Goal: Task Accomplishment & Management: Manage account settings

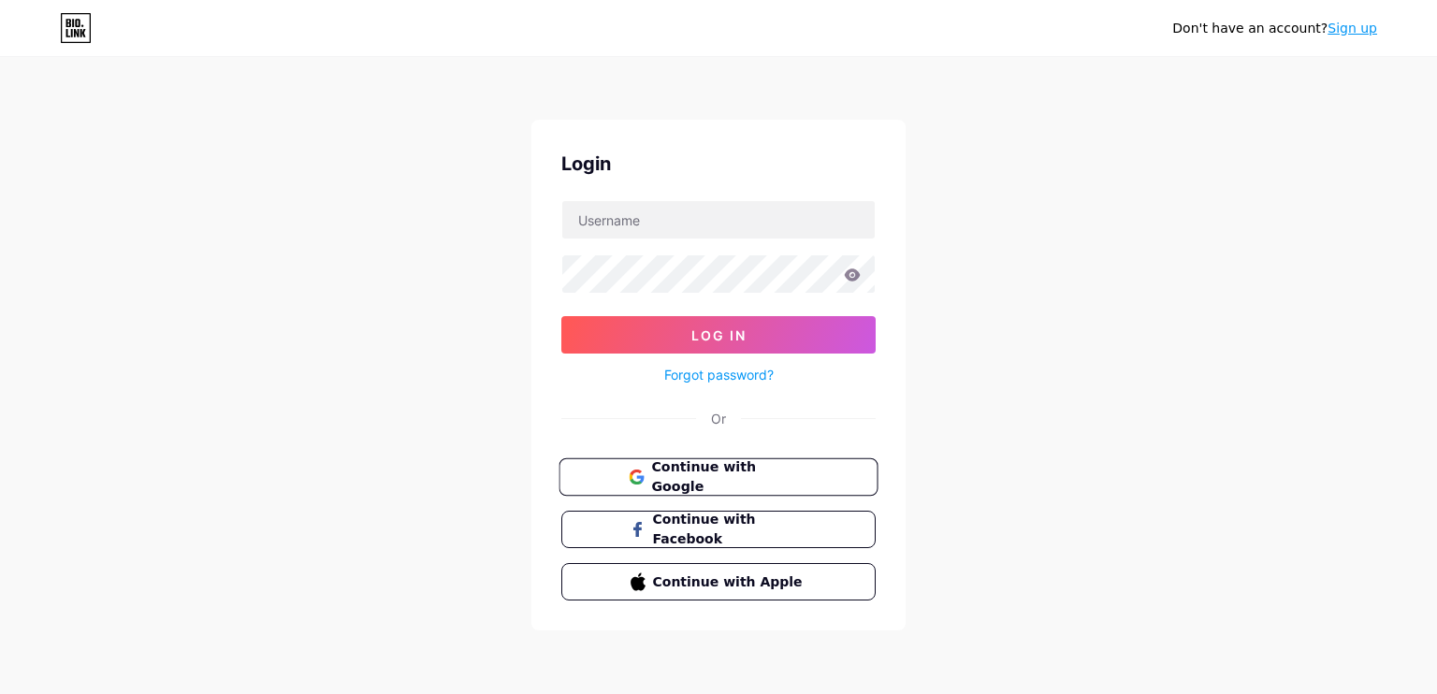
click at [674, 467] on span "Continue with Google" at bounding box center [729, 478] width 156 height 40
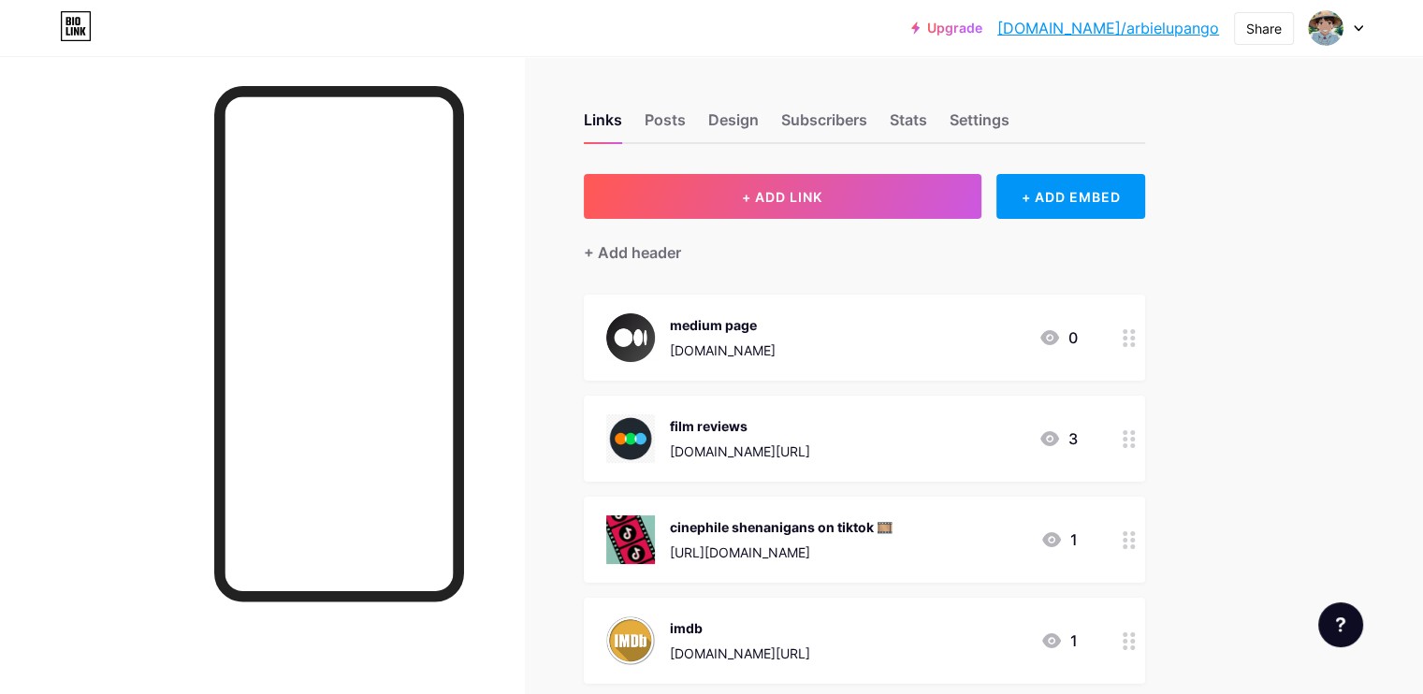
click at [0, 277] on div at bounding box center [262, 403] width 524 height 694
click at [133, 355] on div at bounding box center [262, 403] width 524 height 694
click at [759, 112] on div "Design" at bounding box center [733, 126] width 51 height 34
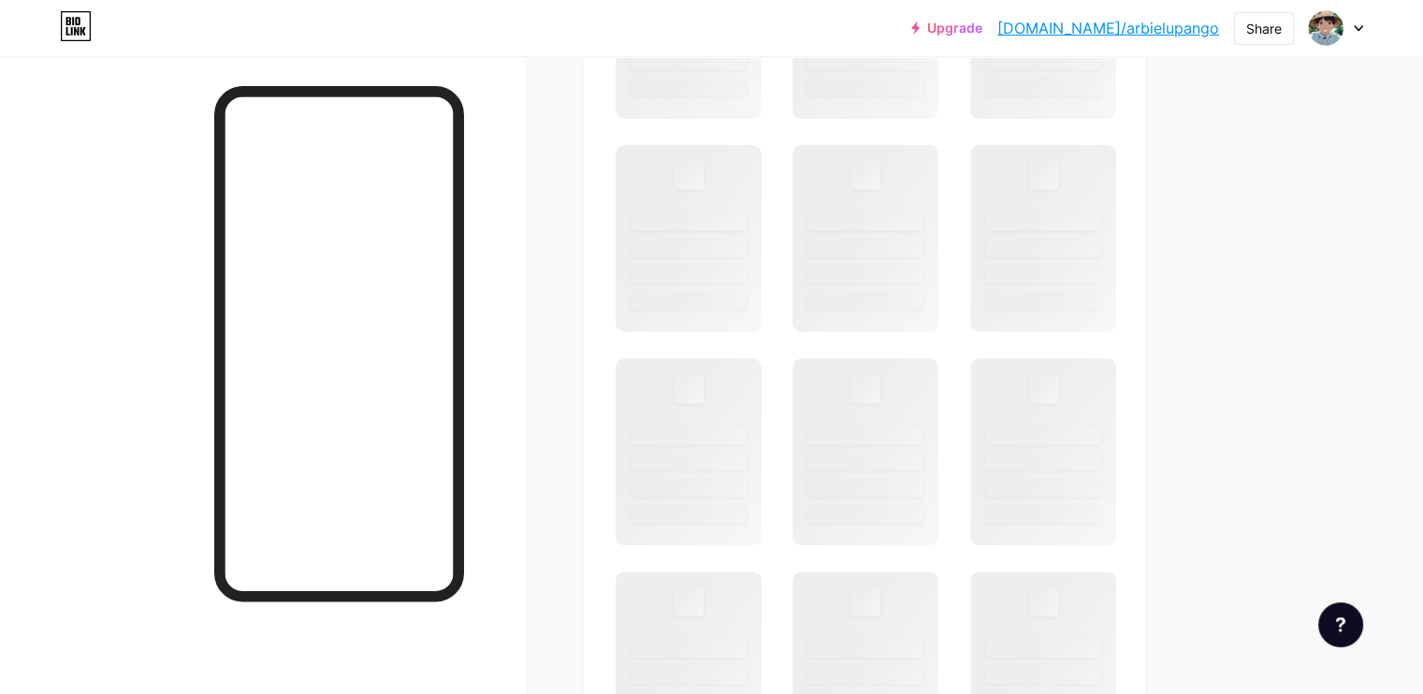
scroll to position [312, 0]
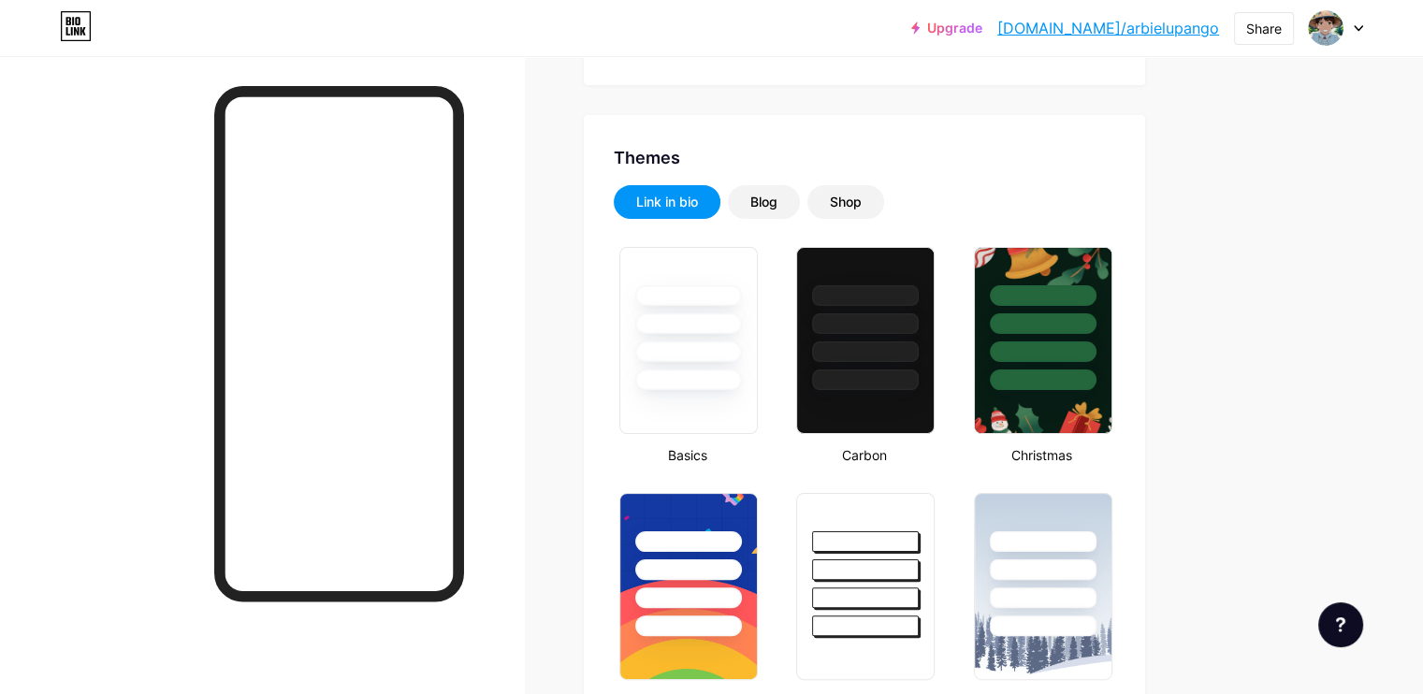
type input "#031c45"
type input "#ffffff"
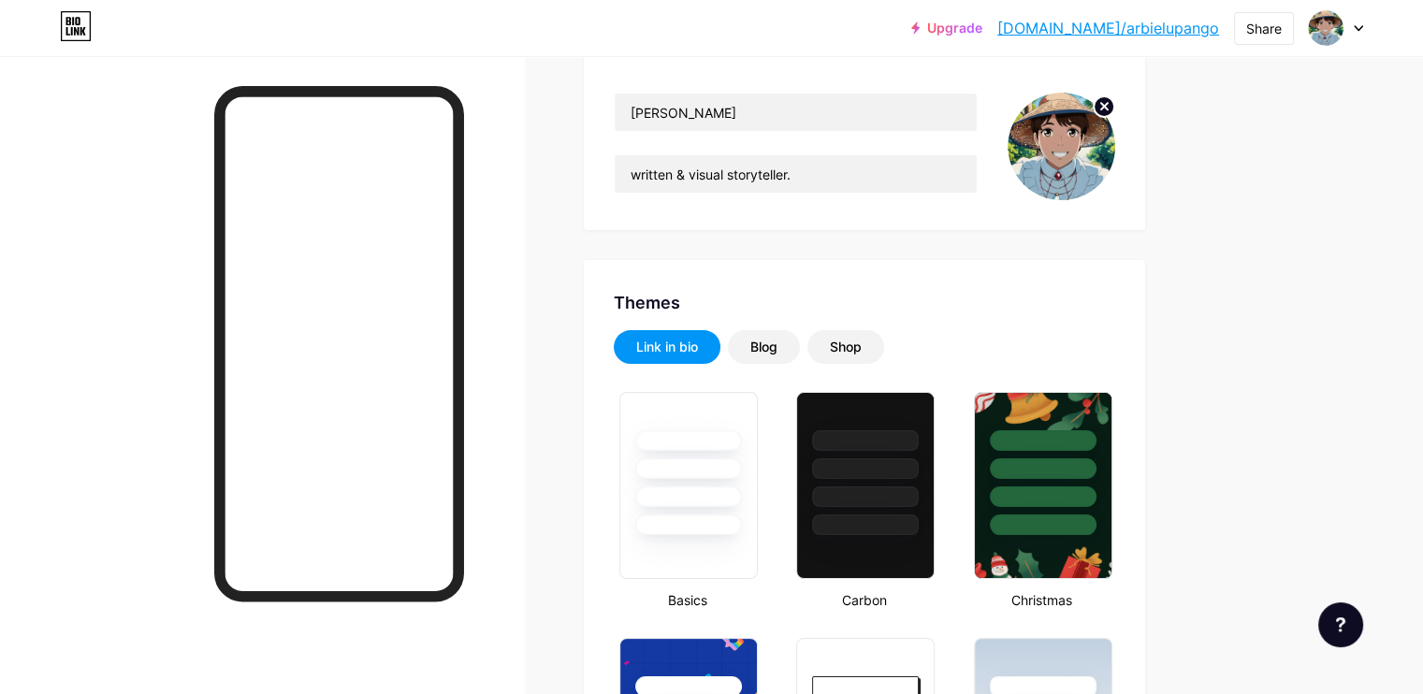
scroll to position [0, 0]
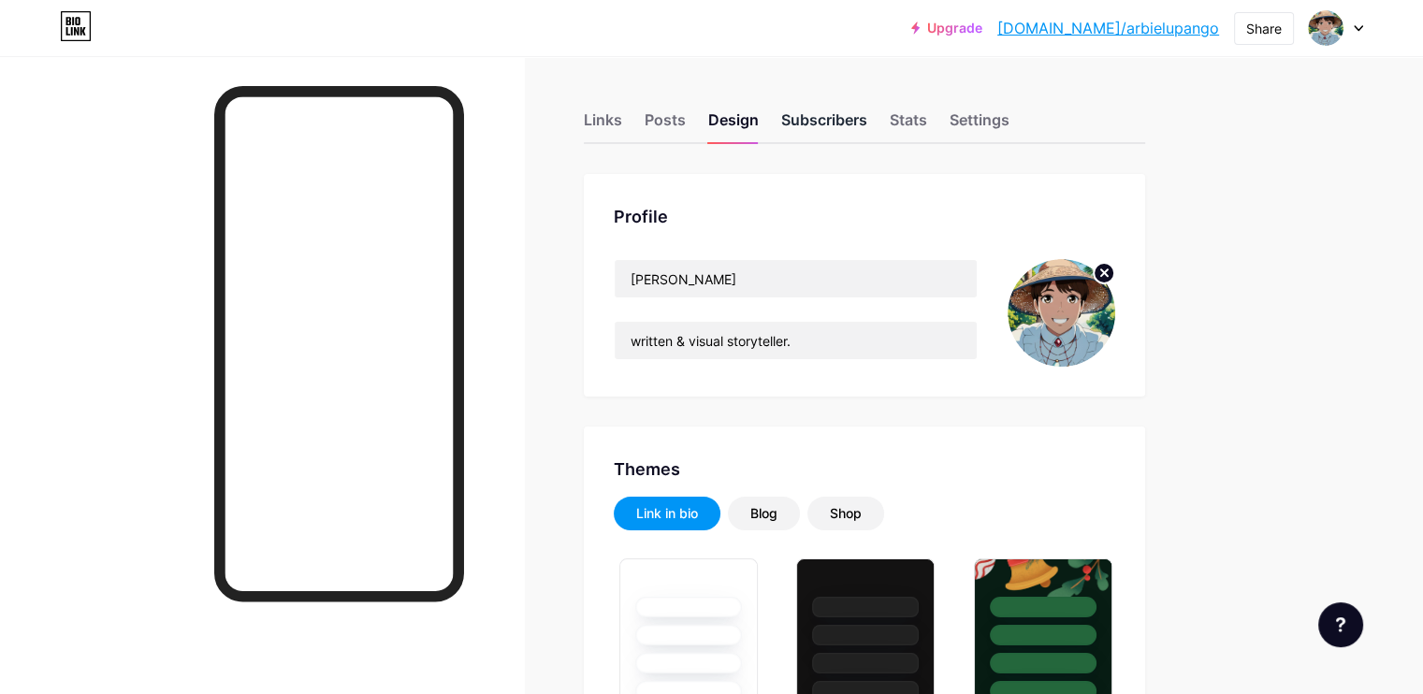
click at [867, 130] on div "Subscribers" at bounding box center [824, 126] width 86 height 34
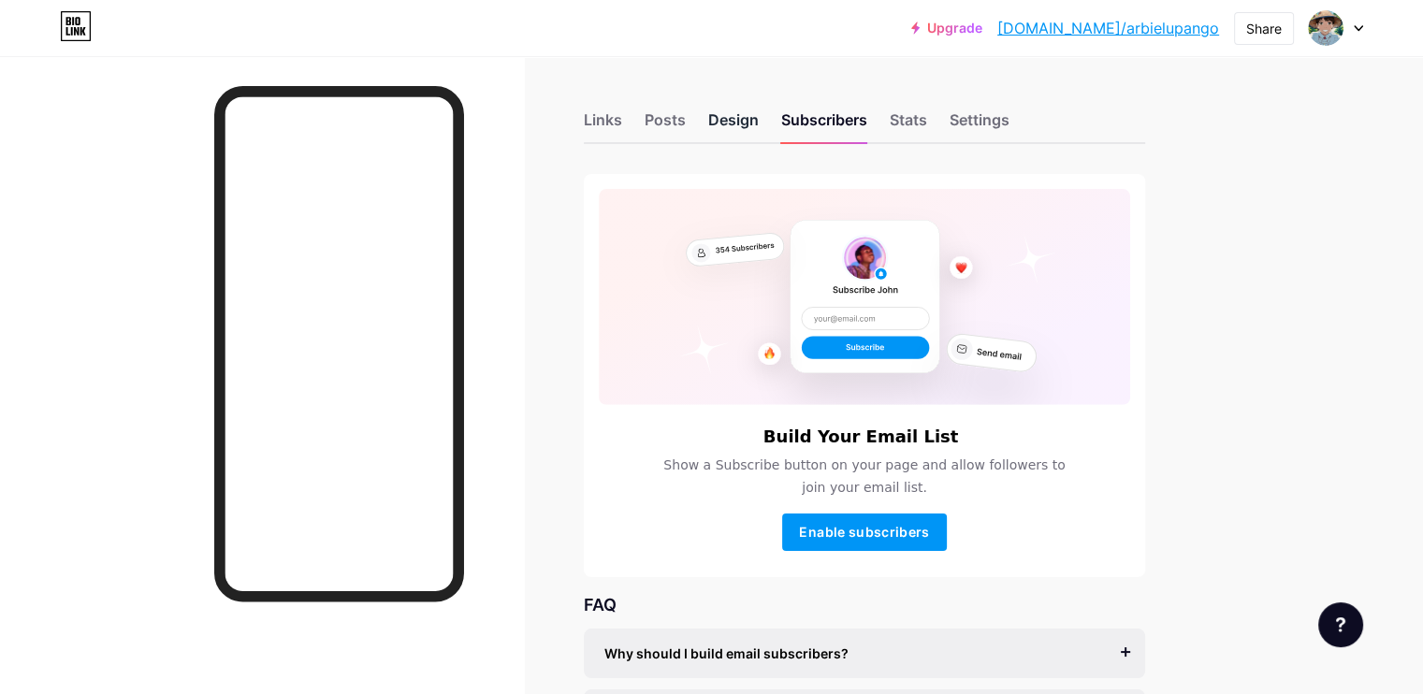
click at [759, 130] on div "Design" at bounding box center [733, 126] width 51 height 34
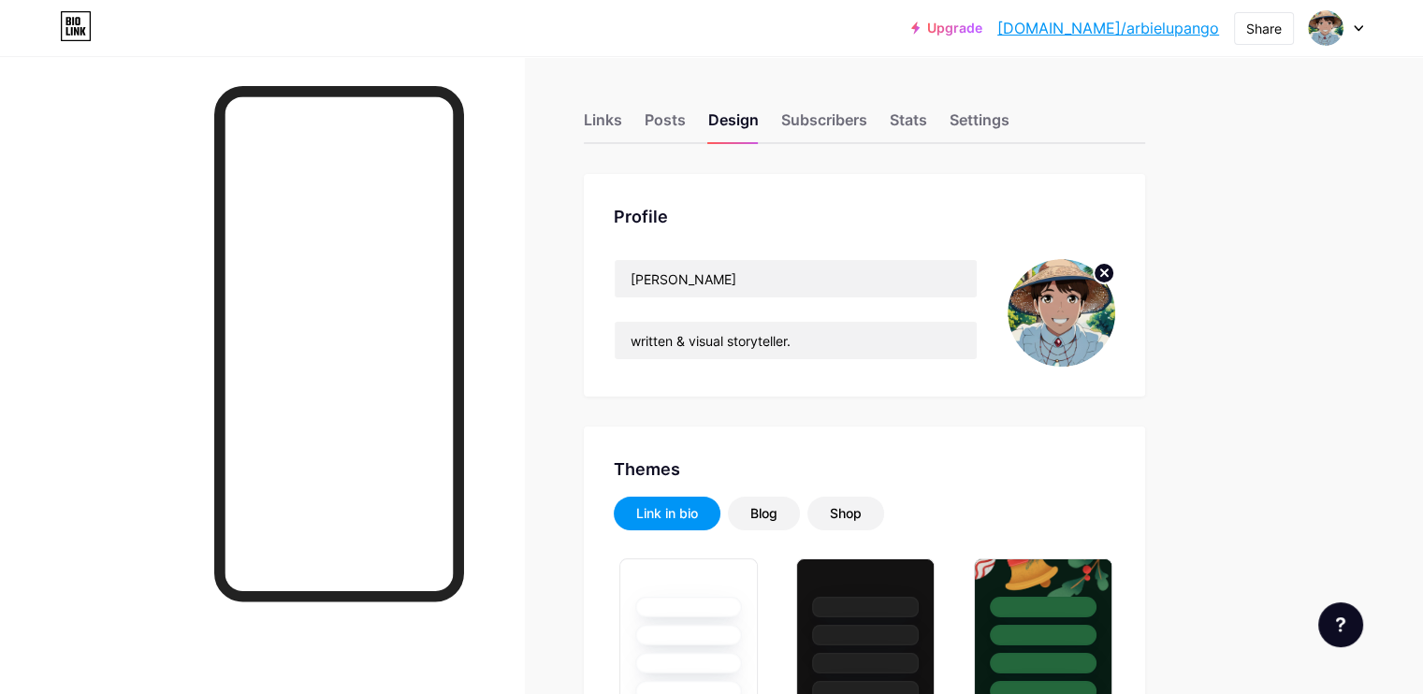
click at [524, 224] on div at bounding box center [262, 403] width 524 height 694
type input "#031c45"
type input "#ffffff"
click at [524, 508] on div at bounding box center [262, 403] width 524 height 694
click at [153, 302] on div at bounding box center [262, 403] width 524 height 694
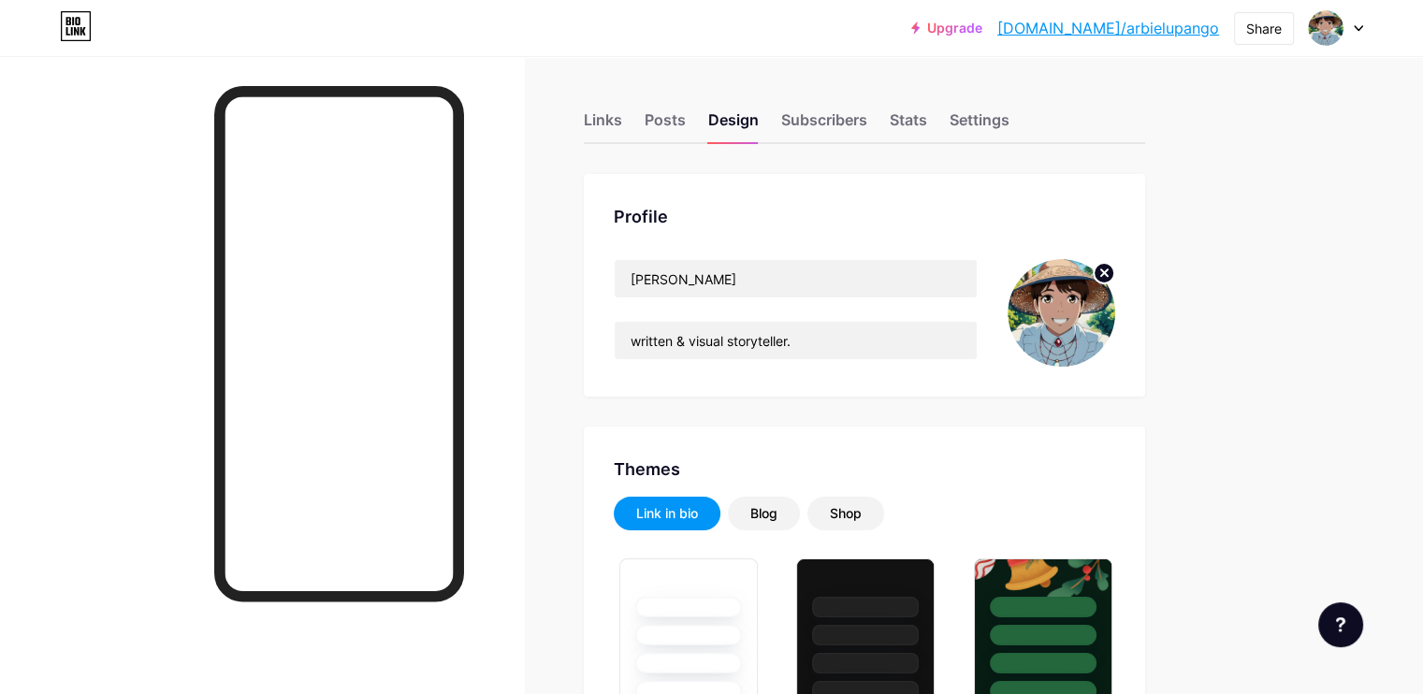
click at [524, 288] on div at bounding box center [262, 403] width 524 height 694
click at [862, 508] on div "Shop" at bounding box center [846, 513] width 32 height 19
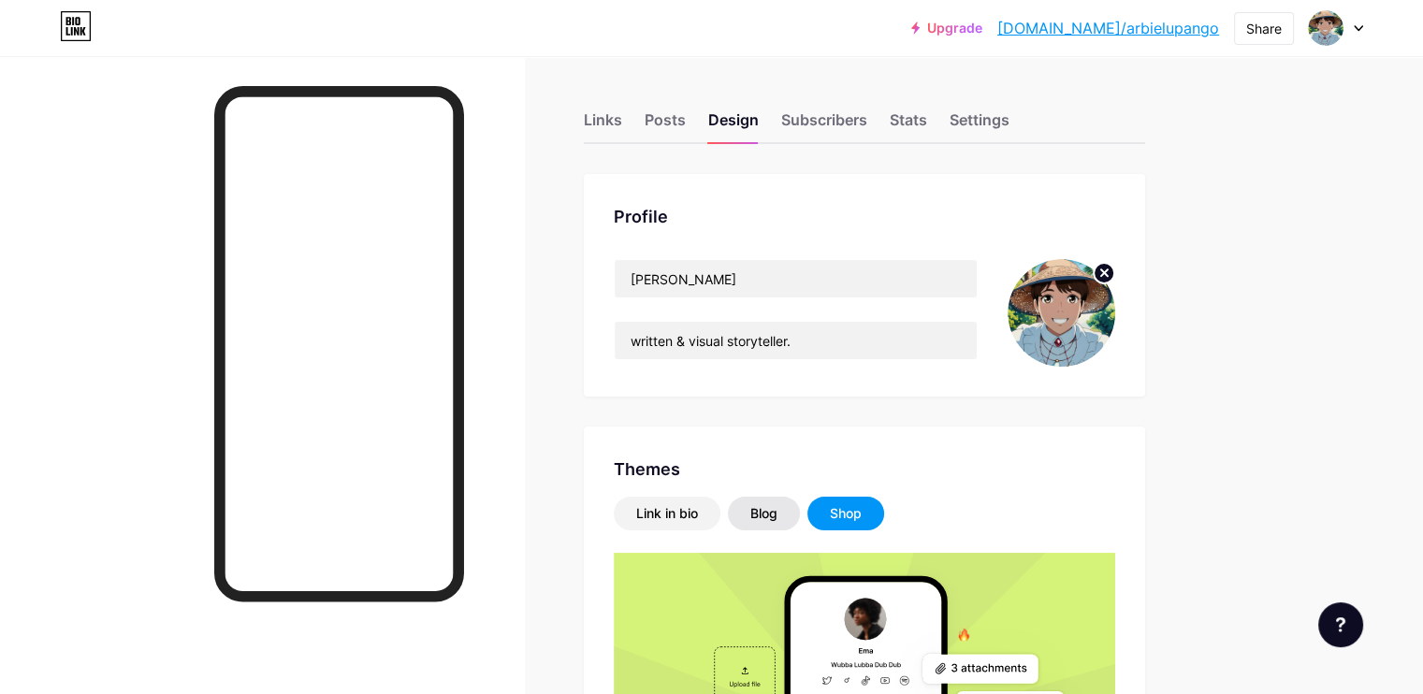
click at [777, 508] on div "Blog" at bounding box center [763, 513] width 27 height 19
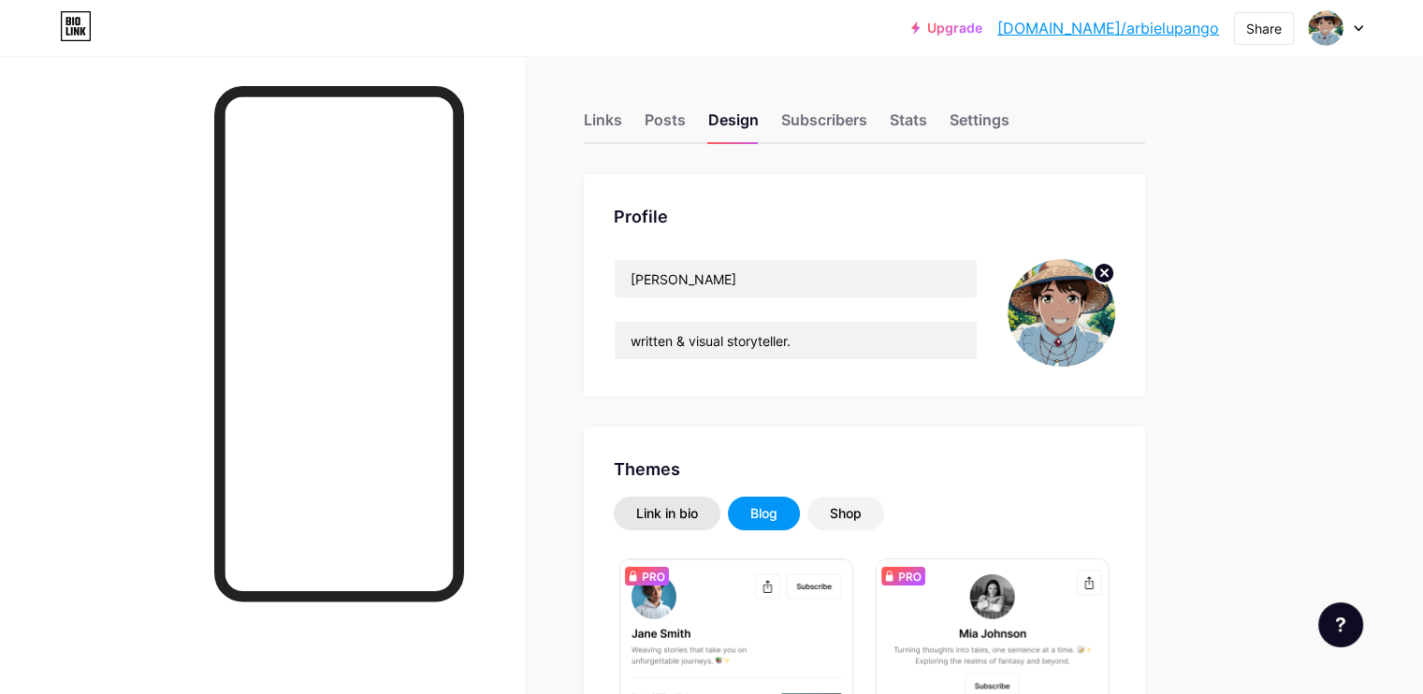
click at [698, 510] on div "Link in bio" at bounding box center [667, 513] width 62 height 19
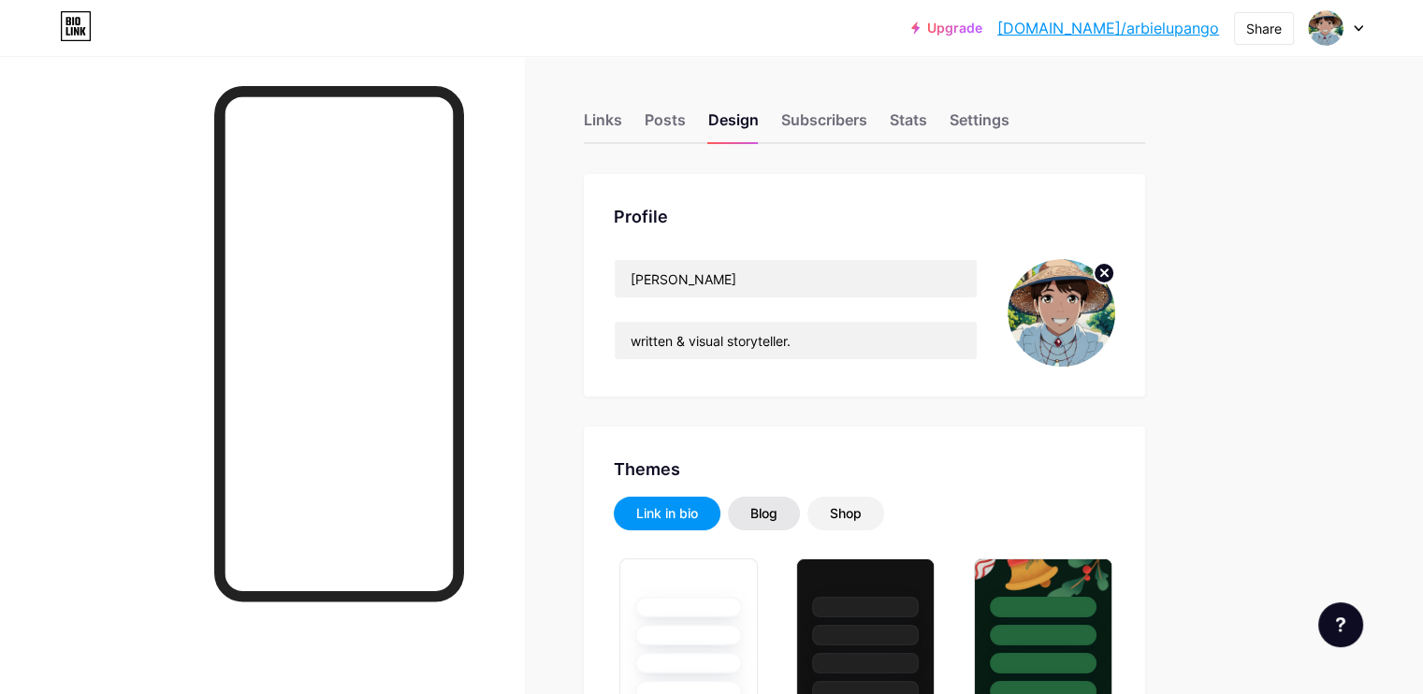
click at [777, 508] on div "Blog" at bounding box center [763, 513] width 27 height 19
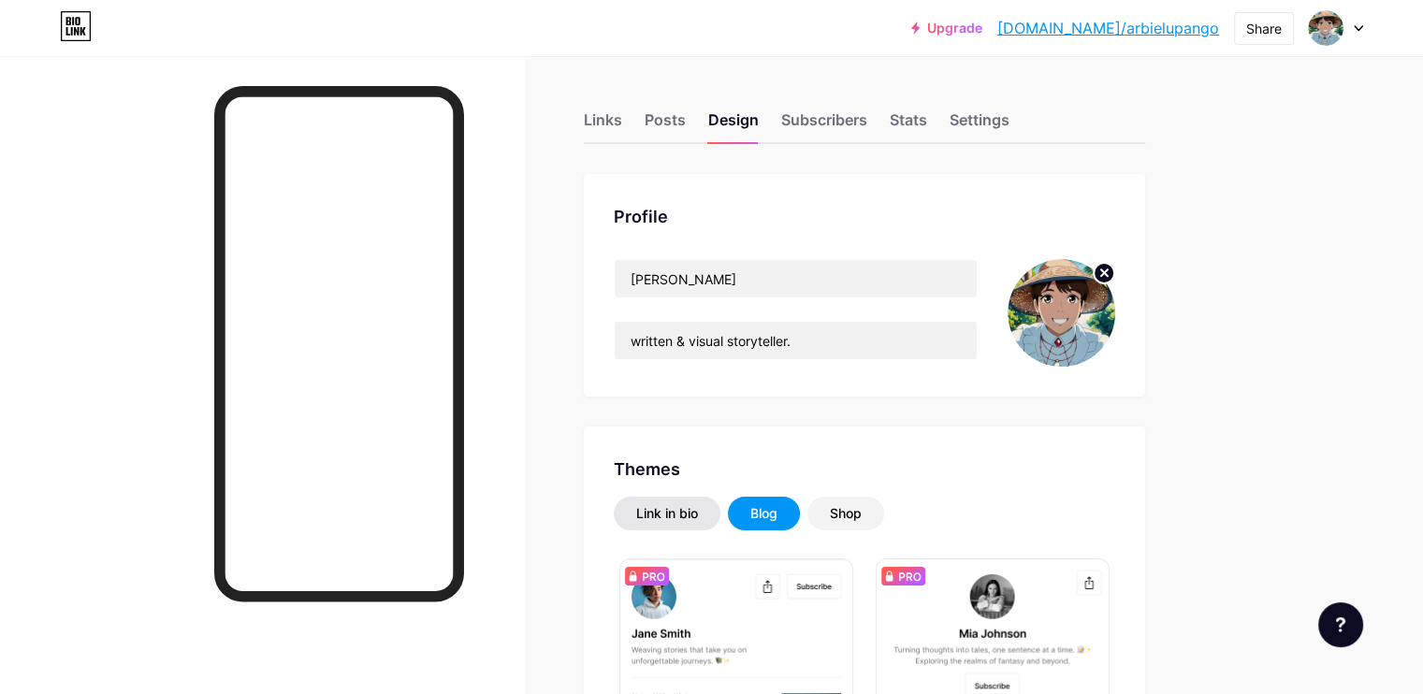
click at [720, 501] on div "Link in bio" at bounding box center [667, 514] width 107 height 34
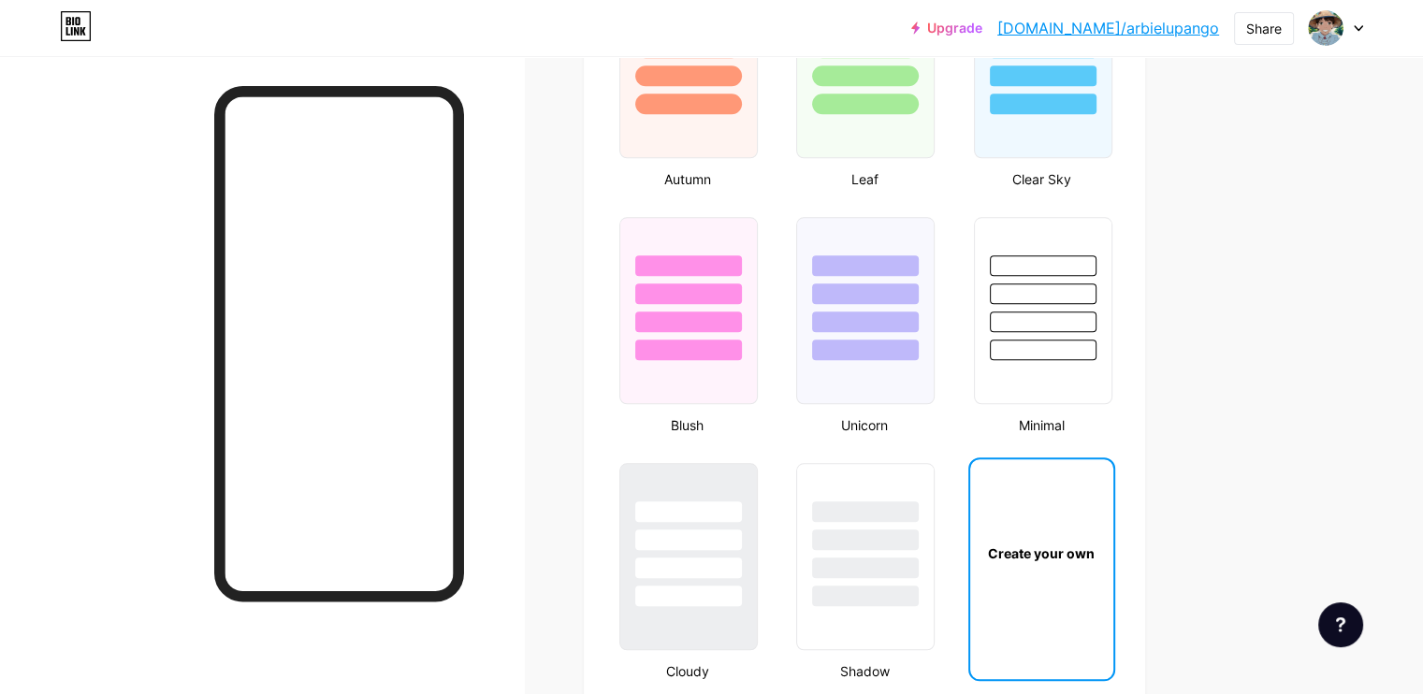
scroll to position [1808, 0]
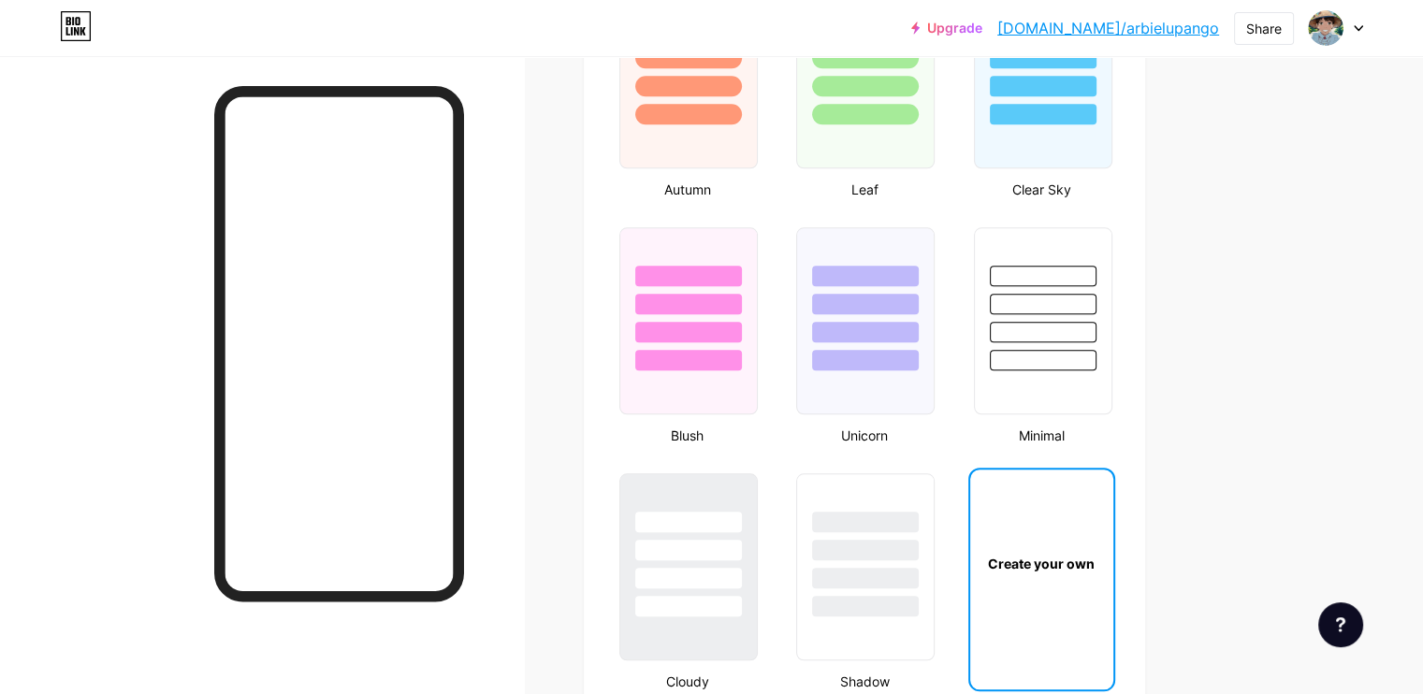
click at [1110, 554] on div "Create your own" at bounding box center [1041, 564] width 137 height 20
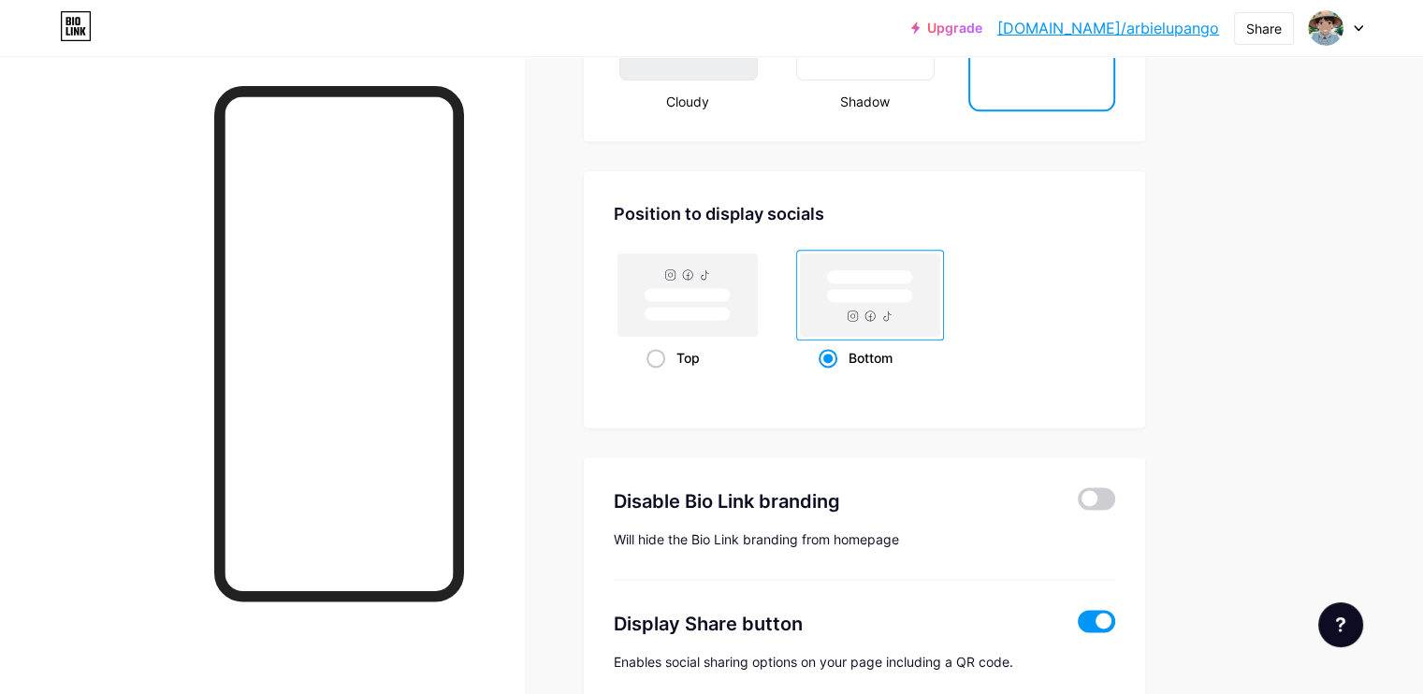
scroll to position [2431, 0]
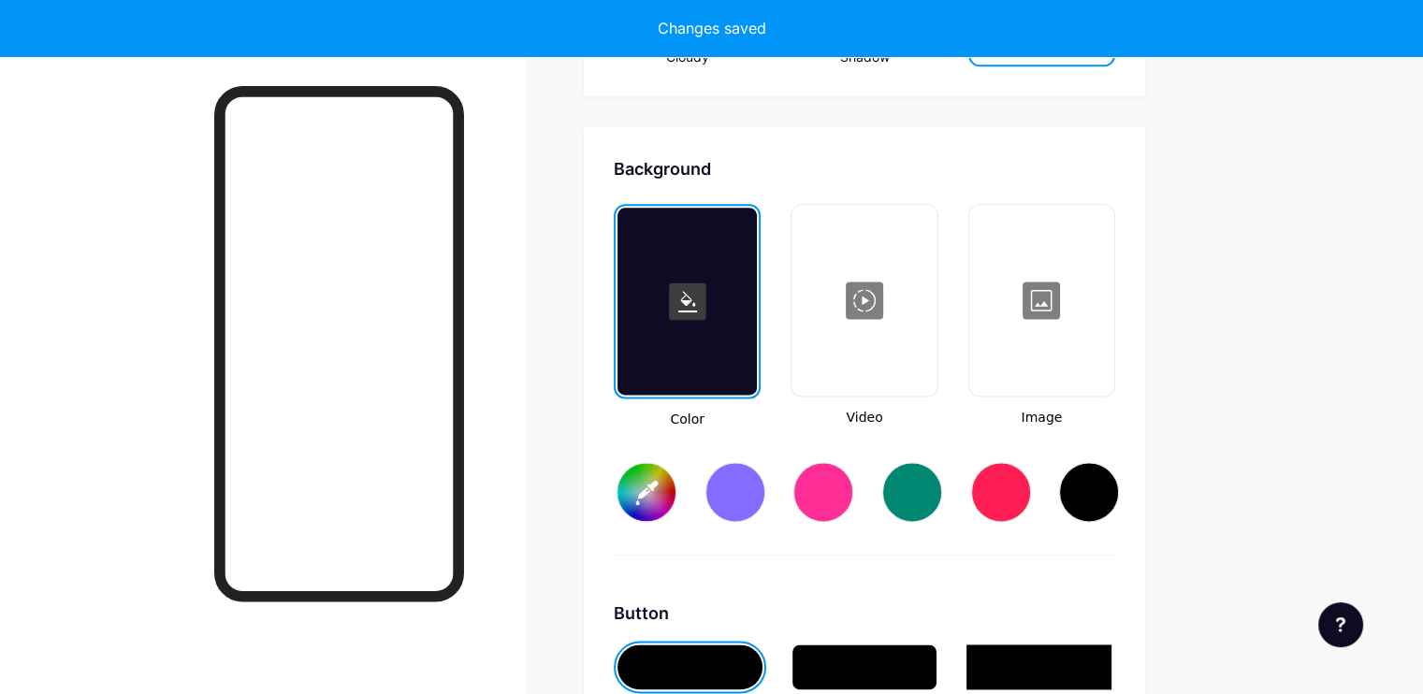
type input "#ffffff"
type input "#000000"
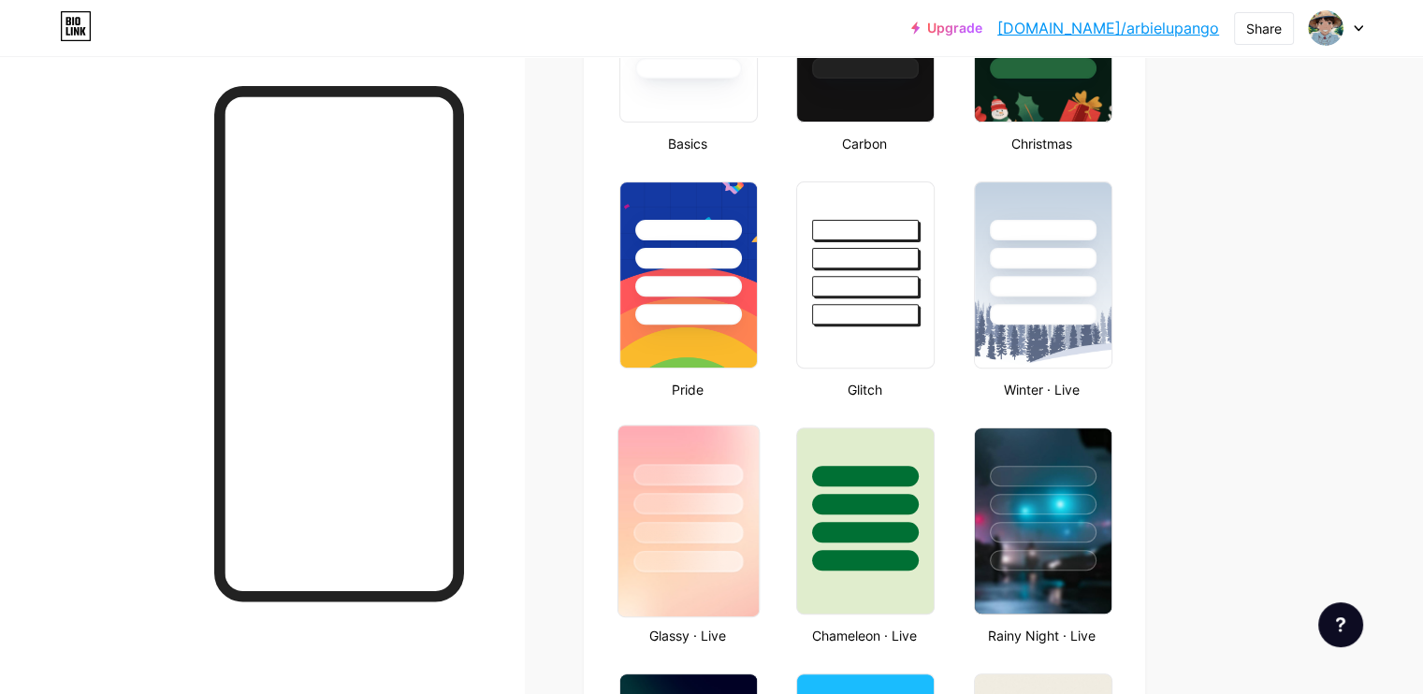
scroll to position [0, 0]
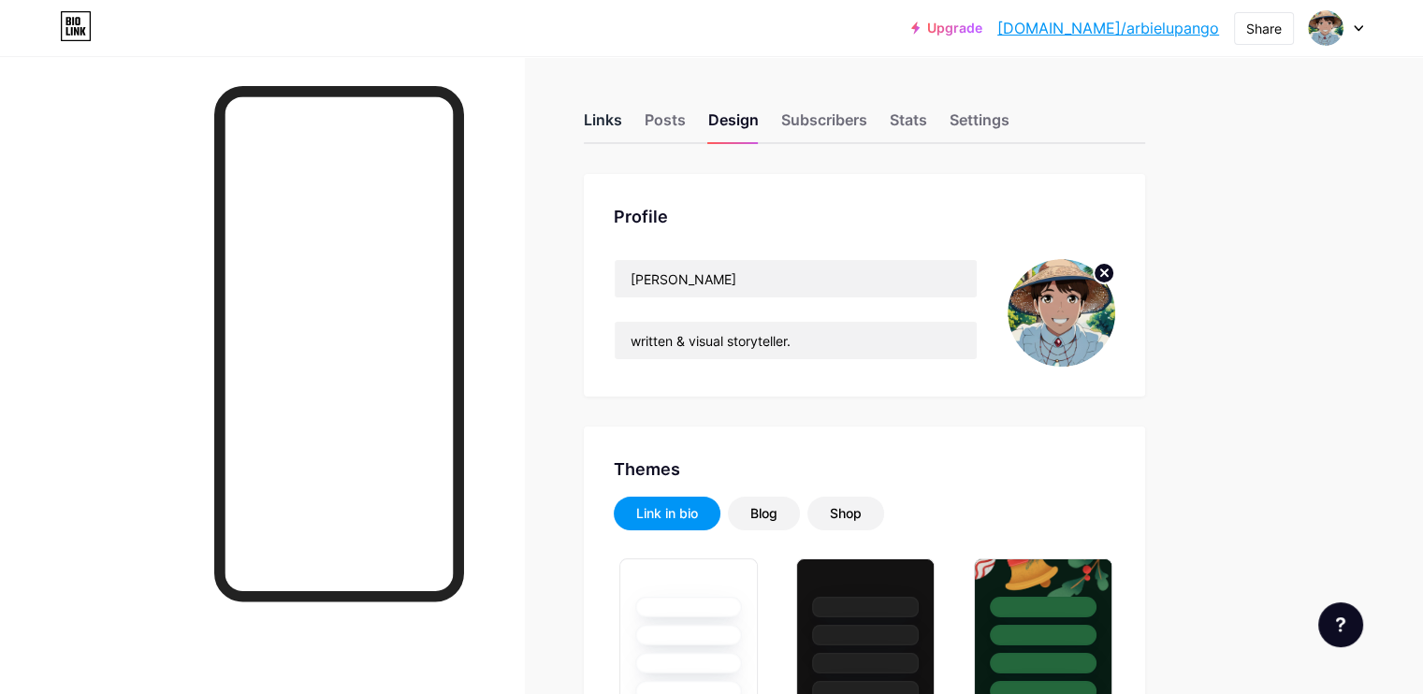
click at [622, 126] on div "Links" at bounding box center [603, 126] width 38 height 34
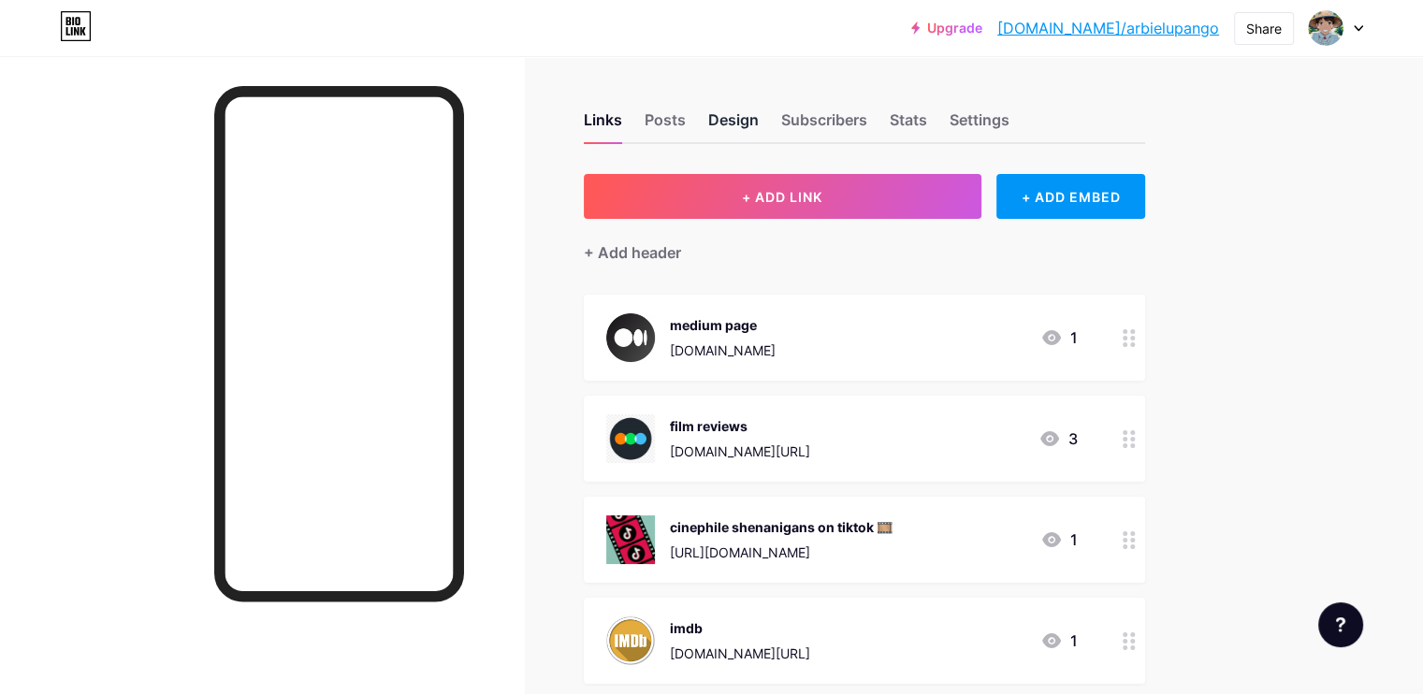
click at [759, 119] on div "Design" at bounding box center [733, 126] width 51 height 34
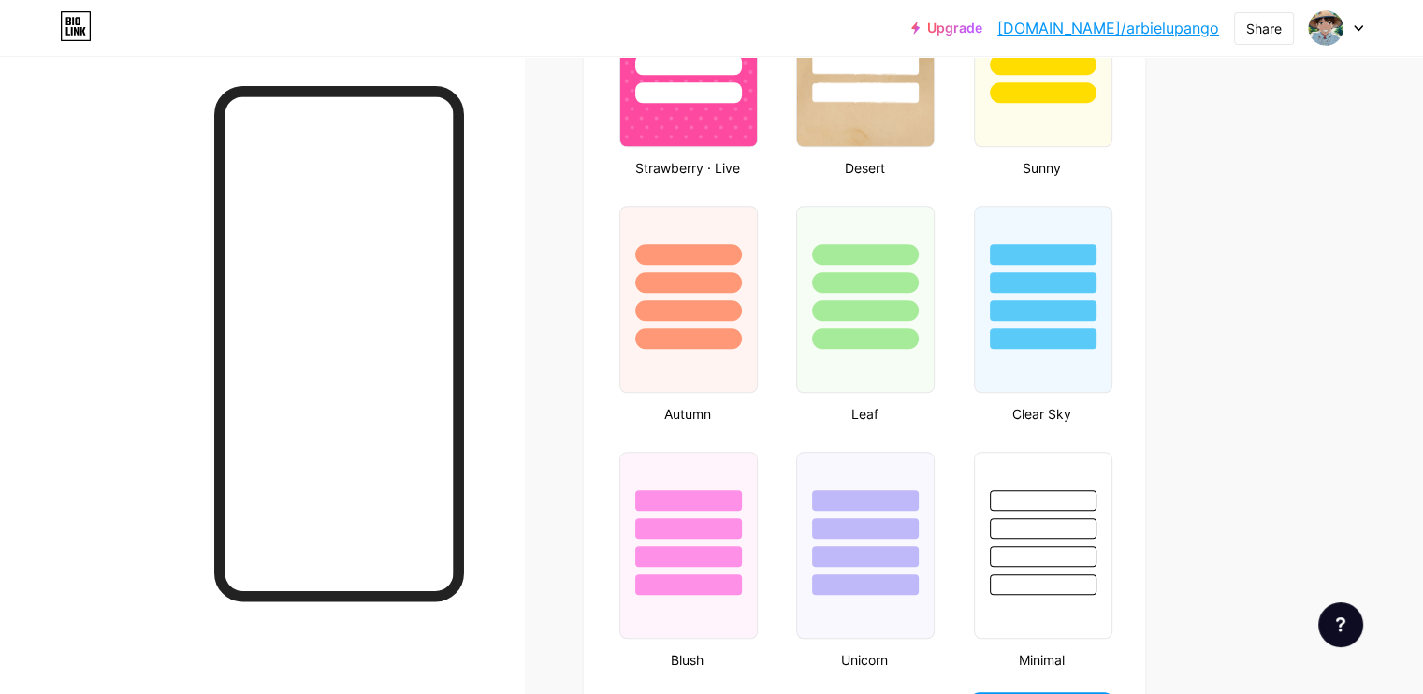
scroll to position [65, 0]
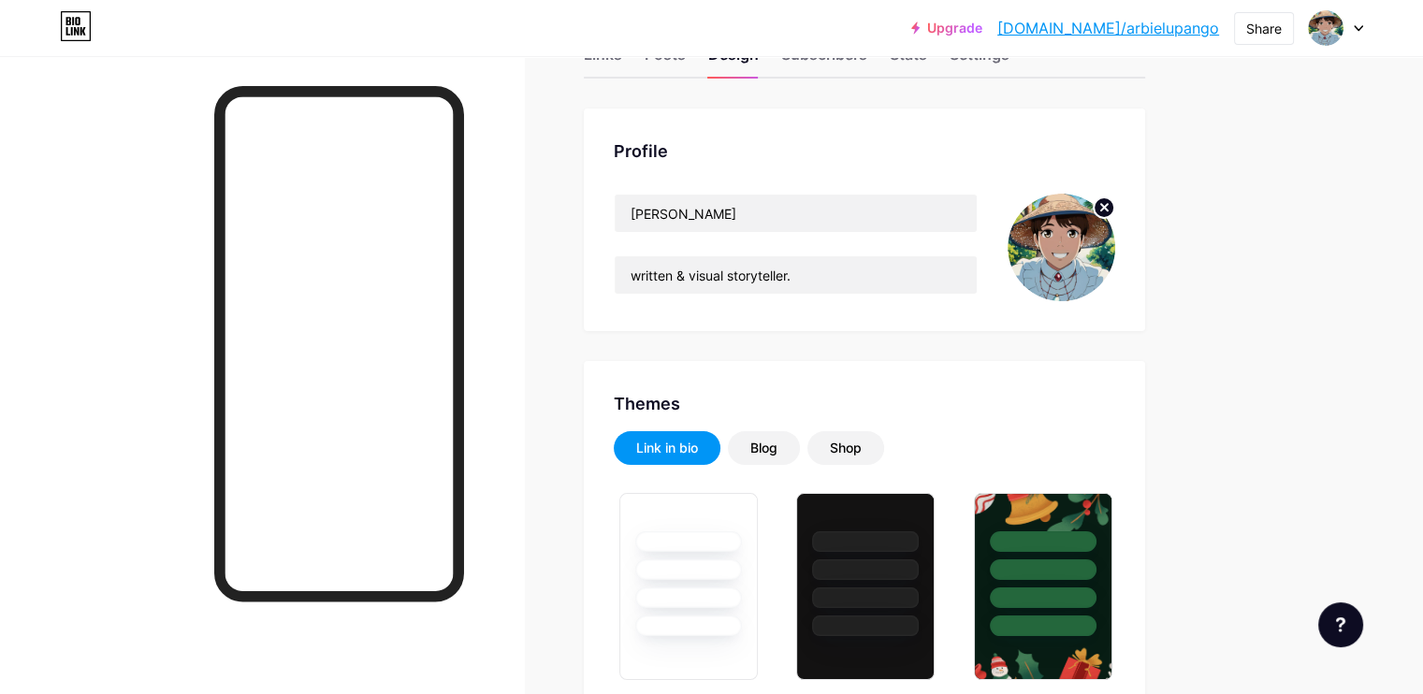
type input "#ffffff"
type input "#000000"
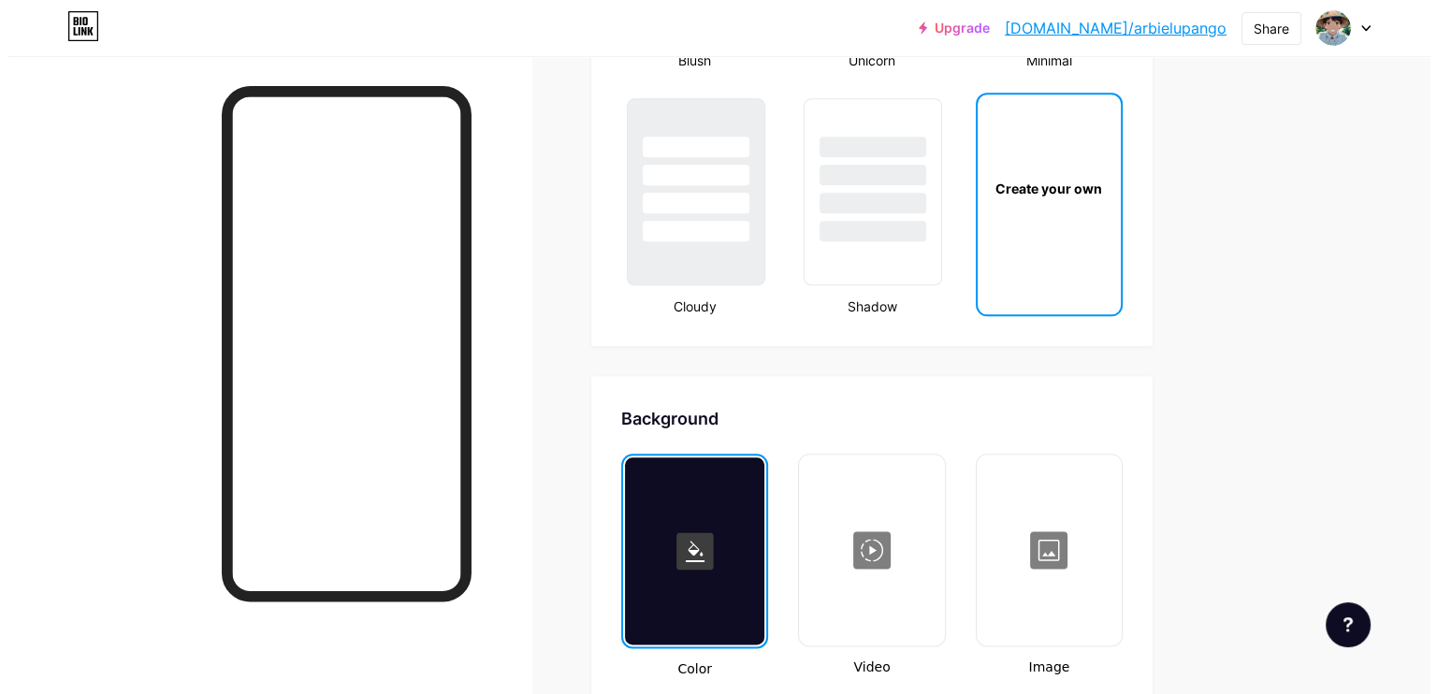
scroll to position [2494, 0]
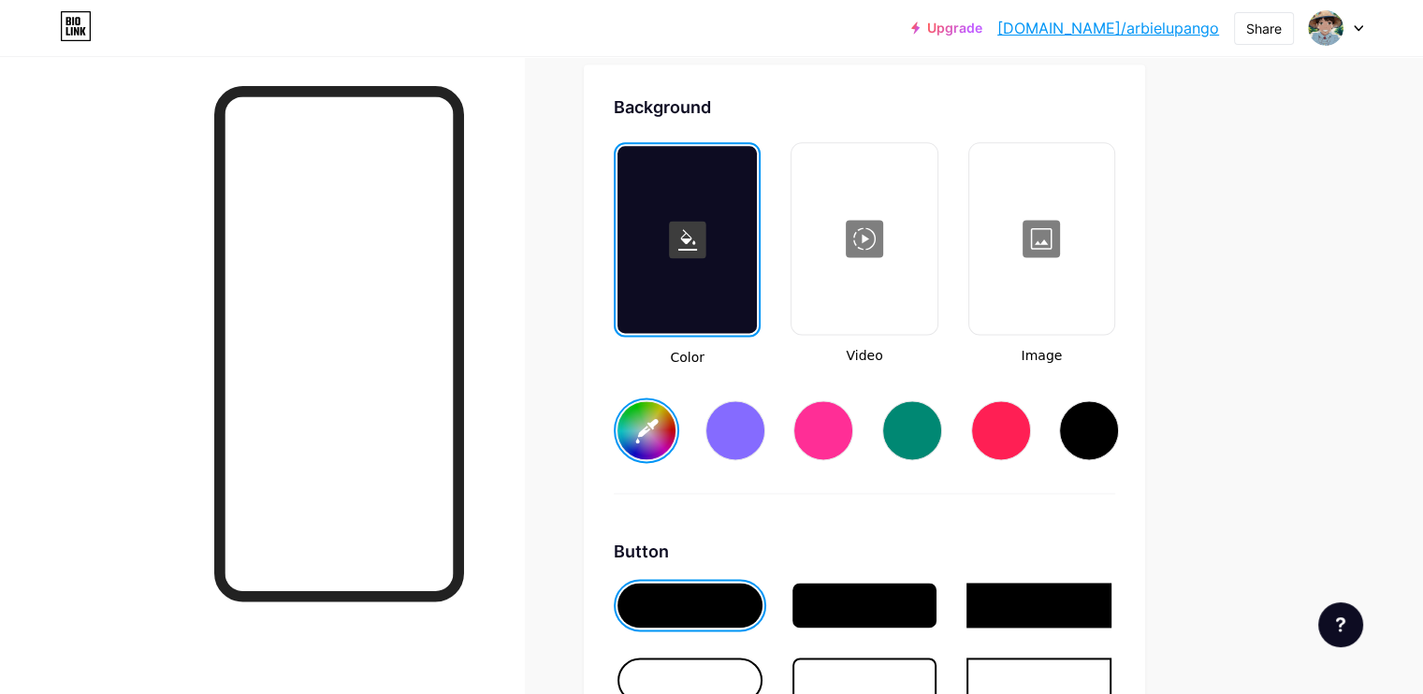
click at [935, 274] on div at bounding box center [863, 238] width 141 height 187
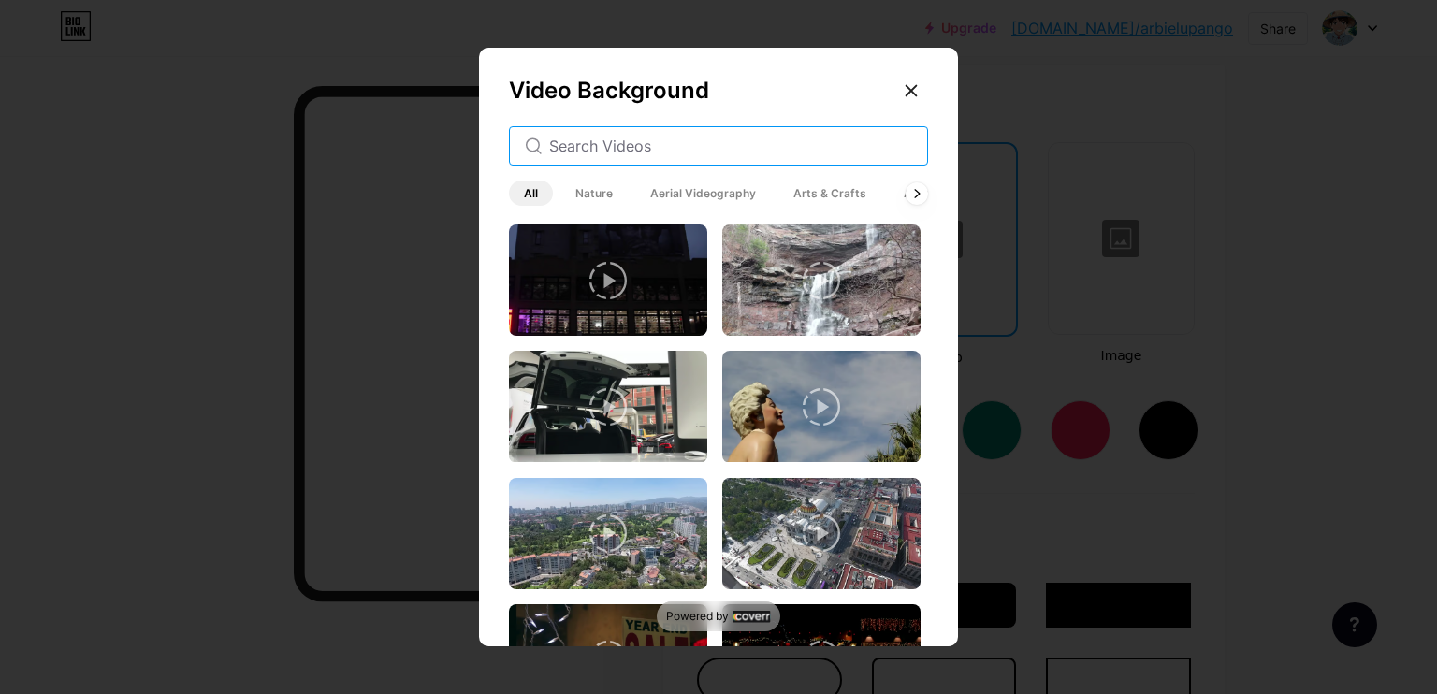
click at [715, 136] on input "text" at bounding box center [730, 146] width 363 height 22
type input "neon"
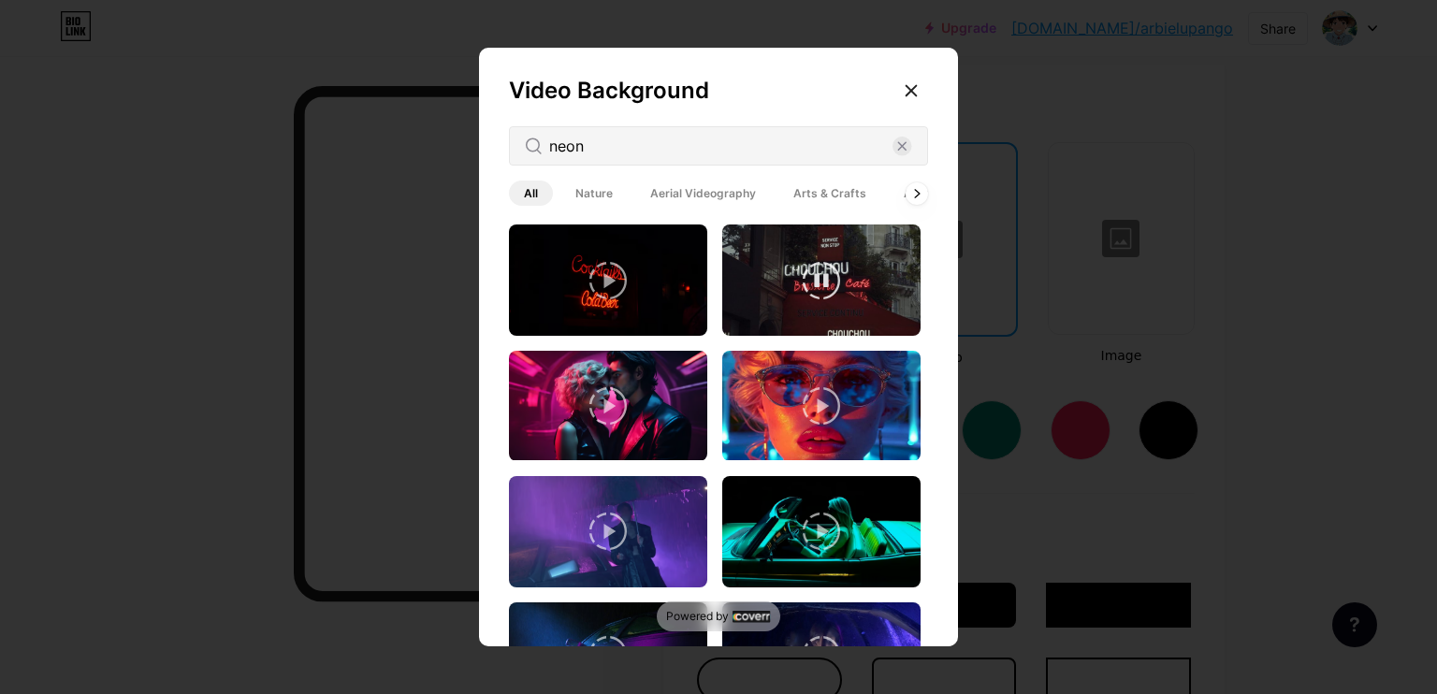
drag, startPoint x: 726, startPoint y: 214, endPoint x: 748, endPoint y: 358, distance: 145.8
click at [748, 357] on div "Video Background neon All Nature Aerial Videography Arts & Crafts Architecture …" at bounding box center [718, 351] width 479 height 607
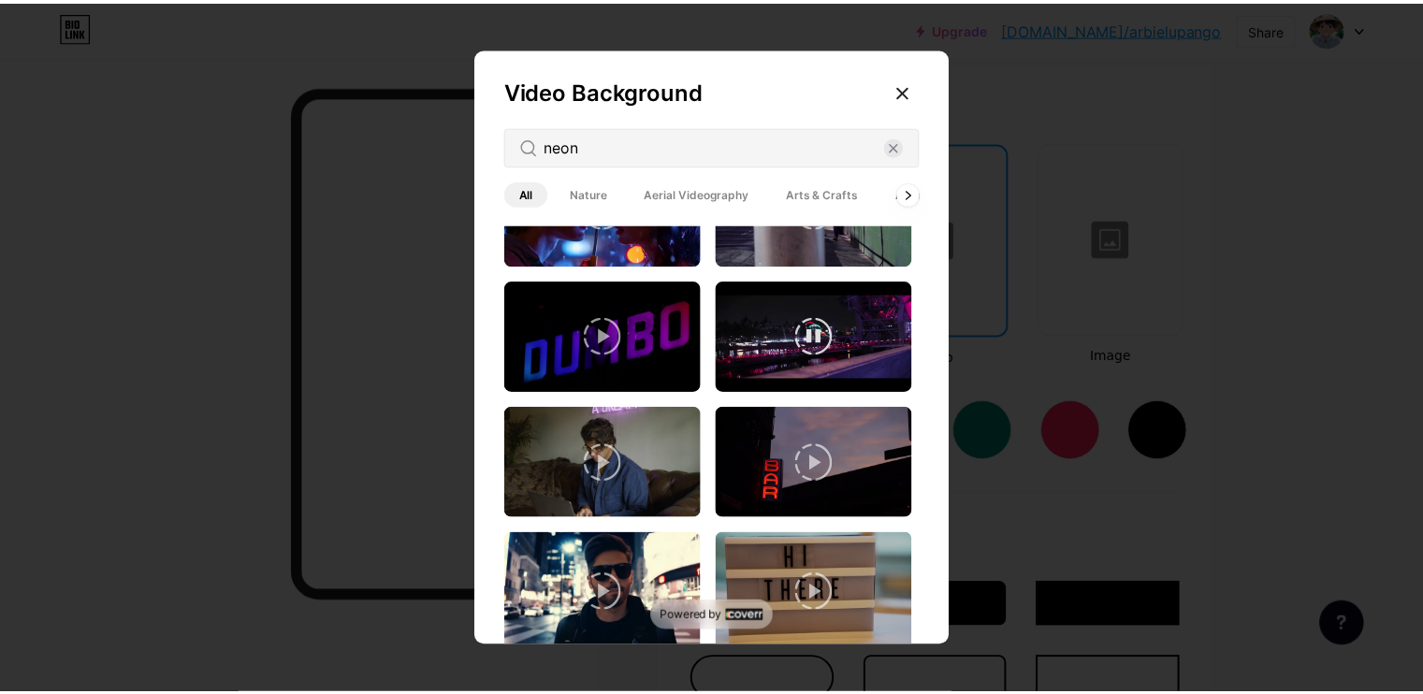
scroll to position [0, 0]
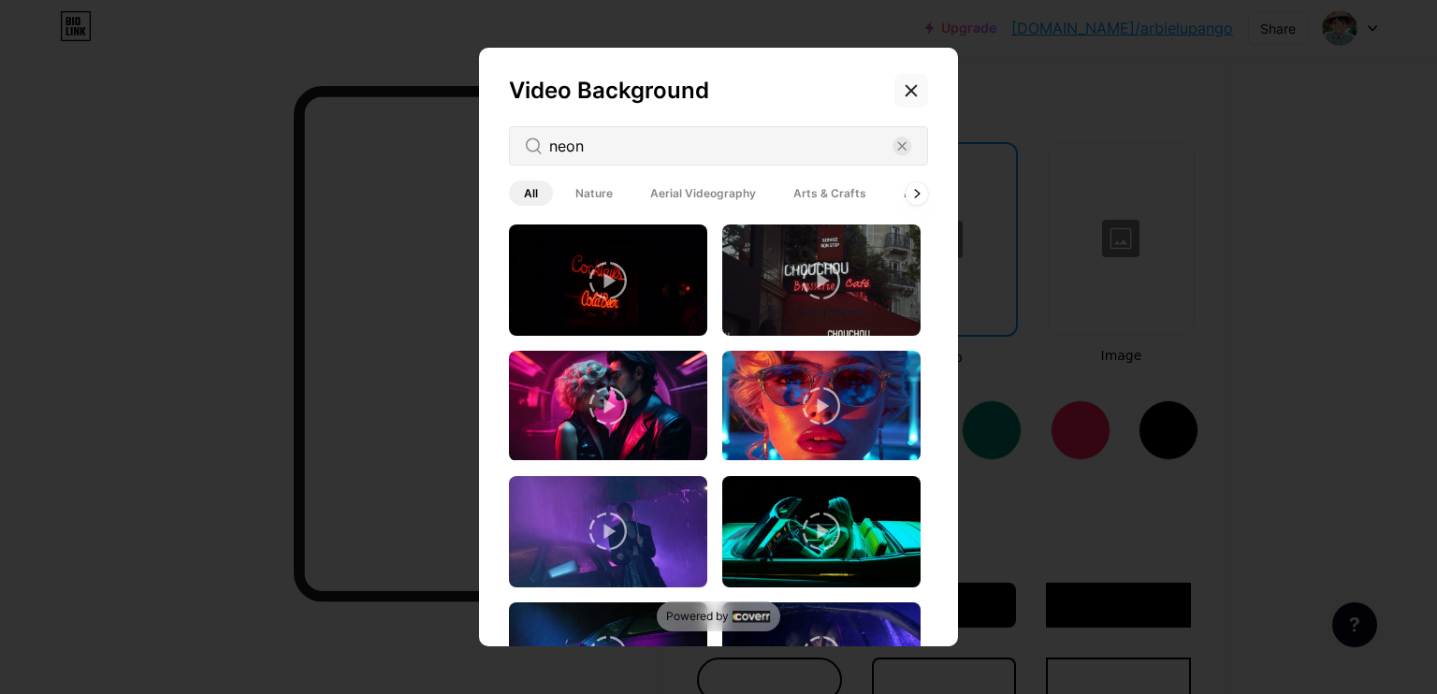
click at [920, 84] on div at bounding box center [911, 91] width 34 height 34
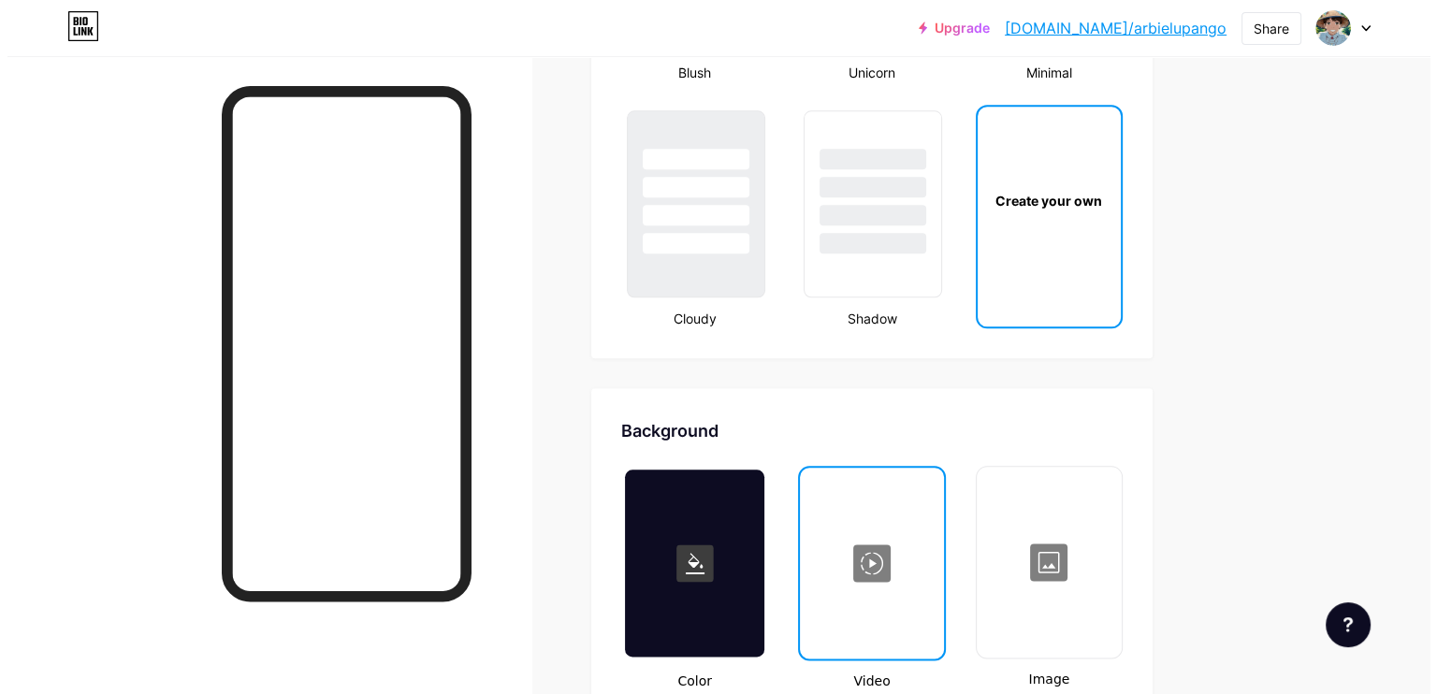
scroll to position [2354, 0]
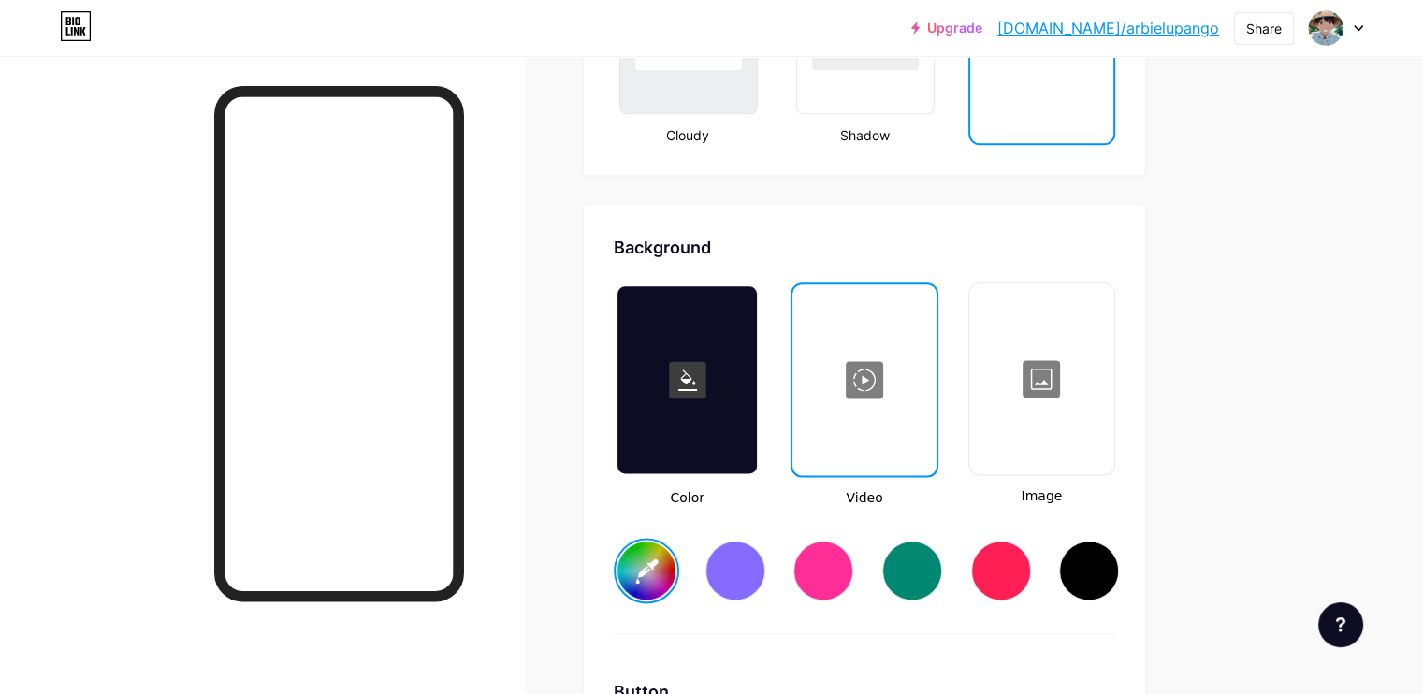
click at [934, 372] on div at bounding box center [863, 379] width 139 height 187
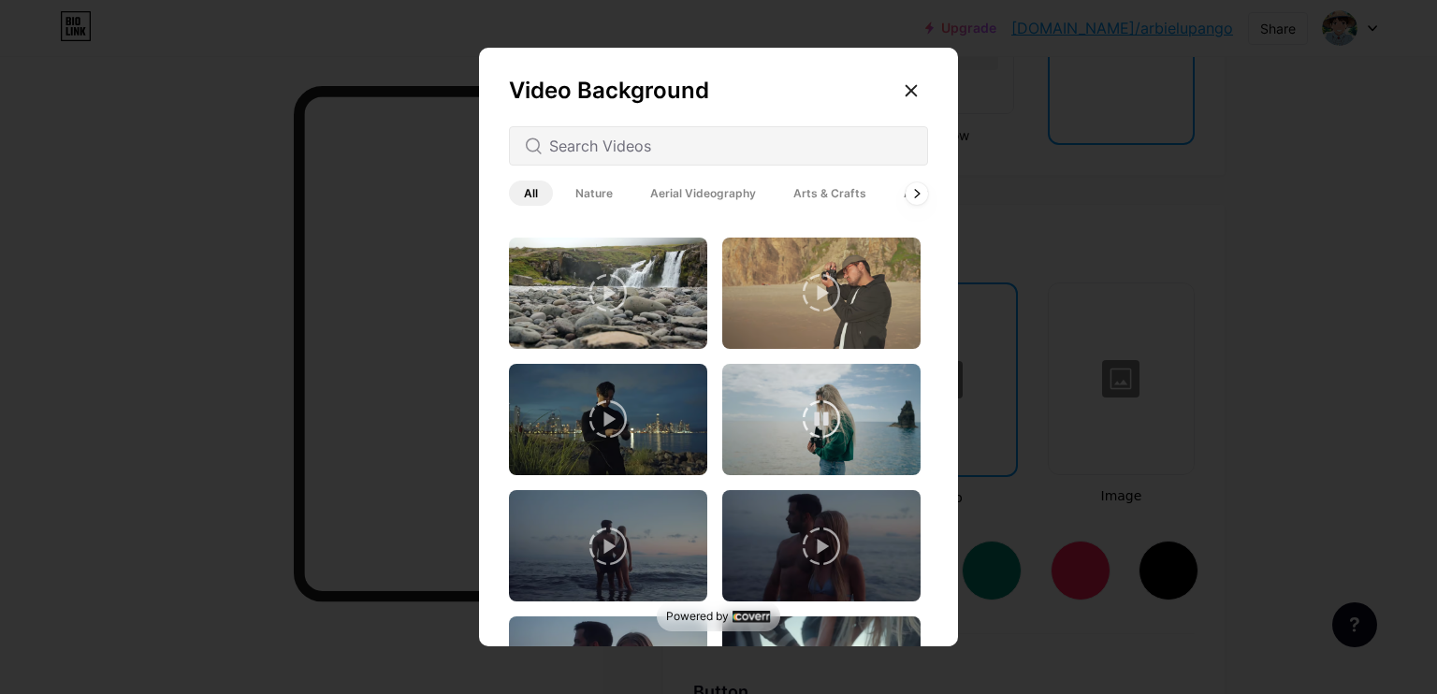
scroll to position [623, 0]
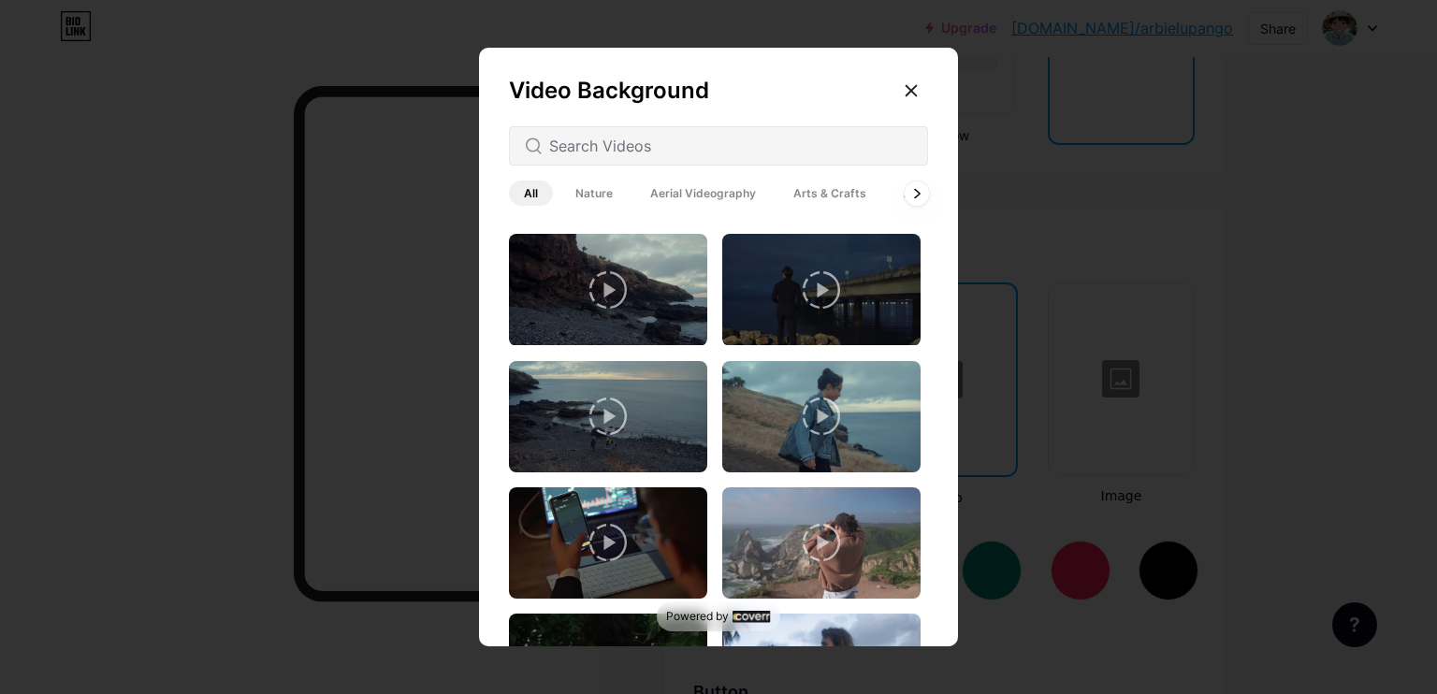
click at [916, 196] on icon at bounding box center [916, 193] width 5 height 8
click at [917, 198] on icon at bounding box center [916, 193] width 7 height 10
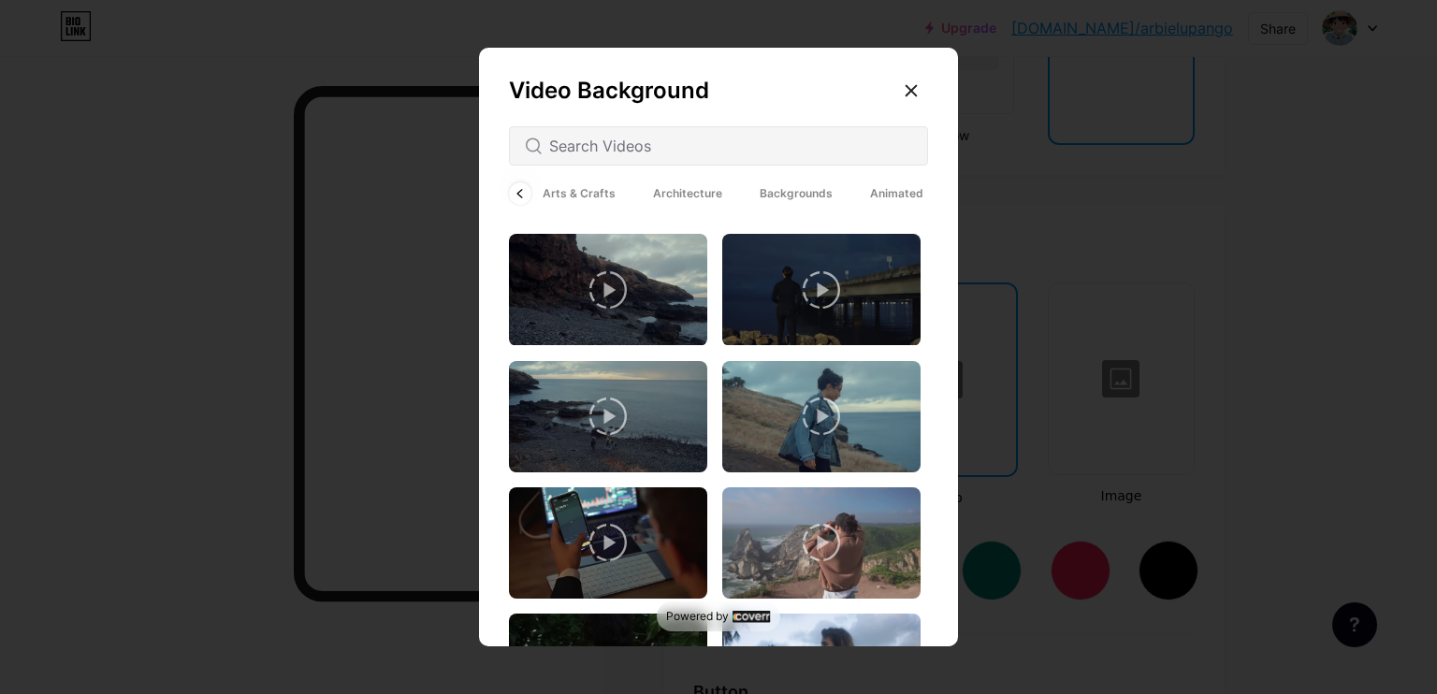
click at [887, 197] on span "Animated" at bounding box center [896, 193] width 83 height 25
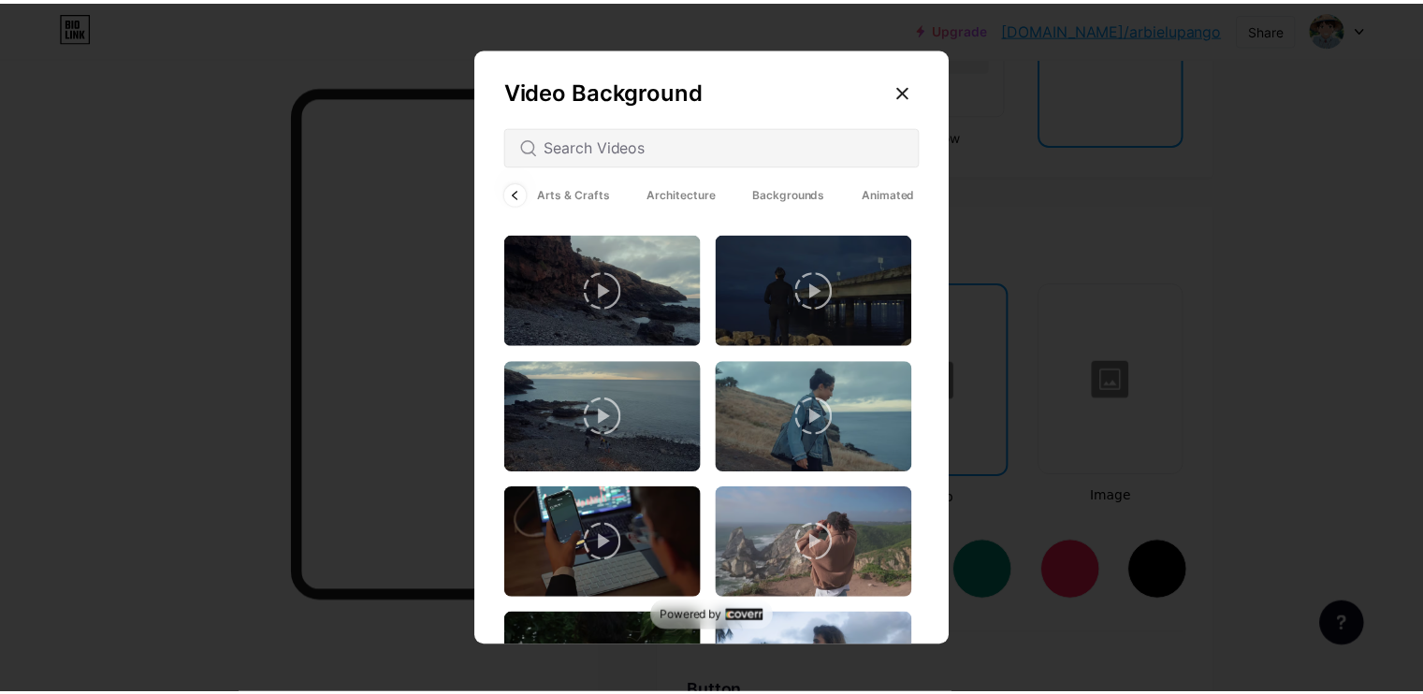
scroll to position [0, 0]
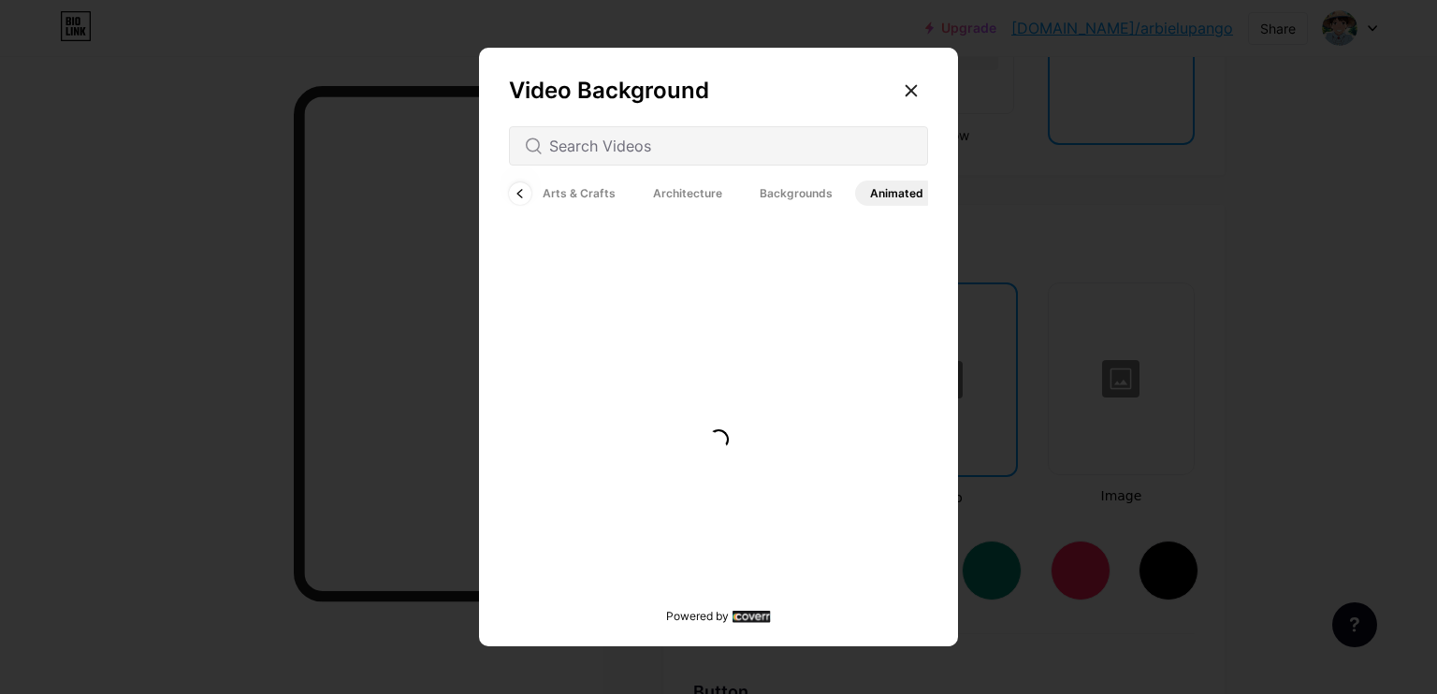
click at [796, 187] on span "Backgrounds" at bounding box center [796, 193] width 103 height 25
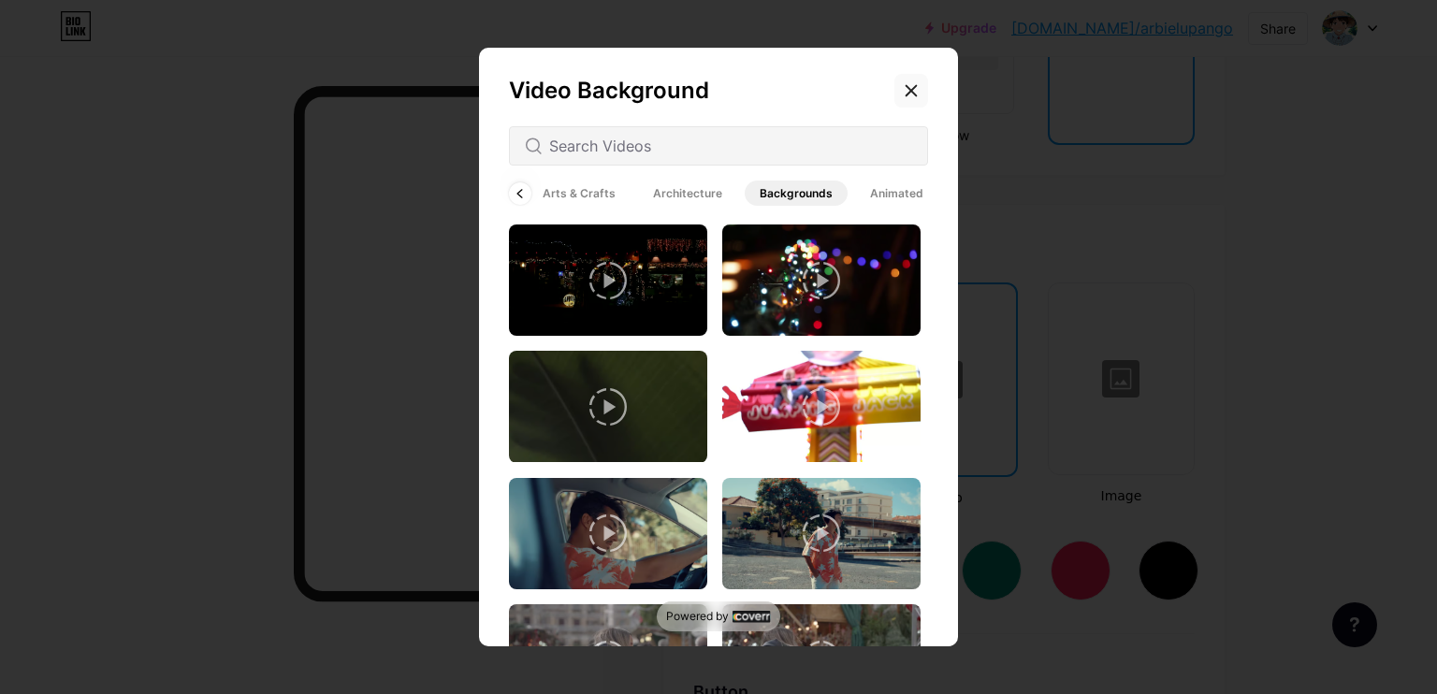
click at [926, 89] on div at bounding box center [911, 91] width 34 height 34
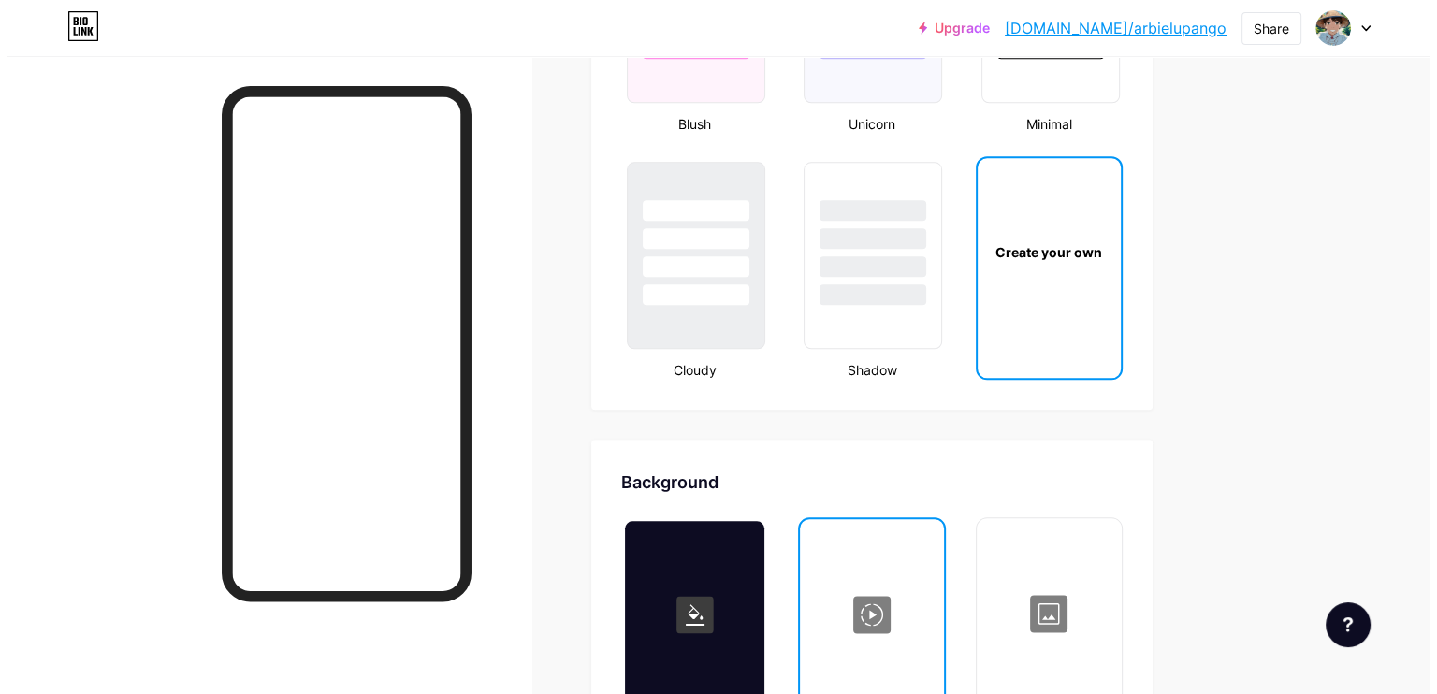
scroll to position [2431, 0]
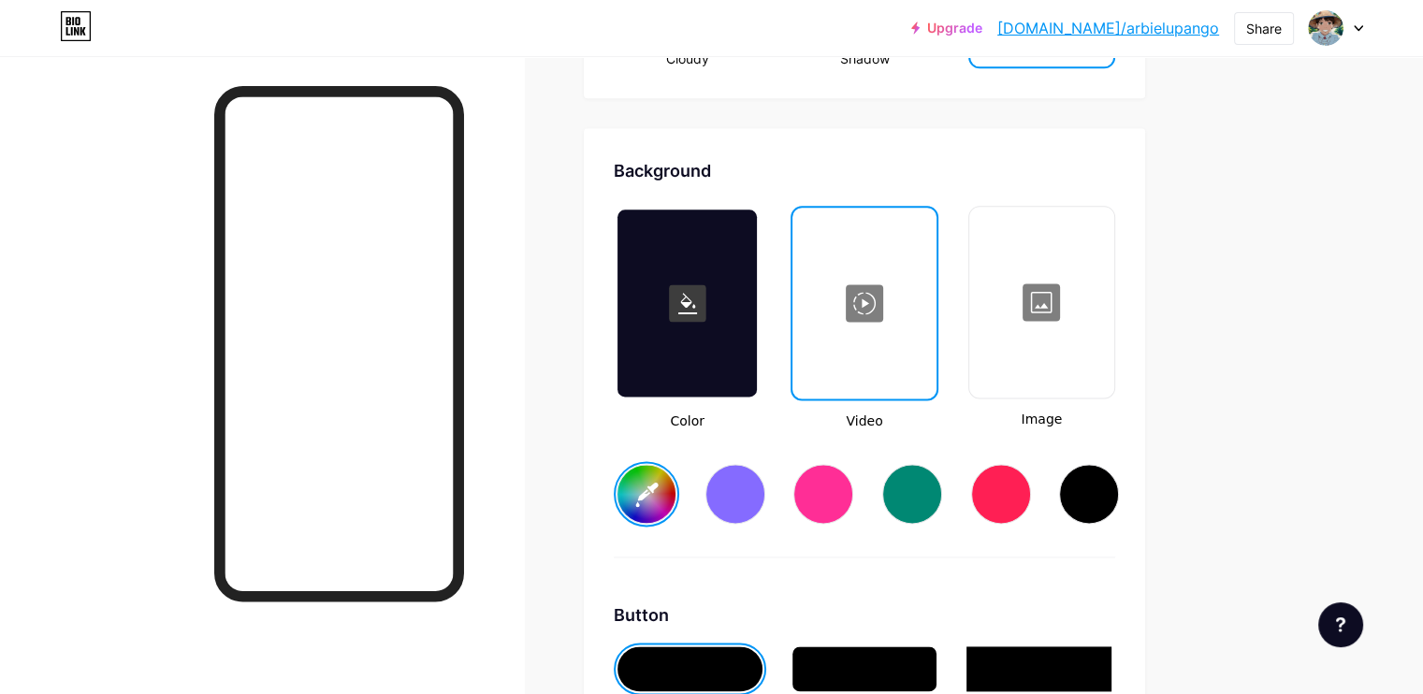
click at [1112, 289] on div at bounding box center [1041, 302] width 141 height 187
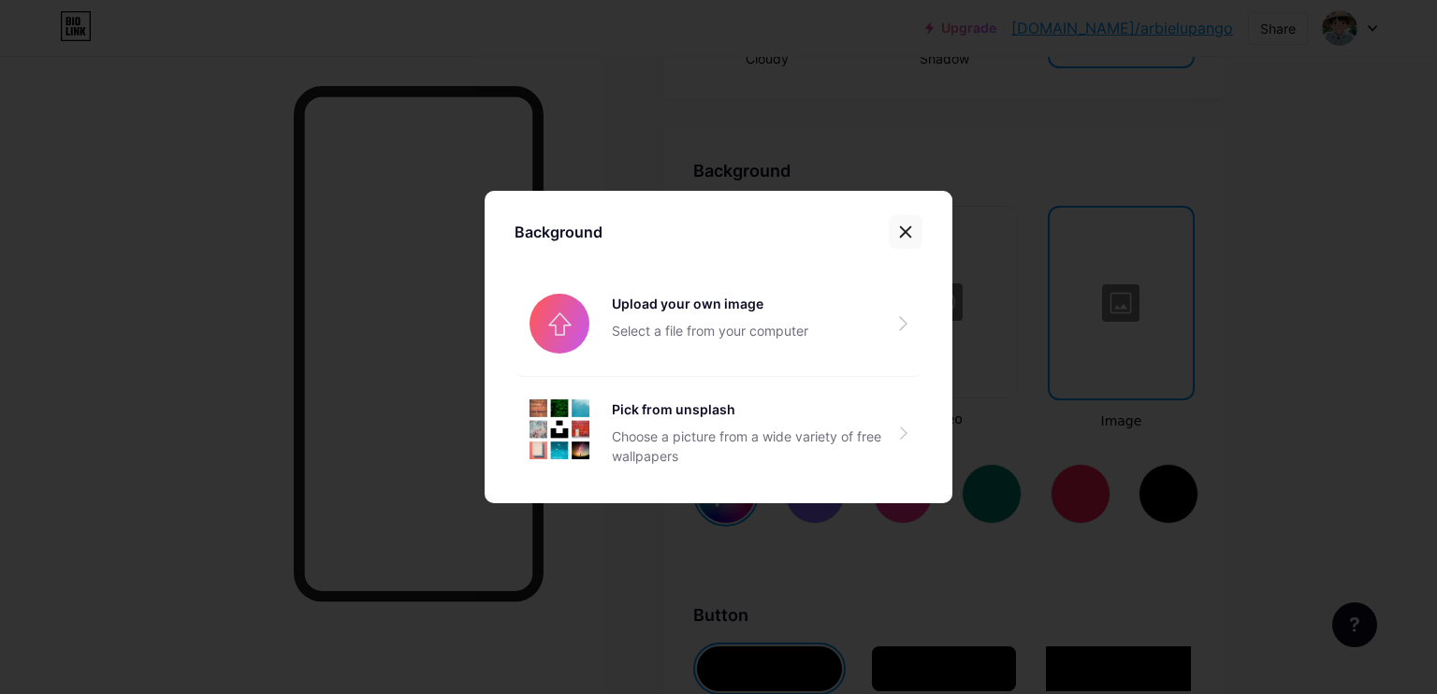
click at [908, 240] on div at bounding box center [906, 232] width 34 height 34
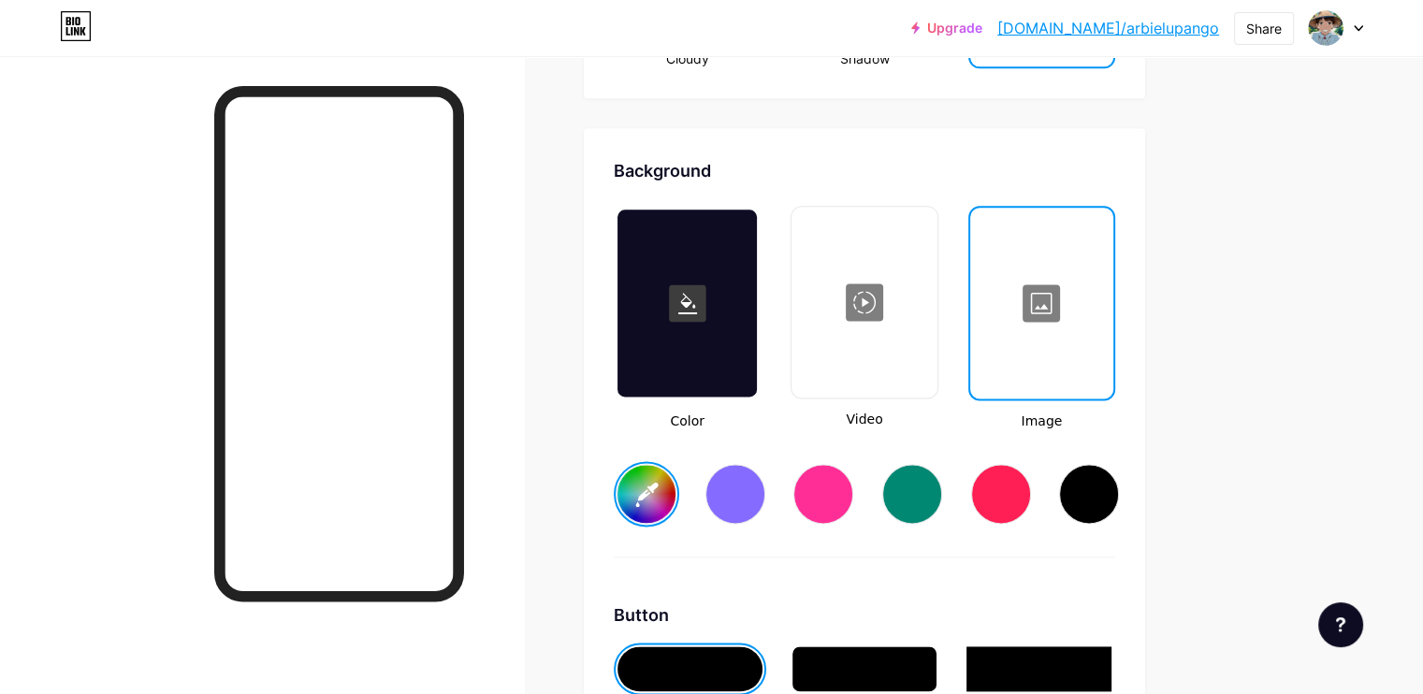
click at [919, 292] on div at bounding box center [863, 302] width 141 height 187
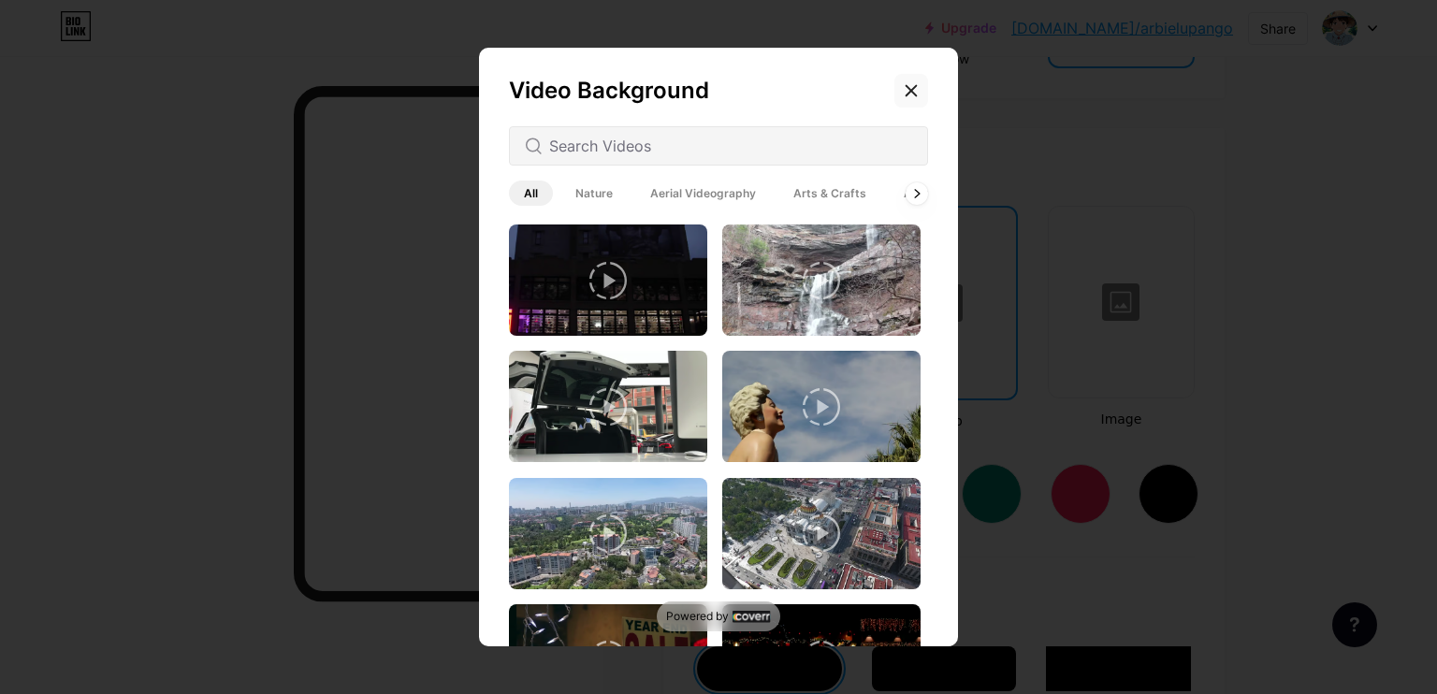
click at [919, 79] on div at bounding box center [911, 91] width 34 height 34
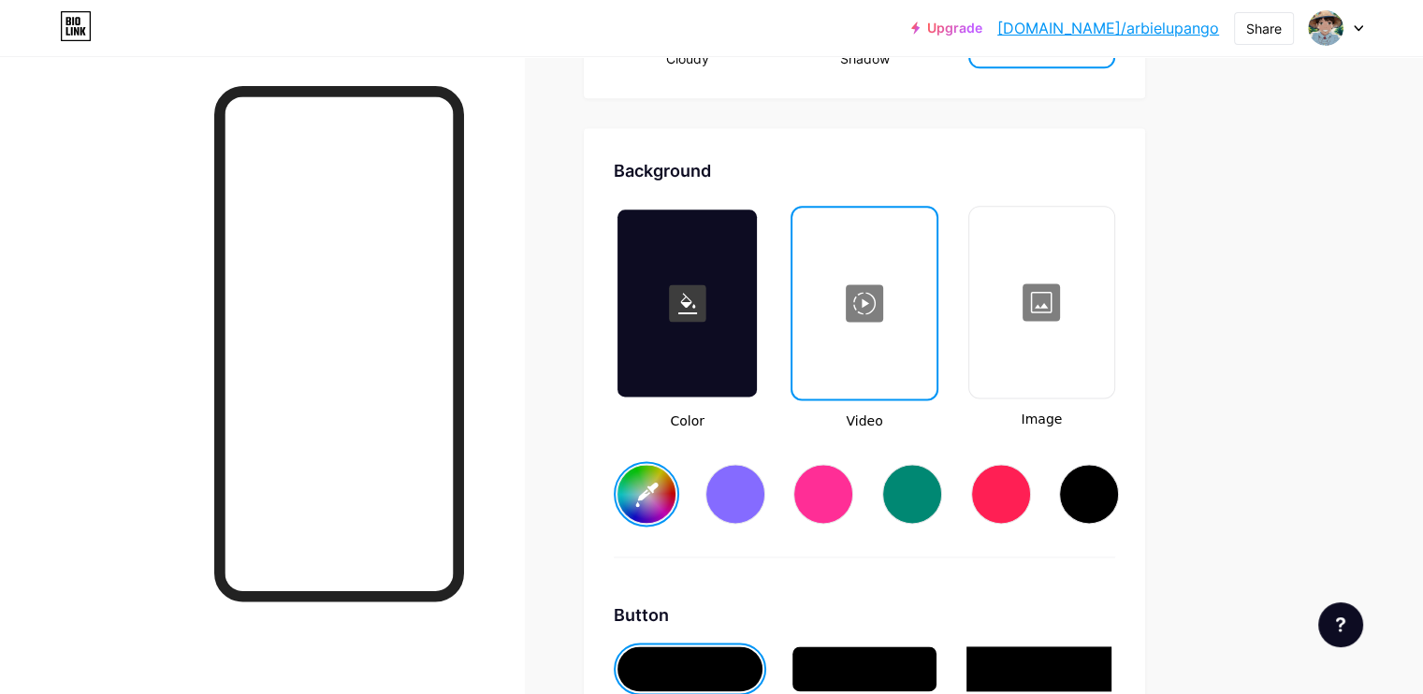
click at [1089, 264] on div at bounding box center [1041, 302] width 141 height 187
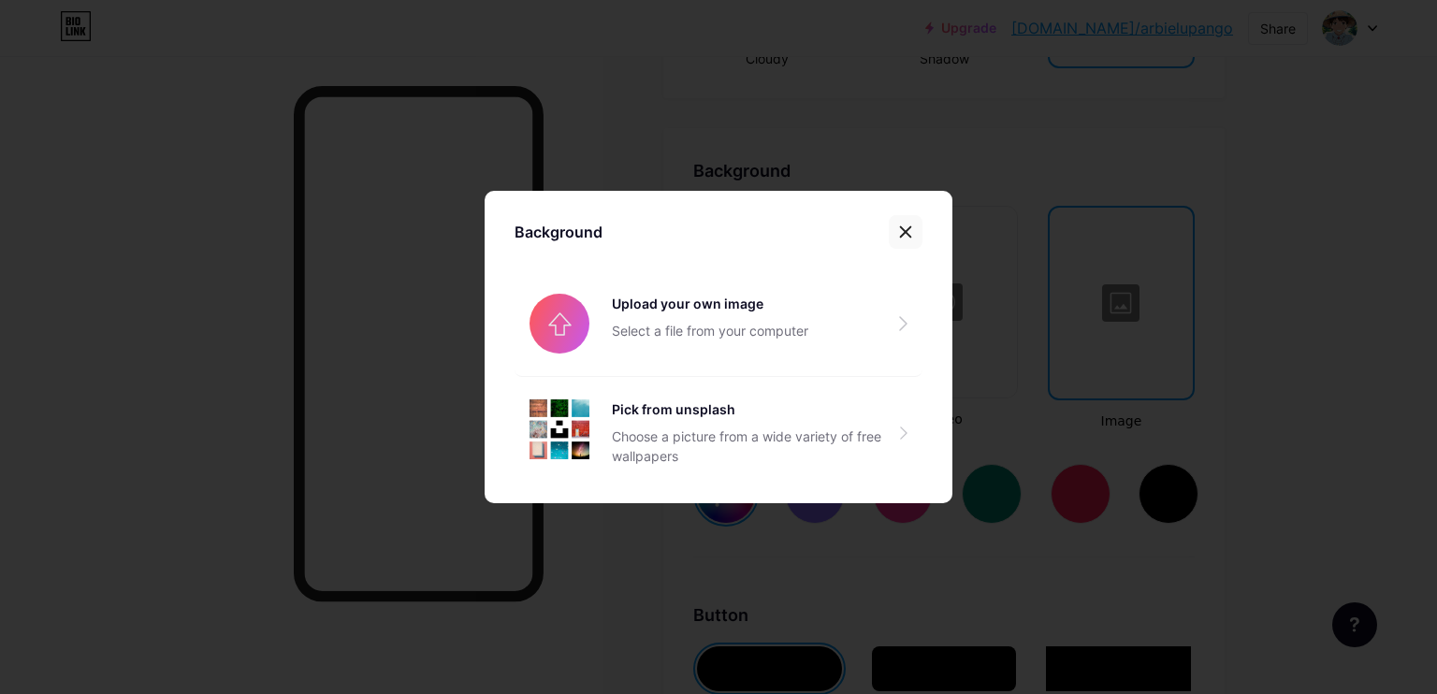
click at [891, 236] on div at bounding box center [906, 232] width 34 height 34
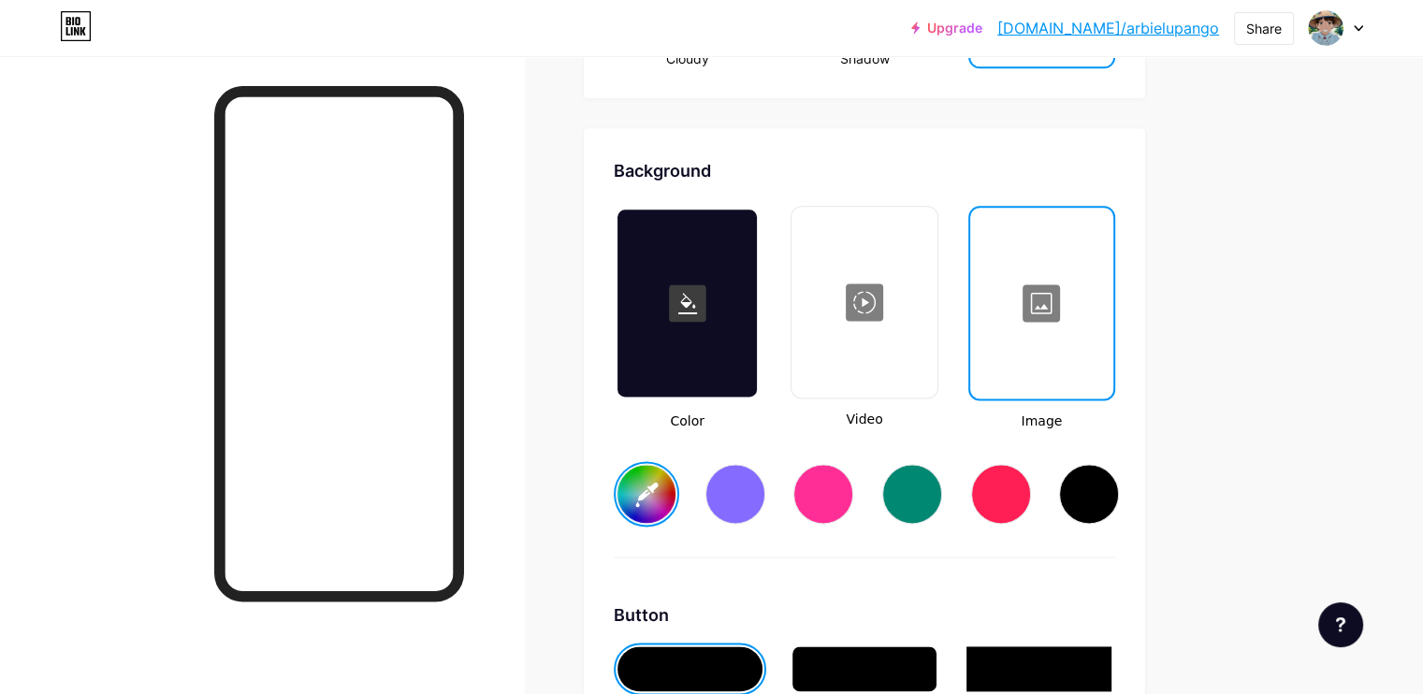
click at [917, 321] on div at bounding box center [863, 302] width 141 height 187
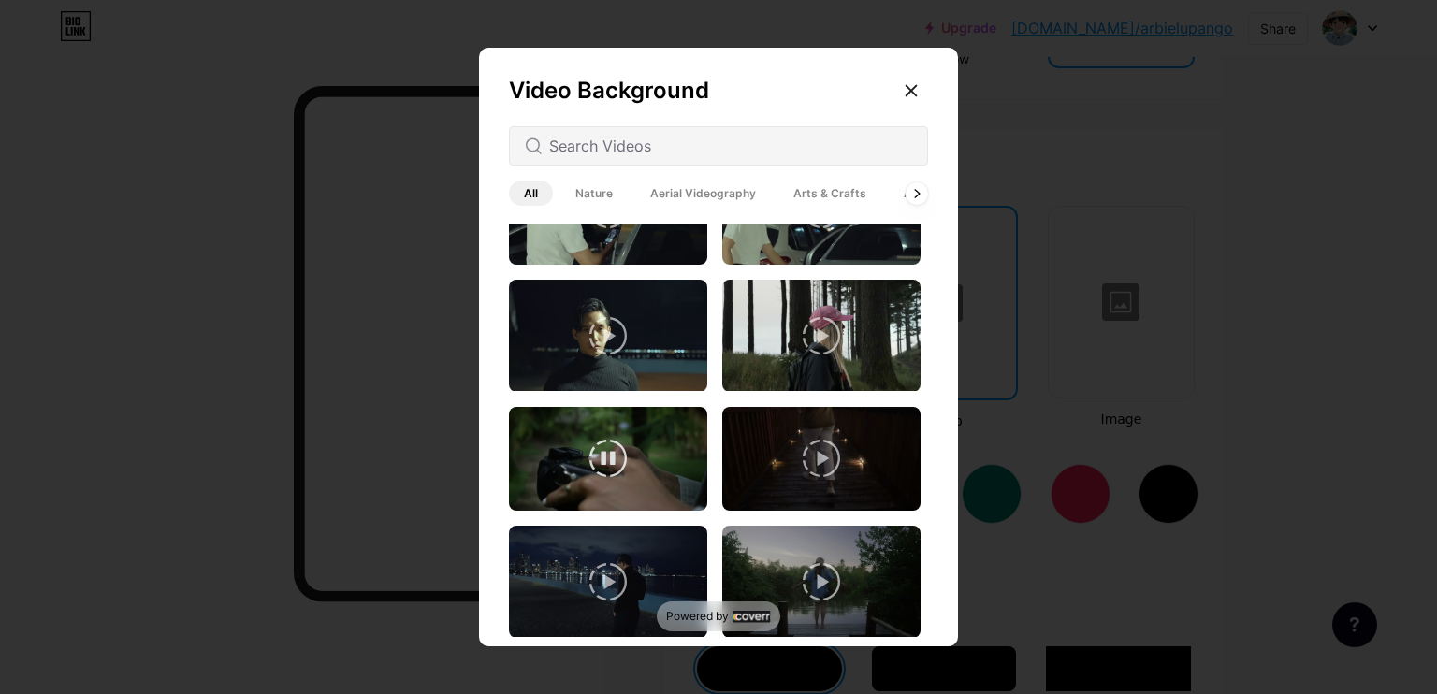
scroll to position [0, 0]
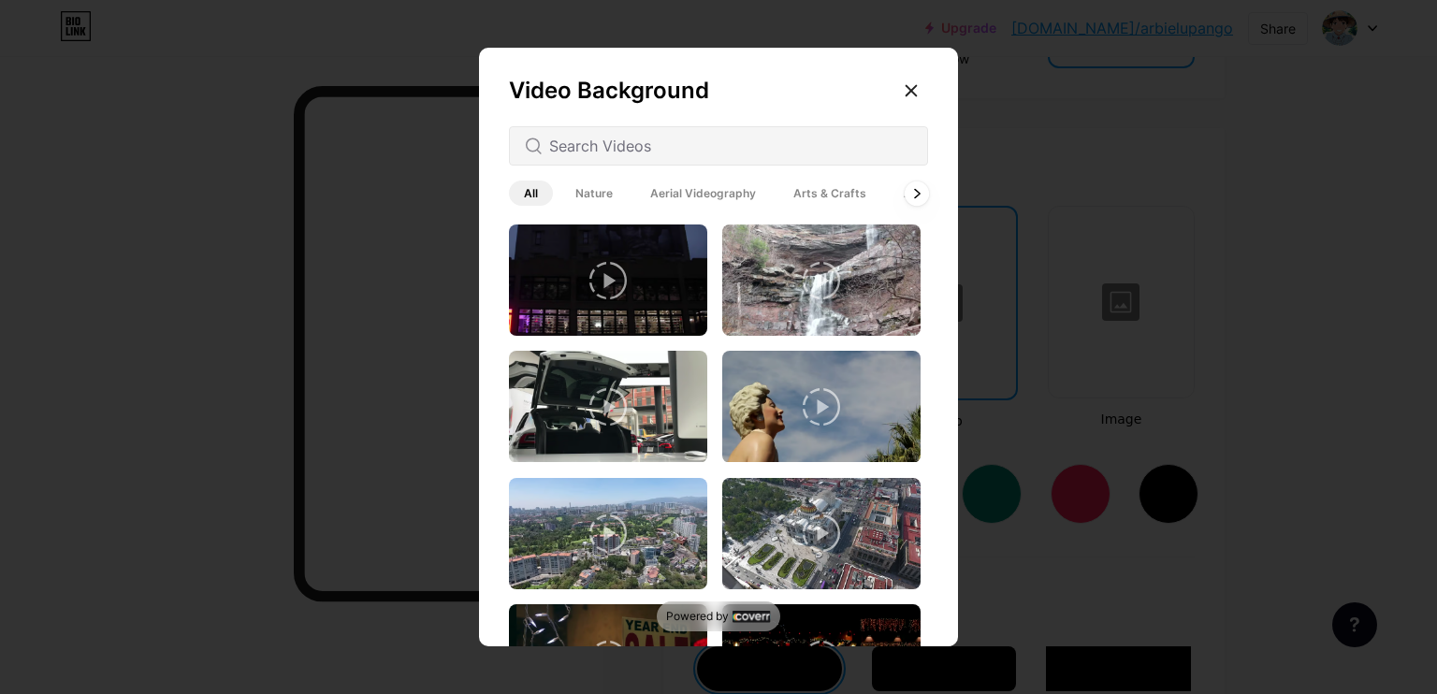
click at [912, 197] on div at bounding box center [917, 193] width 24 height 24
click at [912, 197] on div "All Nature Aerial Videography Arts & Crafts Architecture Backgrounds Animated" at bounding box center [718, 193] width 419 height 33
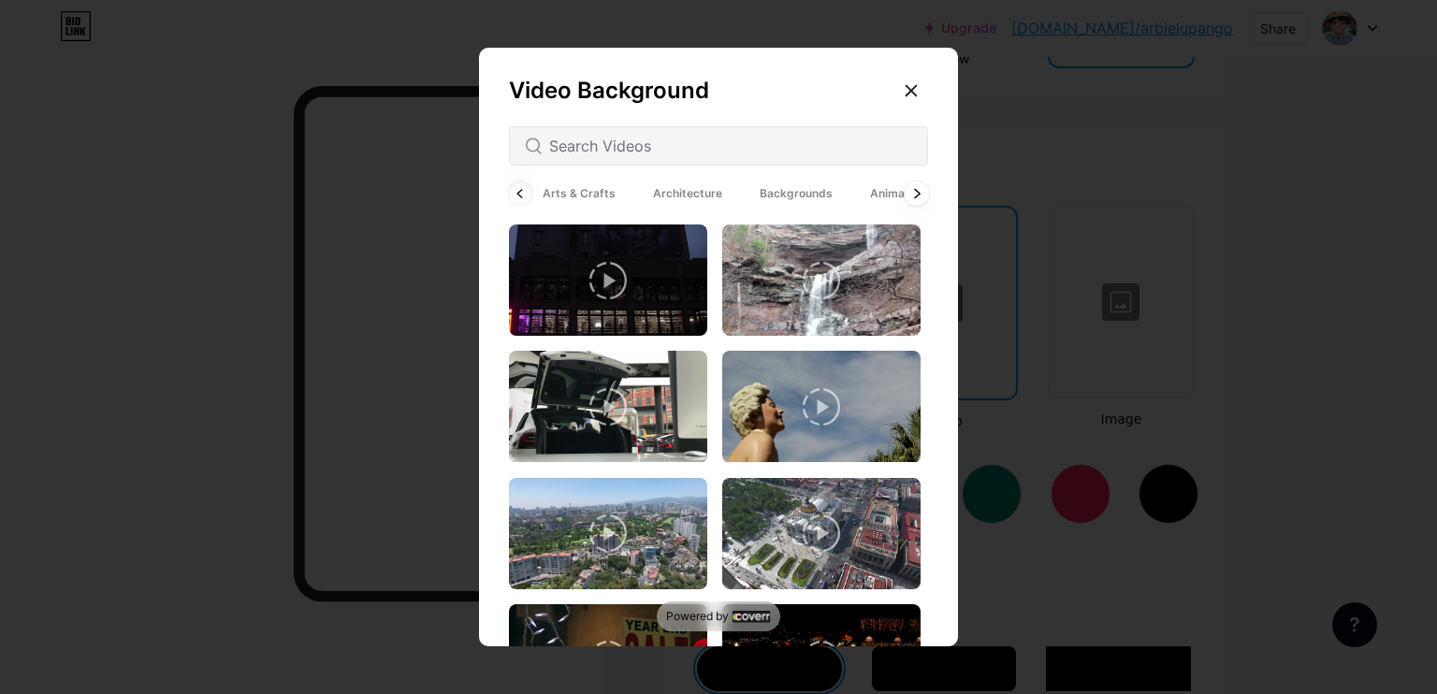
click at [912, 197] on span "Animated" at bounding box center [896, 193] width 83 height 25
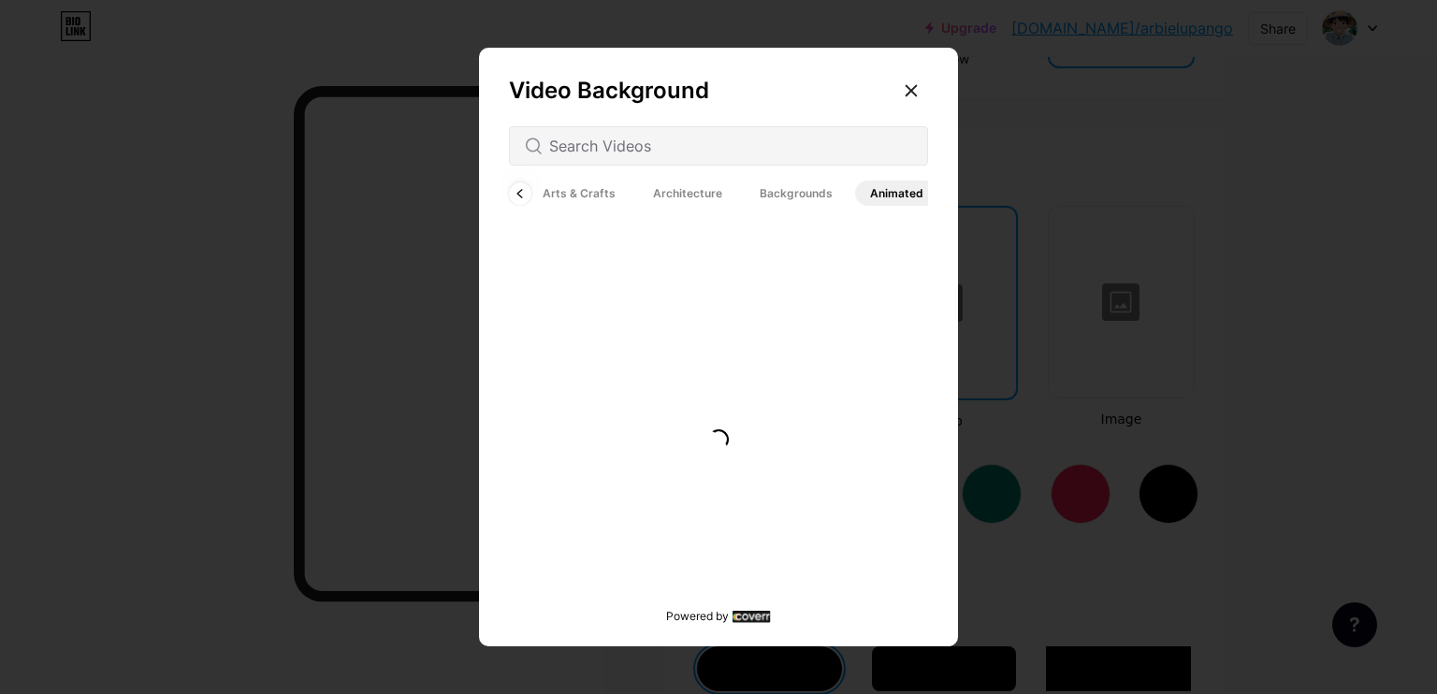
click at [867, 194] on span "Animated" at bounding box center [896, 193] width 83 height 25
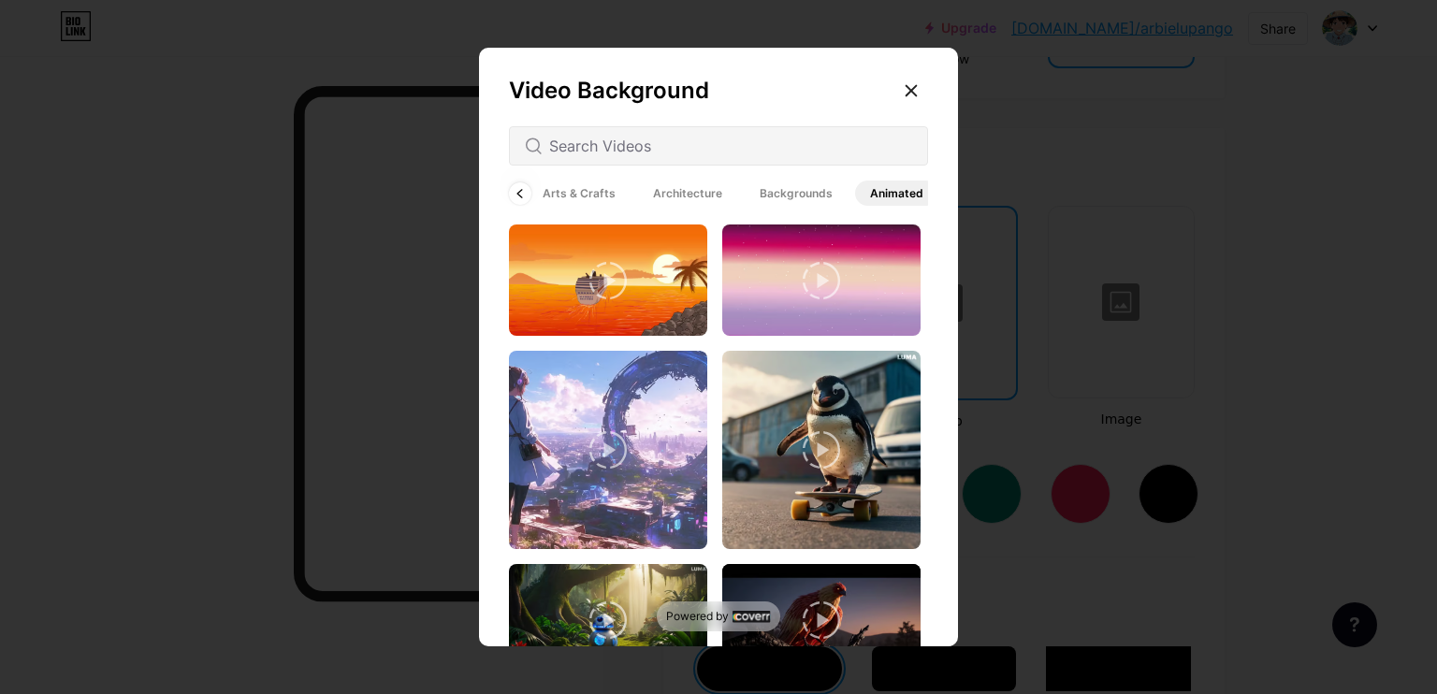
click at [797, 191] on span "Backgrounds" at bounding box center [796, 193] width 103 height 25
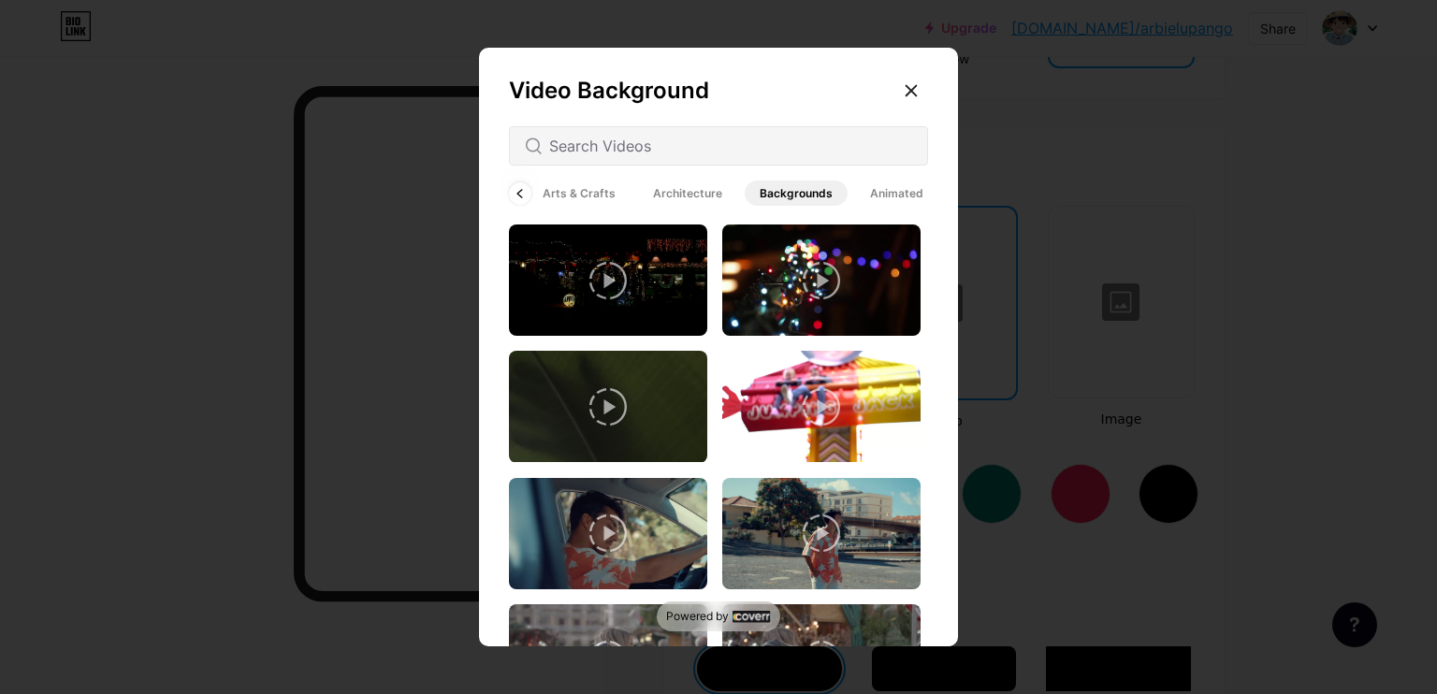
click at [859, 191] on span "Animated" at bounding box center [896, 193] width 83 height 25
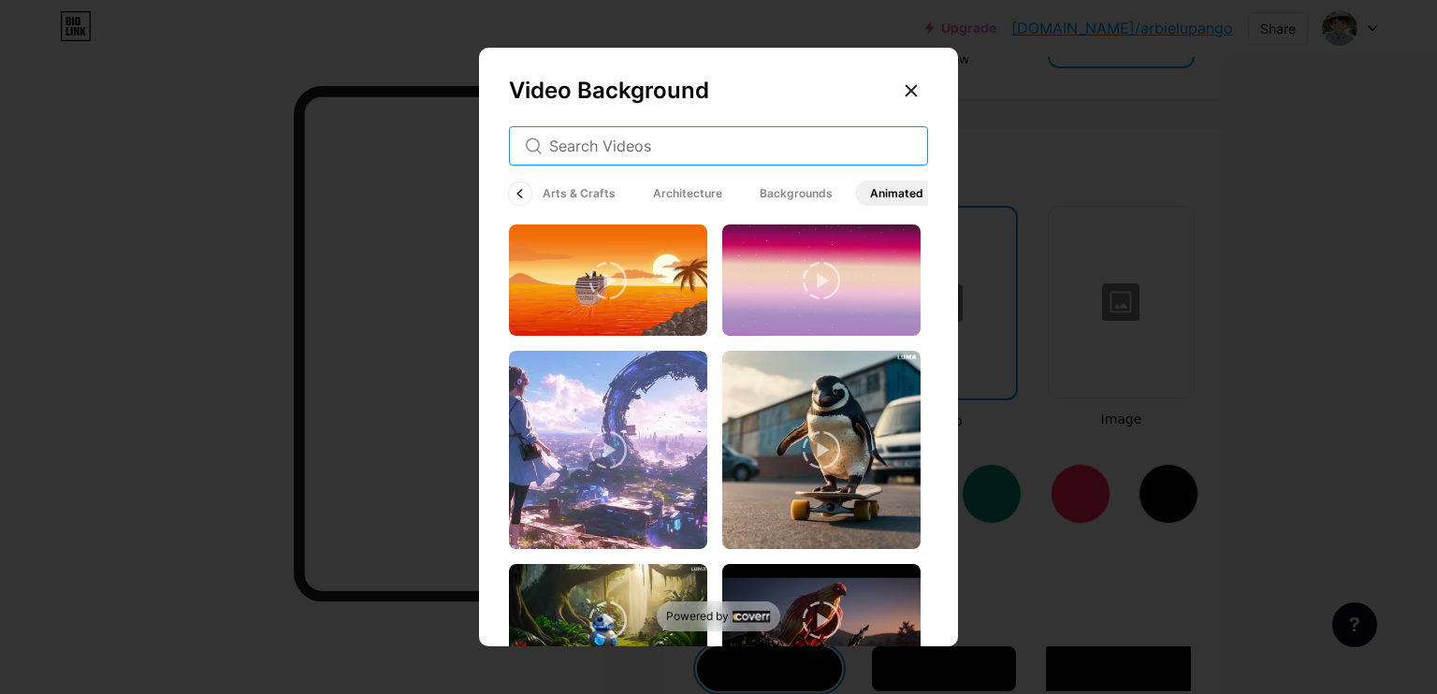
click at [790, 144] on input "text" at bounding box center [730, 146] width 363 height 22
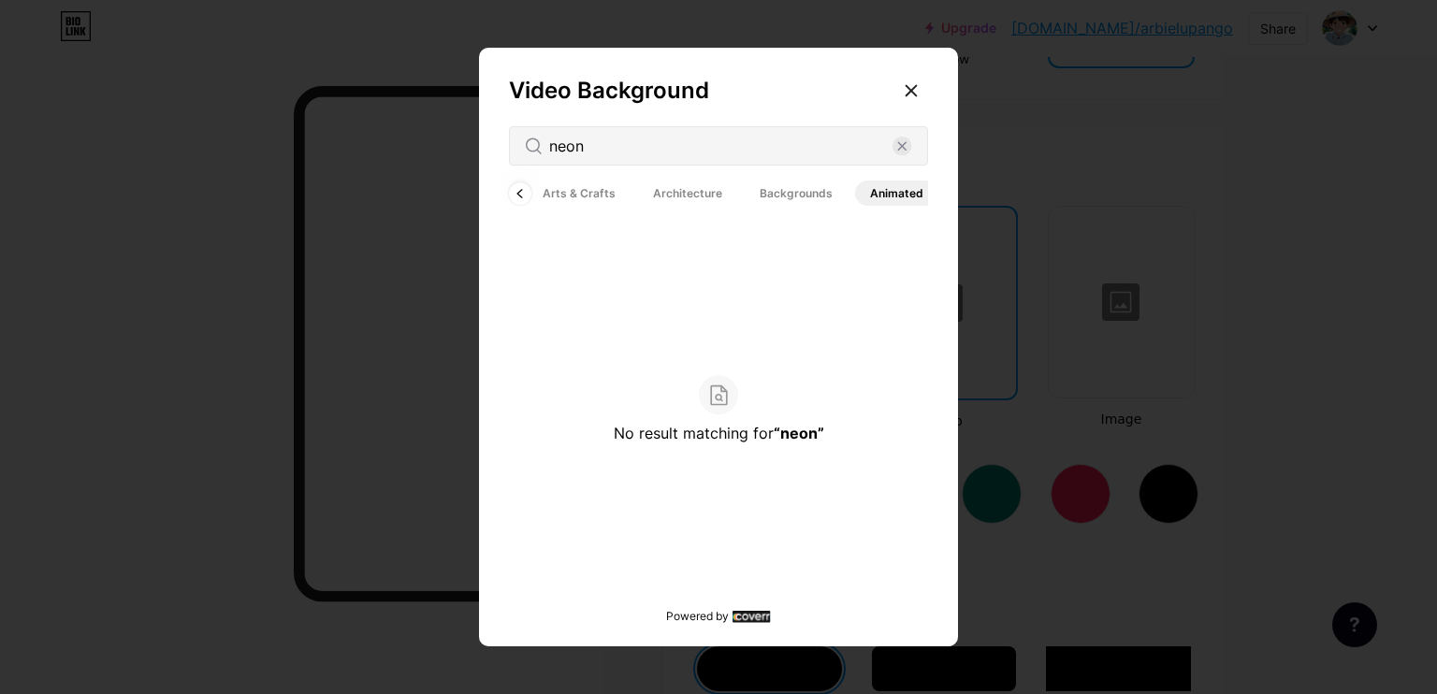
click at [561, 193] on span "Arts & Crafts" at bounding box center [579, 193] width 103 height 25
click at [515, 194] on div at bounding box center [520, 193] width 24 height 24
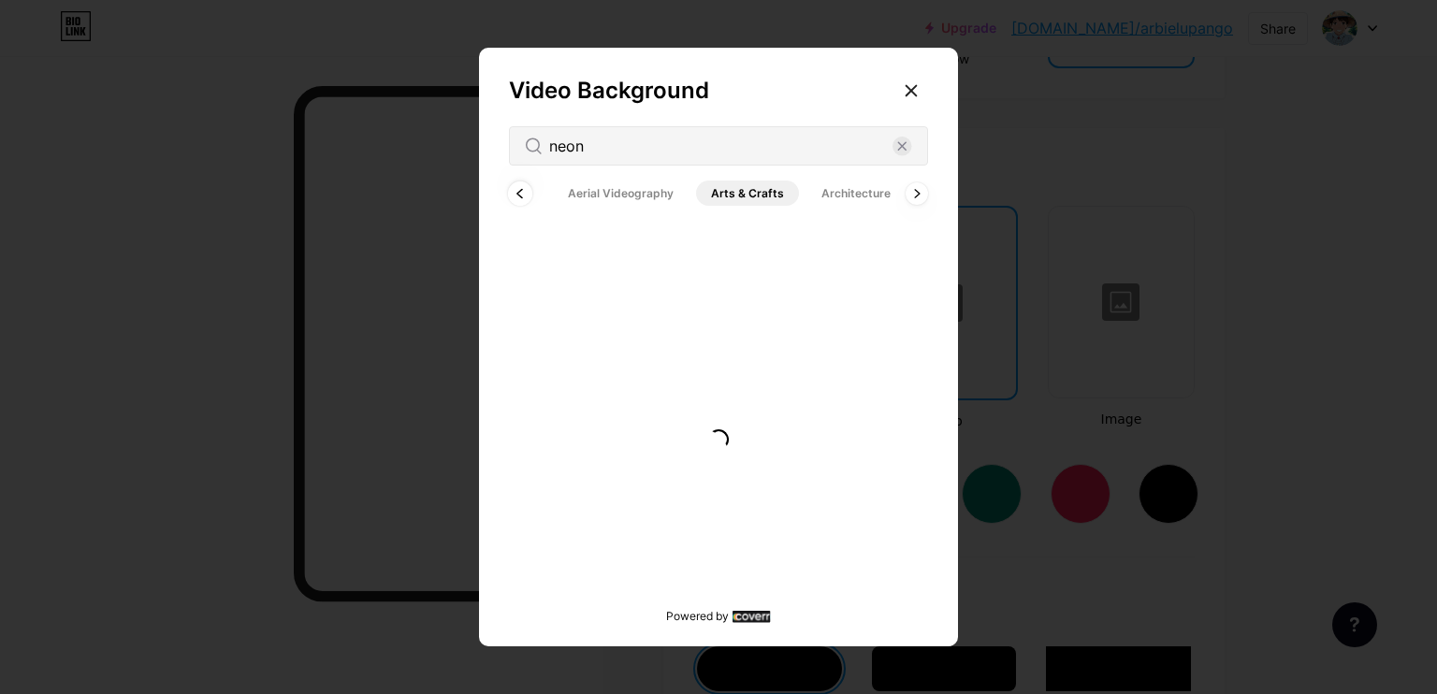
click at [515, 194] on div at bounding box center [520, 193] width 24 height 24
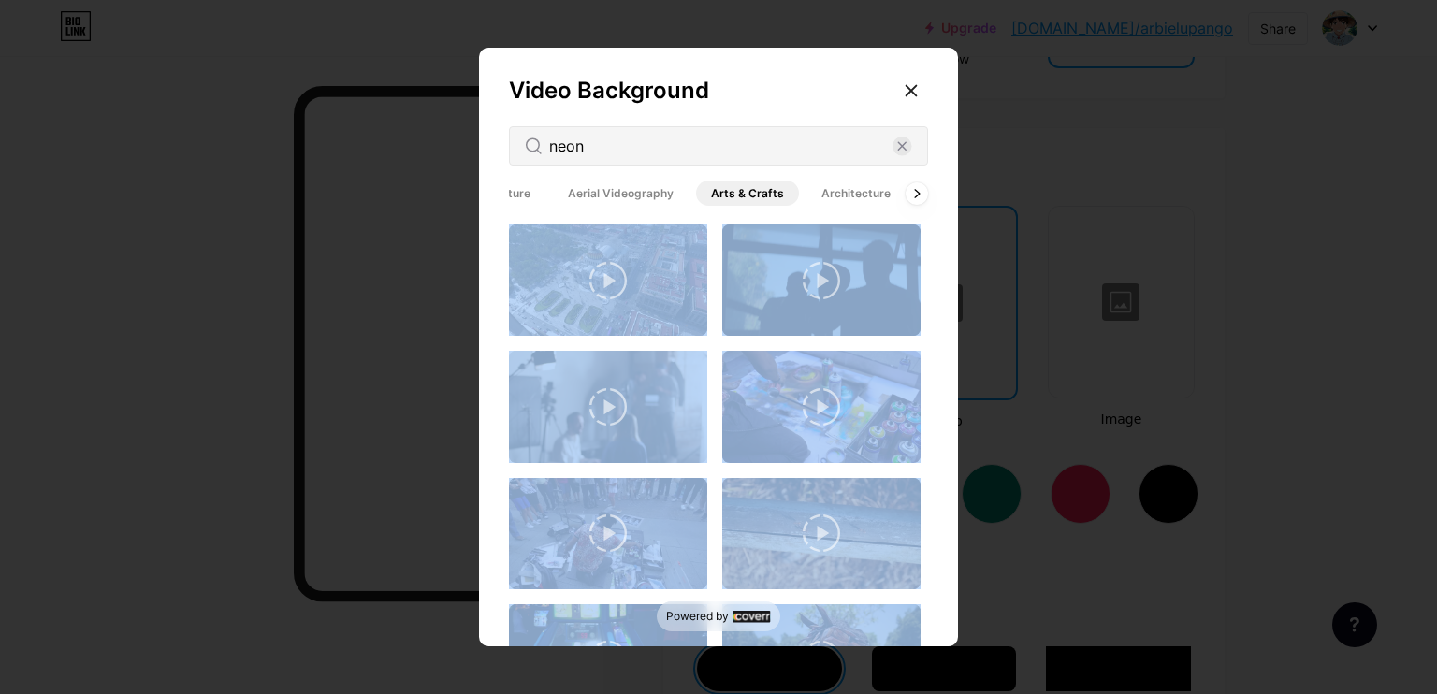
scroll to position [0, 0]
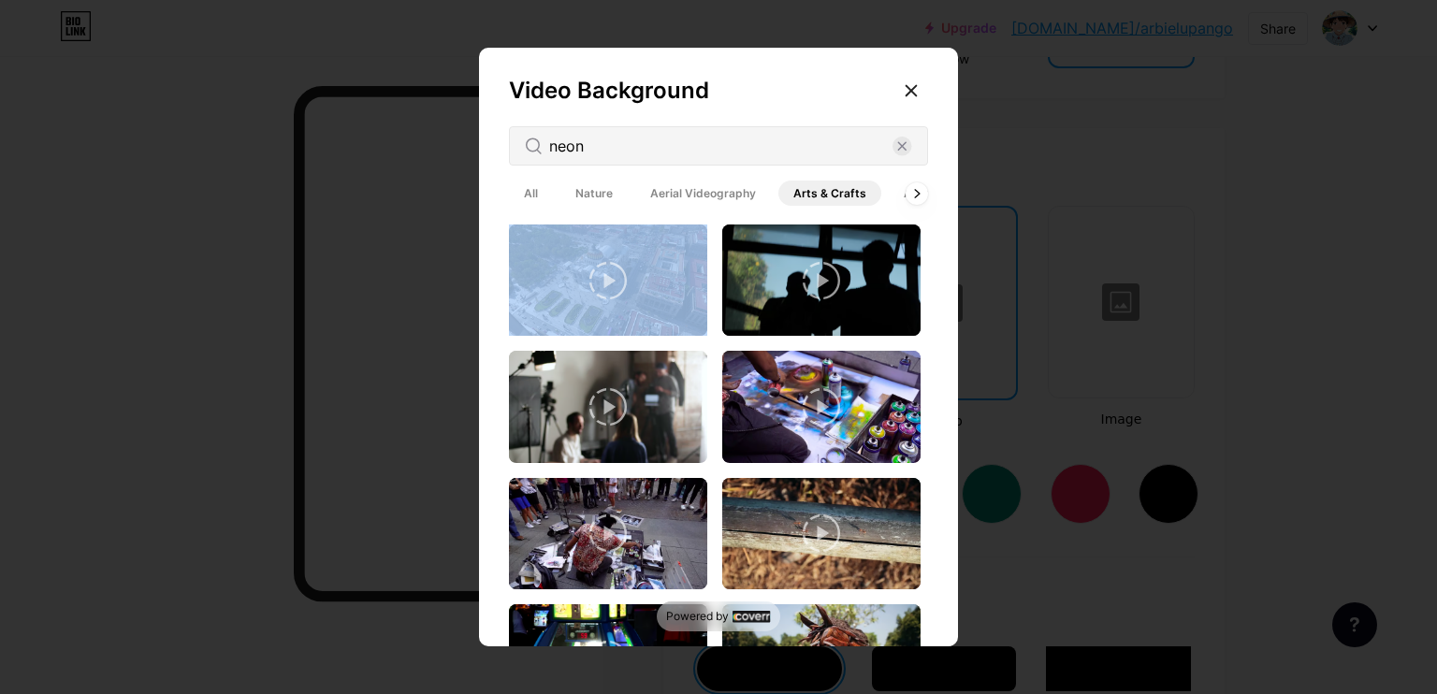
click at [515, 194] on span "All" at bounding box center [531, 193] width 44 height 25
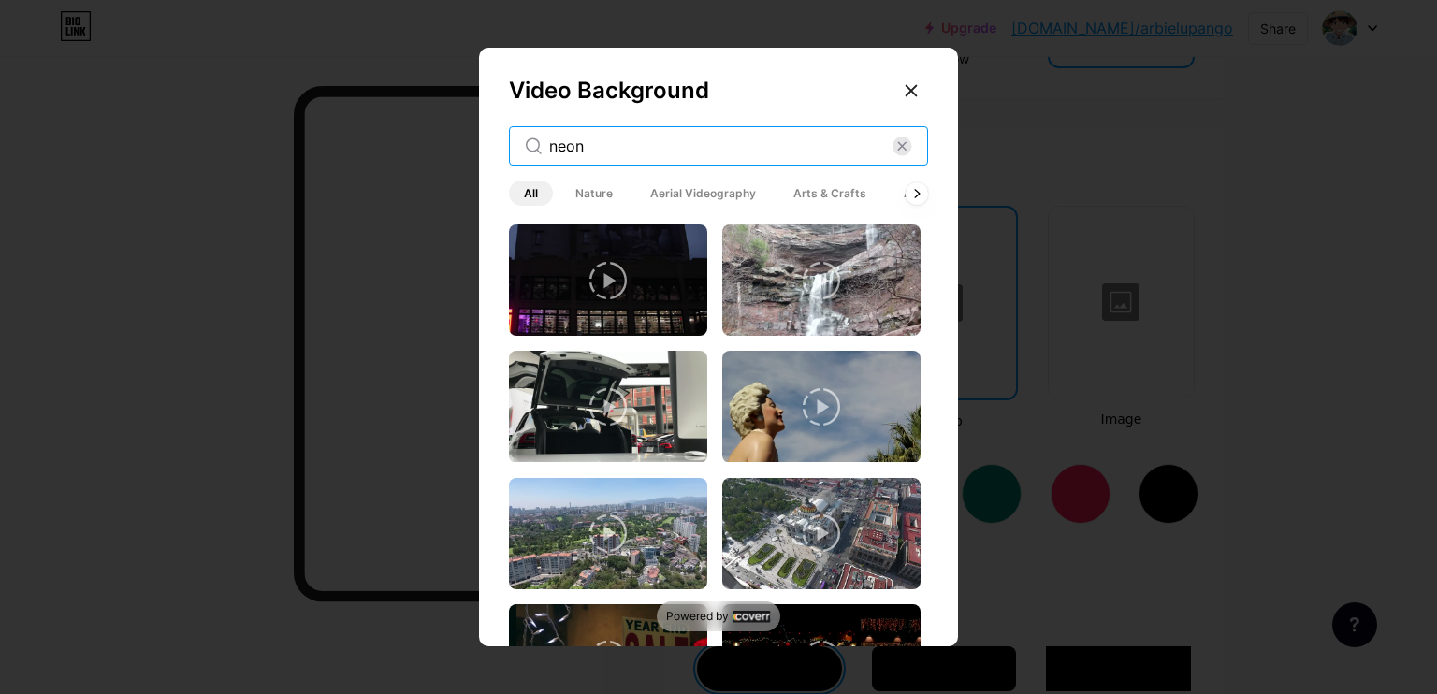
click at [648, 141] on input "neon" at bounding box center [720, 146] width 343 height 22
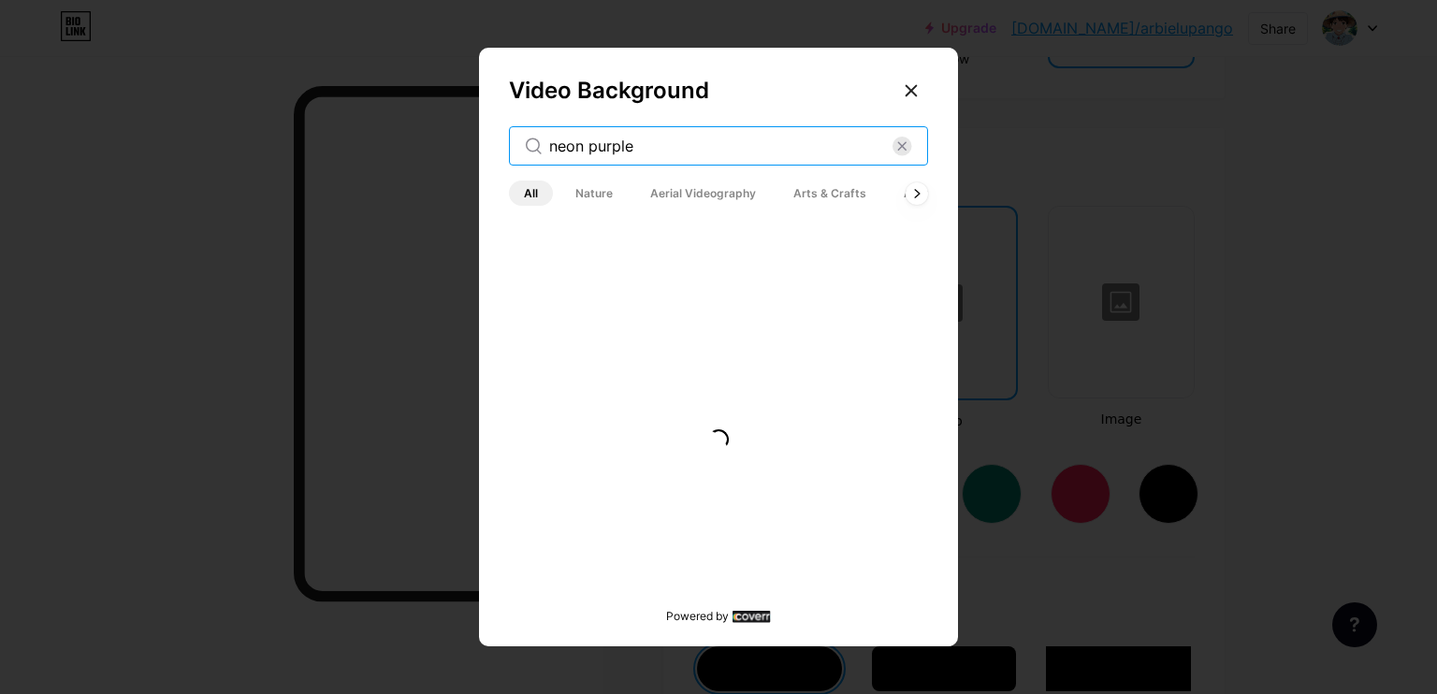
type input "neon purple"
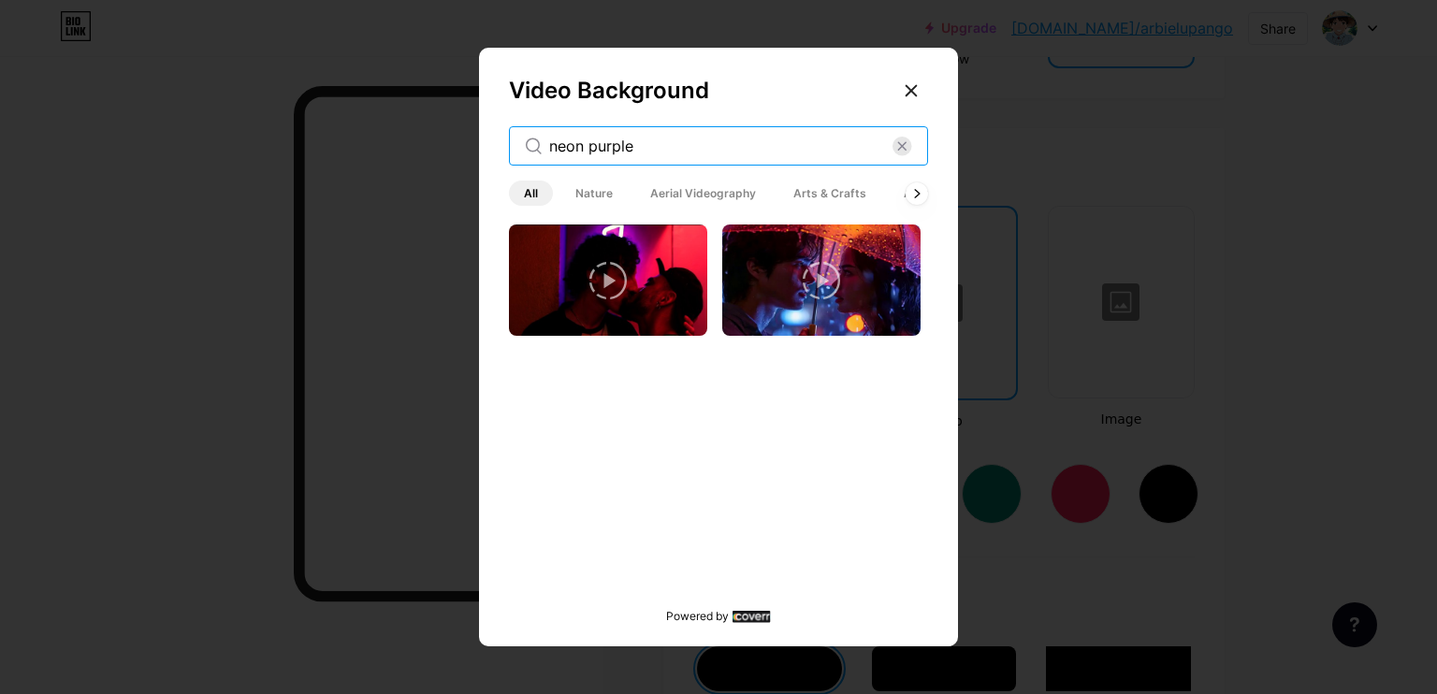
drag, startPoint x: 511, startPoint y: 142, endPoint x: 216, endPoint y: 127, distance: 295.1
click at [225, 133] on div "Video Background neon purple All Nature Aerial Videography Arts & Crafts Archit…" at bounding box center [718, 347] width 1437 height 694
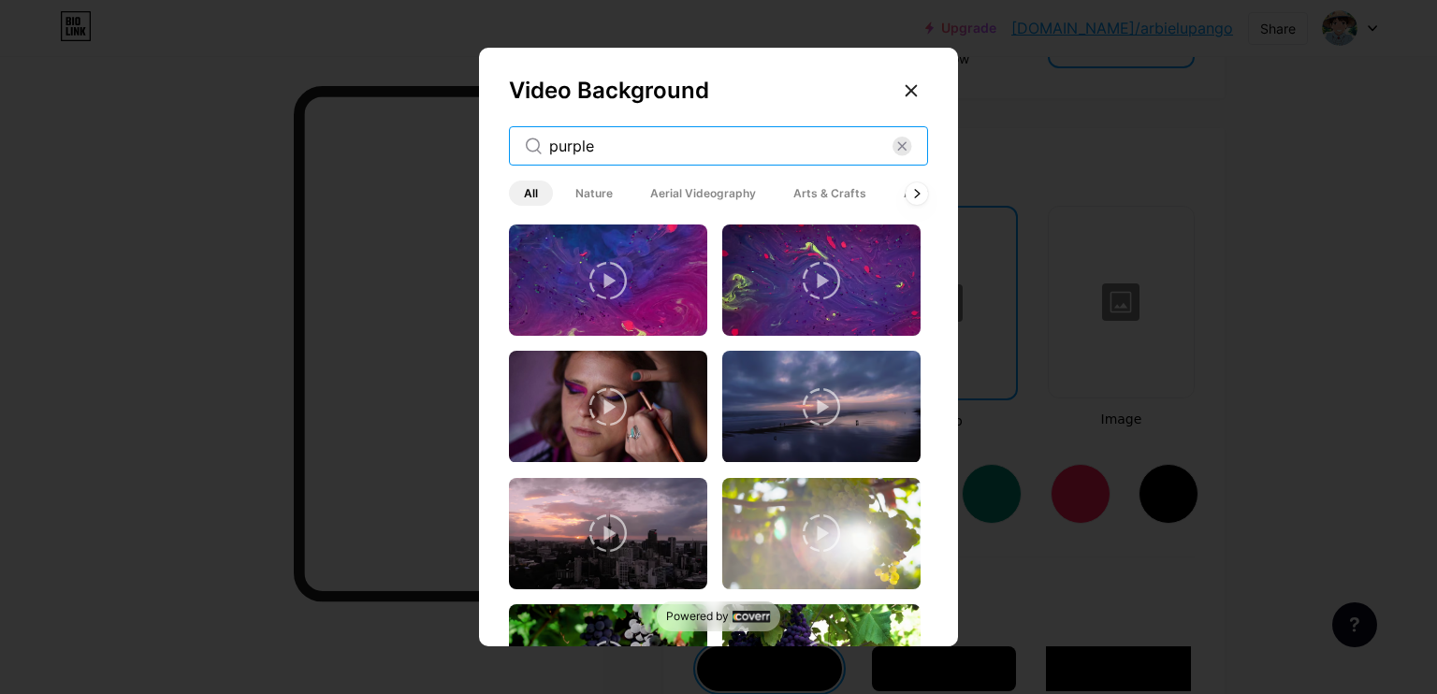
click at [647, 141] on input "purple" at bounding box center [720, 146] width 343 height 22
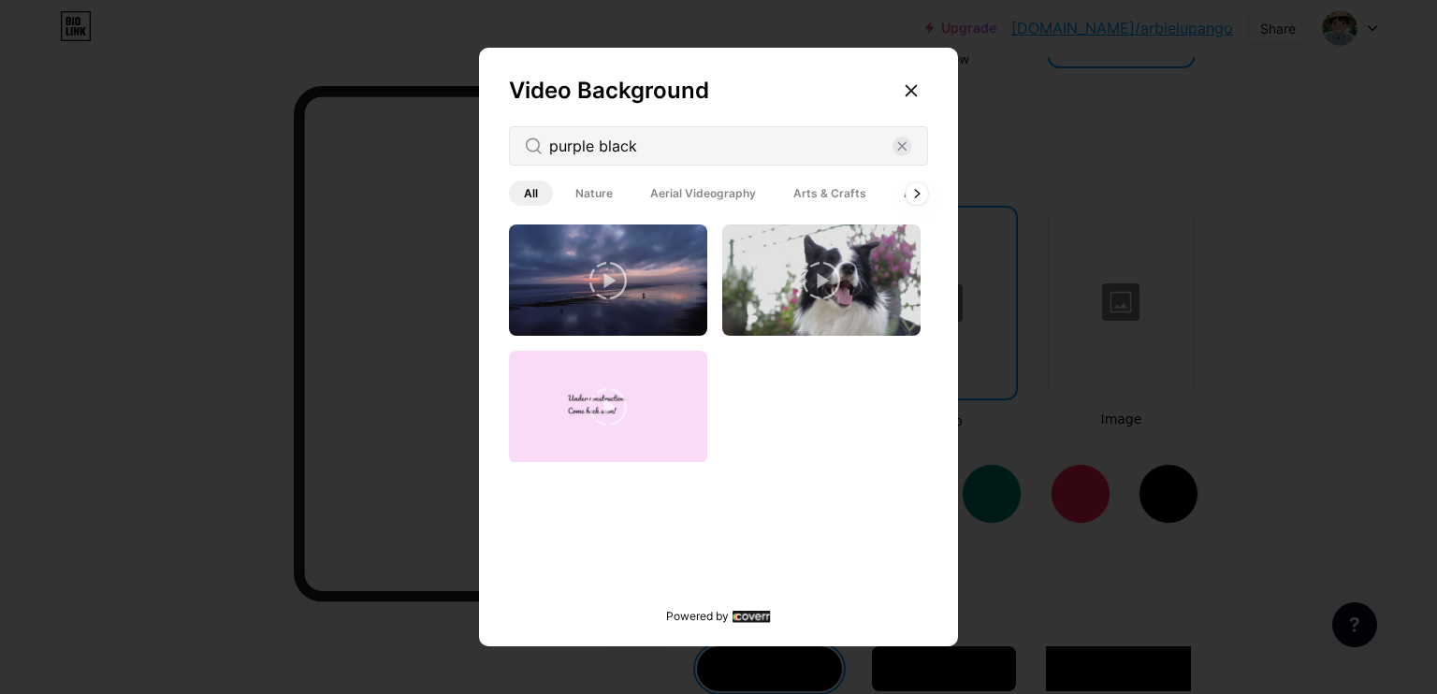
click at [693, 160] on div "purple black" at bounding box center [718, 145] width 419 height 39
click at [692, 145] on input "purple black" at bounding box center [720, 146] width 343 height 22
type input "purple"
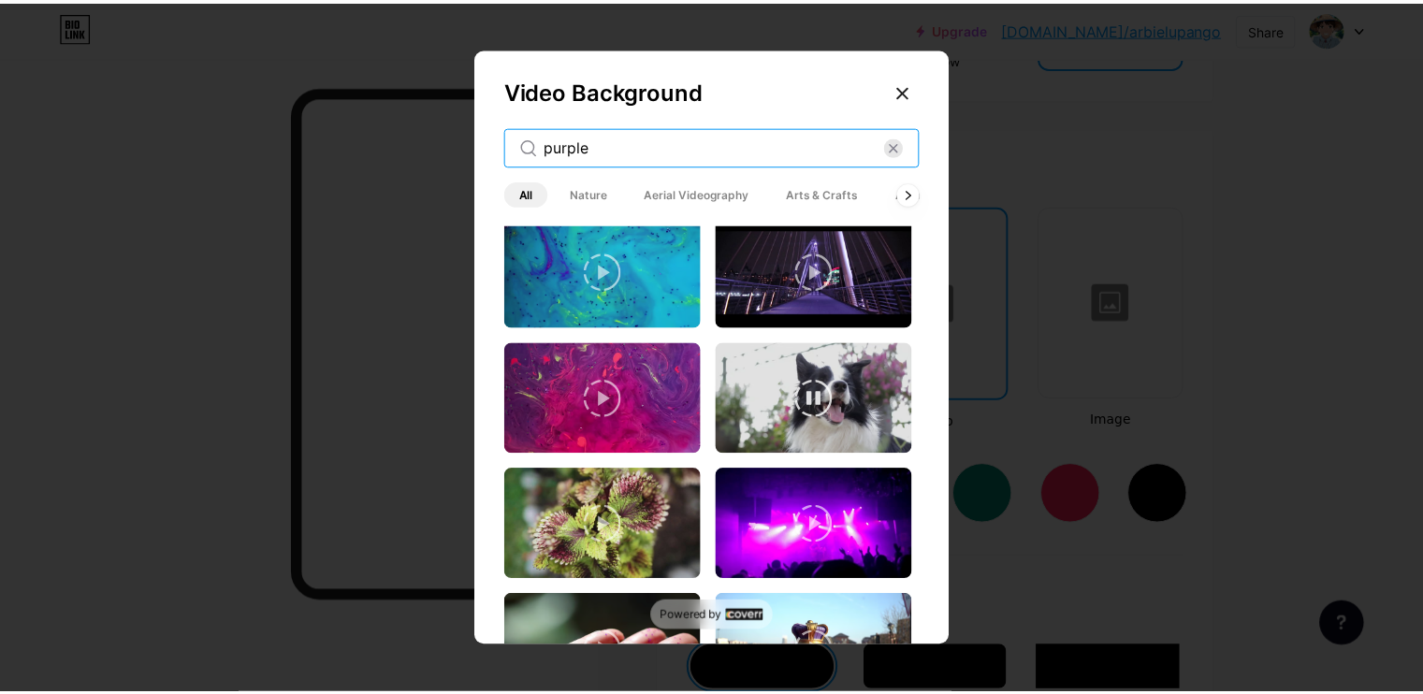
scroll to position [3112, 0]
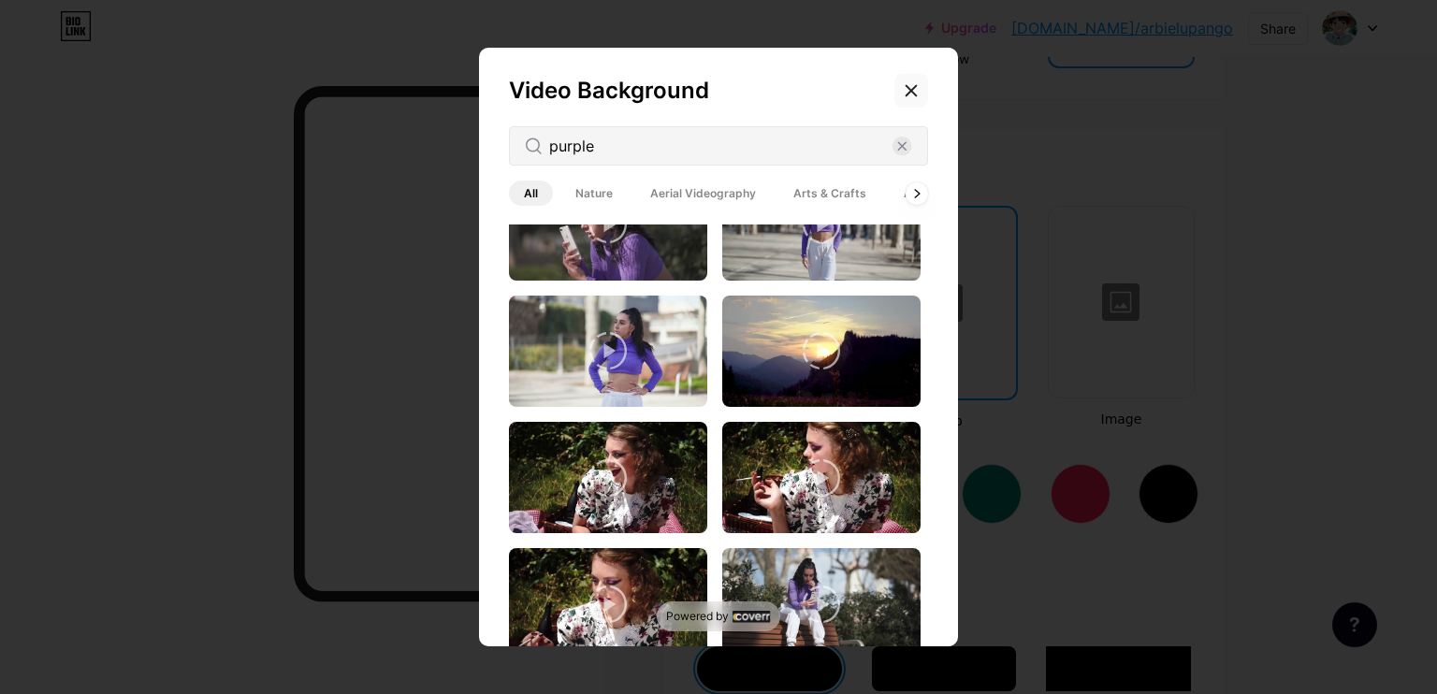
click at [914, 90] on icon at bounding box center [911, 90] width 15 height 15
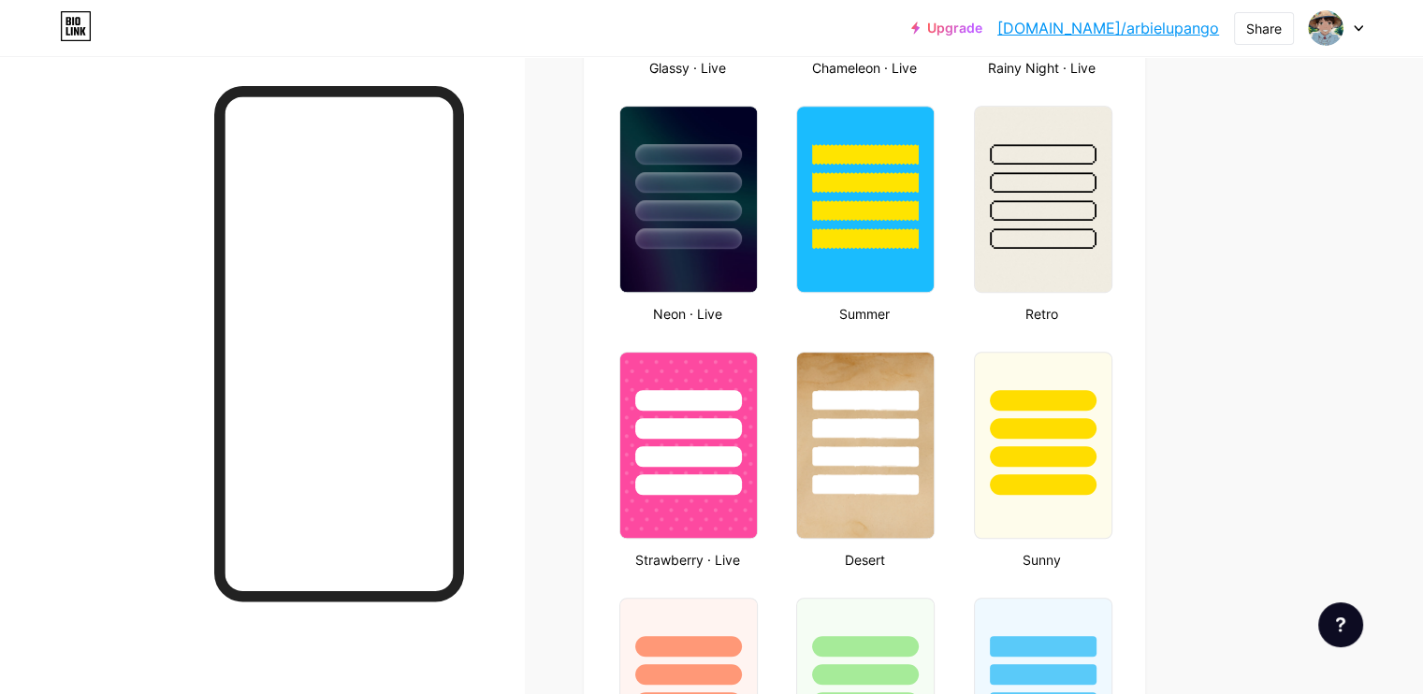
scroll to position [936, 0]
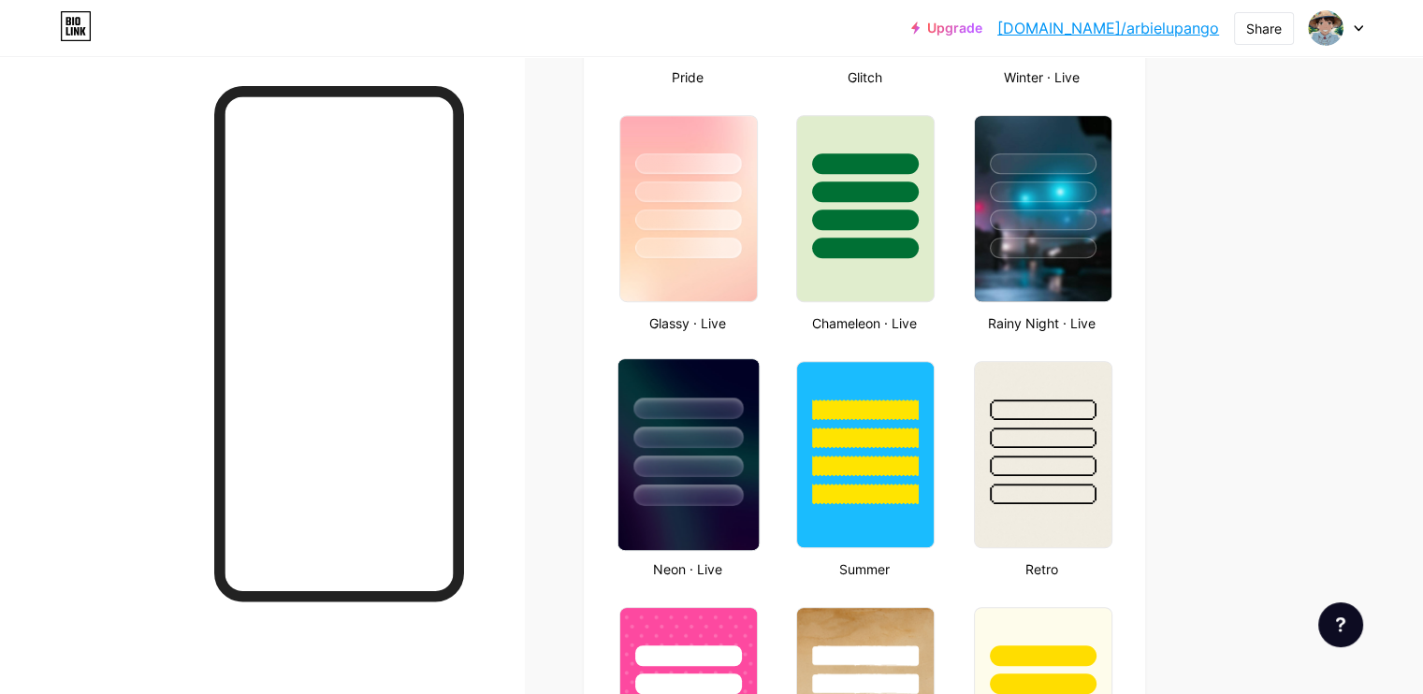
click at [752, 362] on div at bounding box center [688, 432] width 140 height 147
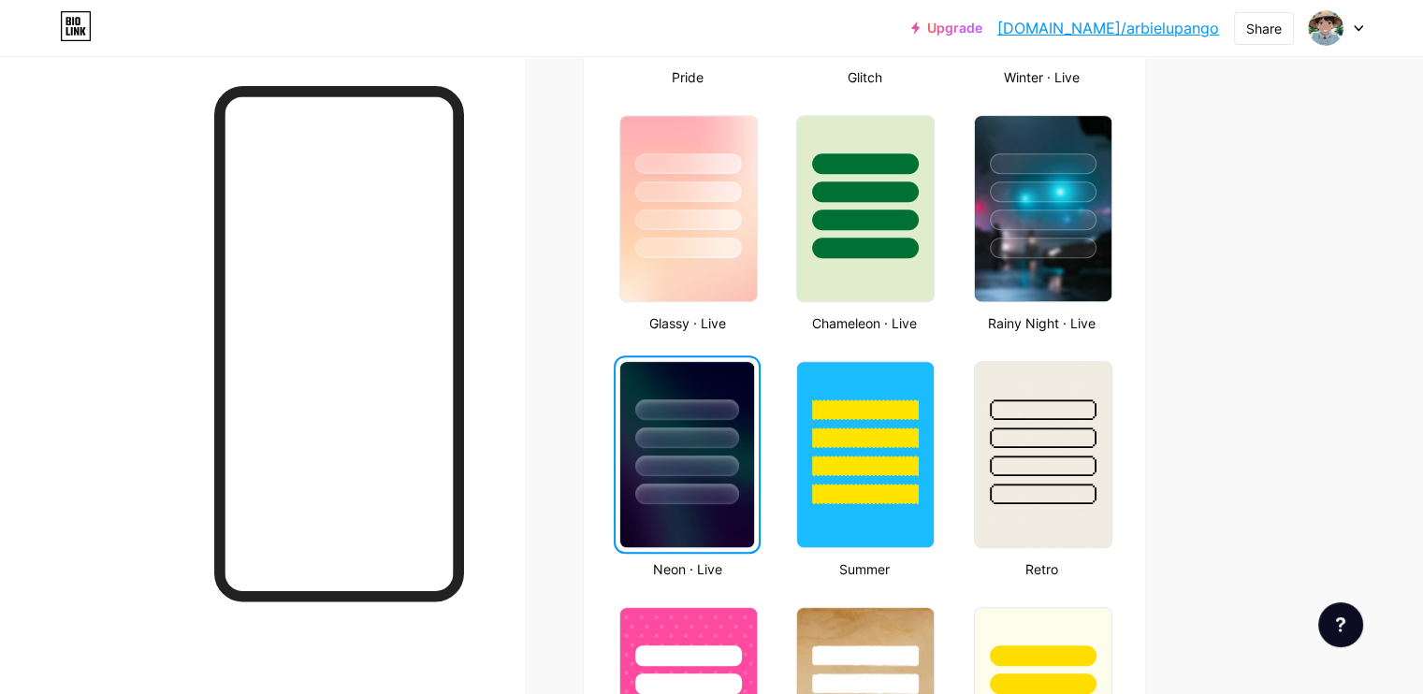
click at [739, 400] on div at bounding box center [687, 410] width 104 height 21
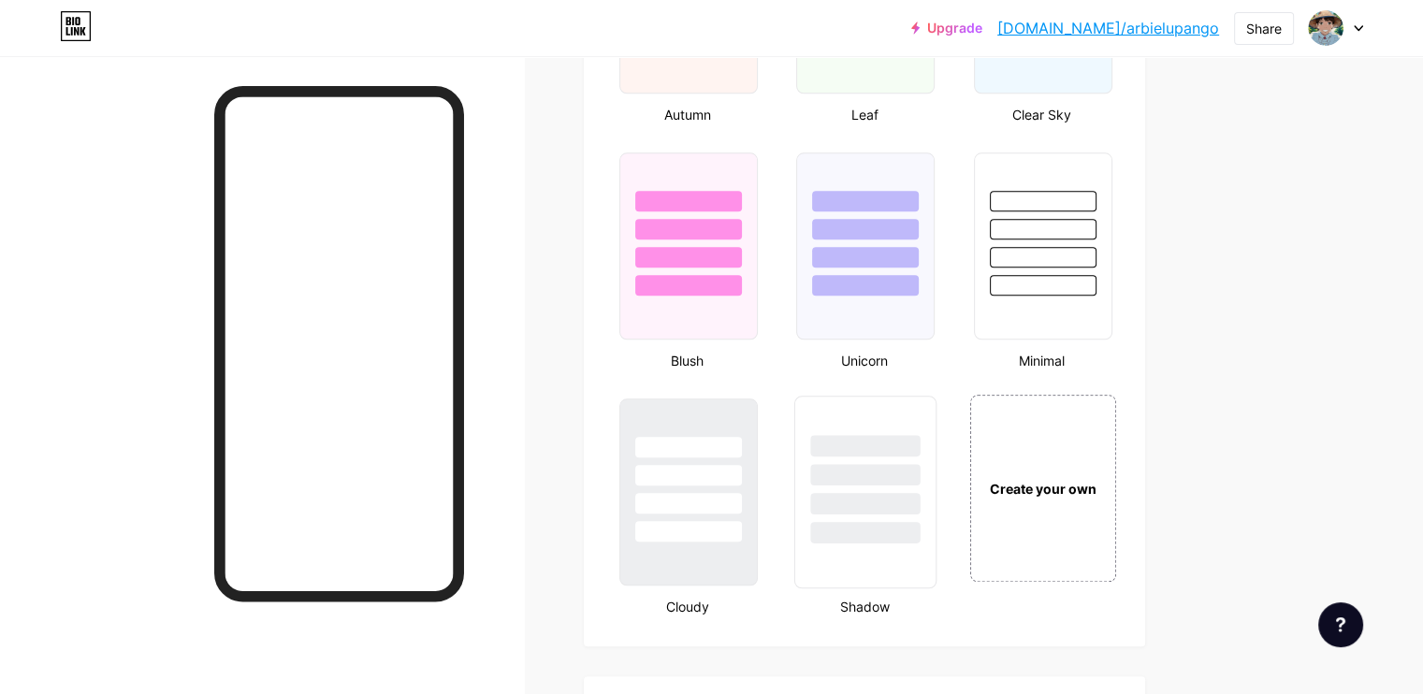
scroll to position [1859, 0]
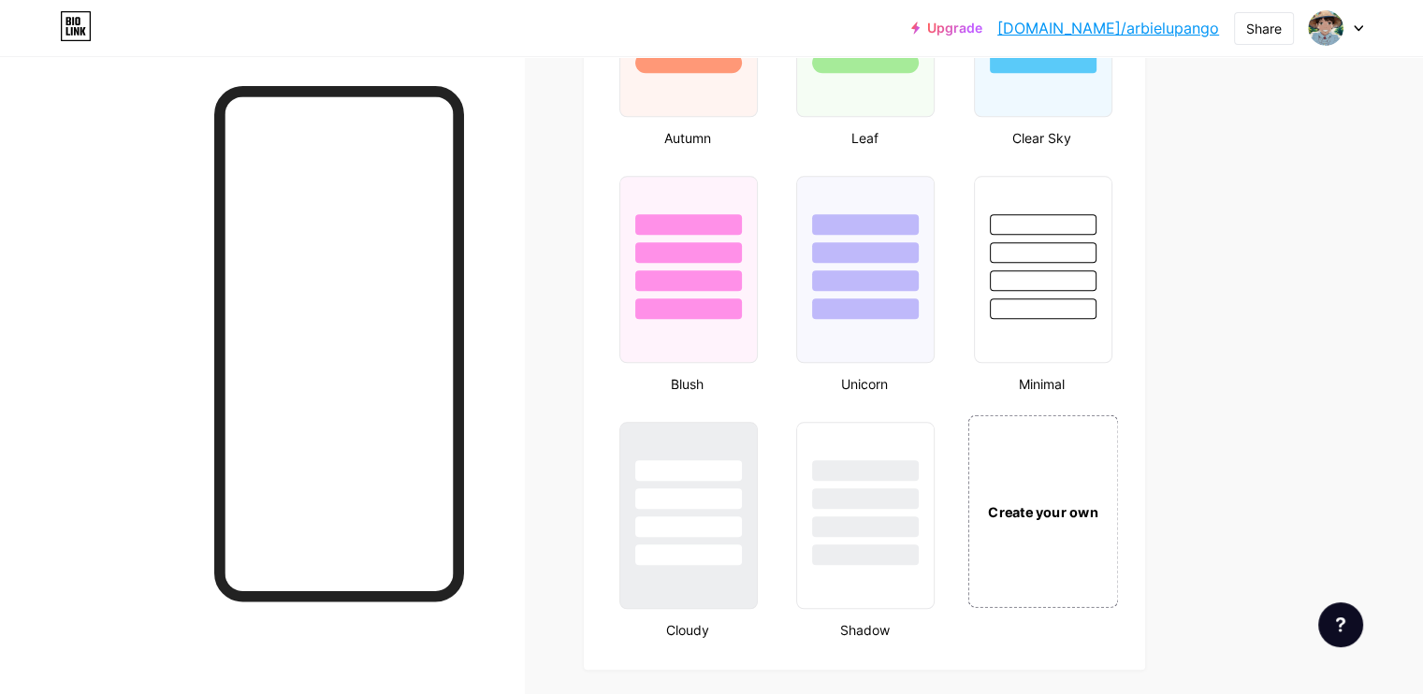
click at [1112, 482] on div "Create your own" at bounding box center [1042, 510] width 151 height 193
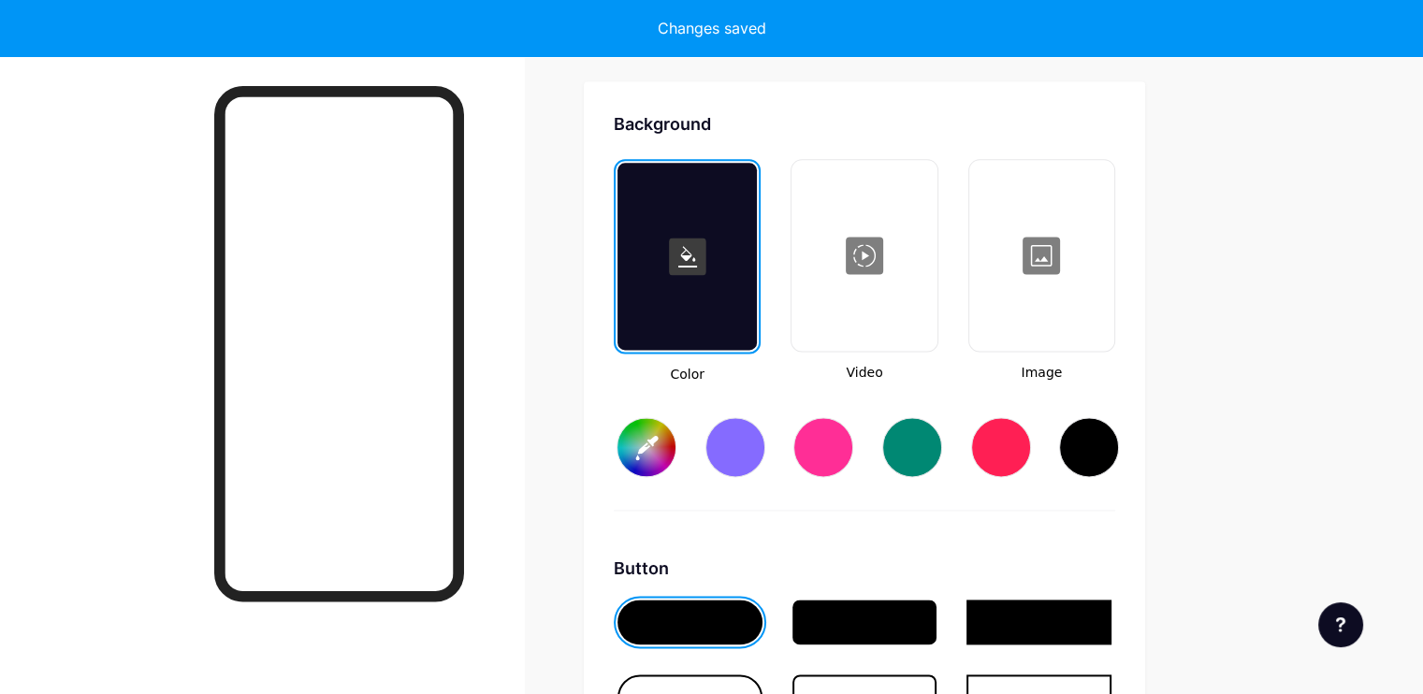
type input "#ffffff"
type input "#000000"
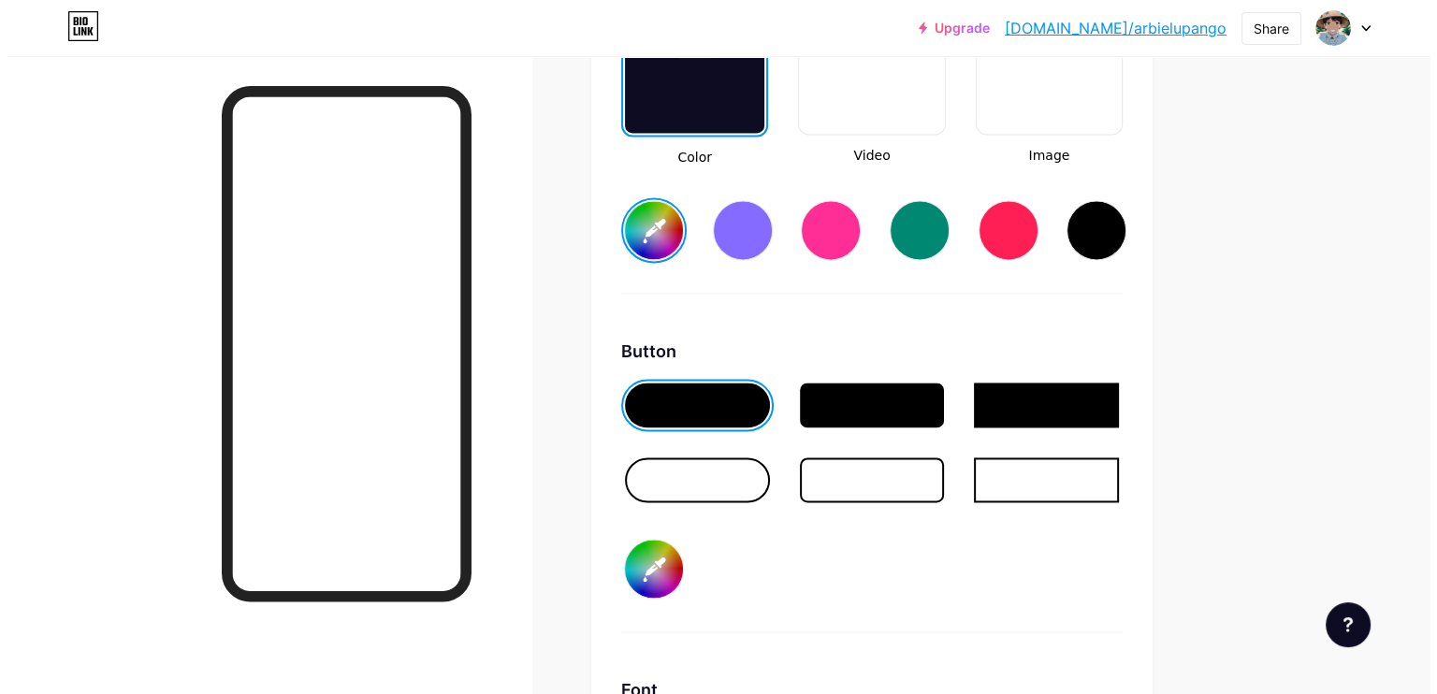
scroll to position [2499, 0]
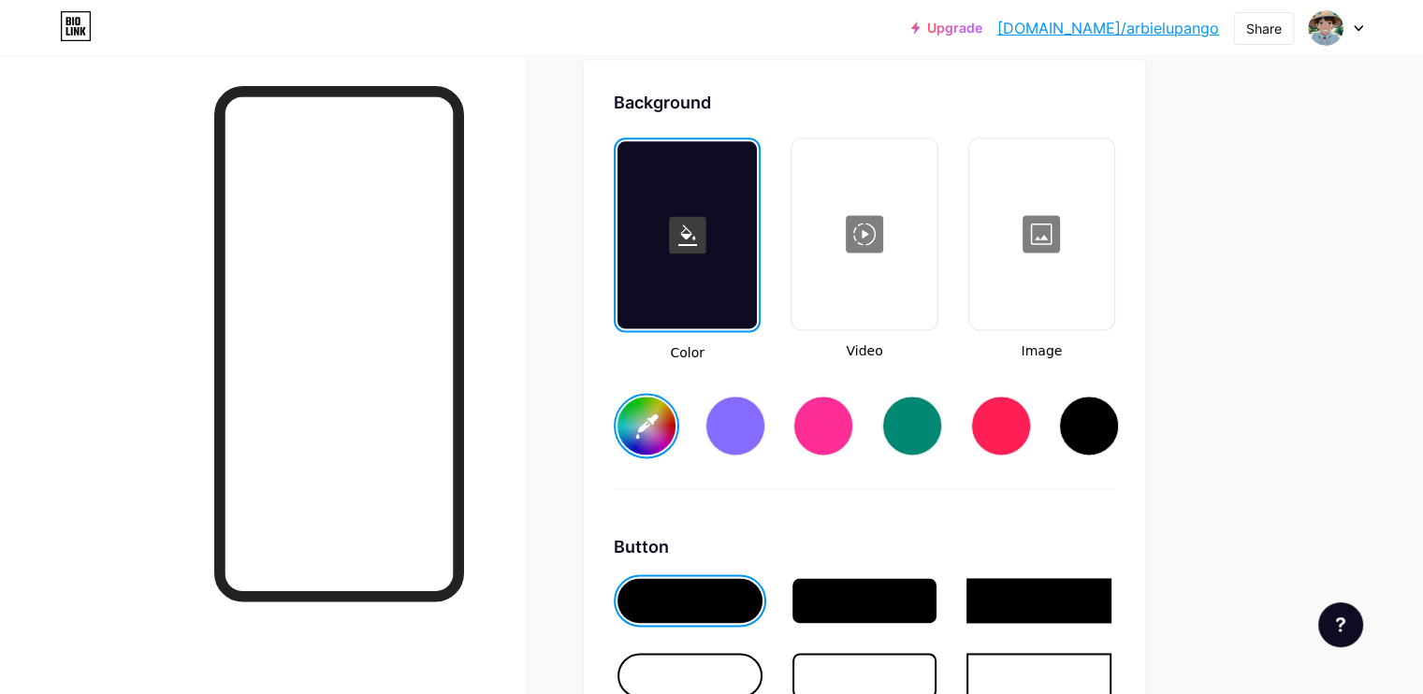
click at [935, 238] on div at bounding box center [863, 233] width 141 height 187
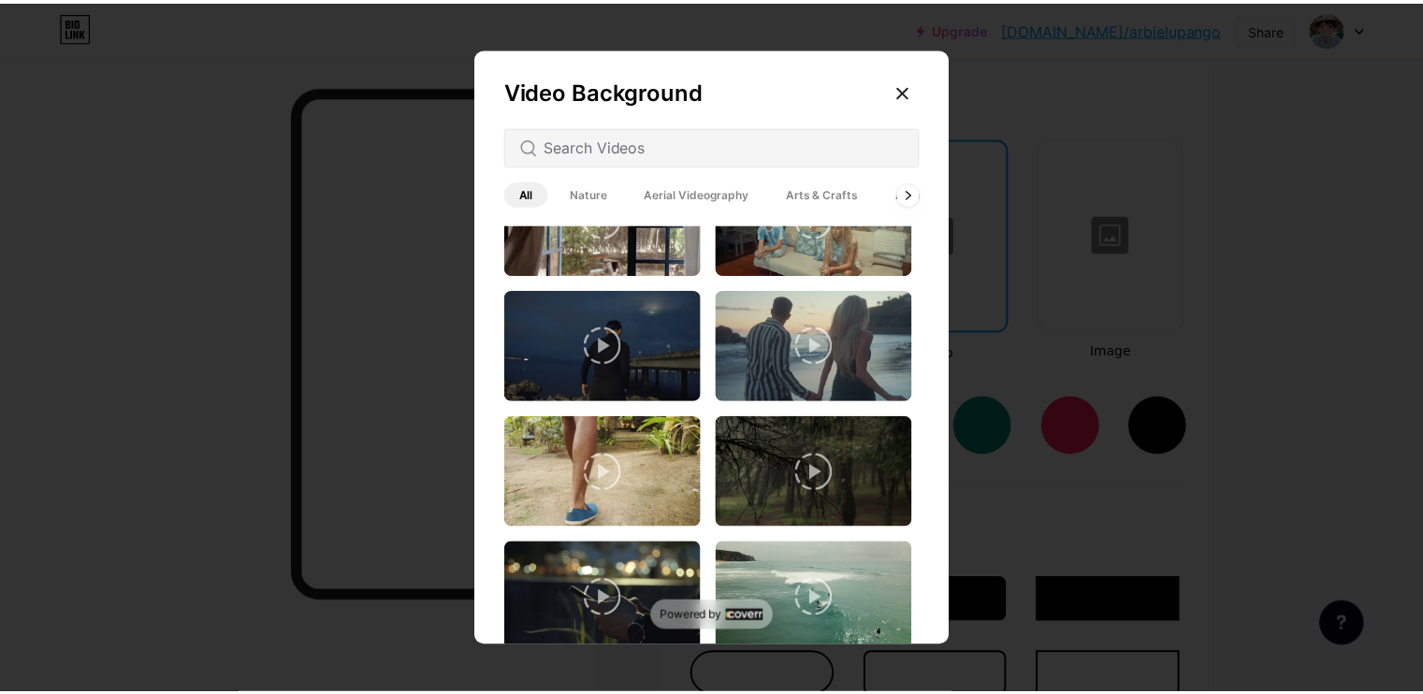
scroll to position [2704, 0]
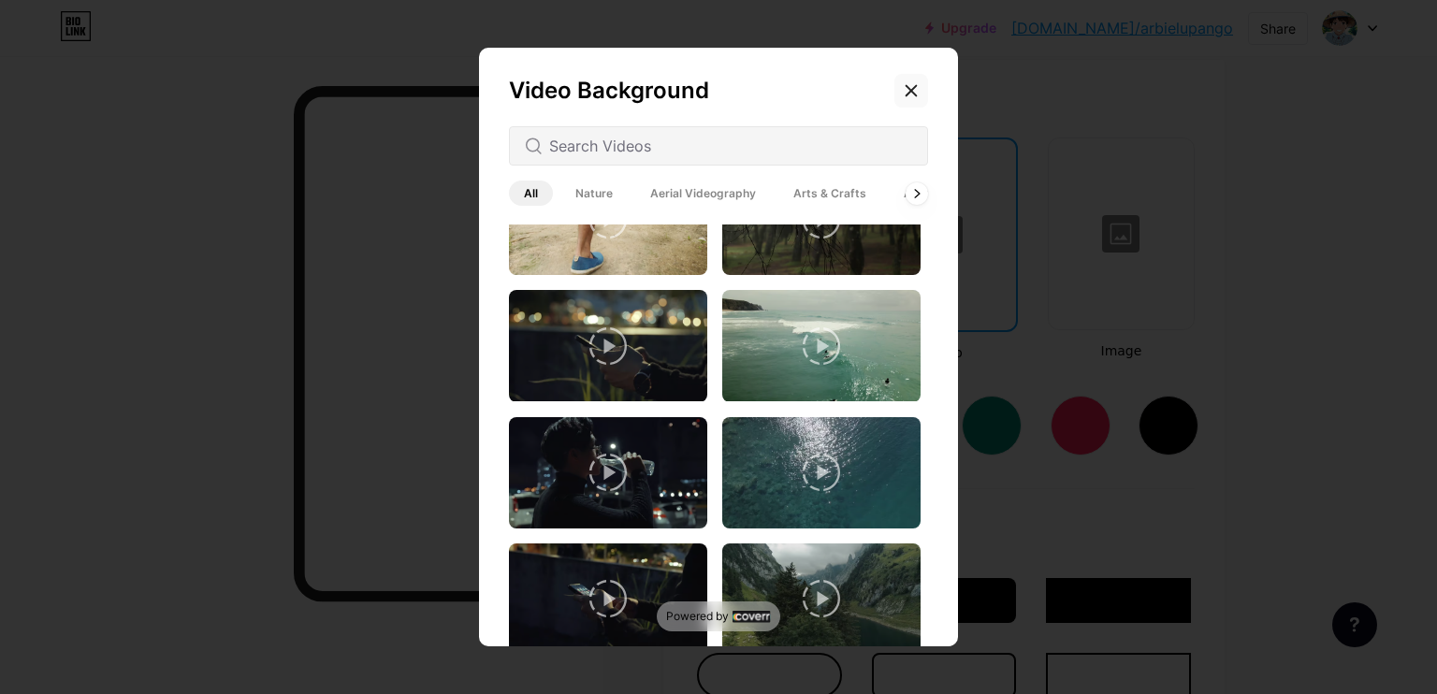
click at [913, 85] on icon at bounding box center [911, 90] width 15 height 15
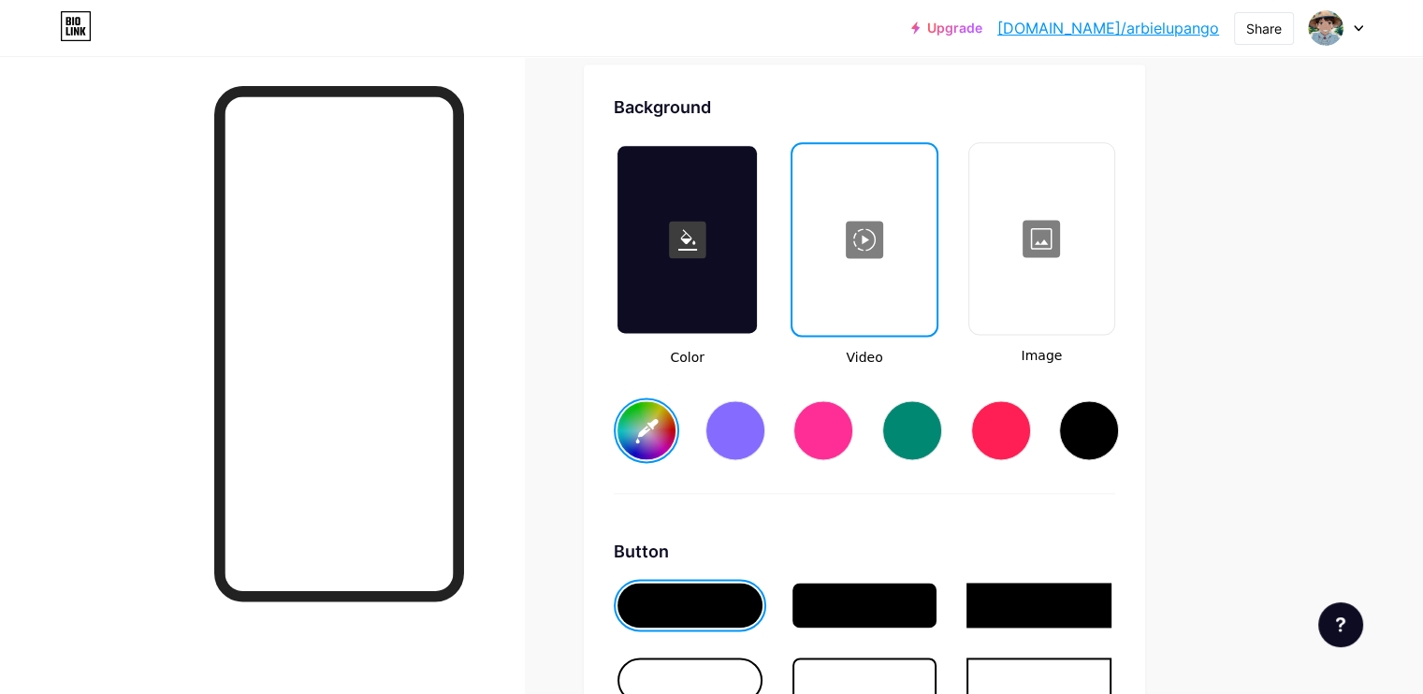
scroll to position [2807, 0]
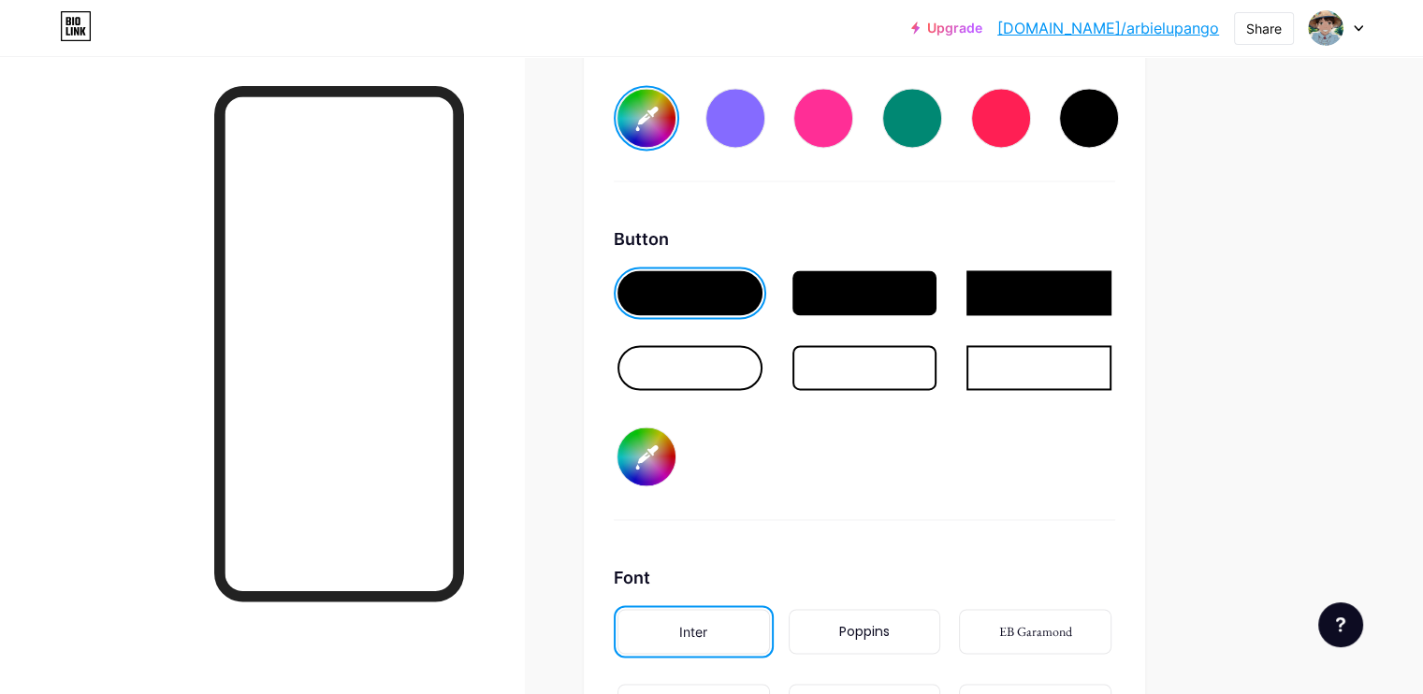
click at [676, 456] on input "#000000" at bounding box center [647, 457] width 58 height 58
type input "#ffffff"
type input "#372438"
type input "#ffffff"
type input "#342136"
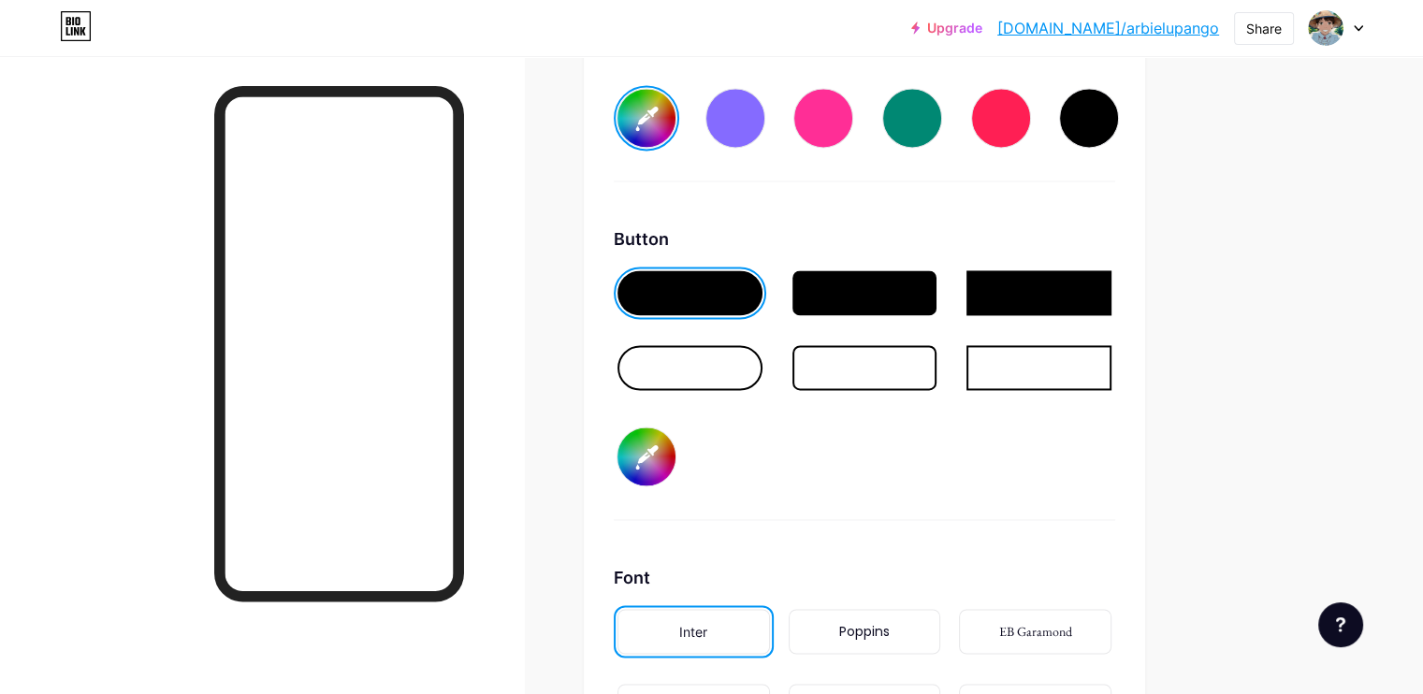
type input "#ffffff"
type input "#352136"
type input "#ffffff"
type input "#321e33"
type input "#ffffff"
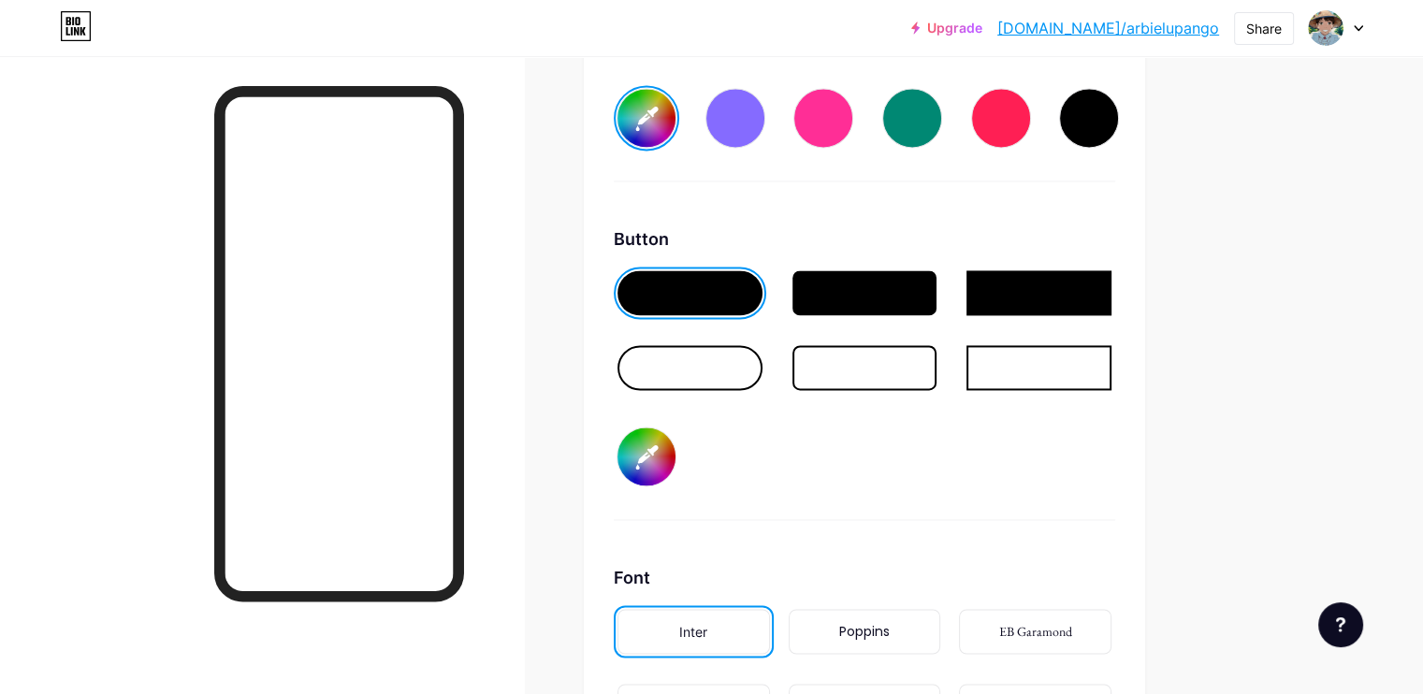
type input "#2f1c30"
type input "#ffffff"
type input "#2f1c31"
type input "#ffffff"
type input "#301b31"
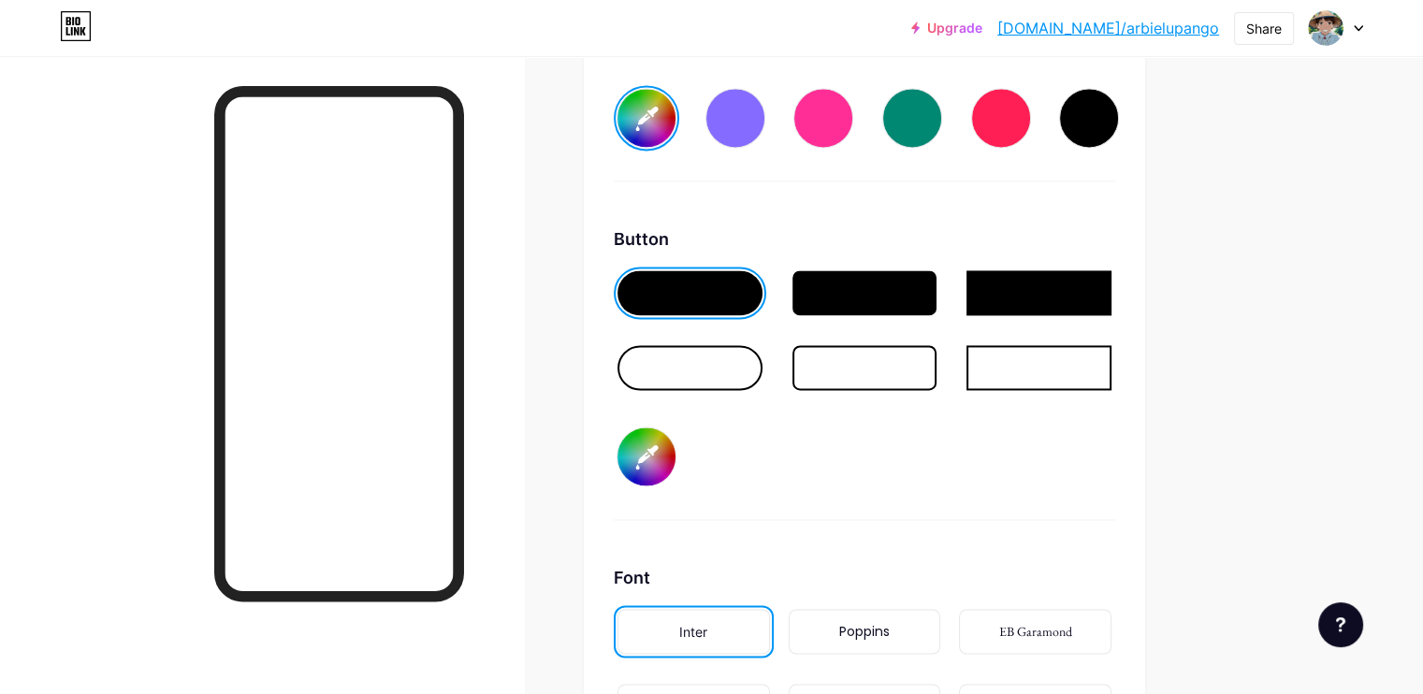
type input "#ffffff"
type input "#311a32"
type input "#ffffff"
type input "#2e1830"
type input "#ffffff"
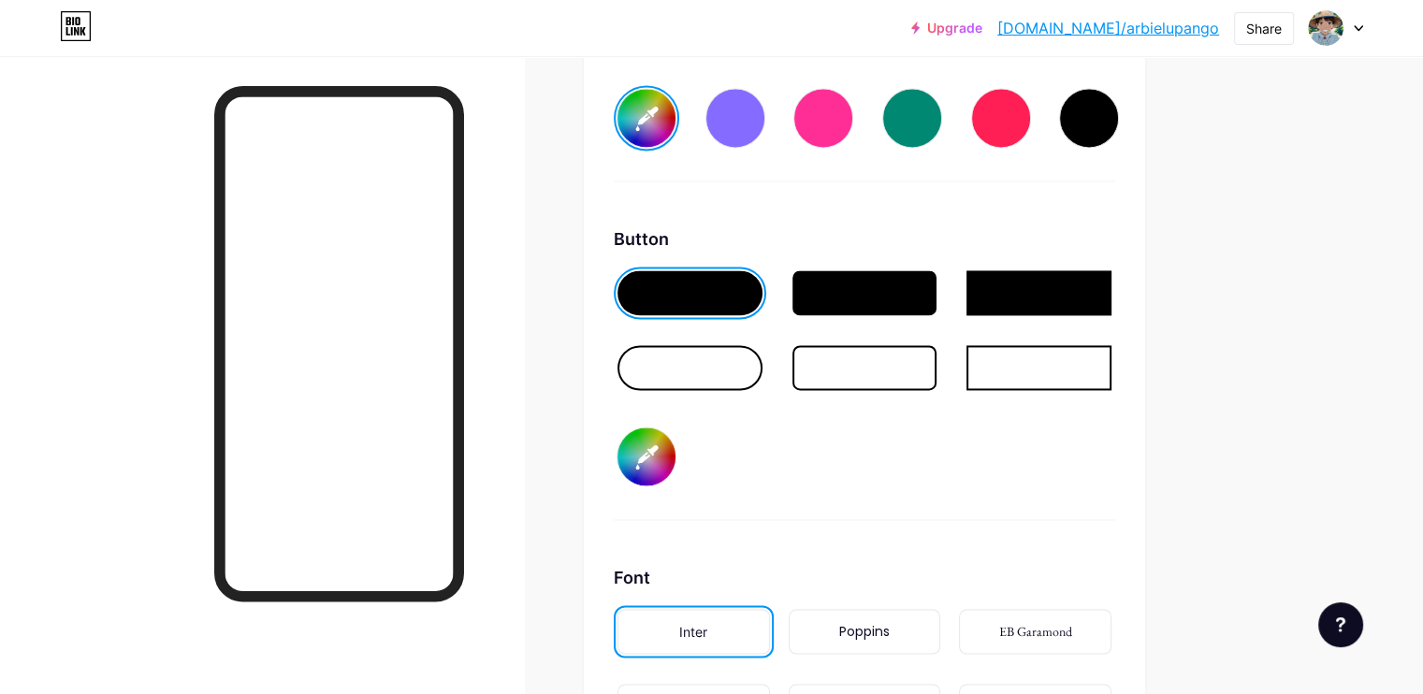
type input "#2f1731"
type input "#ffffff"
type input "#2f1631"
type input "#ffffff"
type input "#301532"
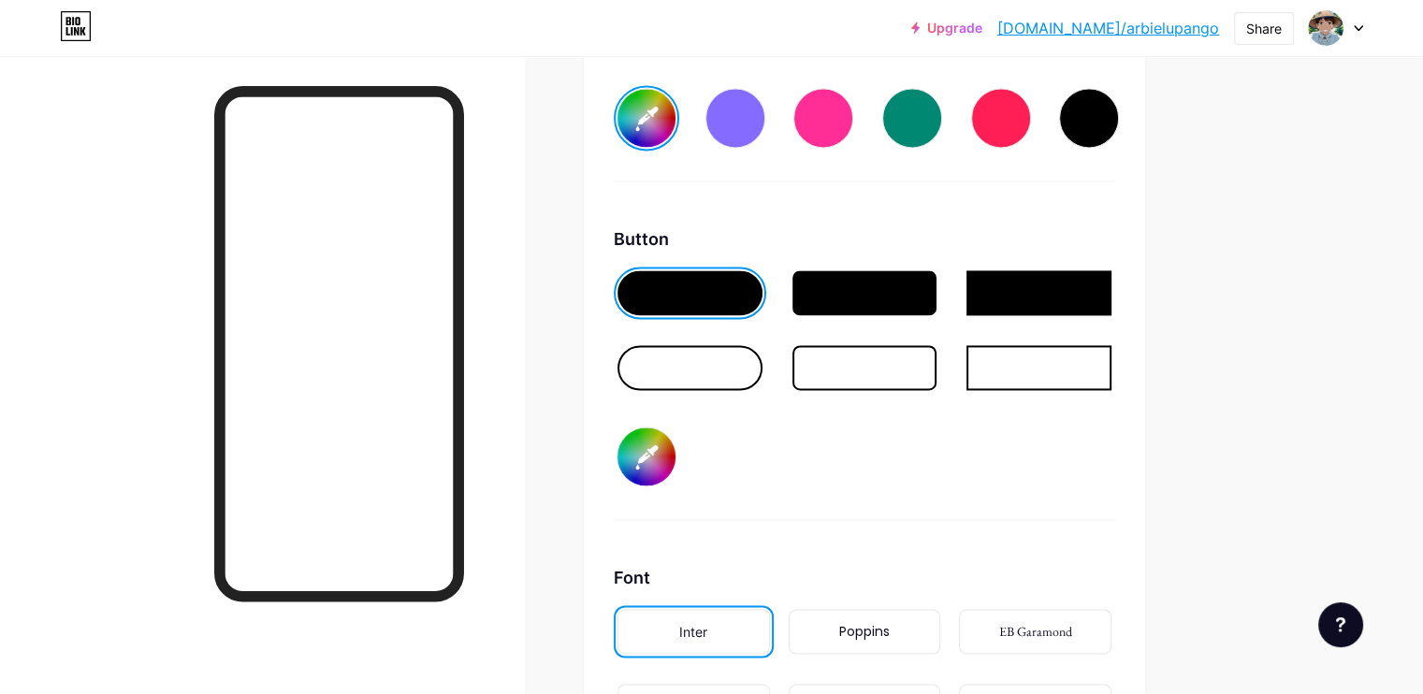
type input "#ffffff"
type input "#311533"
type input "#ffffff"
type input "#311433"
type input "#ffffff"
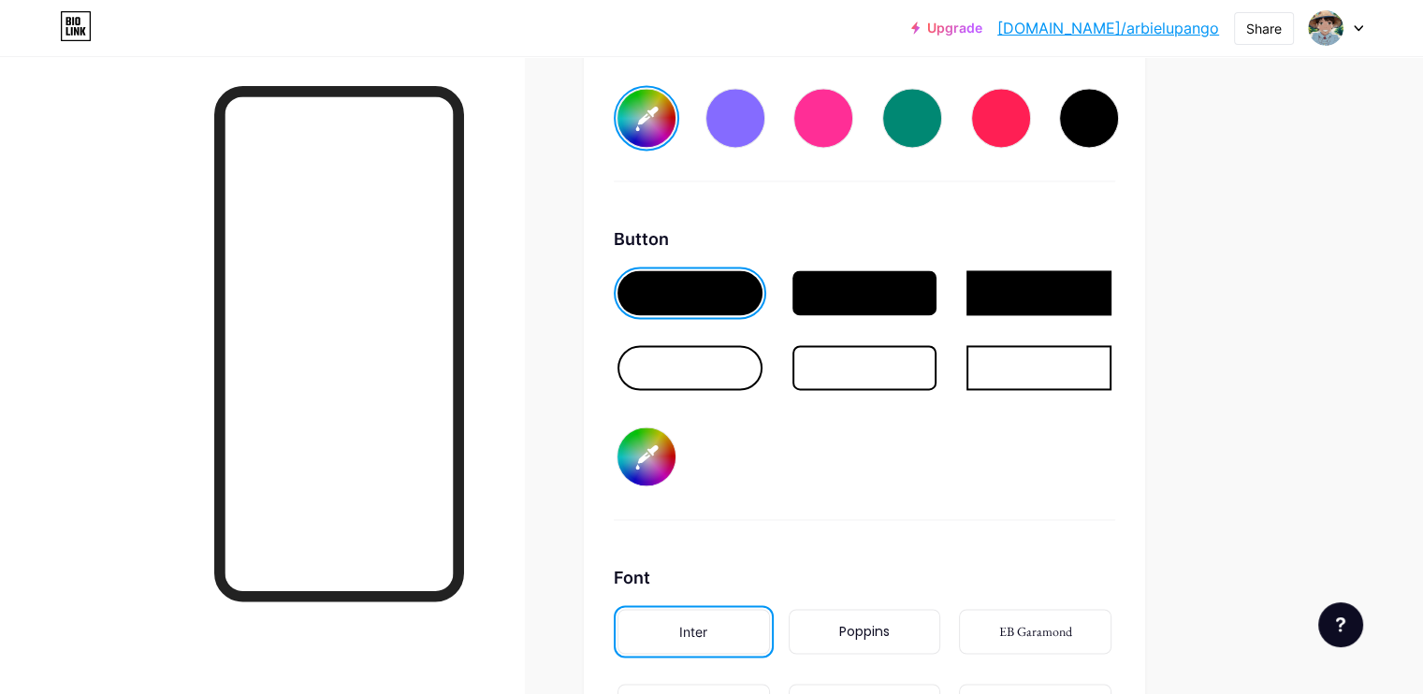
type input "#321334"
type input "#ffffff"
type input "#321434"
type input "#ffffff"
type input "#321334"
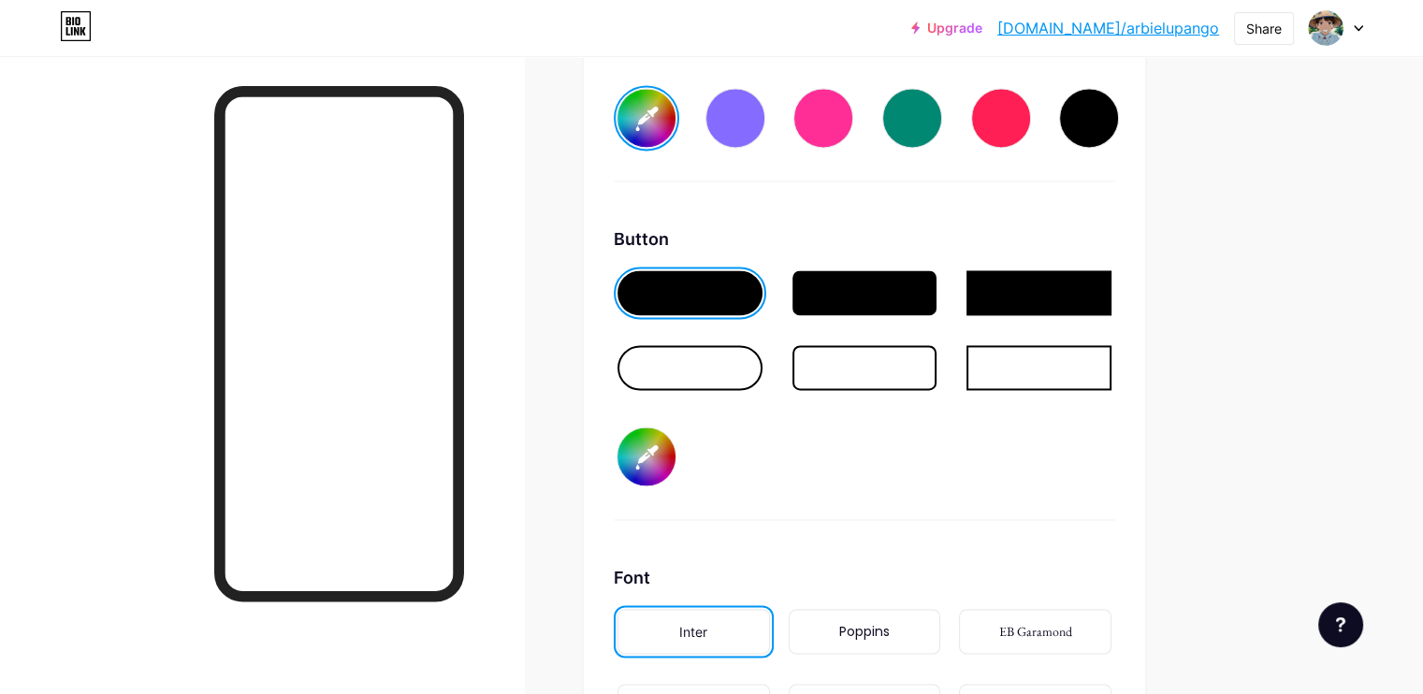
type input "#ffffff"
type input "#361438"
type input "#ffffff"
type input "#361439"
type input "#ffffff"
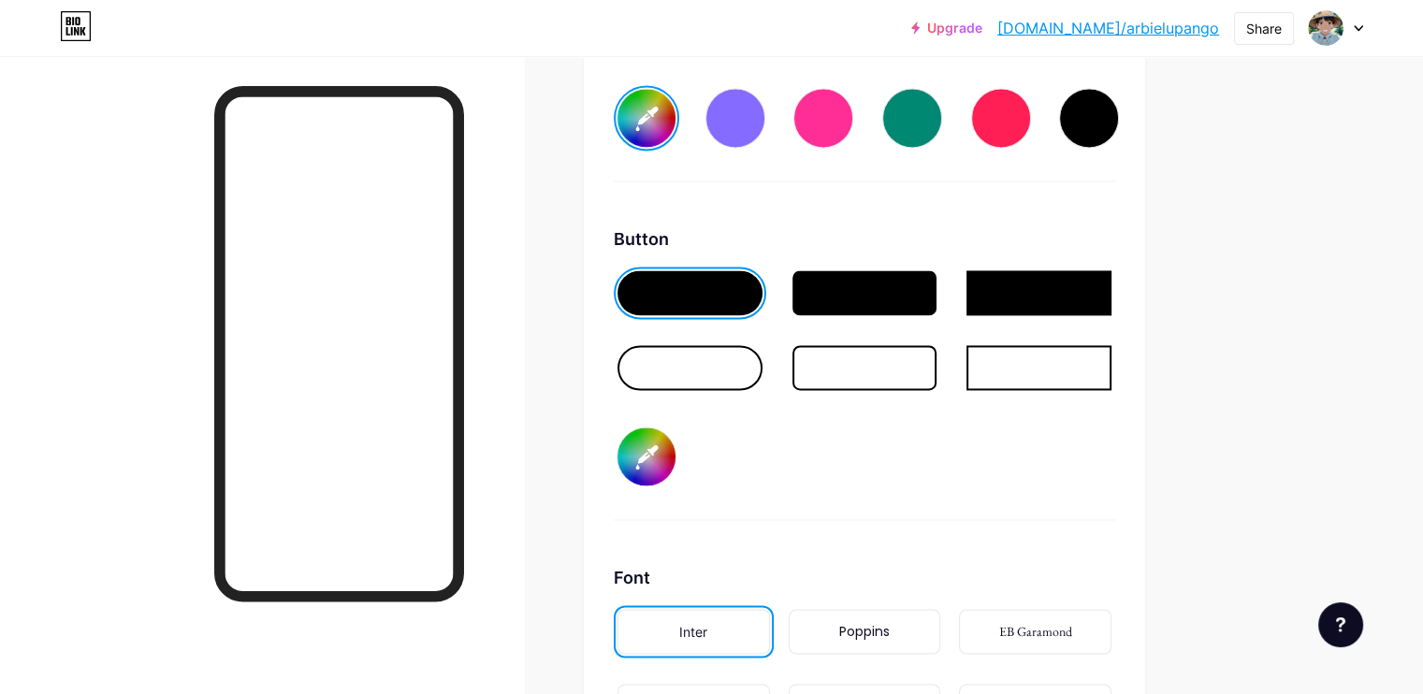
type input "#331136"
type input "#ffffff"
type input "#371339"
type input "#ffffff"
type input "#37123a"
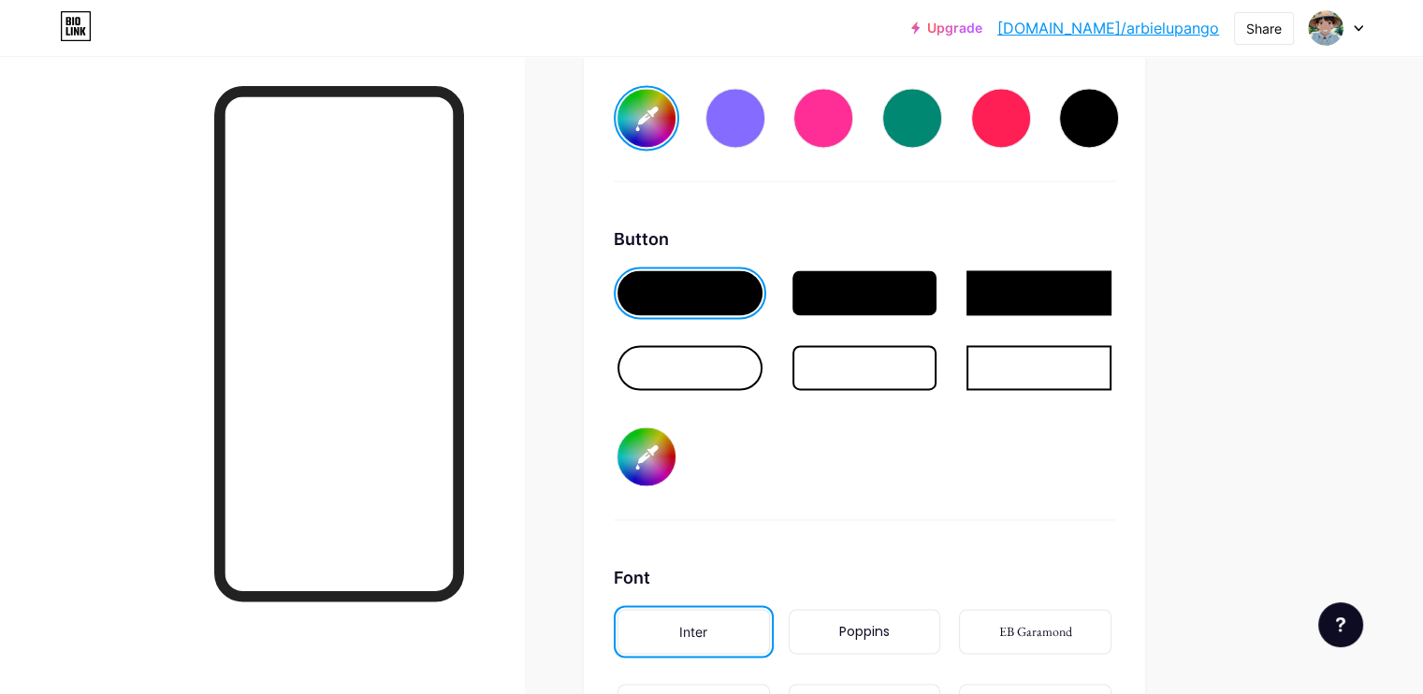
type input "#ffffff"
type input "#38123b"
type input "#ffffff"
type input "#38113b"
type input "#ffffff"
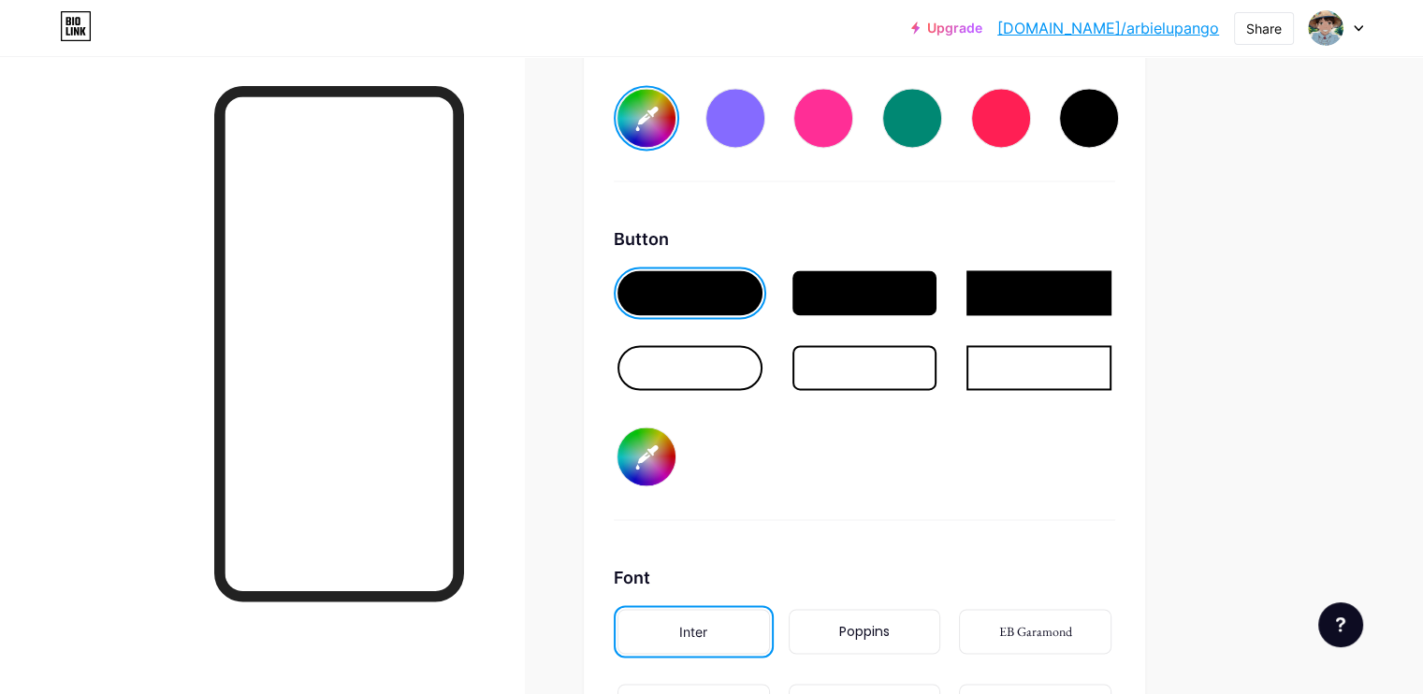
type input "#39113c"
type input "#ffffff"
type input "#39103c"
type input "#ffffff"
type input "#3a103d"
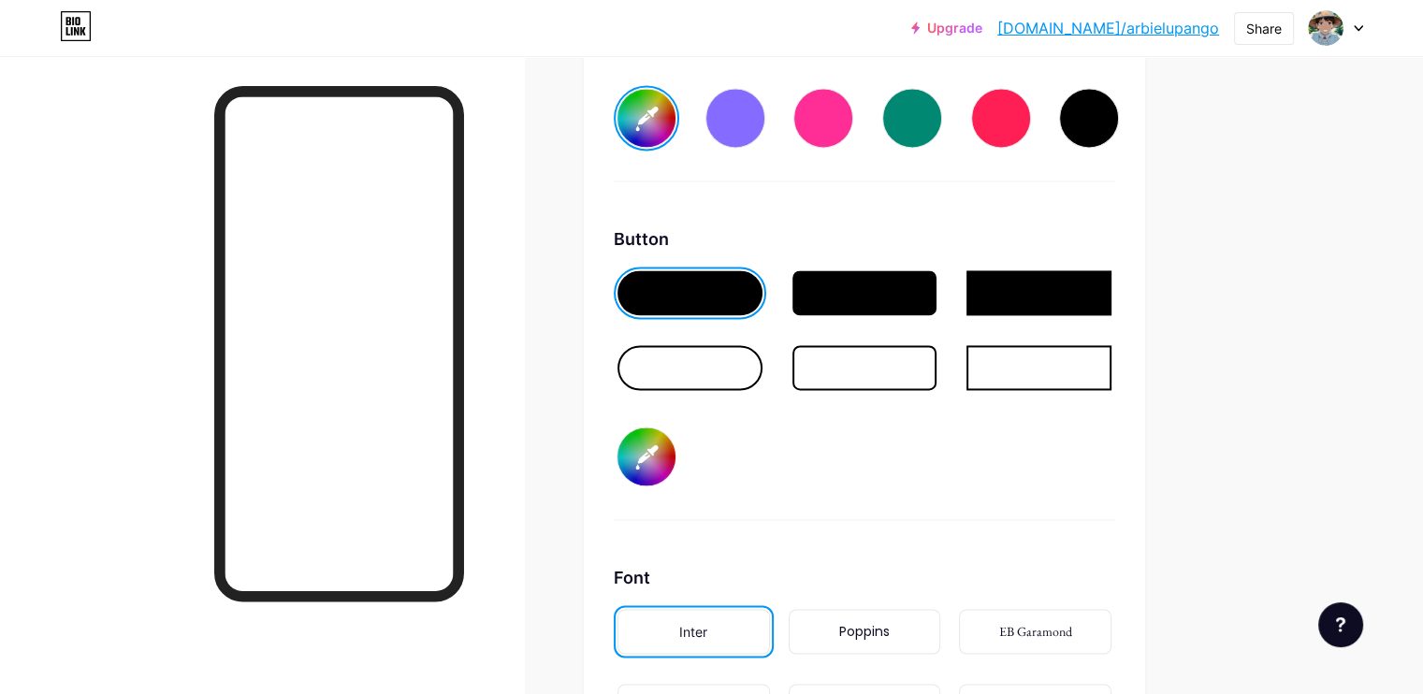
type input "#ffffff"
type input "#3a0f3e"
type input "#ffffff"
type input "#3e1041"
type input "#ffffff"
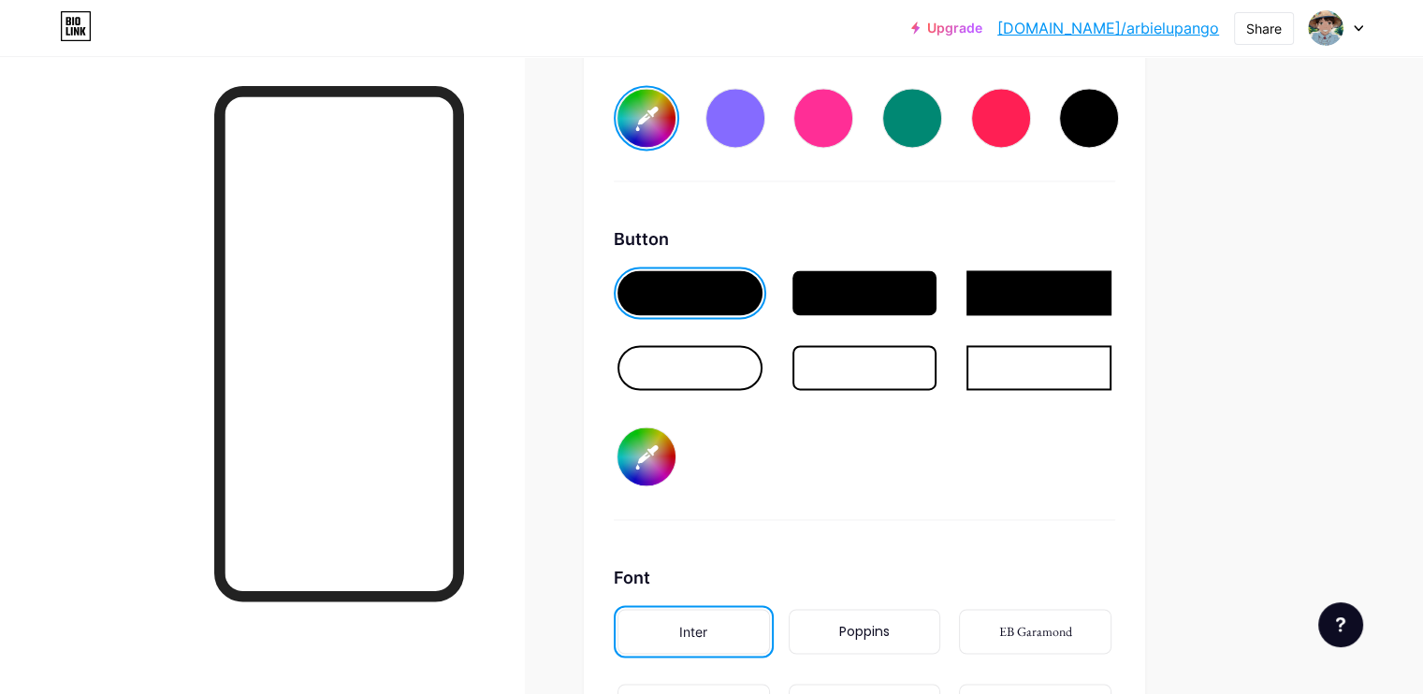
type input "#3b0f3e"
type input "#ffffff"
type input "#3b0e3f"
type input "#ffffff"
type input "#3f0f43"
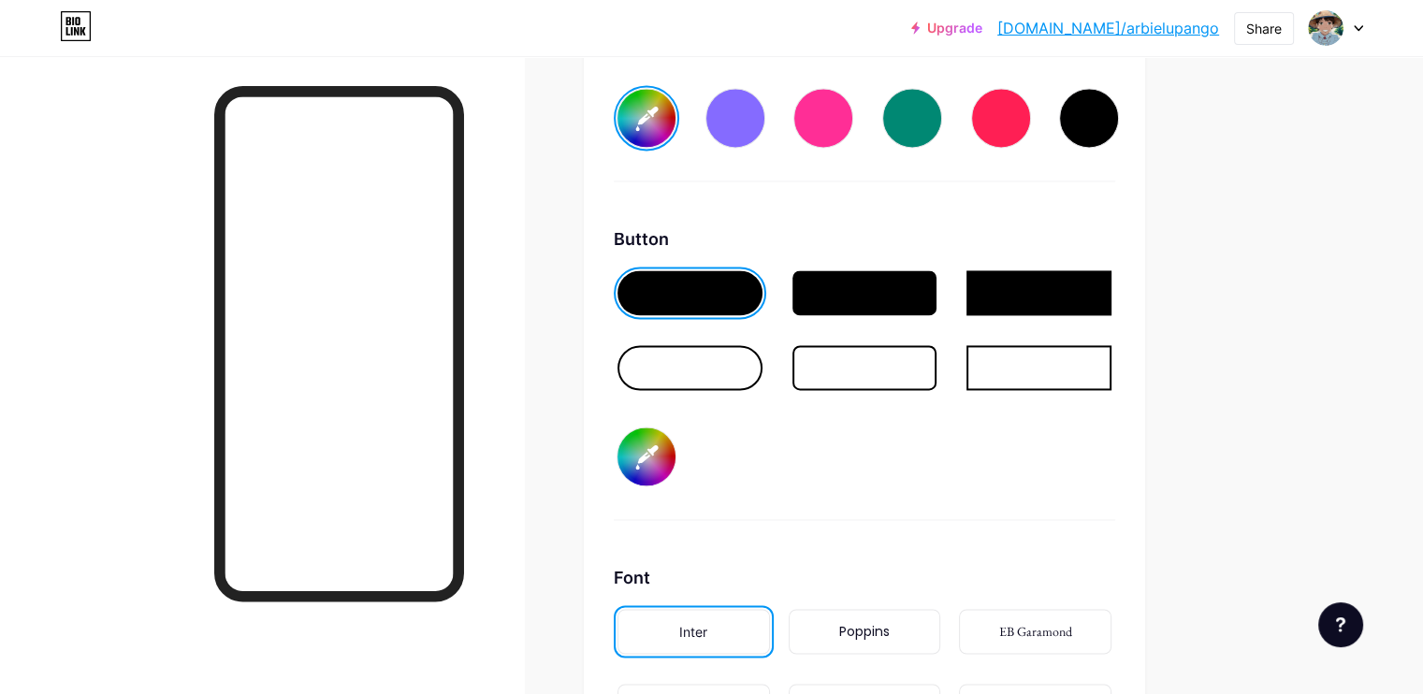
type input "#ffffff"
type input "#400e43"
type input "#ffffff"
type input "#400e44"
type input "#ffffff"
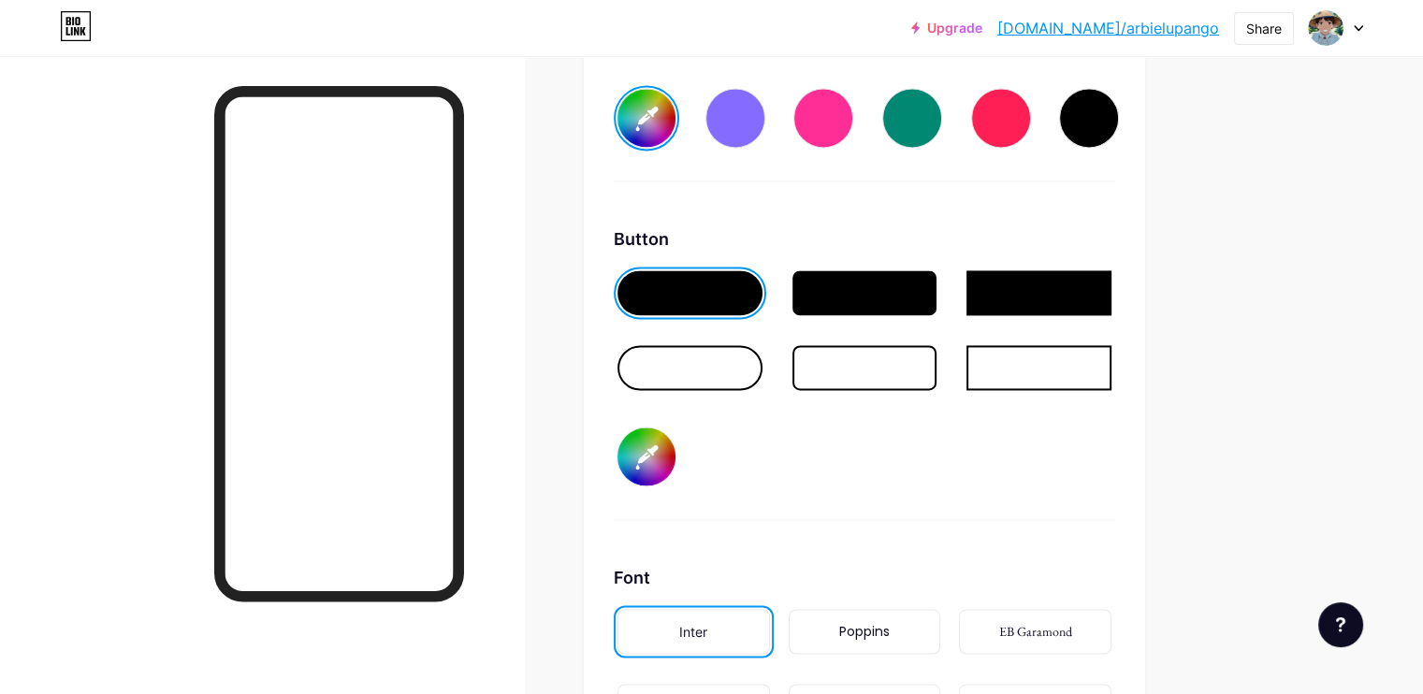
type input "#410d45"
type input "#ffffff"
type input "#400d44"
type input "#ffffff"
type input "#410d45"
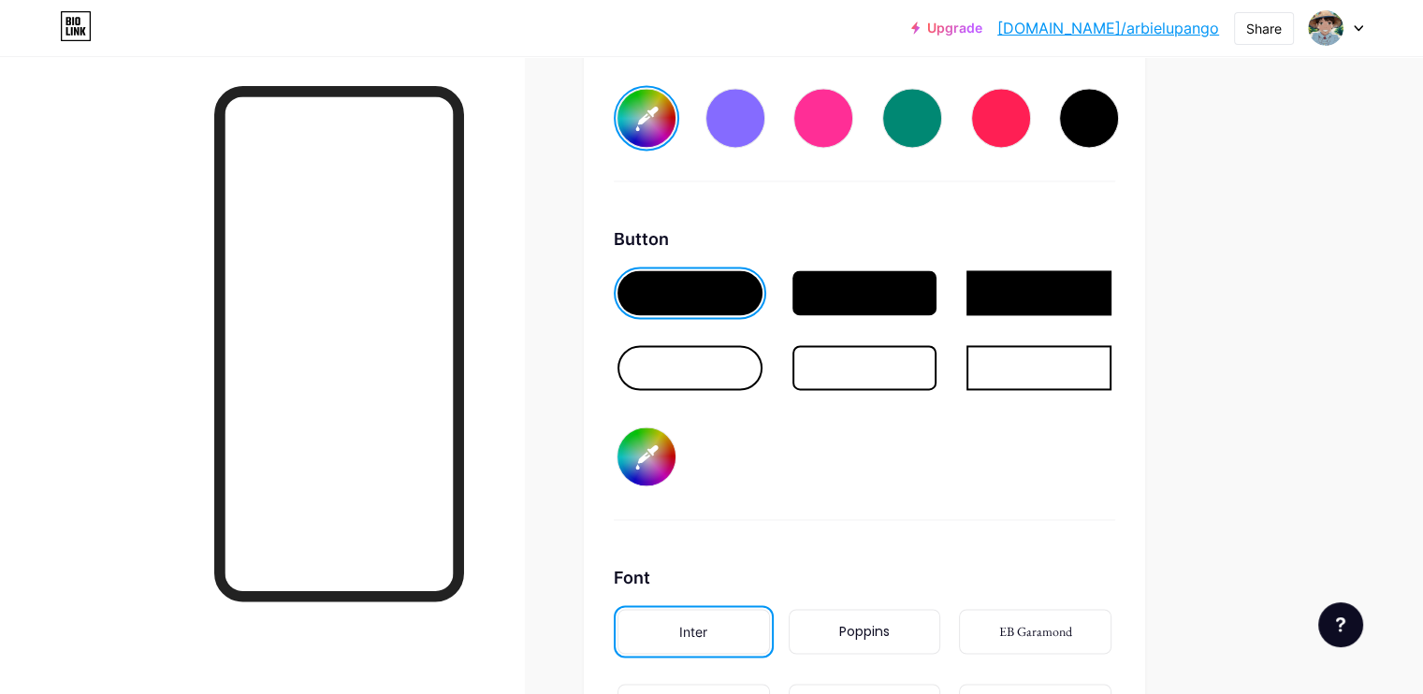
type input "#ffffff"
type input "#450d49"
type input "#ffffff"
type input "#420c46"
type input "#ffffff"
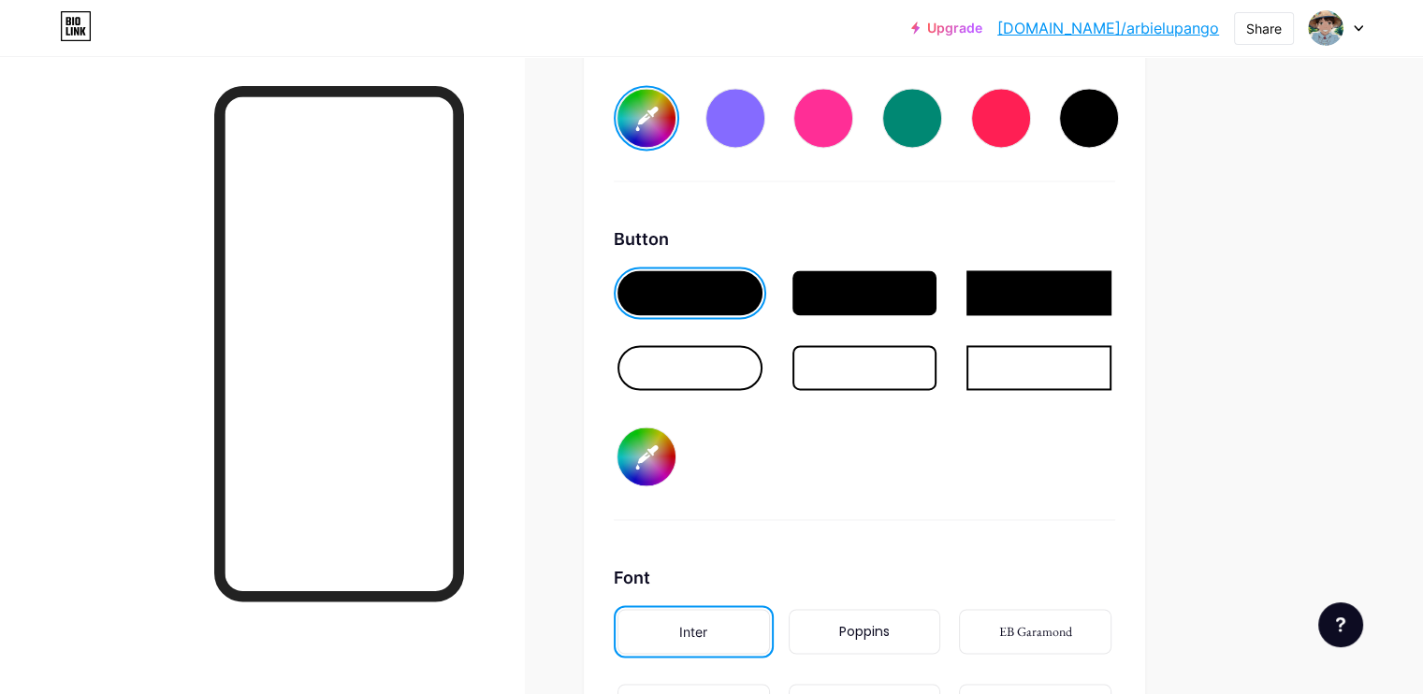
type input "#430b47"
type input "#ffffff"
type input "#440a48"
type input "#ffffff"
type input "#440949"
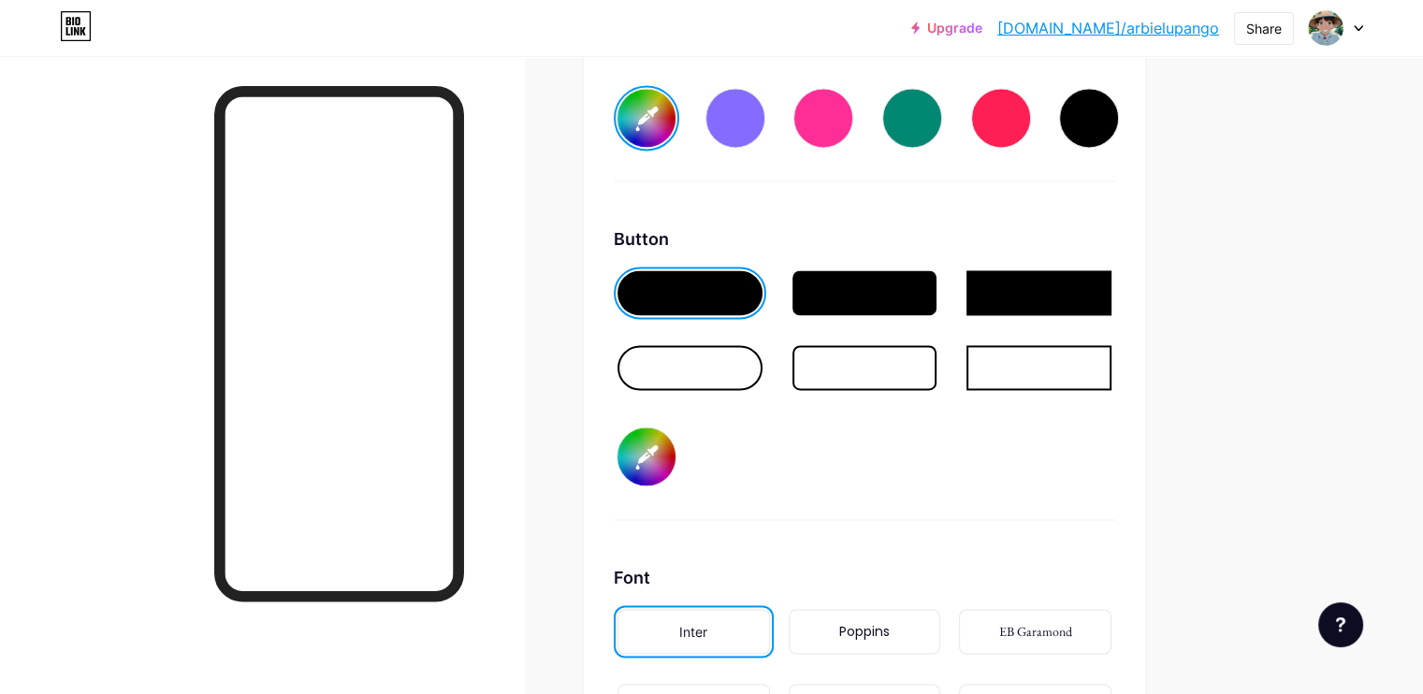
type input "#ffffff"
type input "#450849"
type input "#ffffff"
type input "#400844"
type input "#ffffff"
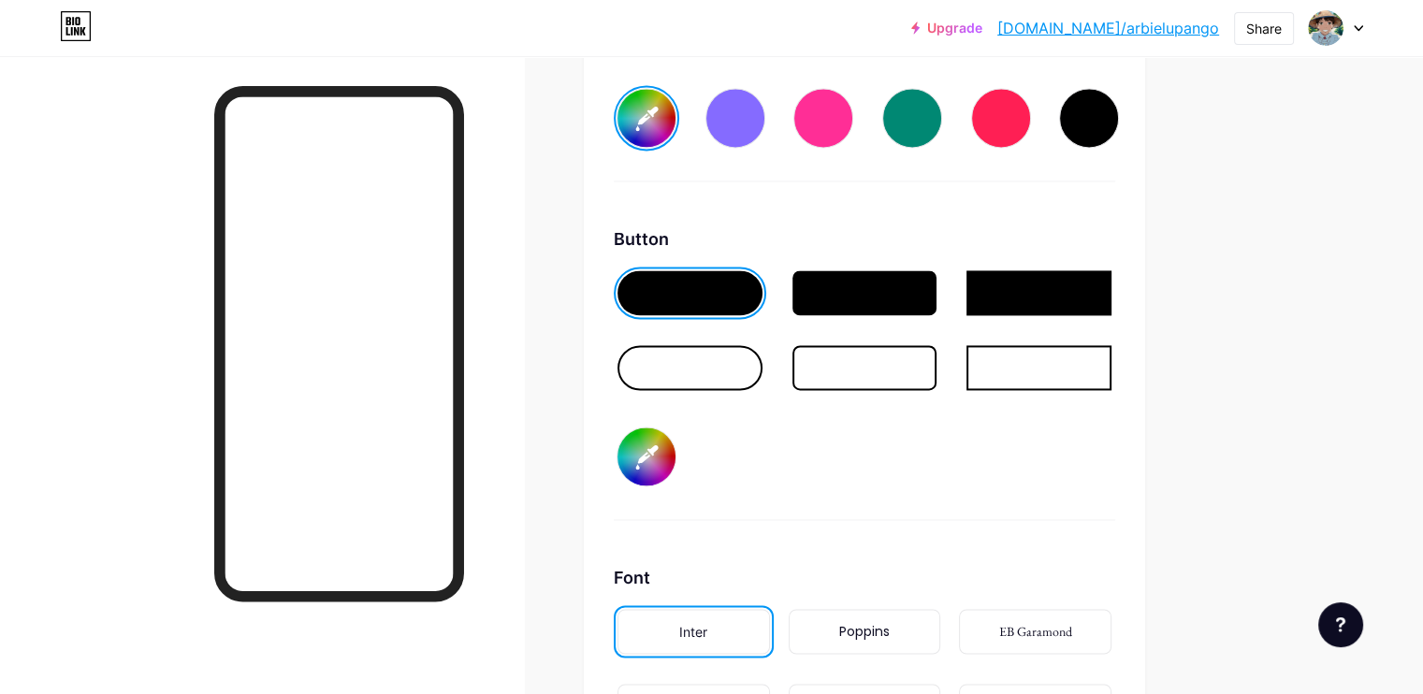
type input "#410746"
type input "#ffffff"
type input "#420646"
type input "#ffffff"
type input "#430548"
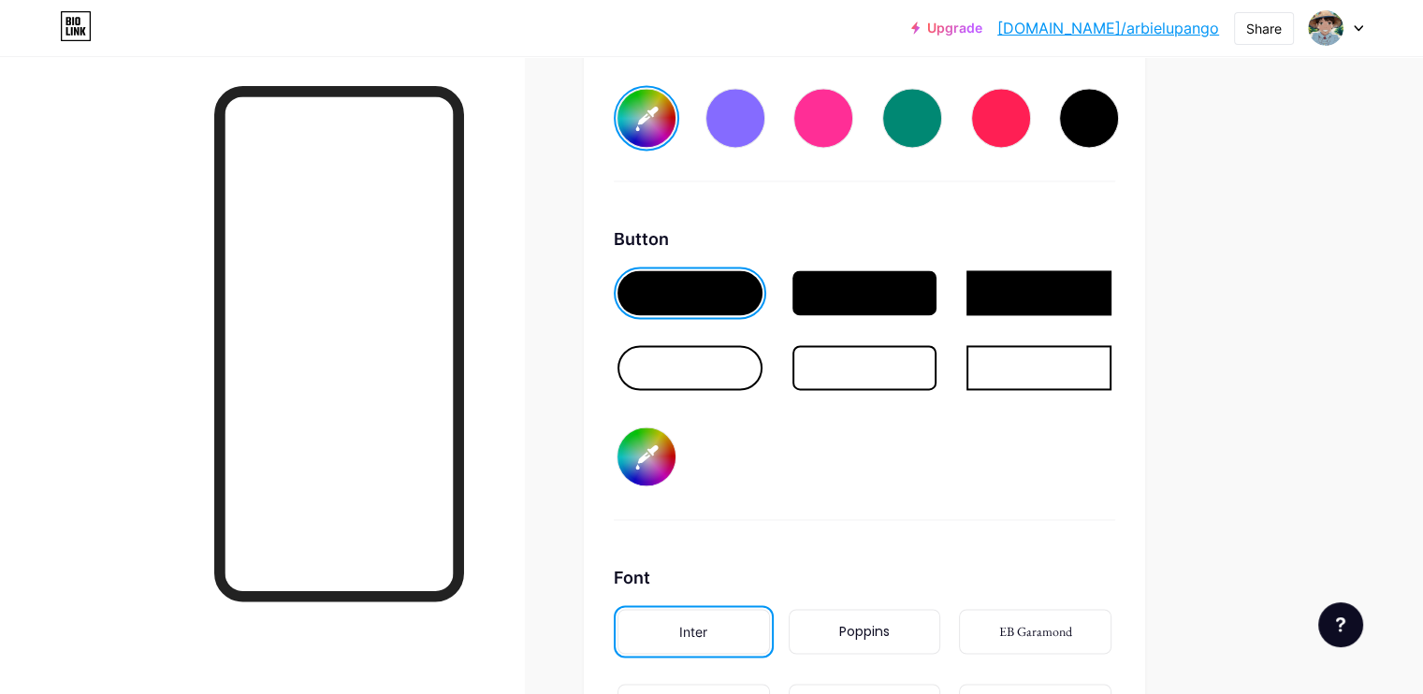
type input "#ffffff"
type input "#440448"
type input "#ffffff"
type input "#400345"
type input "#ffffff"
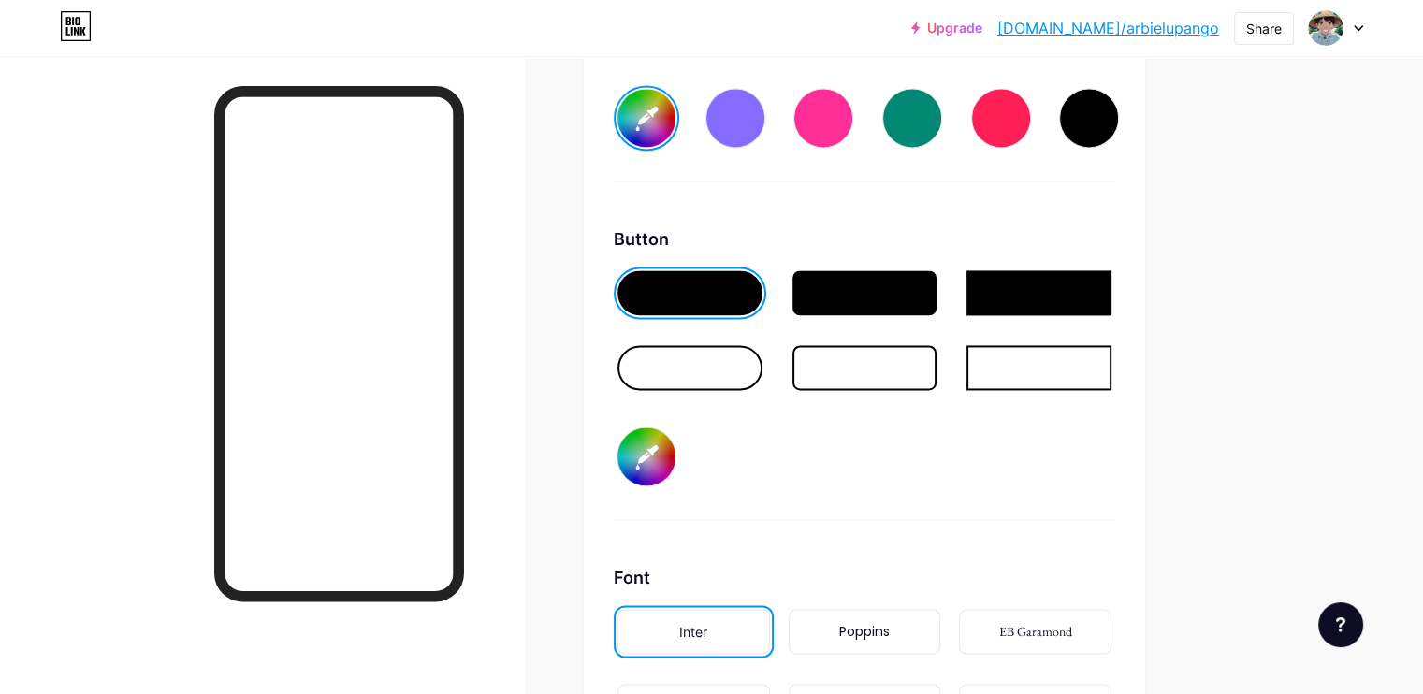
type input "#430345"
type input "#ffffff"
type input "#400345"
type input "#ffffff"
type input "#430345"
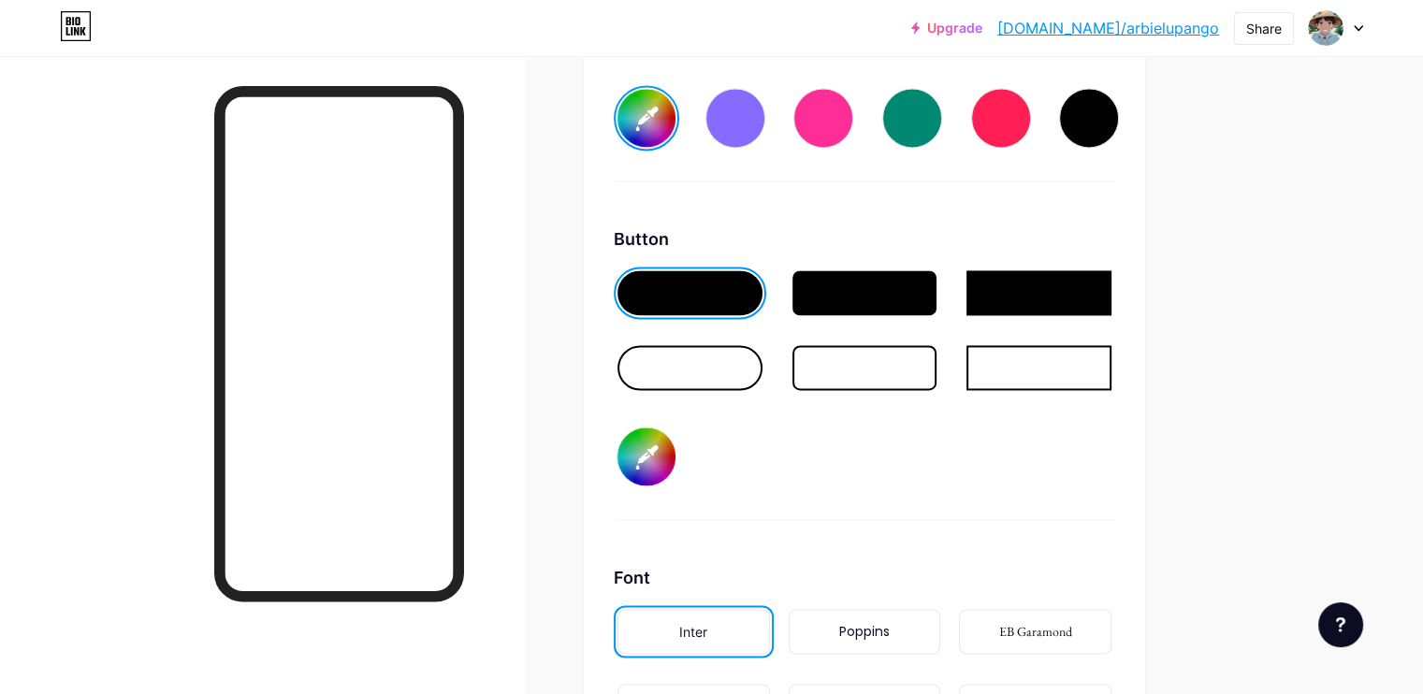
type input "#ffffff"
type input "#450342"
type input "#ffffff"
type input "#45033f"
type input "#ffffff"
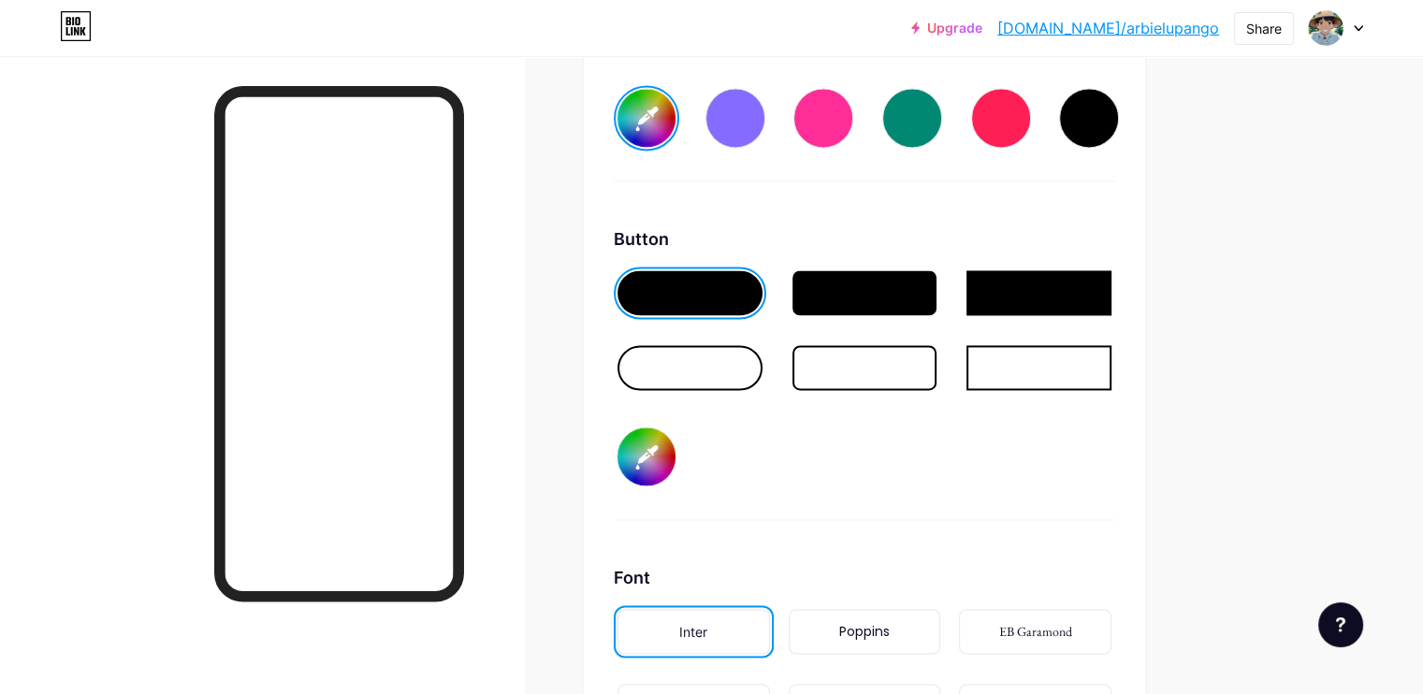
type input "#45033c"
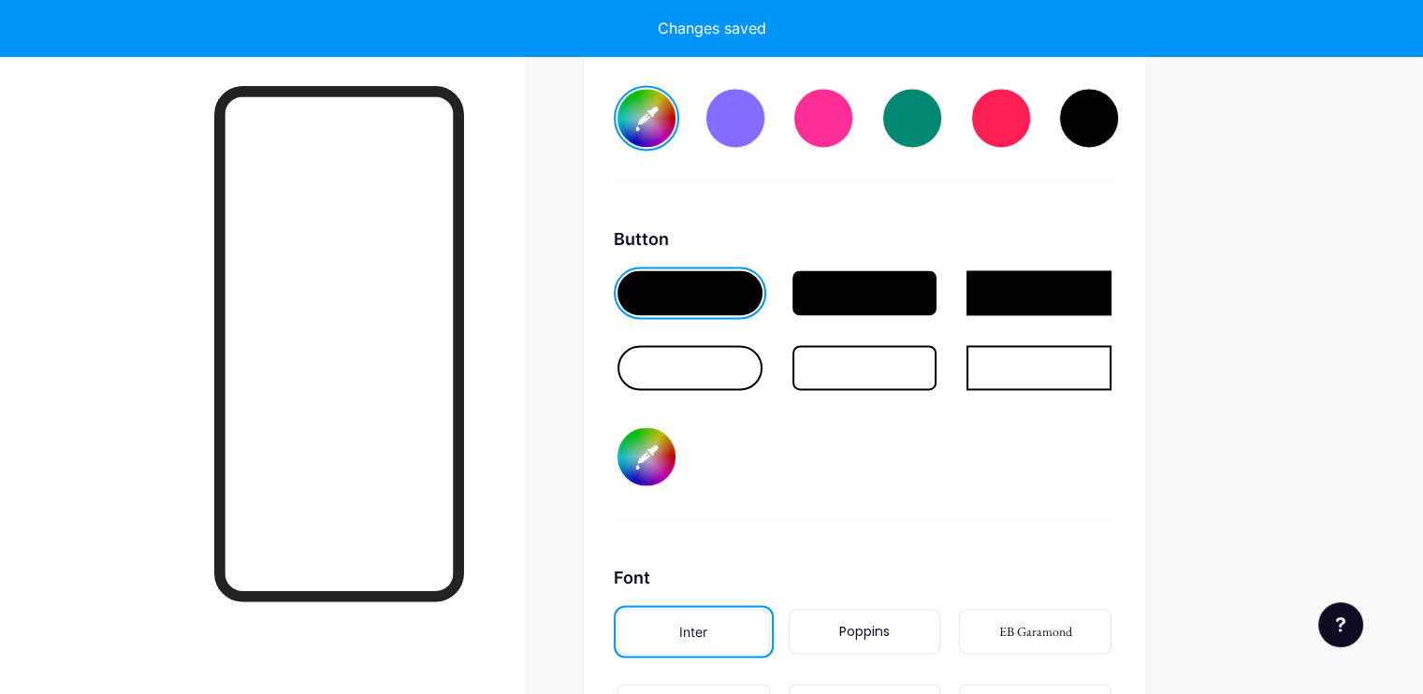
type input "#ffffff"
type input "#45033f"
type input "#ffffff"
type input "#450342"
type input "#ffffff"
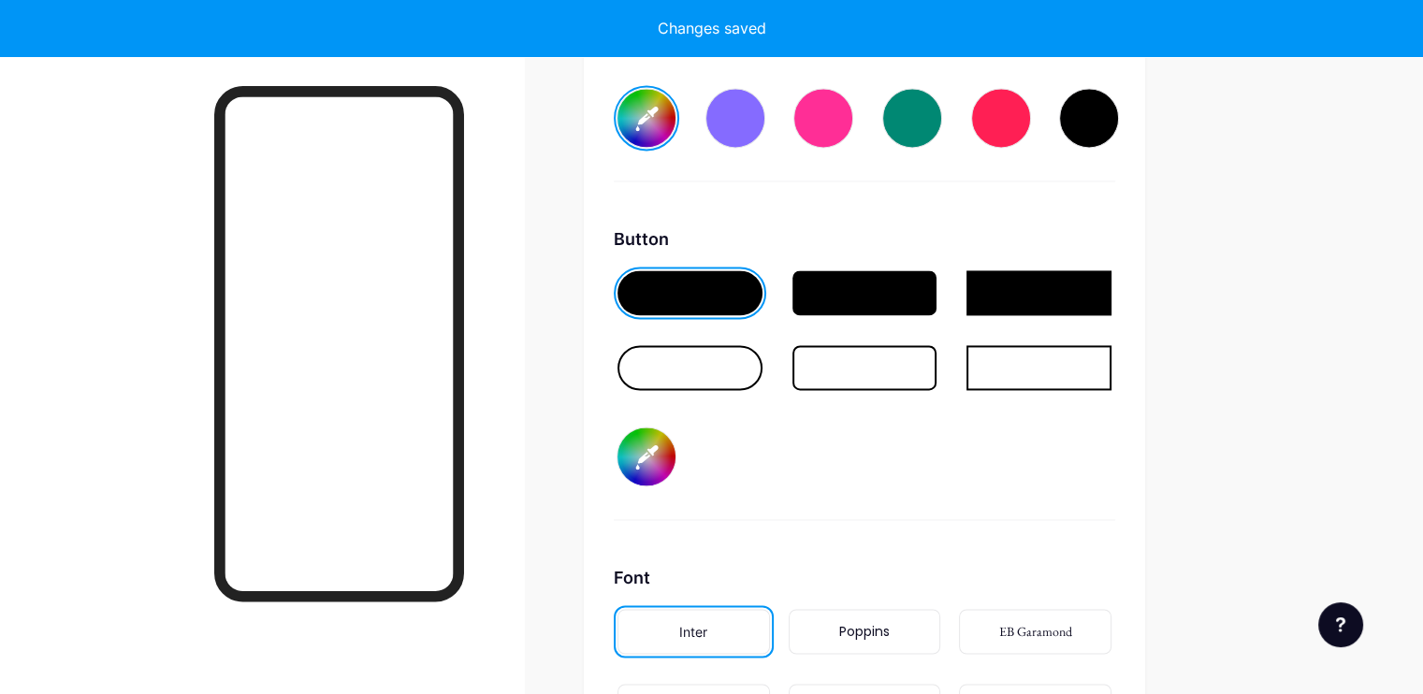
type input "#430345"
type input "#ffffff"
type input "#400345"
type input "#ffffff"
type input "#3d0345"
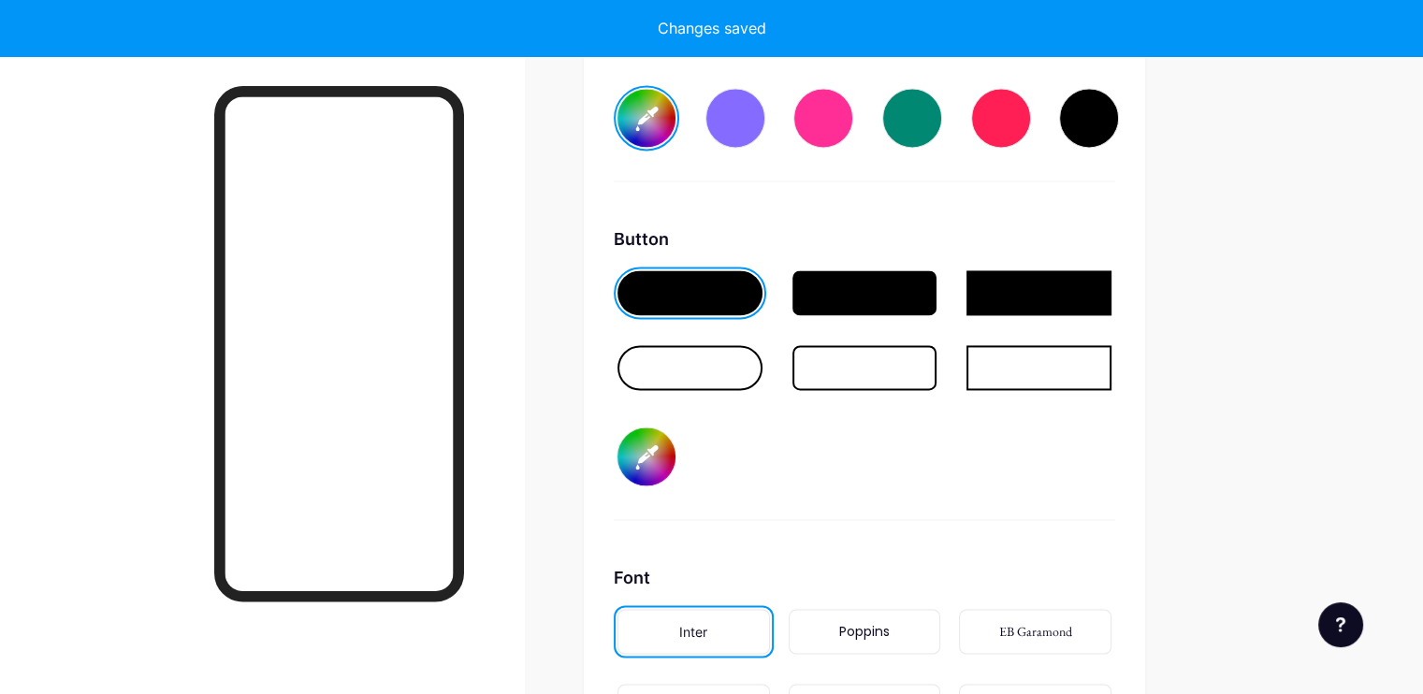
type input "#ffffff"
type input "#3a0345"
type input "#ffffff"
type input "#430250"
type input "#ffffff"
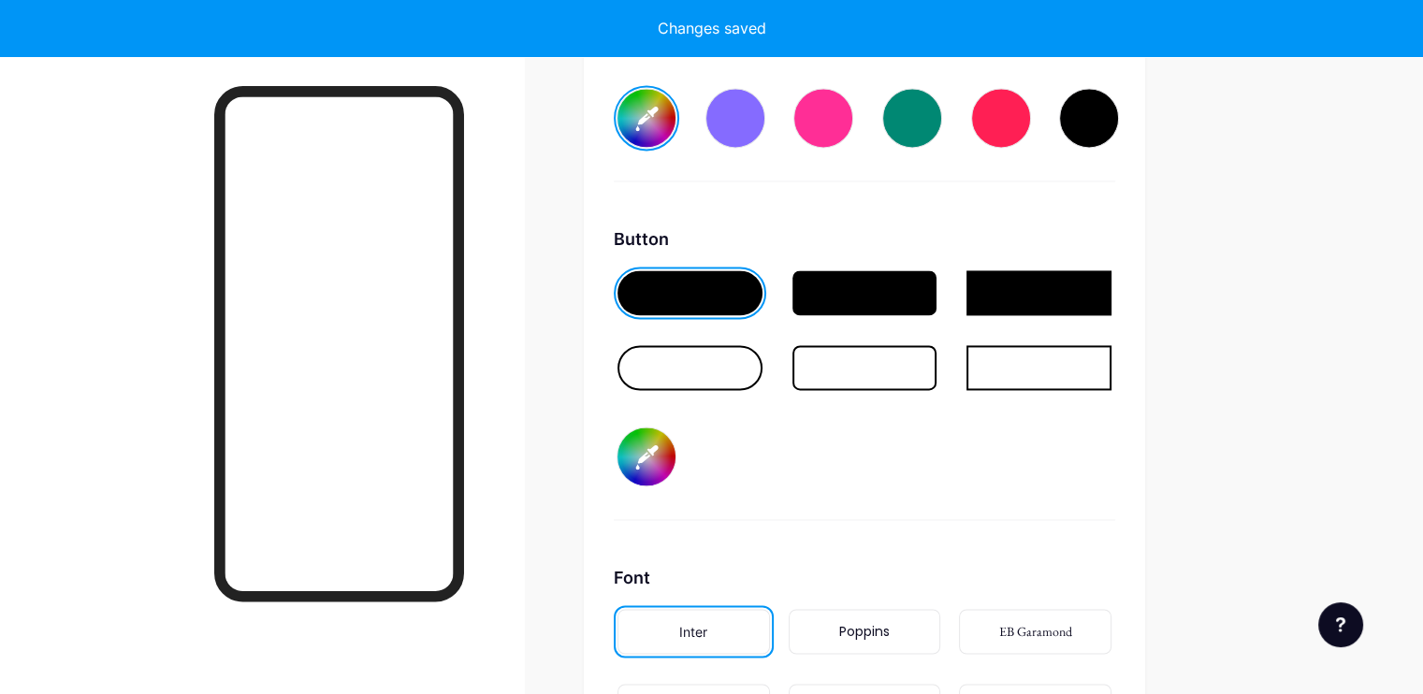
type input "#3f014b"
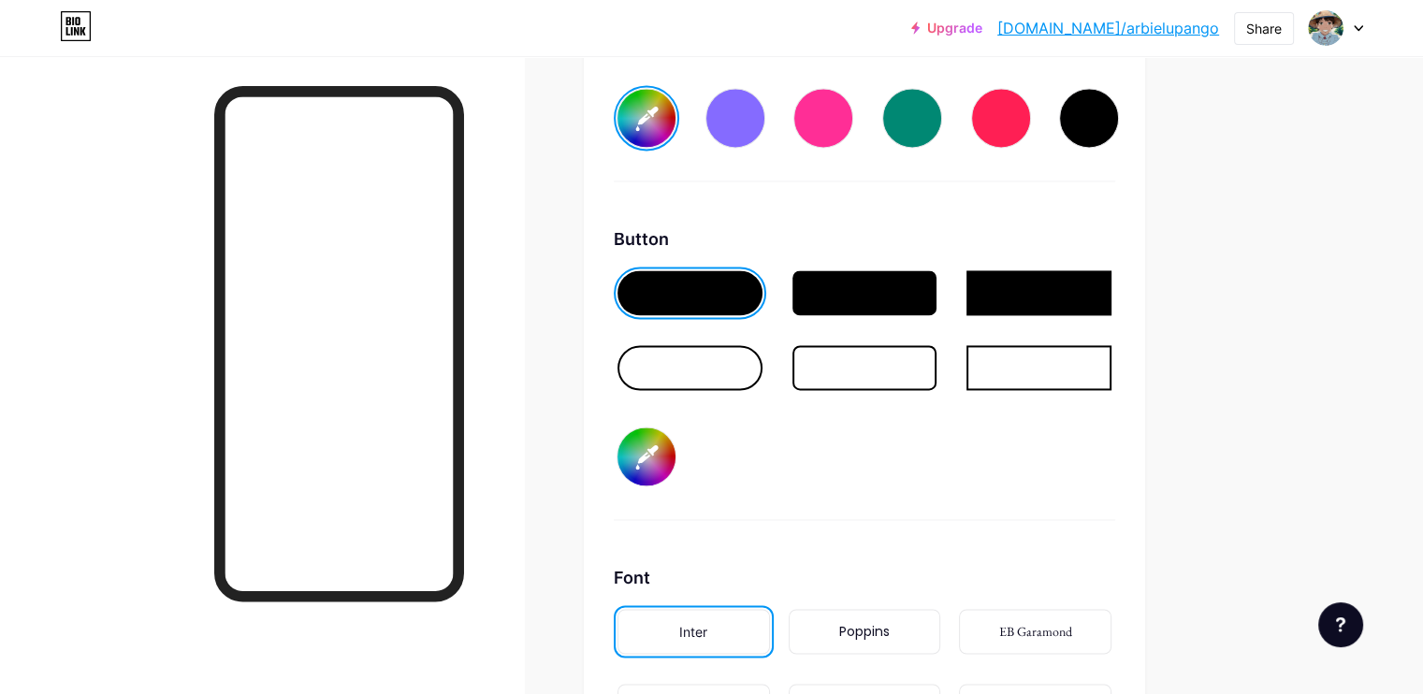
type input "#ffffff"
type input "#40004d"
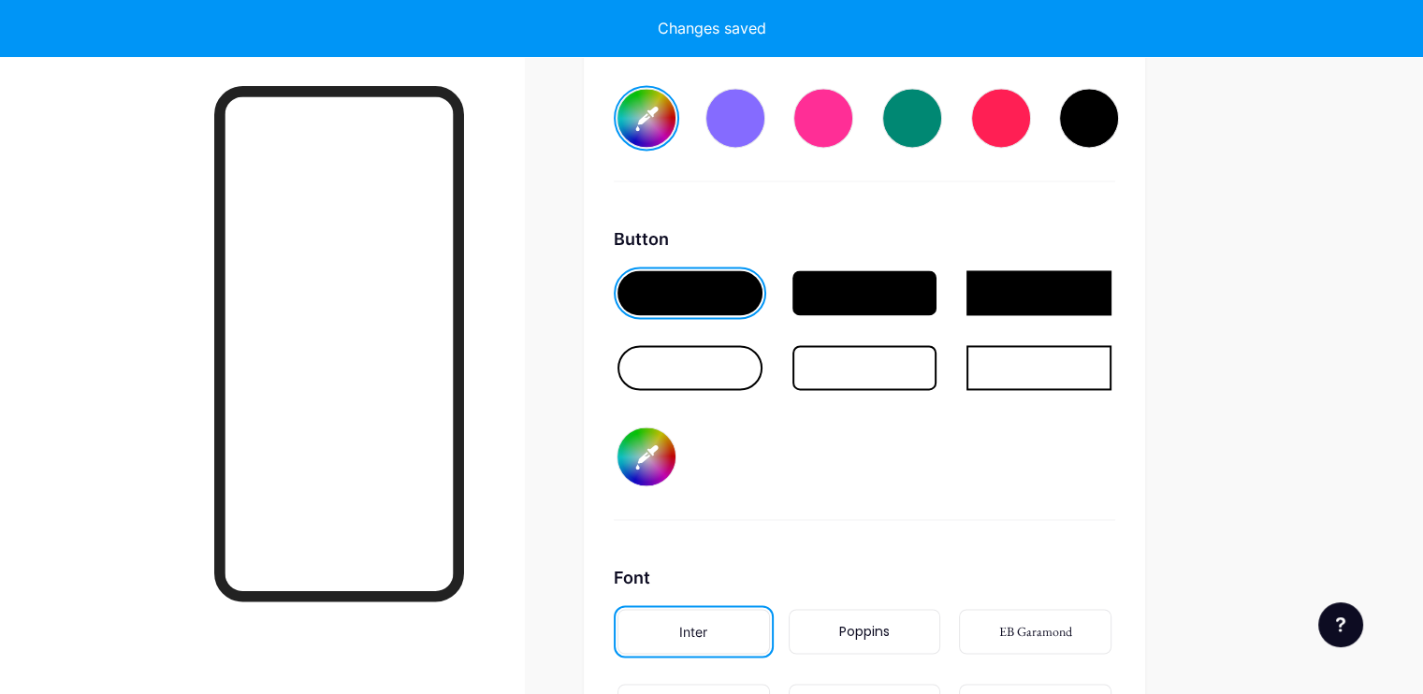
type input "#ffffff"
type input "#440052"
type input "#ffffff"
type input "#480057"
type input "#ffffff"
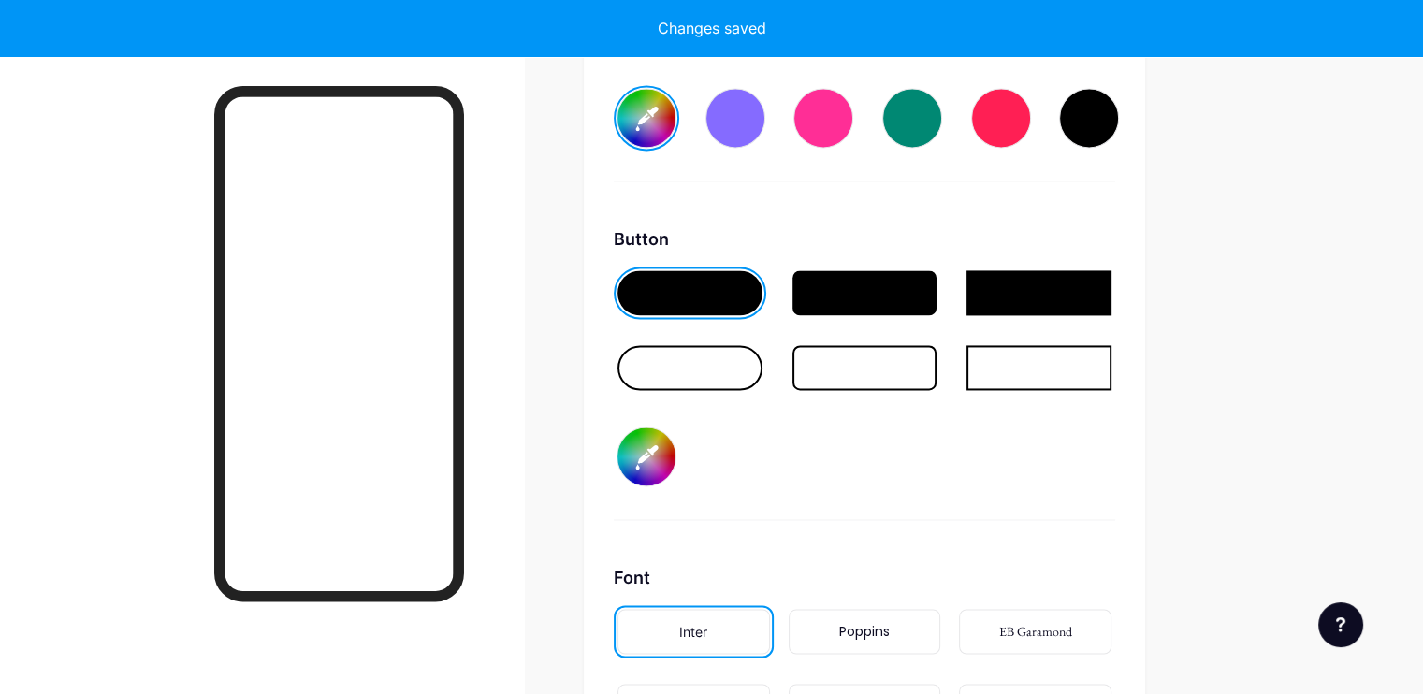
type input "#4c005c"
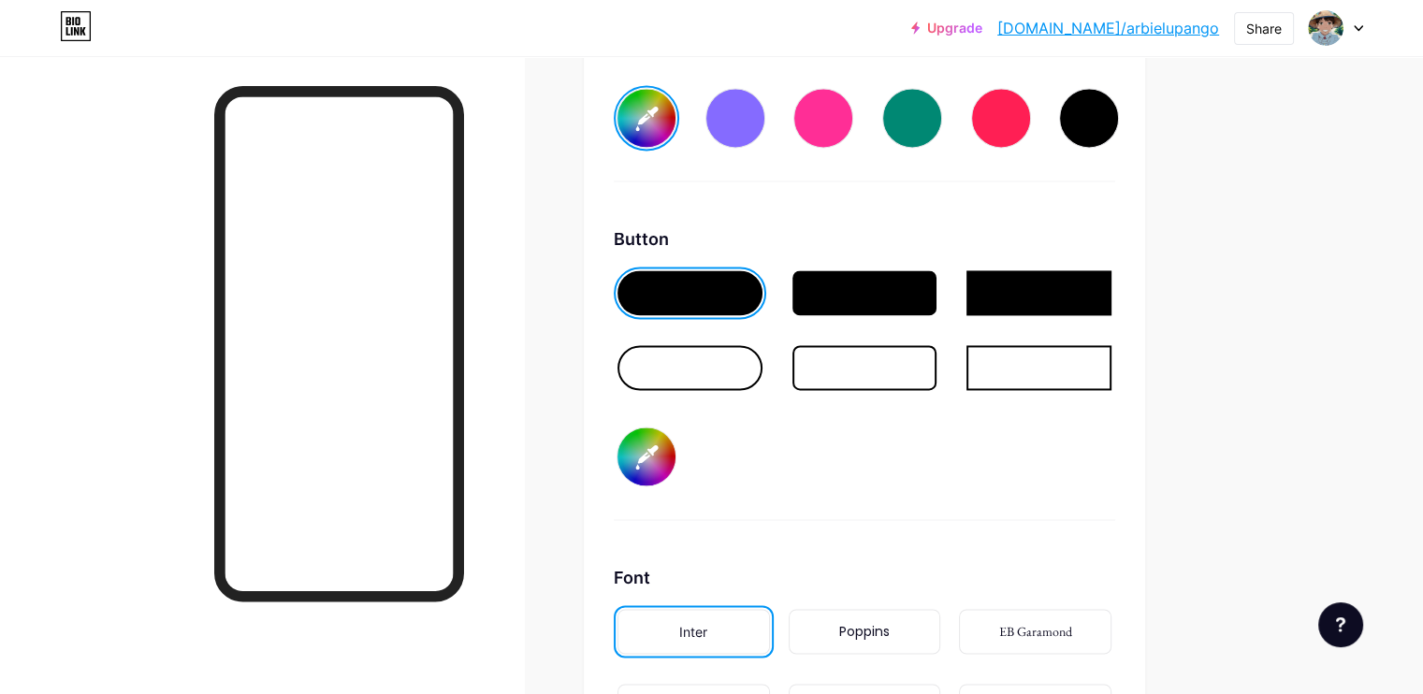
type input "#ffffff"
type input "#510061"
type input "#ffffff"
type input "#550066"
type input "#ffffff"
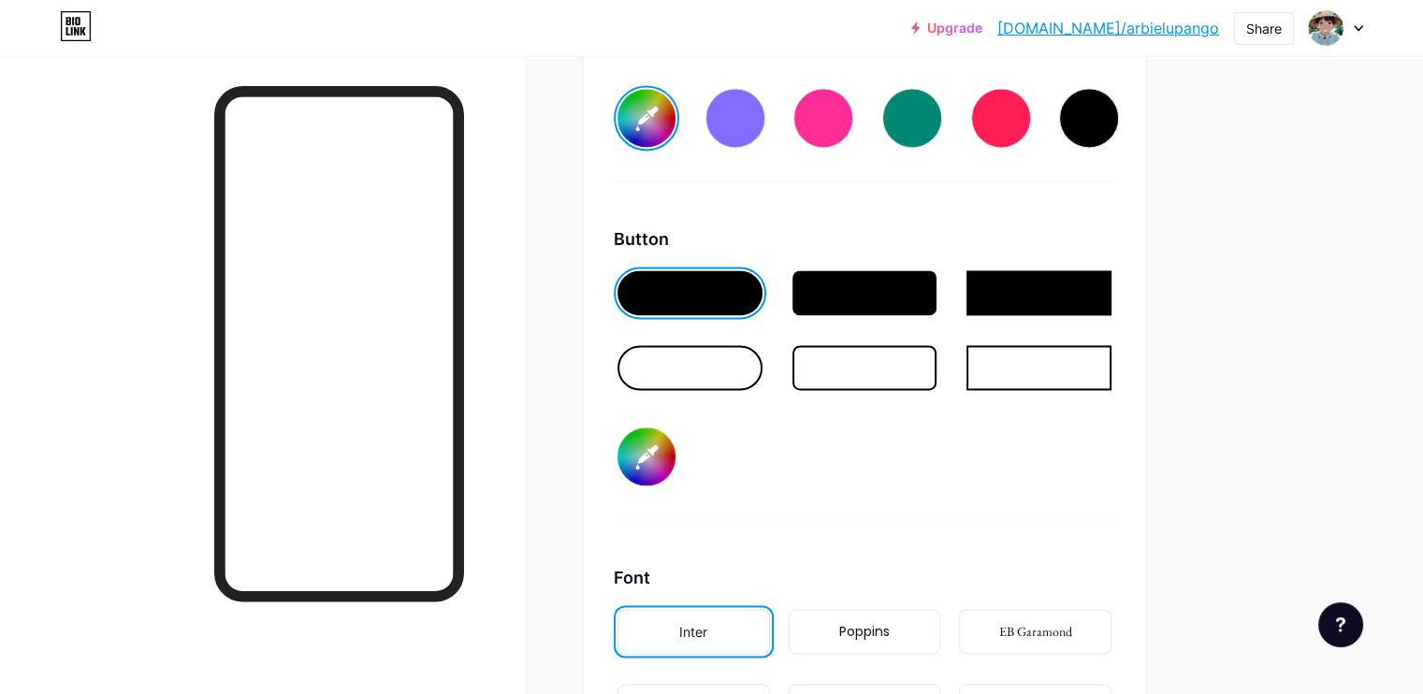
type input "#59016a"
type input "#ffffff"
type input "#59006b"
type input "#ffffff"
type input "#550066"
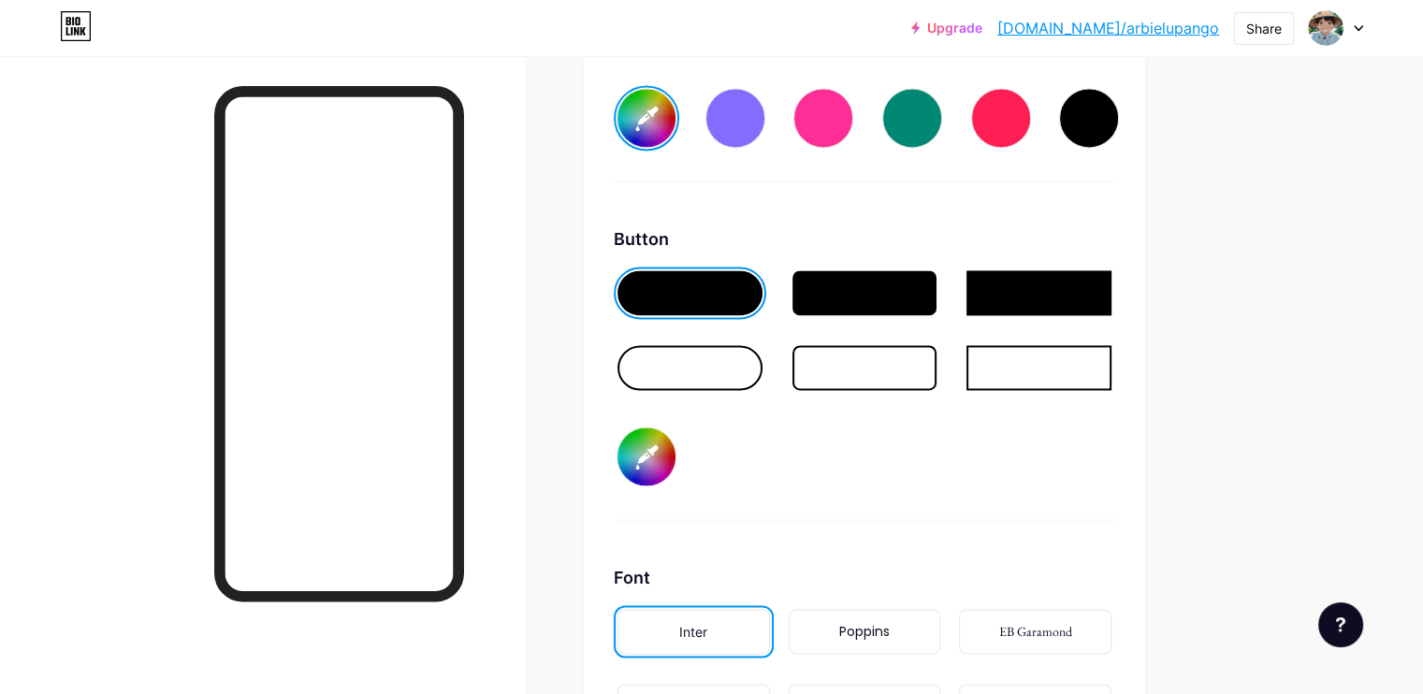
type input "#ffffff"
type input "#510061"
type input "#ffffff"
type input "#4c005c"
type input "#ffffff"
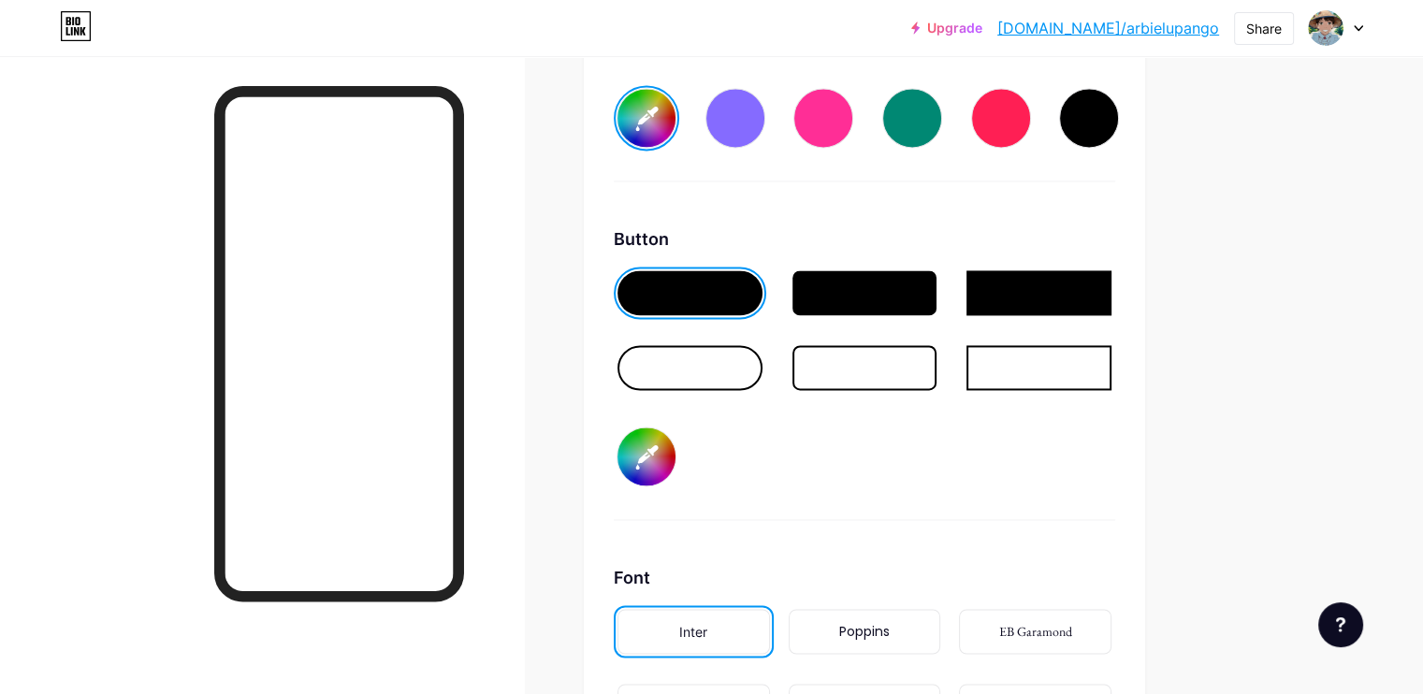
type input "#510061"
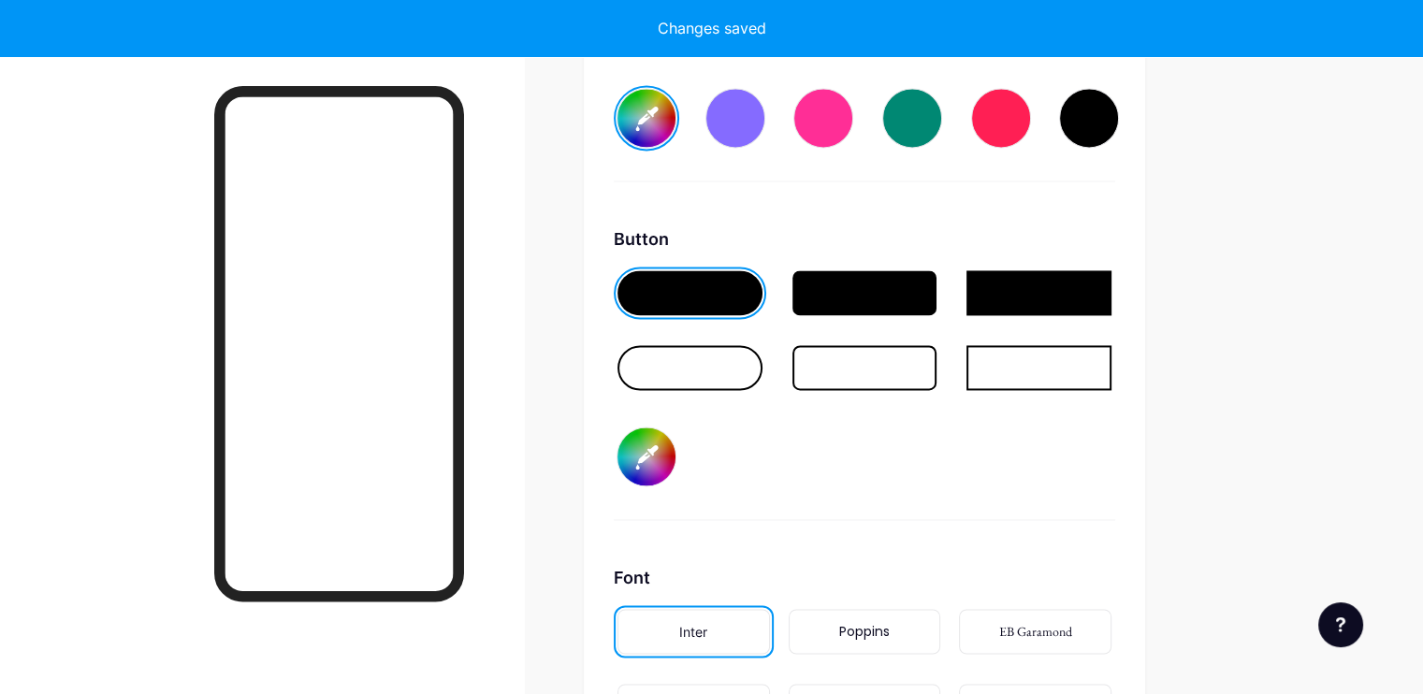
type input "#ffffff"
type input "#550066"
type input "#ffffff"
type input "#59006b"
type input "#ffffff"
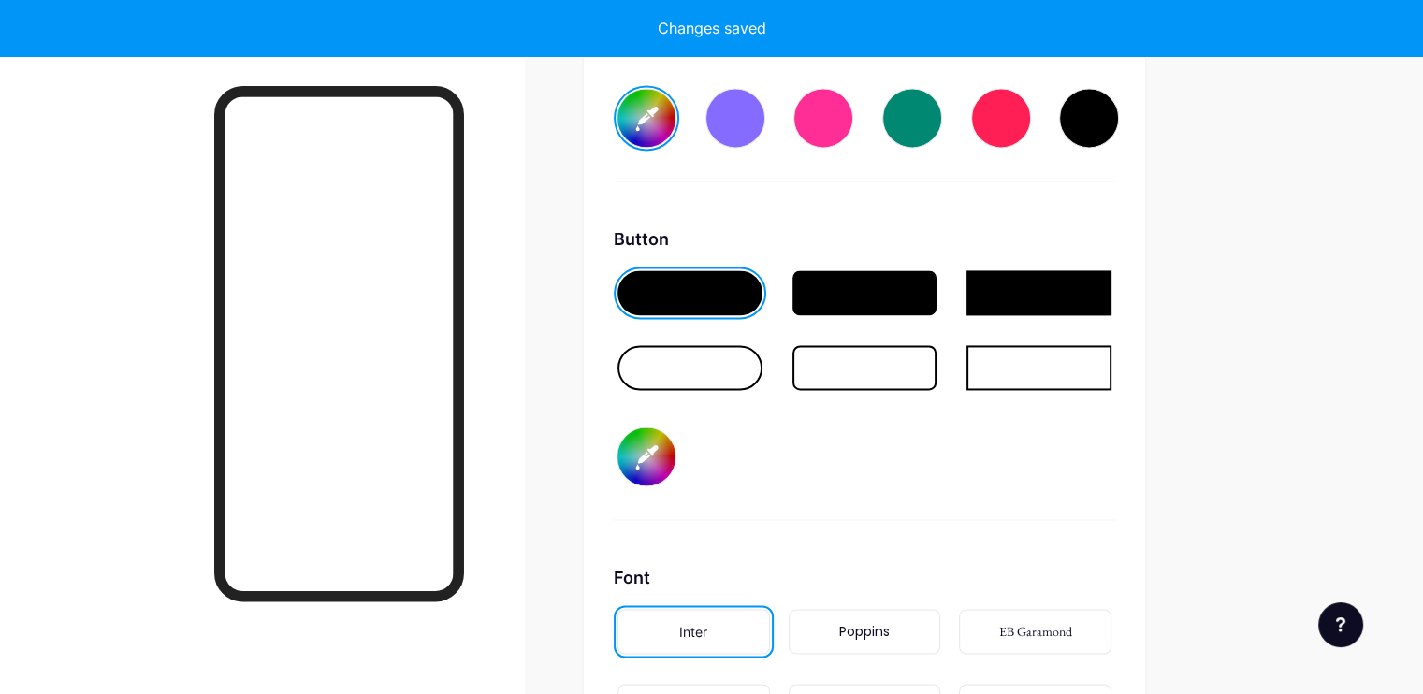
type input "#5d0070"
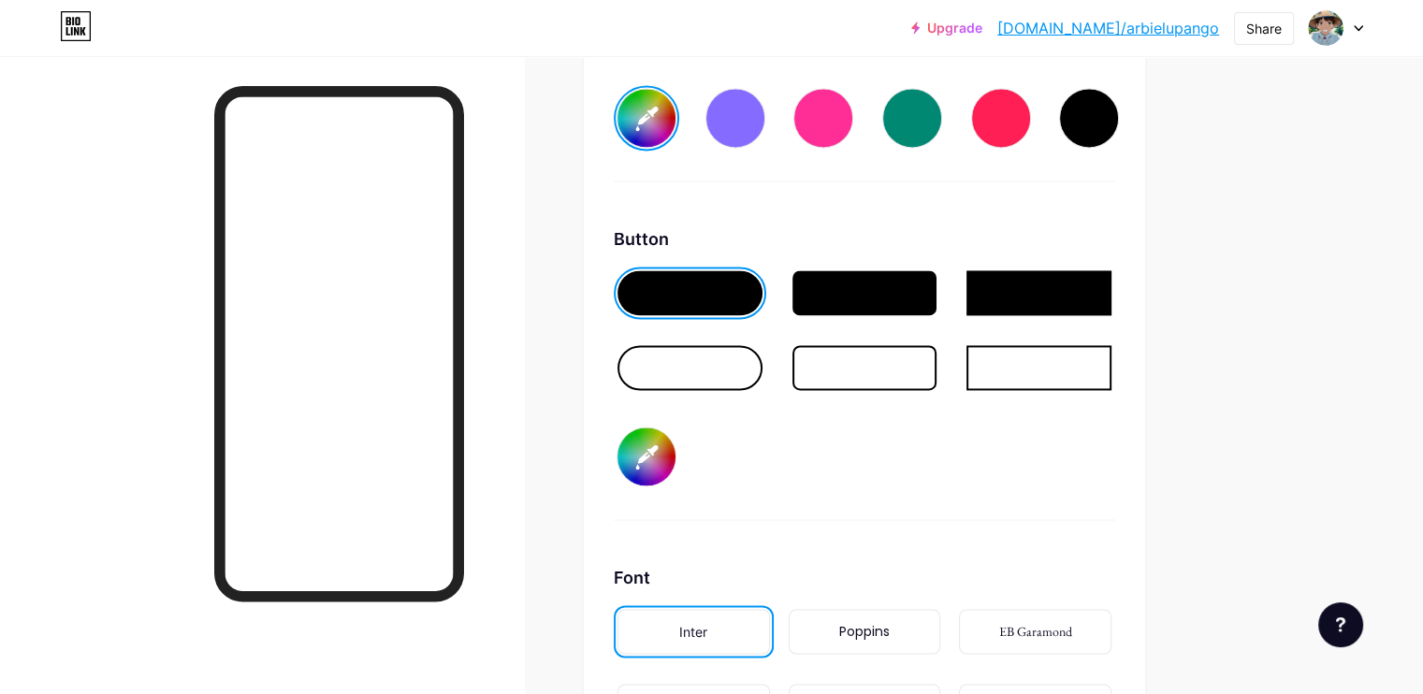
type input "#ffffff"
type input "#620075"
type input "#ffffff"
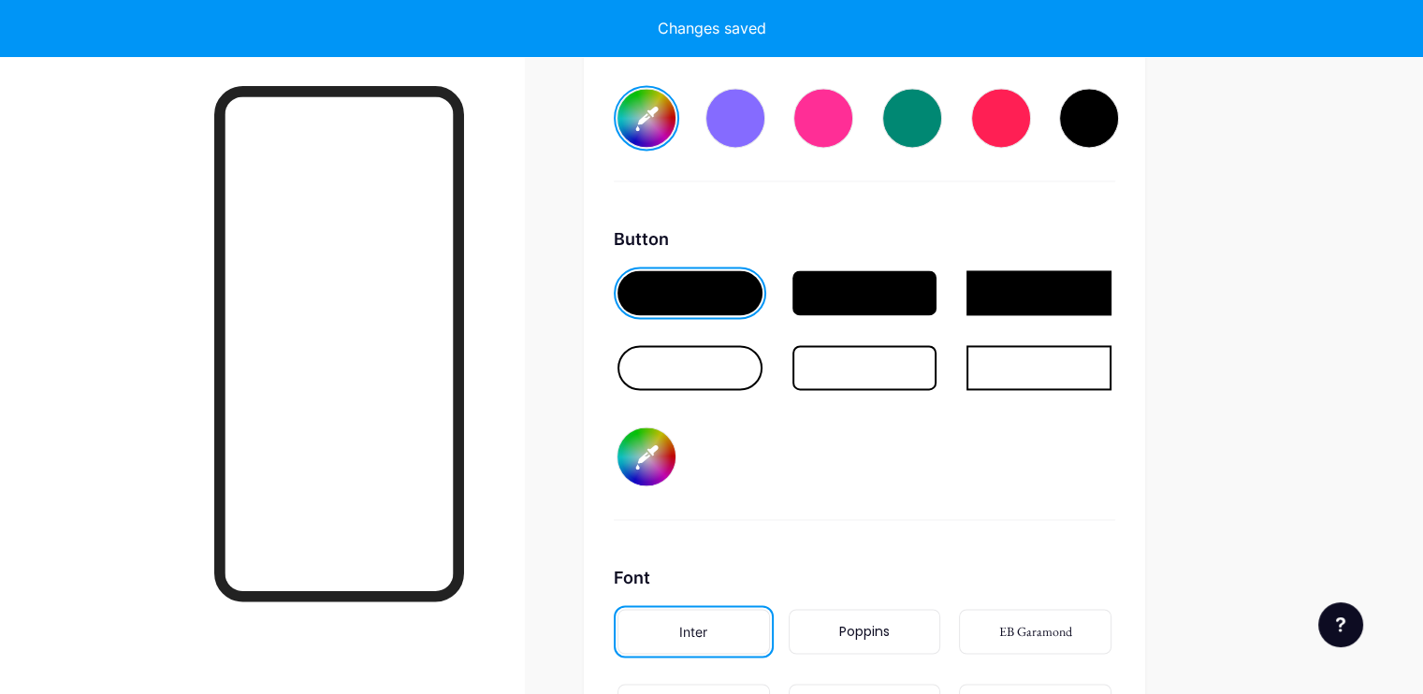
type input "#620075"
drag, startPoint x: 920, startPoint y: 254, endPoint x: 922, endPoint y: 245, distance: 9.5
click at [922, 245] on div "Button #620075" at bounding box center [864, 373] width 501 height 294
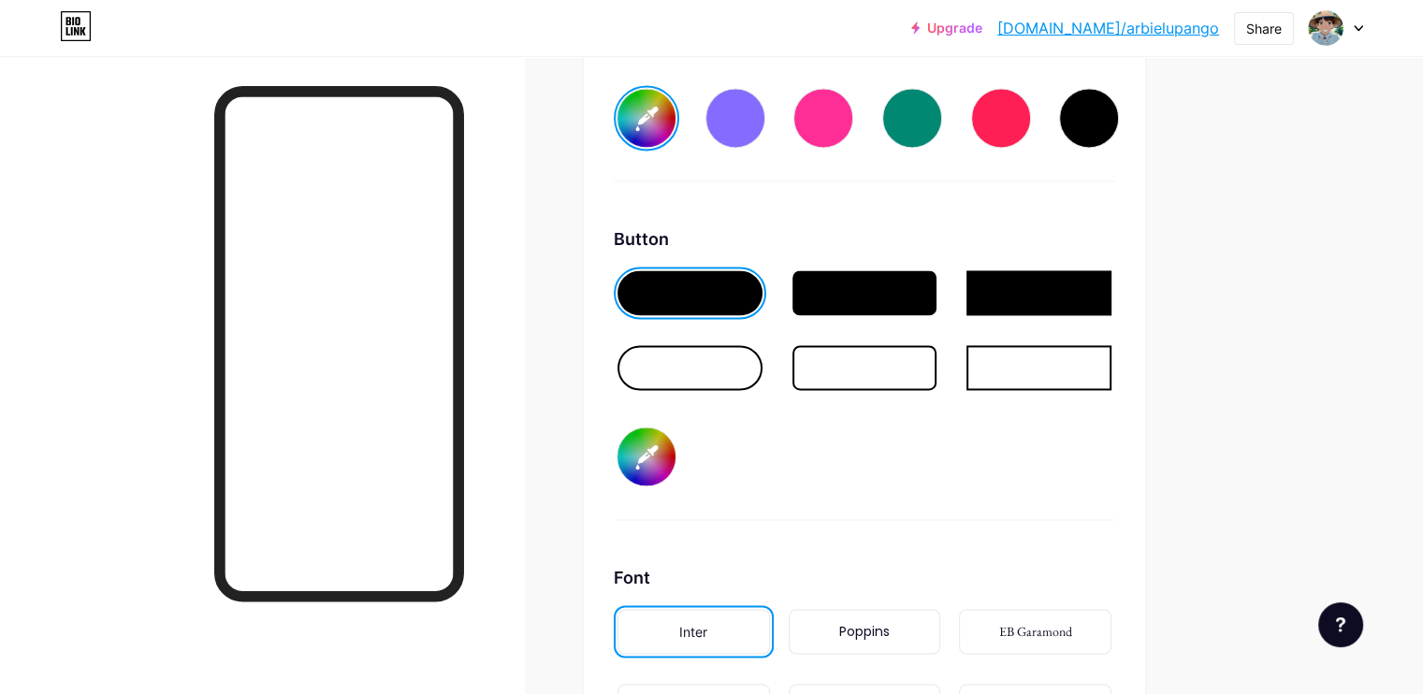
click at [676, 438] on input "#620075" at bounding box center [647, 457] width 58 height 58
type input "#ffffff"
type input "#600372"
type input "#ffffff"
type input "#610274"
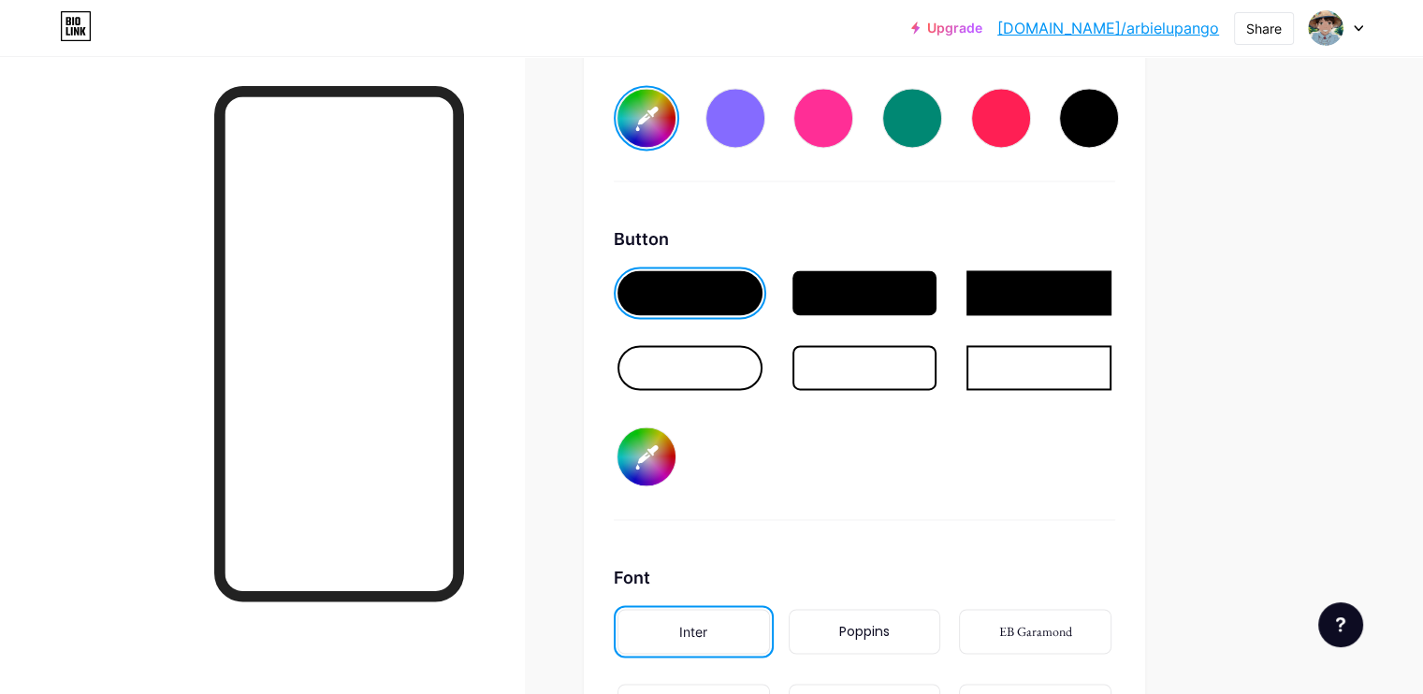
type input "#ffffff"
type input "#650279"
type input "#ffffff"
type input "#650179"
type input "#ffffff"
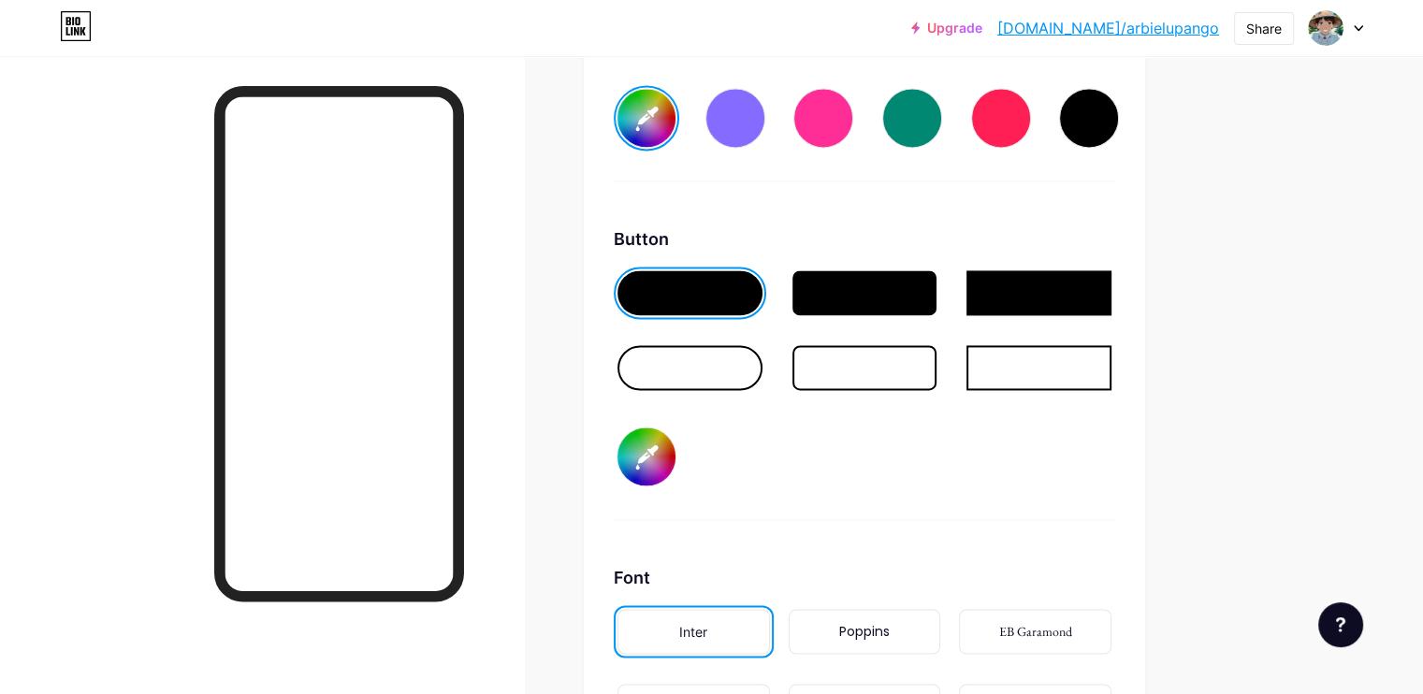
type input "#69027e"
type input "#ffffff"
type input "#650179"
type input "#ffffff"
type input "#69017e"
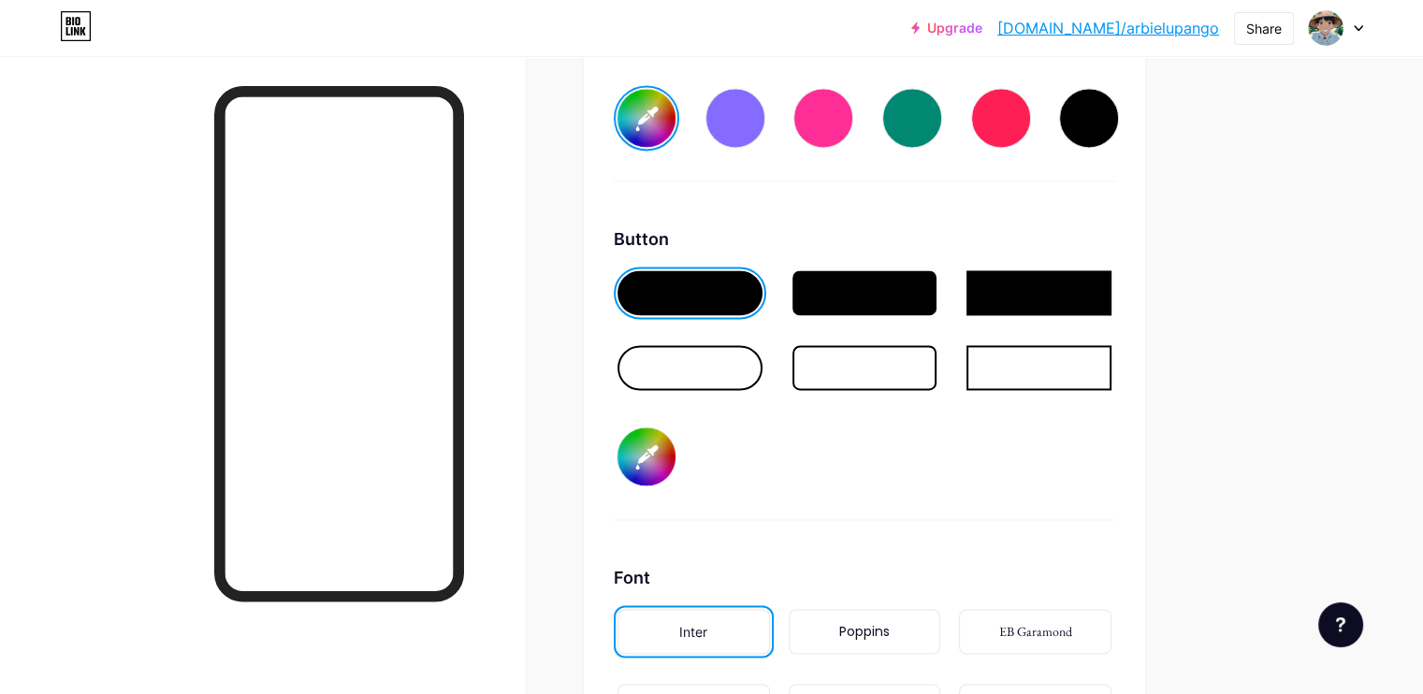
type input "#ffffff"
type input "#6a0080"
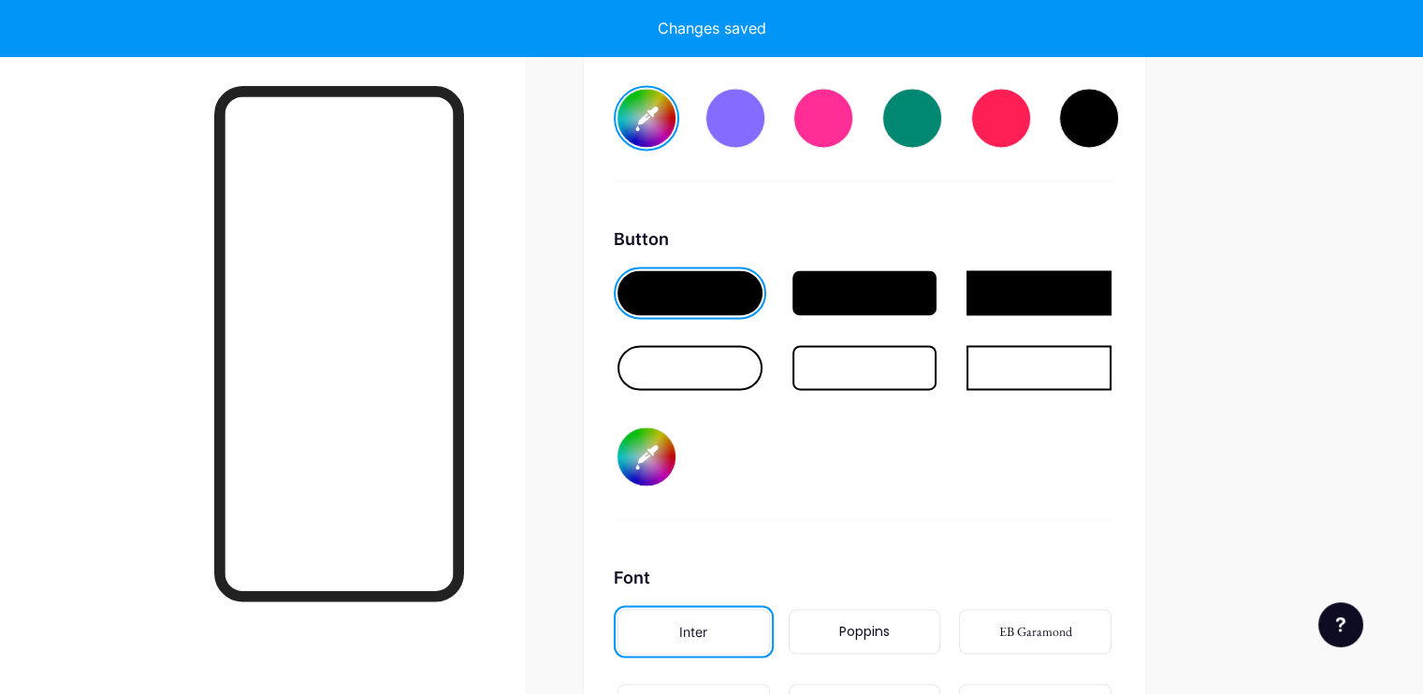
type input "#ffffff"
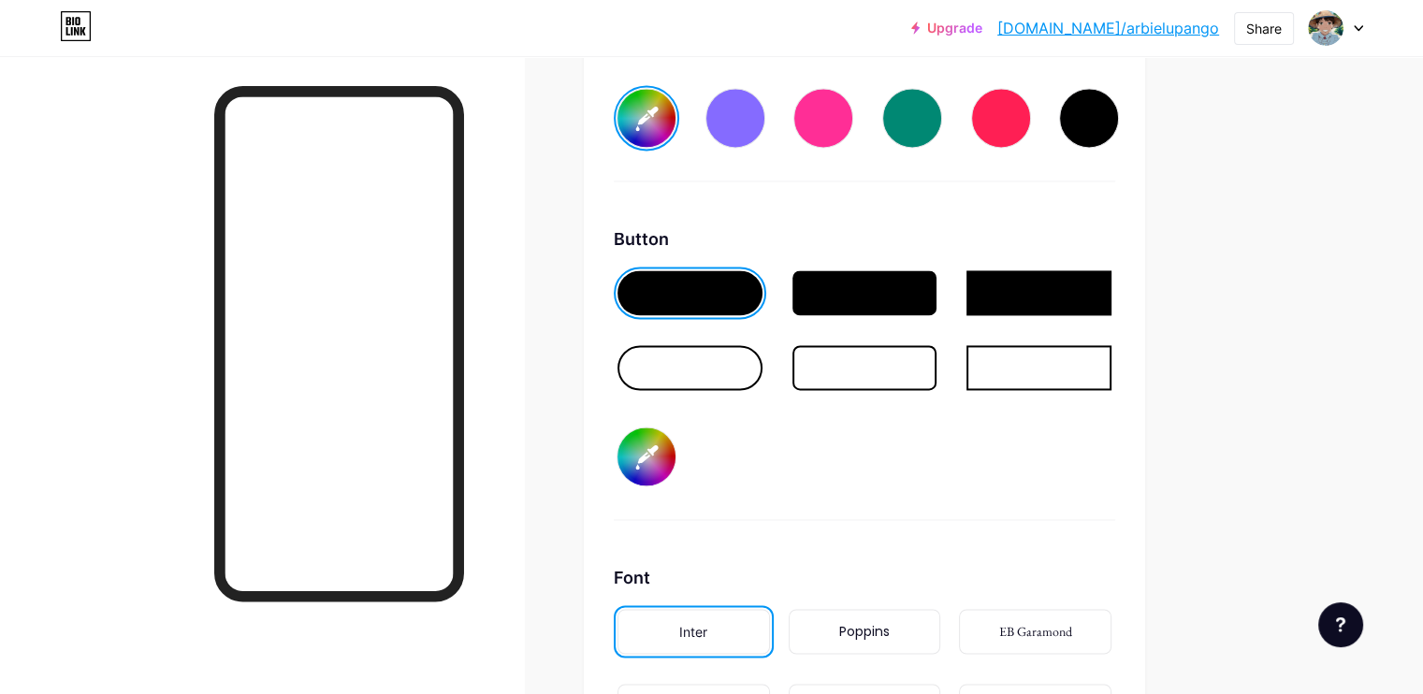
type input "#6a0080"
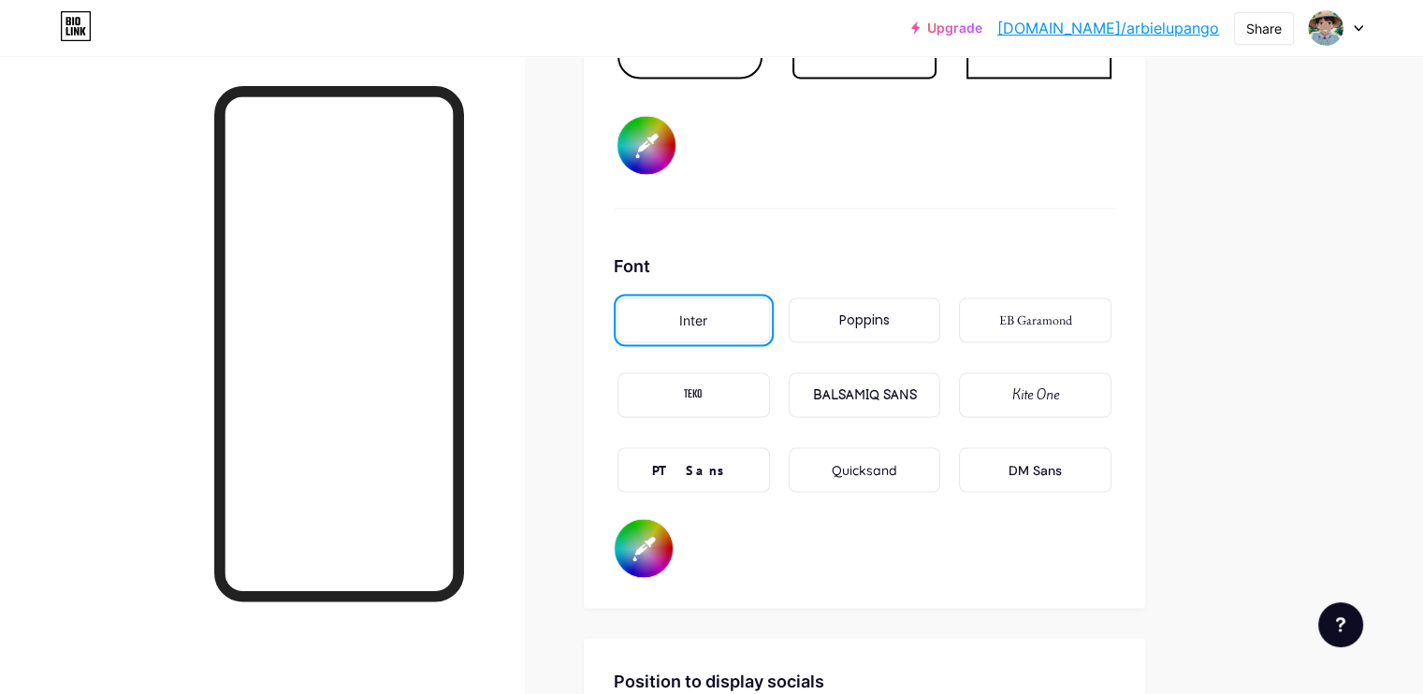
click at [941, 324] on div "Poppins" at bounding box center [865, 320] width 153 height 45
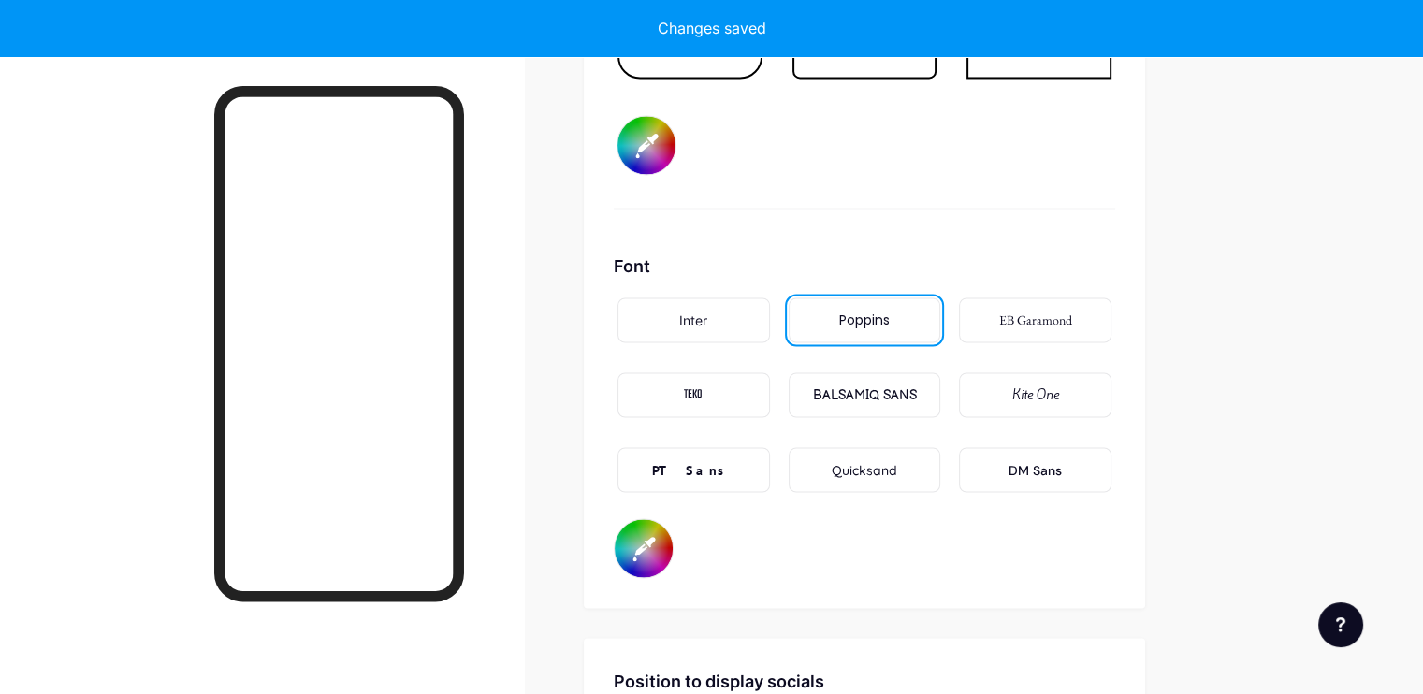
type input "#ffffff"
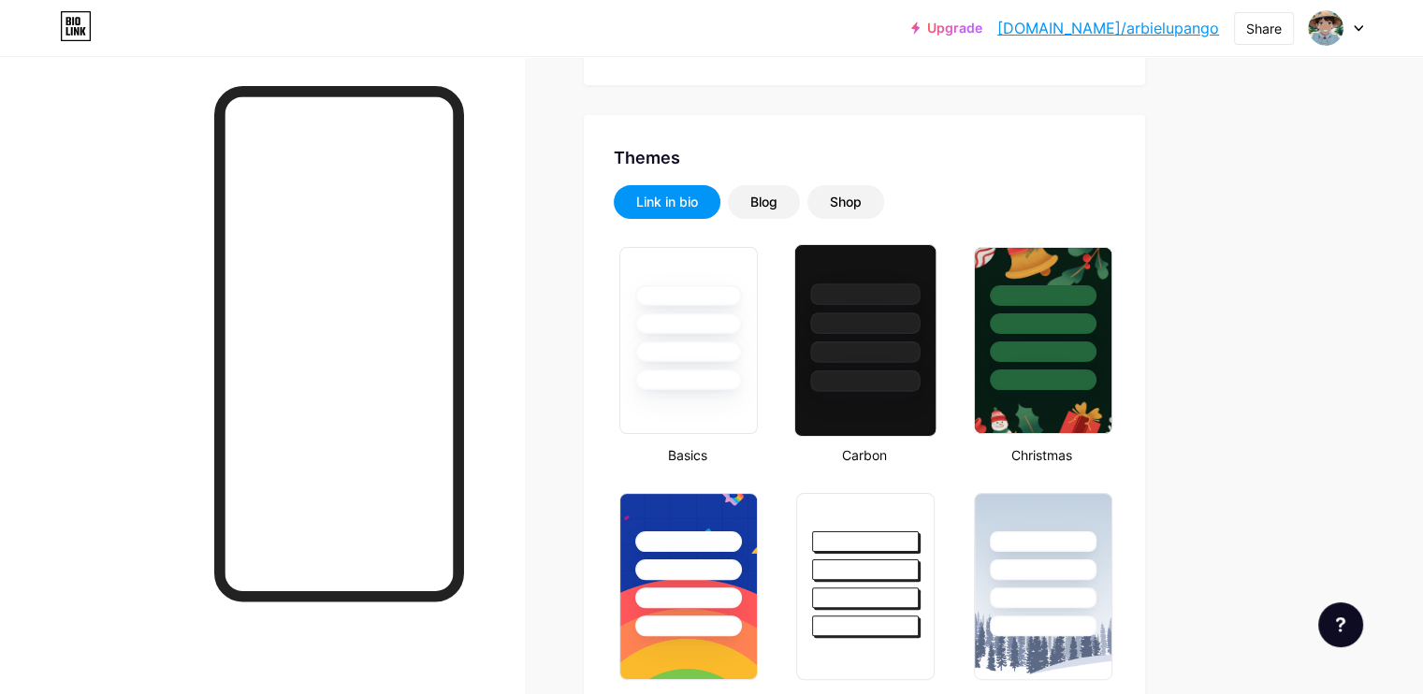
scroll to position [0, 0]
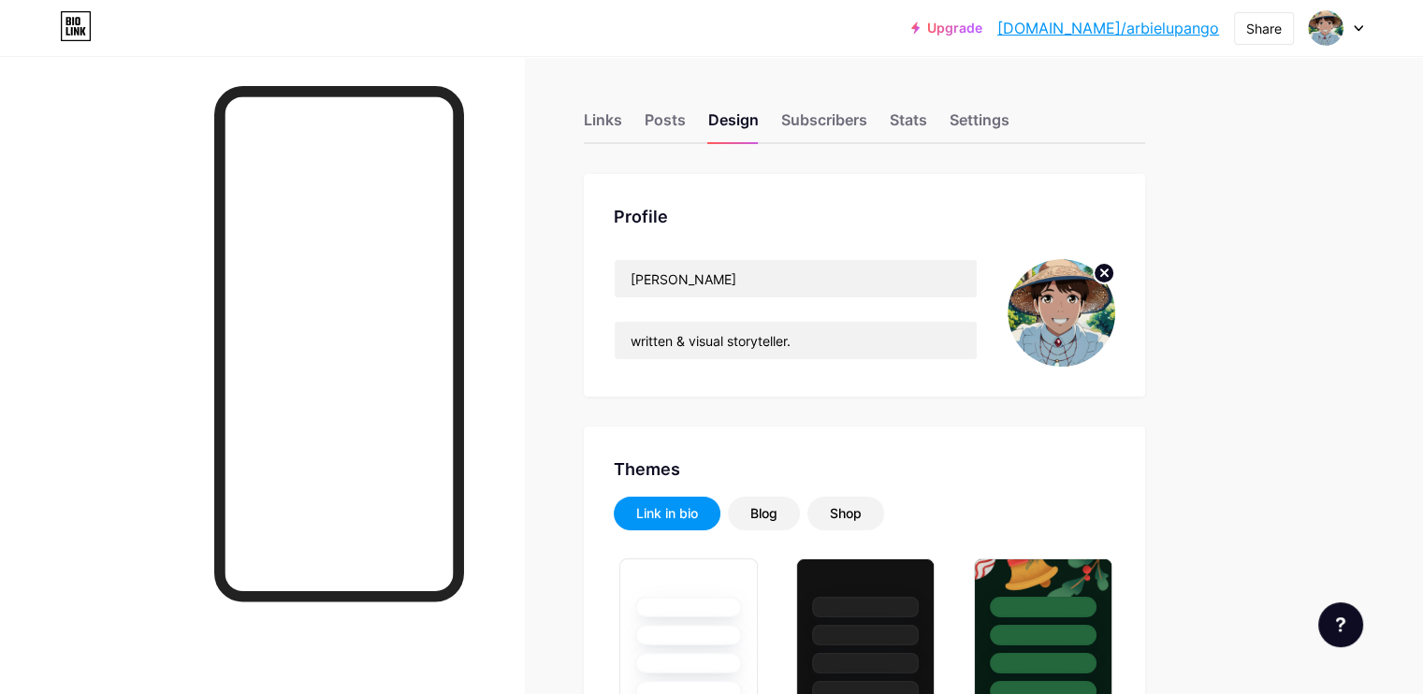
click at [1115, 310] on img at bounding box center [1062, 313] width 108 height 108
click at [1114, 270] on circle at bounding box center [1104, 273] width 21 height 21
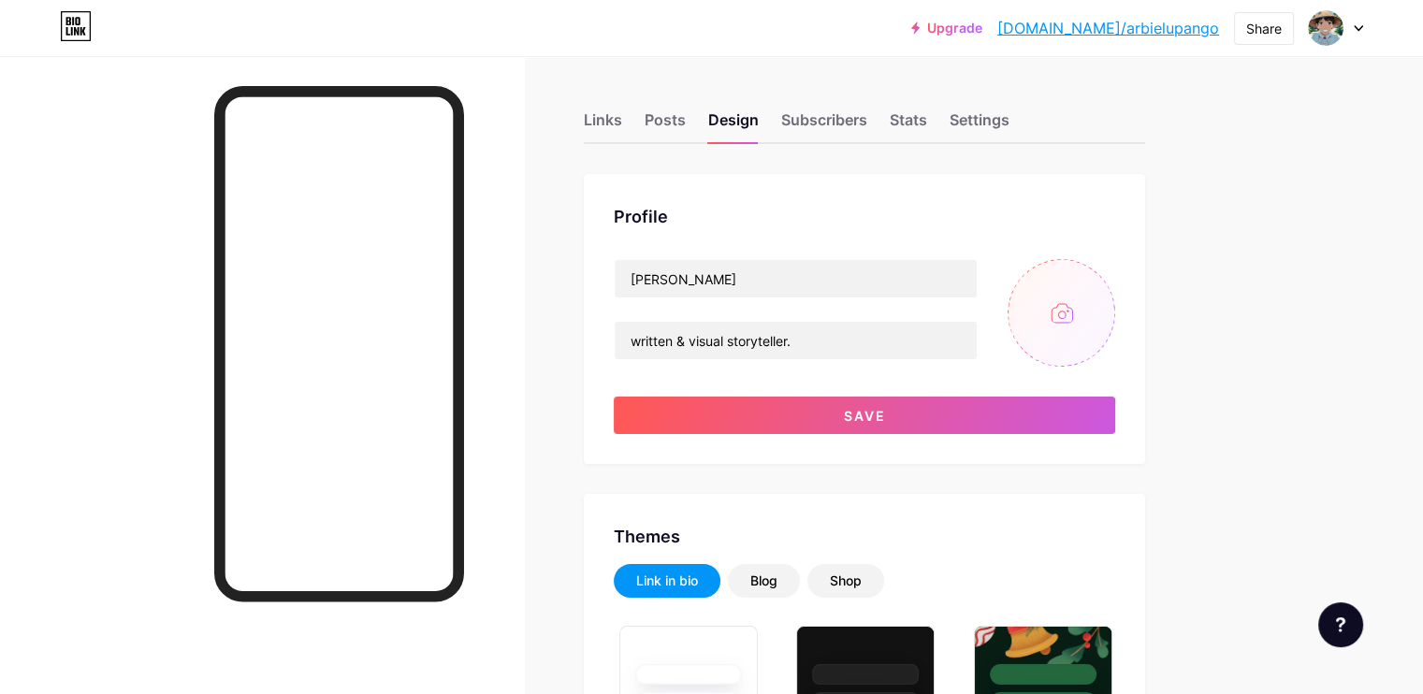
click at [1115, 301] on input "file" at bounding box center [1062, 313] width 108 height 108
type input "C:\fakepath\creative photoshoot 2.jpg"
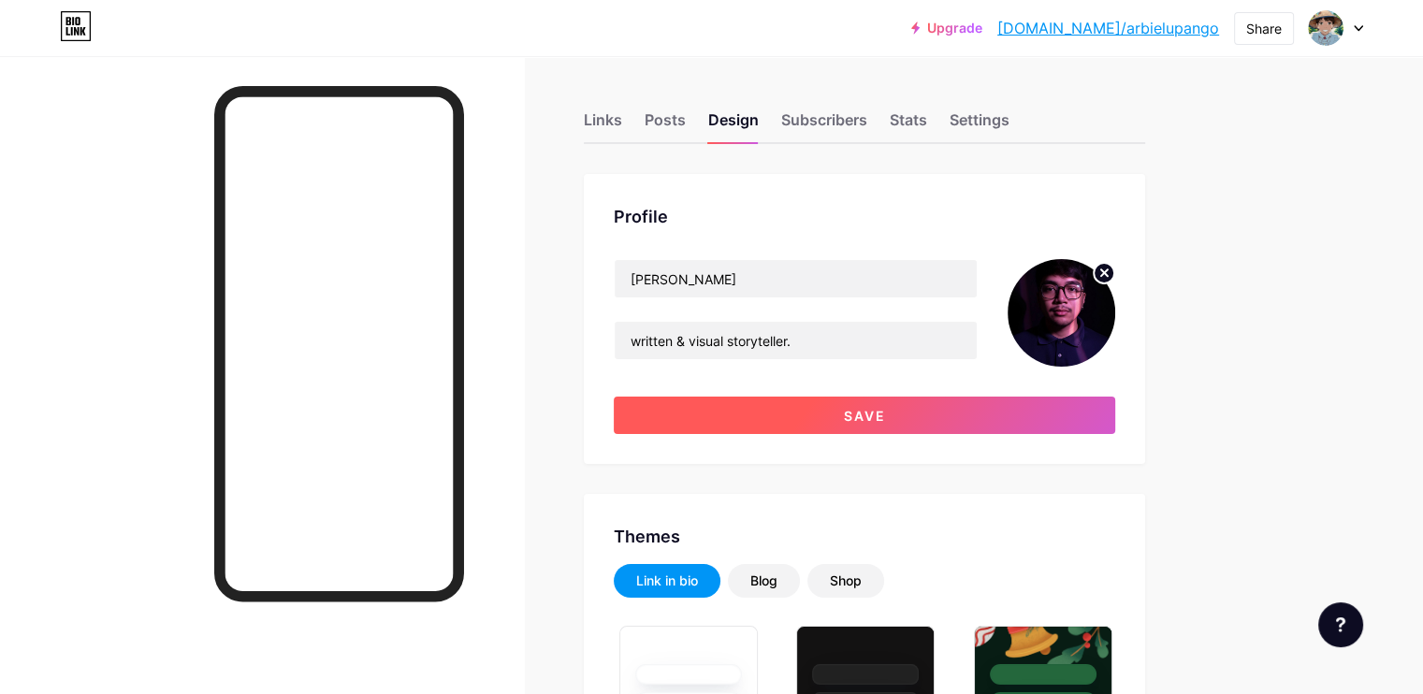
click at [795, 404] on button "Save" at bounding box center [864, 415] width 501 height 37
type input "#ffffff"
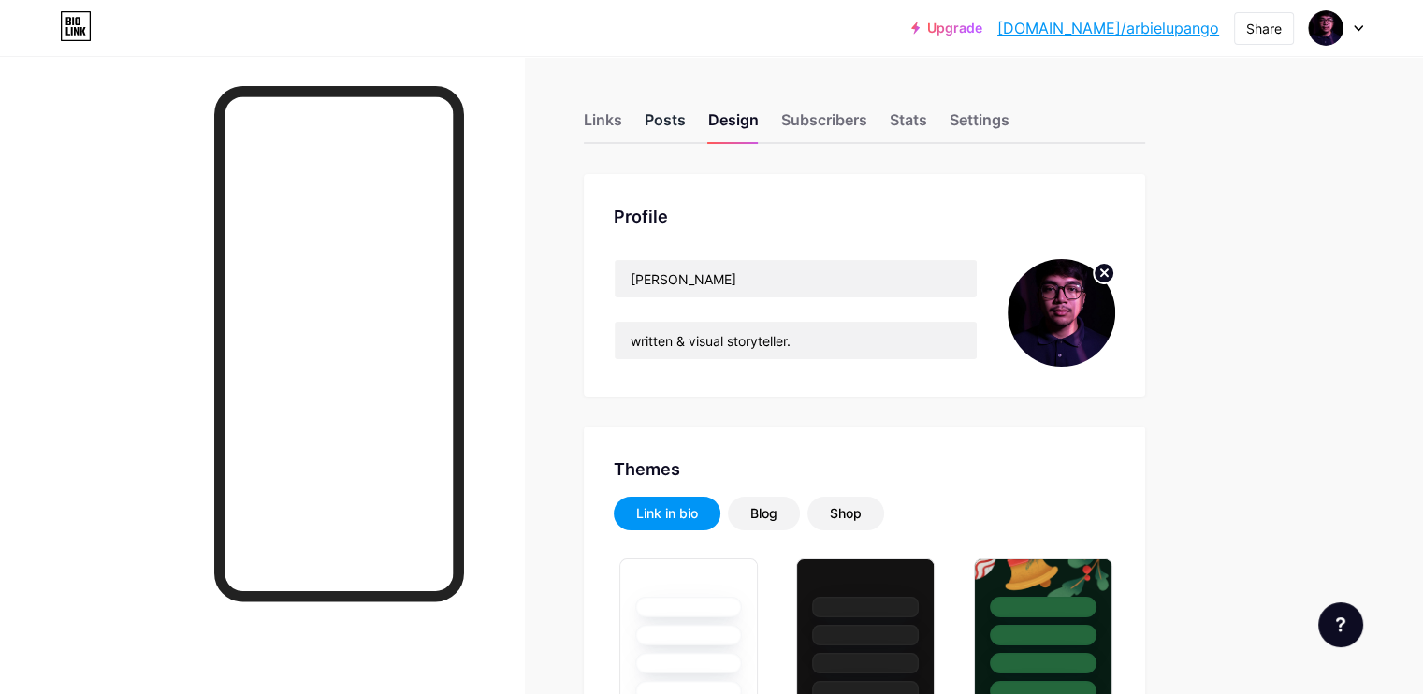
click at [686, 119] on div "Posts" at bounding box center [665, 126] width 41 height 34
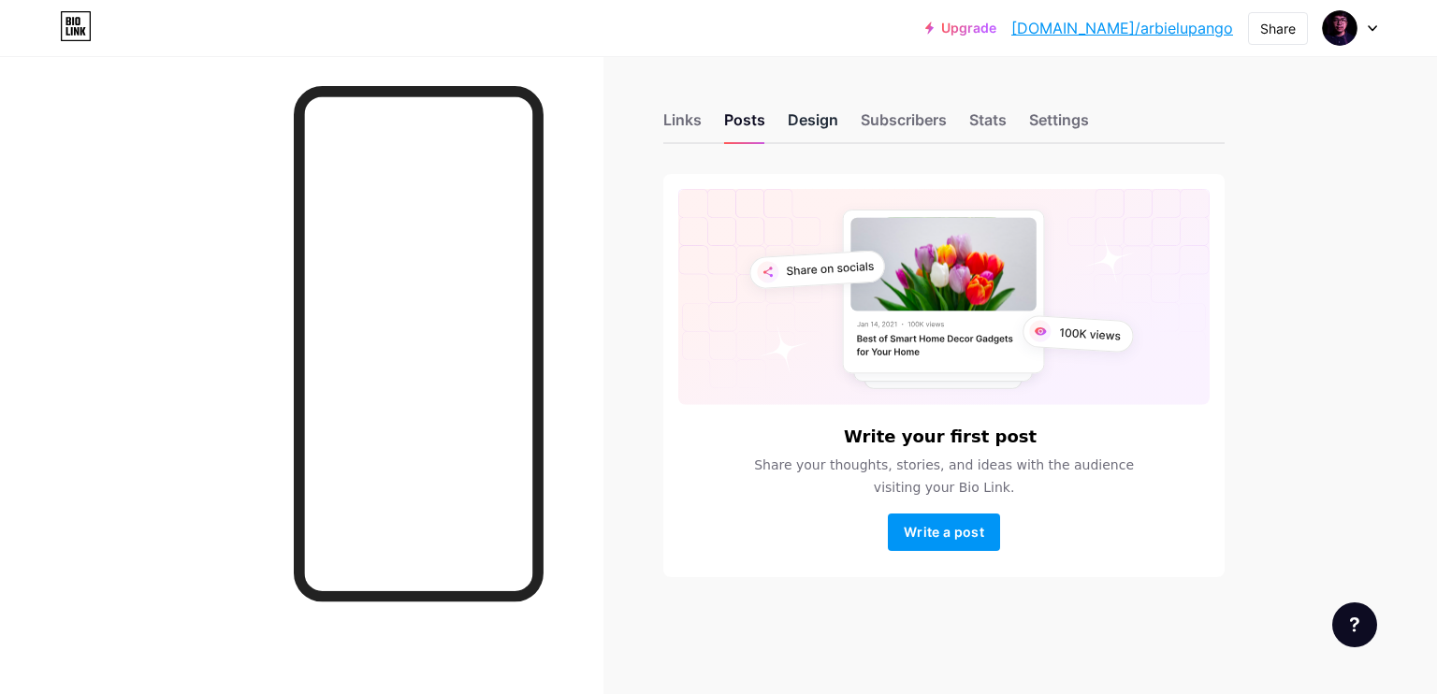
click at [791, 123] on div "Design" at bounding box center [813, 126] width 51 height 34
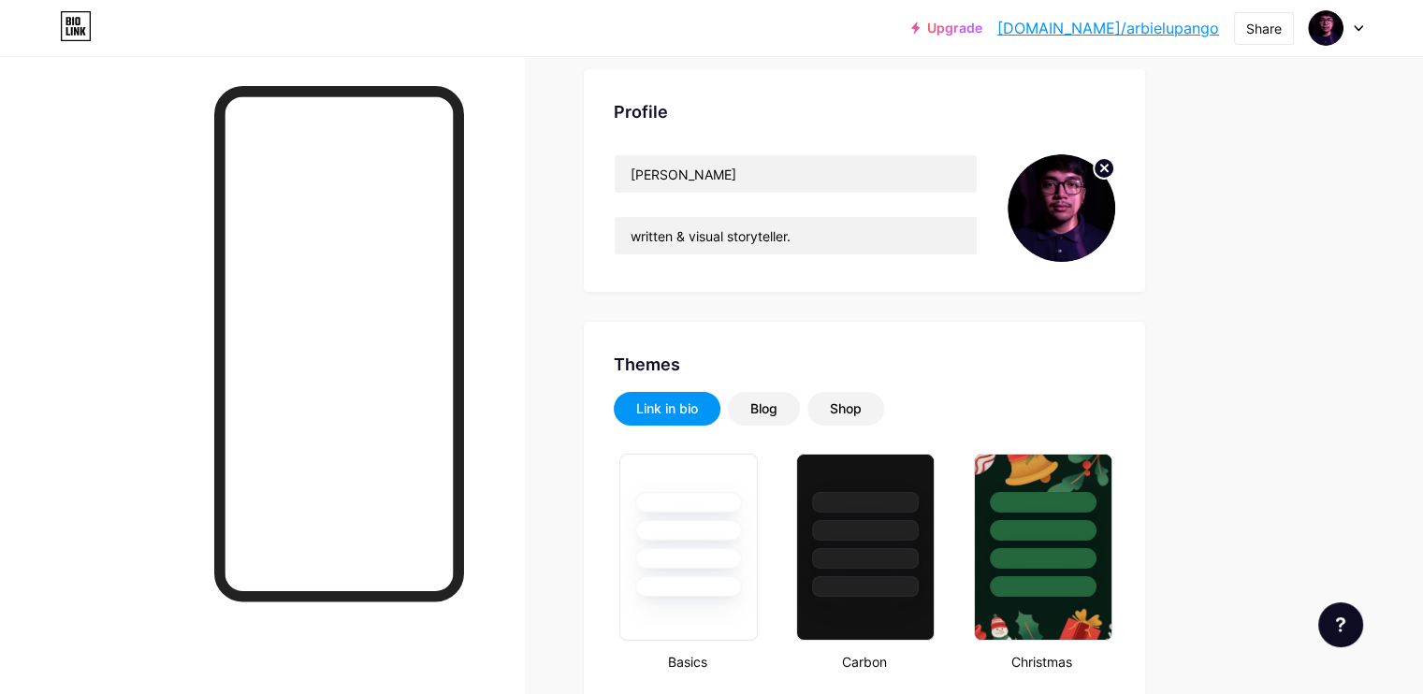
scroll to position [41, 0]
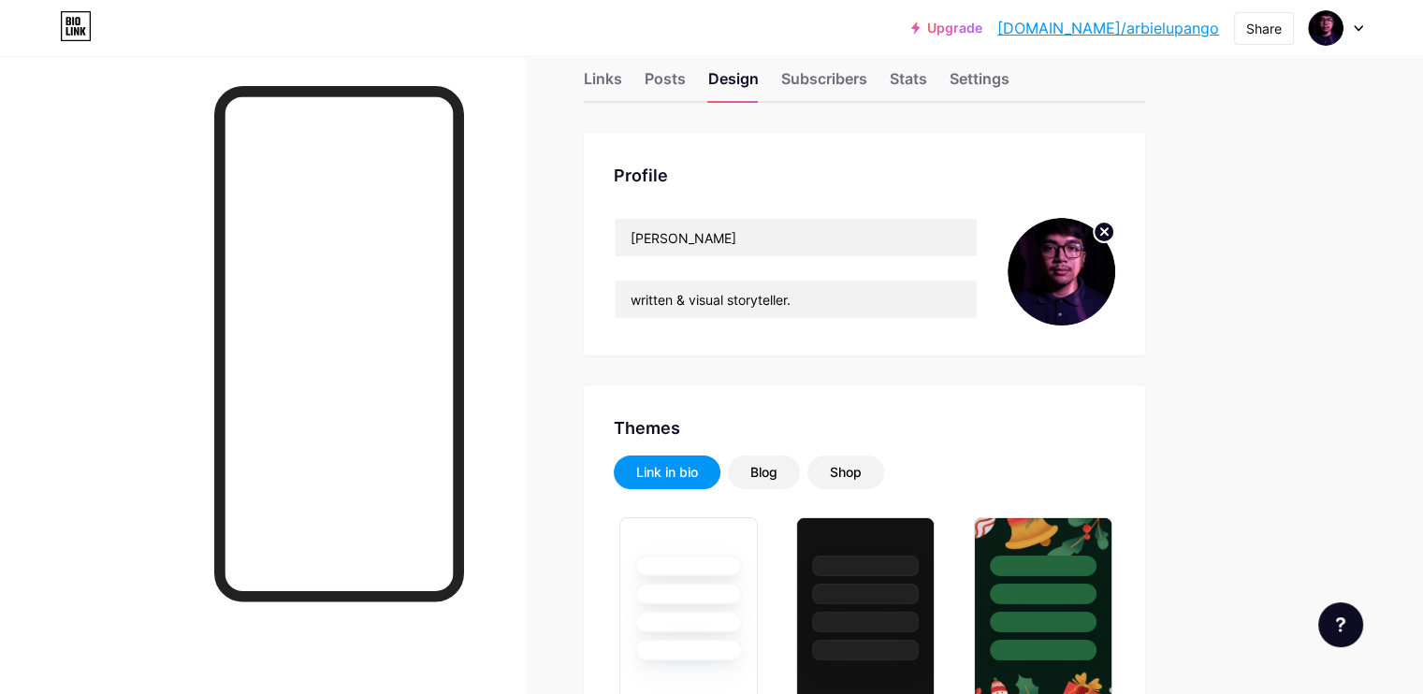
type input "#6a0080"
type input "#000000"
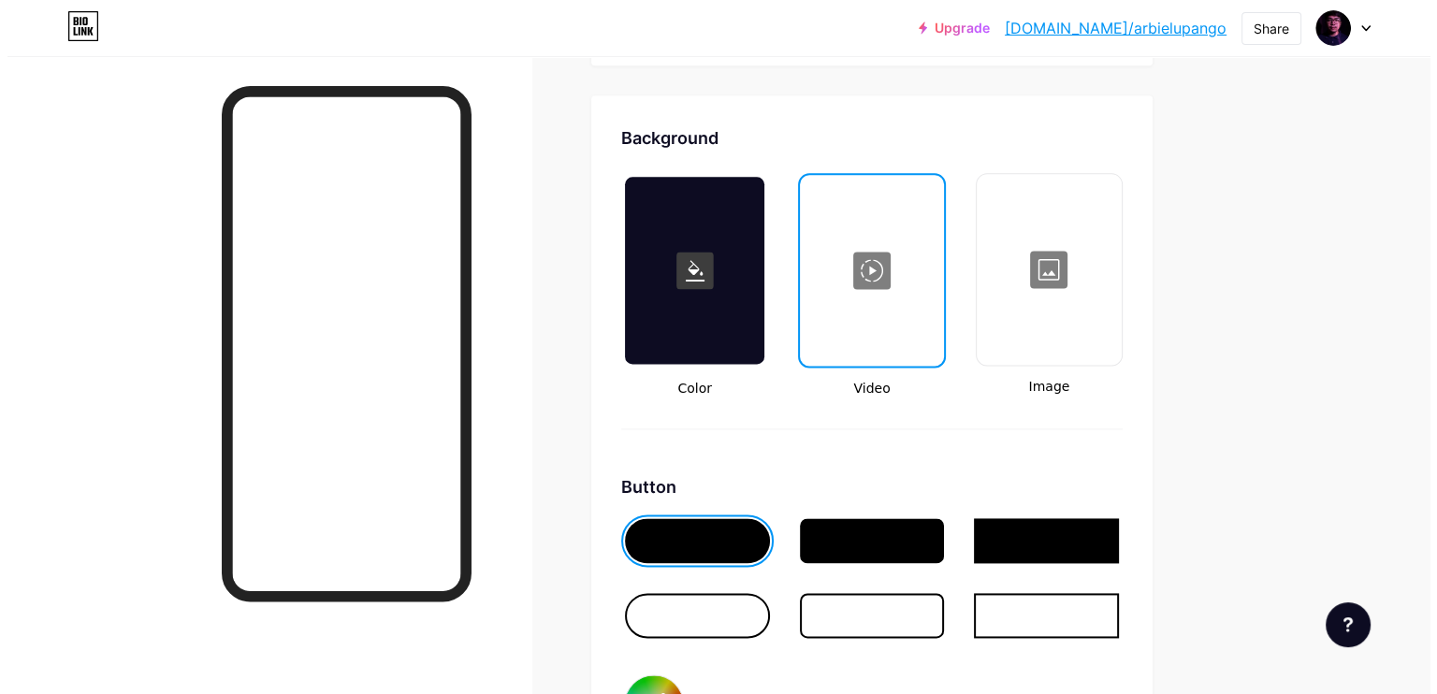
scroll to position [2335, 0]
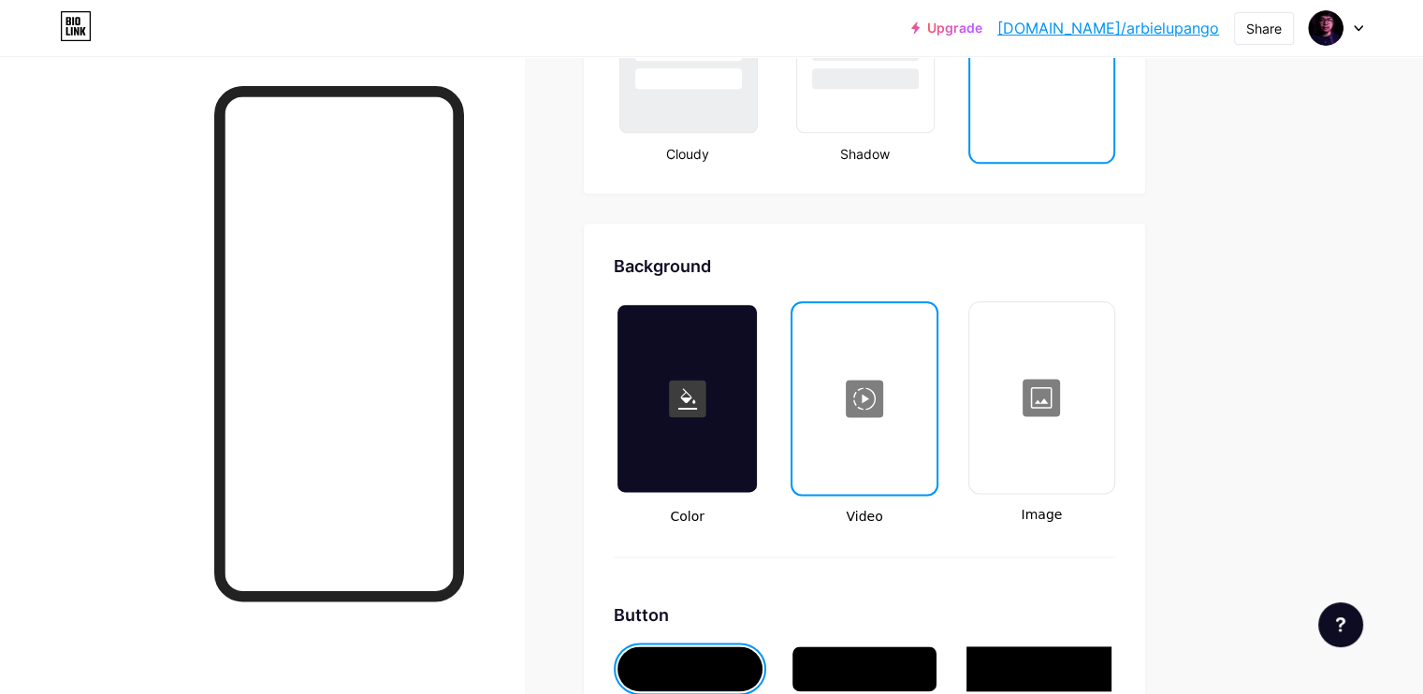
click at [934, 396] on div at bounding box center [863, 398] width 139 height 187
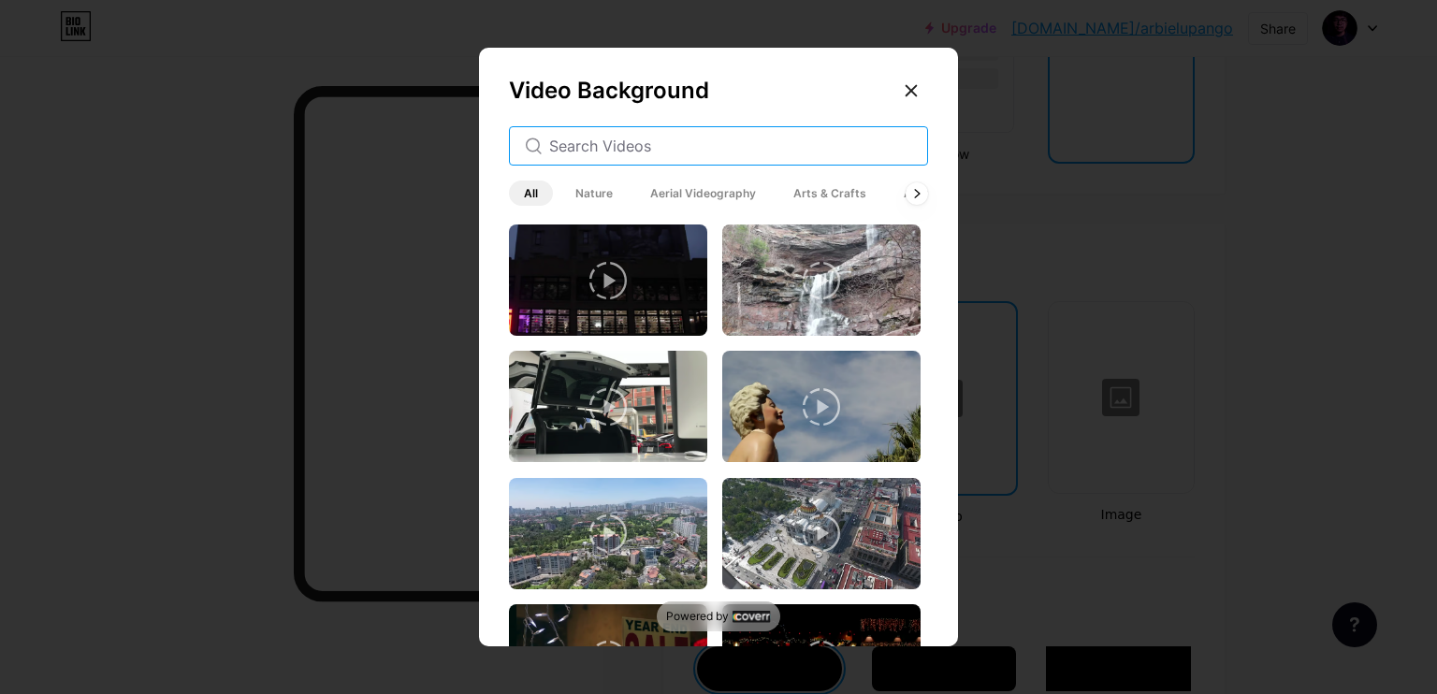
click at [675, 145] on input "text" at bounding box center [730, 146] width 363 height 22
type input "neon"
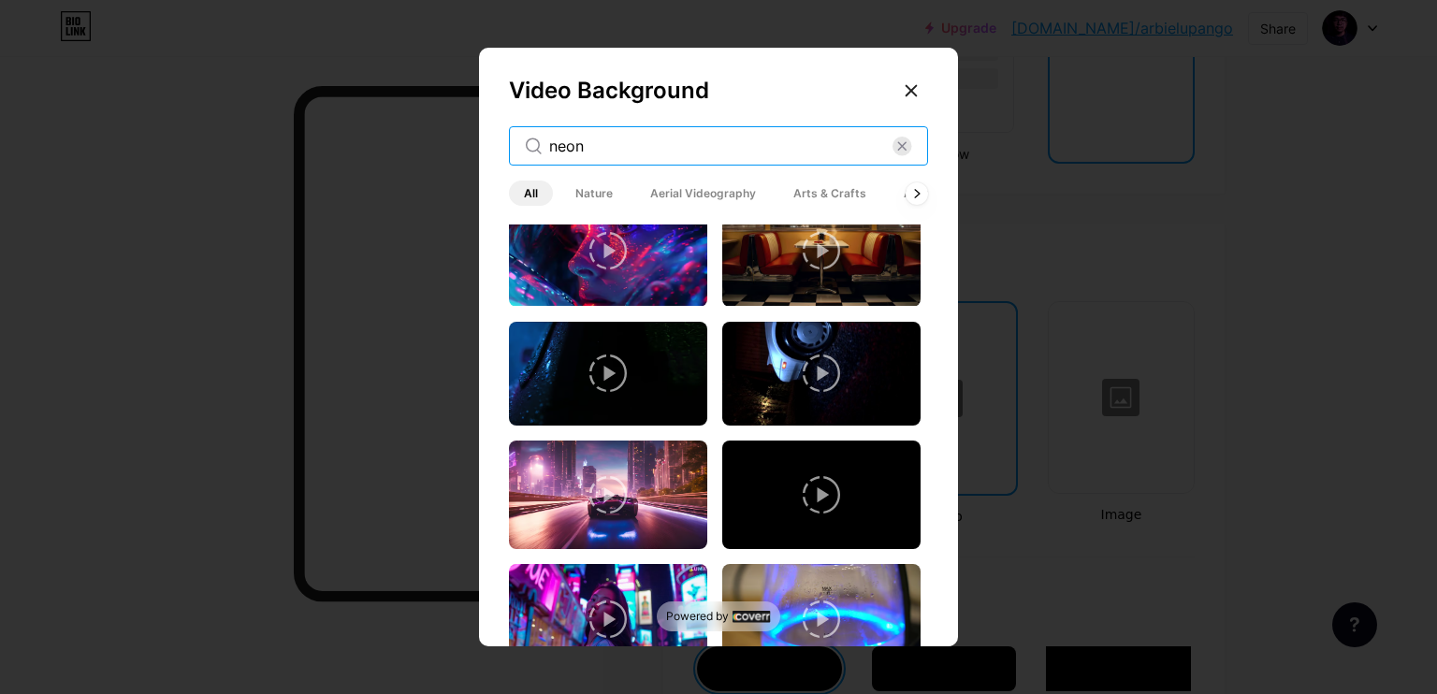
scroll to position [0, 0]
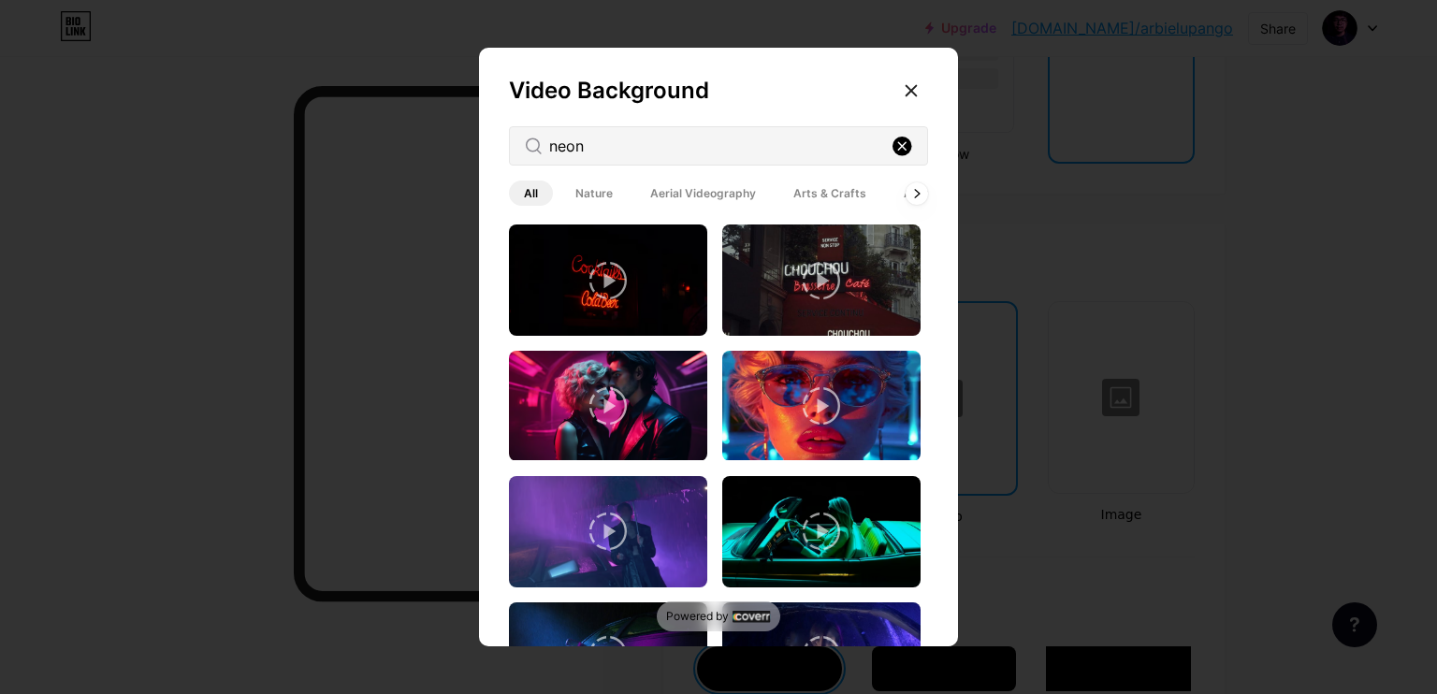
click at [899, 138] on rect at bounding box center [903, 147] width 20 height 20
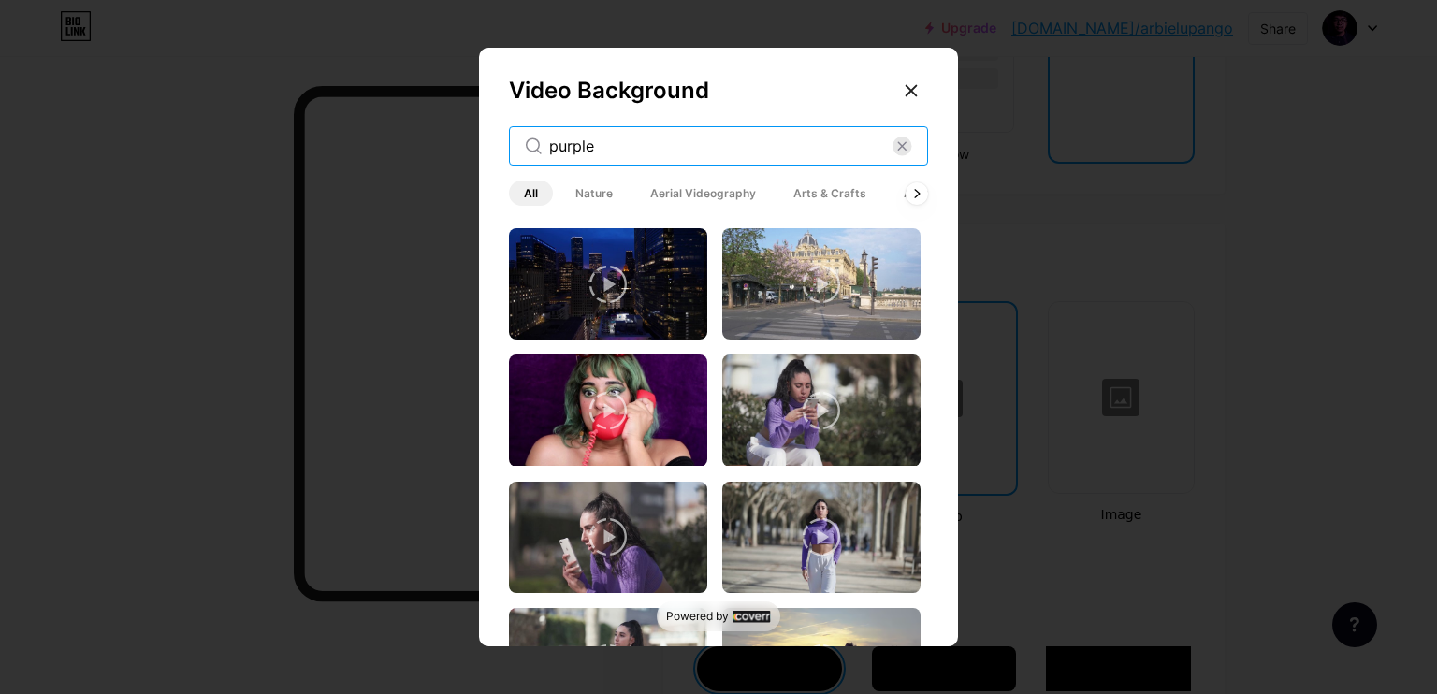
scroll to position [3112, 0]
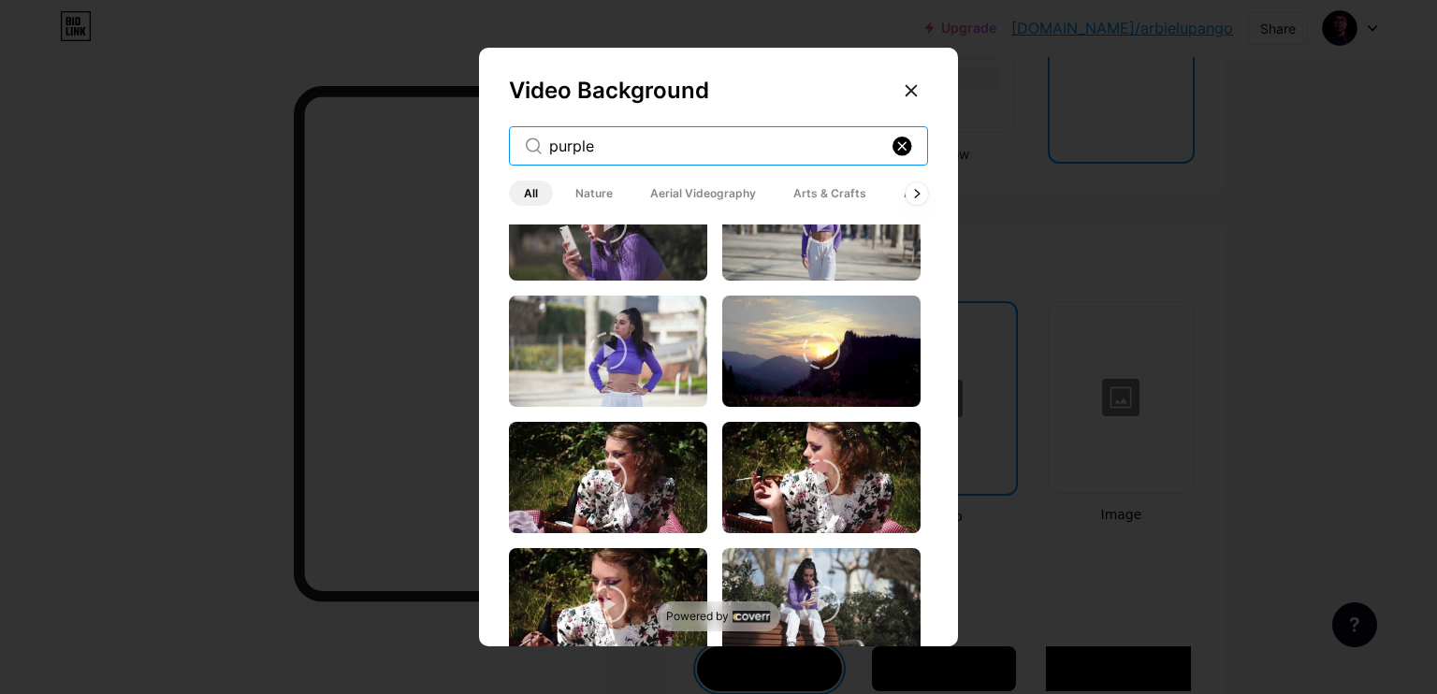
type input "purple"
click at [908, 150] on rect at bounding box center [903, 147] width 20 height 20
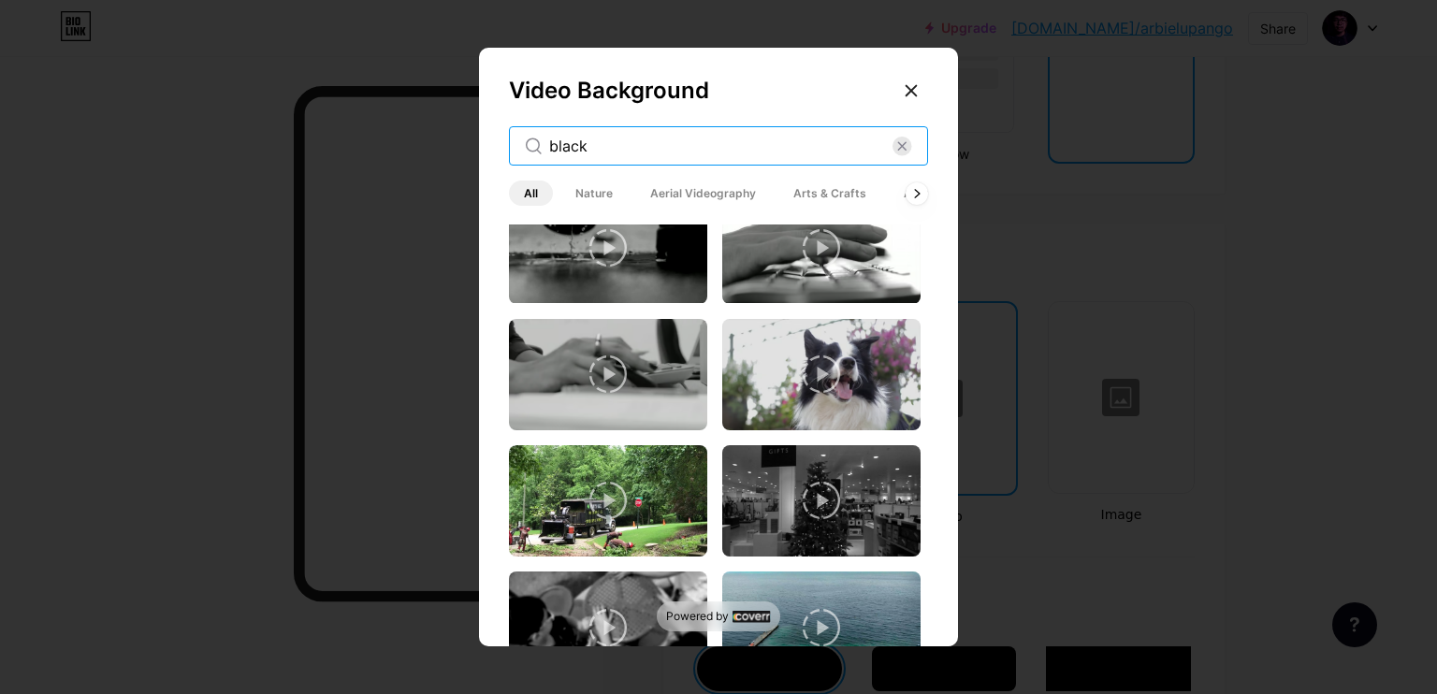
scroll to position [3191, 0]
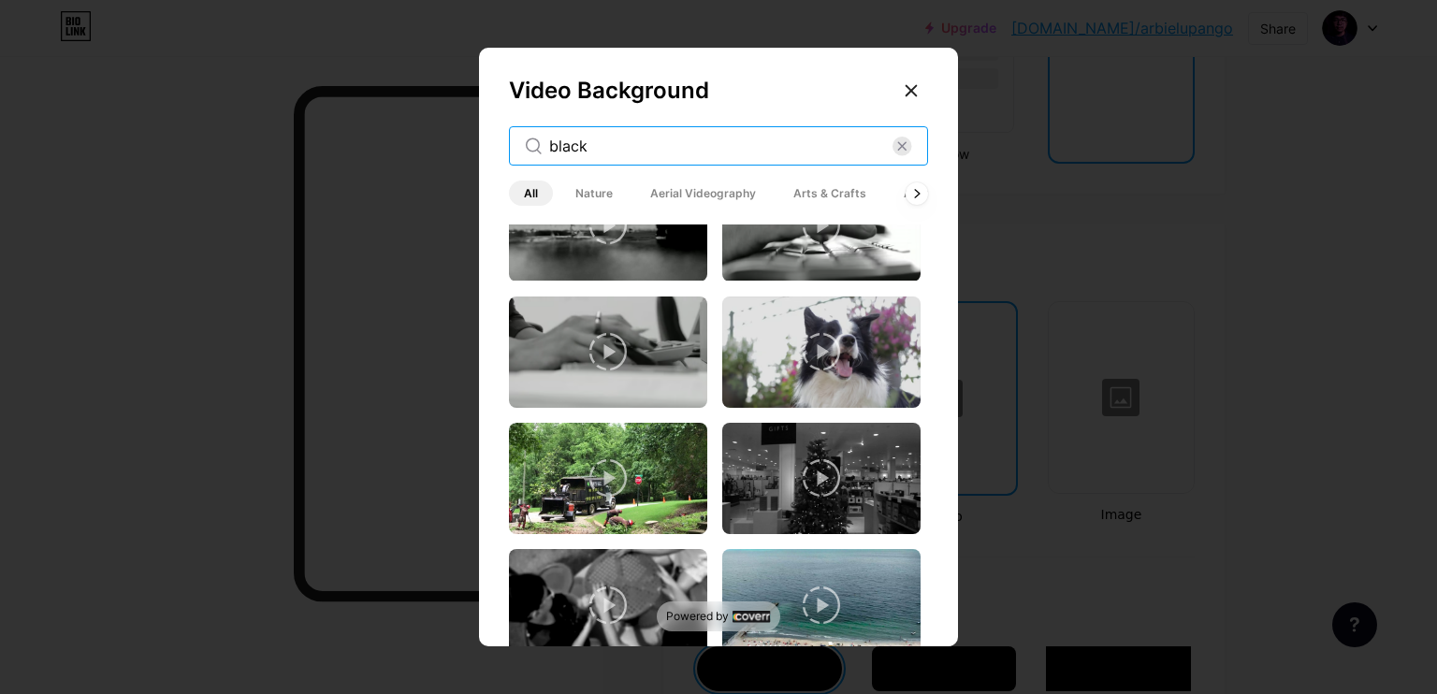
type input "black"
click at [715, 188] on span "Aerial Videography" at bounding box center [703, 193] width 136 height 25
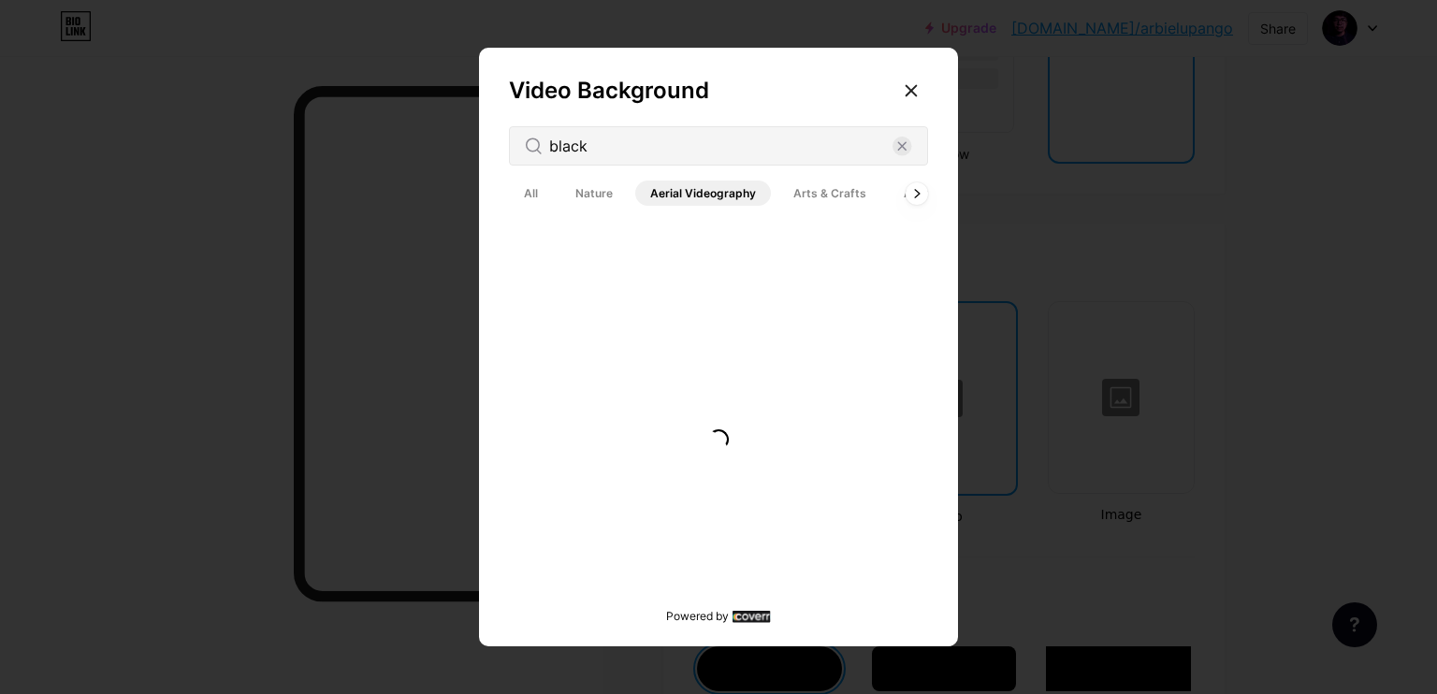
scroll to position [0, 0]
click at [814, 187] on span "Arts & Crafts" at bounding box center [829, 193] width 103 height 25
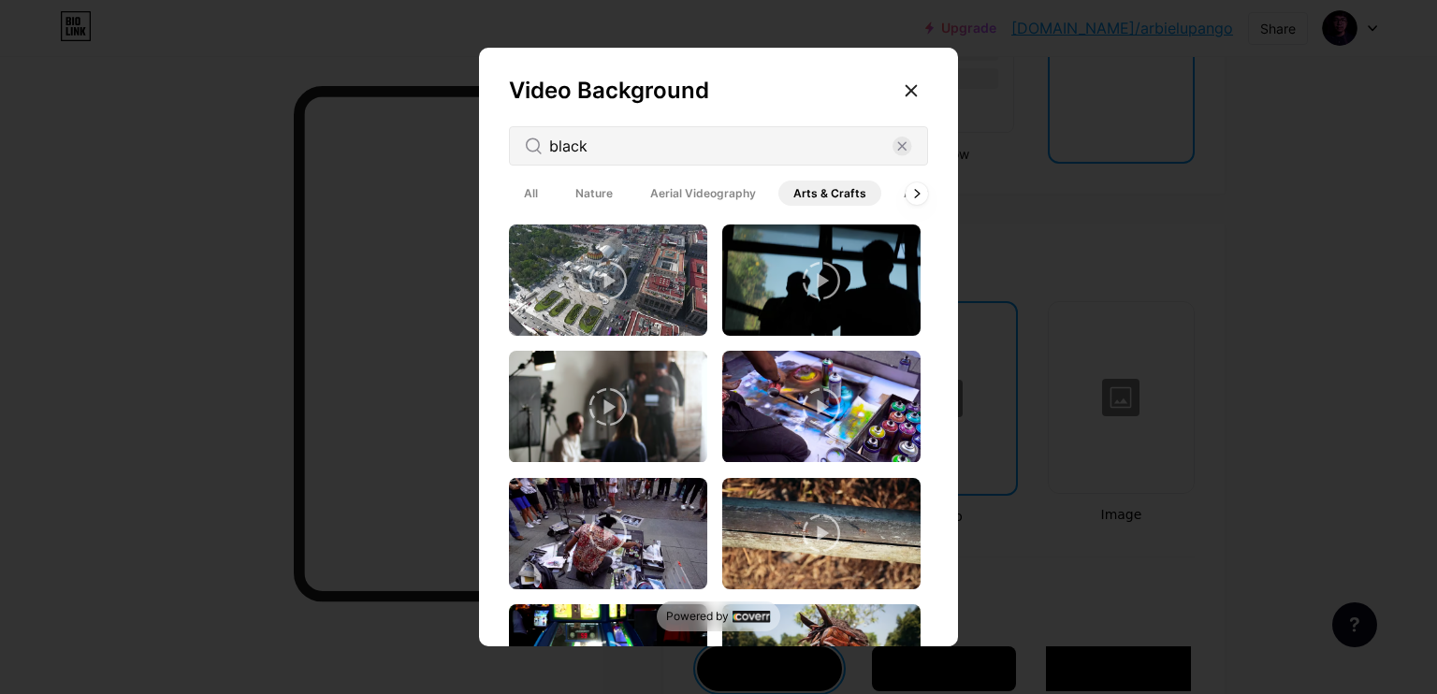
click at [899, 195] on span "Architecture" at bounding box center [938, 193] width 99 height 25
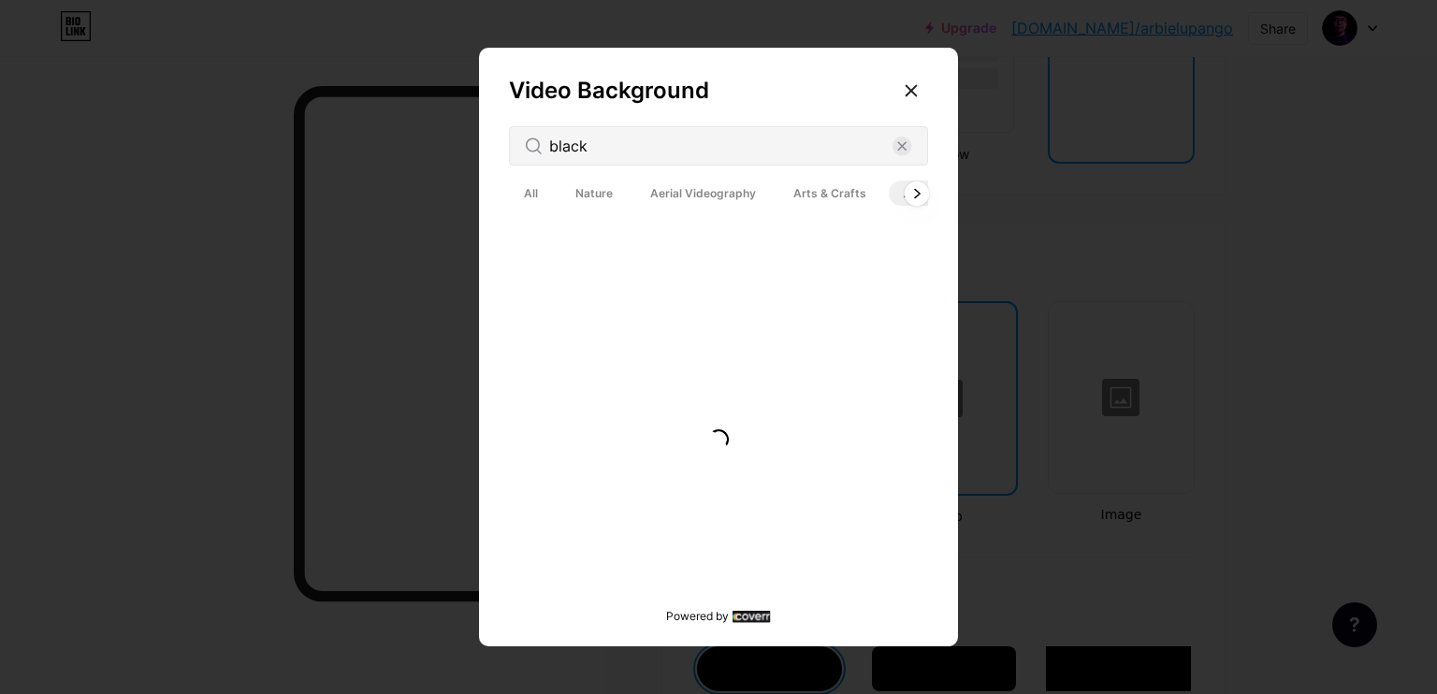
click at [918, 195] on icon at bounding box center [916, 193] width 5 height 8
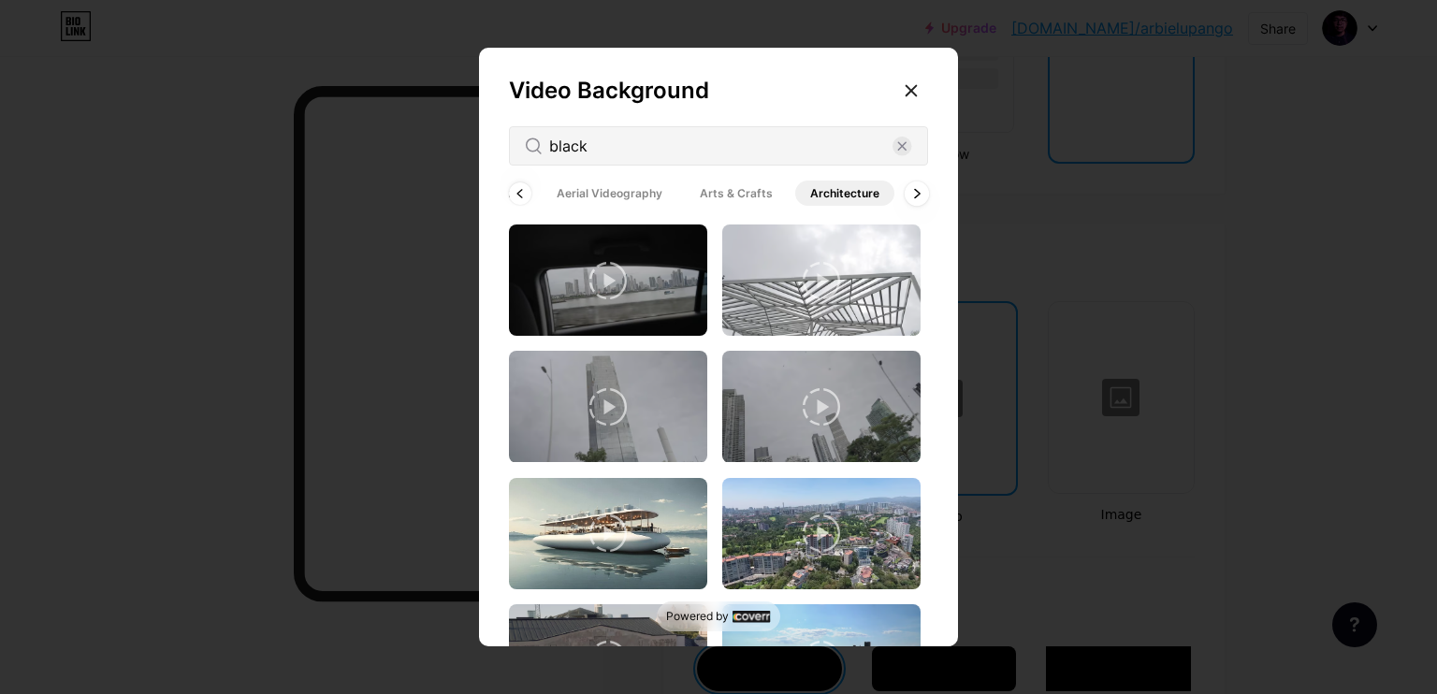
click at [918, 195] on icon at bounding box center [916, 193] width 5 height 8
click at [792, 194] on span "Backgrounds" at bounding box center [796, 193] width 103 height 25
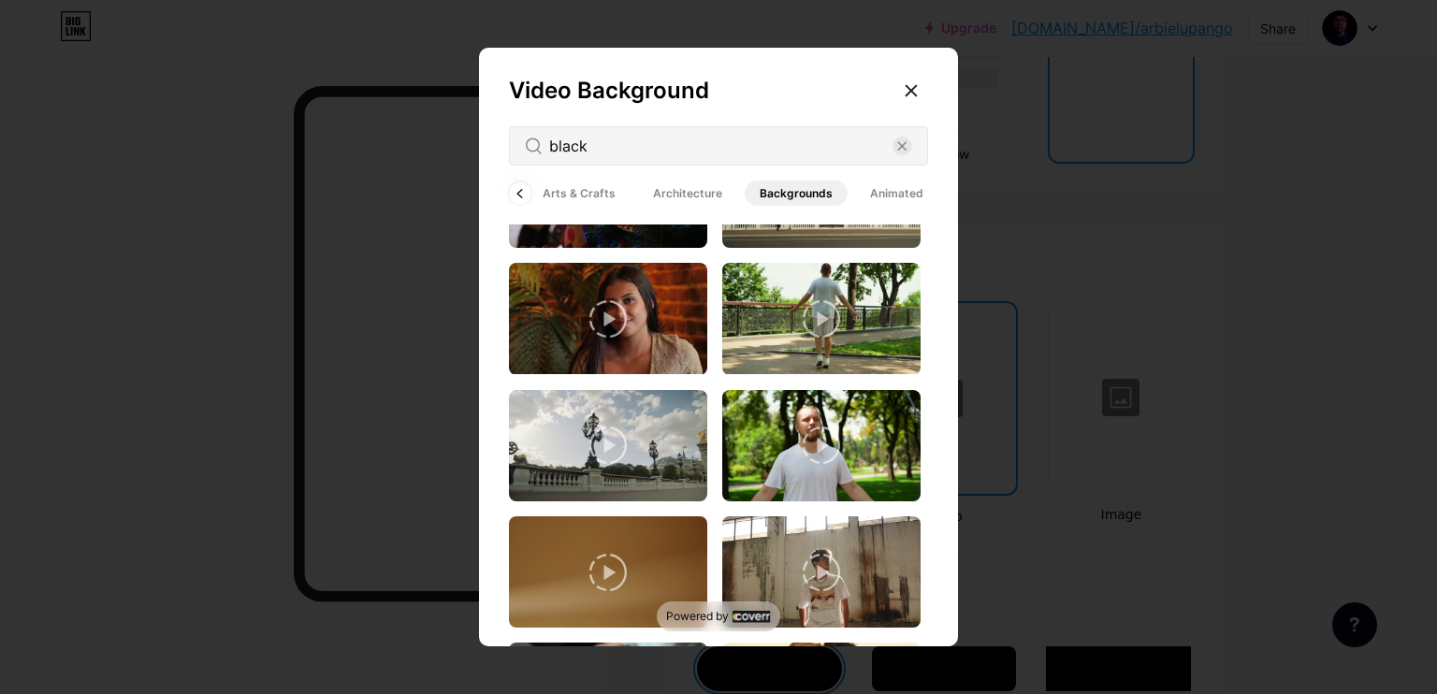
scroll to position [2697, 0]
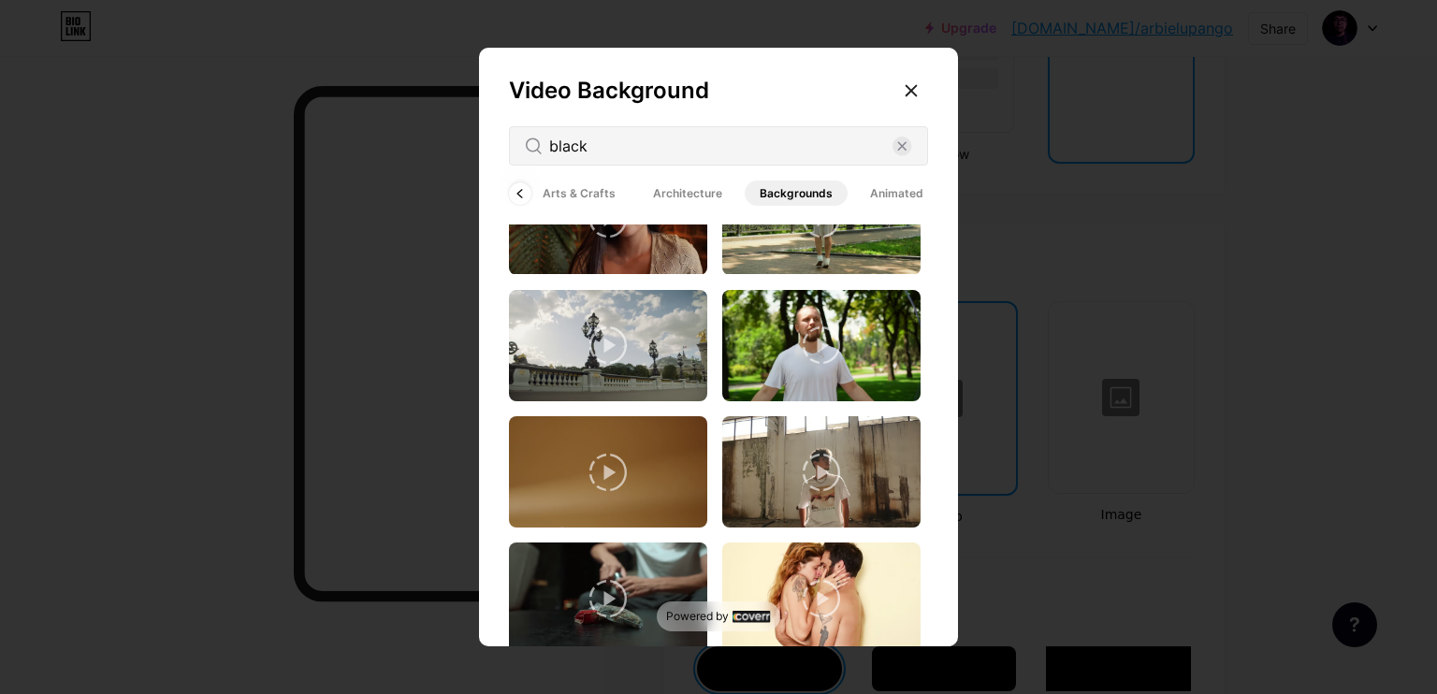
click at [872, 199] on span "Animated" at bounding box center [896, 193] width 83 height 25
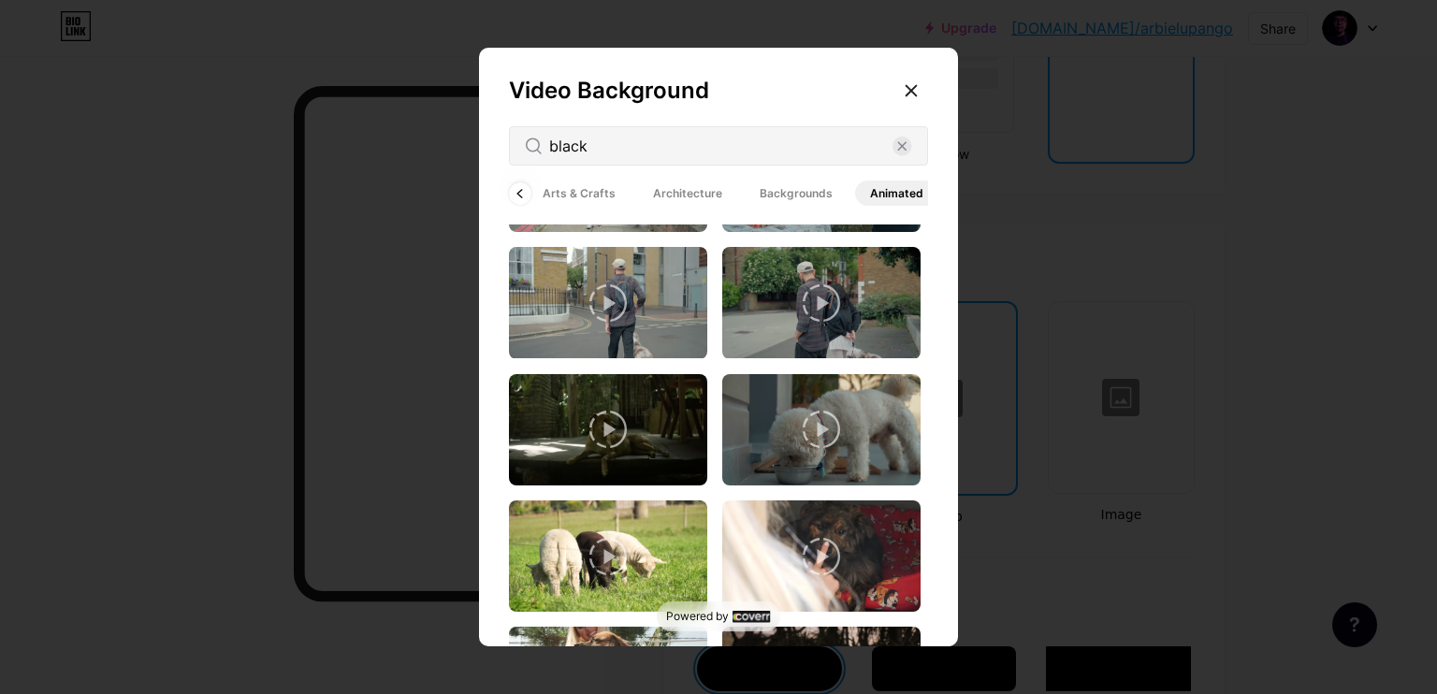
scroll to position [3042, 0]
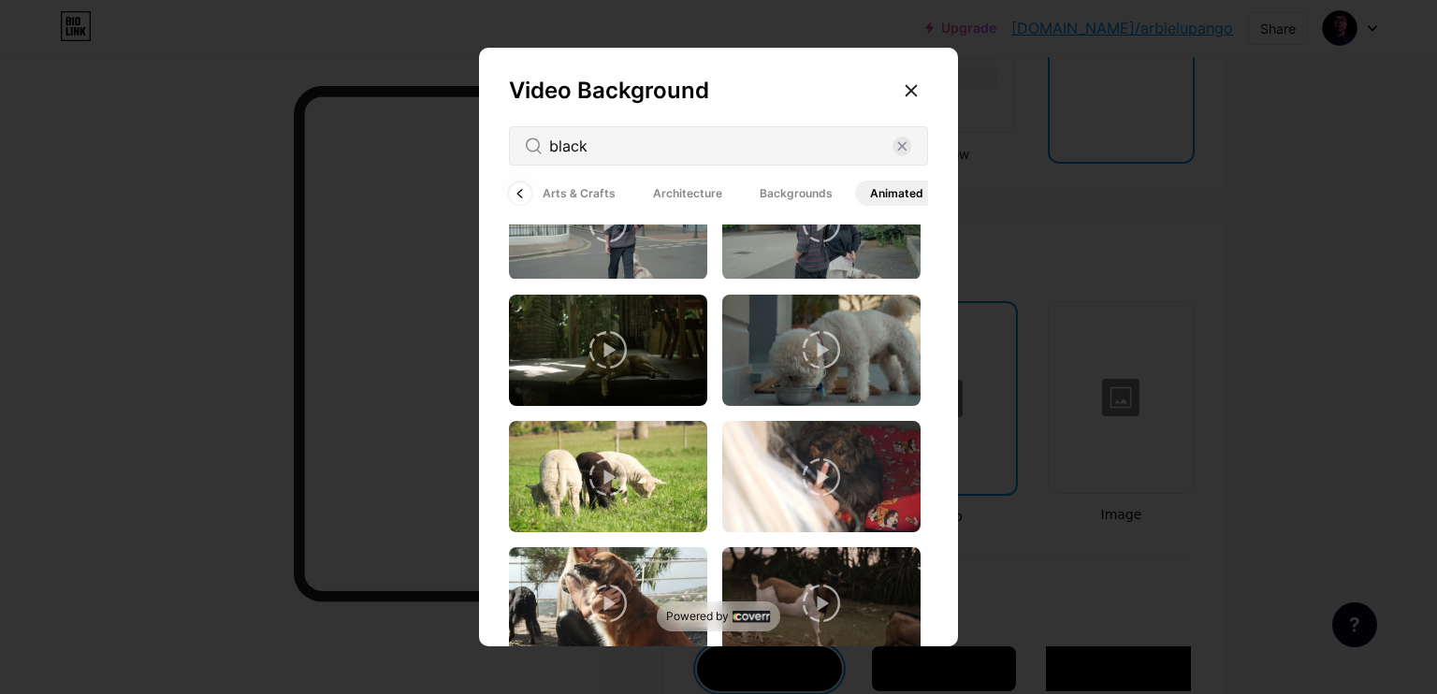
click at [879, 190] on span "Animated" at bounding box center [896, 193] width 83 height 25
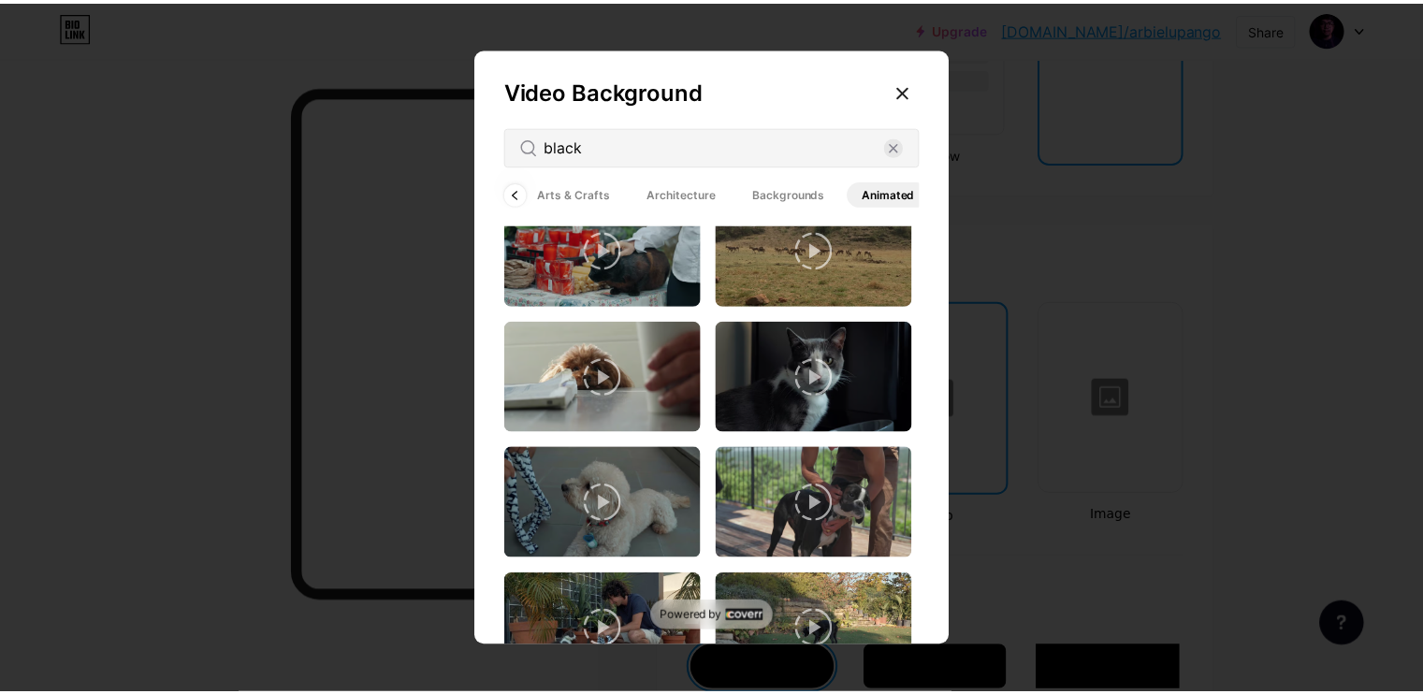
scroll to position [858, 0]
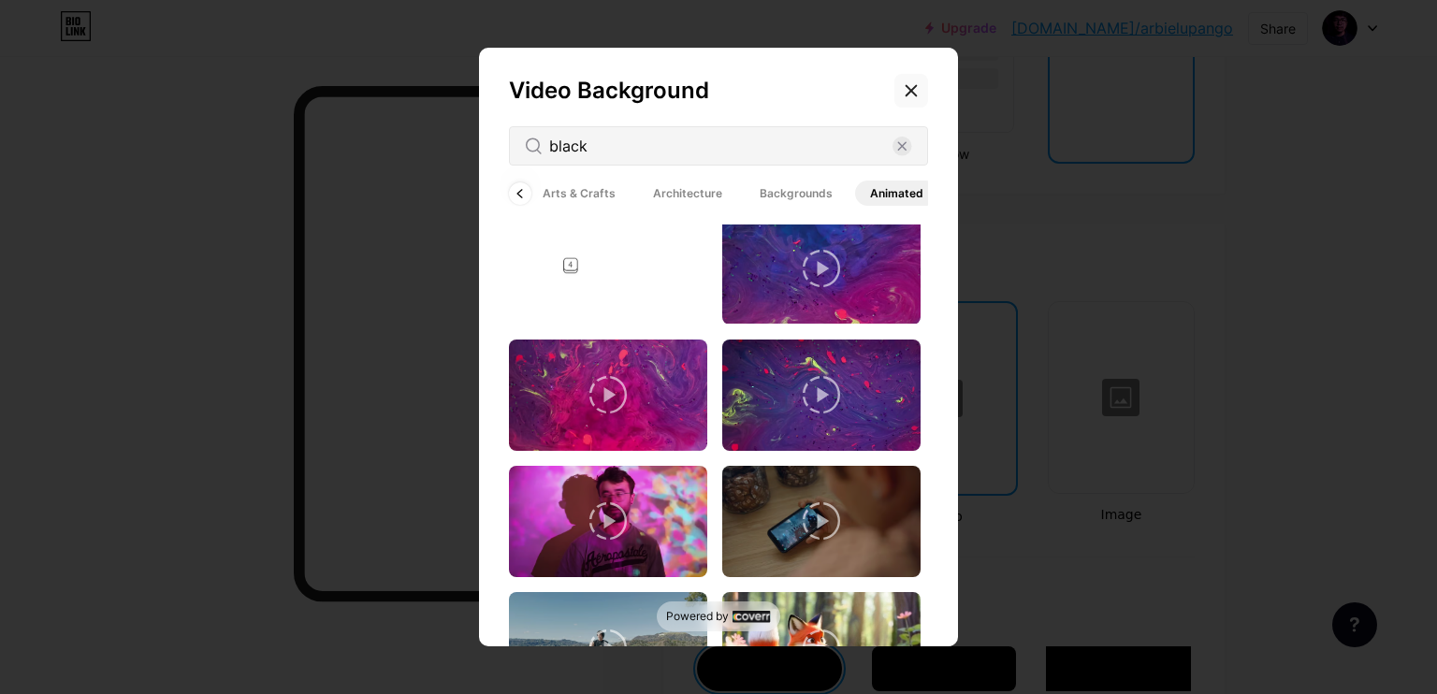
click at [906, 92] on icon at bounding box center [911, 90] width 15 height 15
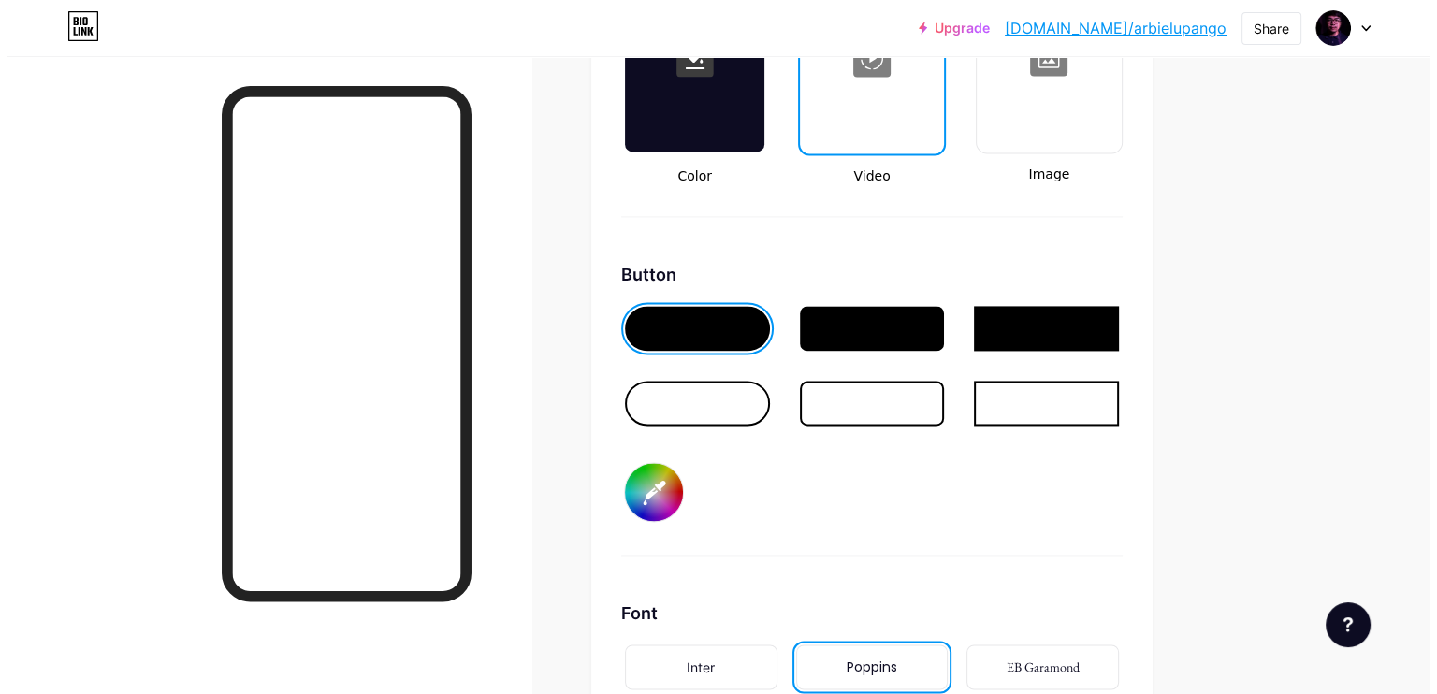
scroll to position [2335, 0]
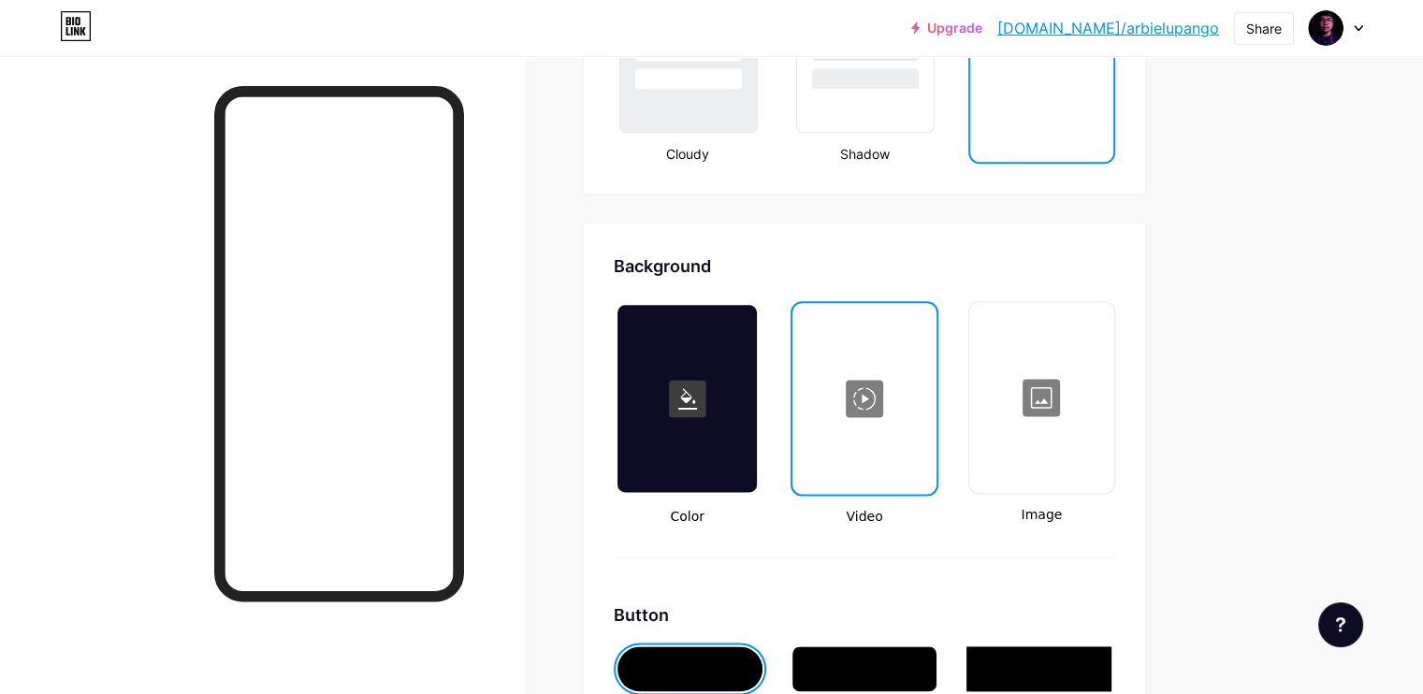
click at [1096, 383] on div at bounding box center [1041, 397] width 141 height 187
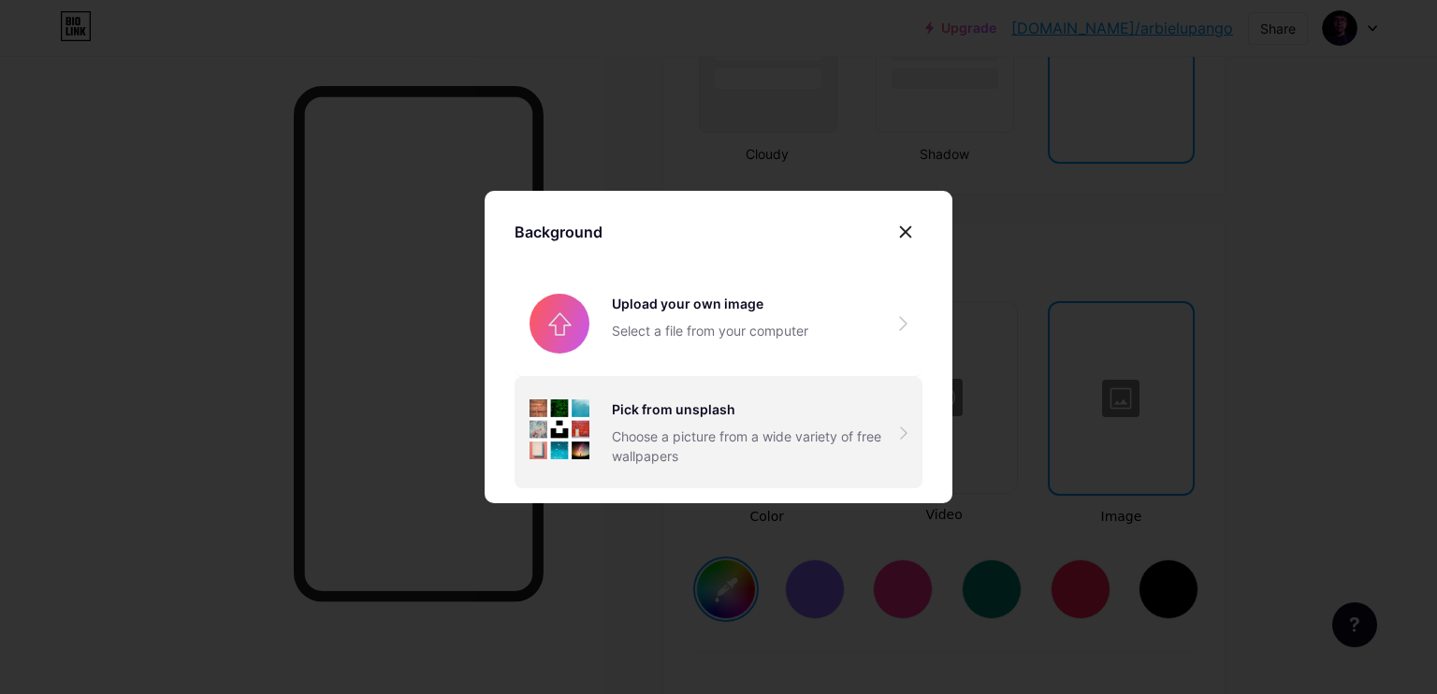
click at [741, 409] on div "Pick from unsplash" at bounding box center [756, 410] width 288 height 20
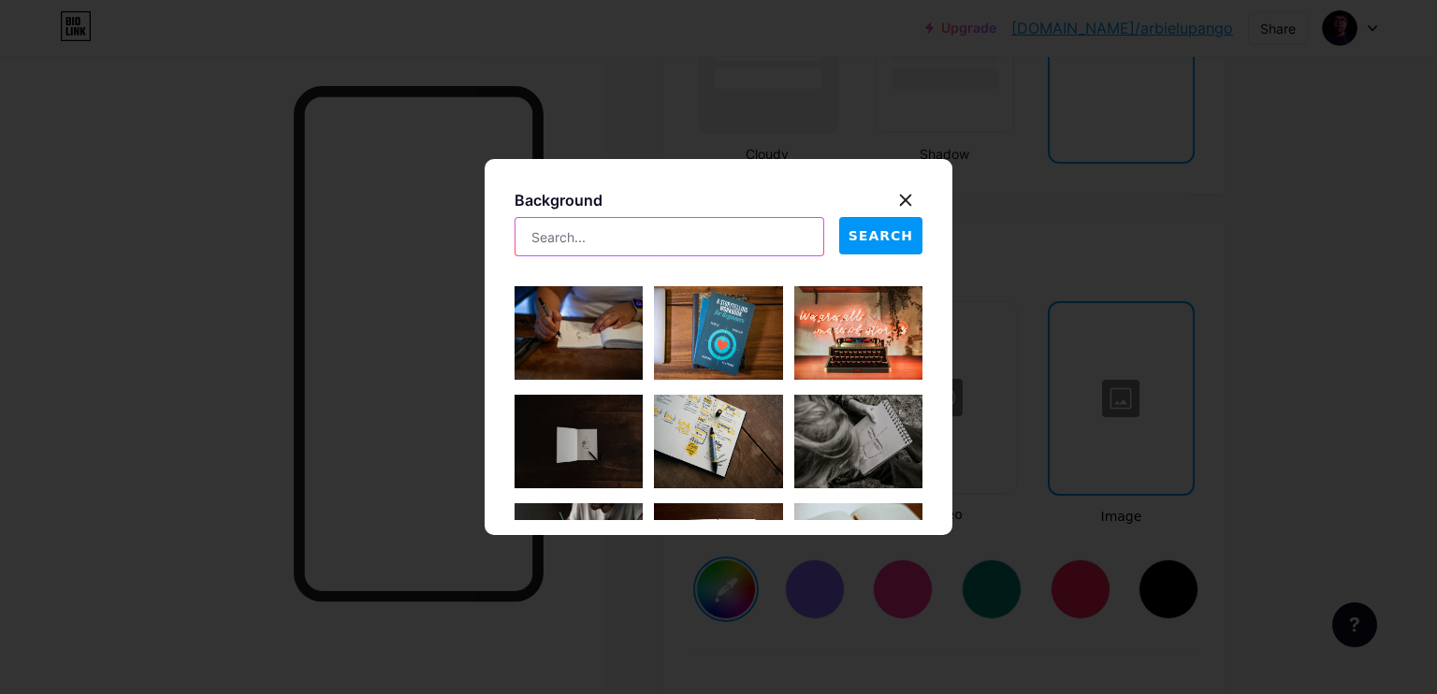
click at [674, 235] on input "text" at bounding box center [670, 236] width 308 height 37
paste input "black background with purple light streak"
type input "black background with purple light streak"
click at [900, 241] on span "SEARCH" at bounding box center [881, 236] width 65 height 20
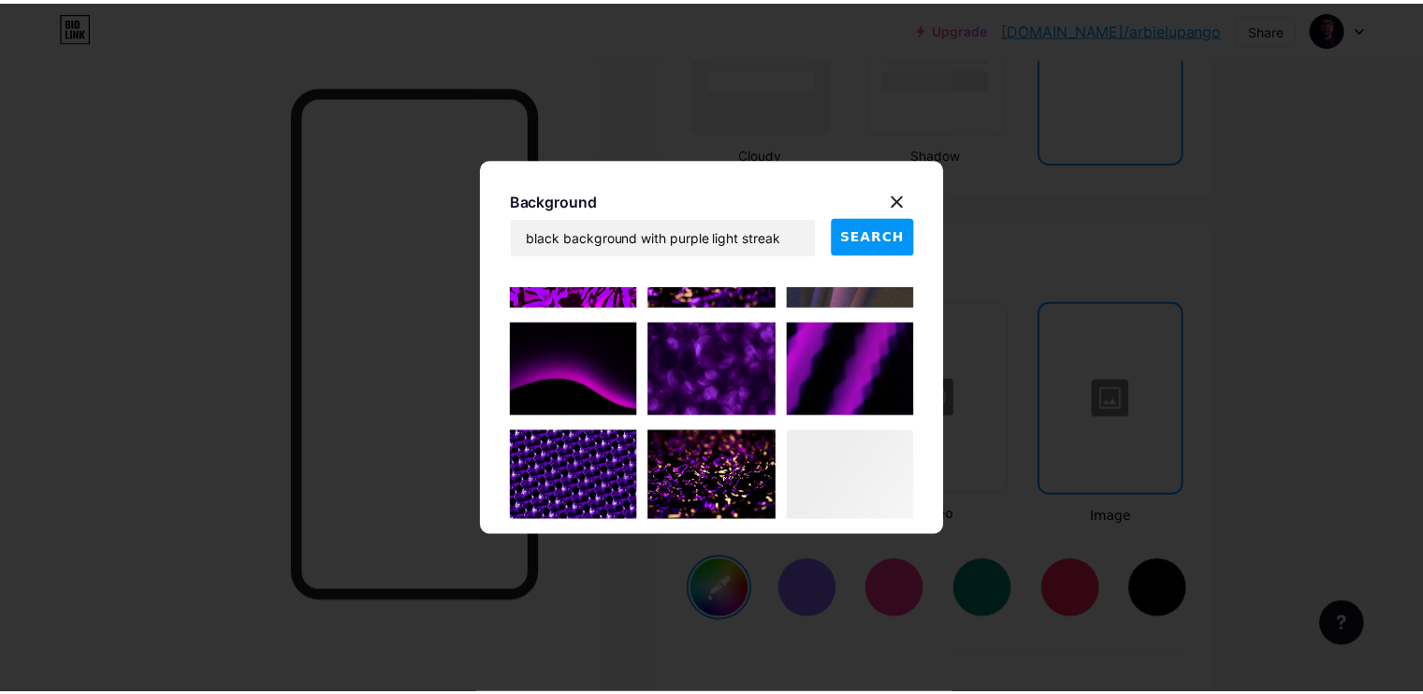
scroll to position [526, 0]
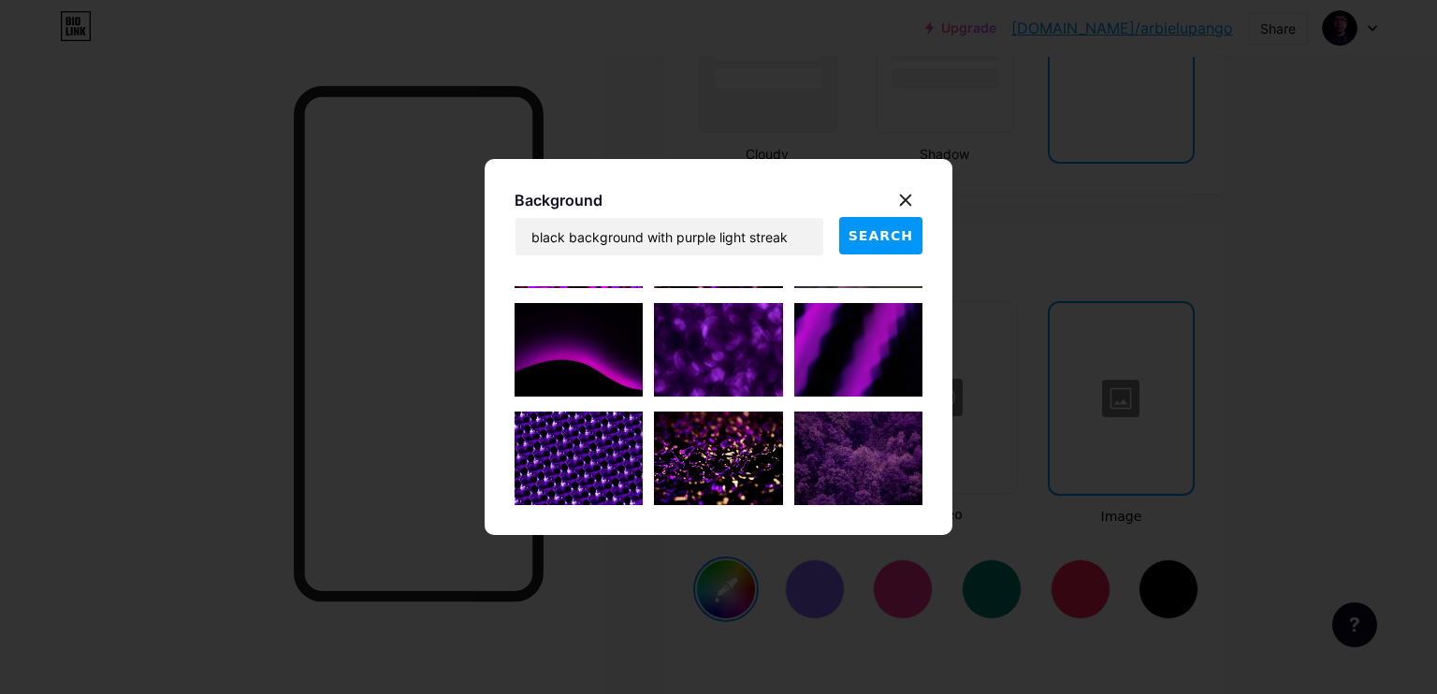
click at [618, 375] on img at bounding box center [579, 350] width 128 height 94
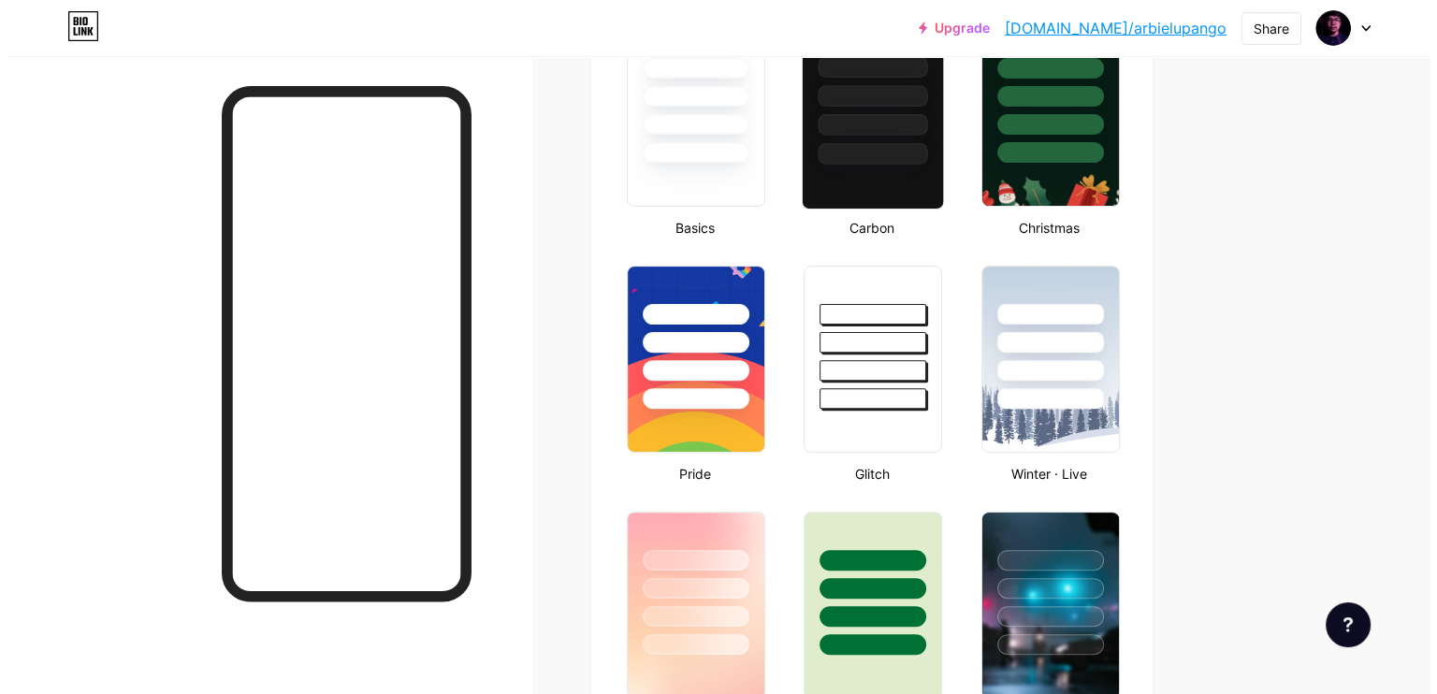
scroll to position [0, 0]
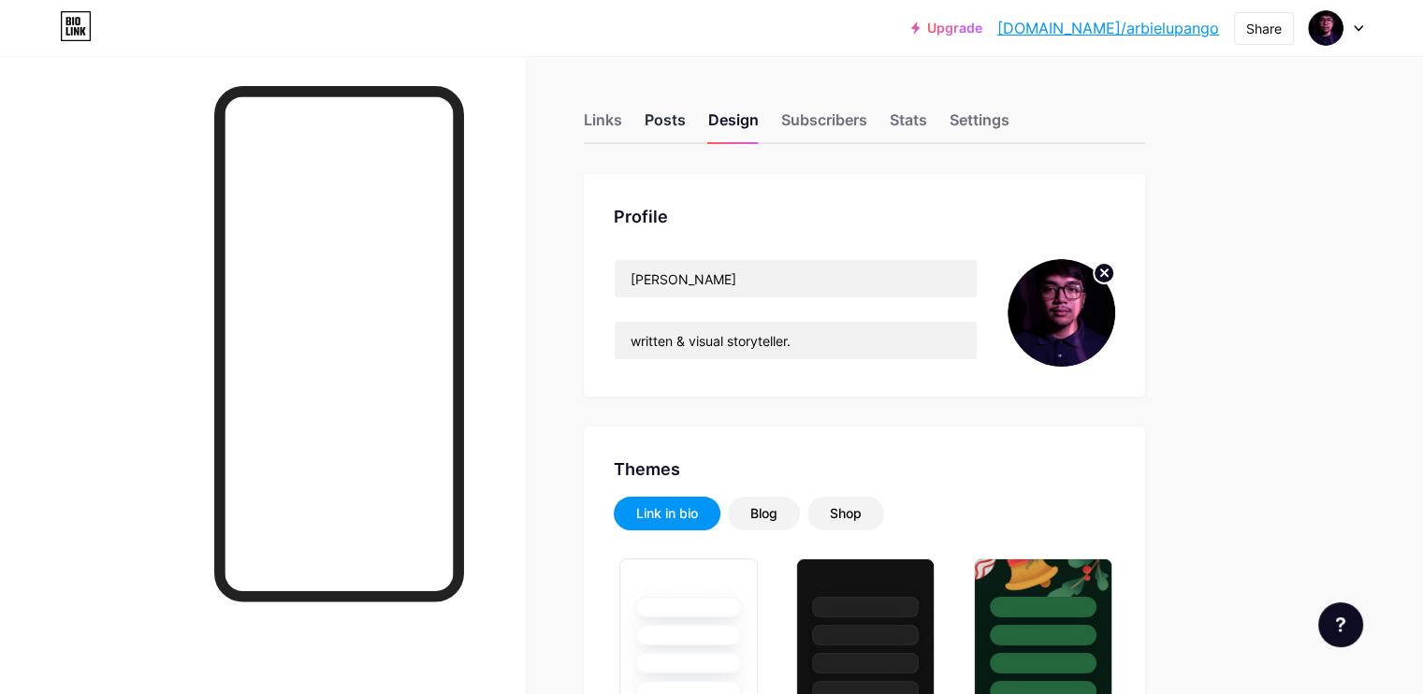
click at [686, 132] on div "Posts" at bounding box center [665, 126] width 41 height 34
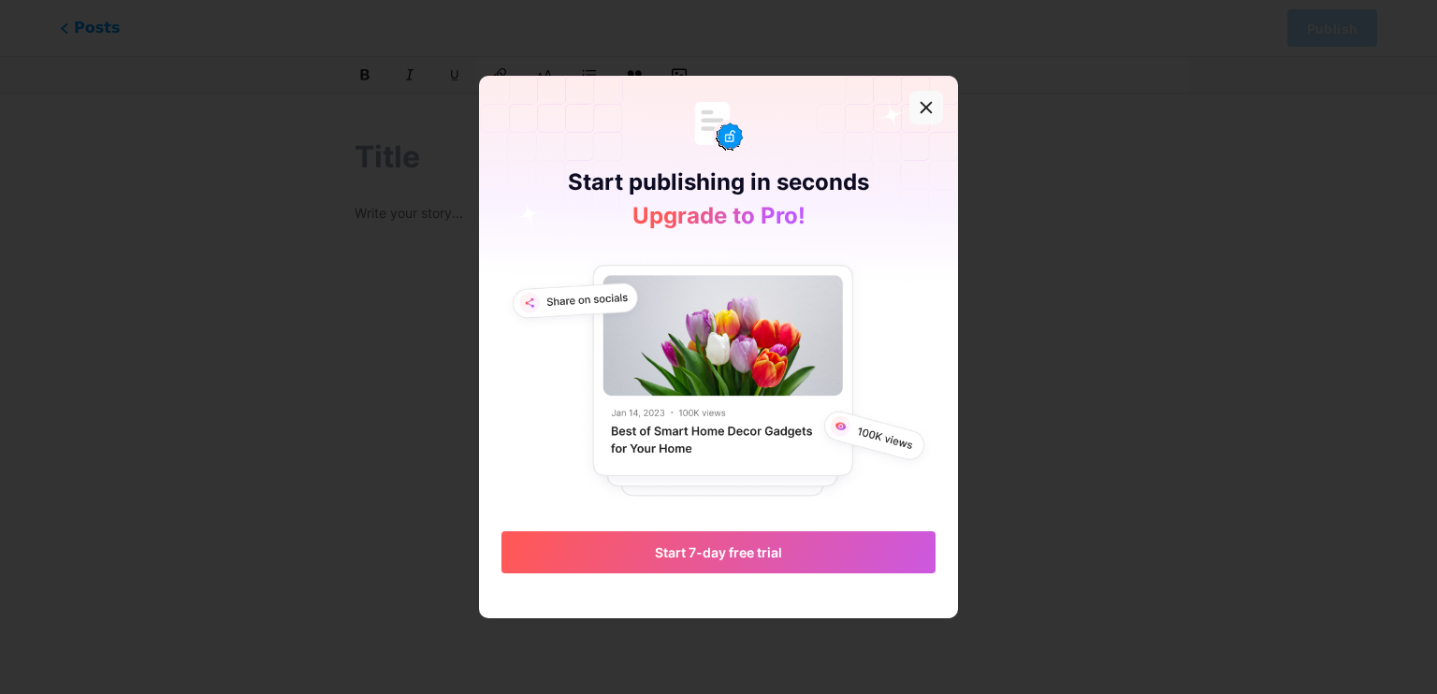
click at [919, 103] on icon at bounding box center [926, 107] width 15 height 15
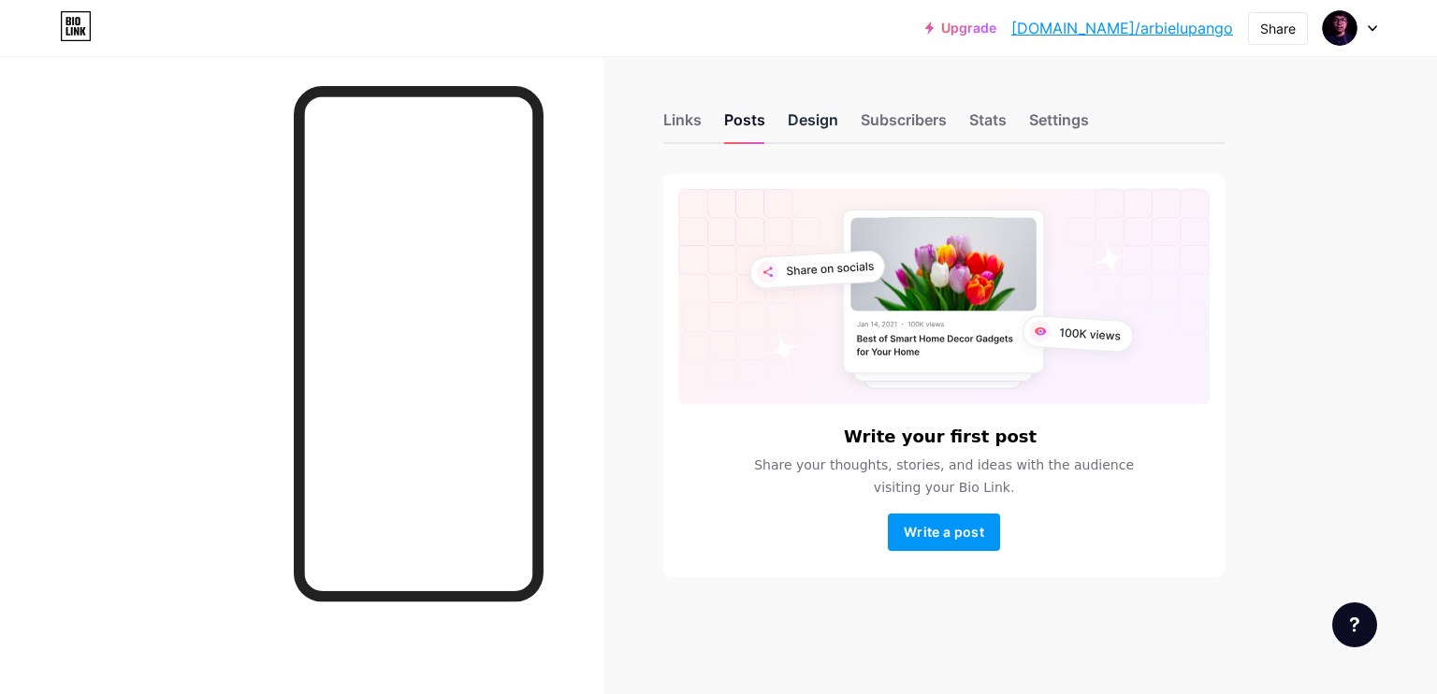
click at [826, 124] on div "Design" at bounding box center [813, 126] width 51 height 34
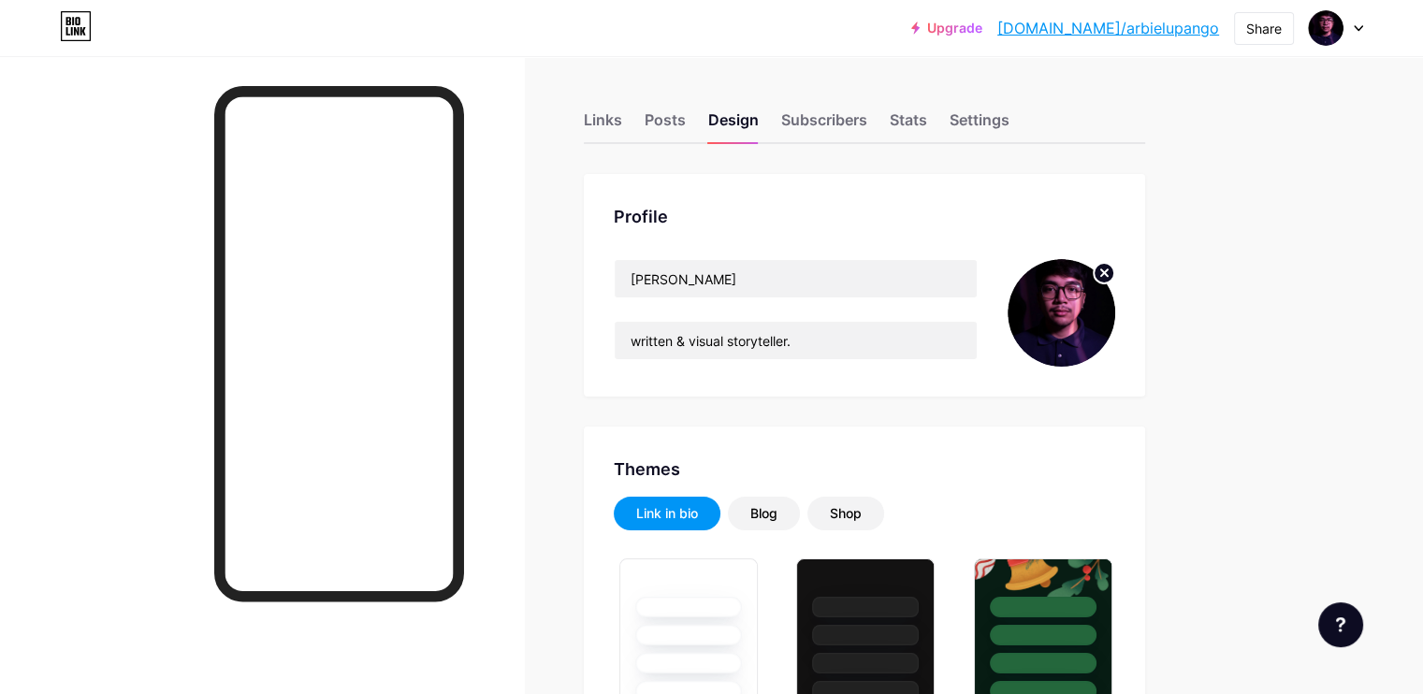
type input "#6a0080"
type input "#ffffff"
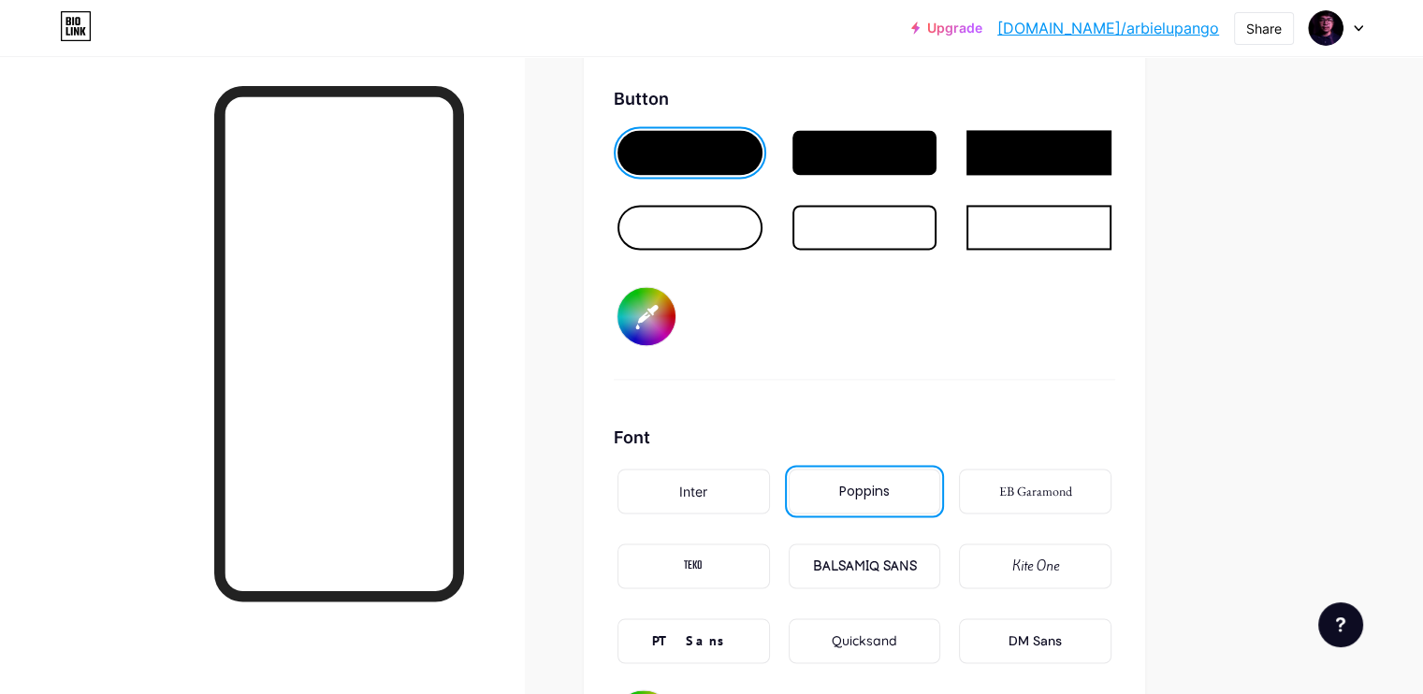
scroll to position [2494, 0]
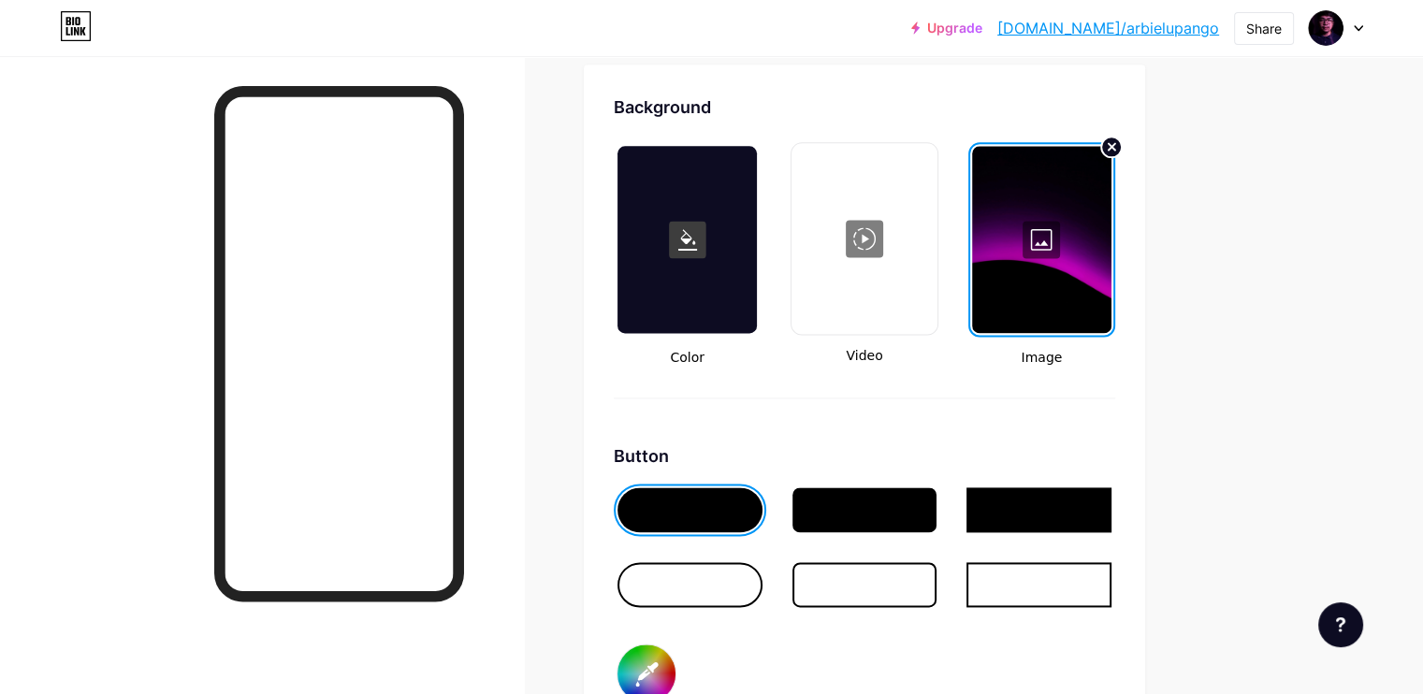
click at [1112, 247] on div at bounding box center [1041, 239] width 139 height 187
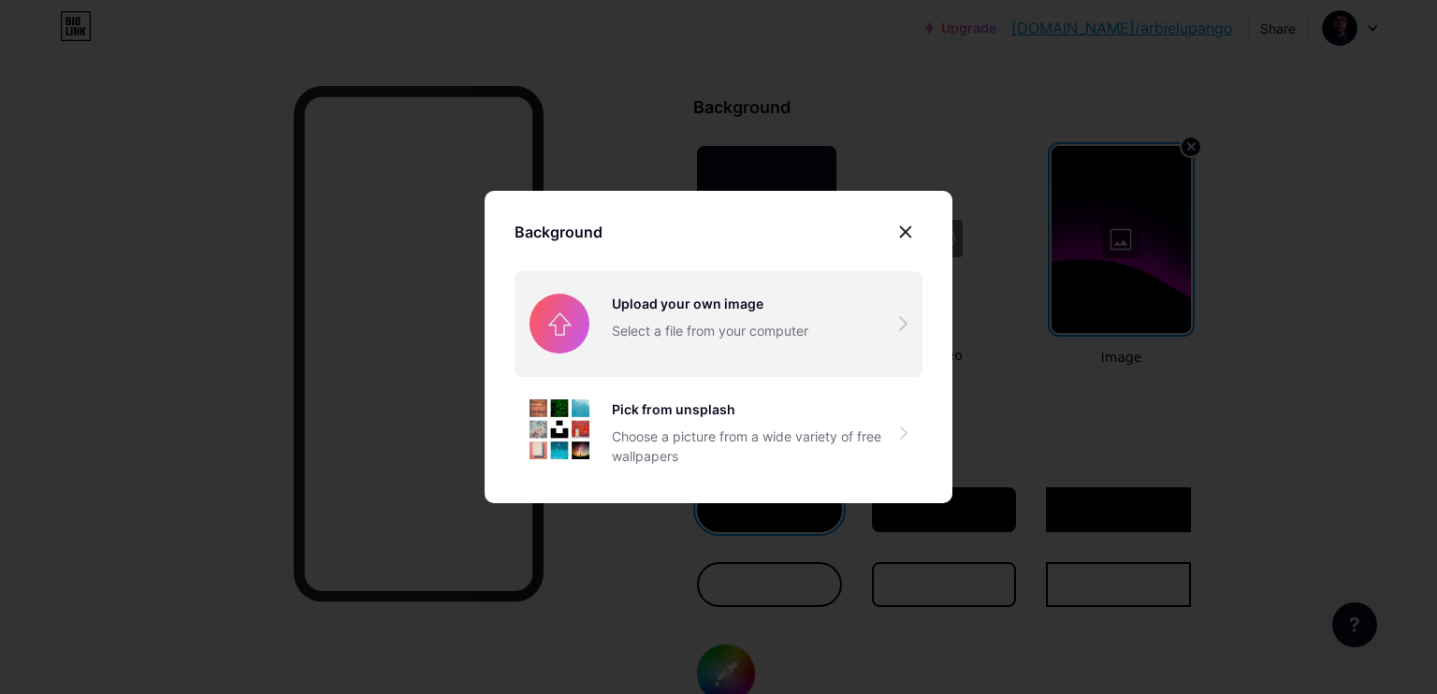
click at [835, 321] on input "file" at bounding box center [719, 323] width 408 height 105
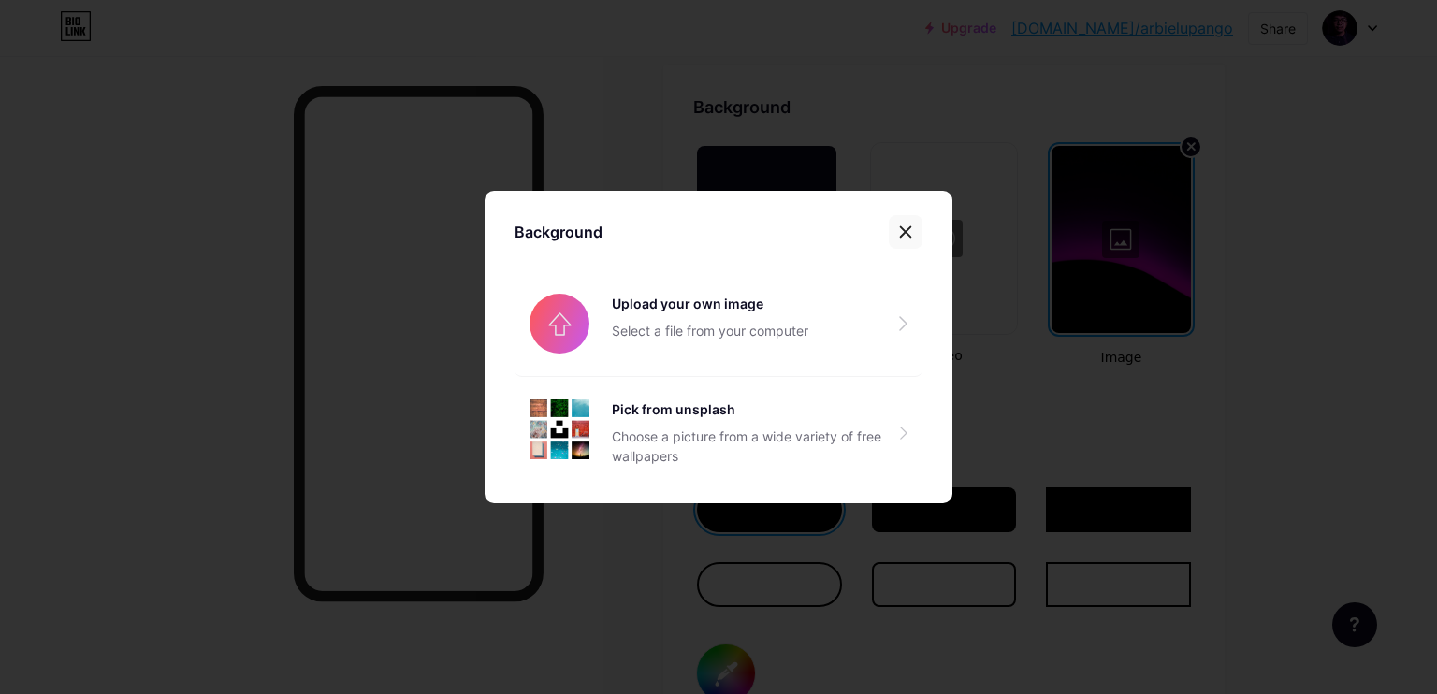
click at [908, 227] on icon at bounding box center [905, 232] width 15 height 15
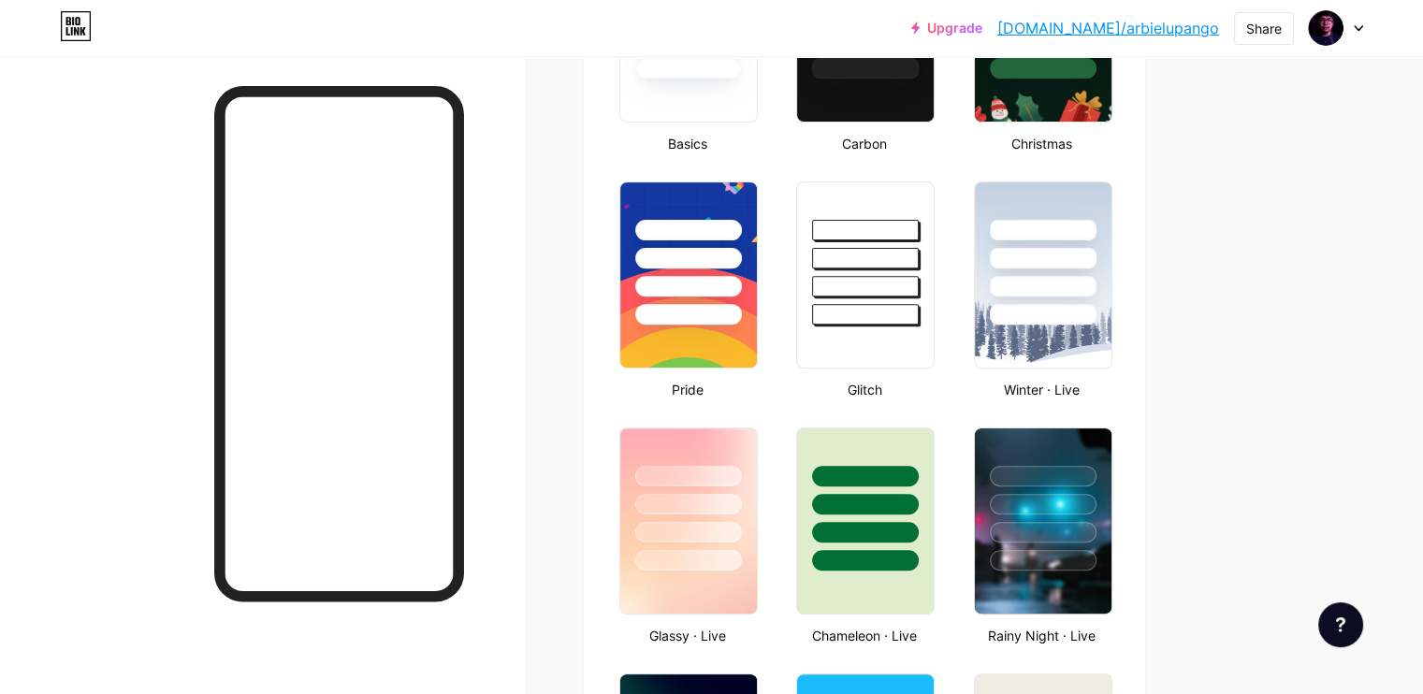
scroll to position [0, 0]
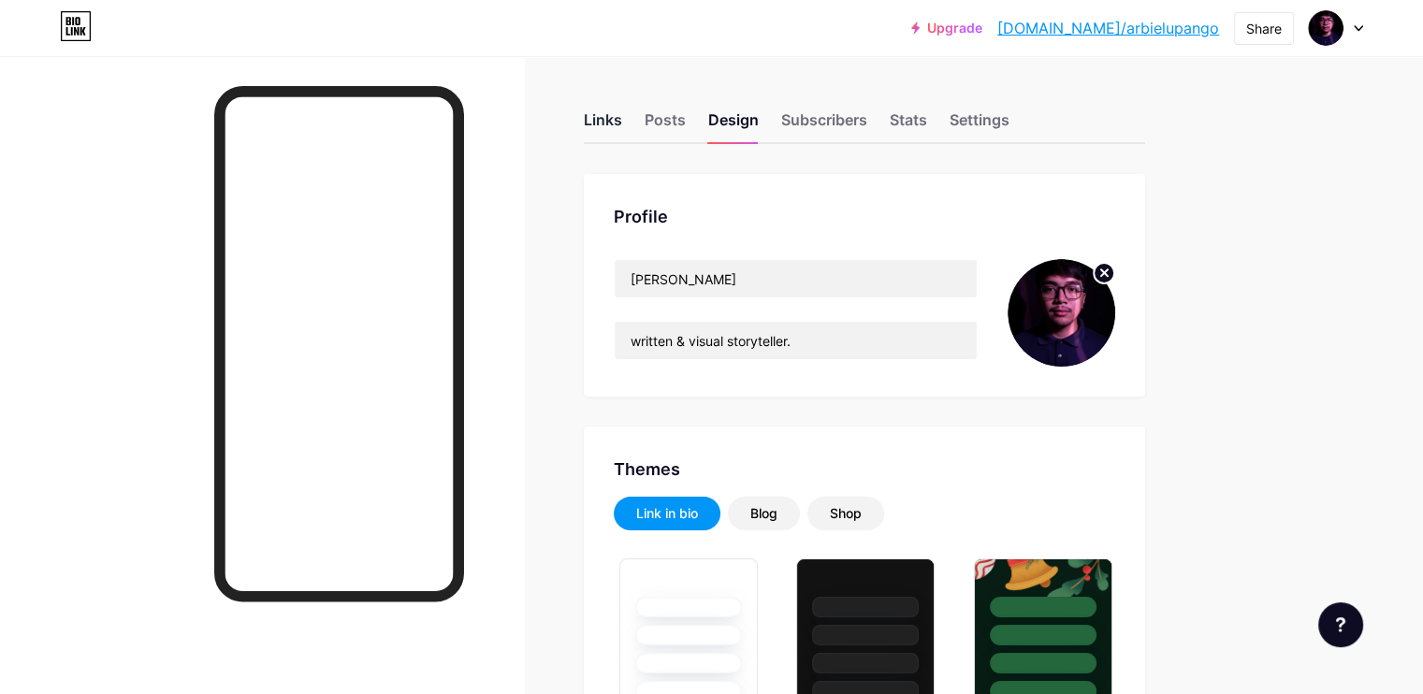
click at [622, 121] on div "Links" at bounding box center [603, 126] width 38 height 34
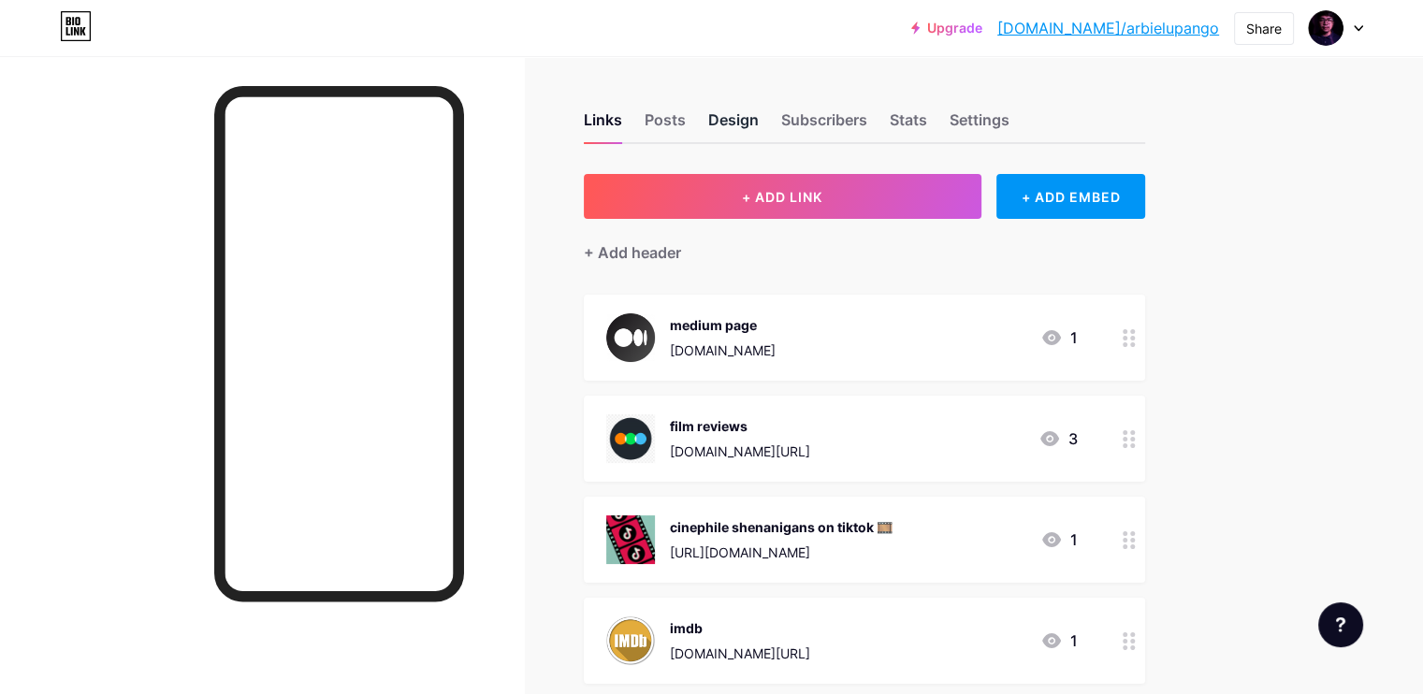
click at [759, 111] on div "Design" at bounding box center [733, 126] width 51 height 34
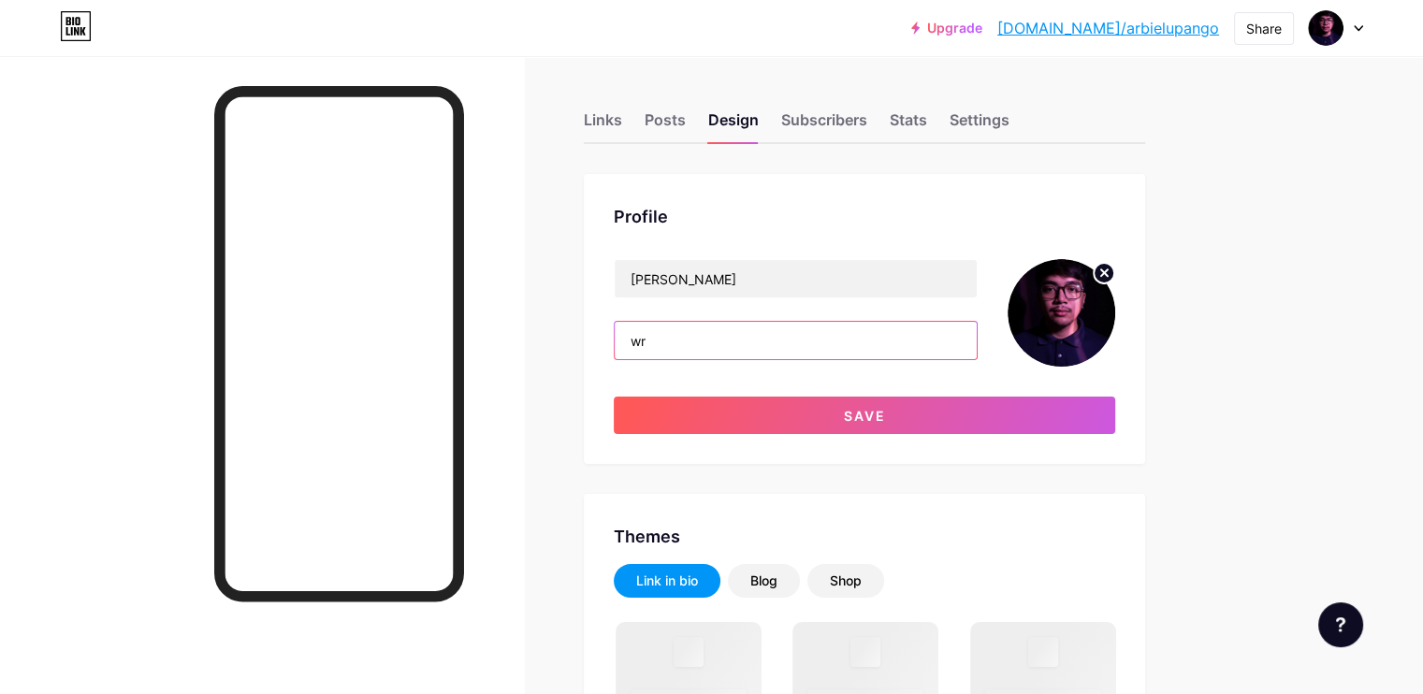
type input "w"
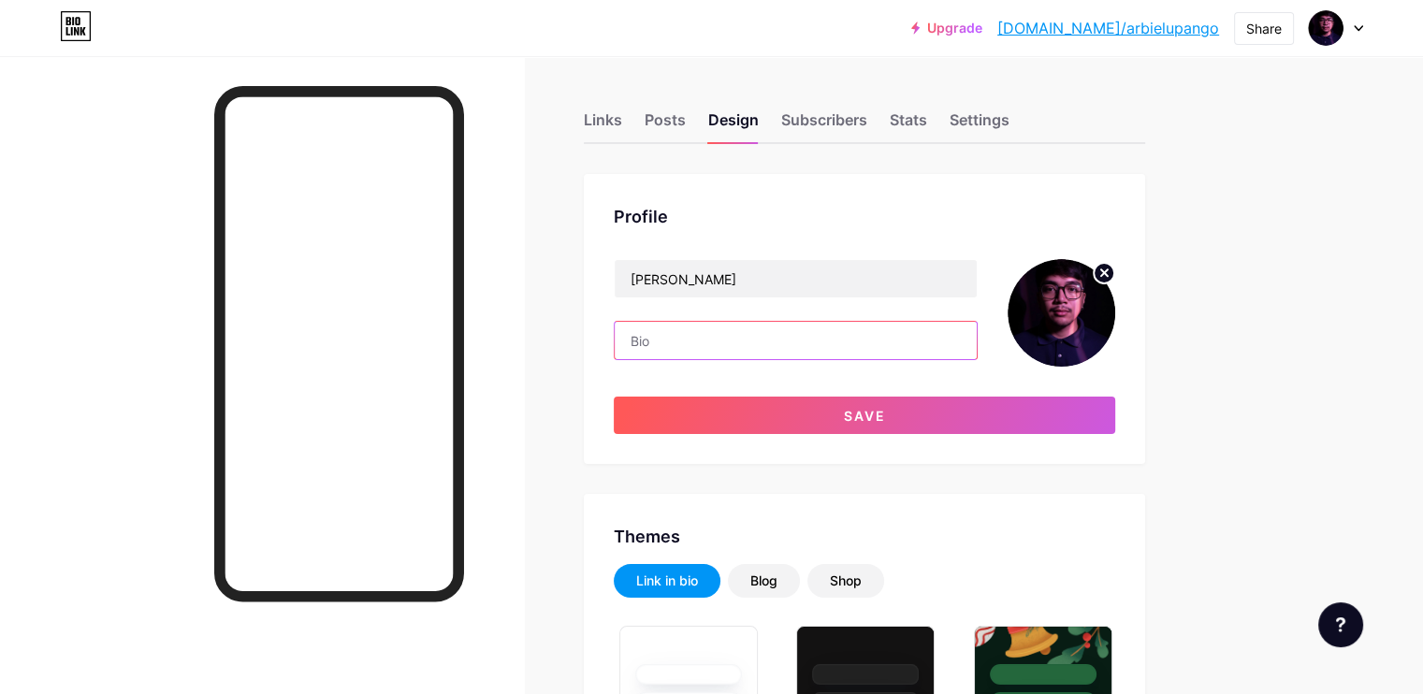
type input "M"
type input "#6a0080"
type input "#ffffff"
paste input "🇵🇭"
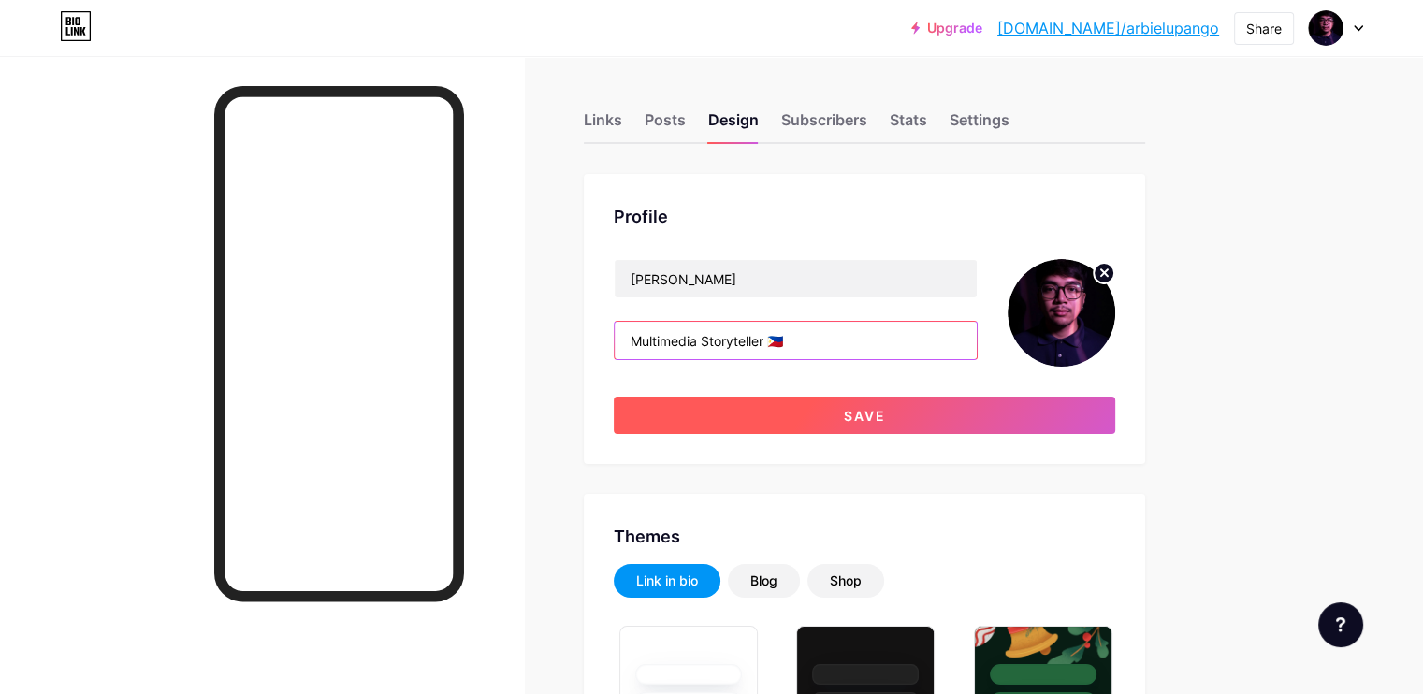
type input "Multimedia Storyteller 🇵🇭"
click at [850, 407] on button "Save" at bounding box center [864, 415] width 501 height 37
type input "#ffffff"
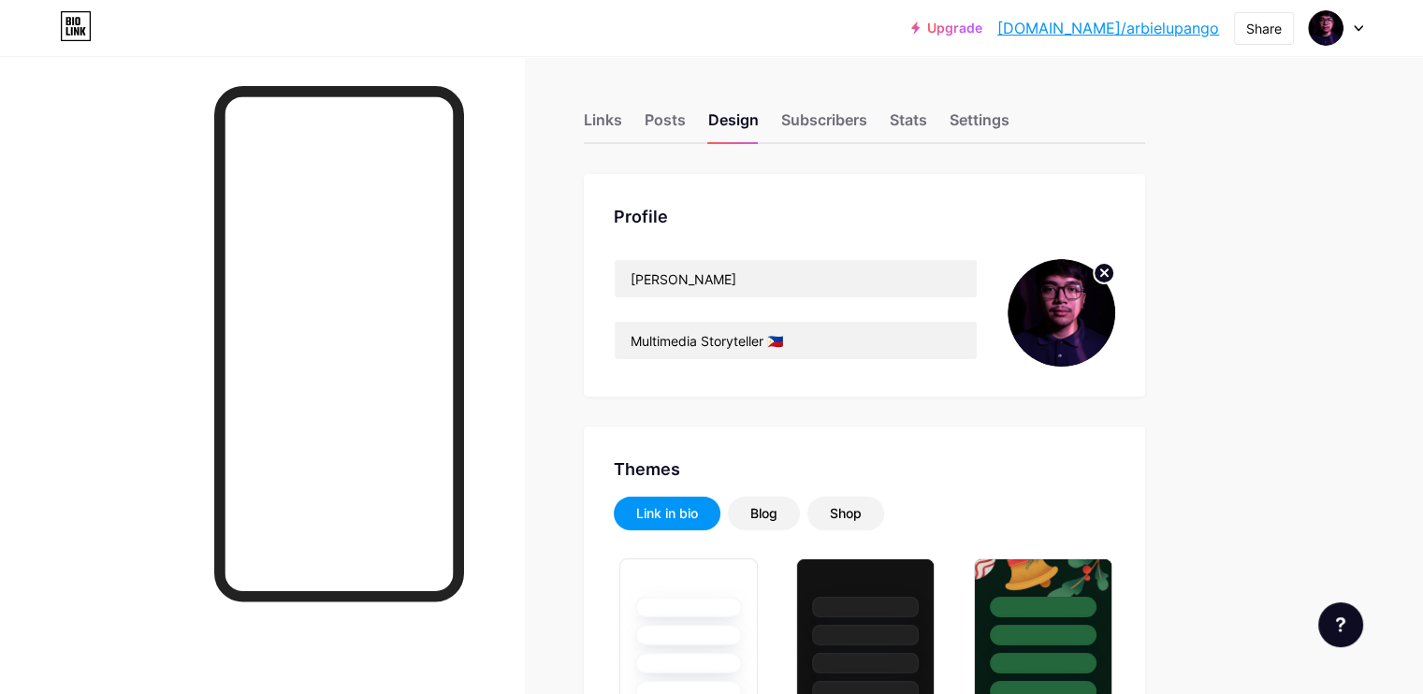
click at [719, 343] on input "Multimedia Storyteller 🇵🇭" at bounding box center [796, 340] width 362 height 37
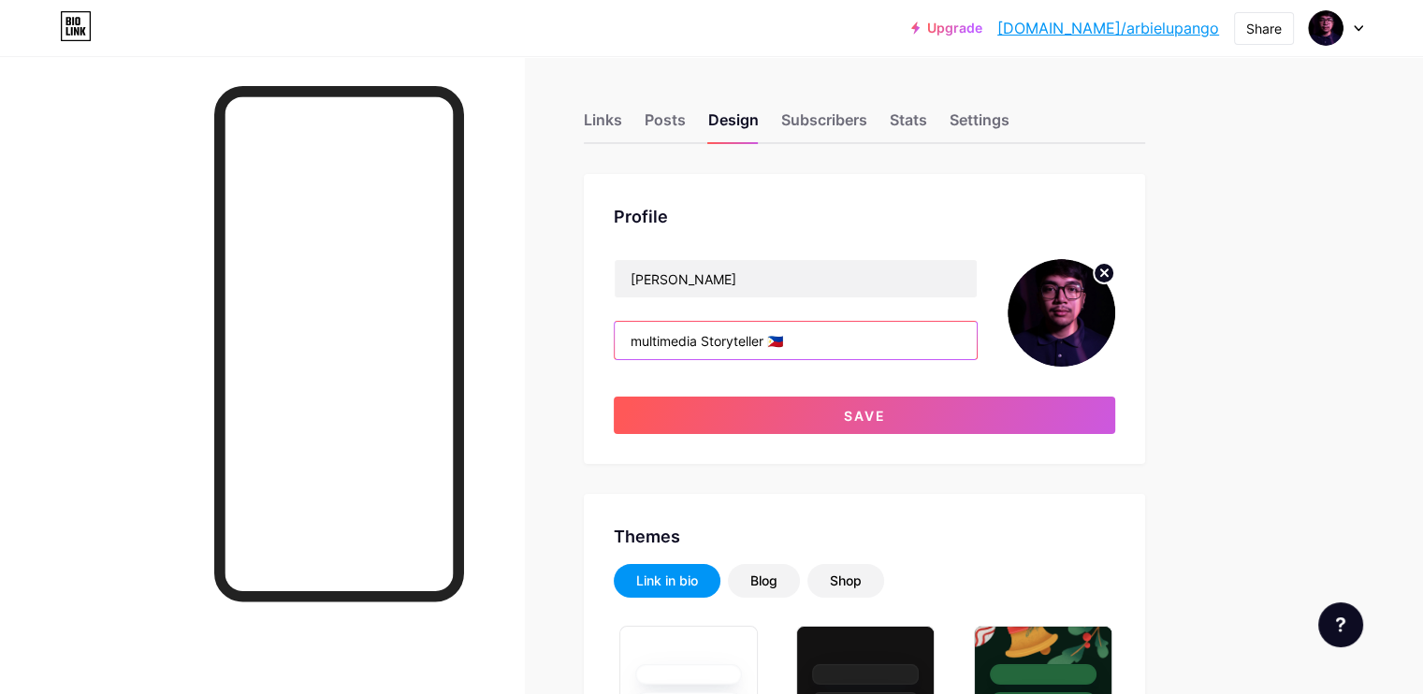
click at [790, 340] on input "multimedia Storyteller 🇵🇭" at bounding box center [796, 340] width 362 height 37
click at [906, 326] on input "multimedia storyteller 🇵🇭" at bounding box center [796, 340] width 362 height 37
click at [711, 348] on input "multimedia storyteller" at bounding box center [796, 340] width 362 height 37
click at [975, 343] on input "communication practitioner and multimedia storyteller" at bounding box center [796, 340] width 362 height 37
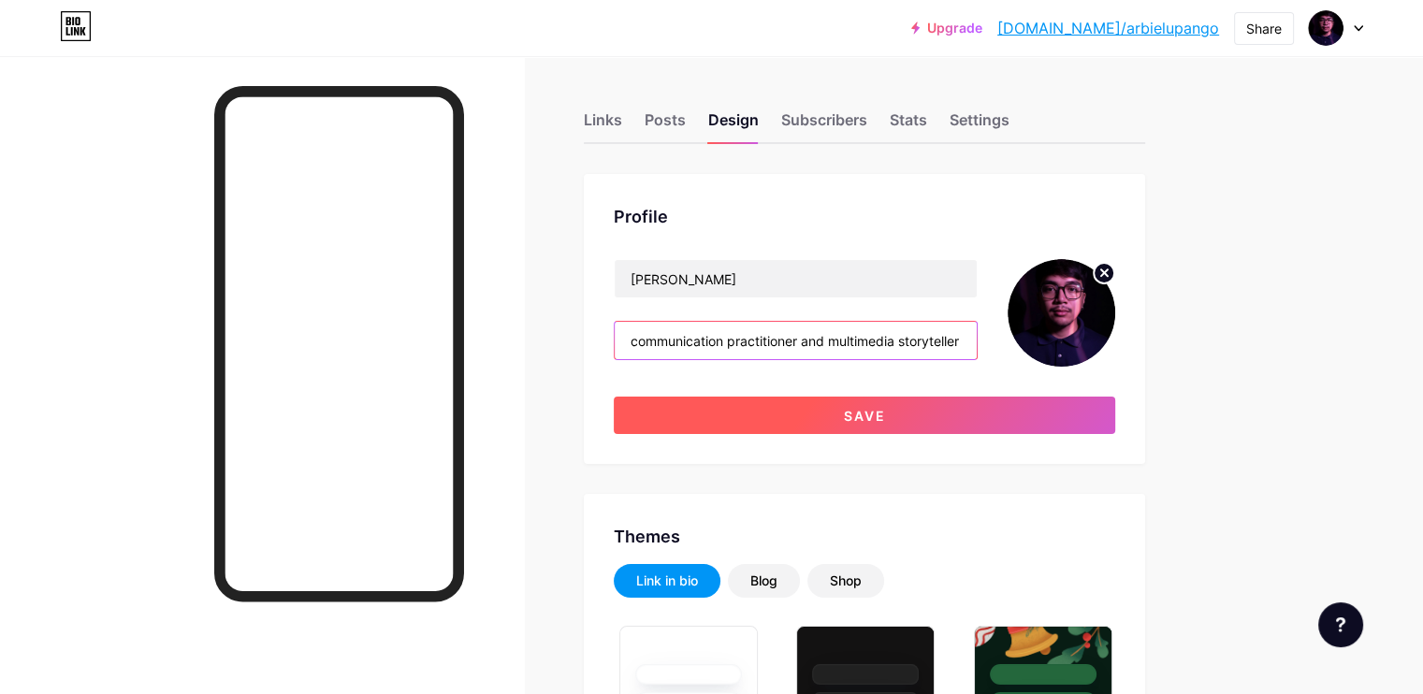
type input "communication practitioner and multimedia storyteller"
click at [886, 414] on span "Save" at bounding box center [865, 416] width 42 height 16
type input "#ffffff"
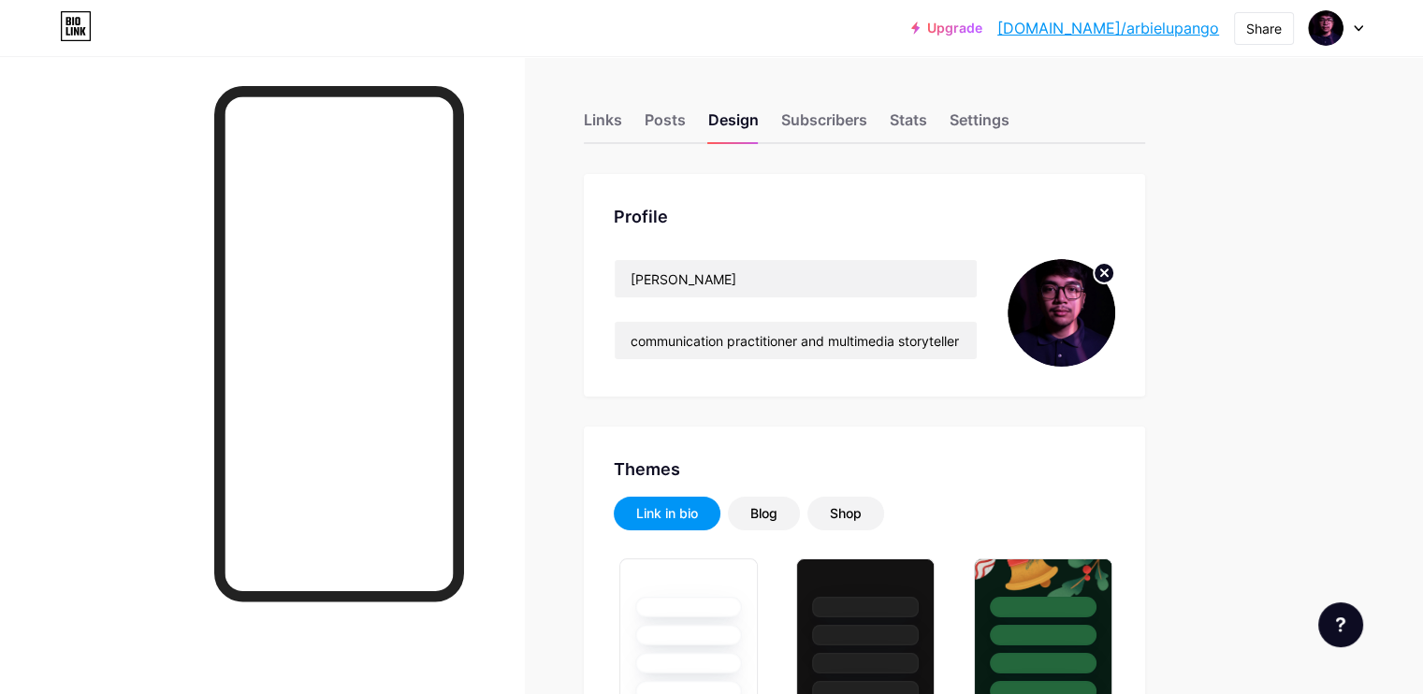
click at [902, 358] on div "communication practitioner and multimedia storyteller" at bounding box center [796, 340] width 364 height 39
click at [713, 340] on input "communication practitioner and multimedia storyteller" at bounding box center [796, 340] width 362 height 37
click at [721, 339] on input "communication practitioner and multimedia storyteller" at bounding box center [796, 340] width 362 height 37
click at [712, 336] on input "communication practitioner and multimedia storyteller" at bounding box center [796, 340] width 362 height 37
click at [718, 336] on input "communication practitioner and multimedia storyteller" at bounding box center [796, 340] width 362 height 37
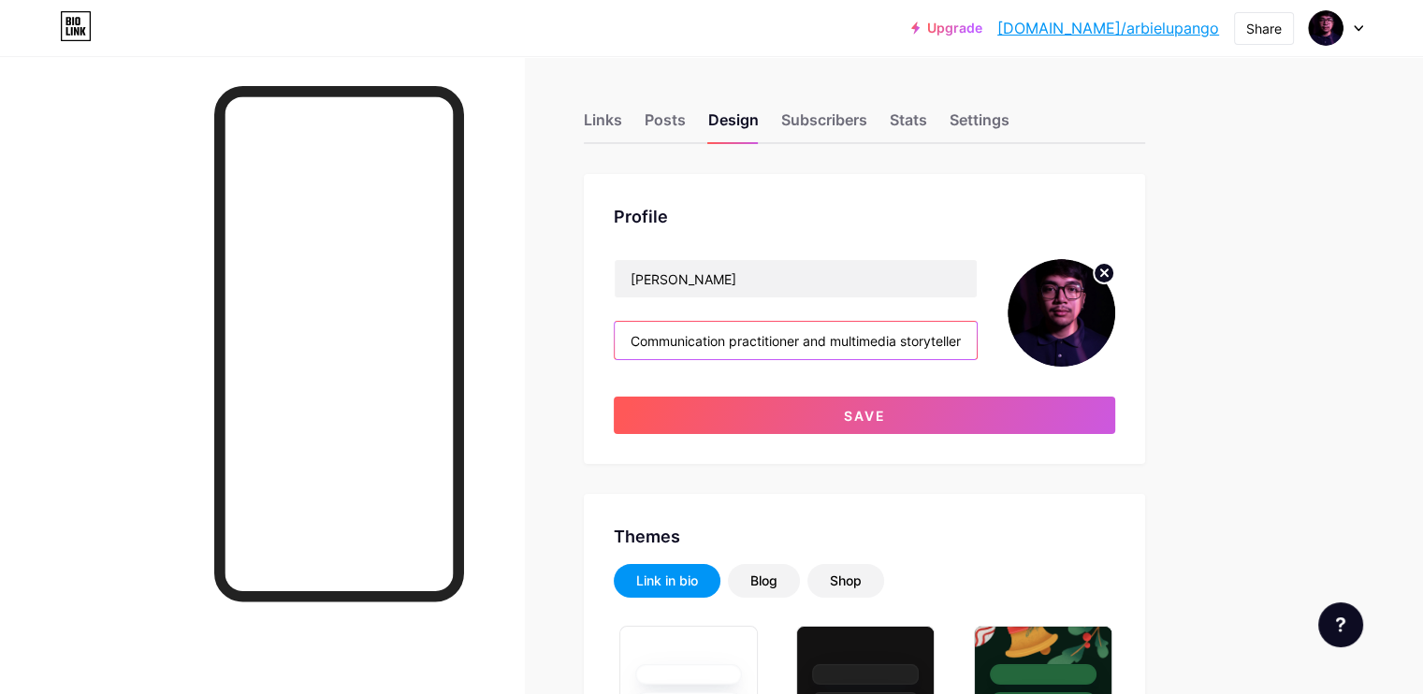
click at [820, 338] on input "Communication practitioner and multimedia storyteller" at bounding box center [796, 340] width 362 height 37
click at [913, 337] on input "Communication Practitioner and multimedia storyteller" at bounding box center [796, 340] width 362 height 37
click at [902, 338] on input "Communication Practitioner | multimedia storyteller" at bounding box center [796, 340] width 362 height 37
click at [973, 336] on input "Communication Practitioner | Multimedia storyteller" at bounding box center [796, 340] width 362 height 37
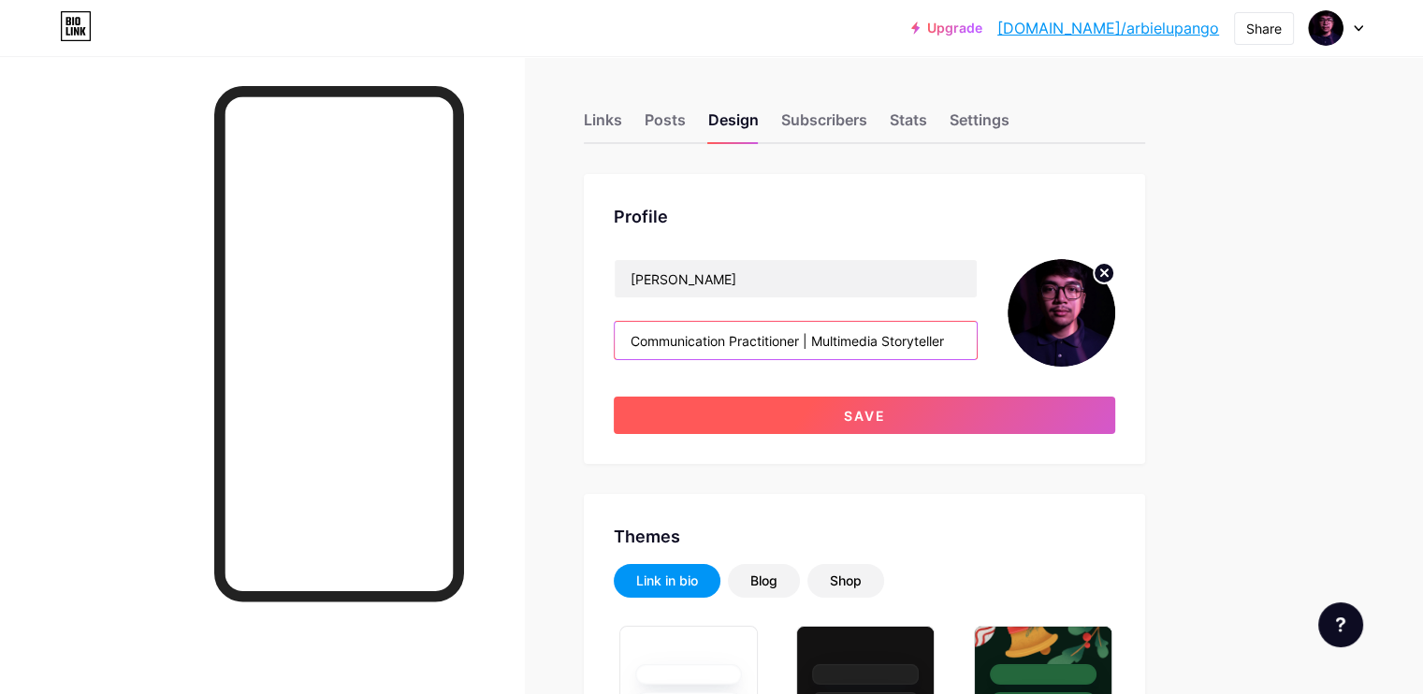
type input "Communication Practitioner | Multimedia Storyteller"
click at [947, 401] on button "Save" at bounding box center [864, 415] width 501 height 37
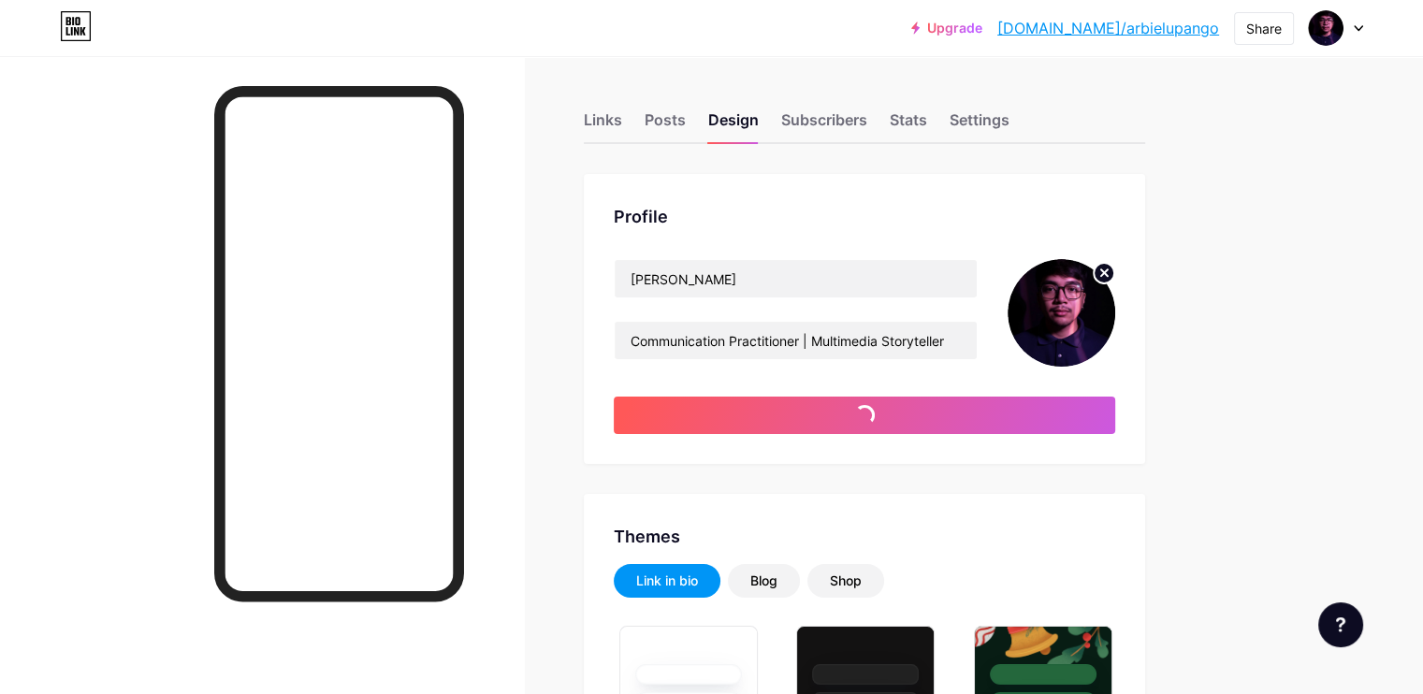
type input "#ffffff"
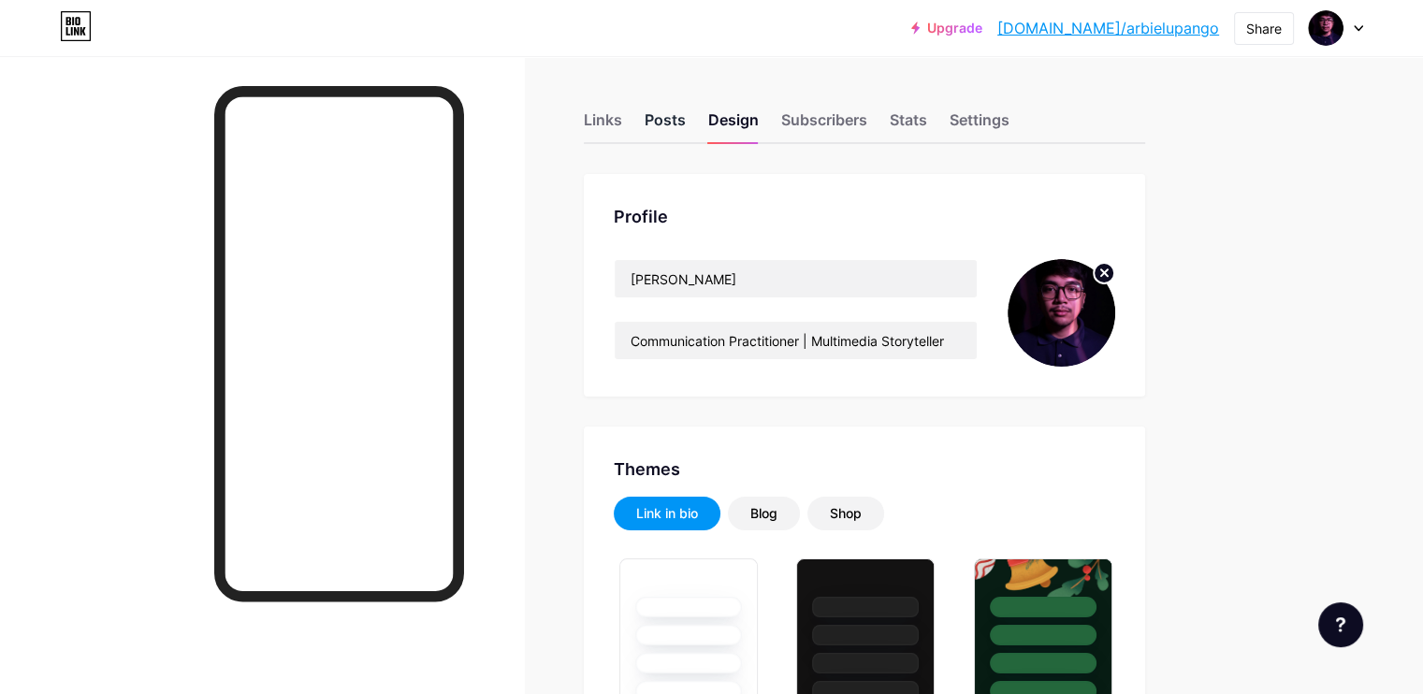
click at [686, 119] on div "Posts" at bounding box center [665, 126] width 41 height 34
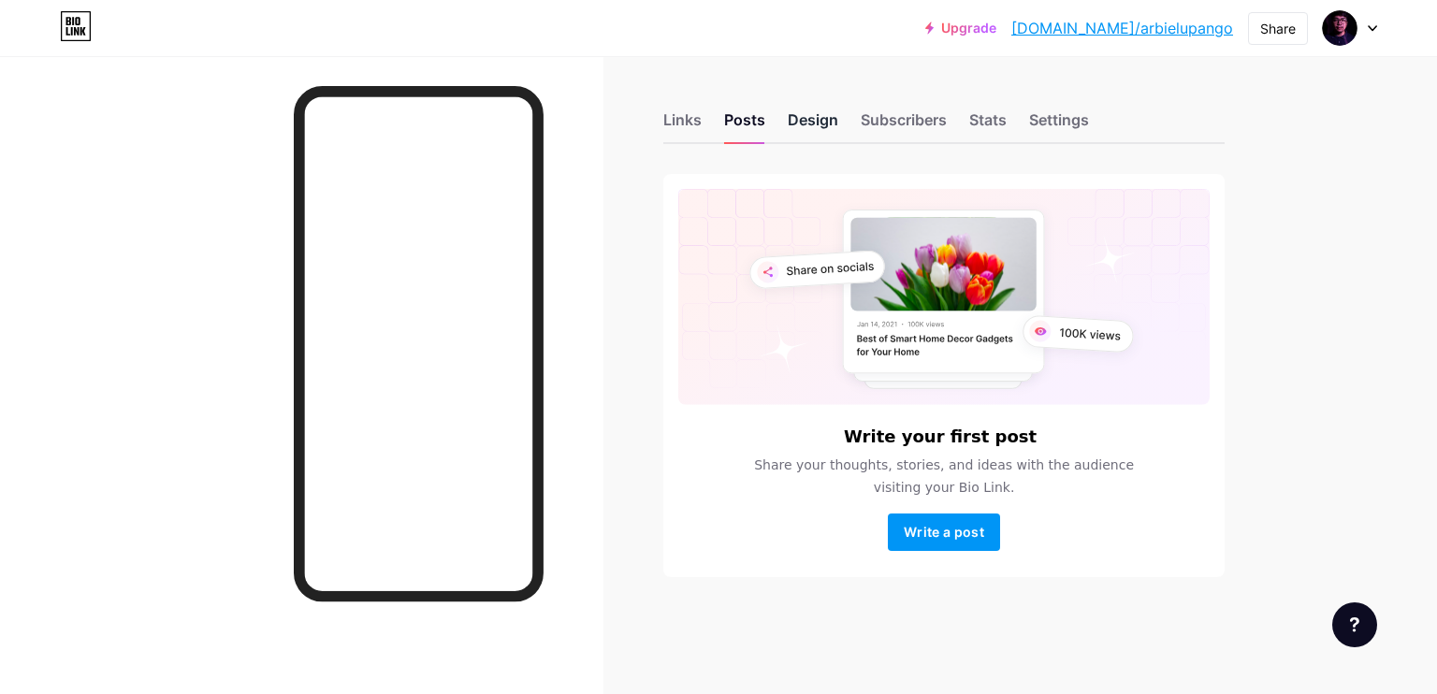
click at [830, 112] on div "Design" at bounding box center [813, 126] width 51 height 34
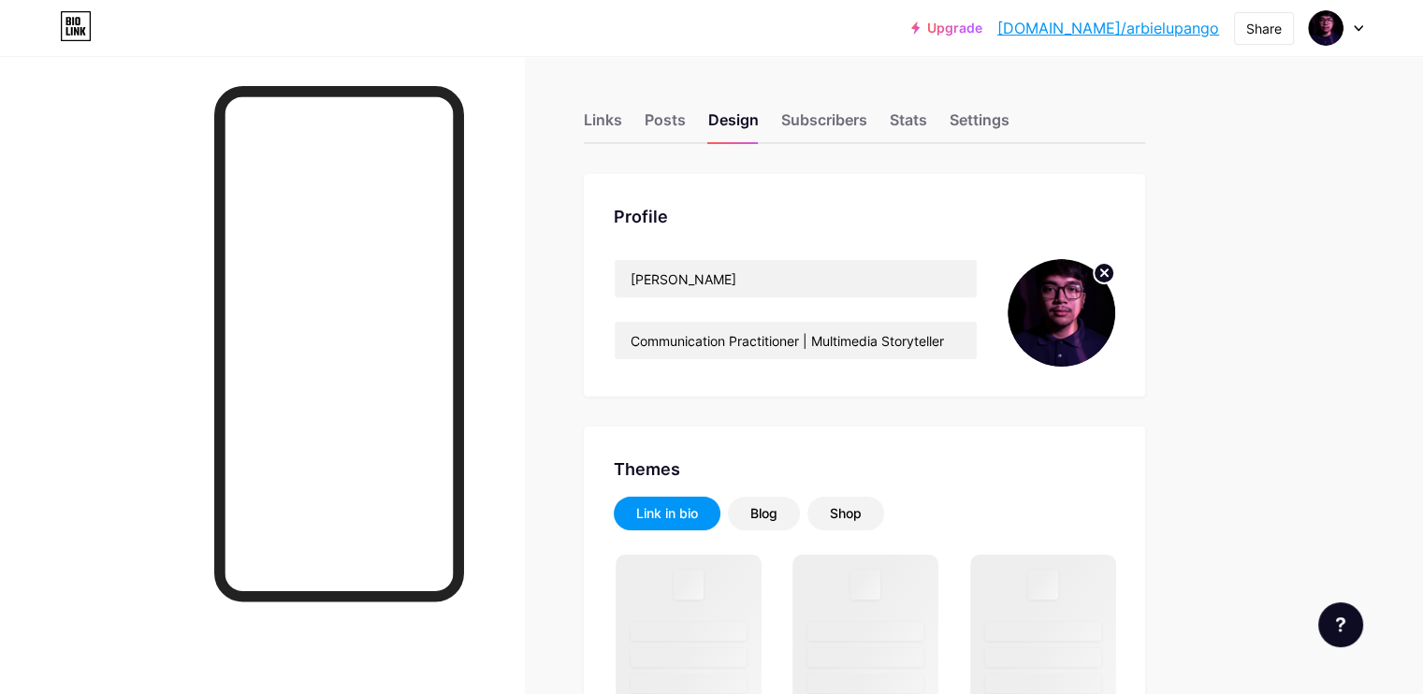
scroll to position [936, 0]
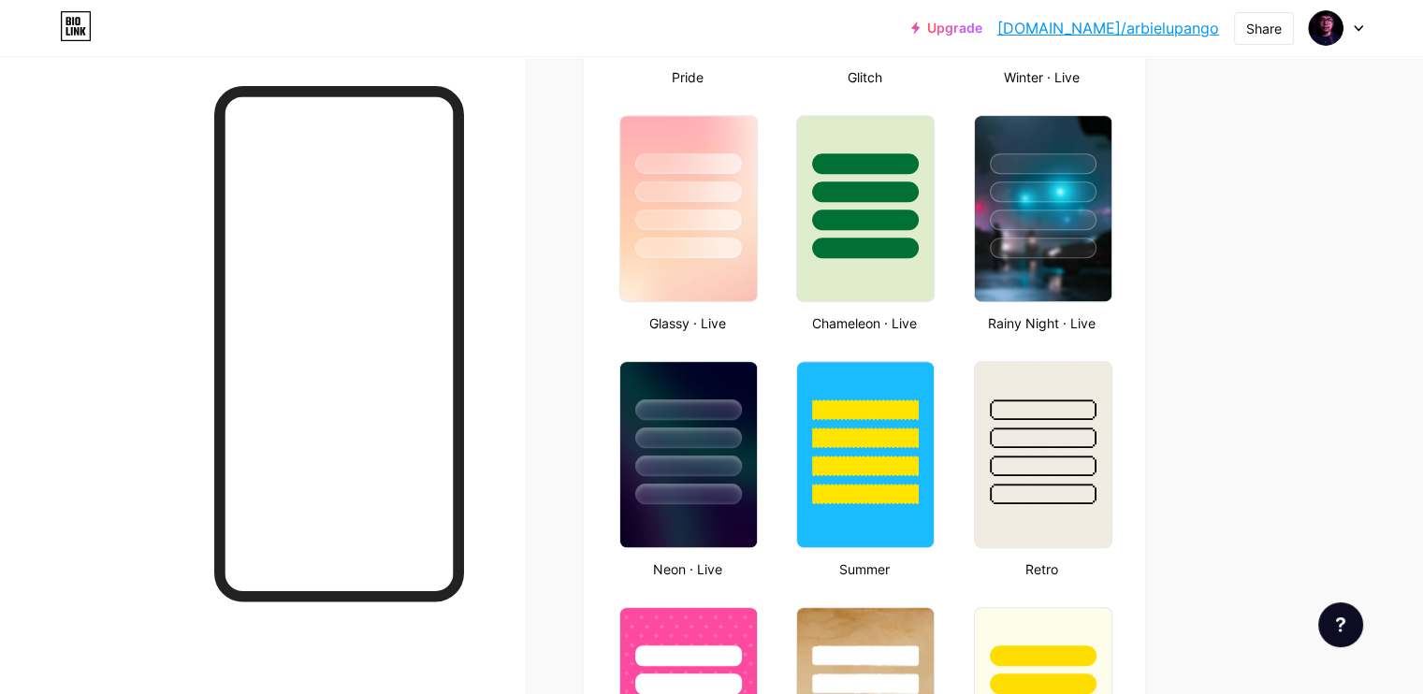
type input "#6a0080"
type input "#ffffff"
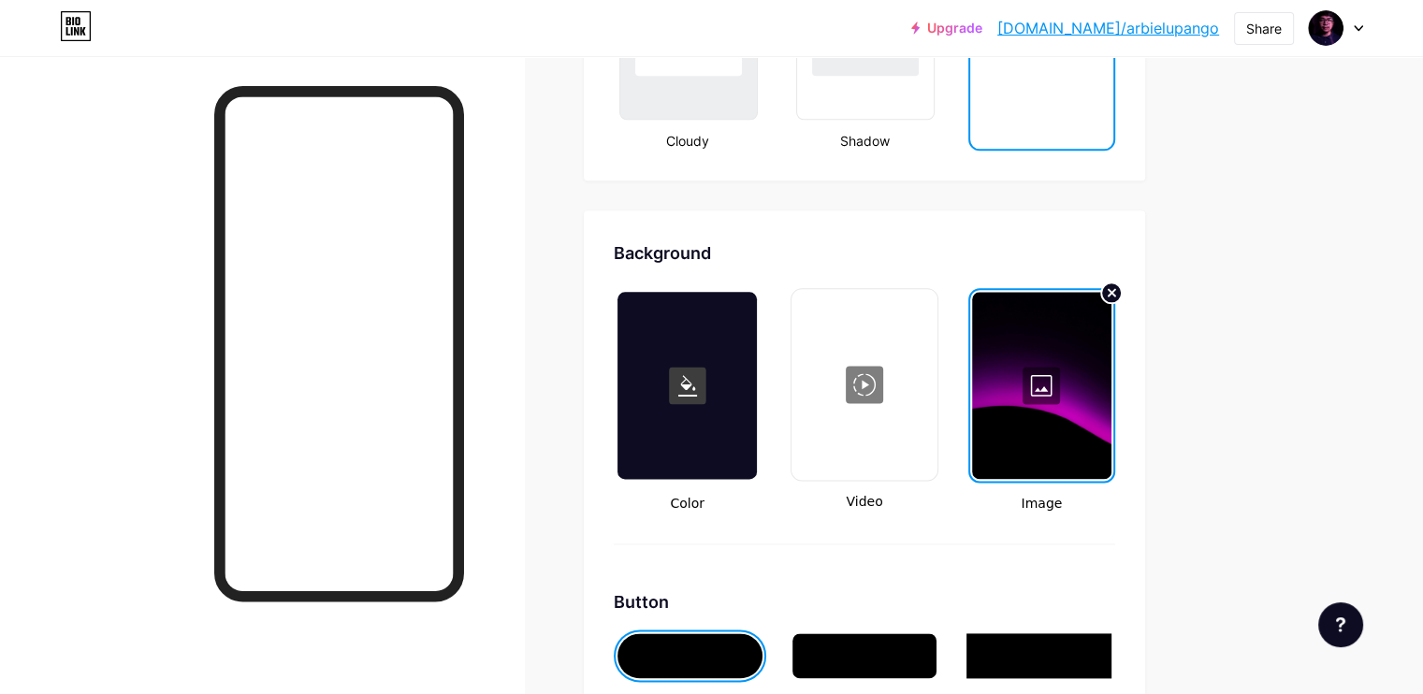
scroll to position [2648, 0]
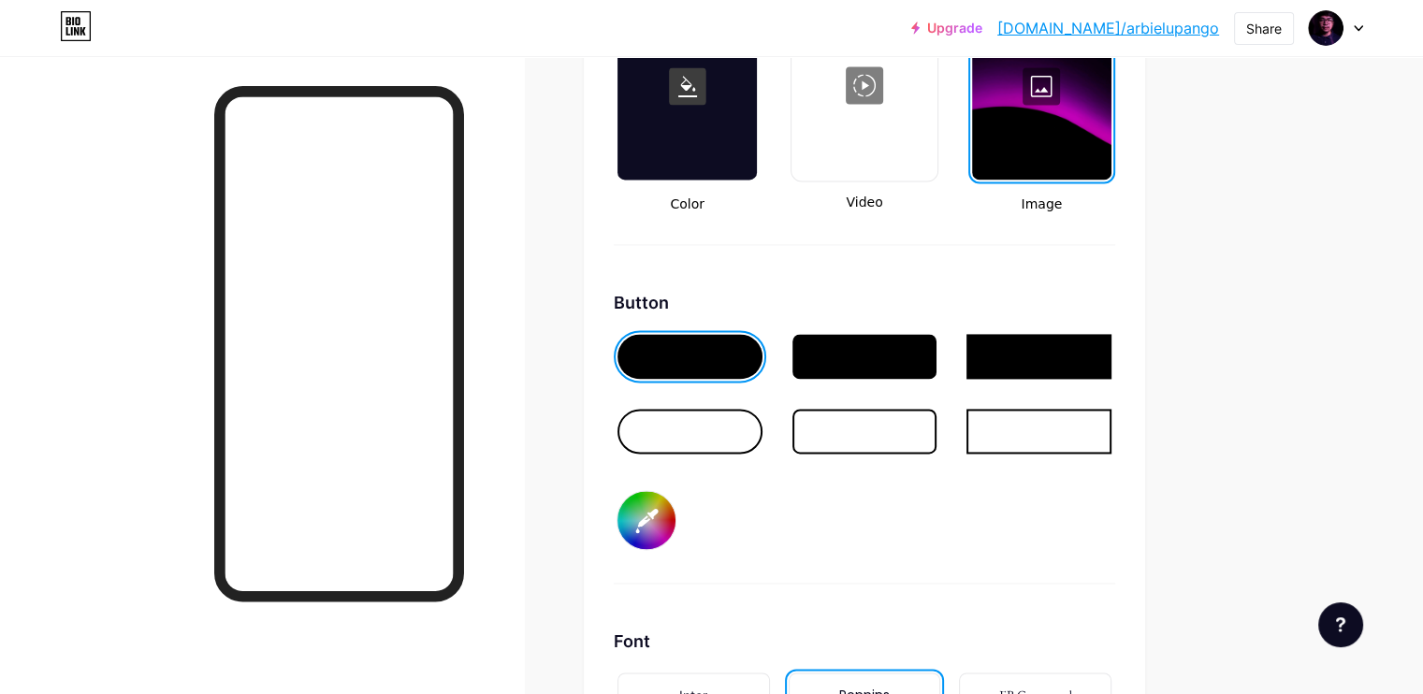
click at [676, 499] on input "#6a0080" at bounding box center [647, 520] width 58 height 58
type input "#69017e"
type input "#ffffff"
type input "#69027e"
type input "#ffffff"
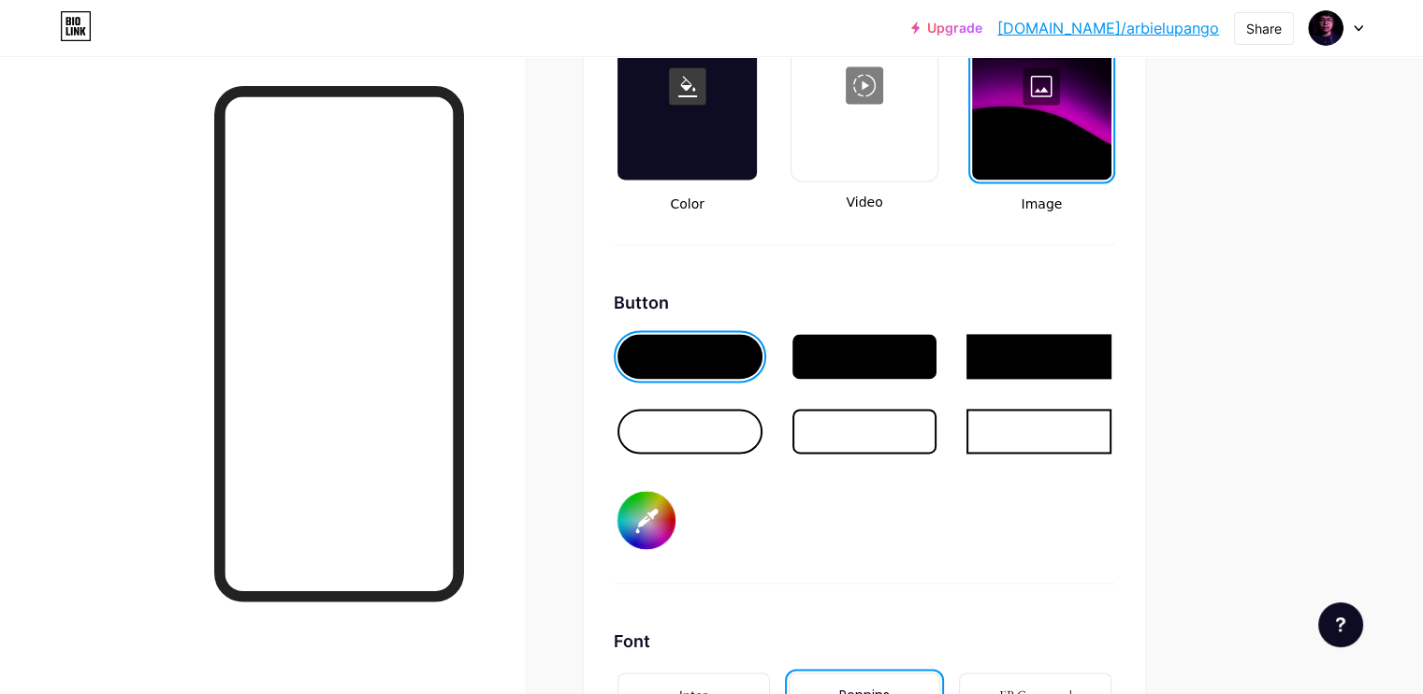
type input "#650179"
type input "#ffffff"
type input "#650279"
type input "#ffffff"
type input "#610174"
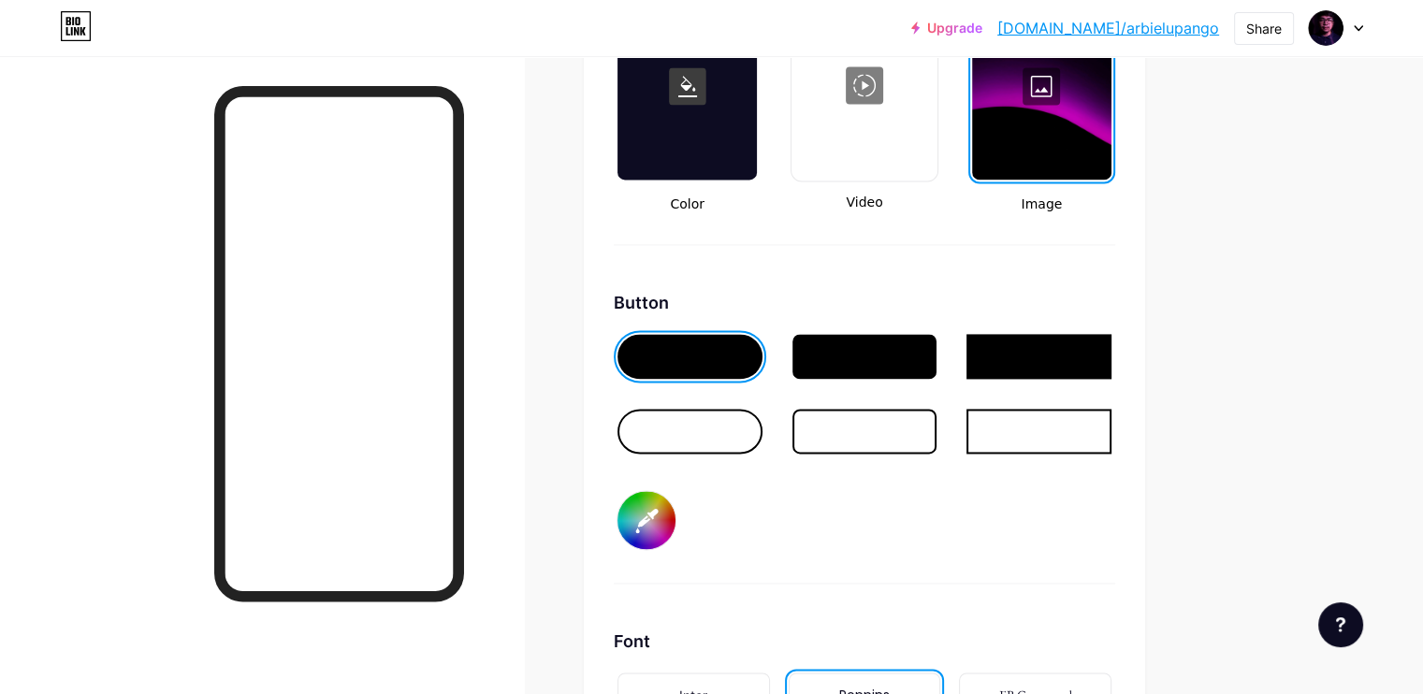
type input "#ffffff"
type input "#610274"
type input "#ffffff"
type input "#5d016f"
type input "#ffffff"
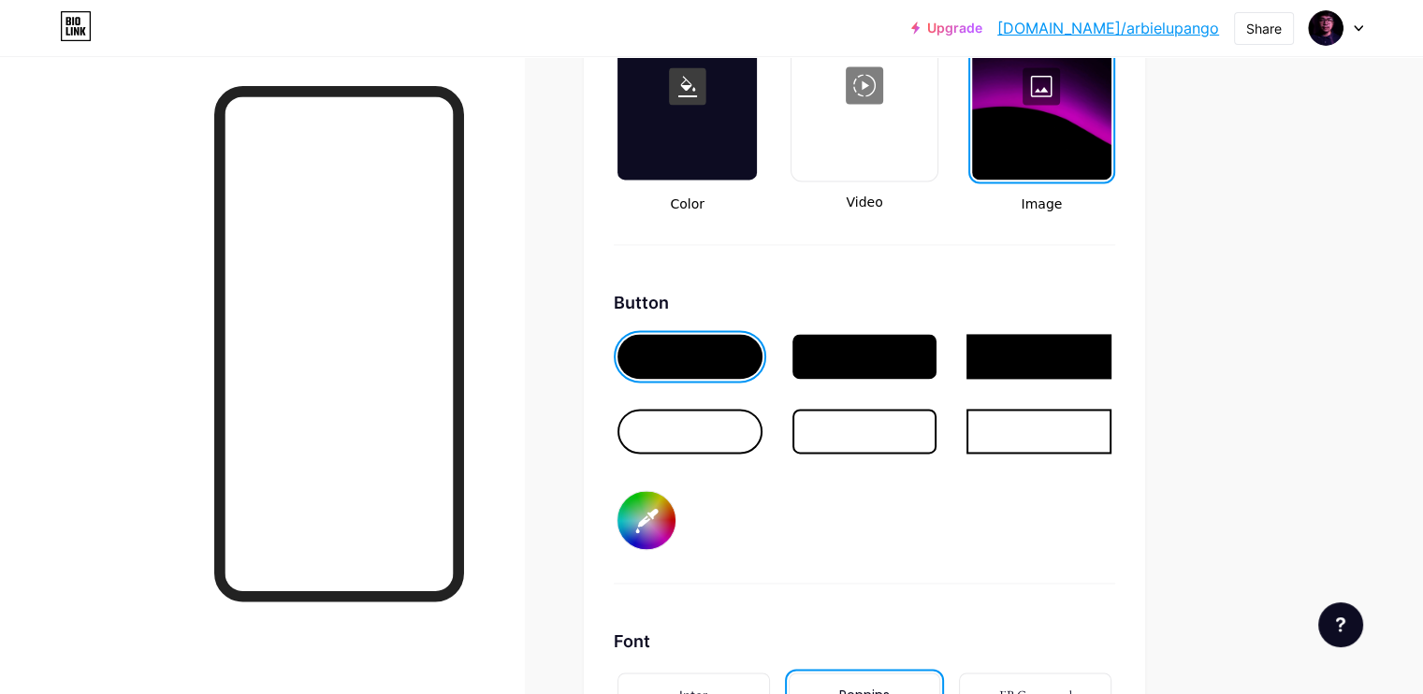
type input "#5c026e"
type input "#ffffff"
type input "#5d016f"
type input "#ffffff"
type input "#5c026e"
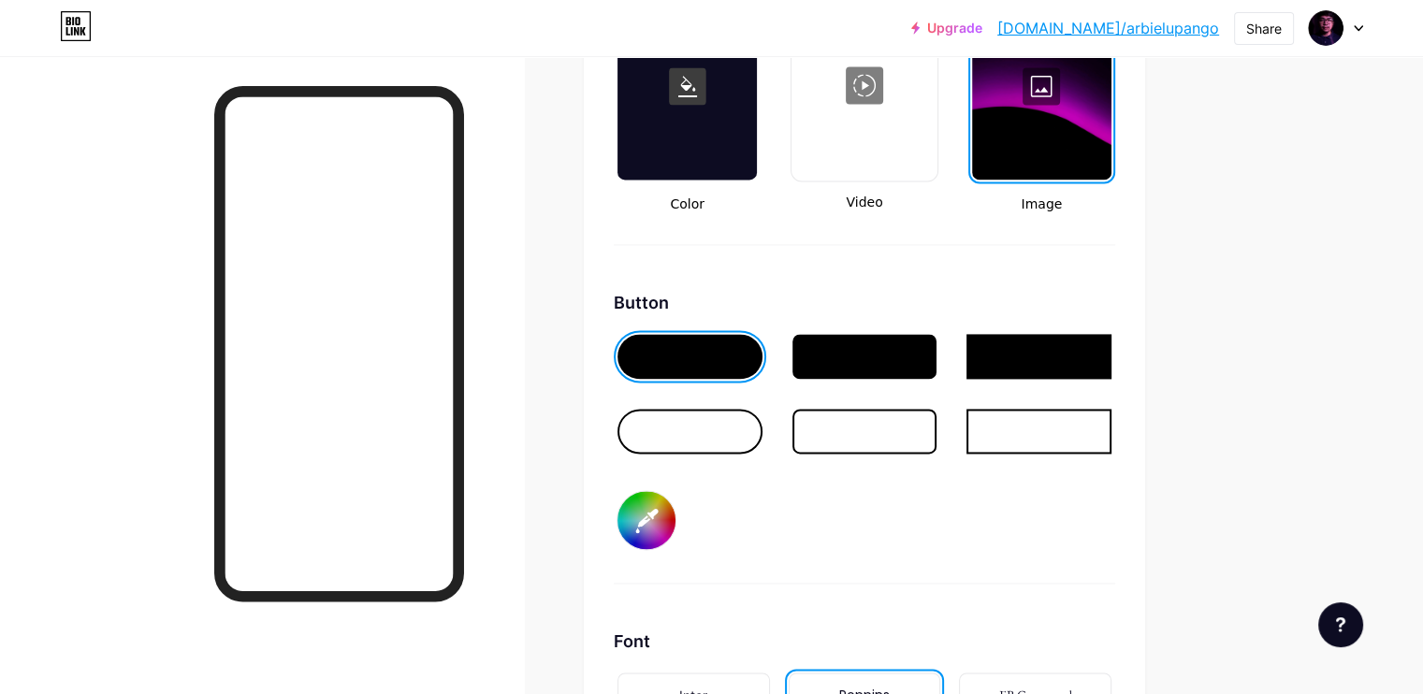
type input "#ffffff"
type input "#59016a"
type input "#ffffff"
type input "#580269"
type input "#ffffff"
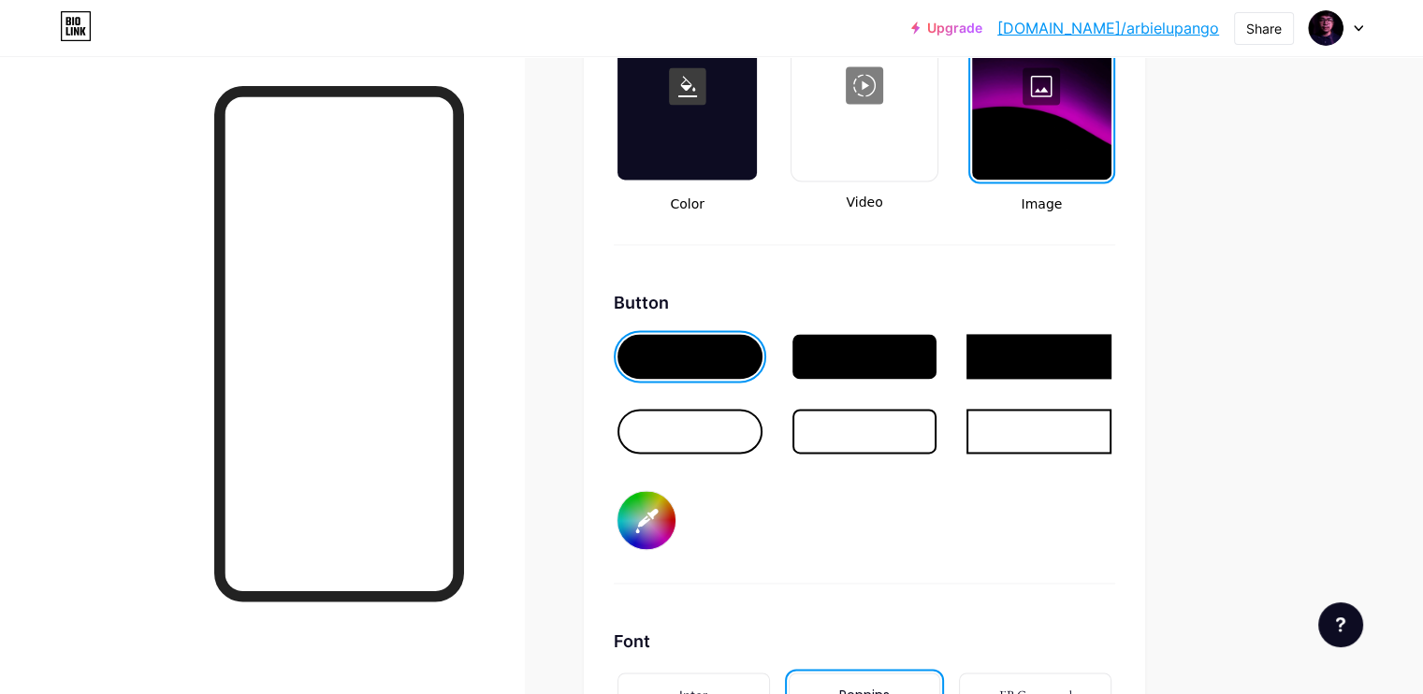
type input "#540165"
type input "#ffffff"
type input "#540264"
type input "#ffffff"
type input "#540165"
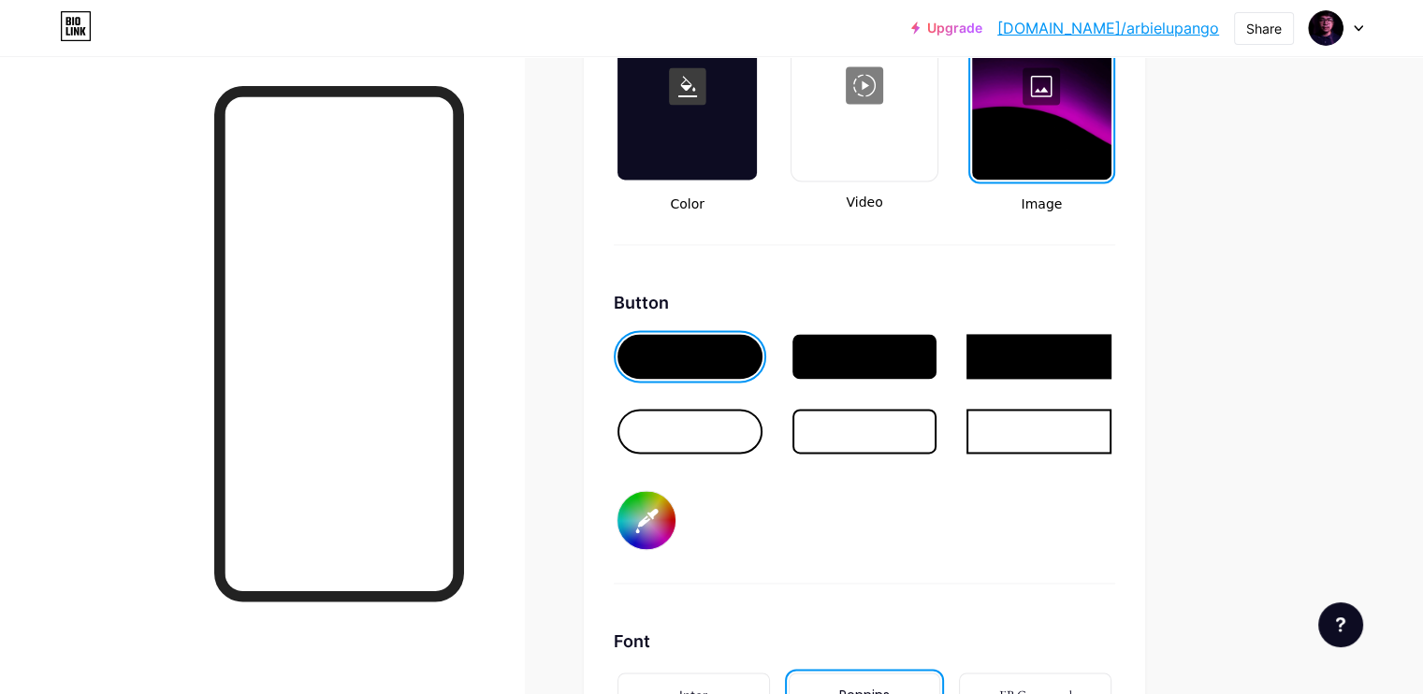
type input "#ffffff"
type input "#550066"
type input "#ffffff"
type input "#510061"
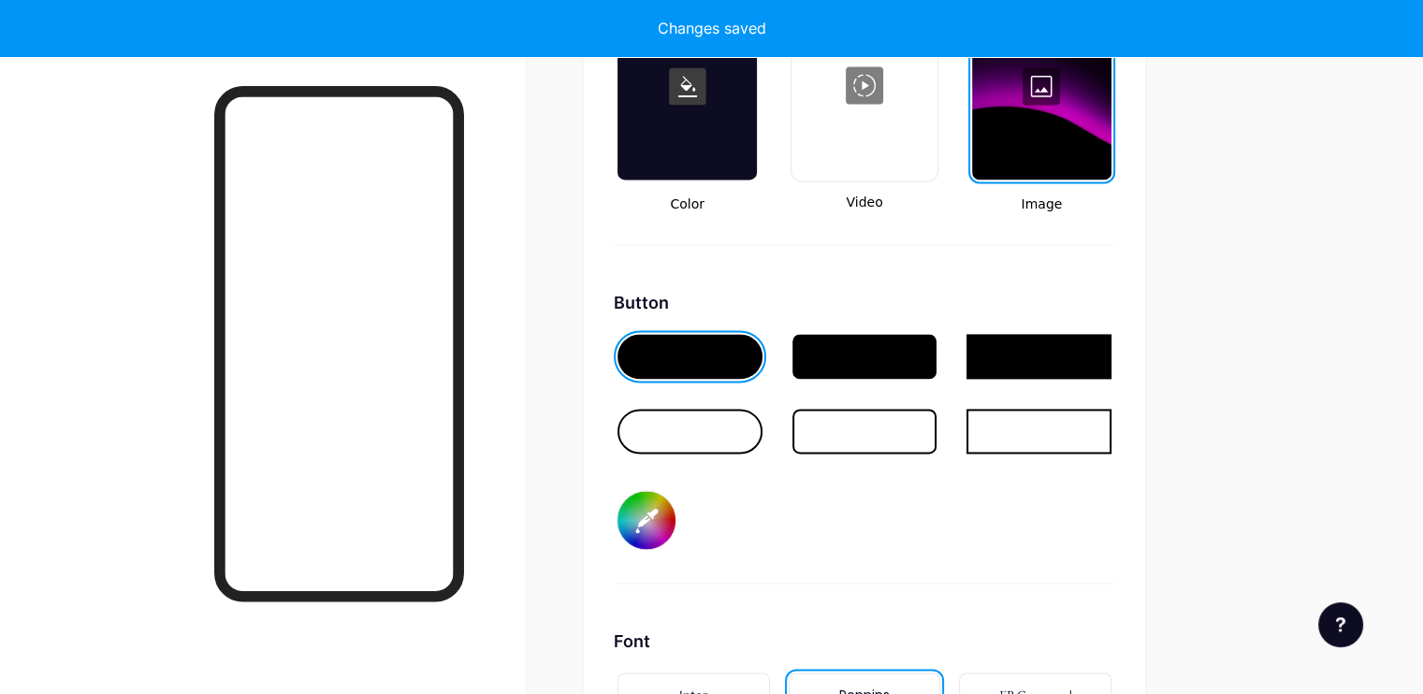
type input "#ffffff"
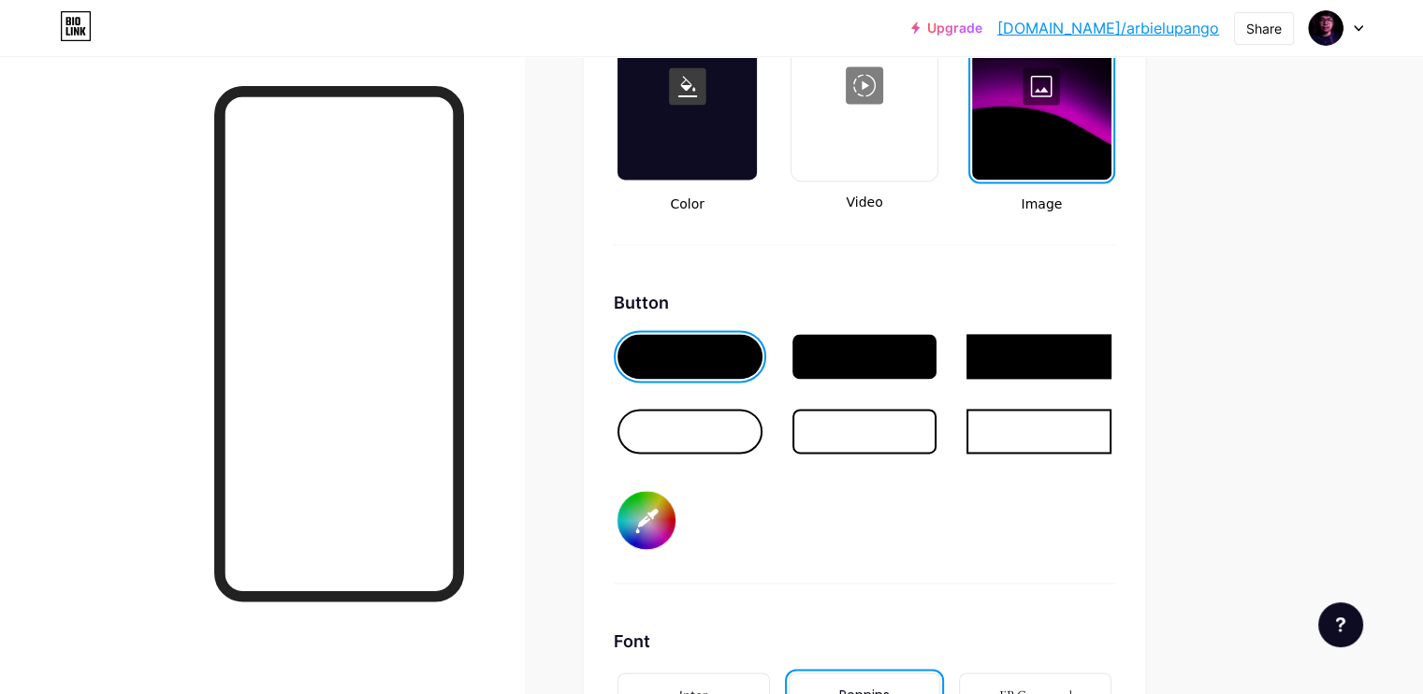
type input "#500160"
type input "#ffffff"
type input "#4f025f"
type input "#ffffff"
type input "#500160"
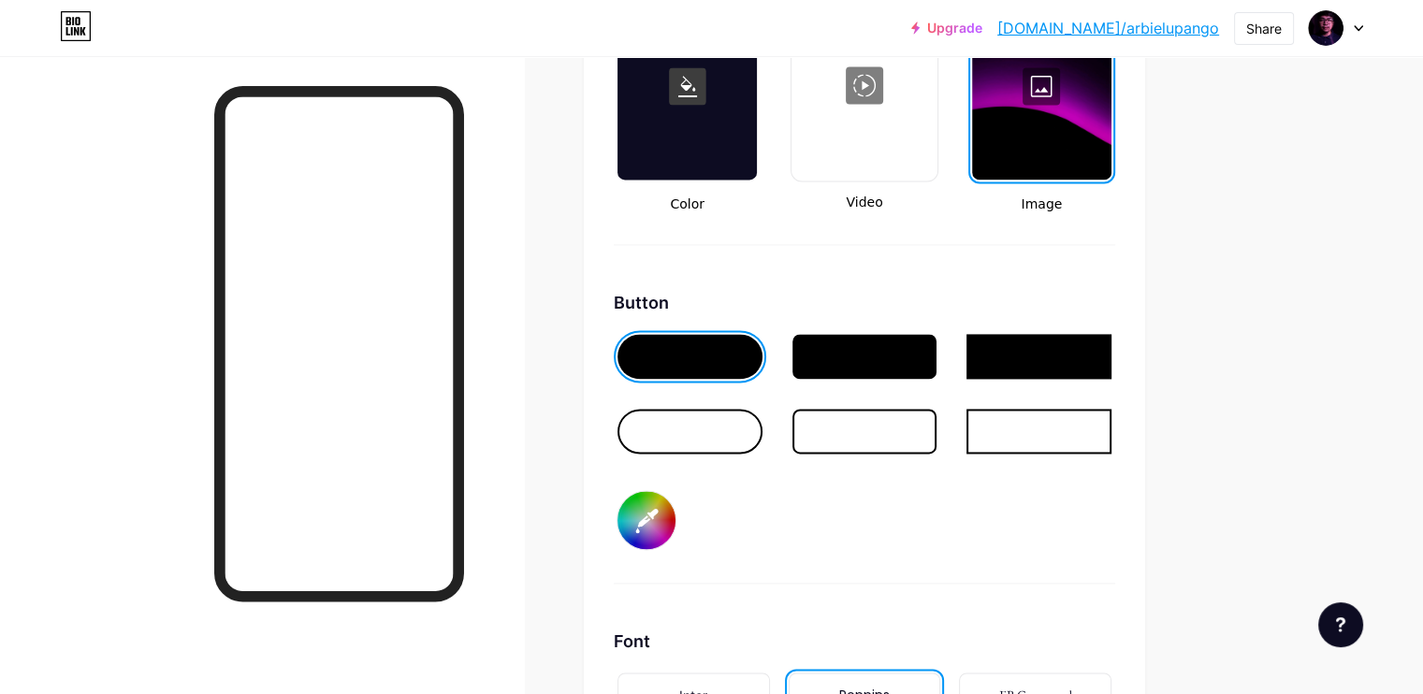
type input "#ffffff"
type input "#540264"
type input "#ffffff"
type input "#540165"
type input "#ffffff"
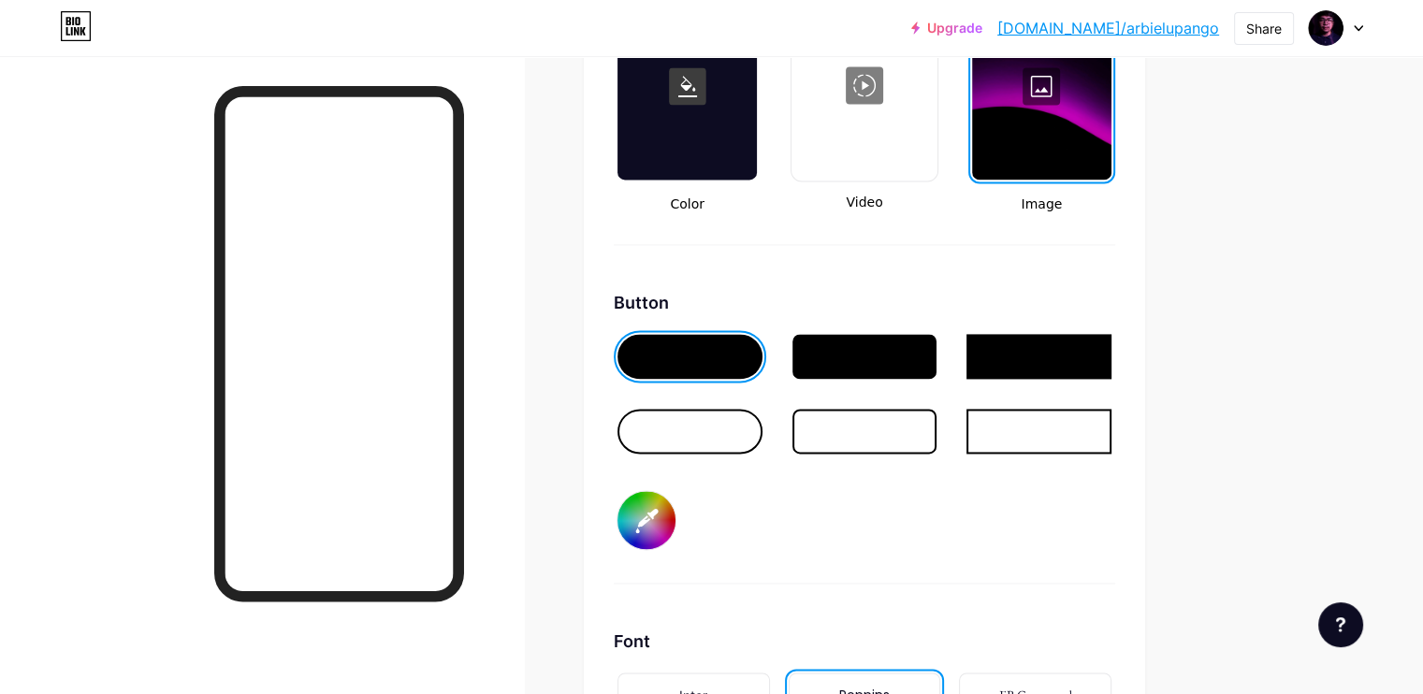
type input "#580269"
type input "#ffffff"
type input "#59016a"
type input "#ffffff"
type input "#5c026e"
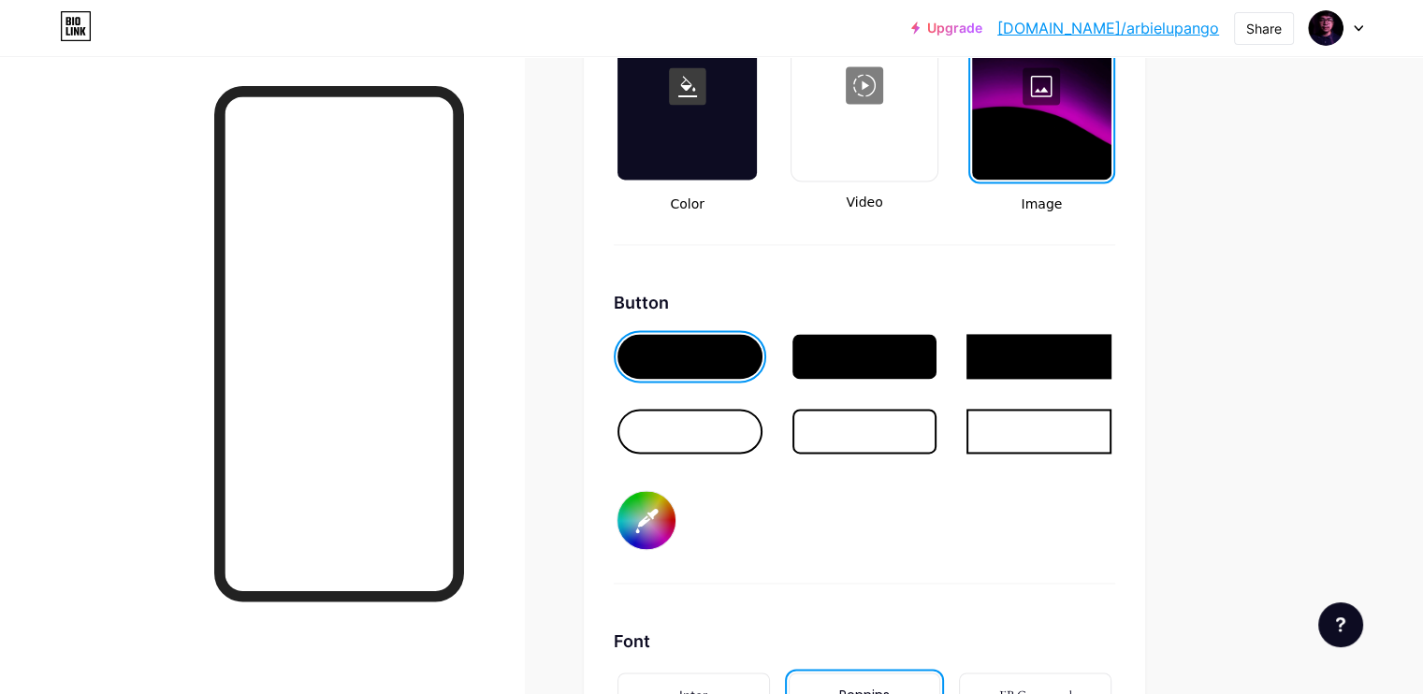
type input "#ffffff"
type input "#5d016f"
type input "#ffffff"
type input "#5c026e"
type input "#ffffff"
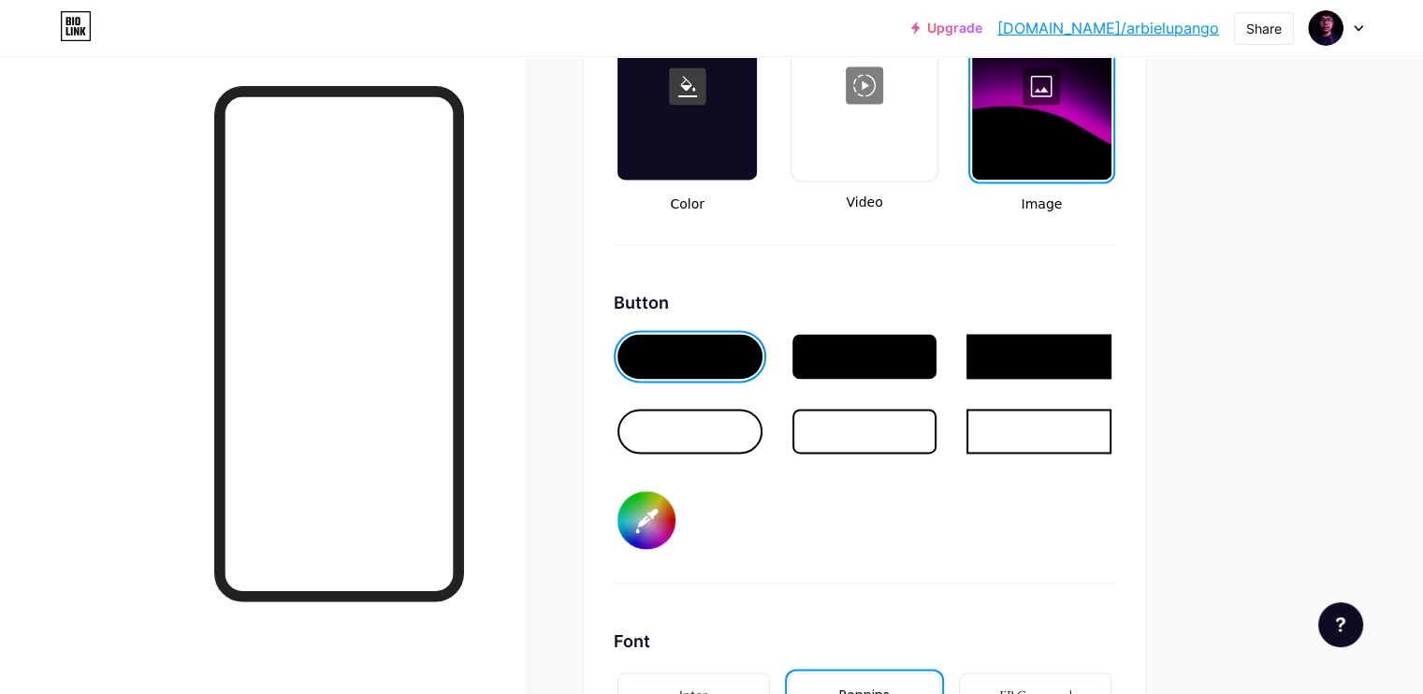
type input "#5d016f"
type input "#ffffff"
type input "#610274"
type input "#ffffff"
type input "#650279"
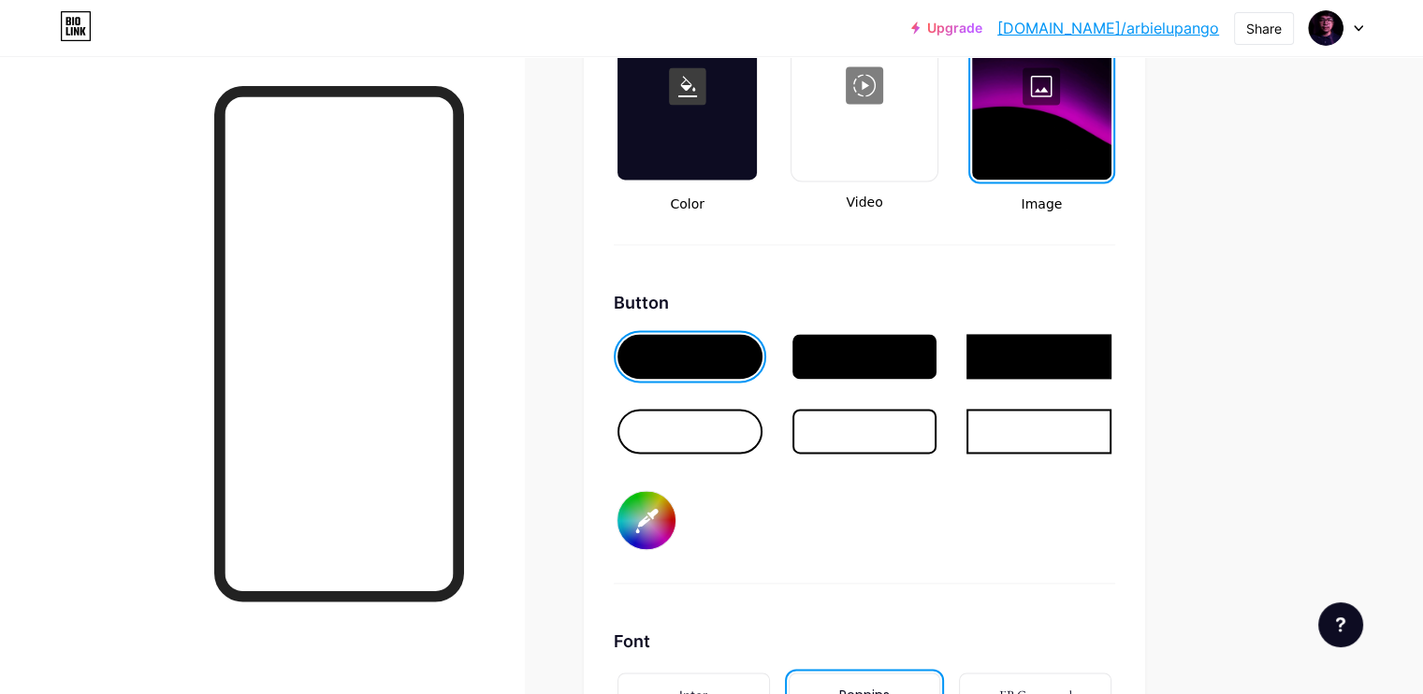
type input "#ffffff"
type input "#68037c"
type input "#ffffff"
type input "#69027e"
type input "#ffffff"
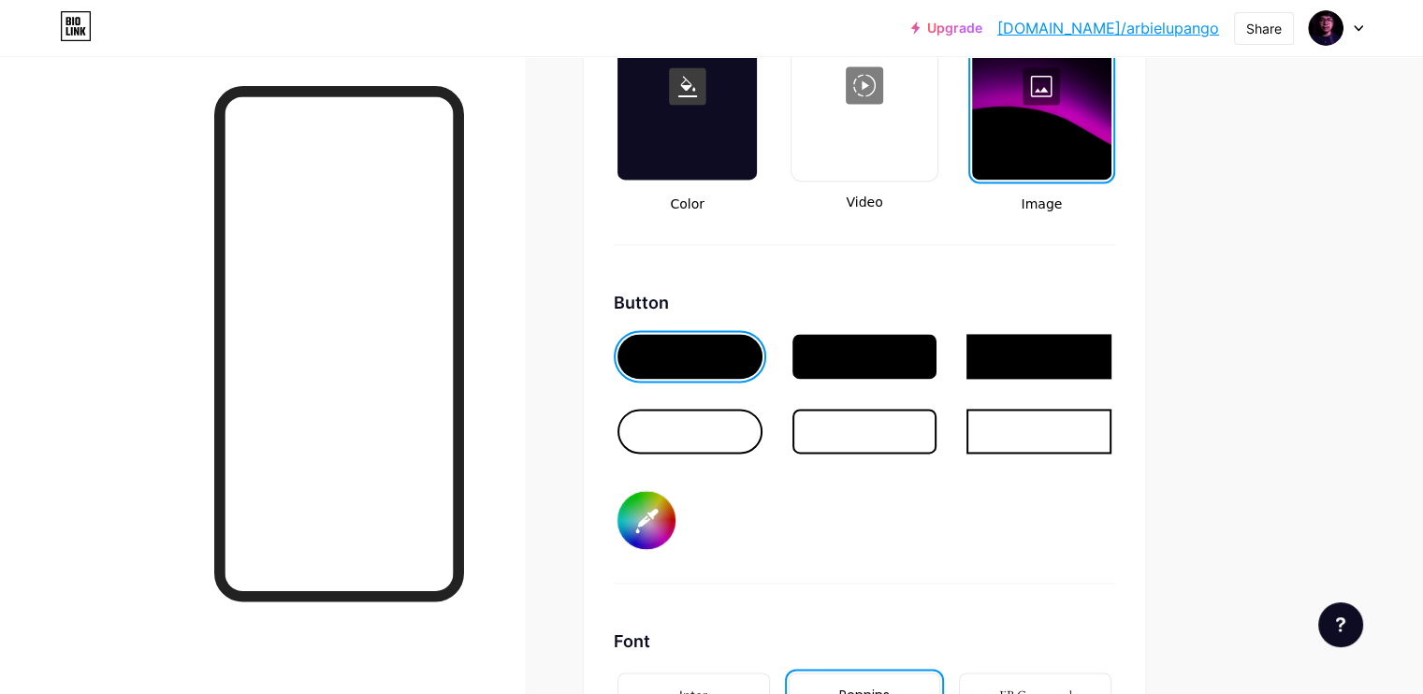
type input "#68037c"
type input "#ffffff"
type input "#6c0481"
type input "#ffffff"
type input "#700486"
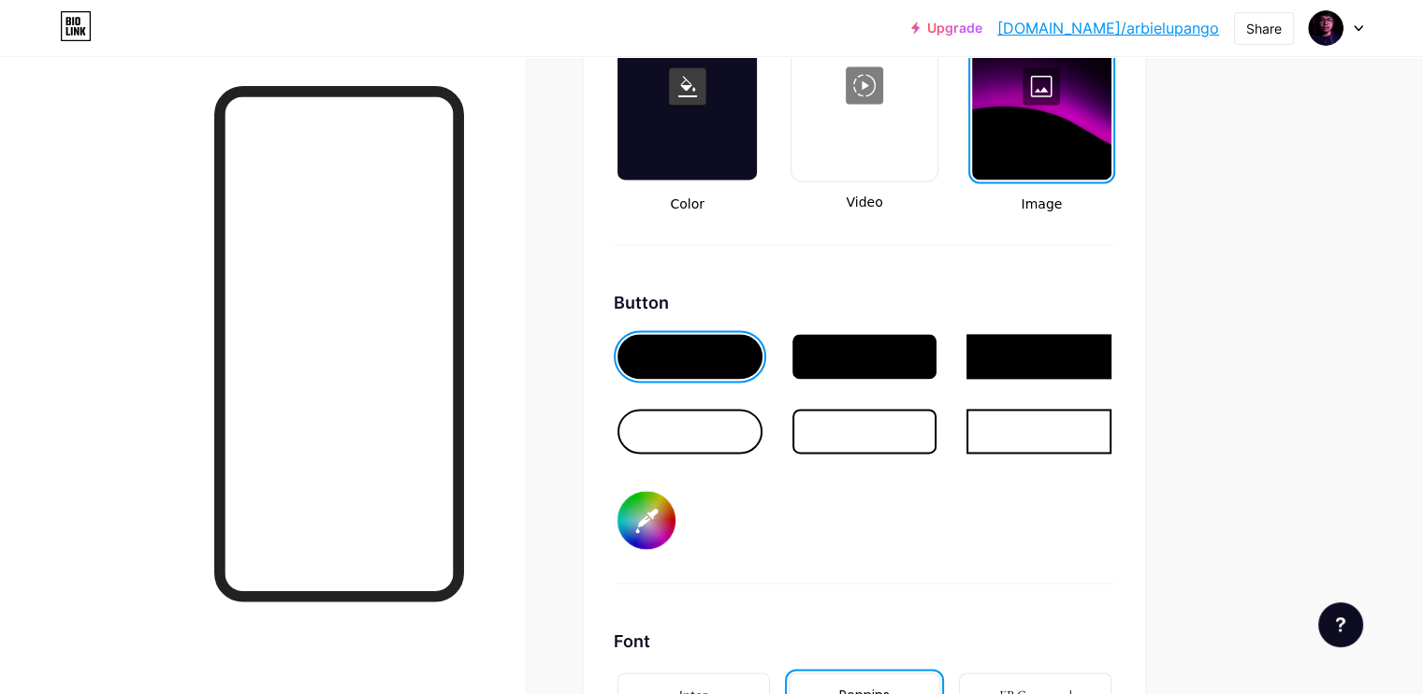
type input "#ffffff"
type input "#74048b"
type input "#ffffff"
type input "#78058f"
type input "#ffffff"
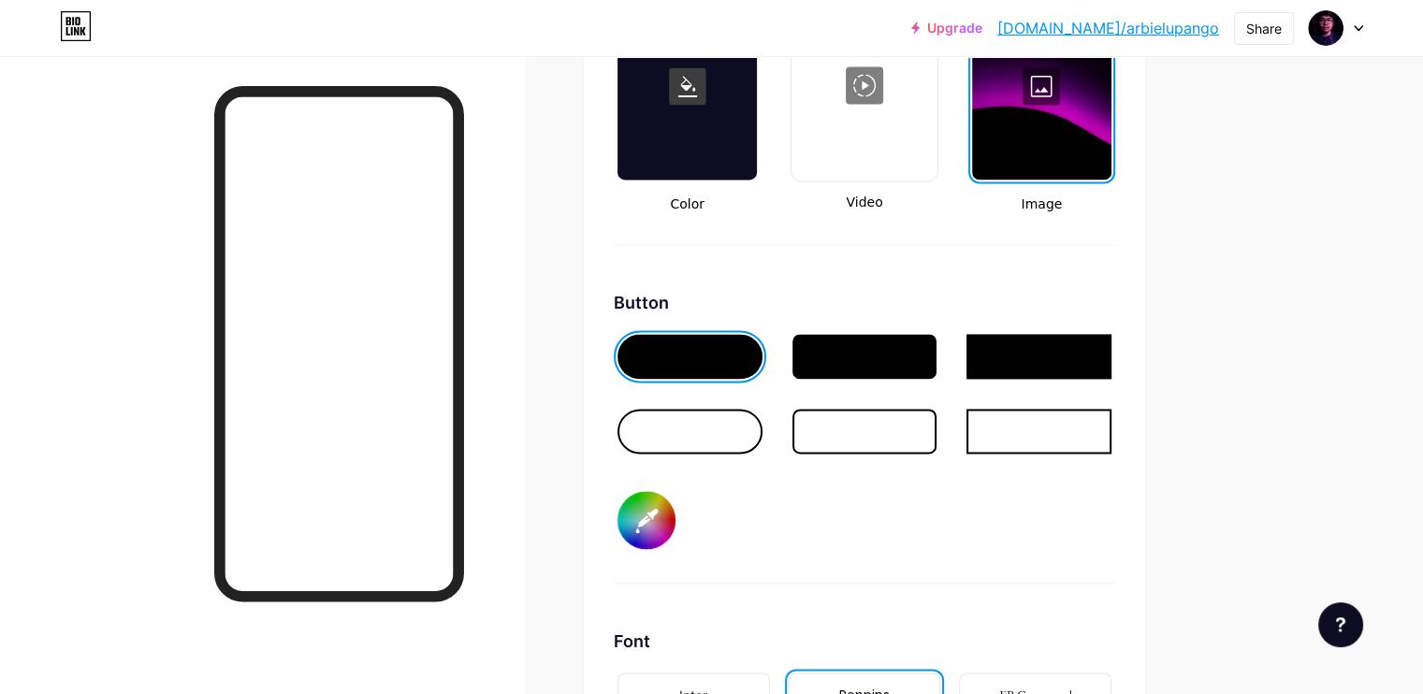
type input "#7c0594"
type input "#ffffff"
type input "#810599"
type input "#ffffff"
type input "#84069d"
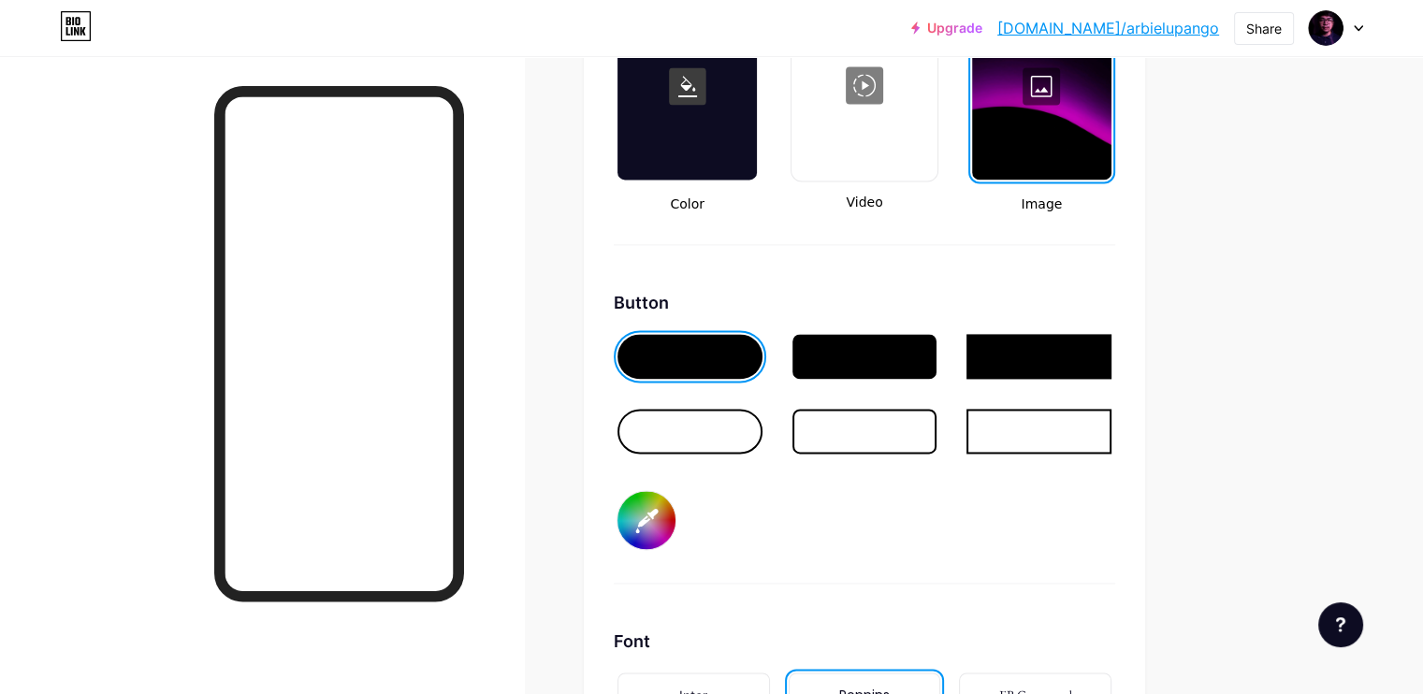
type input "#ffffff"
type input "#8807a2"
type input "#ffffff"
type input "#8c07a6"
type input "#ffffff"
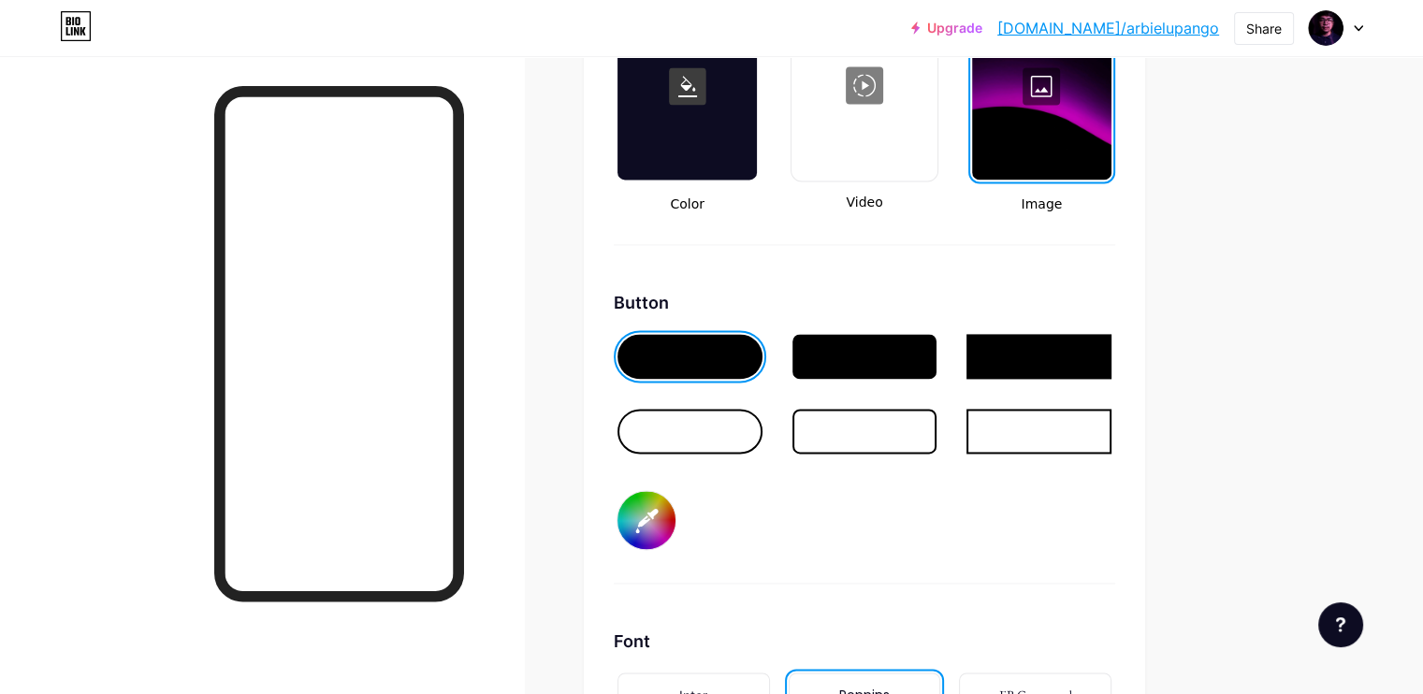
type input "#8b08a6"
type input "#ffffff"
type input "#8f09aa"
type input "#ffffff"
type input "#8f08aa"
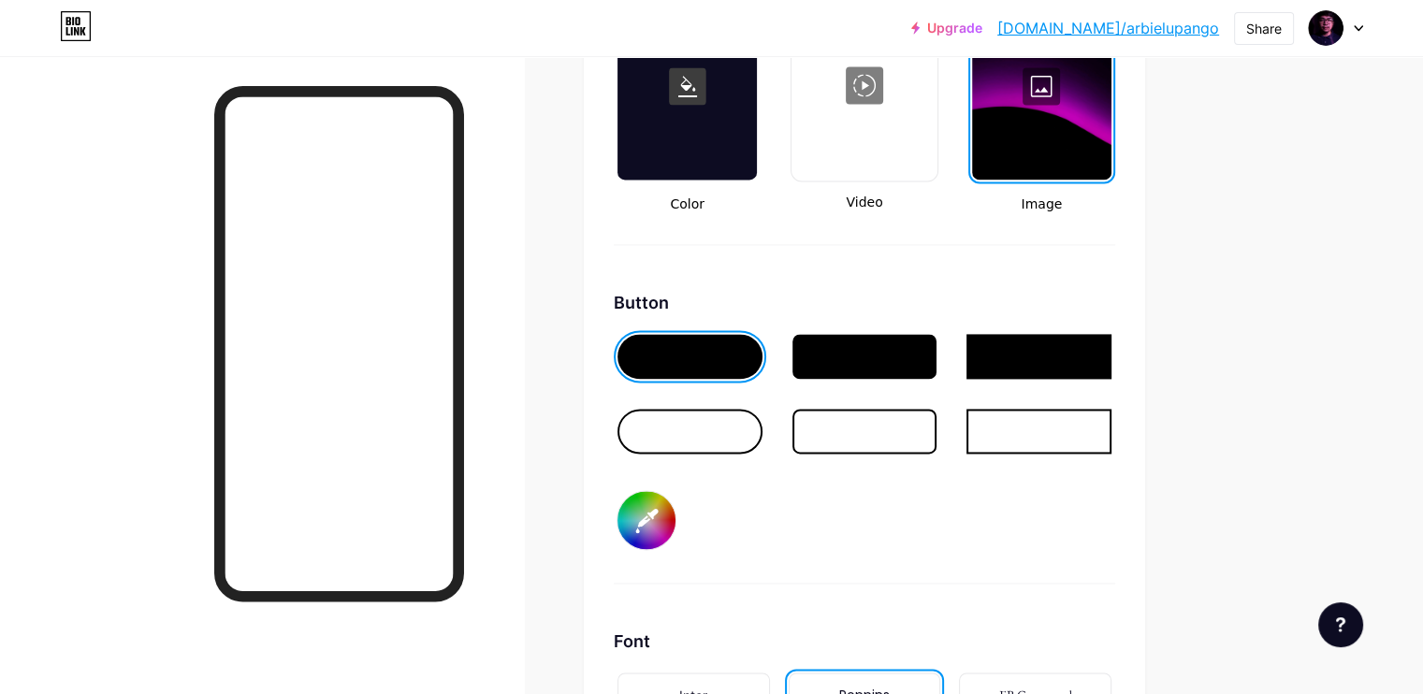
type input "#ffffff"
type input "#8f09aa"
type input "#ffffff"
type input "#9309ae"
type input "#ffffff"
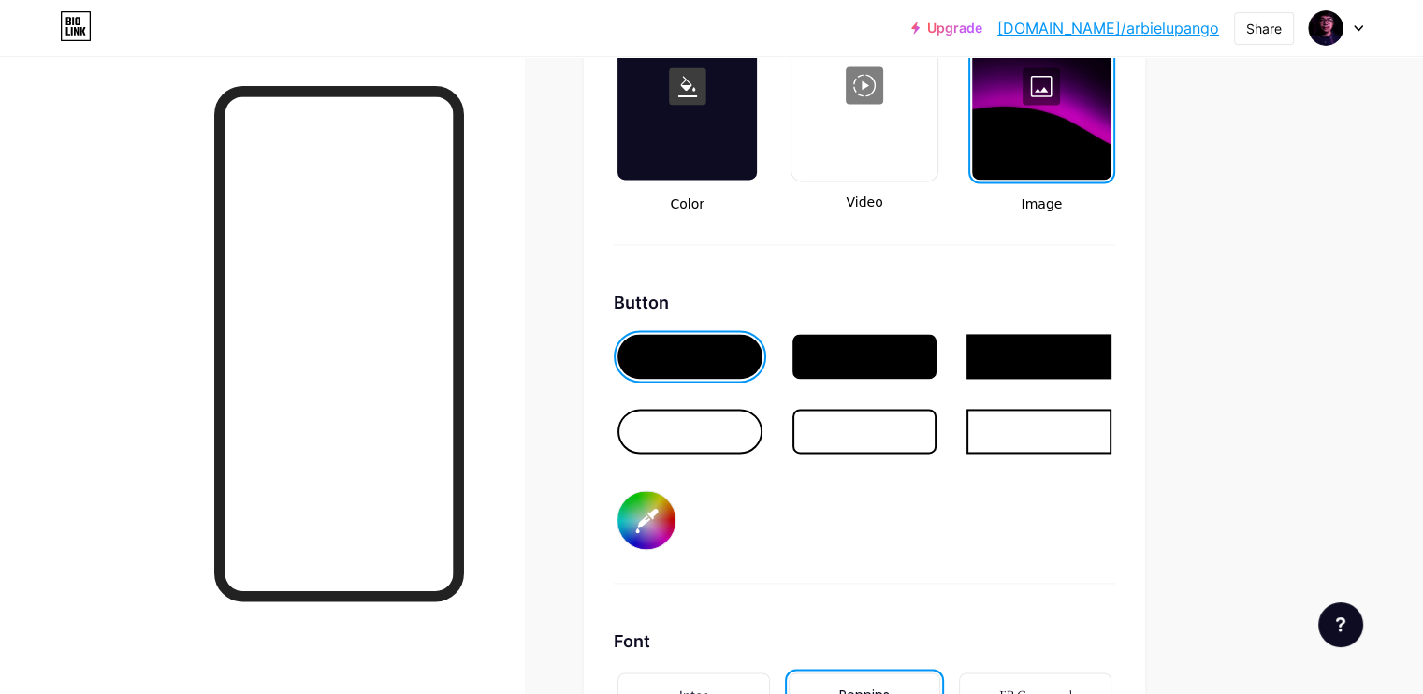
type input "#920aae"
type input "#ffffff"
type input "#960ab2"
type input "#ffffff"
type input "#9709b3"
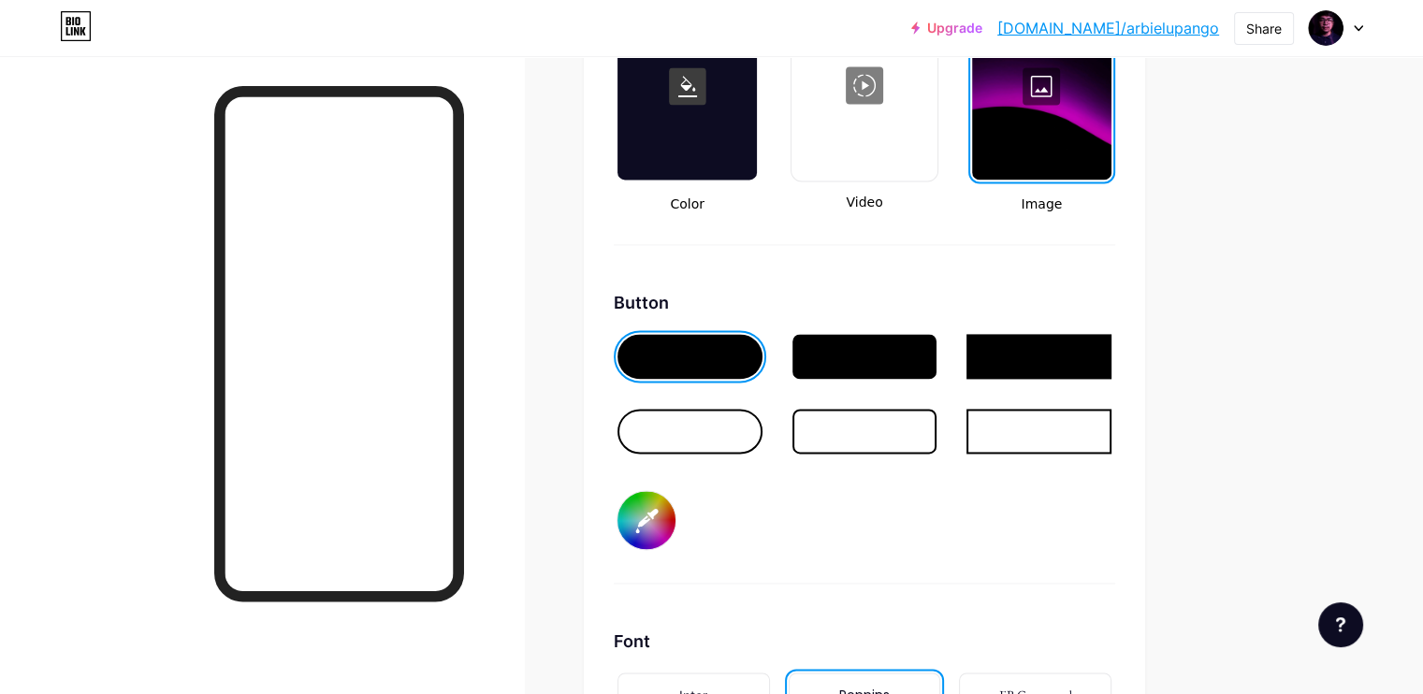
type input "#ffffff"
type input "#9b0ab8"
type input "#ffffff"
type input "#9e0bbc"
type input "#ffffff"
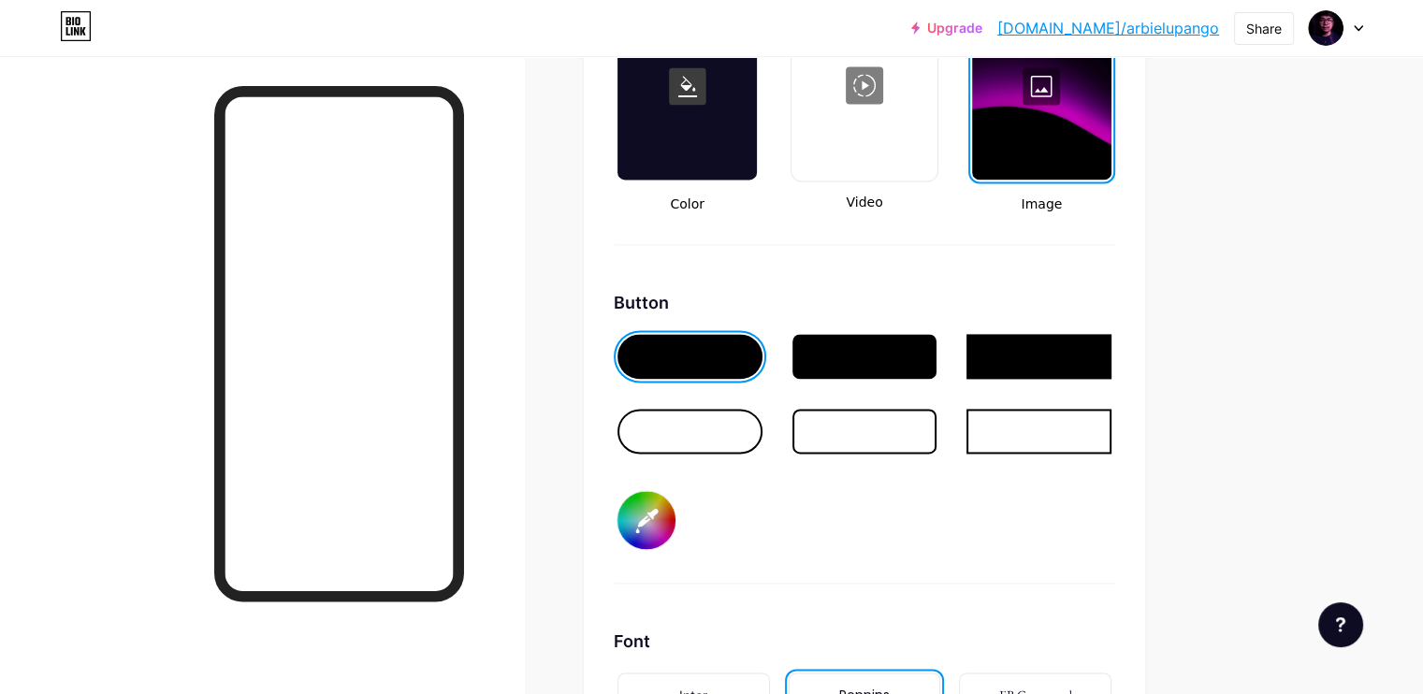
type input "#9e0cbb"
type input "#ffffff"
type input "#a20cc0"
type input "#ffffff"
type input "#a60dc5"
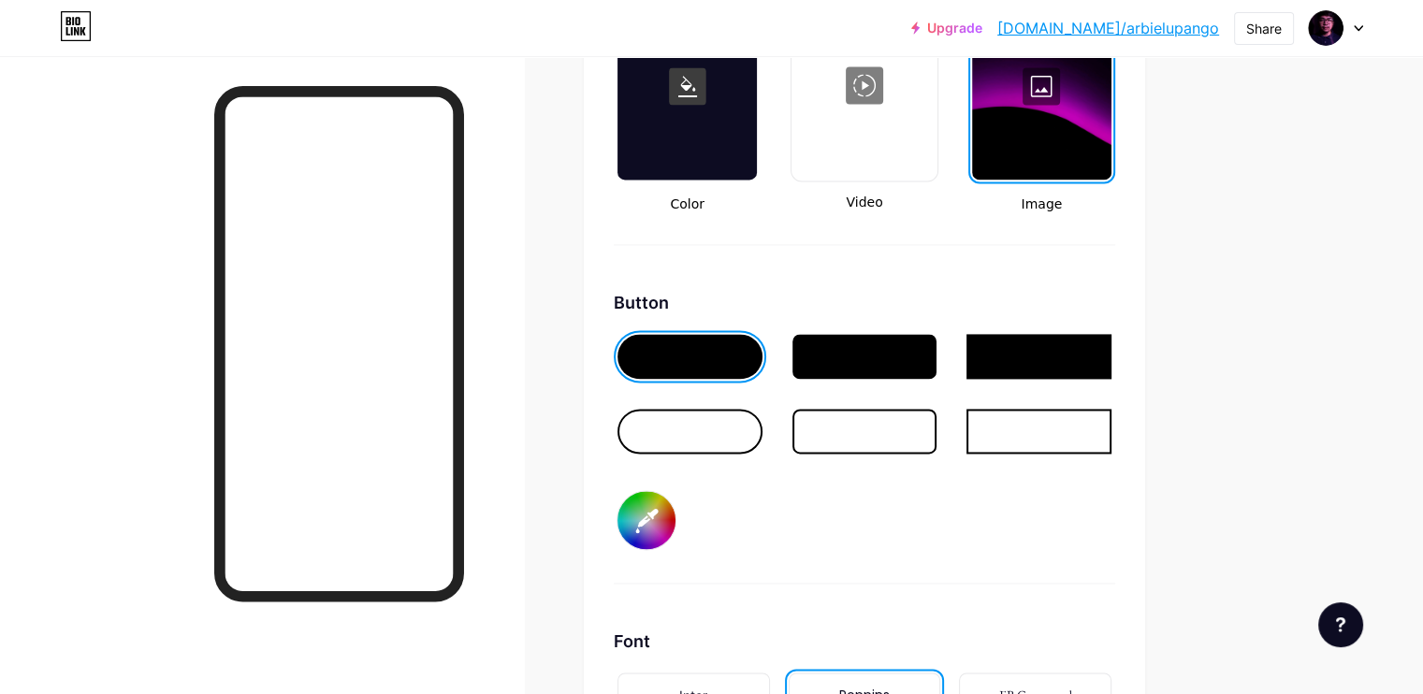
type input "#ffffff"
type input "#a70cc6"
type input "#ffffff"
type input "#a60dc5"
type input "#ffffff"
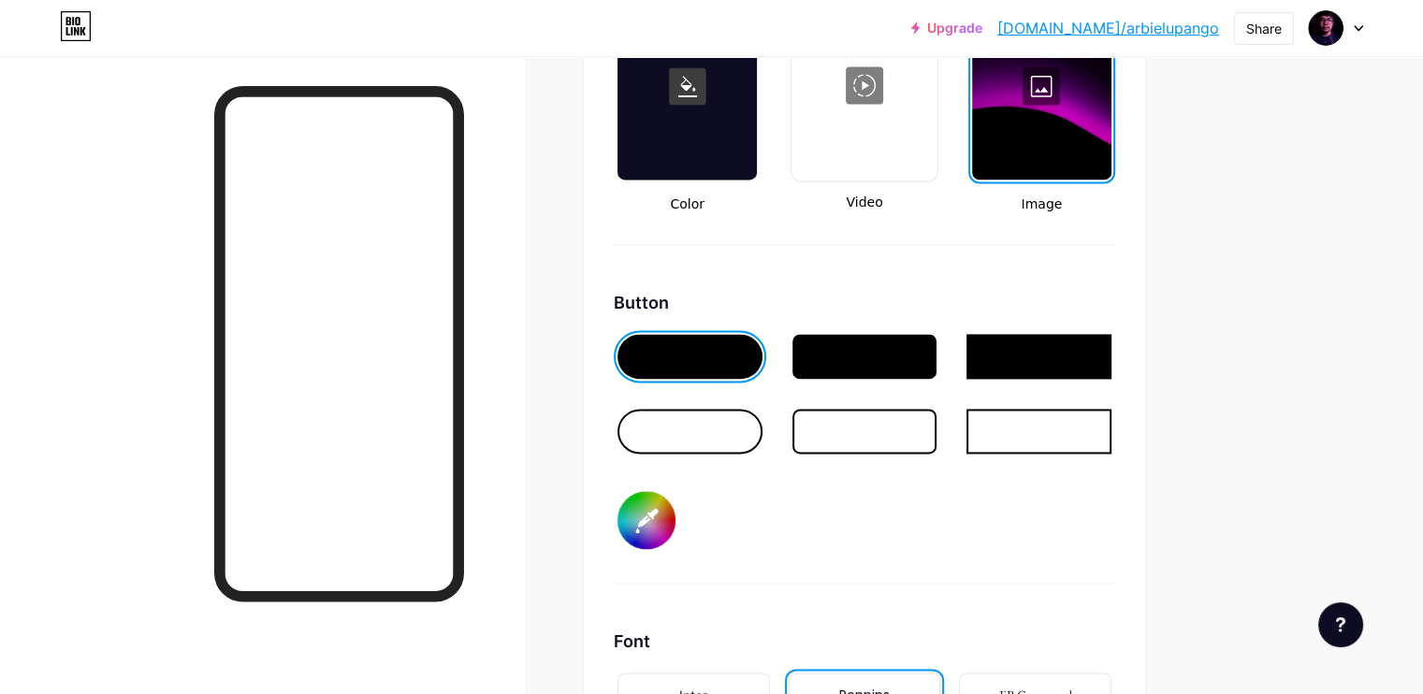
type input "#aa0dc9"
type input "#ffffff"
type input "#ad0ecd"
type input "#ffffff"
type input "#b10fd2"
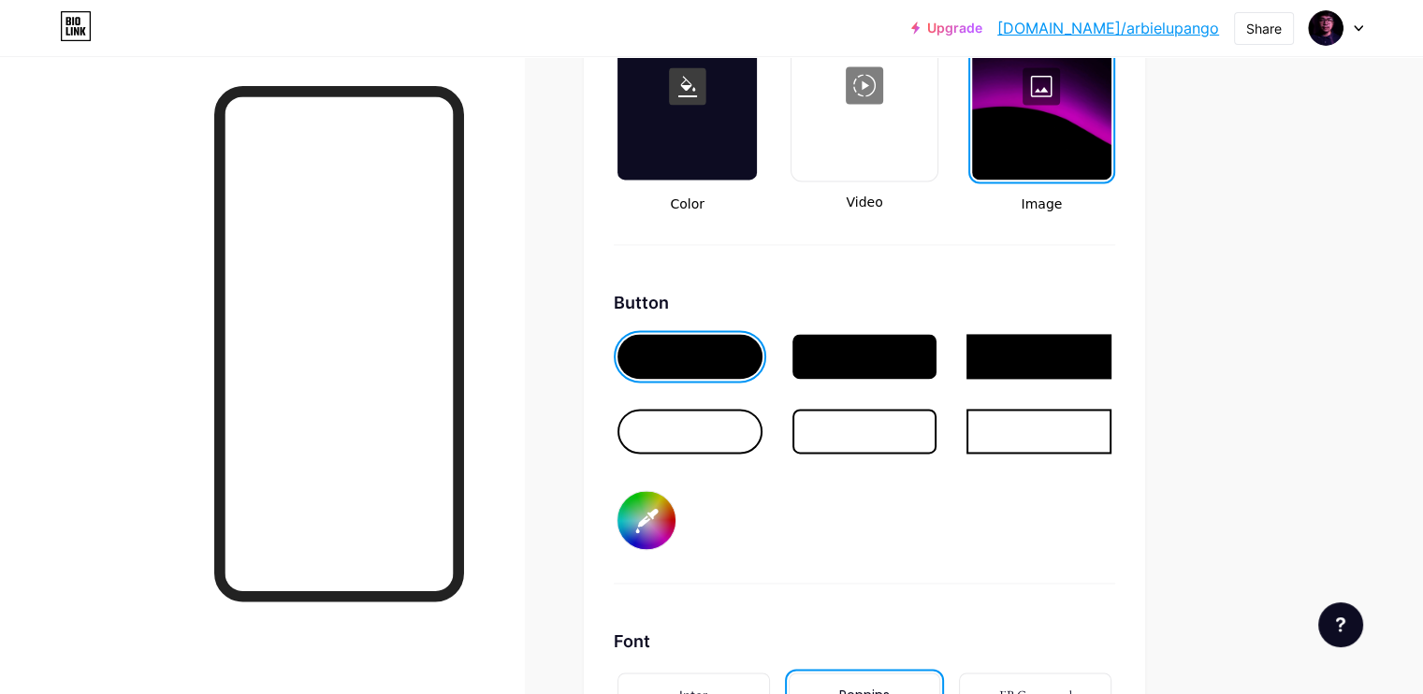
type input "#ffffff"
type input "#b20dd3"
type input "#ffffff"
type input "#b30cd4"
type input "#ffffff"
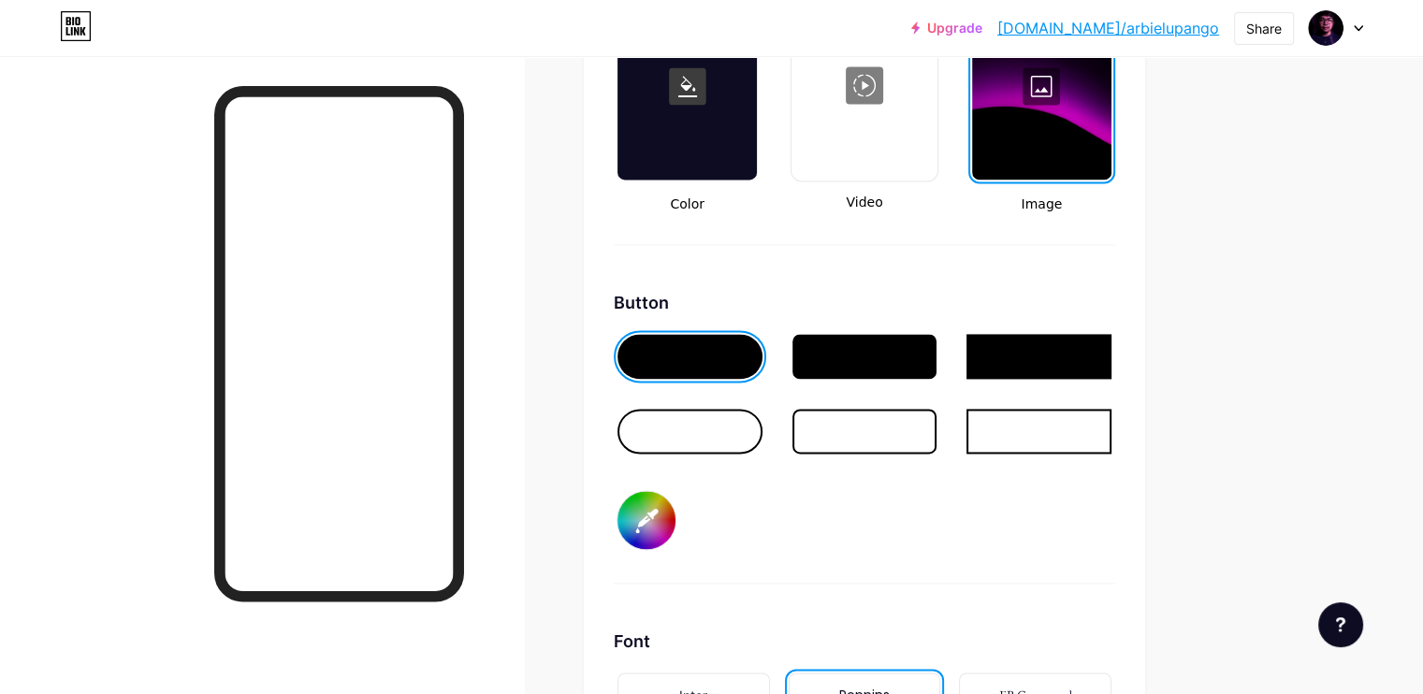
type input "#b40bd5"
type input "#ffffff"
type input "#b40ad6"
type input "#ffffff"
type input "#b509d7"
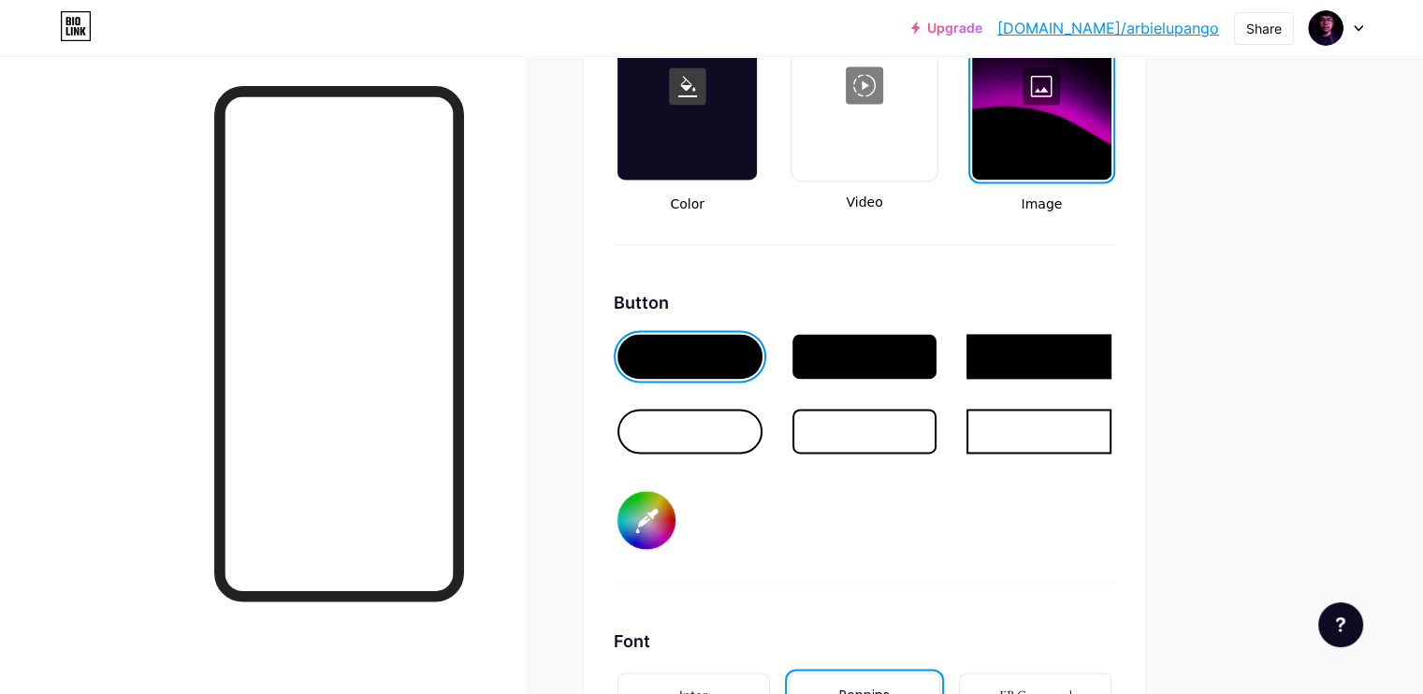
type input "#ffffff"
type input "#b608d9"
type input "#ffffff"
type input "#b707da"
type input "#ffffff"
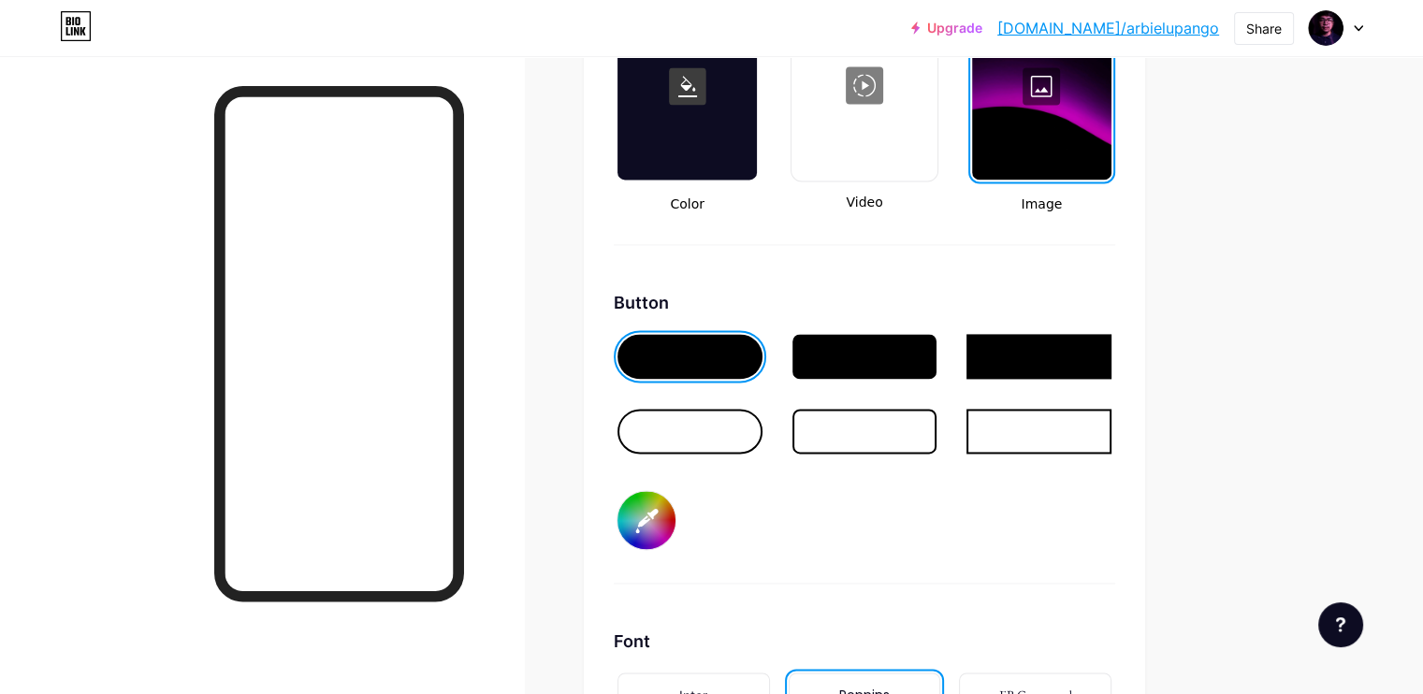
type input "#b706db"
type input "#ffffff"
type input "#b404d7"
type input "#ffffff"
type input "#b503d8"
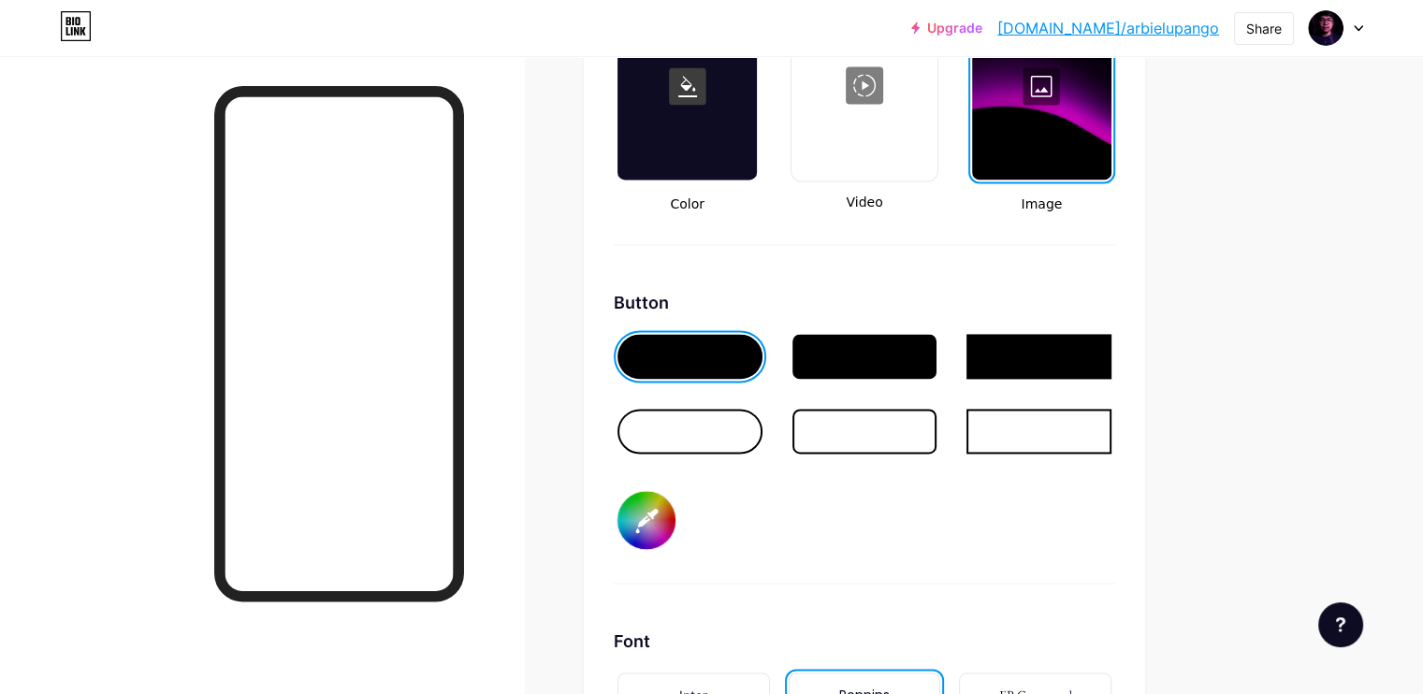
type input "#ffffff"
type input "#b502d9"
type input "#ffffff"
type input "#ba01df"
type input "#ffffff"
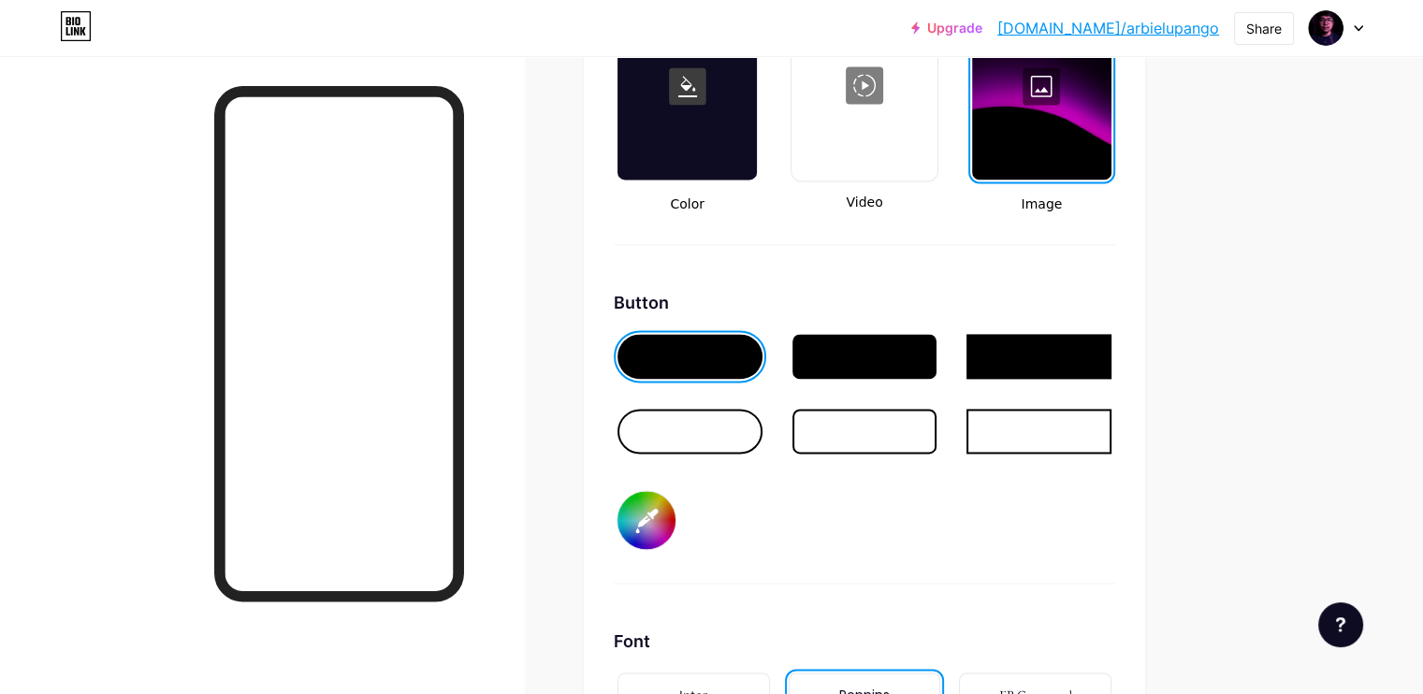
type input "#b700db"
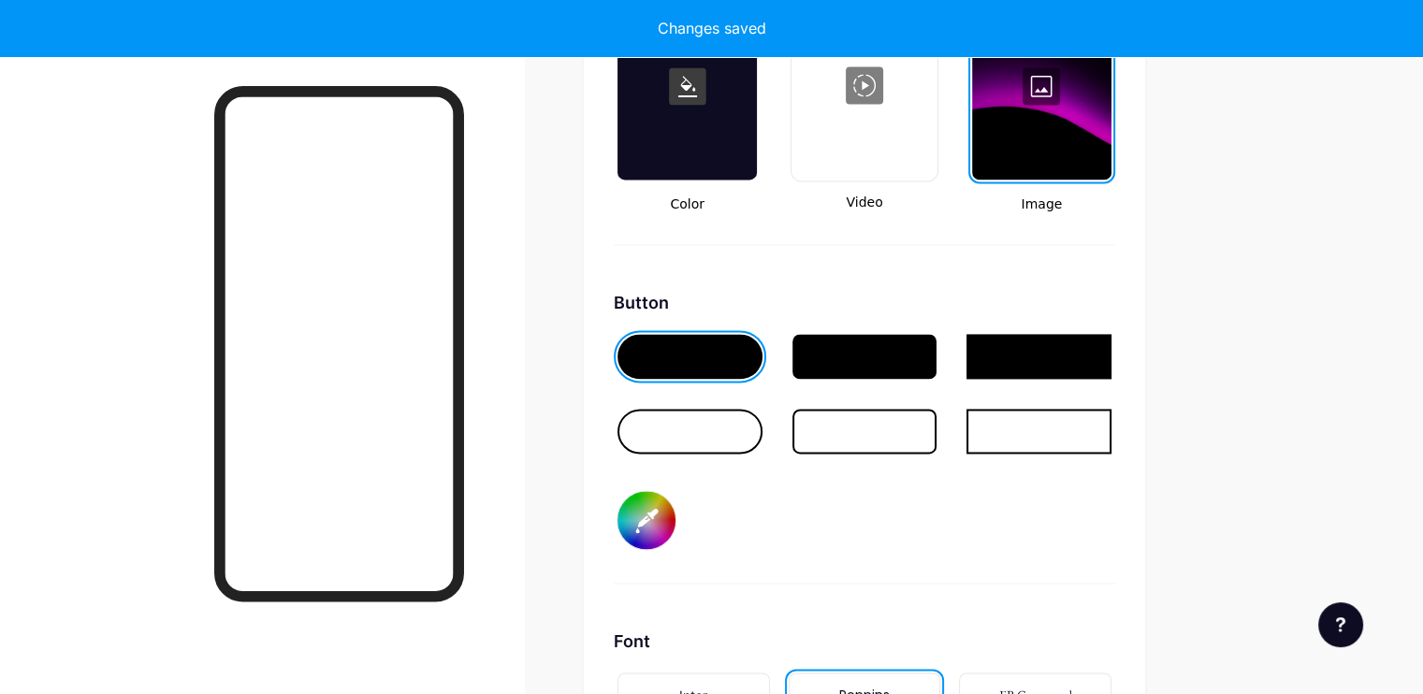
type input "#ffffff"
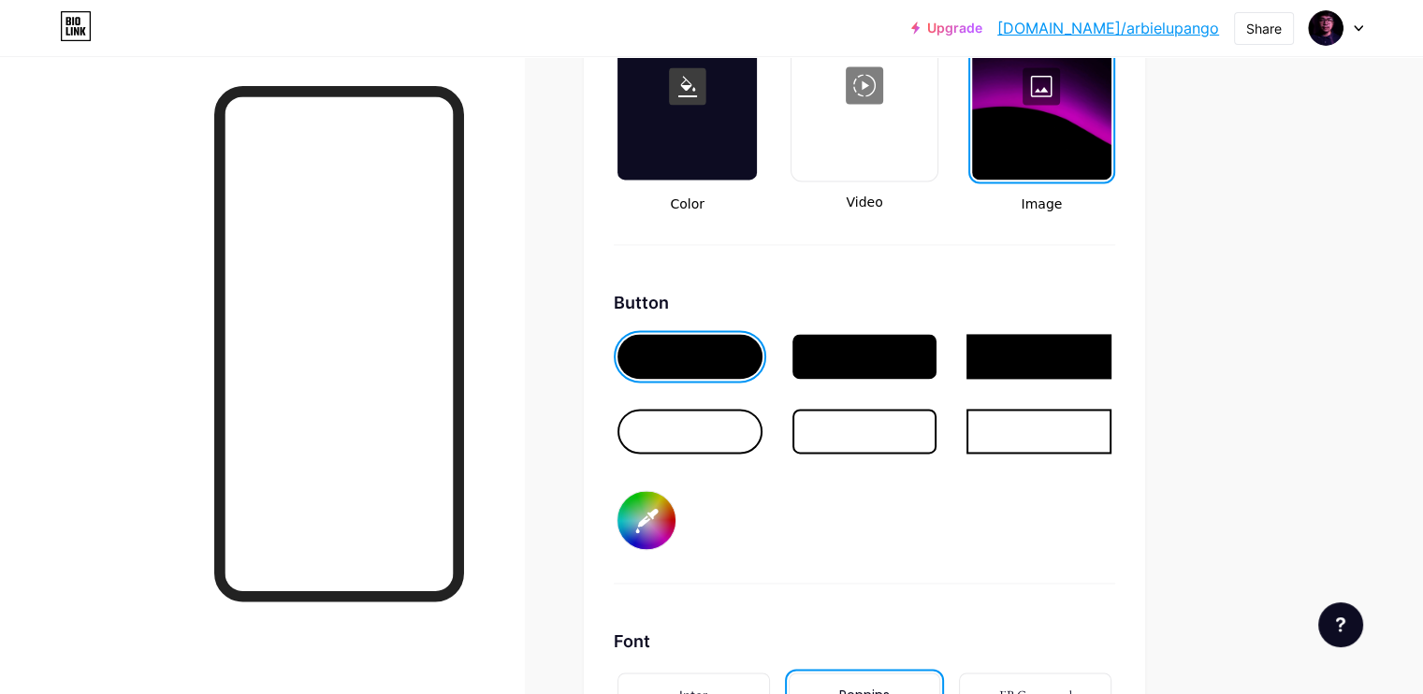
type input "#bb06e0"
type input "#ffffff"
type input "#b706db"
type input "#ffffff"
type input "#b305d6"
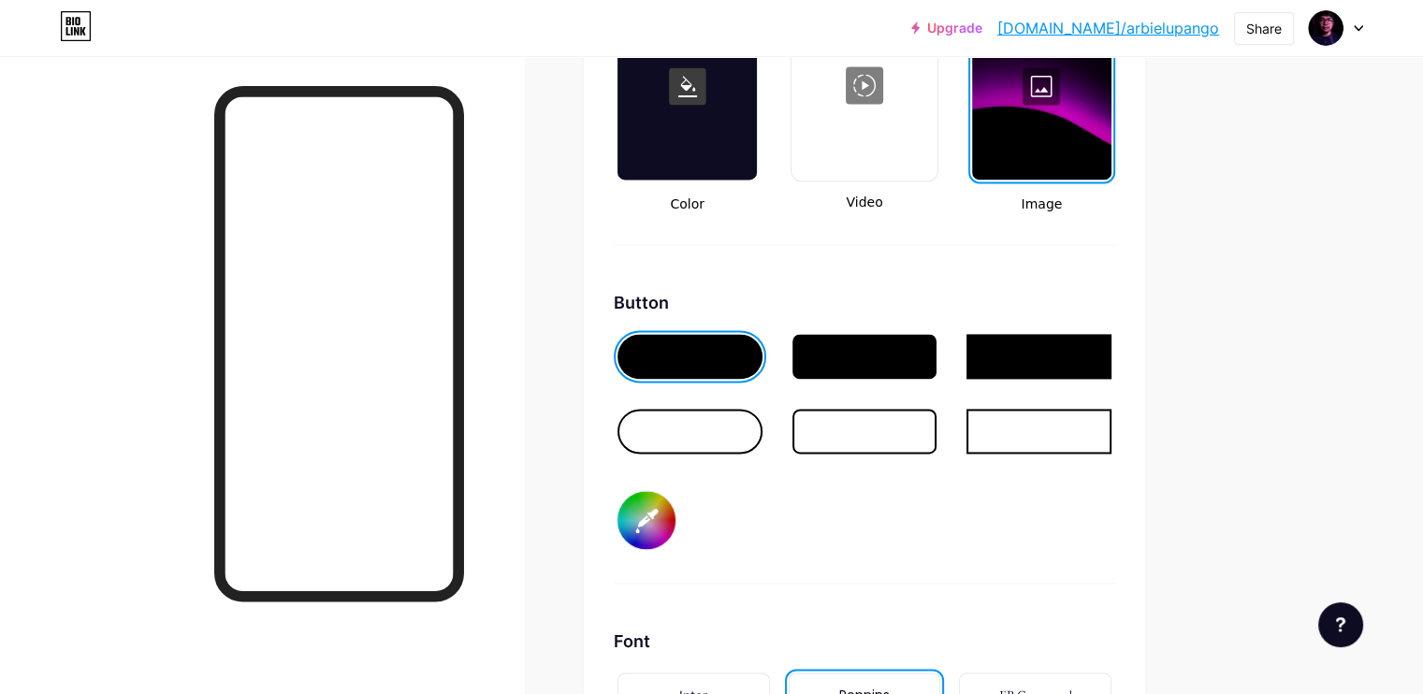
type input "#ffffff"
type input "#b004d2"
type input "#ffffff"
type input "#af05d1"
type input "#ffffff"
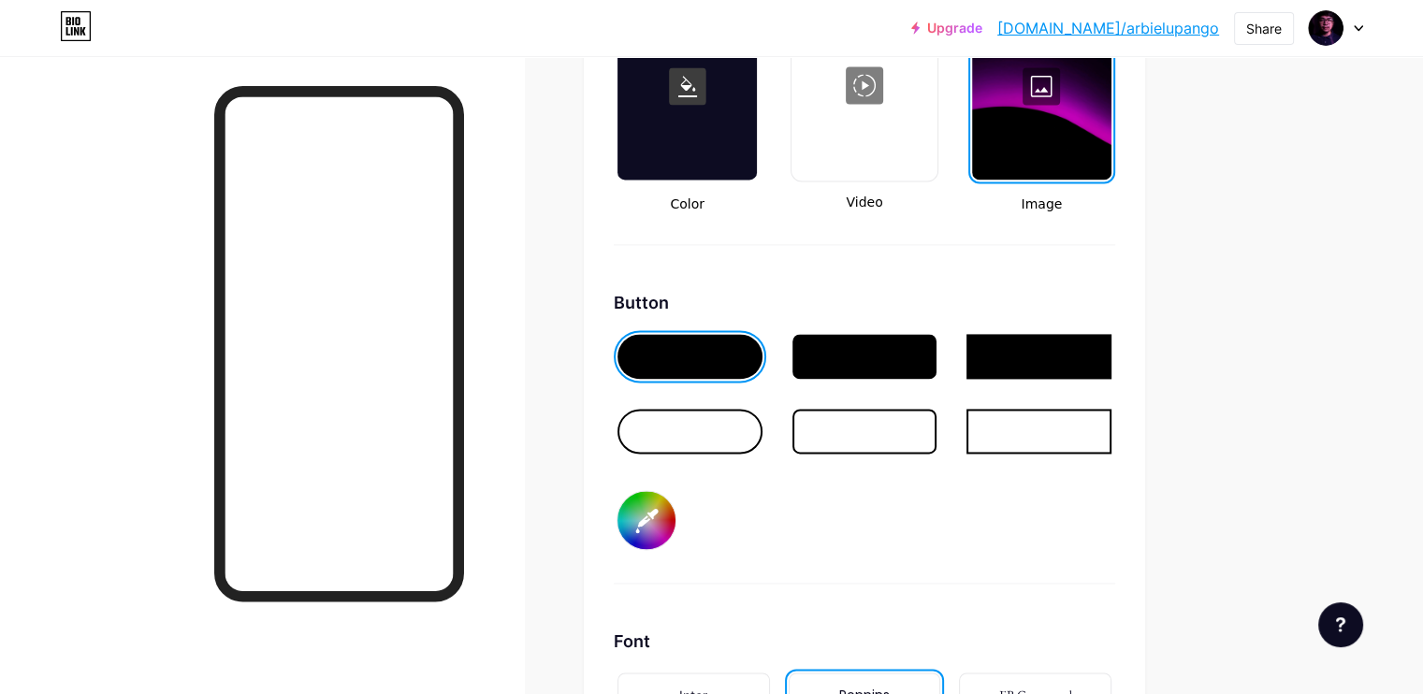
type input "#ab04cd"
type input "#ffffff"
type input "#b004d2"
type input "#ffffff"
type input "#ad02cf"
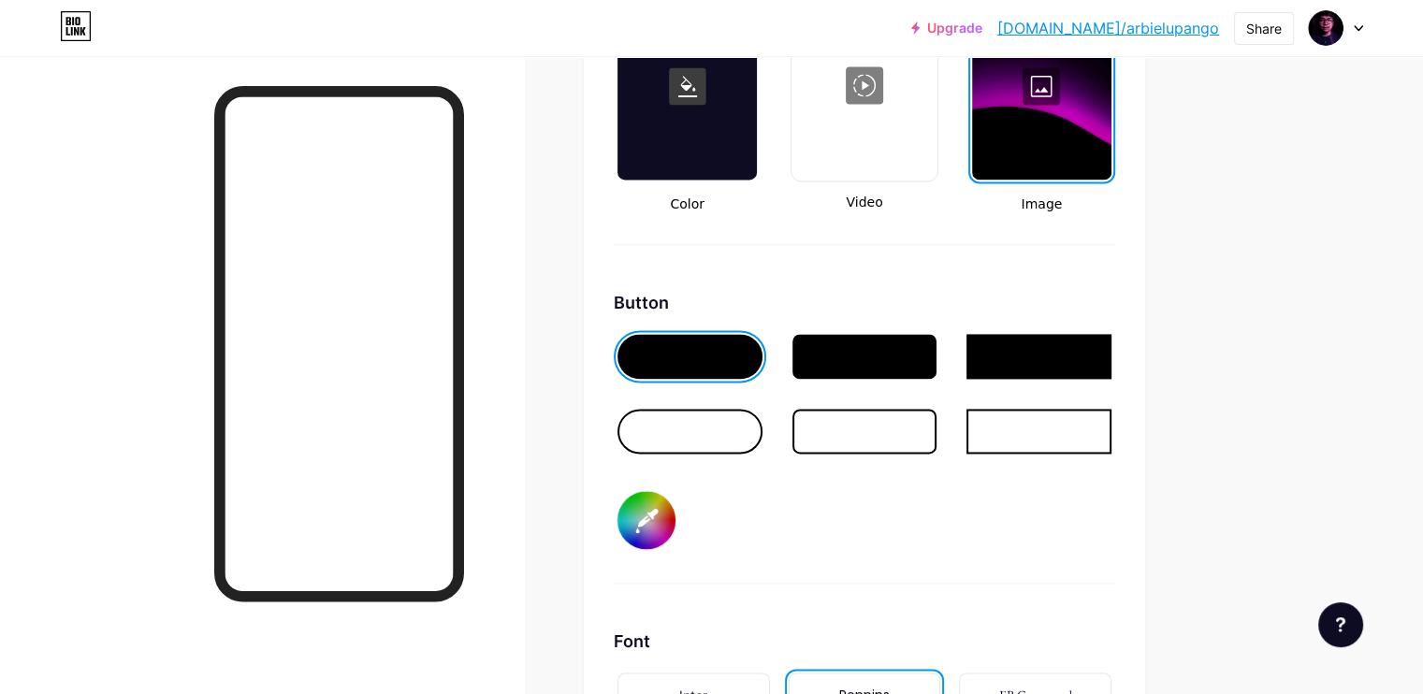
type input "#ffffff"
type input "#ac03ce"
type input "#ffffff"
type input "#a902ca"
type input "#ffffff"
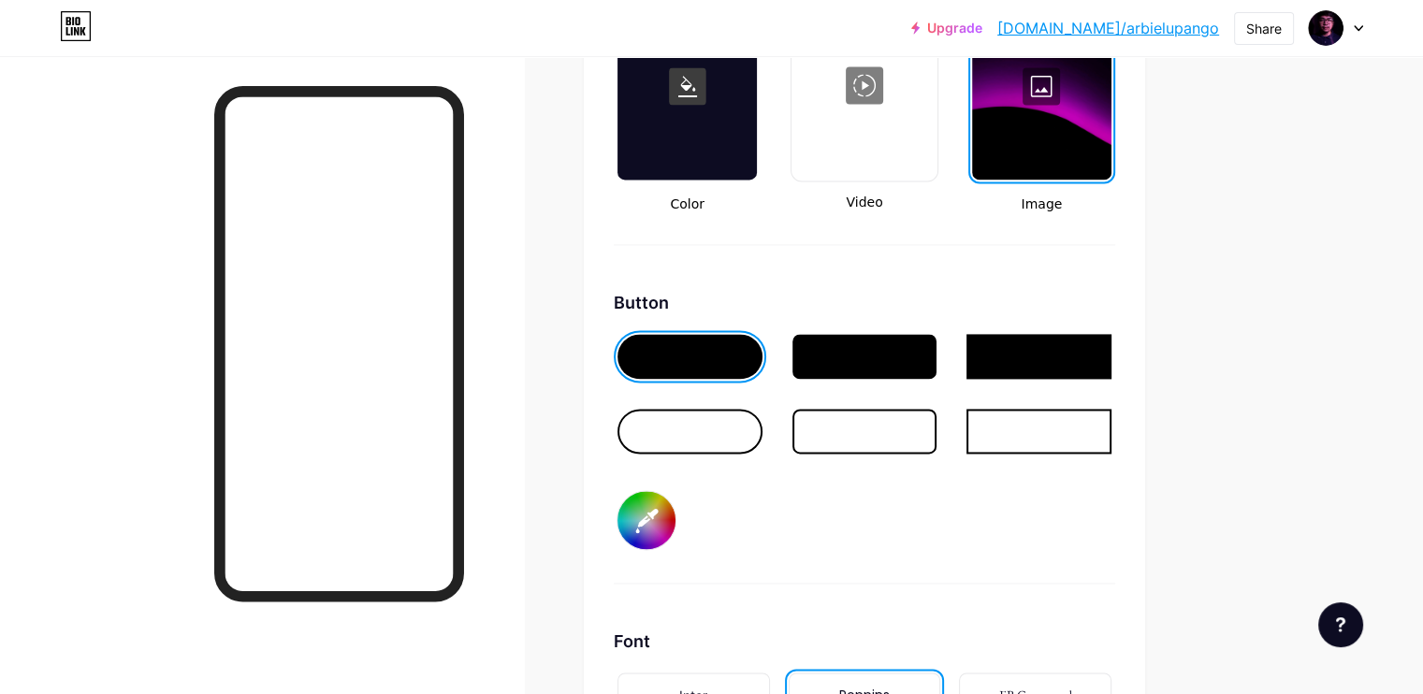
type input "#a803c9"
type input "#ffffff"
type input "#a902ca"
type input "#ffffff"
type input "#a901cb"
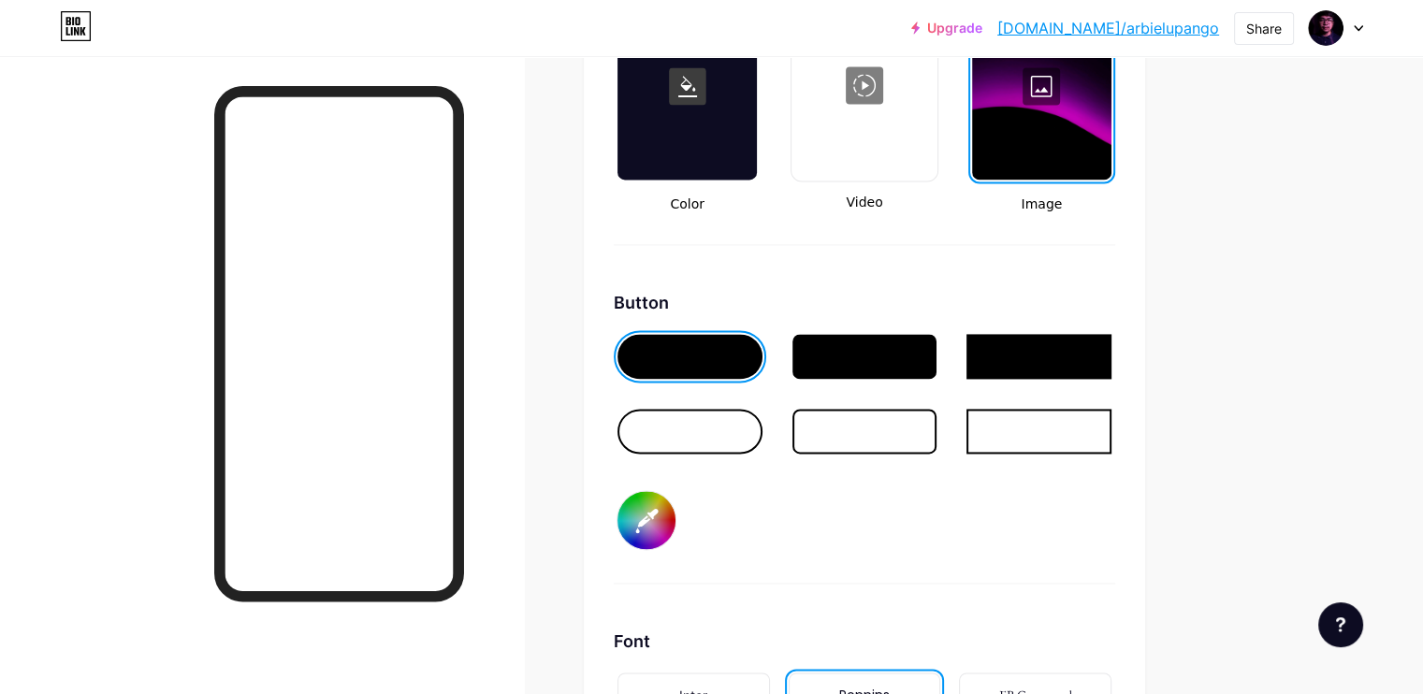
type input "#ffffff"
type input "#a501c6"
type input "#ffffff"
type input "#a600c7"
type input "#ffffff"
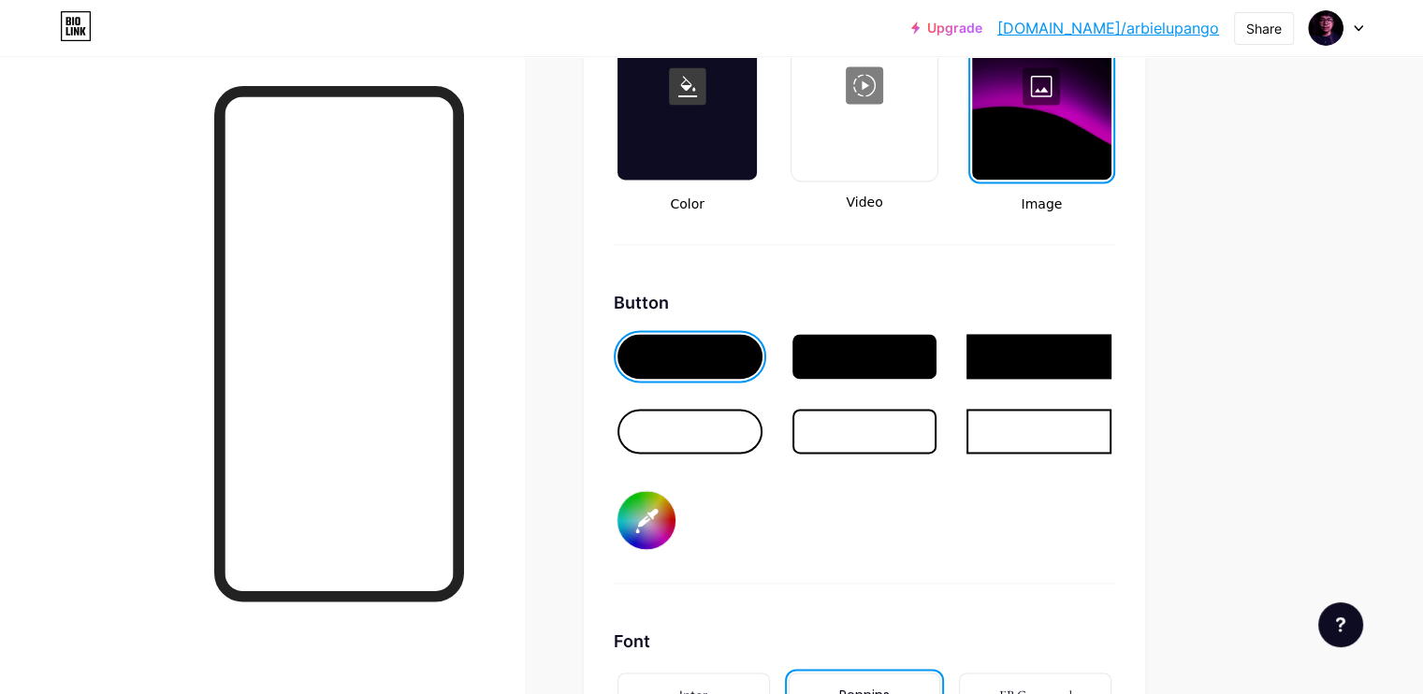
type input "#a100c2"
type input "#ffffff"
type input "#9d00bd"
type input "#ffffff"
type input "#9900b8"
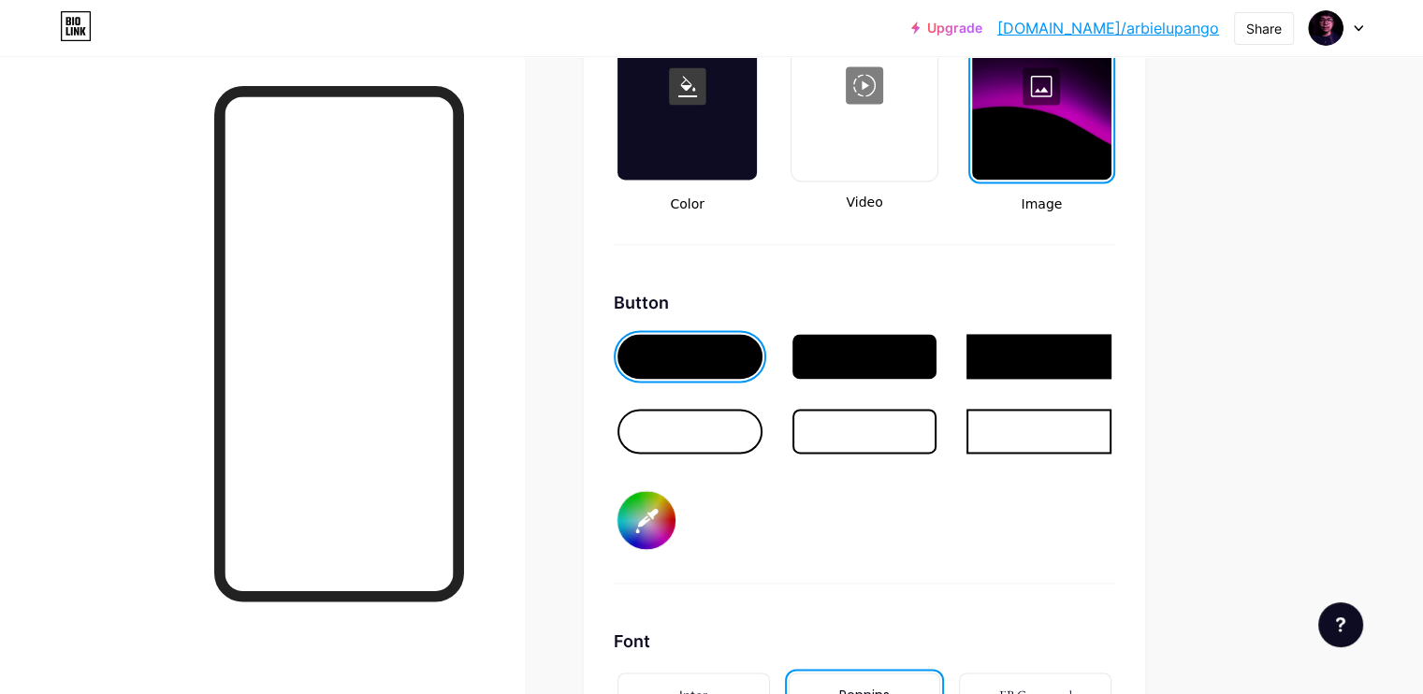
type input "#ffffff"
type input "#9500b3"
type input "#ffffff"
type input "#9000ad"
type input "#ffffff"
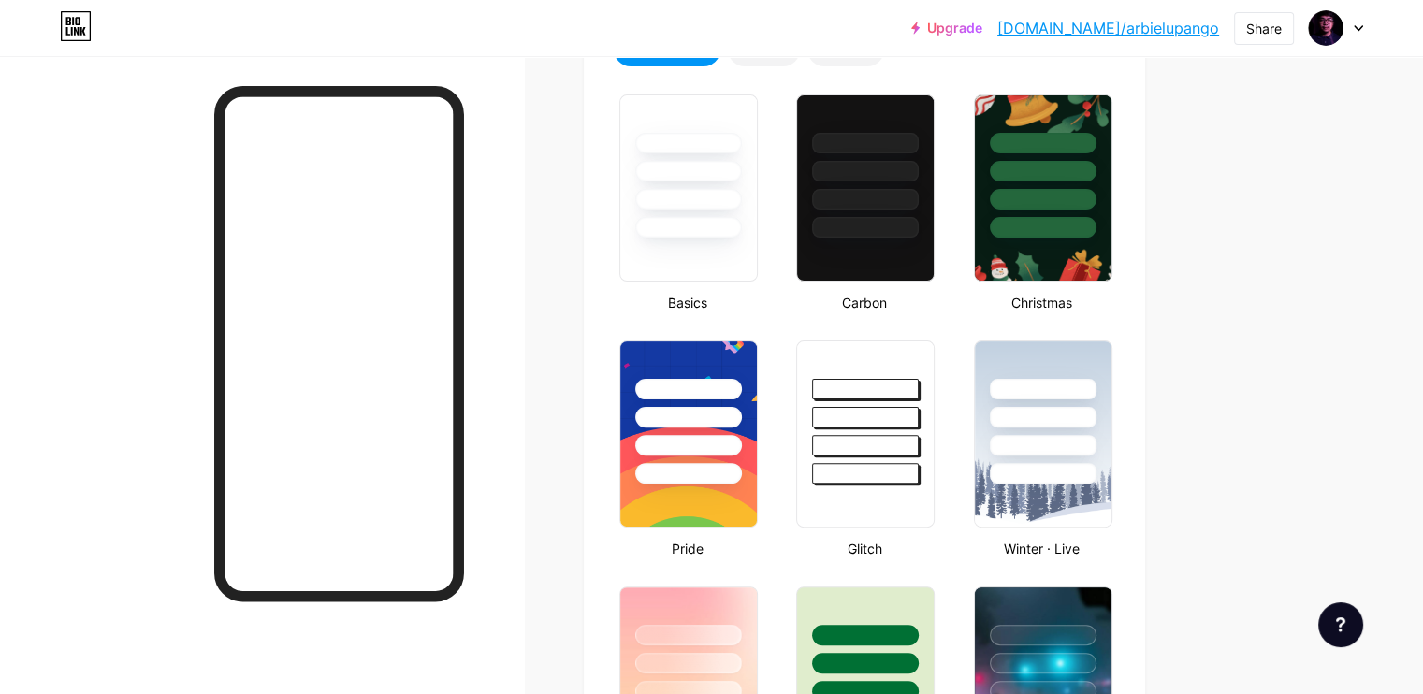
scroll to position [0, 0]
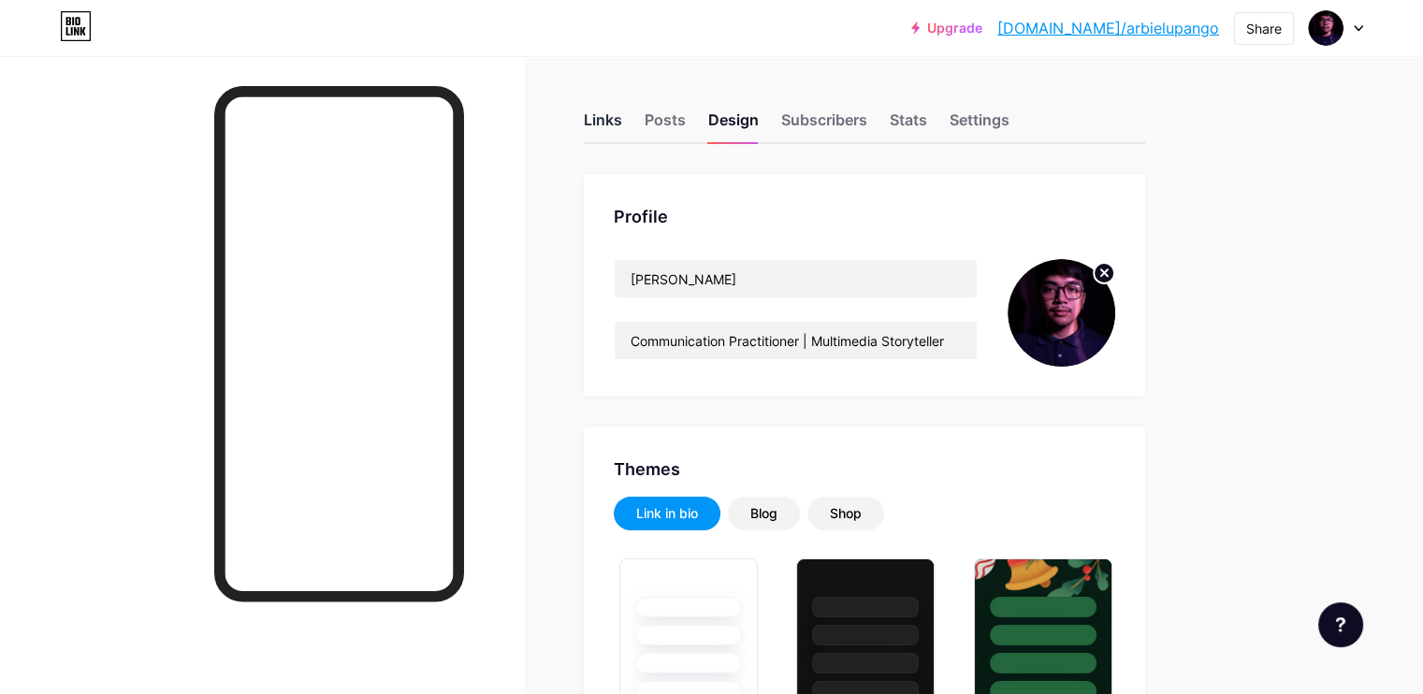
click at [622, 130] on div "Links" at bounding box center [603, 126] width 38 height 34
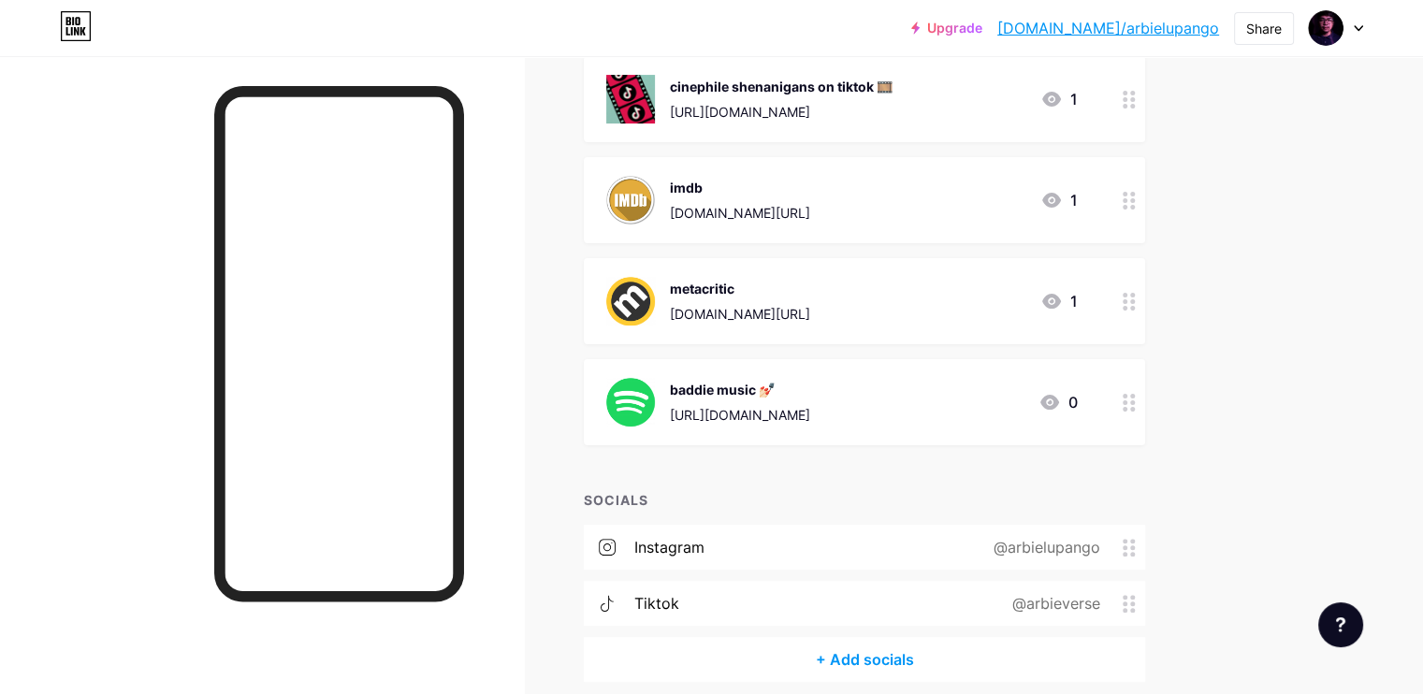
scroll to position [520, 0]
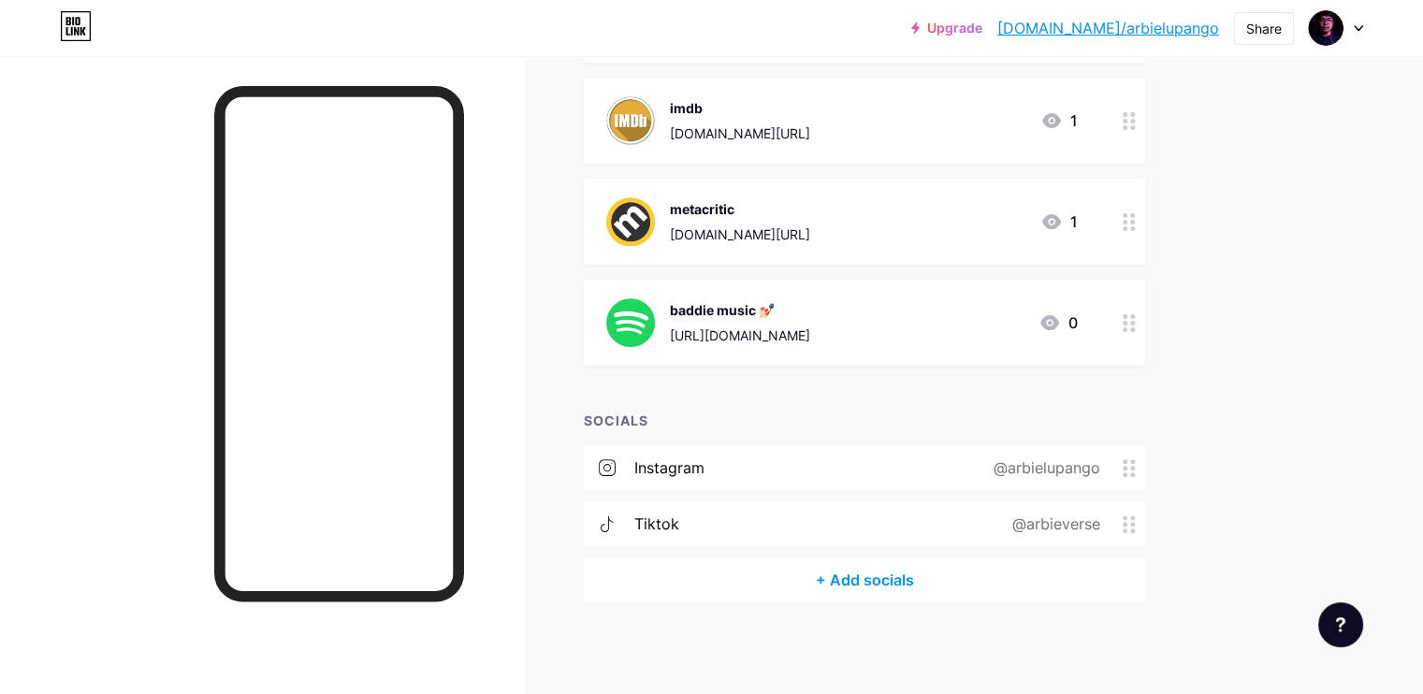
click at [857, 396] on div "+ ADD LINK + ADD EMBED + Add header medium page [DOMAIN_NAME] 1 film reviews [D…" at bounding box center [864, 128] width 561 height 949
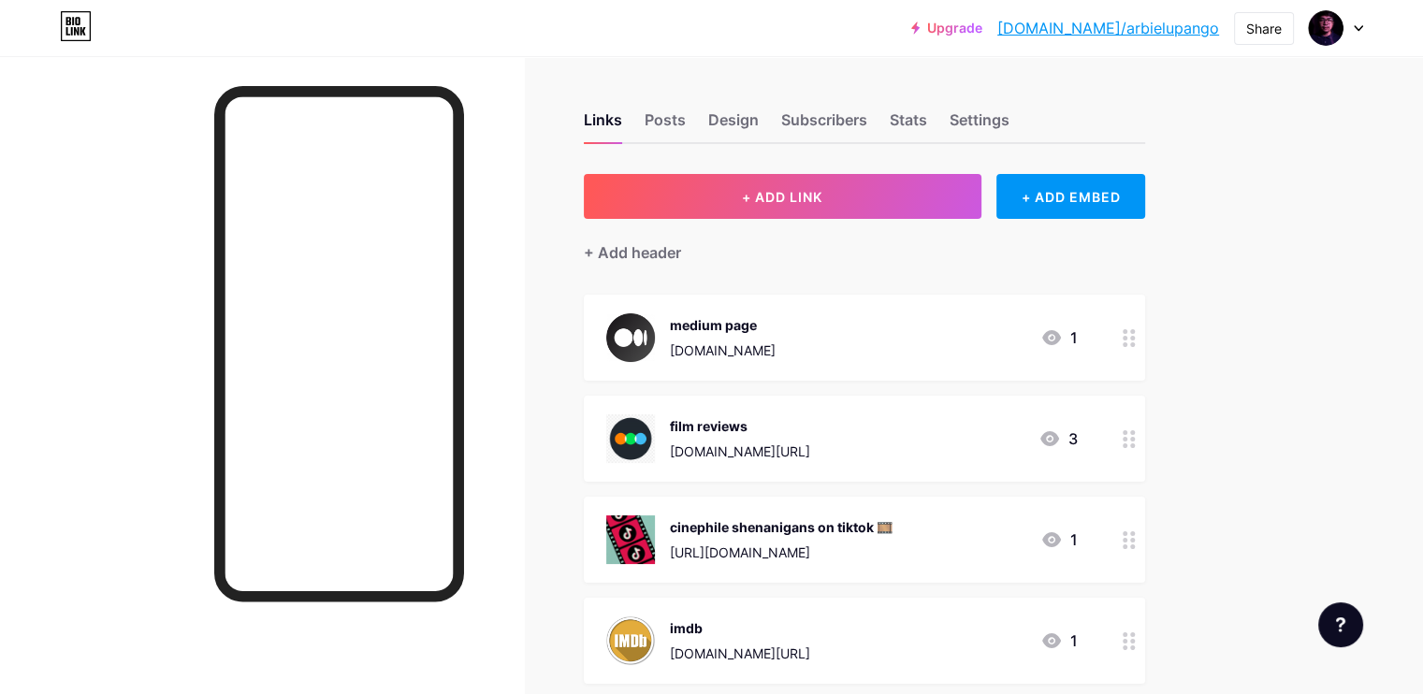
drag, startPoint x: 1177, startPoint y: 534, endPoint x: 1204, endPoint y: 502, distance: 41.8
click at [1145, 502] on div at bounding box center [1129, 540] width 32 height 86
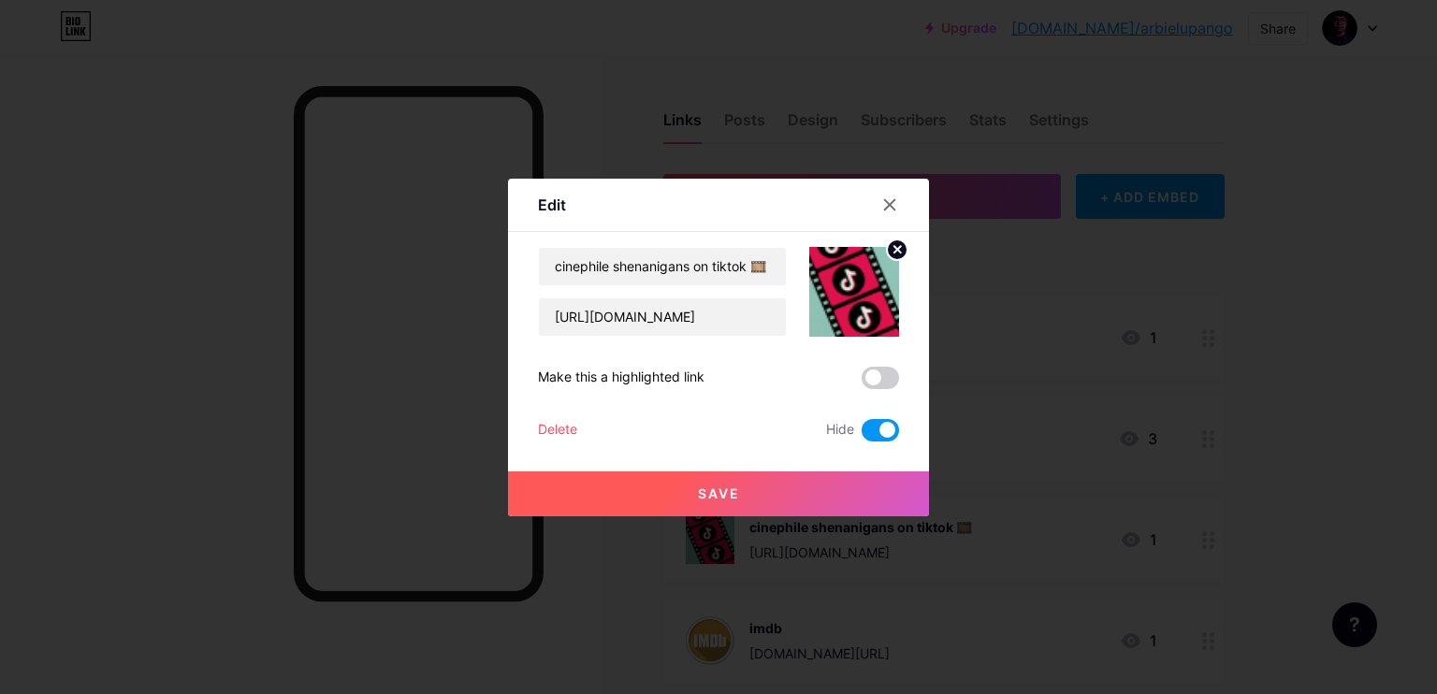
click at [1209, 531] on div at bounding box center [718, 347] width 1437 height 694
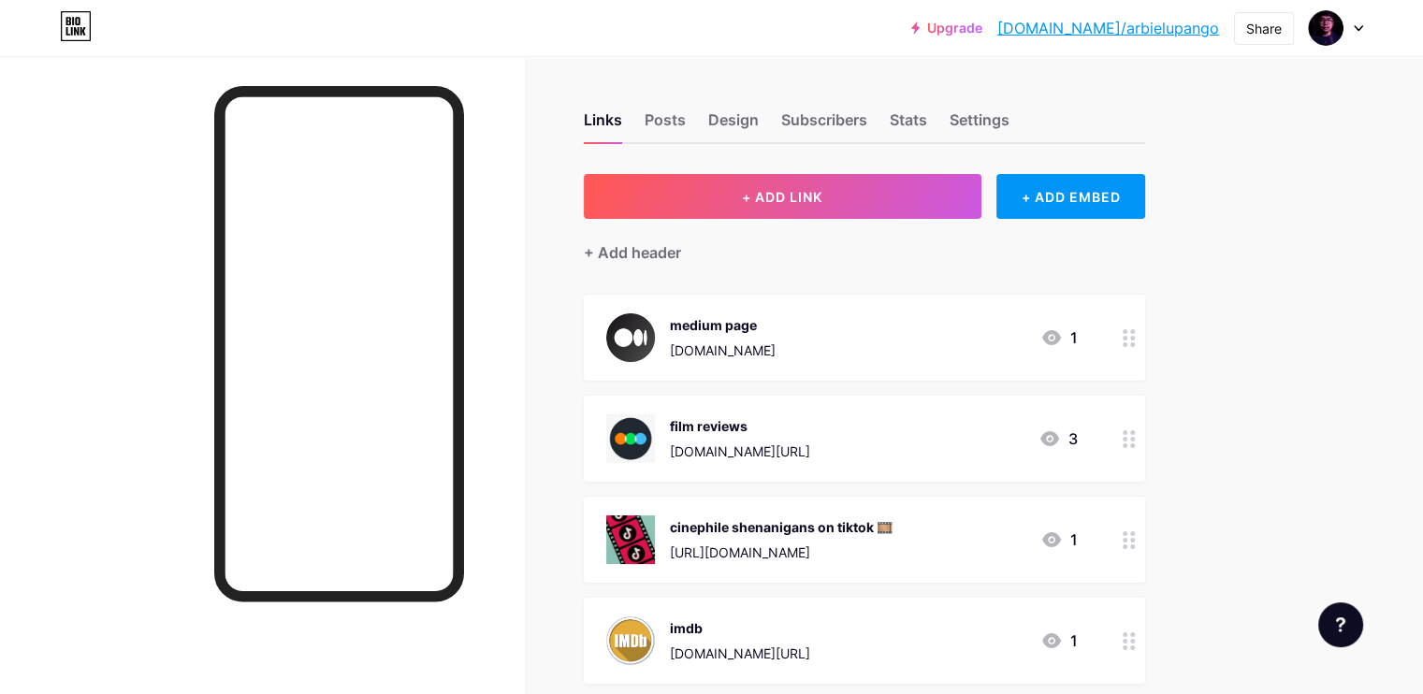
click at [1145, 532] on div at bounding box center [1129, 540] width 32 height 86
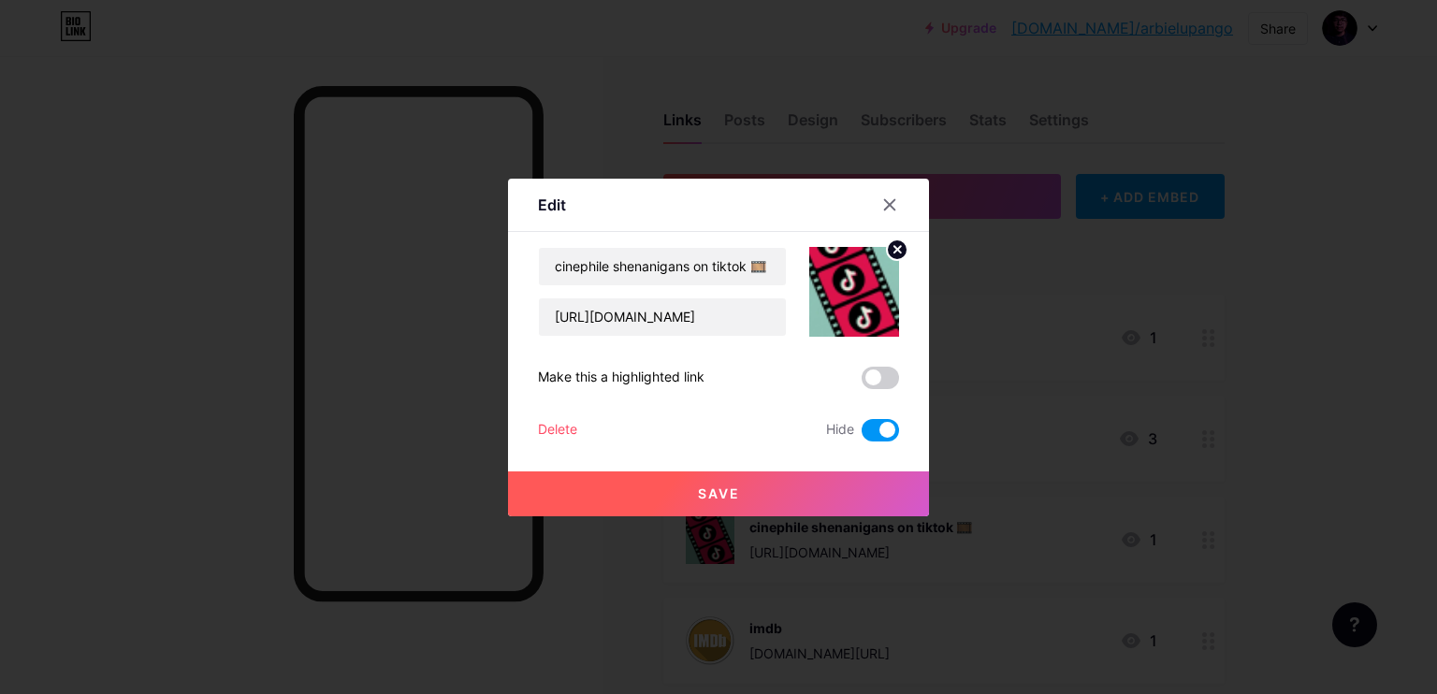
click at [565, 429] on div "Delete" at bounding box center [557, 430] width 39 height 22
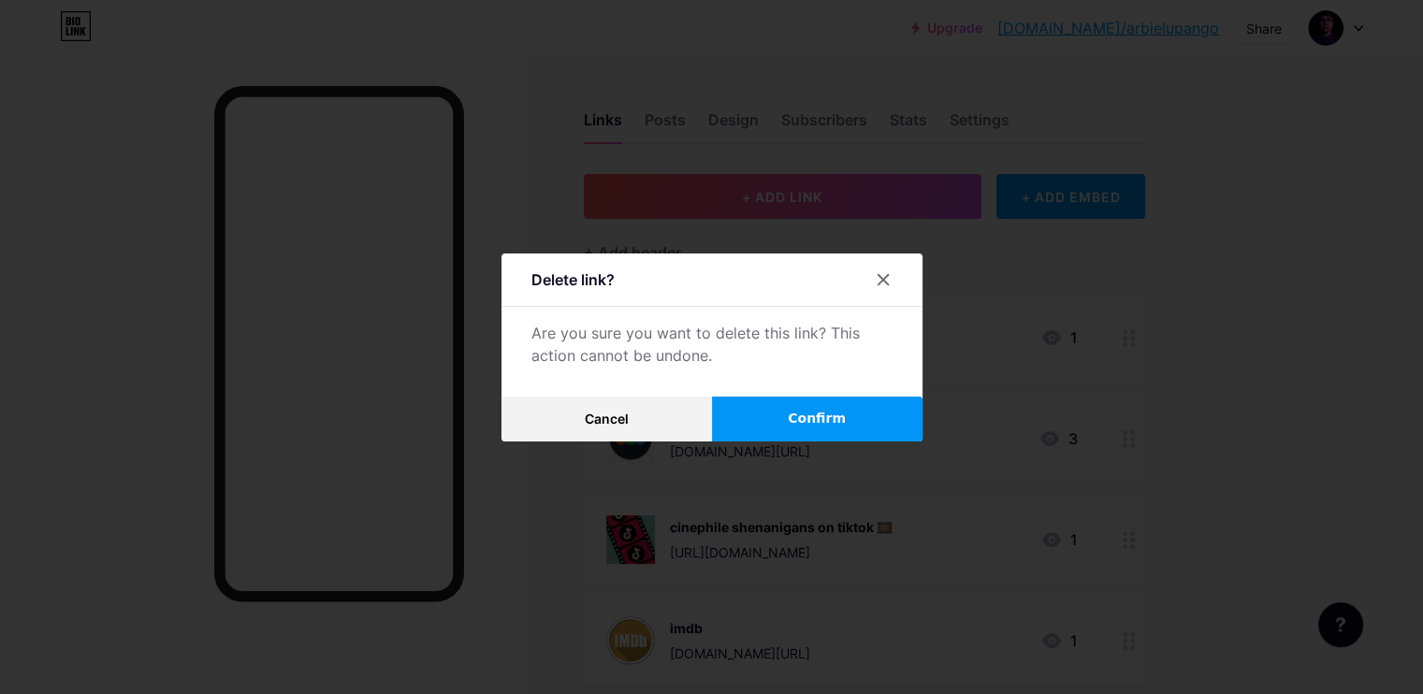
click at [821, 407] on button "Confirm" at bounding box center [817, 419] width 211 height 45
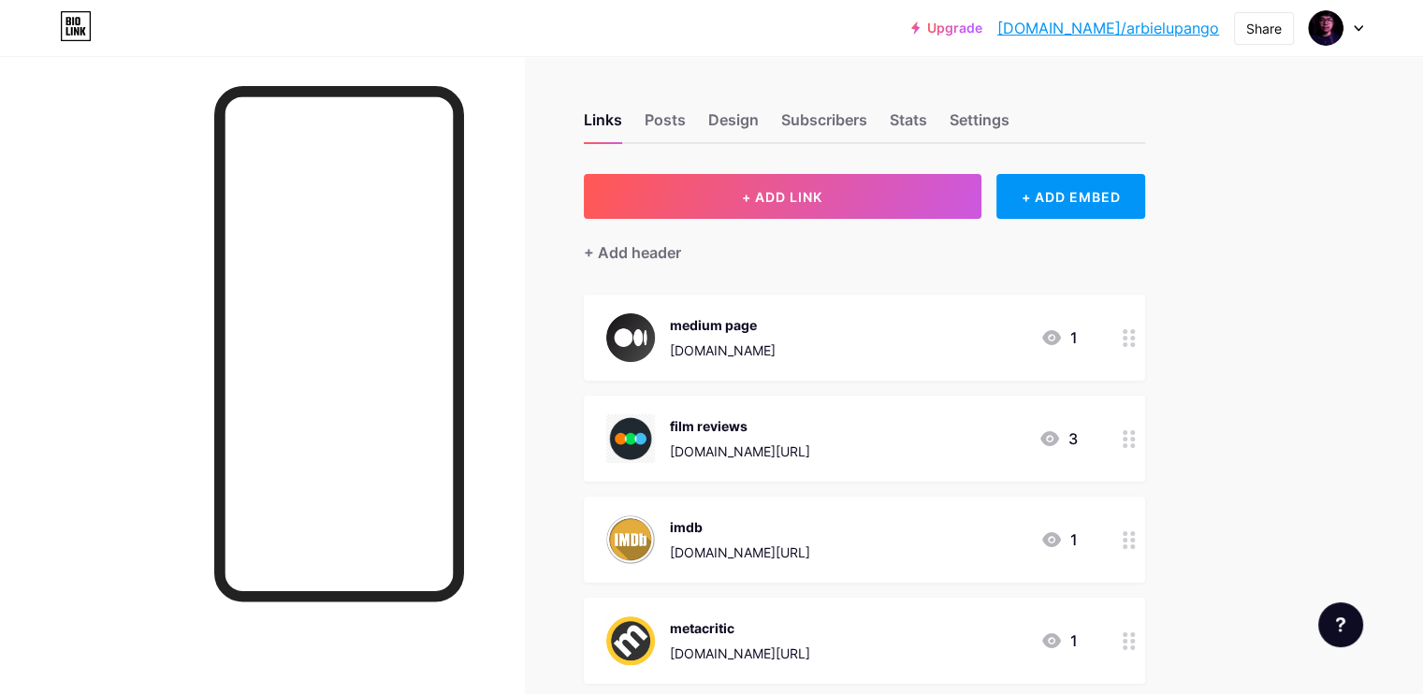
click at [1145, 530] on div at bounding box center [1129, 540] width 32 height 86
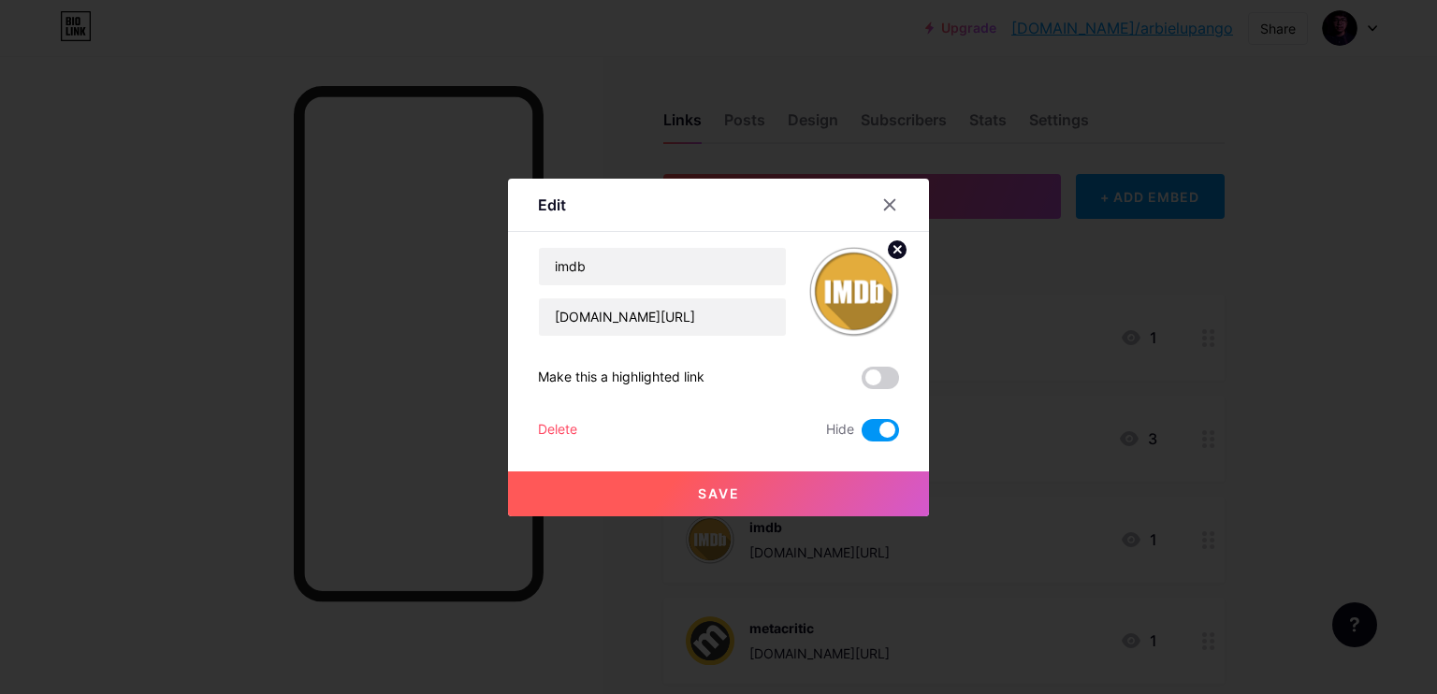
click at [577, 431] on div "Delete" at bounding box center [557, 430] width 39 height 22
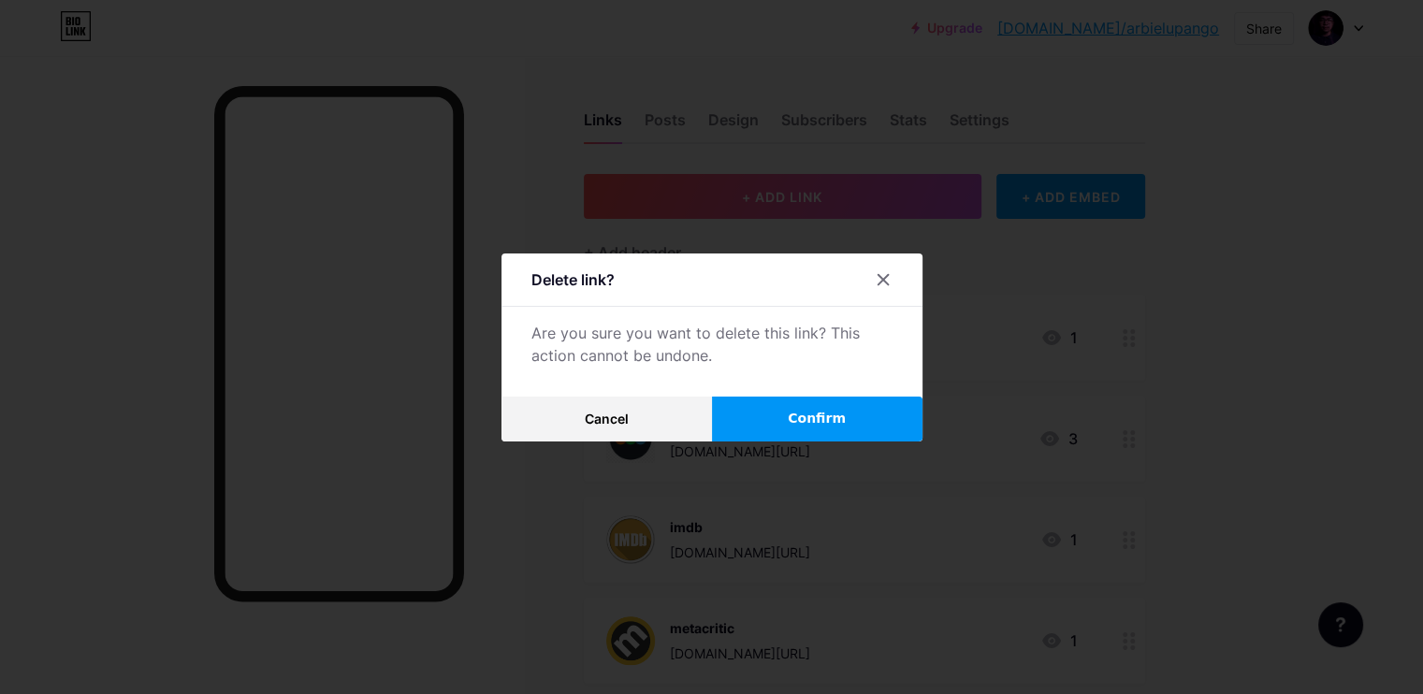
click at [760, 418] on button "Confirm" at bounding box center [817, 419] width 211 height 45
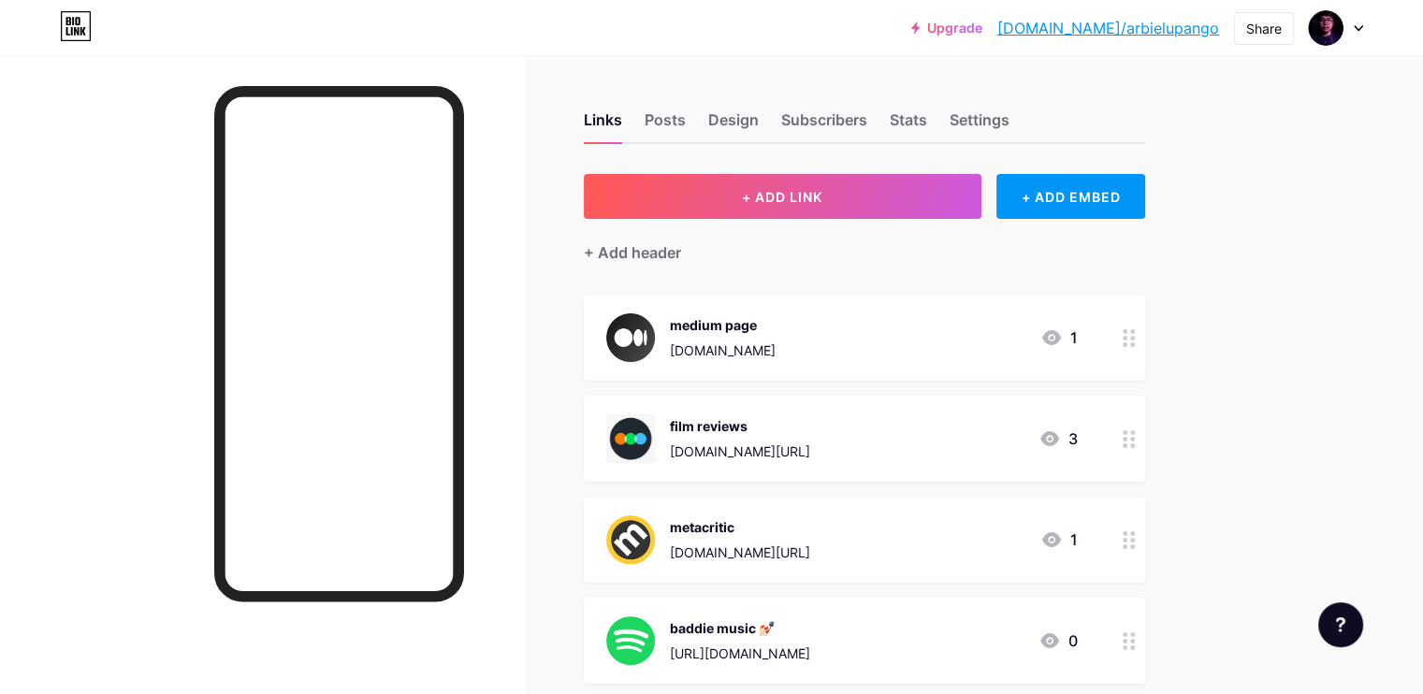
scroll to position [312, 0]
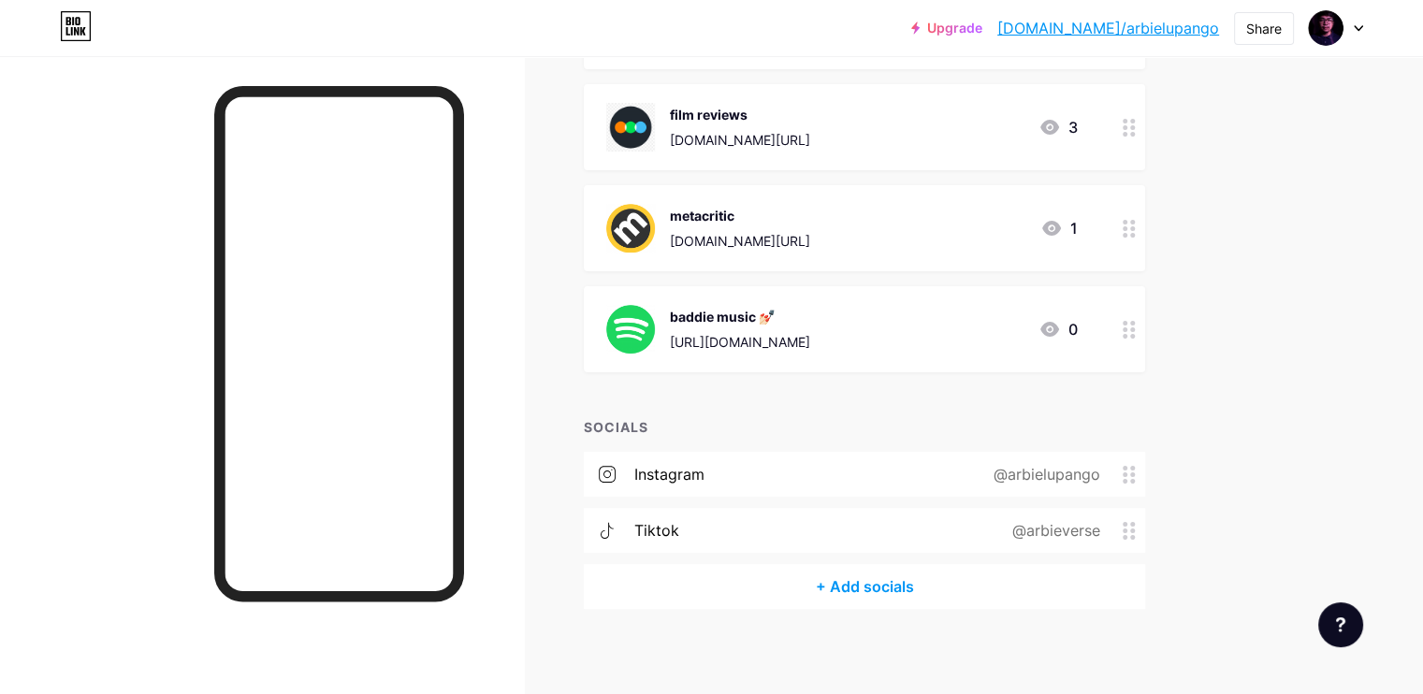
click at [1145, 341] on div at bounding box center [1129, 329] width 32 height 86
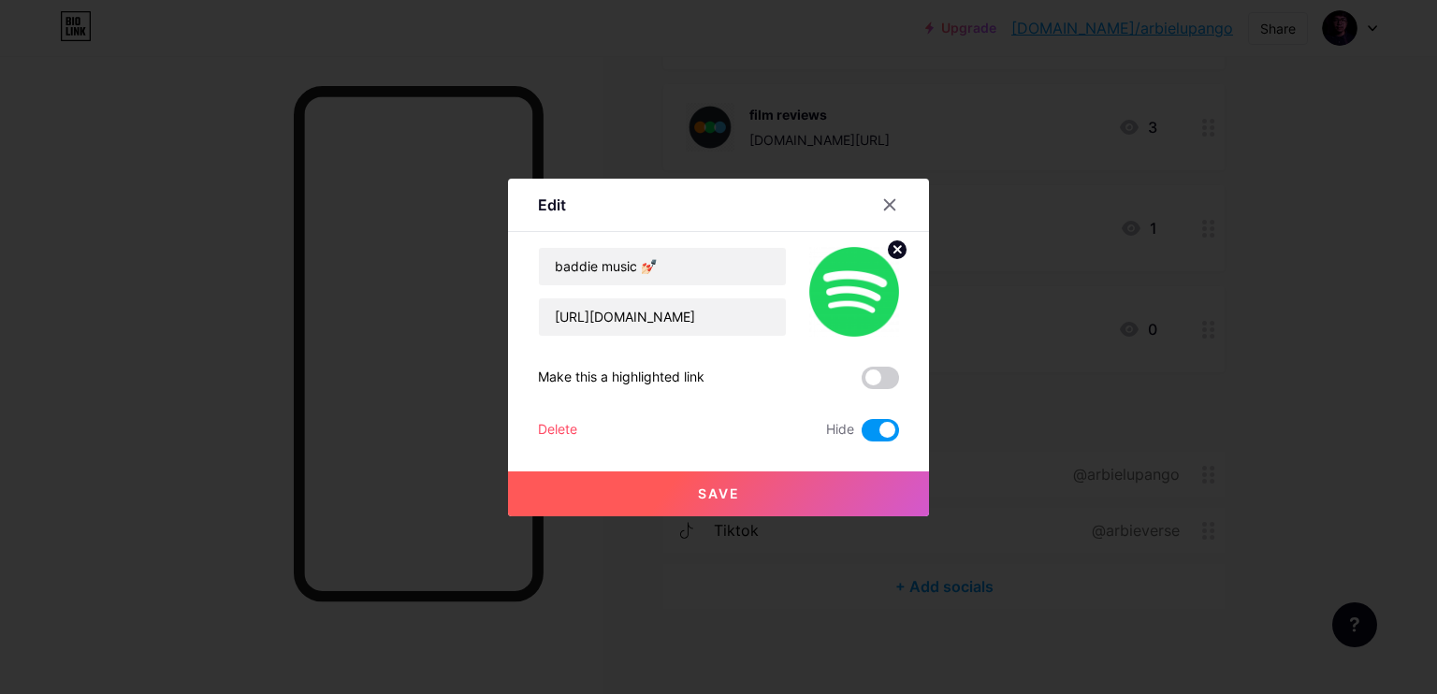
click at [575, 425] on div "Delete" at bounding box center [557, 430] width 39 height 22
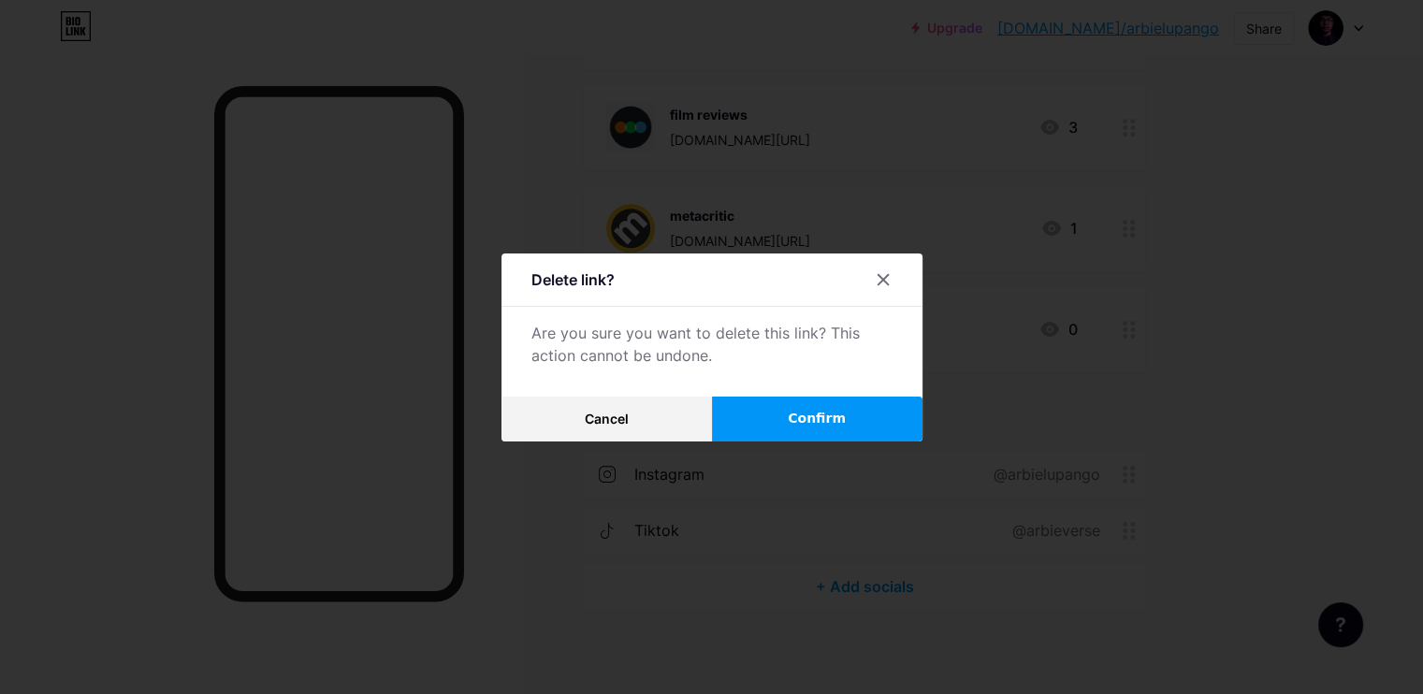
click at [840, 415] on span "Confirm" at bounding box center [817, 419] width 58 height 20
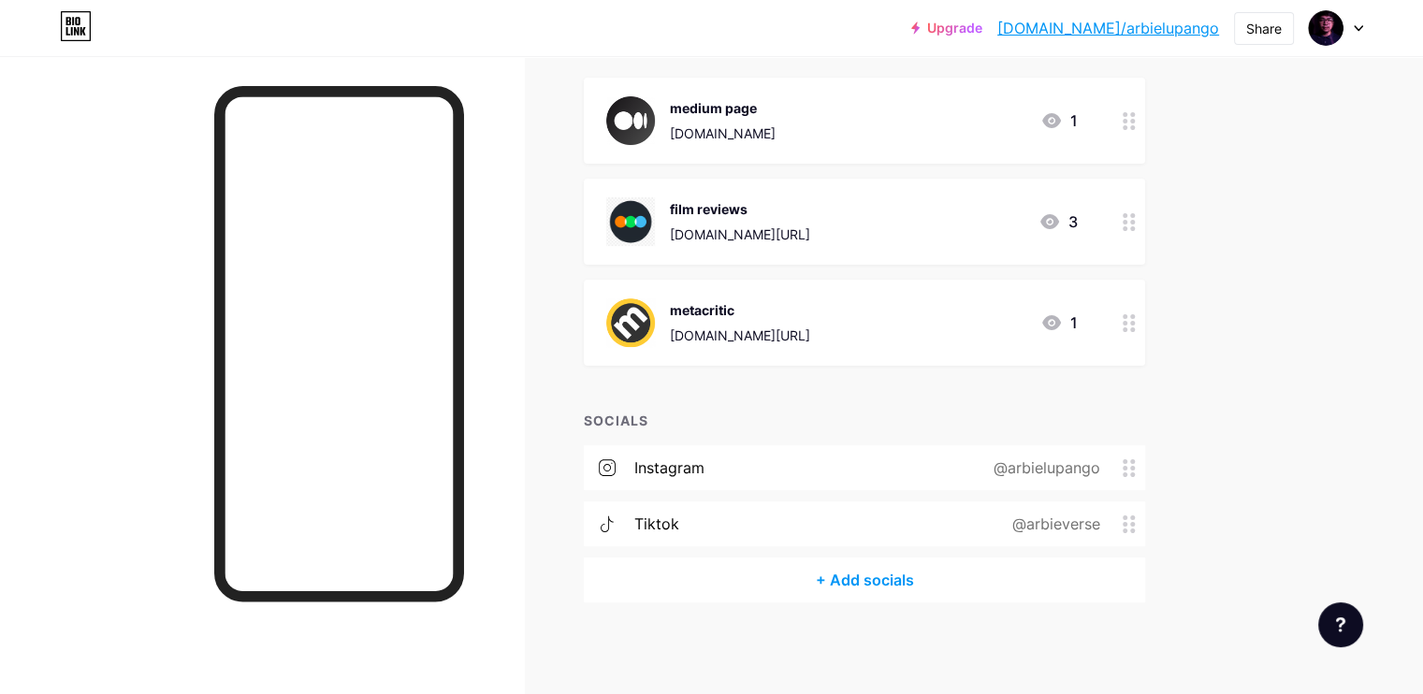
click at [635, 313] on div "Links Posts Design Subscribers Stats Settings + ADD LINK + ADD EMBED + Add head…" at bounding box center [612, 267] width 1224 height 857
click at [902, 566] on div "+ Add socials" at bounding box center [864, 580] width 561 height 45
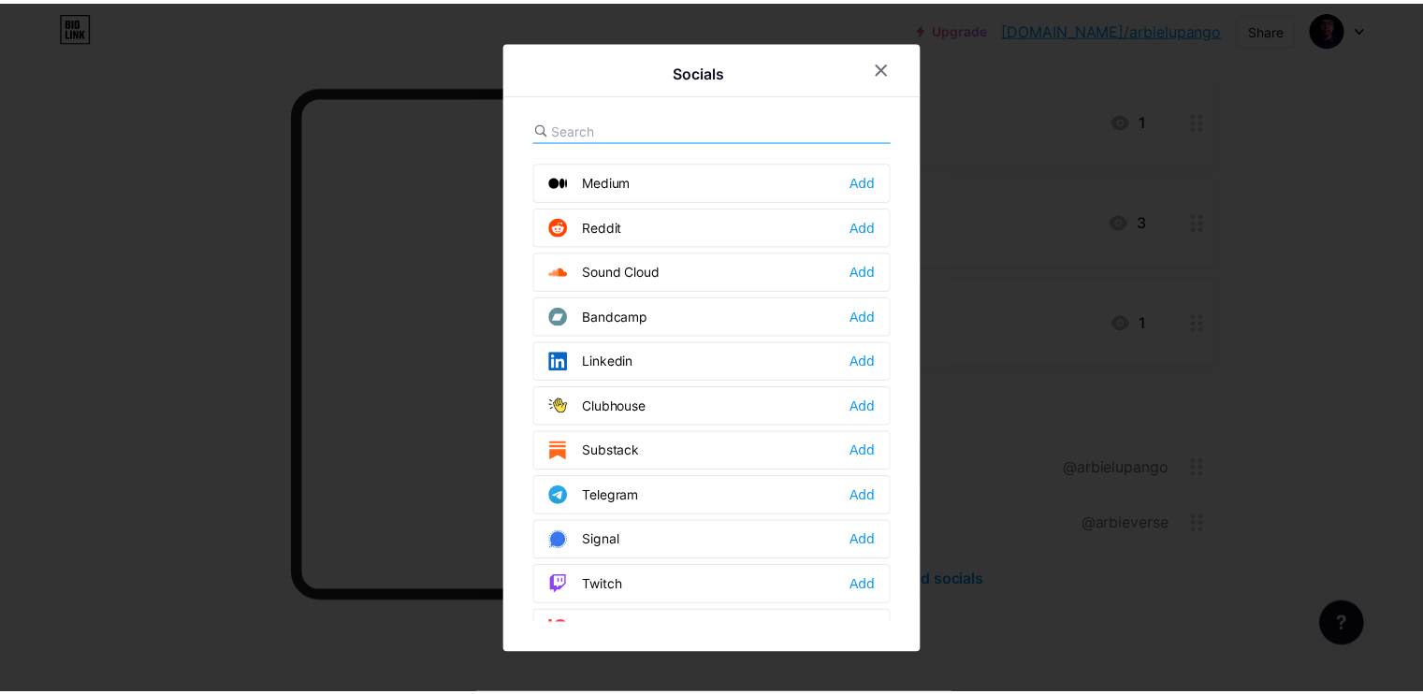
scroll to position [936, 0]
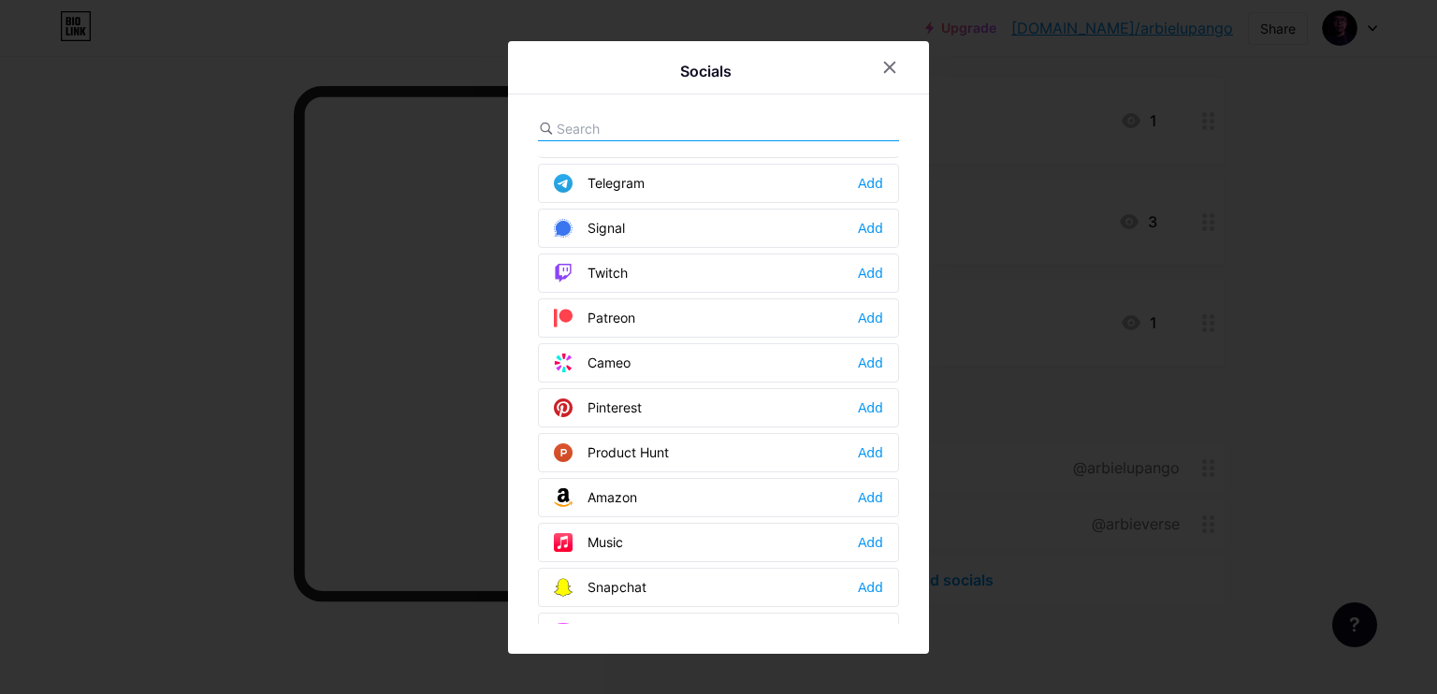
click at [606, 190] on div "Telegram Add" at bounding box center [718, 183] width 361 height 39
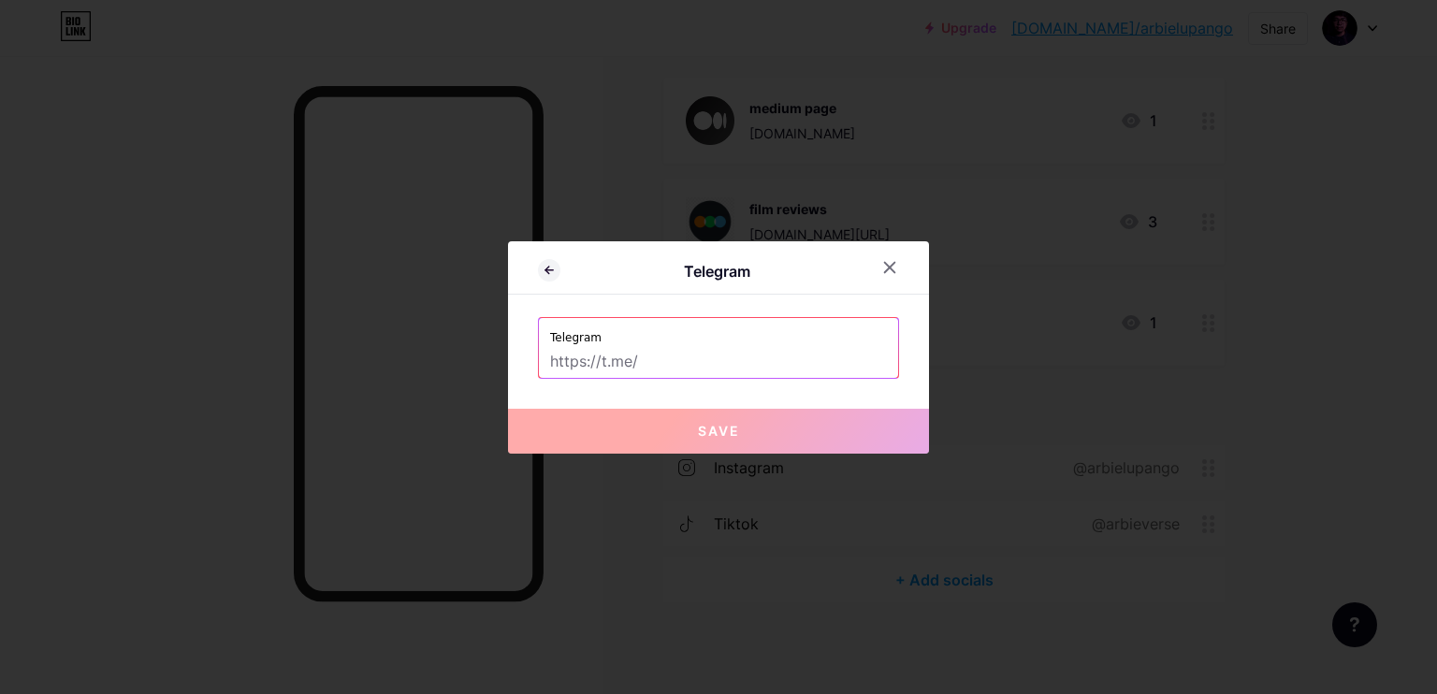
drag, startPoint x: 621, startPoint y: 358, endPoint x: 639, endPoint y: 377, distance: 25.8
click at [621, 358] on input "text" at bounding box center [718, 362] width 337 height 32
click at [672, 358] on input "text" at bounding box center [718, 362] width 337 height 32
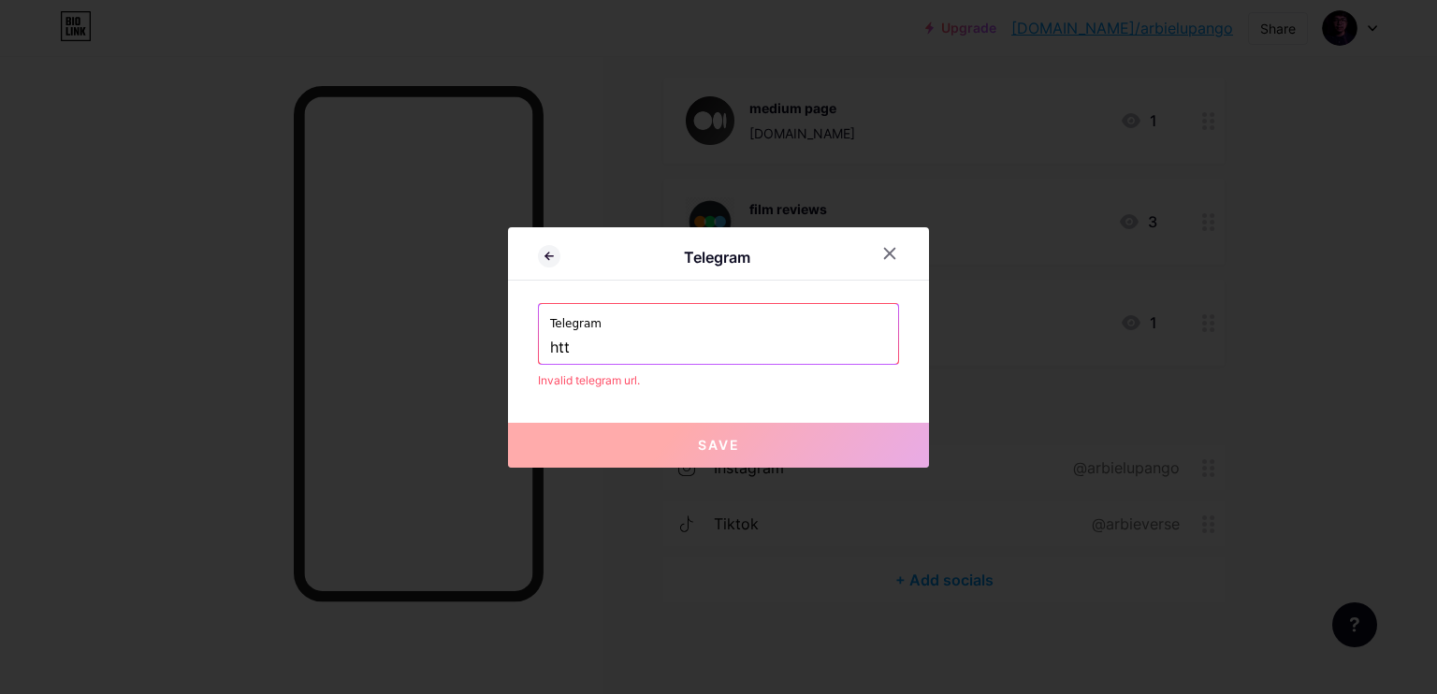
click at [672, 358] on input "htt" at bounding box center [718, 348] width 337 height 32
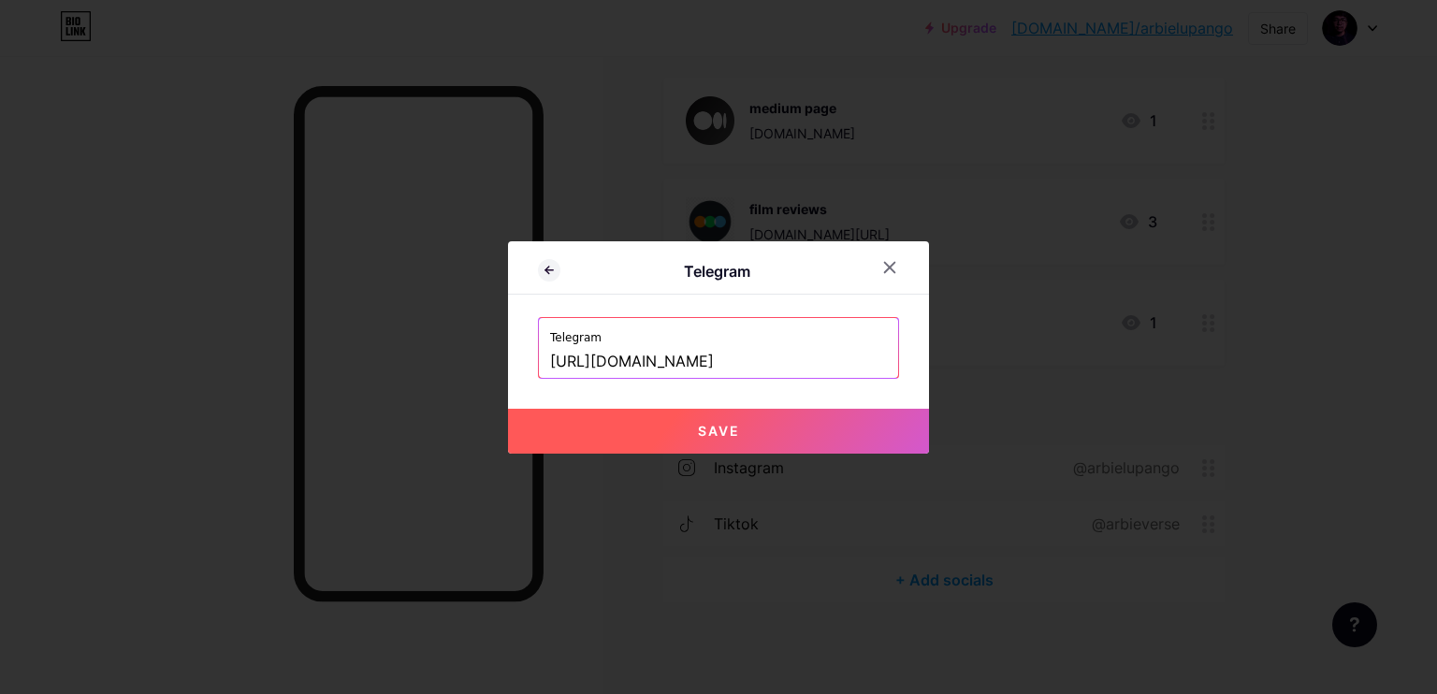
click at [730, 445] on button "Save" at bounding box center [718, 431] width 421 height 45
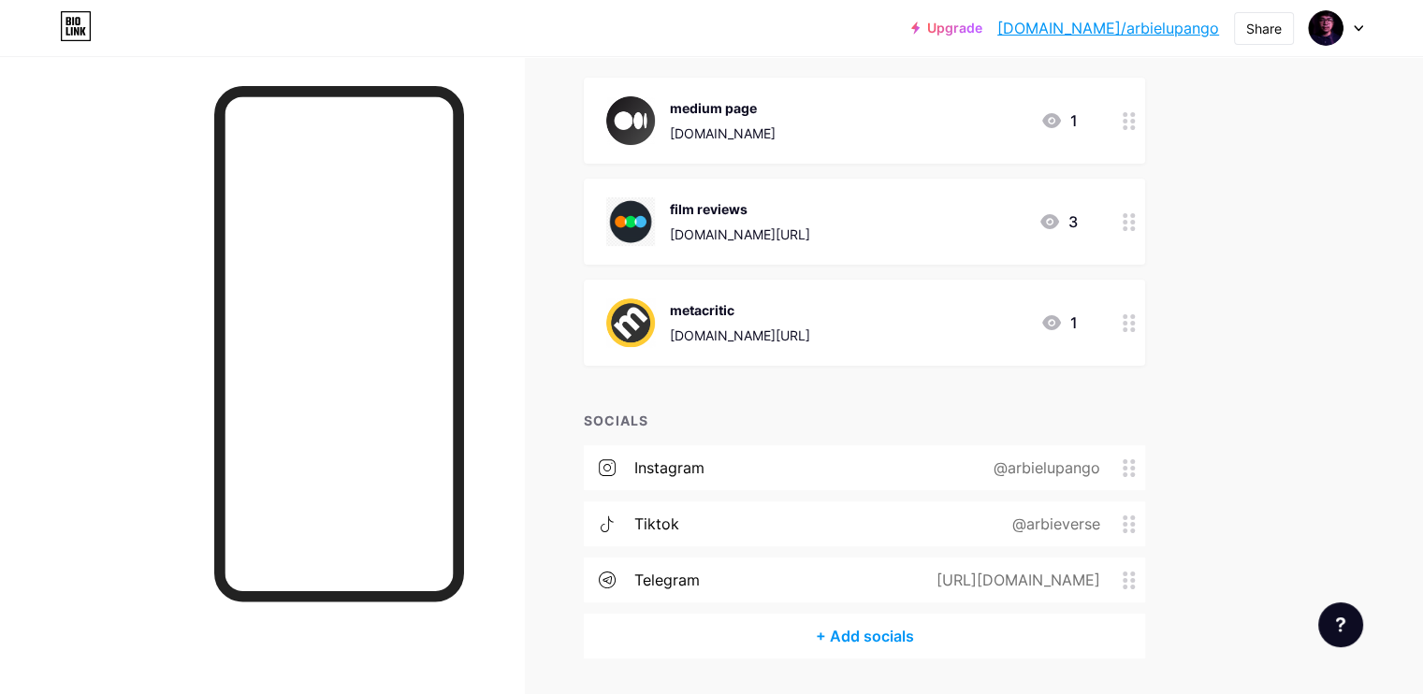
click at [1136, 470] on icon at bounding box center [1129, 468] width 13 height 18
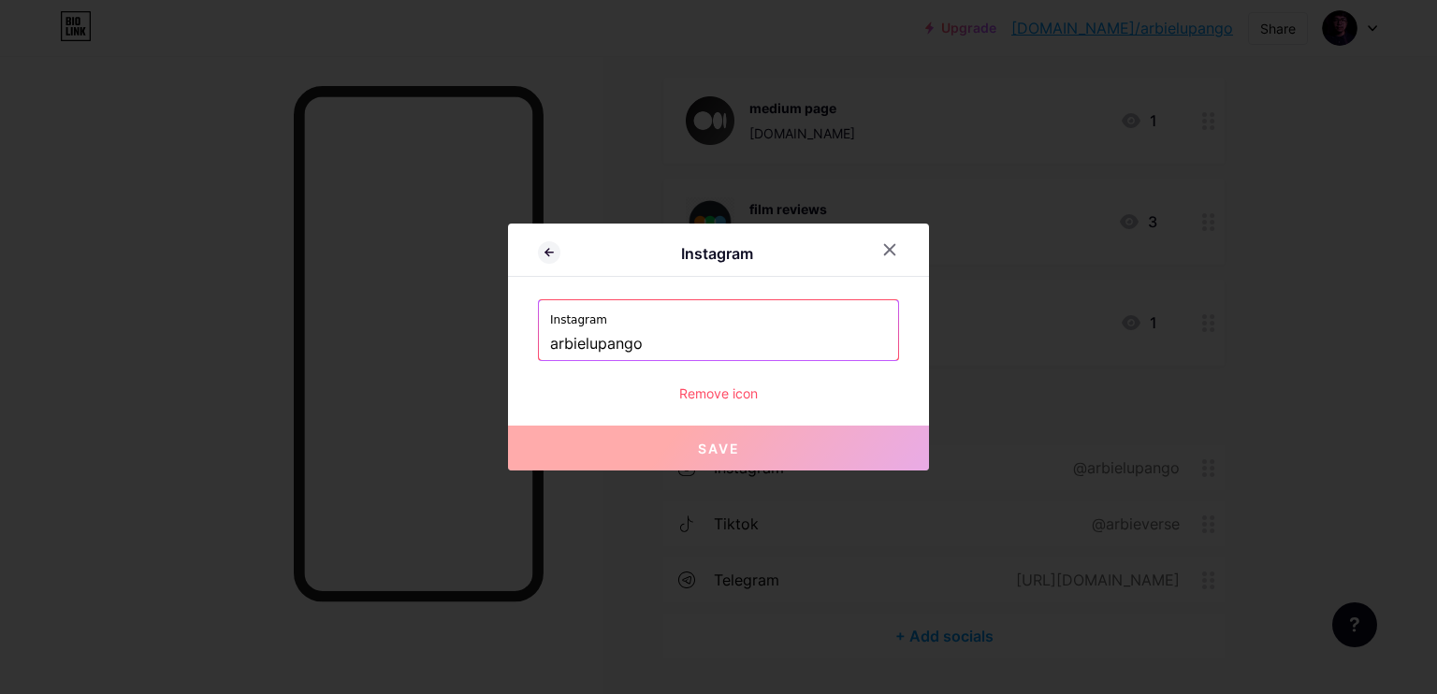
click at [705, 397] on div "Remove icon" at bounding box center [718, 394] width 361 height 20
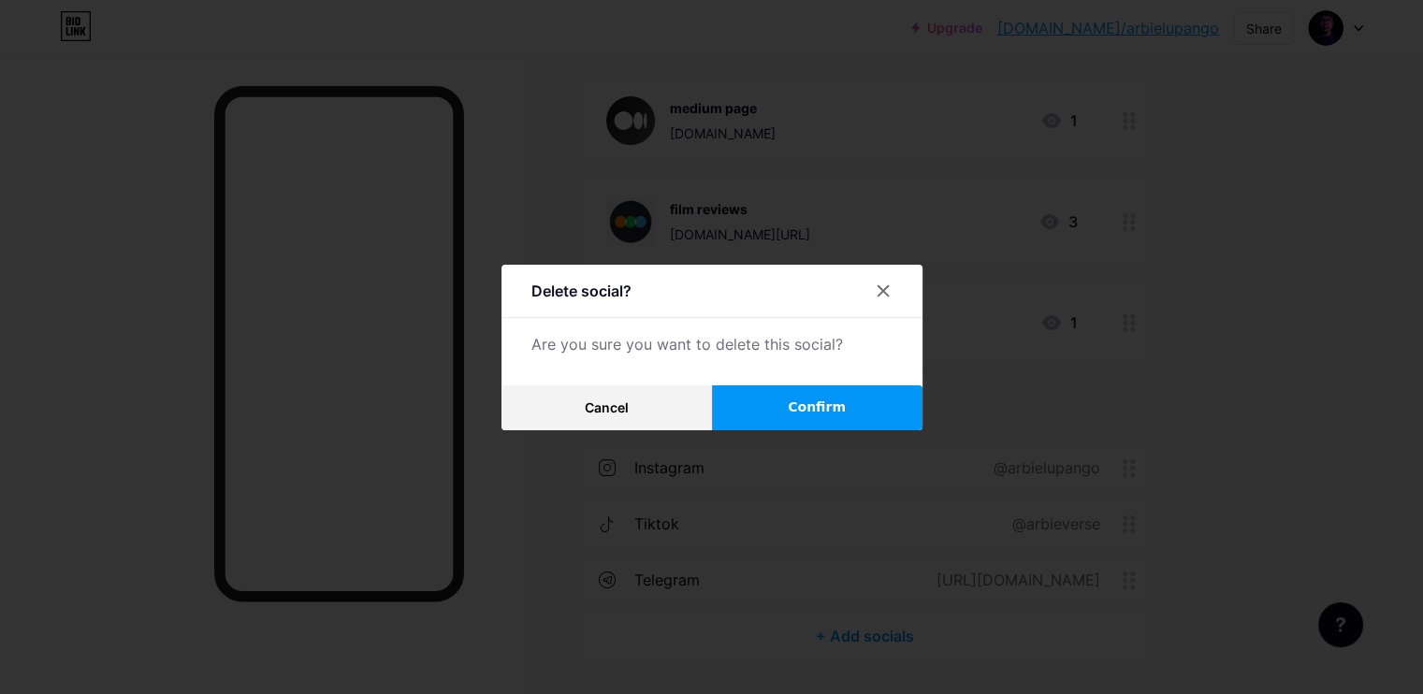
click at [751, 406] on button "Confirm" at bounding box center [817, 407] width 211 height 45
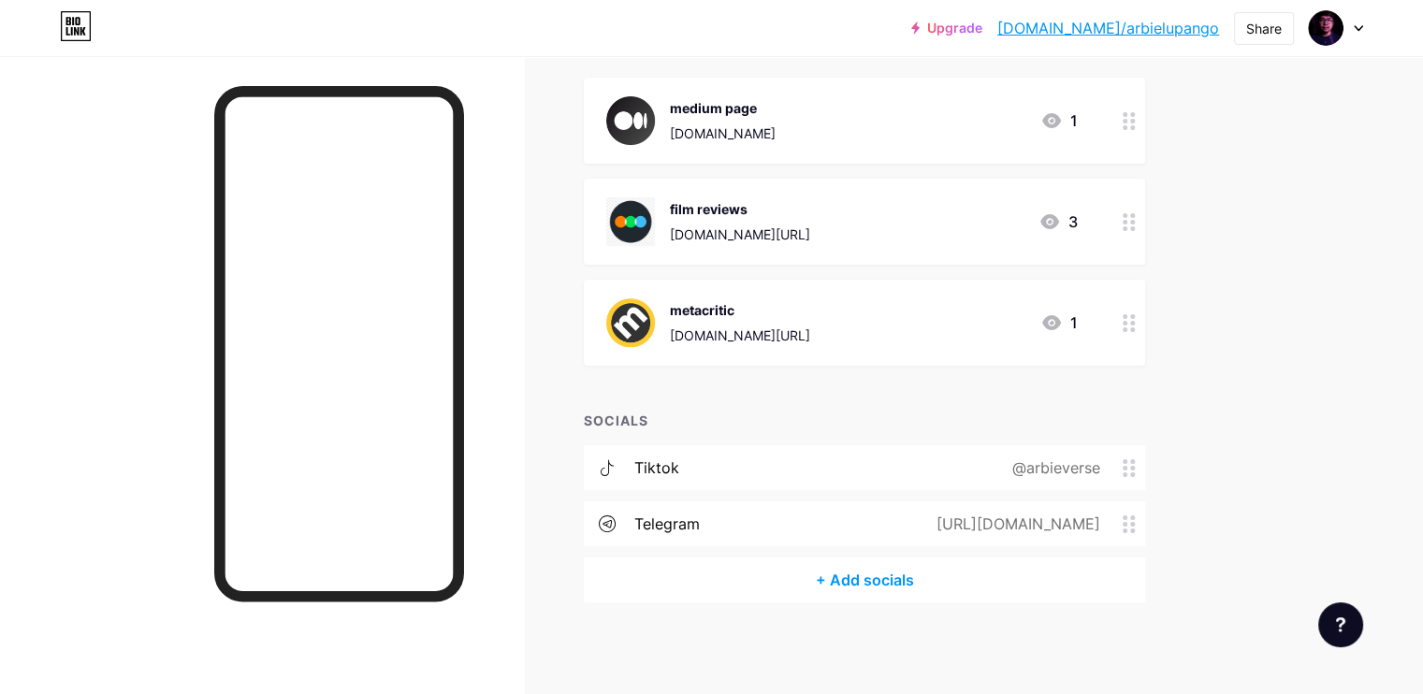
click at [1135, 472] on circle at bounding box center [1132, 474] width 5 height 5
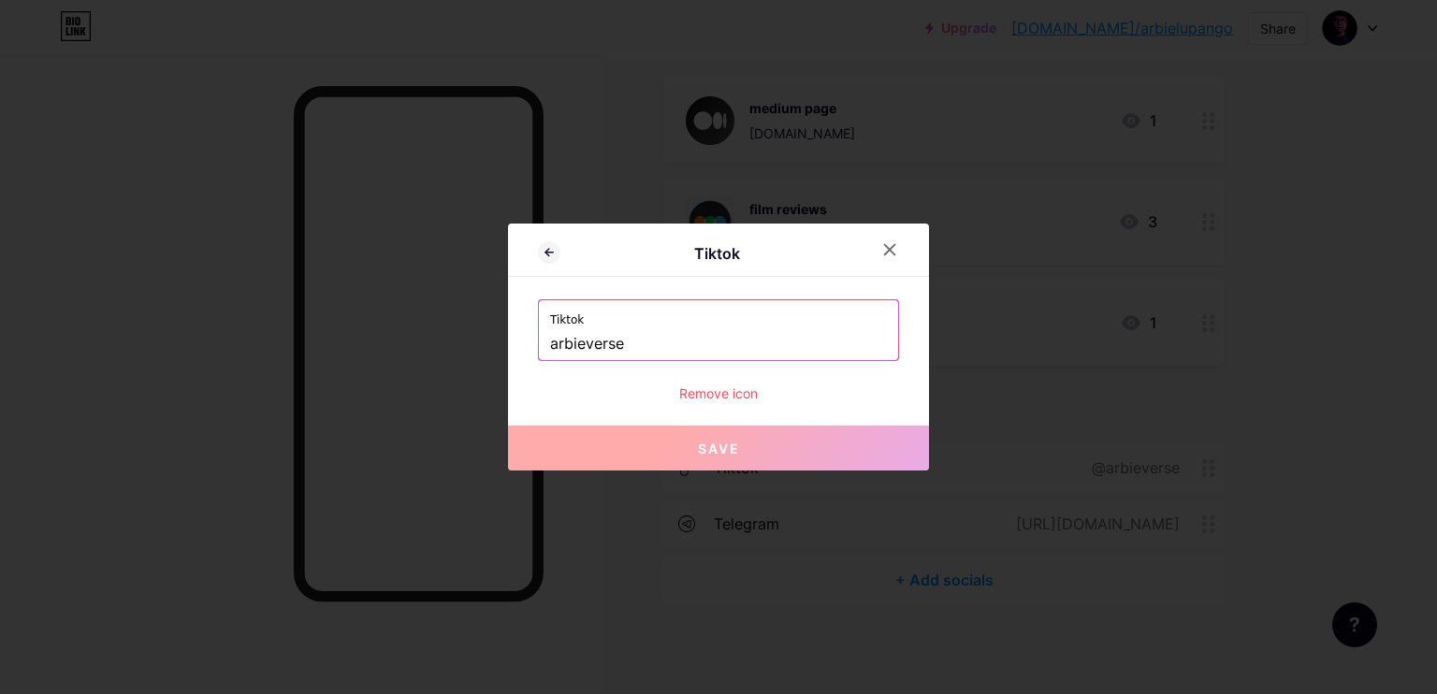
click at [691, 395] on div "Remove icon" at bounding box center [718, 394] width 361 height 20
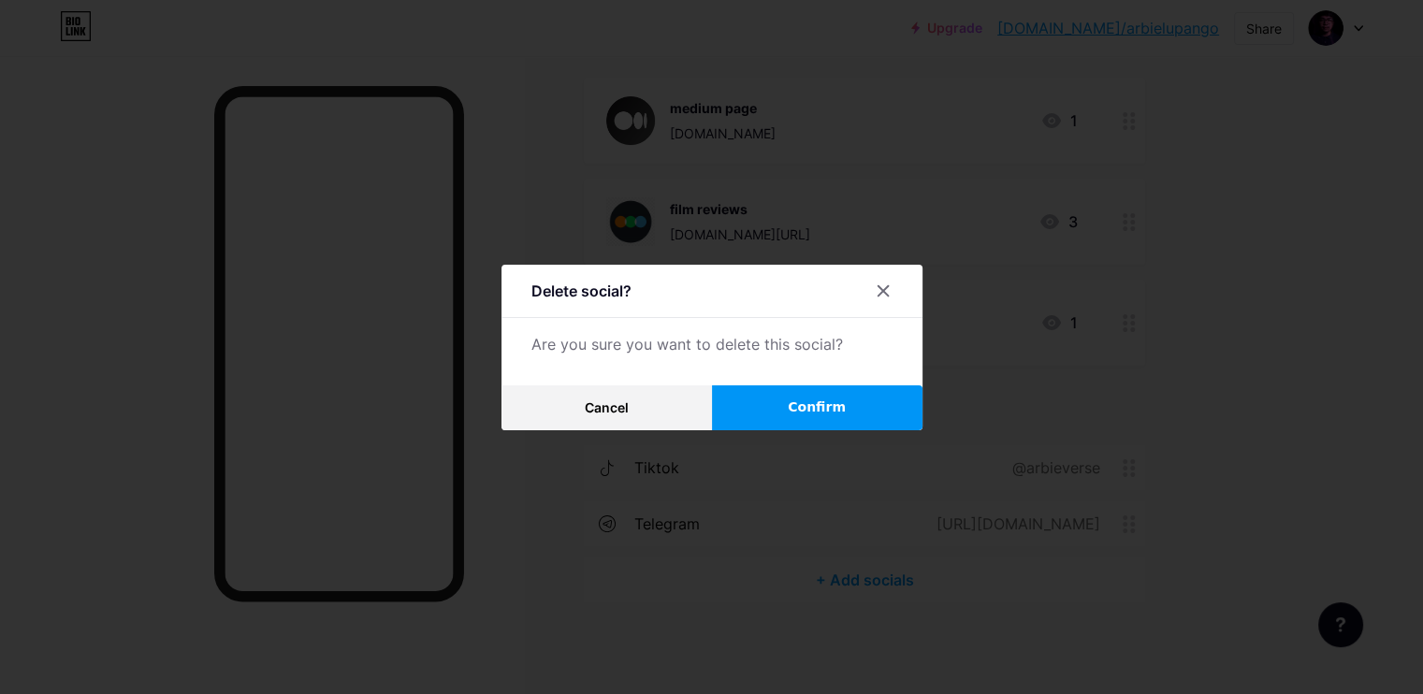
click at [741, 411] on button "Confirm" at bounding box center [817, 407] width 211 height 45
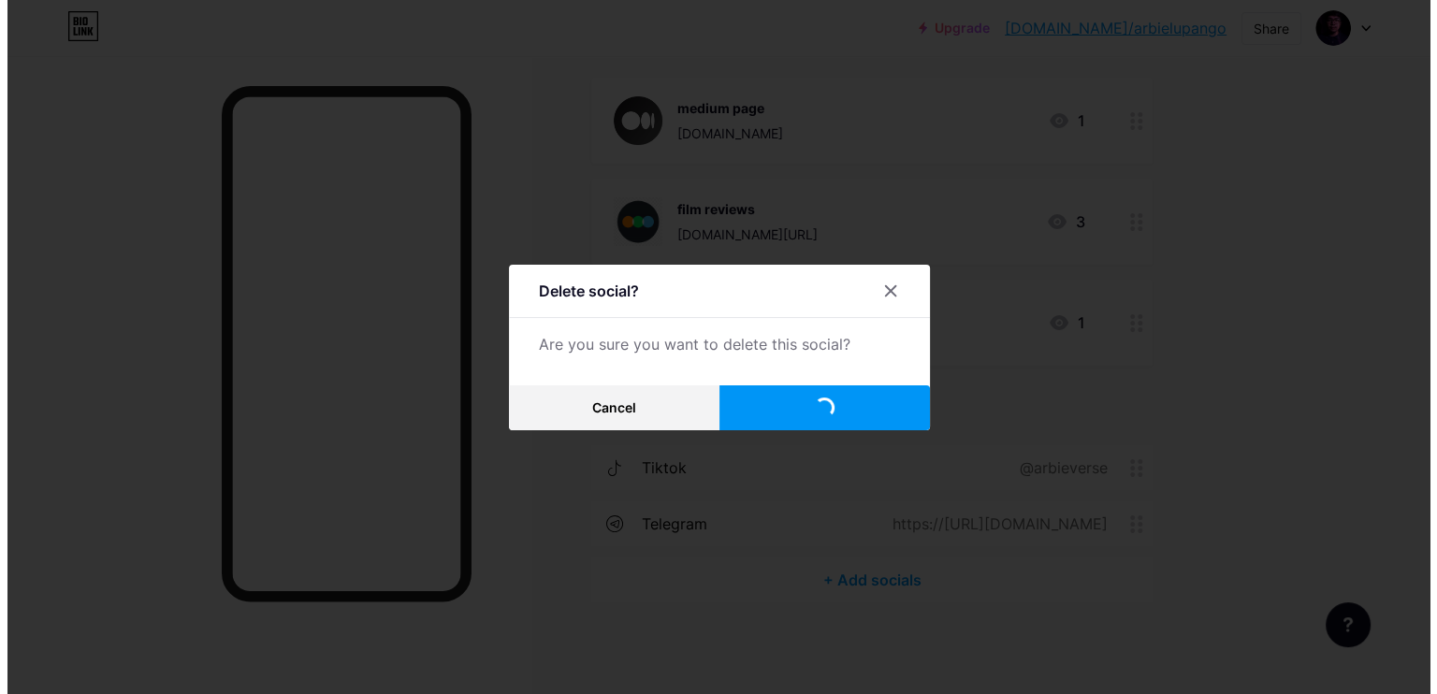
scroll to position [161, 0]
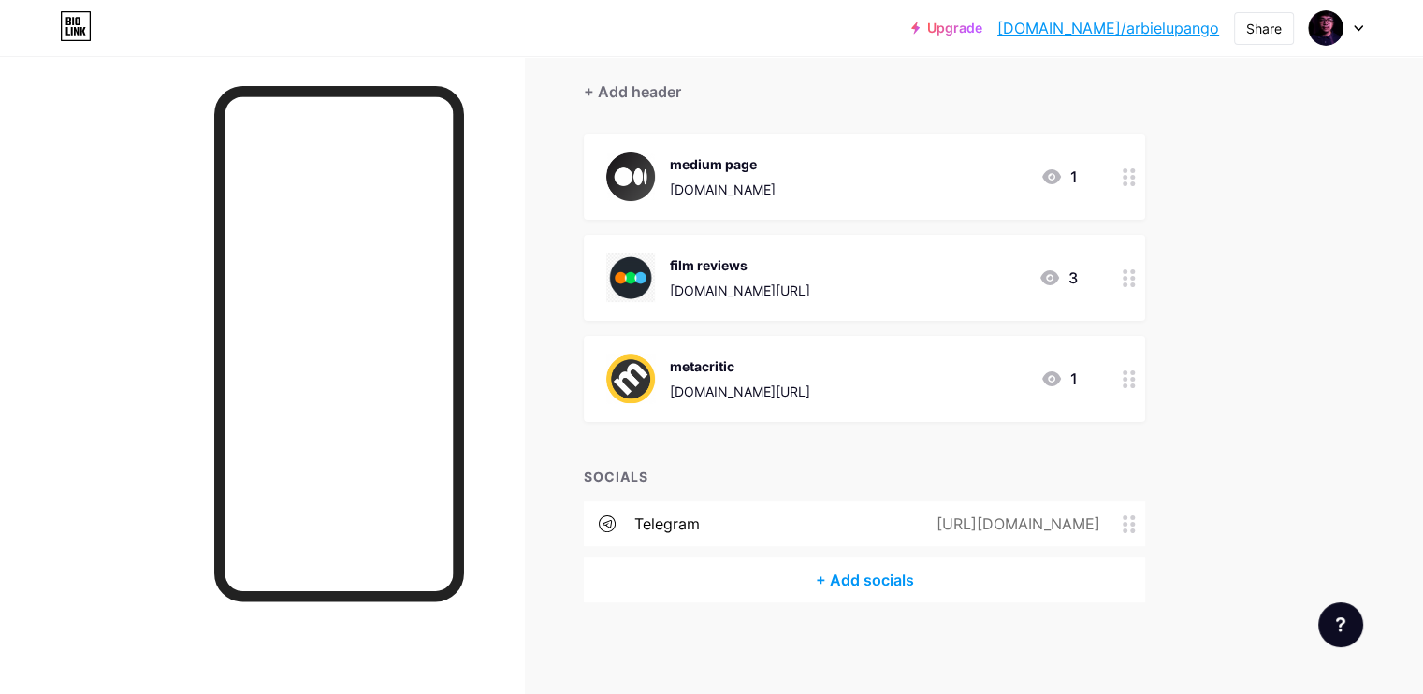
click at [954, 569] on div "+ Add socials" at bounding box center [864, 580] width 561 height 45
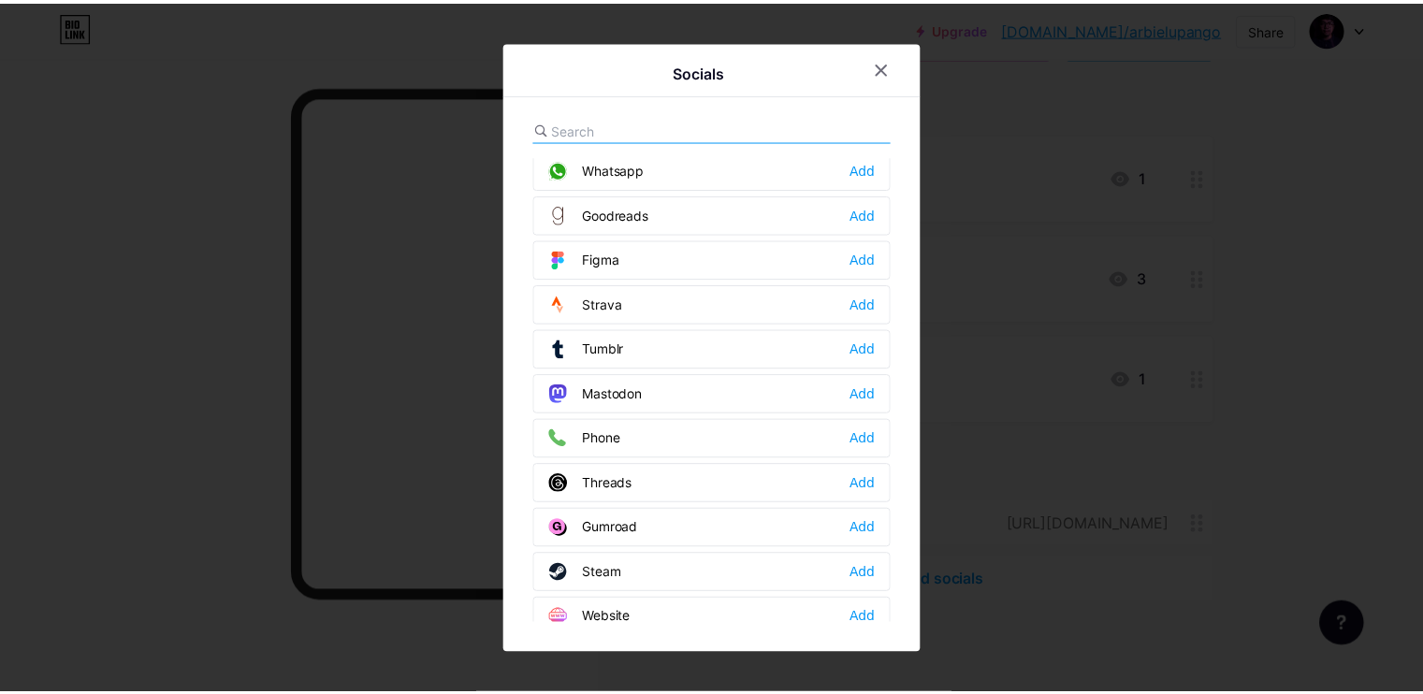
scroll to position [1669, 0]
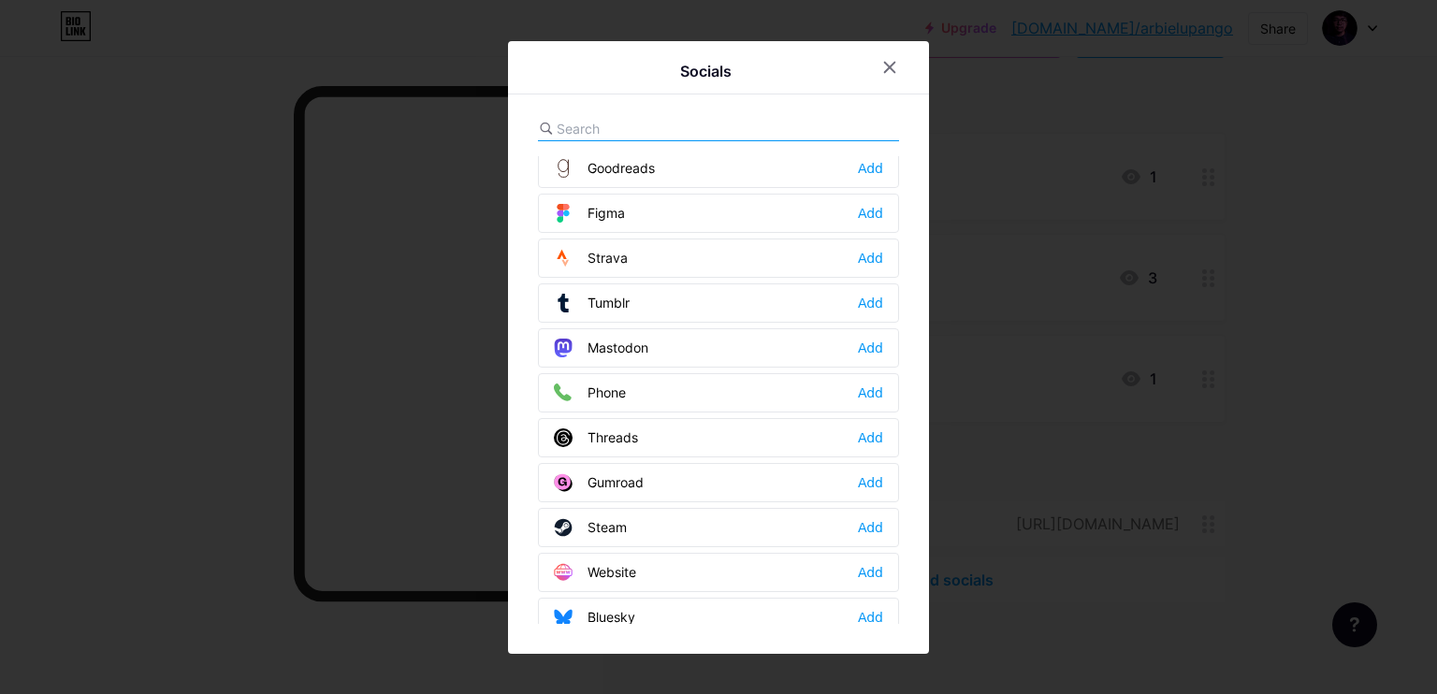
click at [662, 385] on div "Phone Add" at bounding box center [718, 392] width 361 height 39
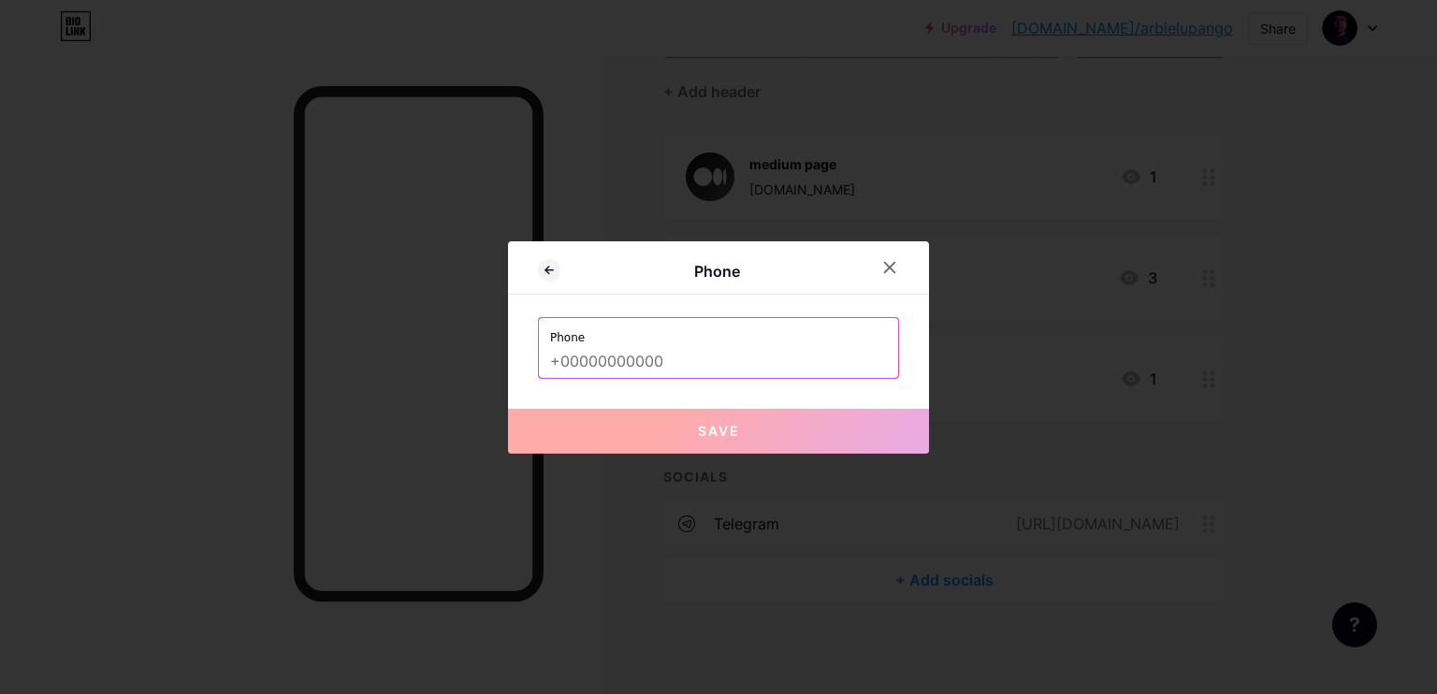
click at [646, 367] on input "text" at bounding box center [718, 362] width 337 height 32
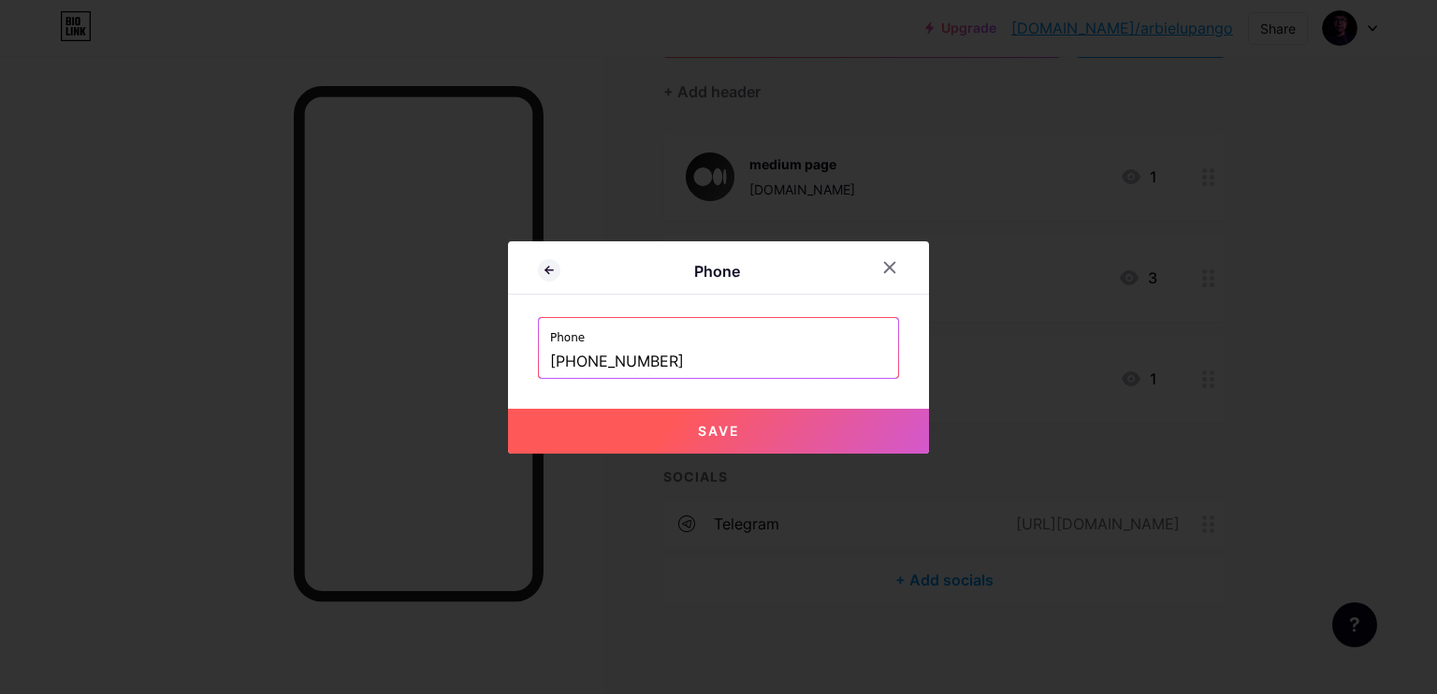
click at [633, 414] on button "Save" at bounding box center [718, 431] width 421 height 45
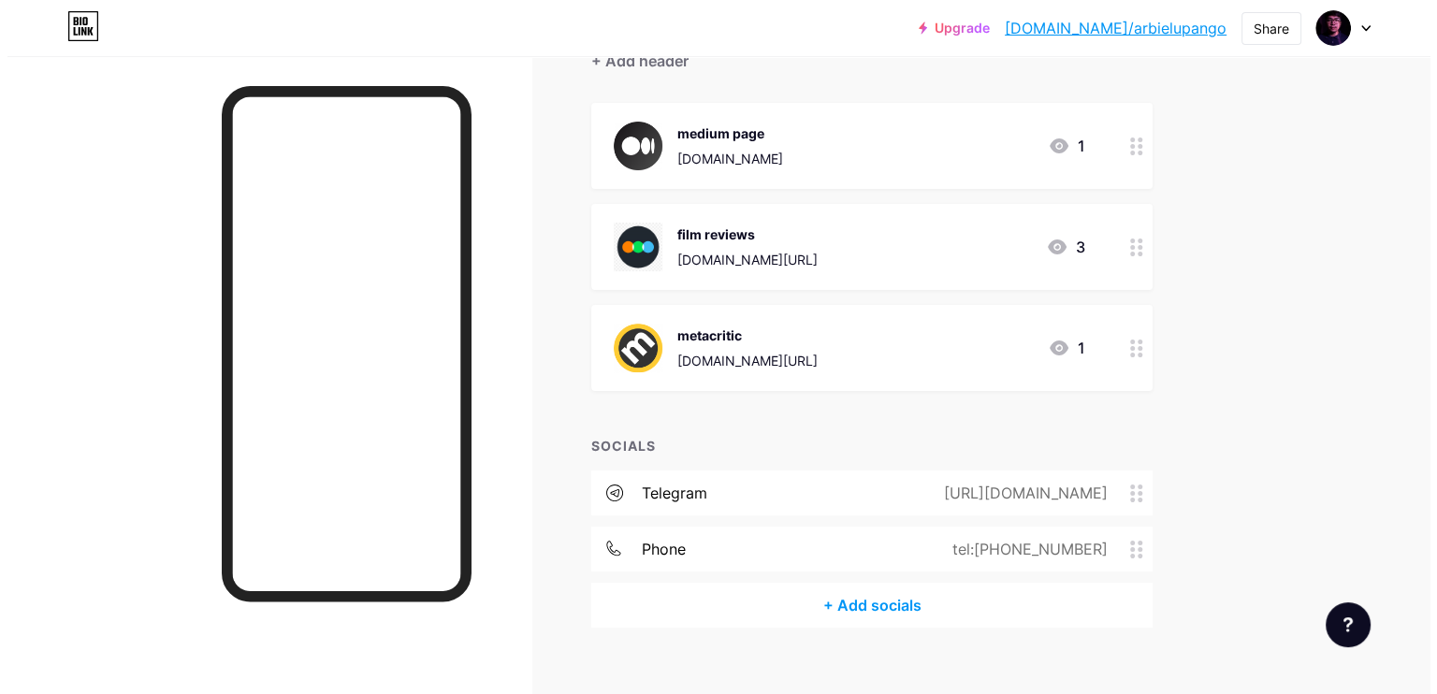
scroll to position [217, 0]
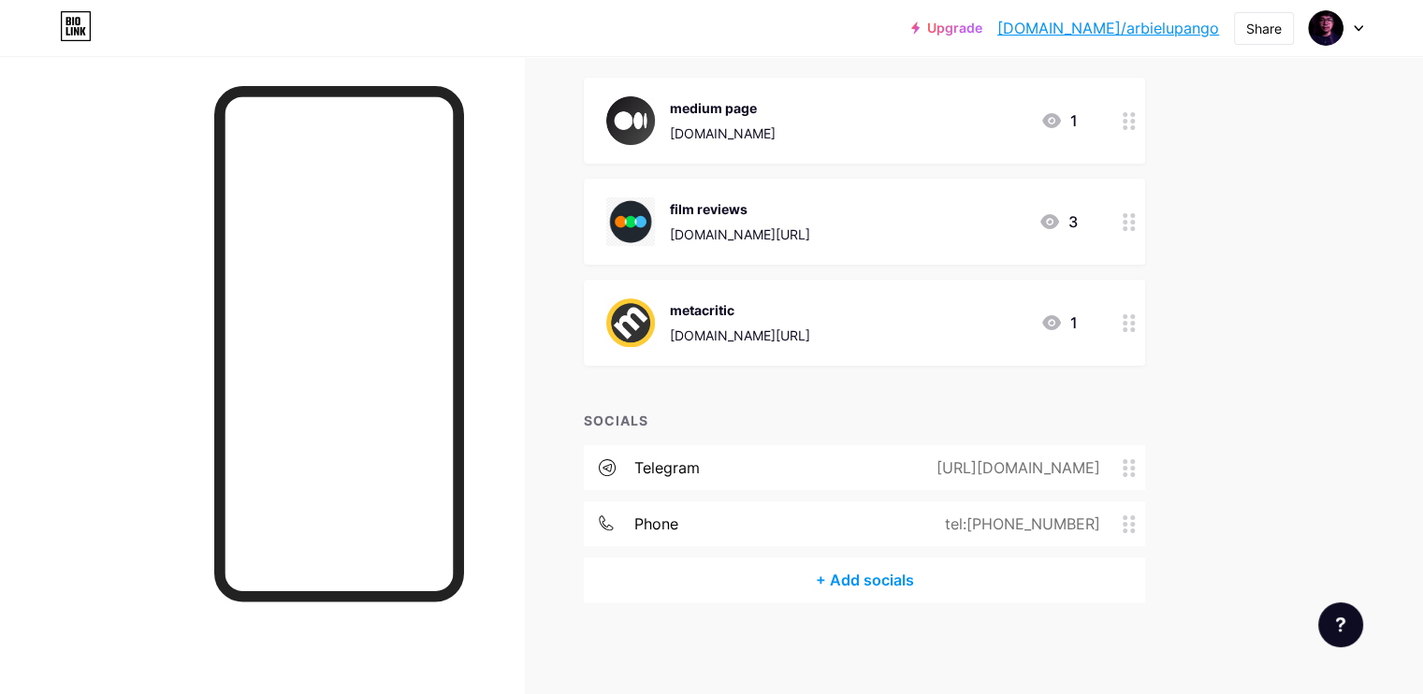
click at [948, 572] on div "+ Add socials" at bounding box center [864, 580] width 561 height 45
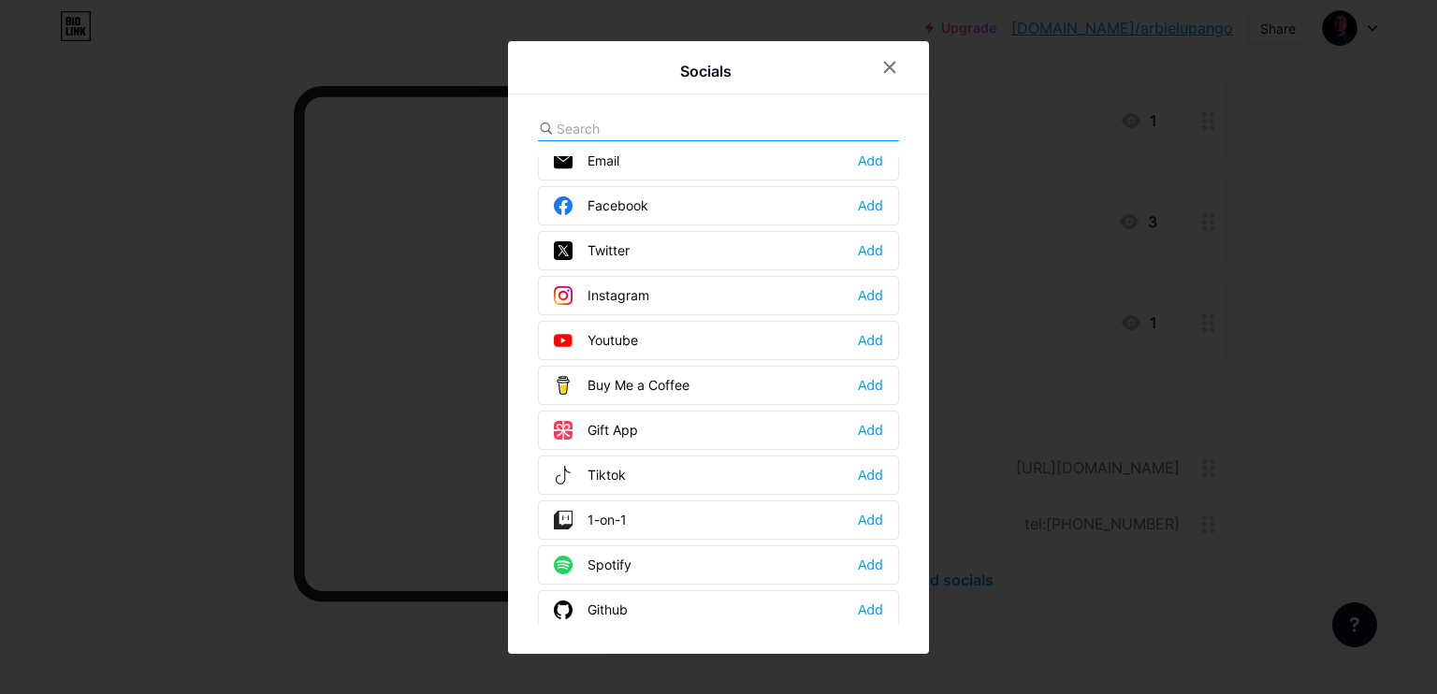
scroll to position [0, 0]
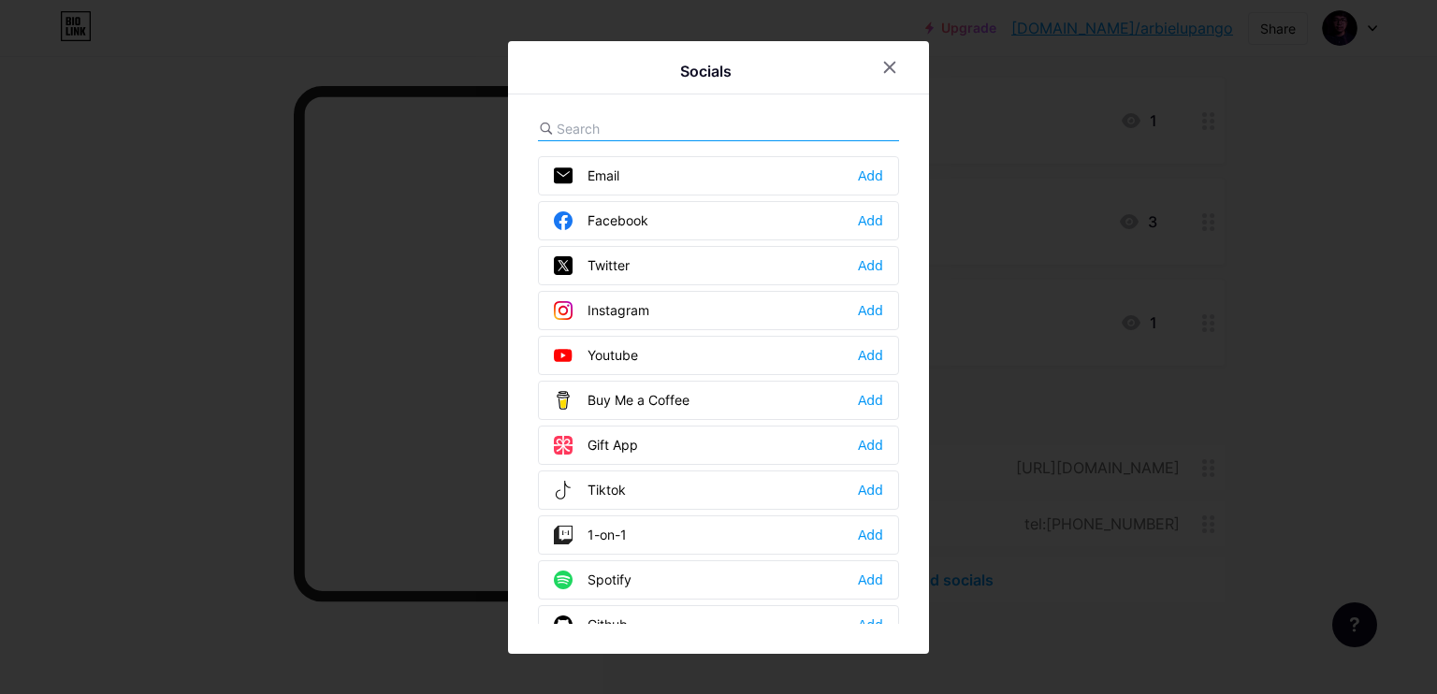
click at [651, 126] on input "text" at bounding box center [660, 129] width 207 height 20
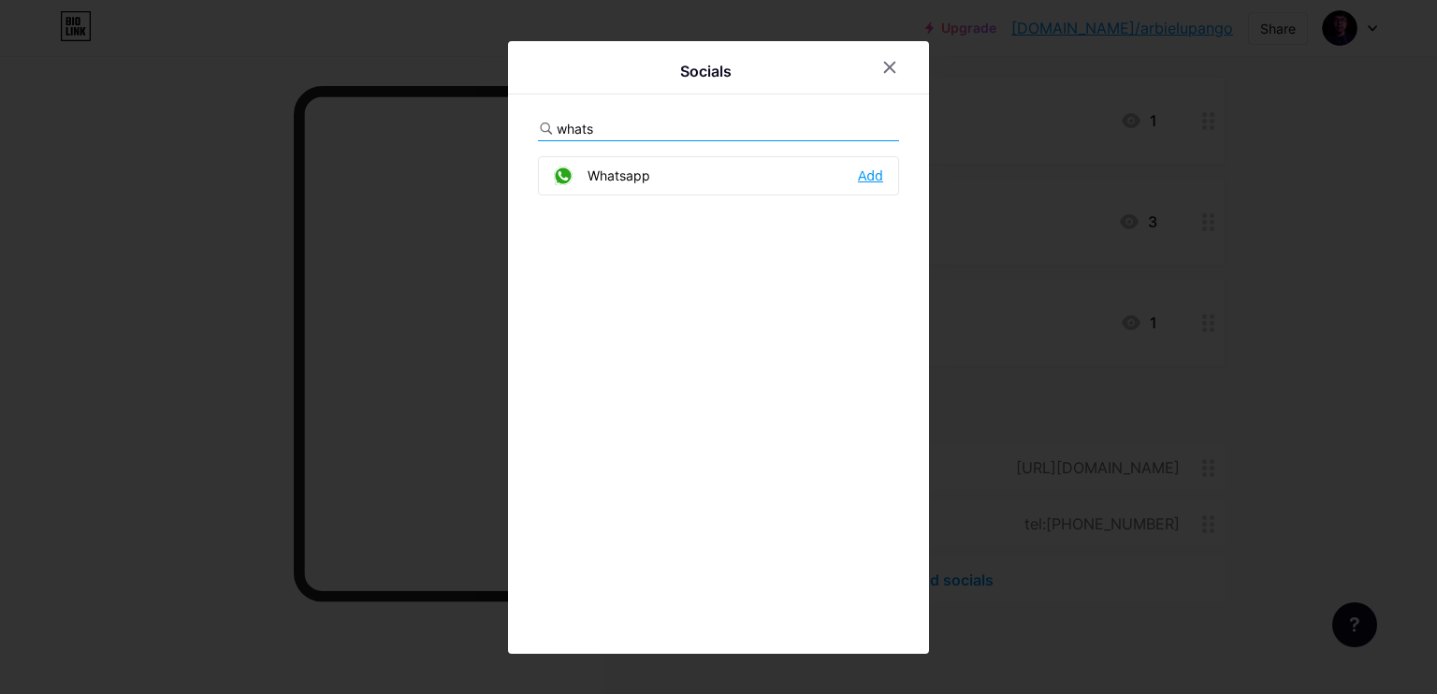
click at [862, 171] on div "Add" at bounding box center [870, 176] width 25 height 19
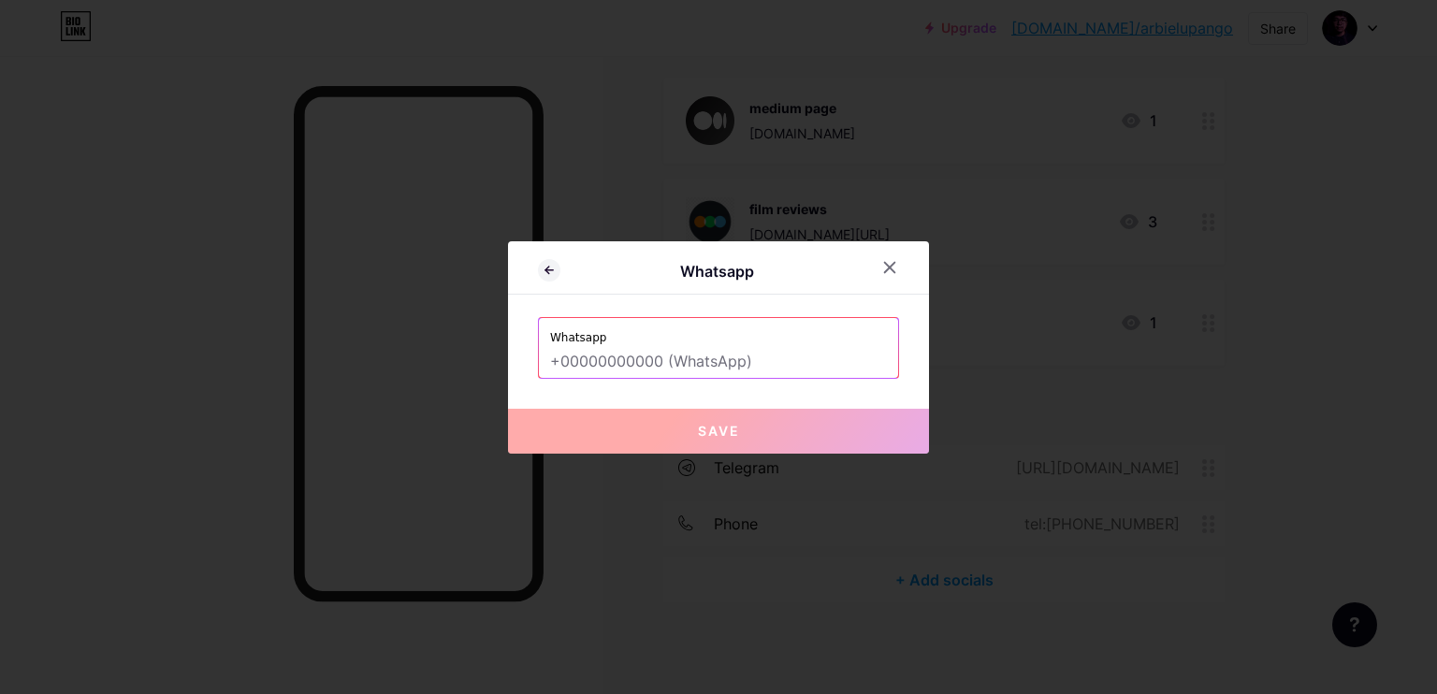
click at [699, 365] on input "text" at bounding box center [718, 362] width 337 height 32
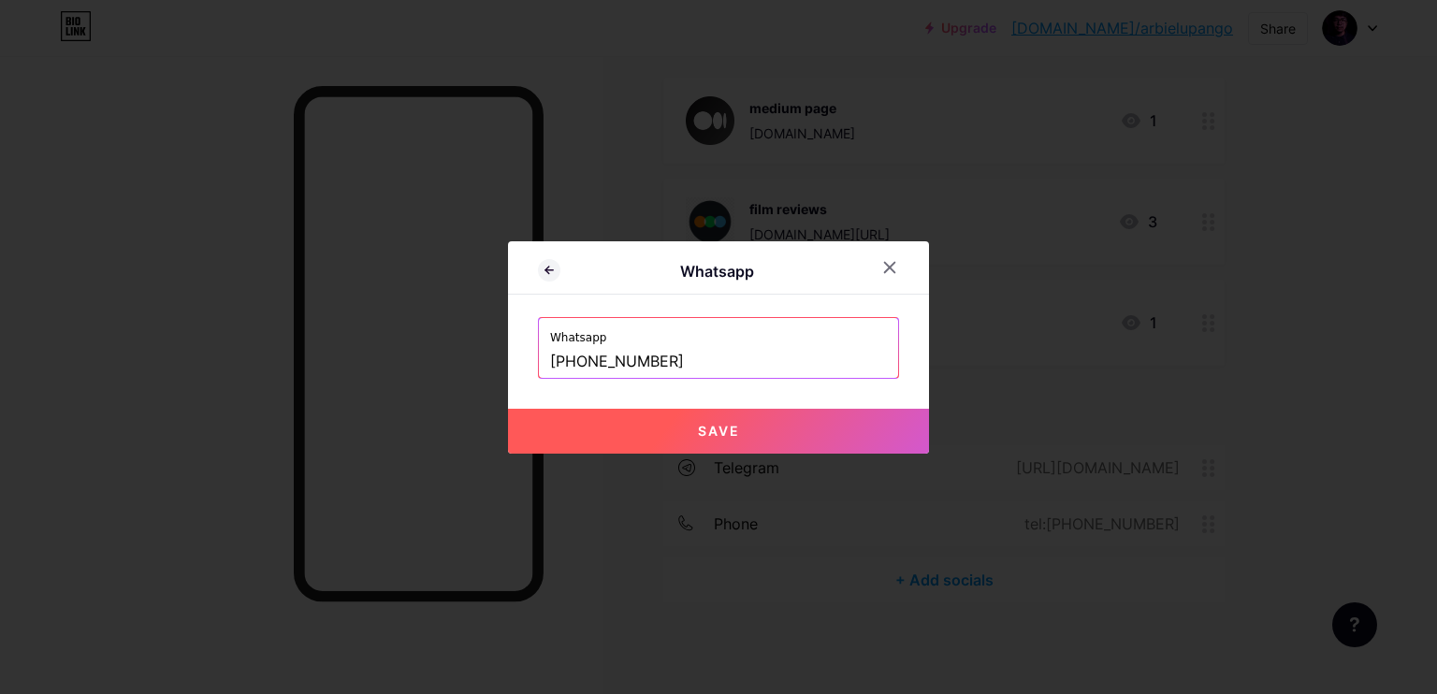
click at [678, 432] on button "Save" at bounding box center [718, 431] width 421 height 45
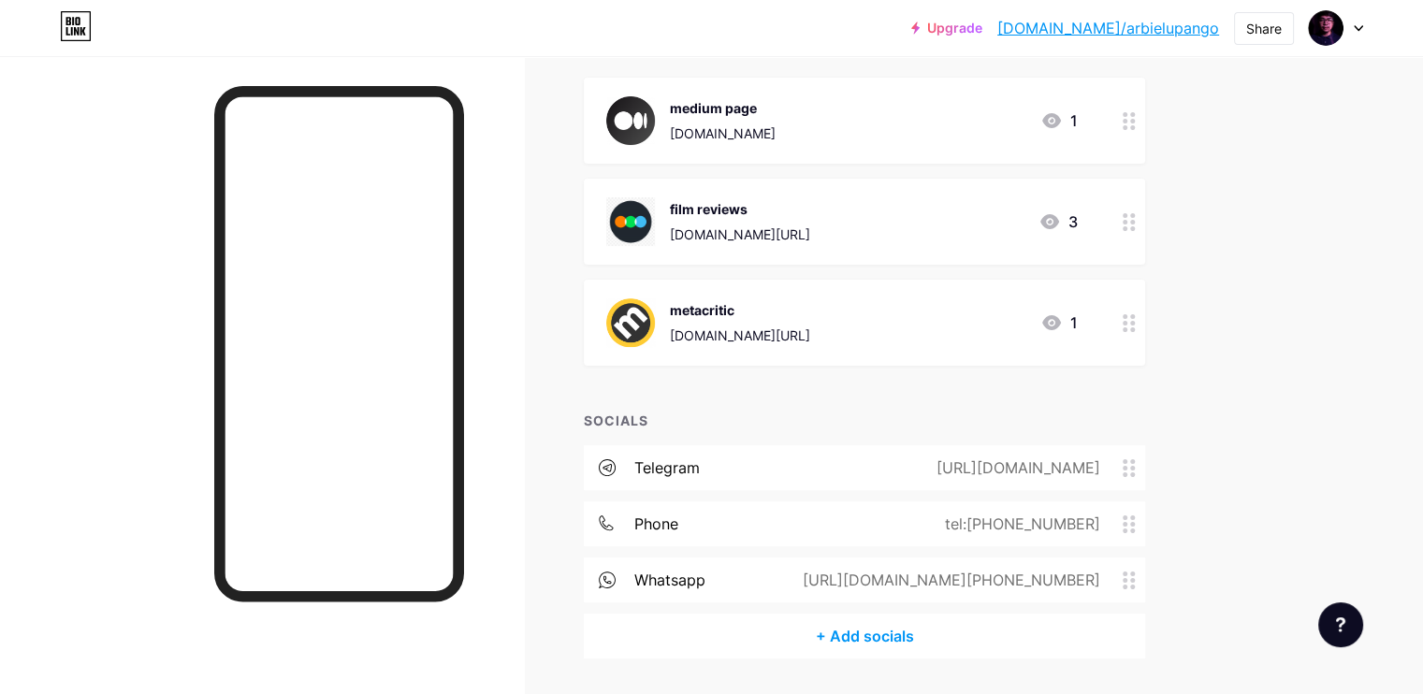
click at [979, 632] on div "+ Add socials" at bounding box center [864, 636] width 561 height 45
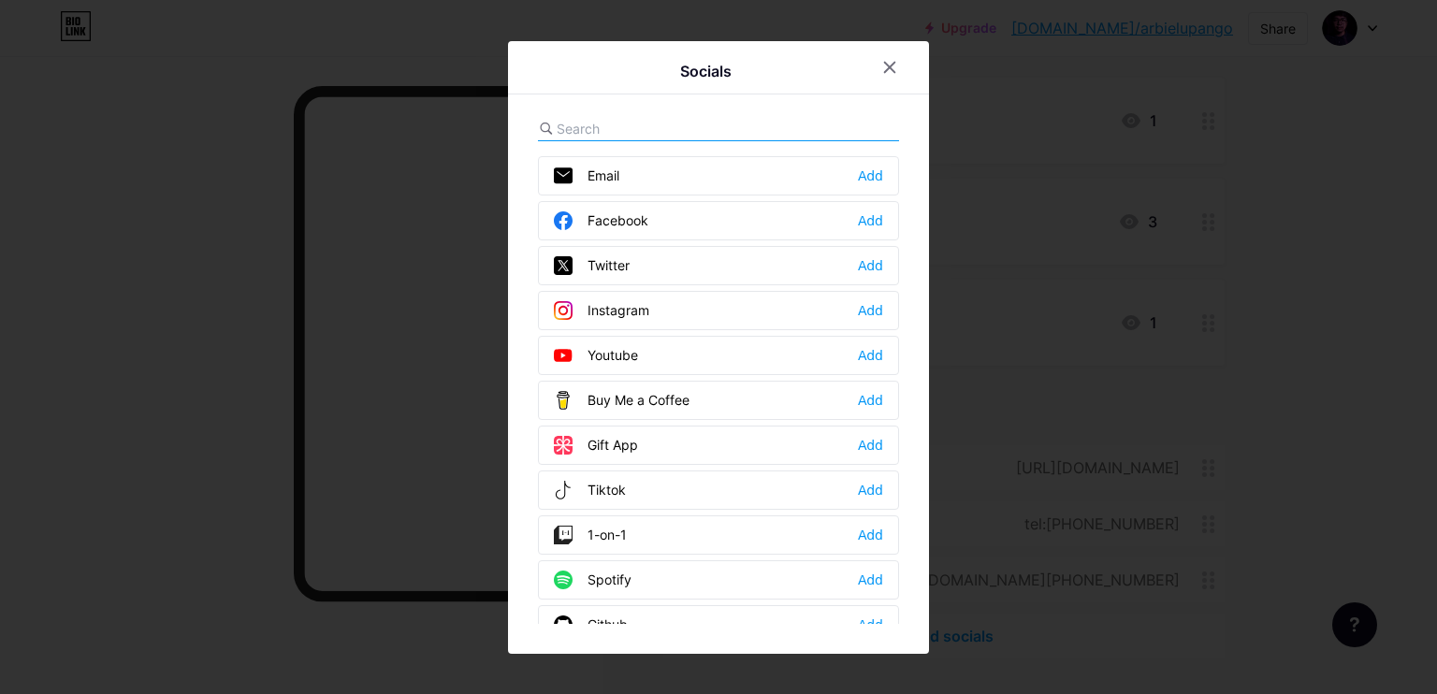
click at [717, 121] on input "text" at bounding box center [660, 129] width 207 height 20
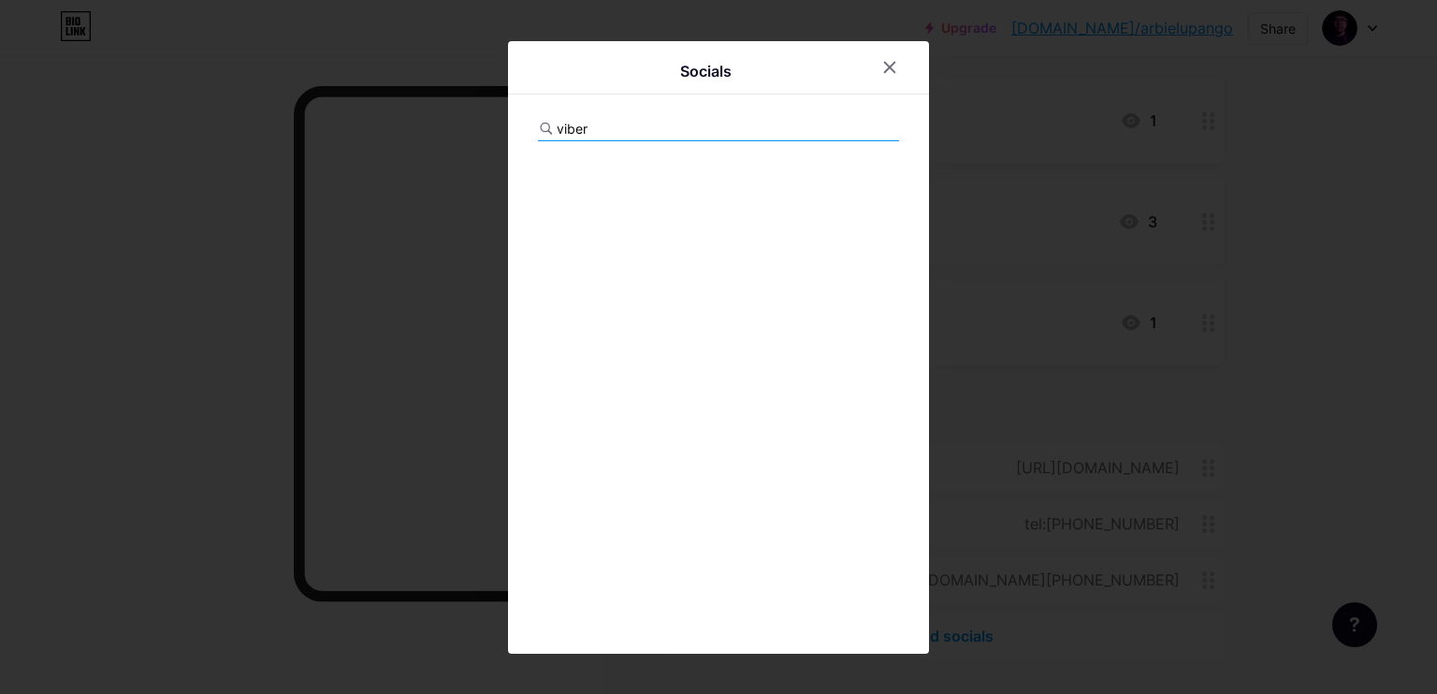
drag, startPoint x: 676, startPoint y: 124, endPoint x: 459, endPoint y: 124, distance: 216.1
click at [460, 124] on div "Socials viber" at bounding box center [718, 347] width 1437 height 694
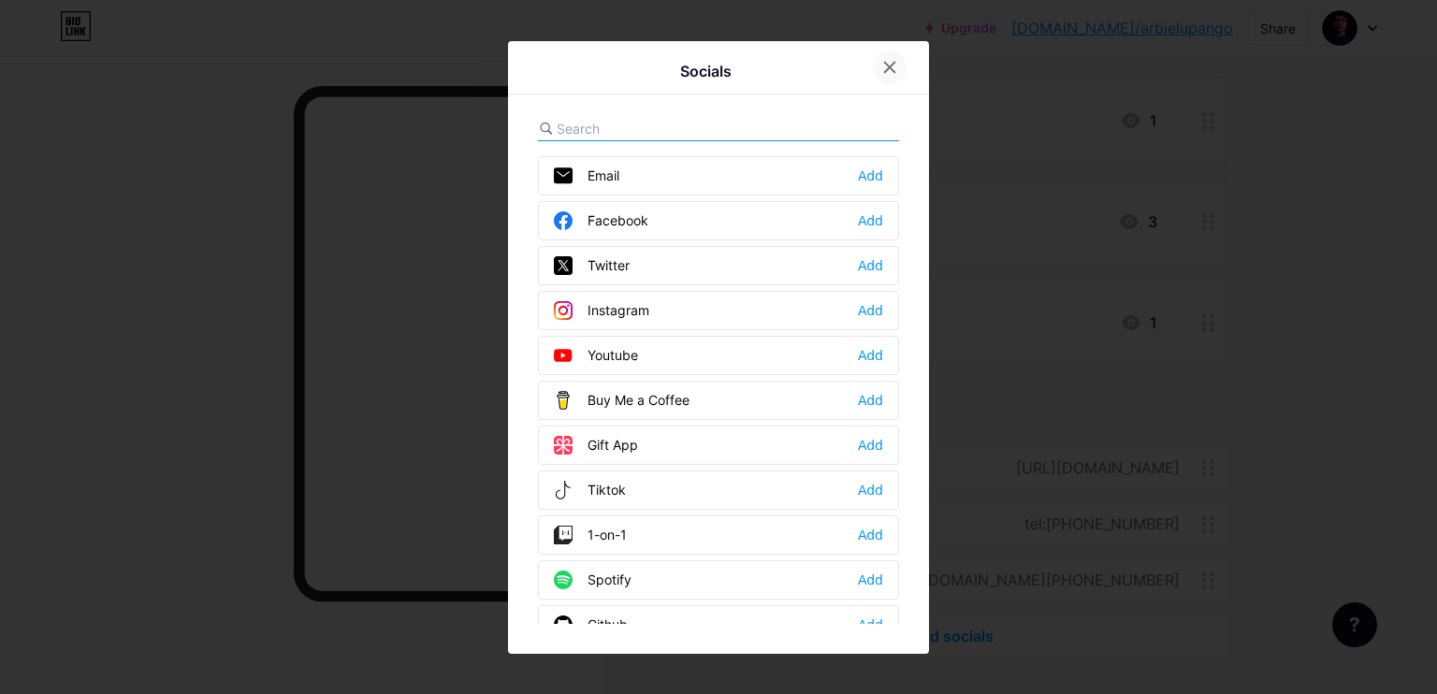
click at [894, 71] on icon at bounding box center [890, 67] width 10 height 10
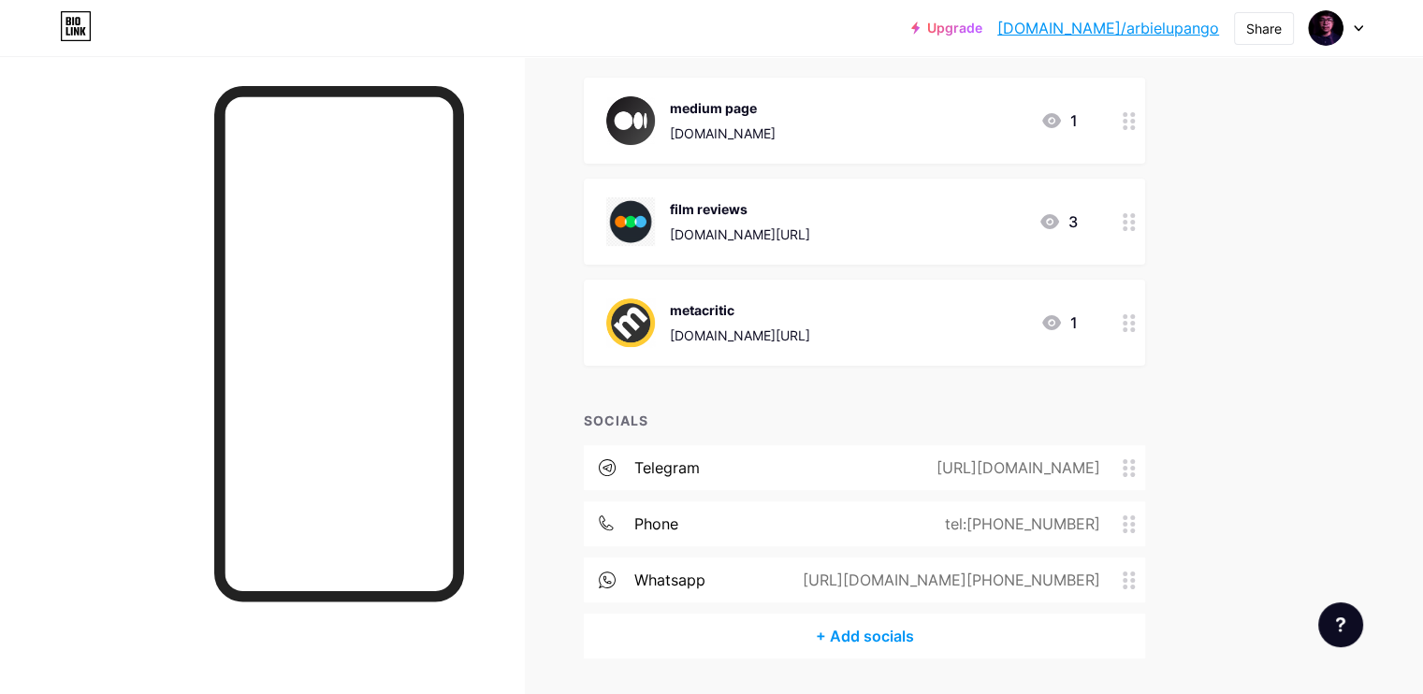
click at [126, 266] on div at bounding box center [262, 403] width 524 height 694
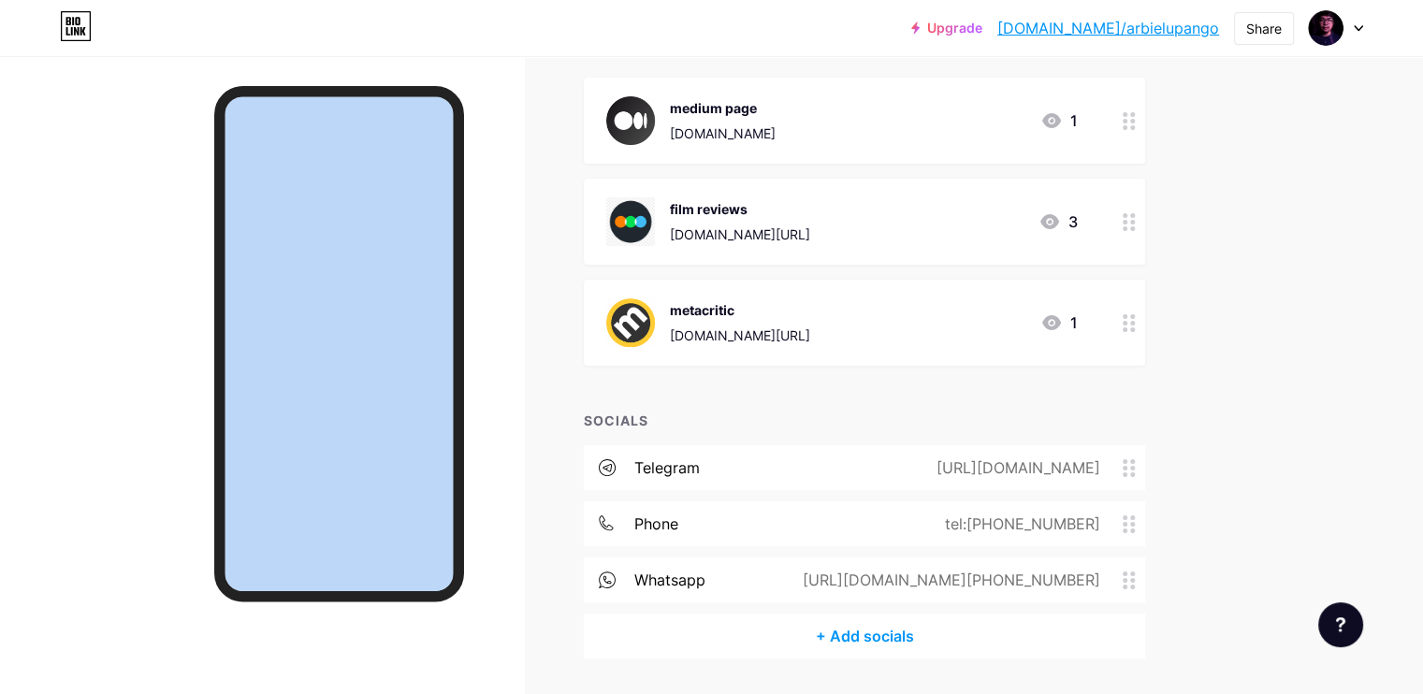
click at [126, 266] on div at bounding box center [262, 403] width 524 height 694
click at [153, 263] on div at bounding box center [262, 403] width 524 height 694
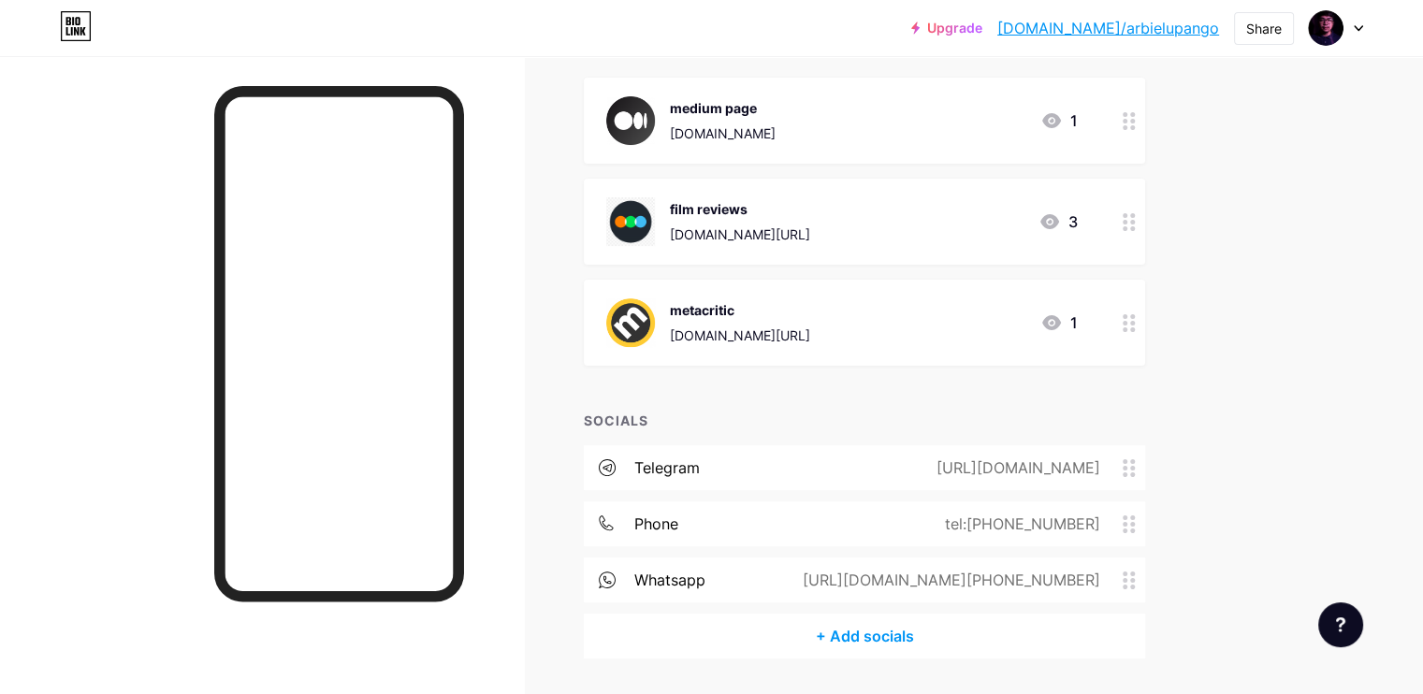
click at [920, 633] on div "+ Add socials" at bounding box center [864, 636] width 561 height 45
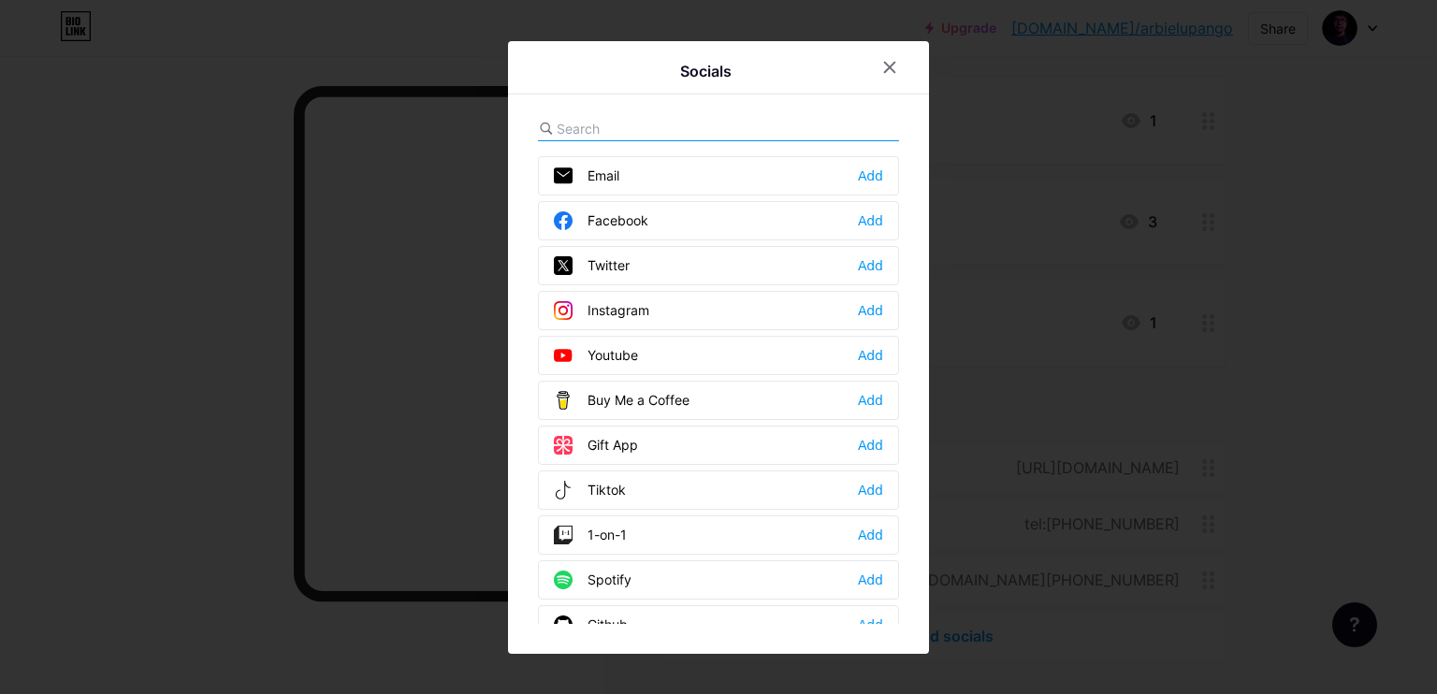
click at [755, 128] on div at bounding box center [718, 129] width 361 height 24
click at [624, 126] on input "text" at bounding box center [660, 129] width 207 height 20
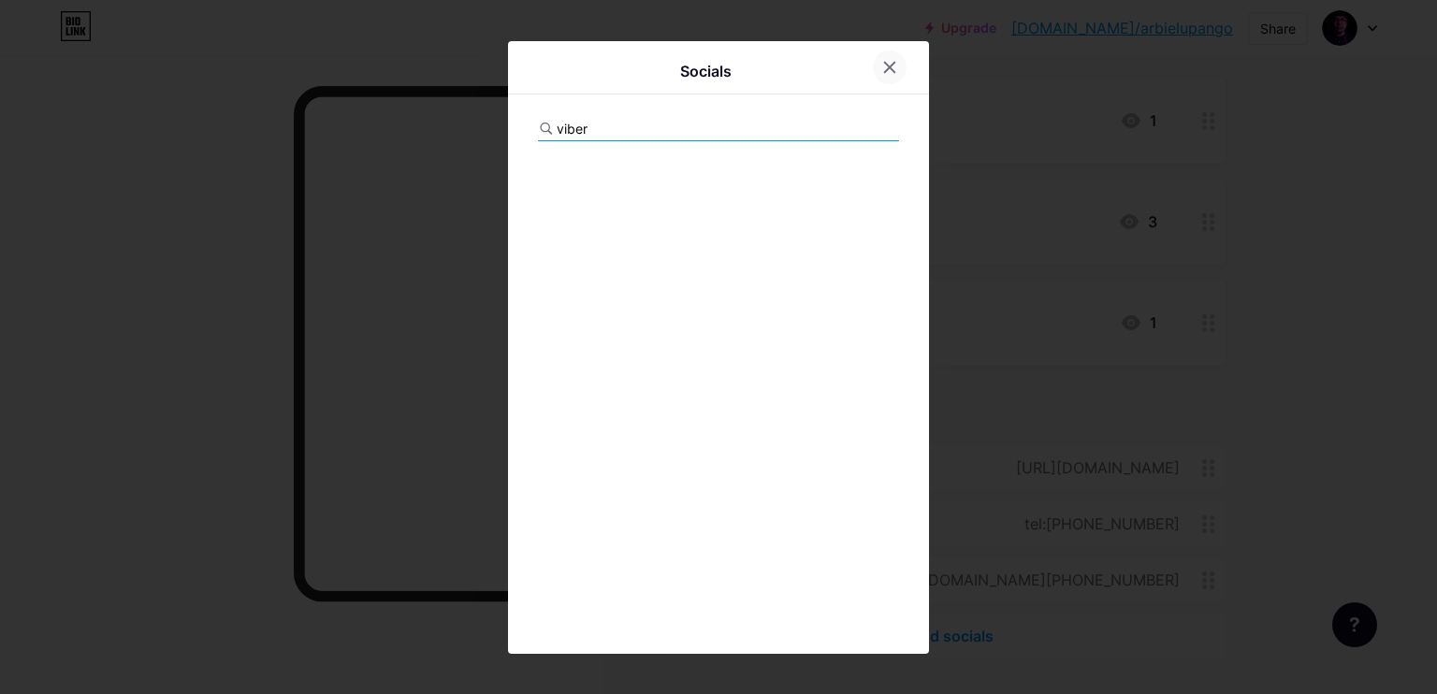
click at [898, 72] on div at bounding box center [890, 68] width 34 height 34
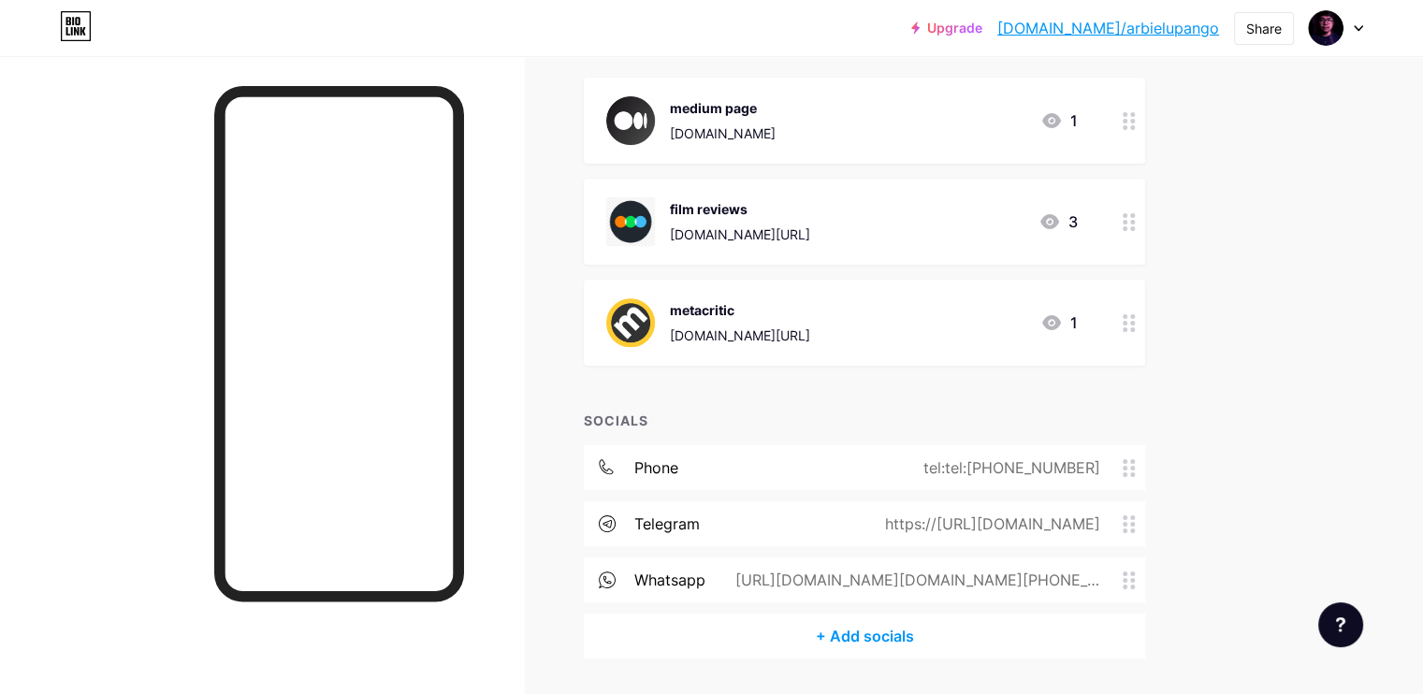
click at [1317, 414] on div "Upgrade [DOMAIN_NAME]/arbiel... [DOMAIN_NAME]/arbielupango Share Switch account…" at bounding box center [711, 267] width 1423 height 969
click at [1224, 401] on div "Links Posts Design Subscribers Stats Settings + ADD LINK + ADD EMBED + Add head…" at bounding box center [612, 295] width 1224 height 913
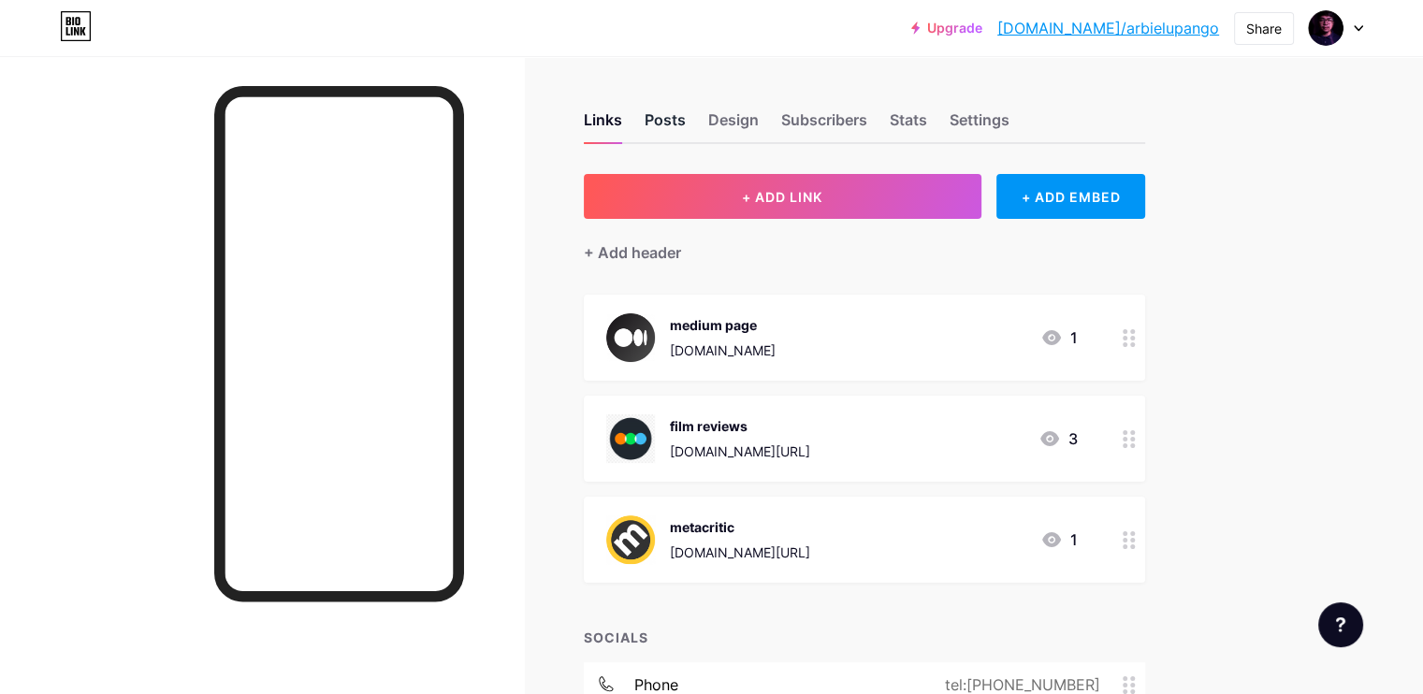
click at [686, 119] on div "Posts" at bounding box center [665, 126] width 41 height 34
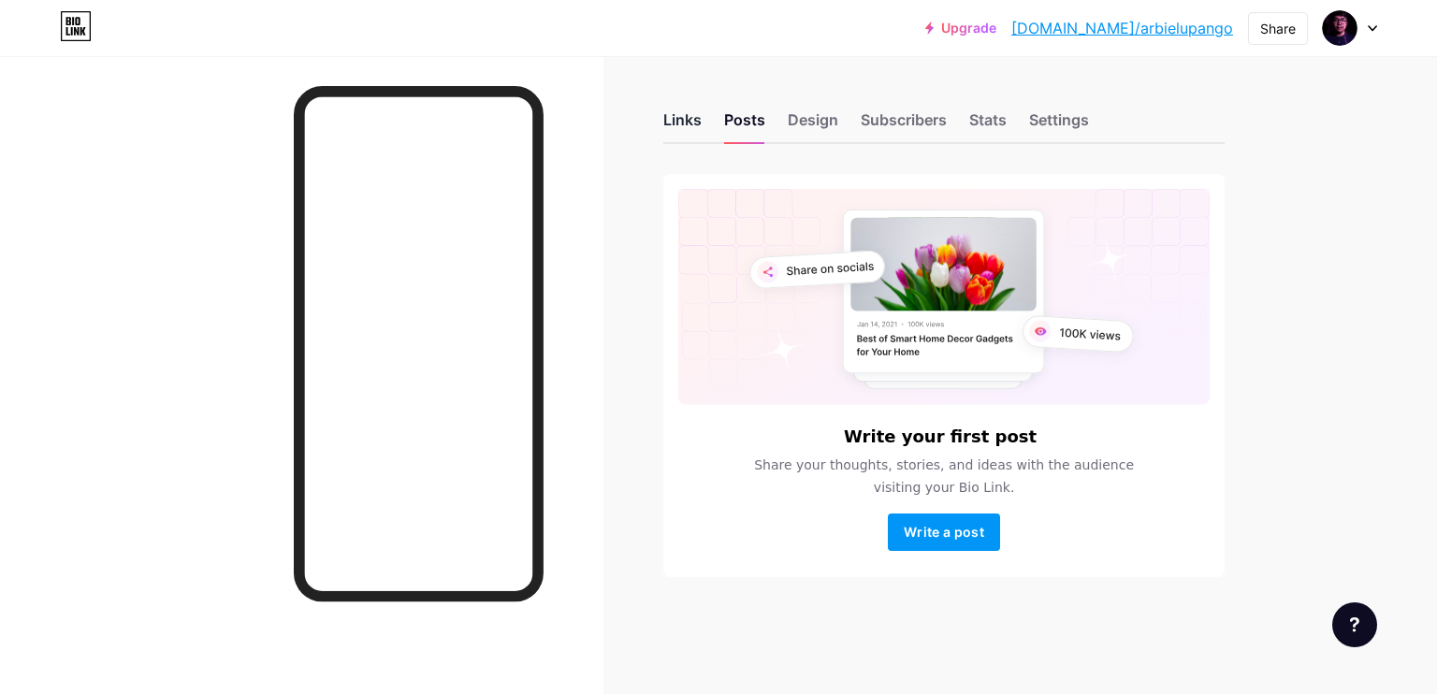
click at [685, 130] on div "Links" at bounding box center [682, 126] width 38 height 34
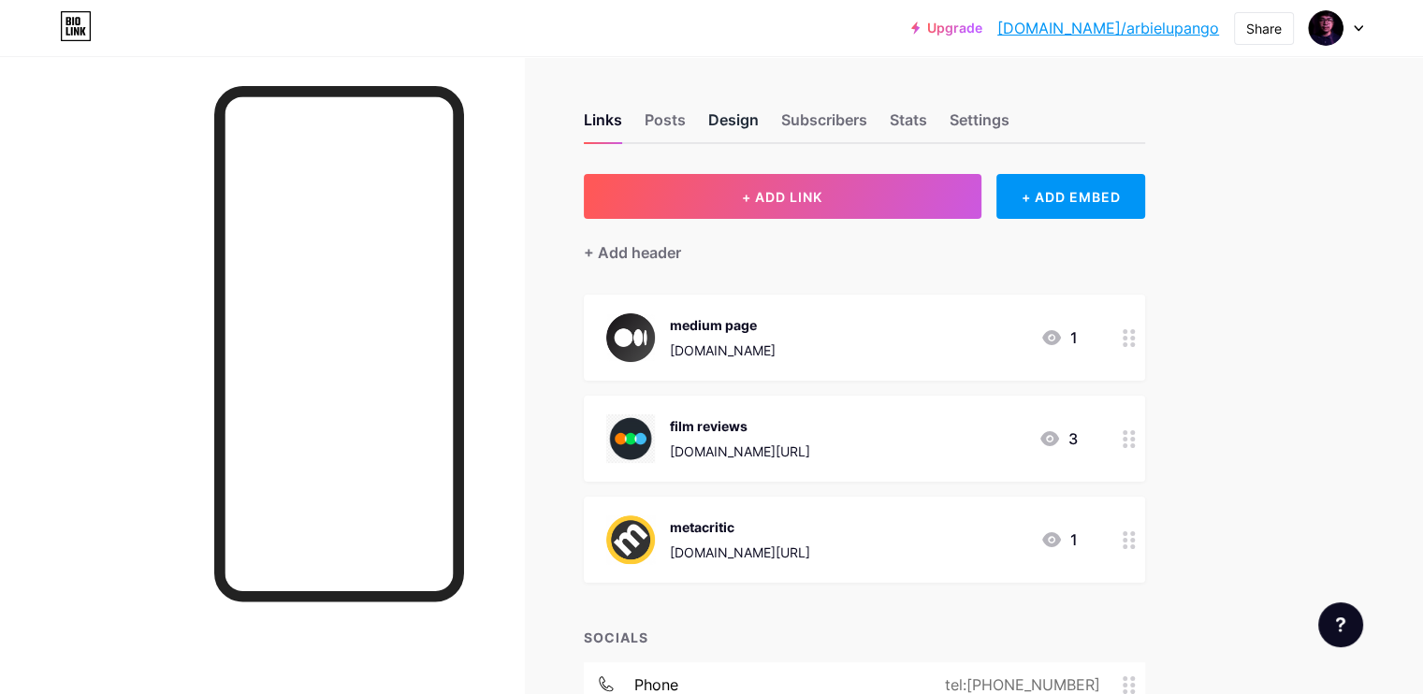
click at [759, 133] on div "Design" at bounding box center [733, 126] width 51 height 34
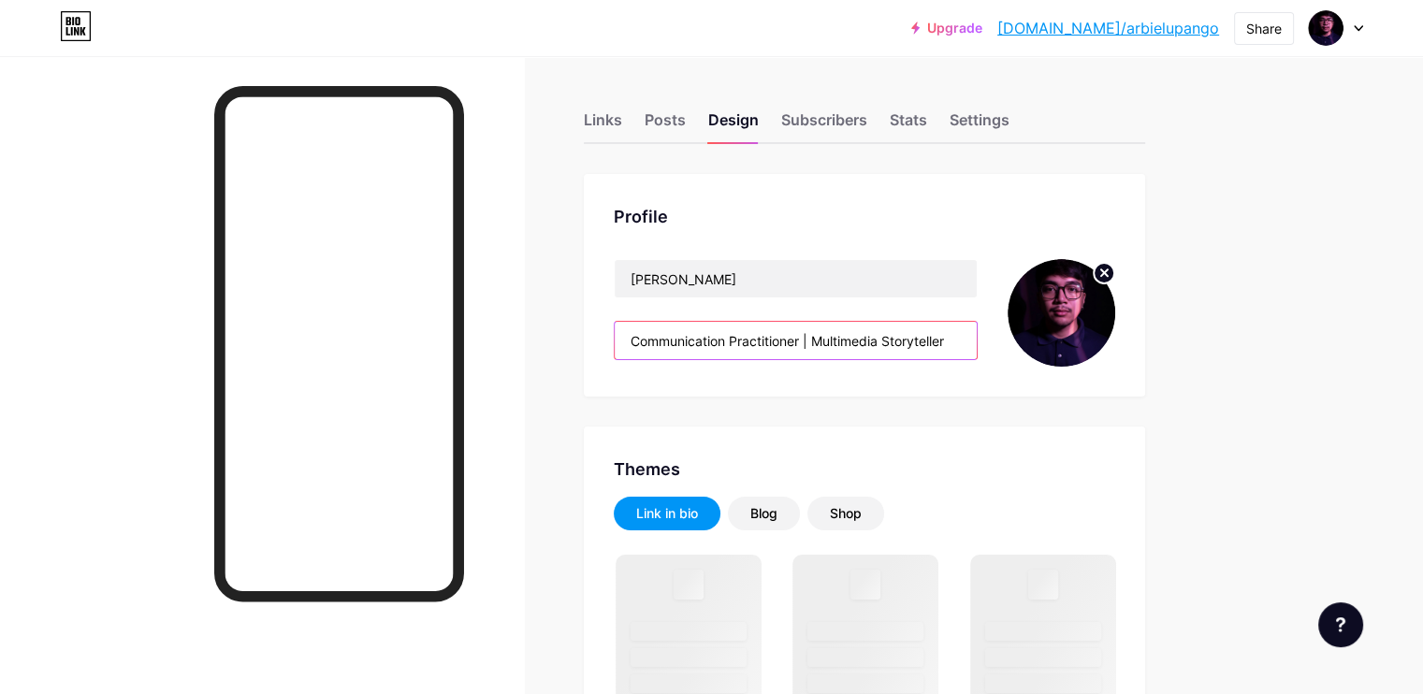
click at [715, 336] on input "Communication Practitioner | Multimedia Storyteller" at bounding box center [796, 340] width 362 height 37
click at [709, 336] on input "Communication Practitioner | Multimedia Storyteller" at bounding box center [796, 340] width 362 height 37
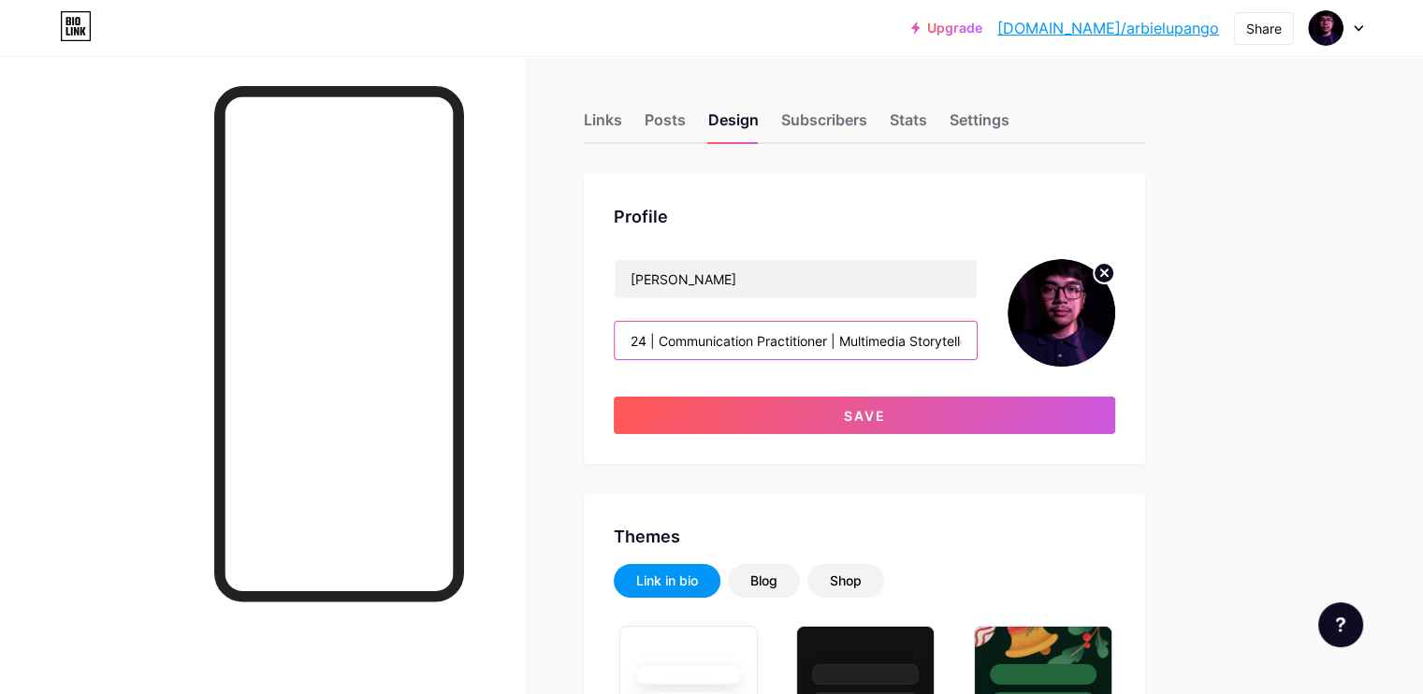
paste input "🇵🇭"
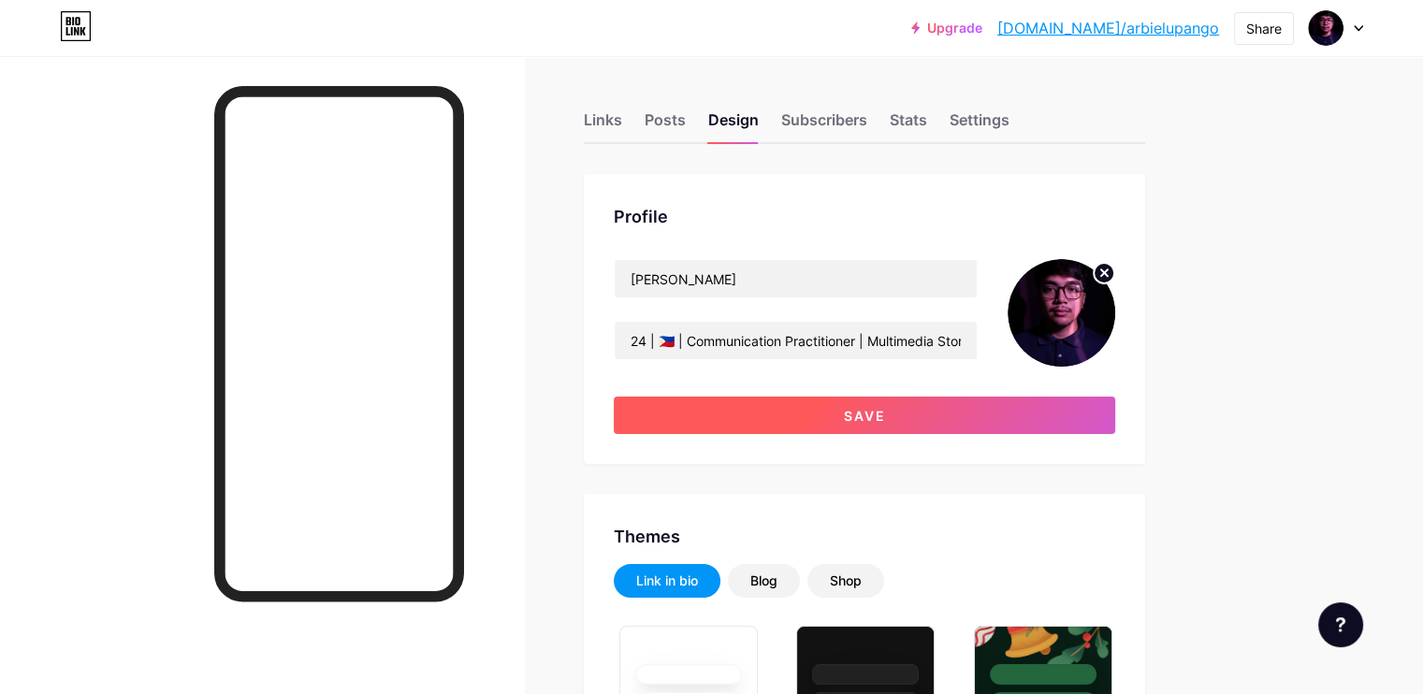
click at [854, 415] on button "Save" at bounding box center [864, 415] width 501 height 37
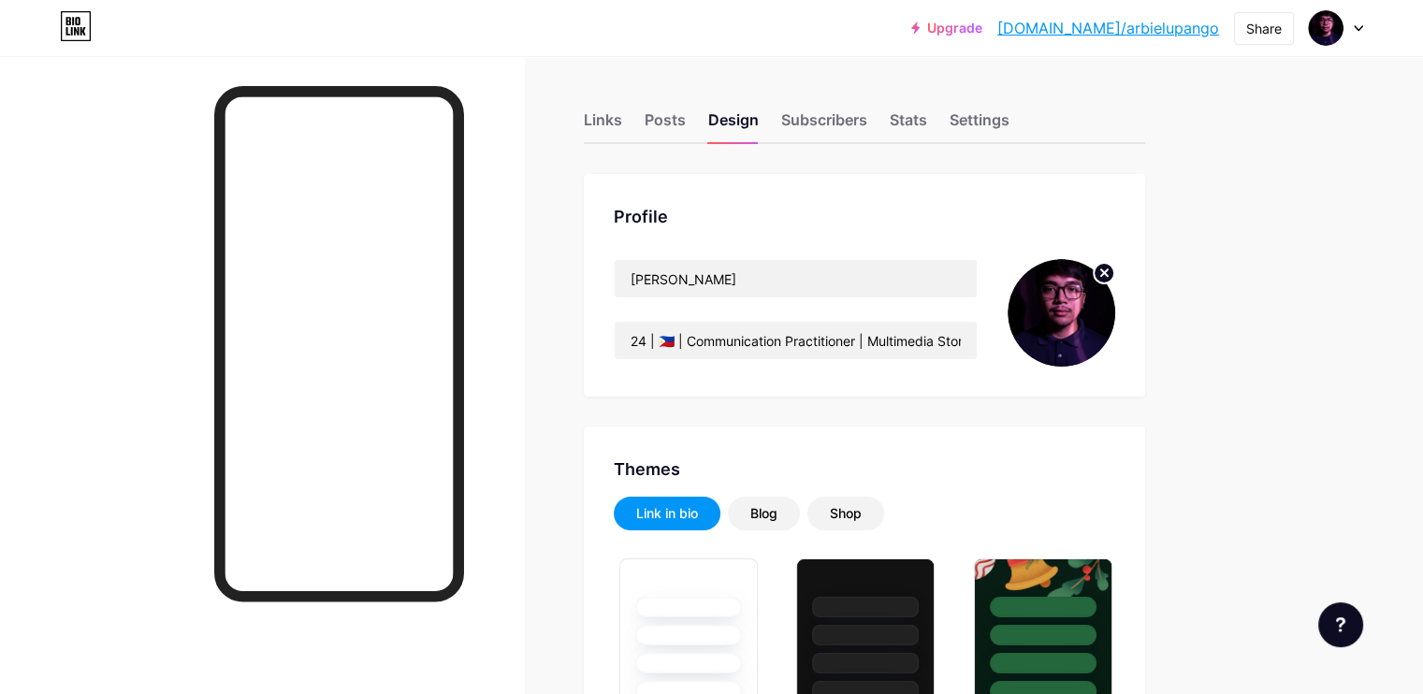
click at [154, 208] on div at bounding box center [262, 403] width 524 height 694
click at [196, 202] on div at bounding box center [262, 403] width 524 height 694
click at [622, 118] on div "Links" at bounding box center [603, 126] width 38 height 34
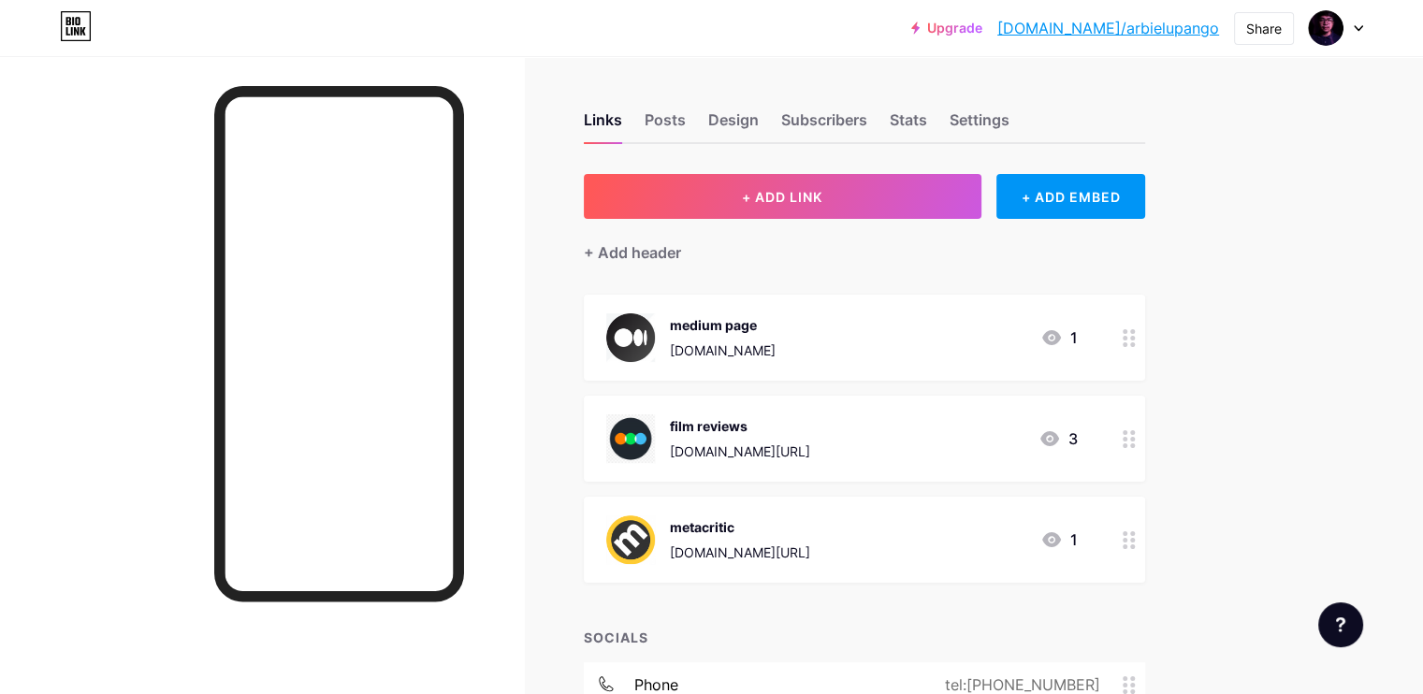
scroll to position [273, 0]
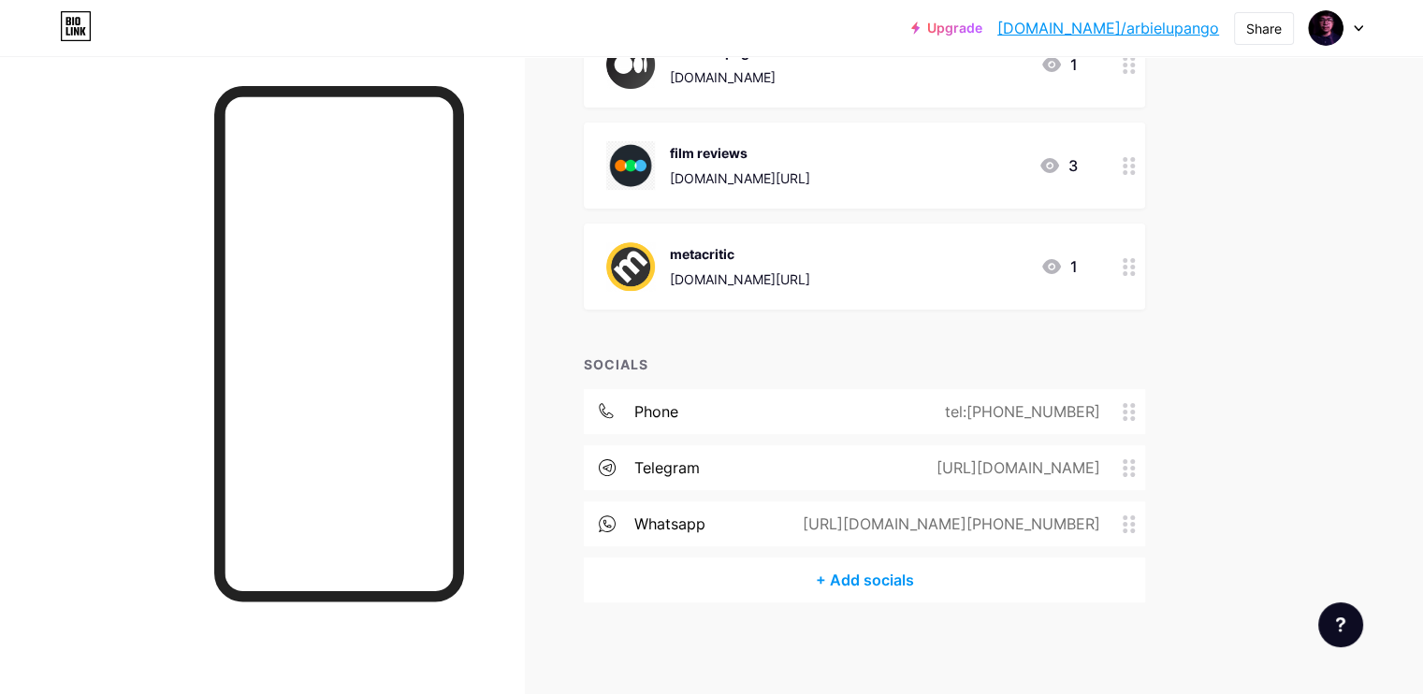
click at [950, 565] on div "+ Add socials" at bounding box center [864, 580] width 561 height 45
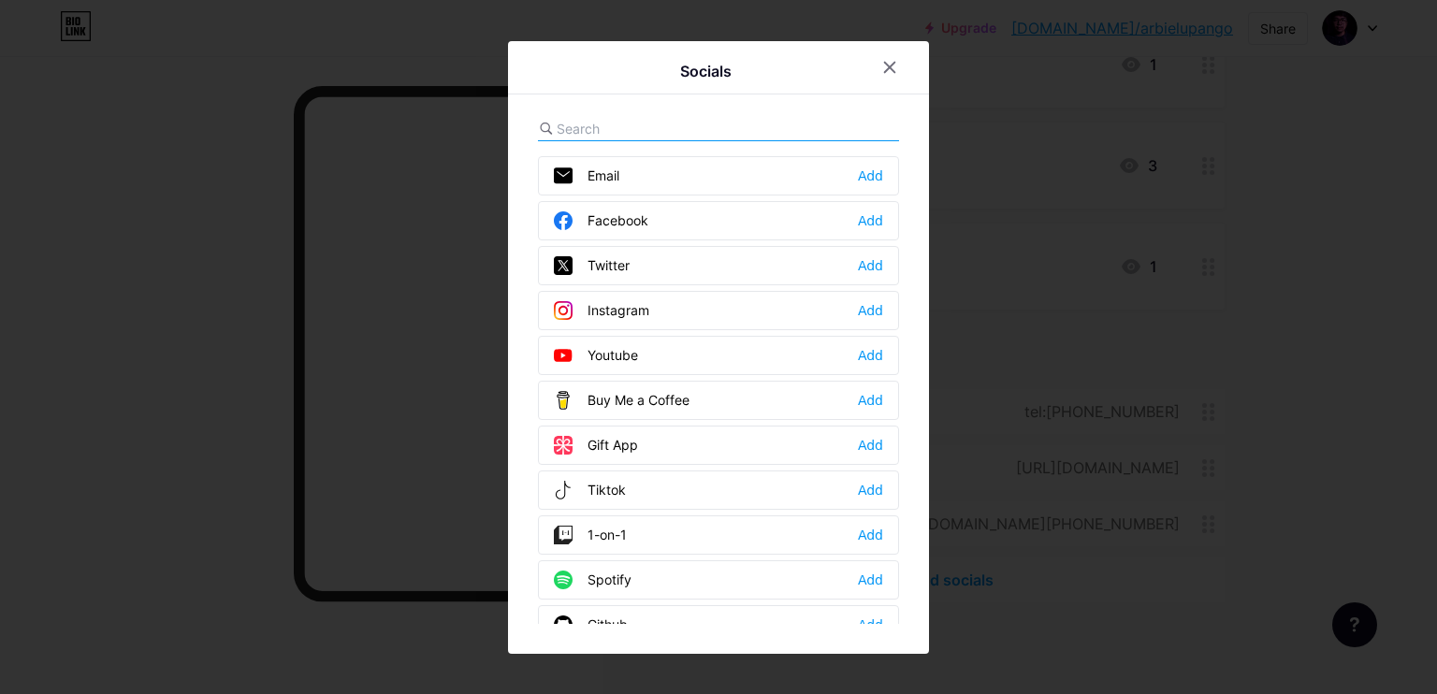
click at [603, 161] on div "Email Add" at bounding box center [718, 175] width 361 height 39
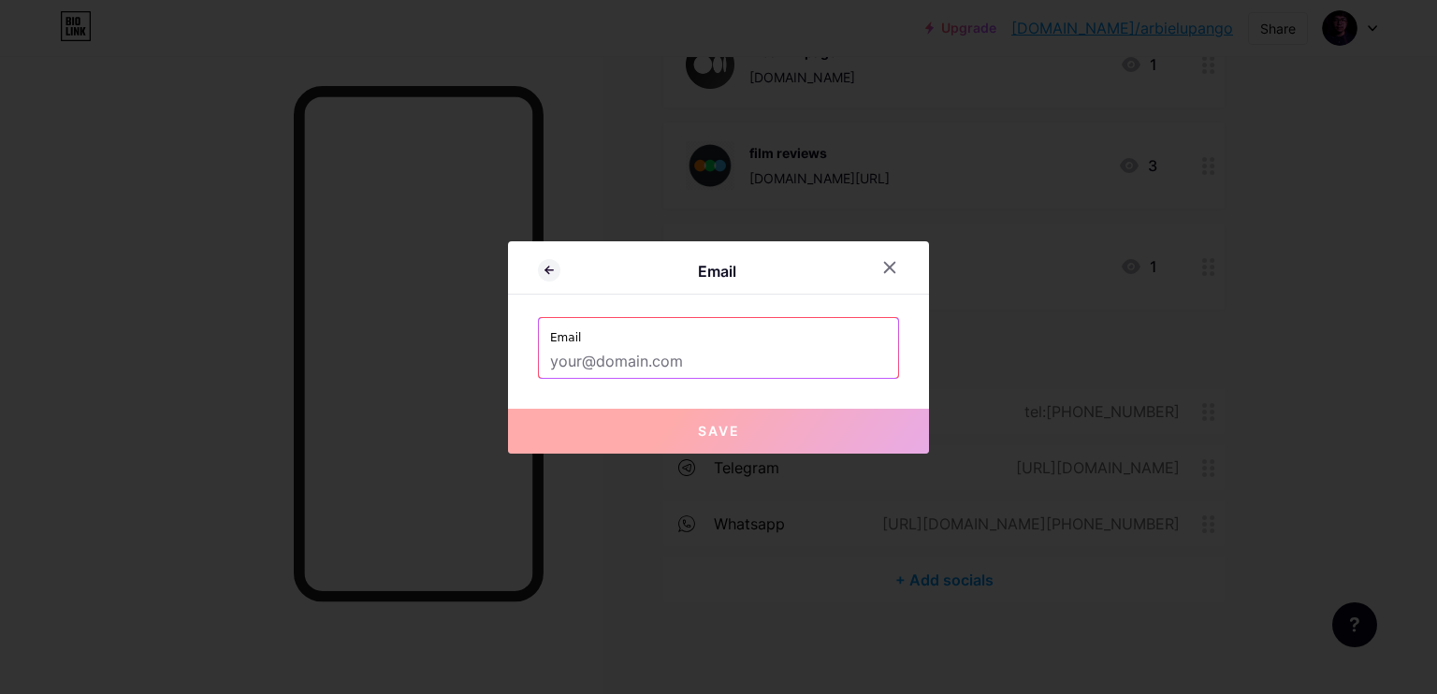
click at [647, 353] on input "text" at bounding box center [718, 362] width 337 height 32
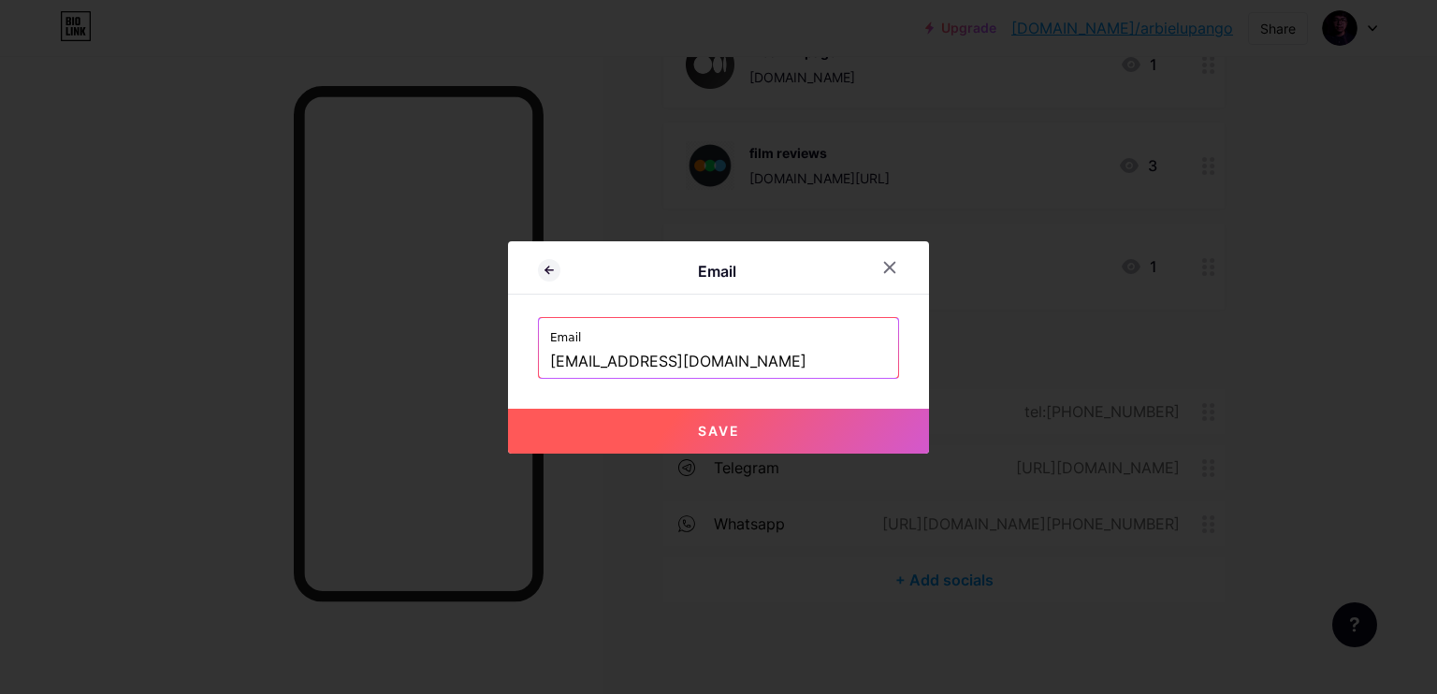
click at [588, 427] on button "Save" at bounding box center [718, 431] width 421 height 45
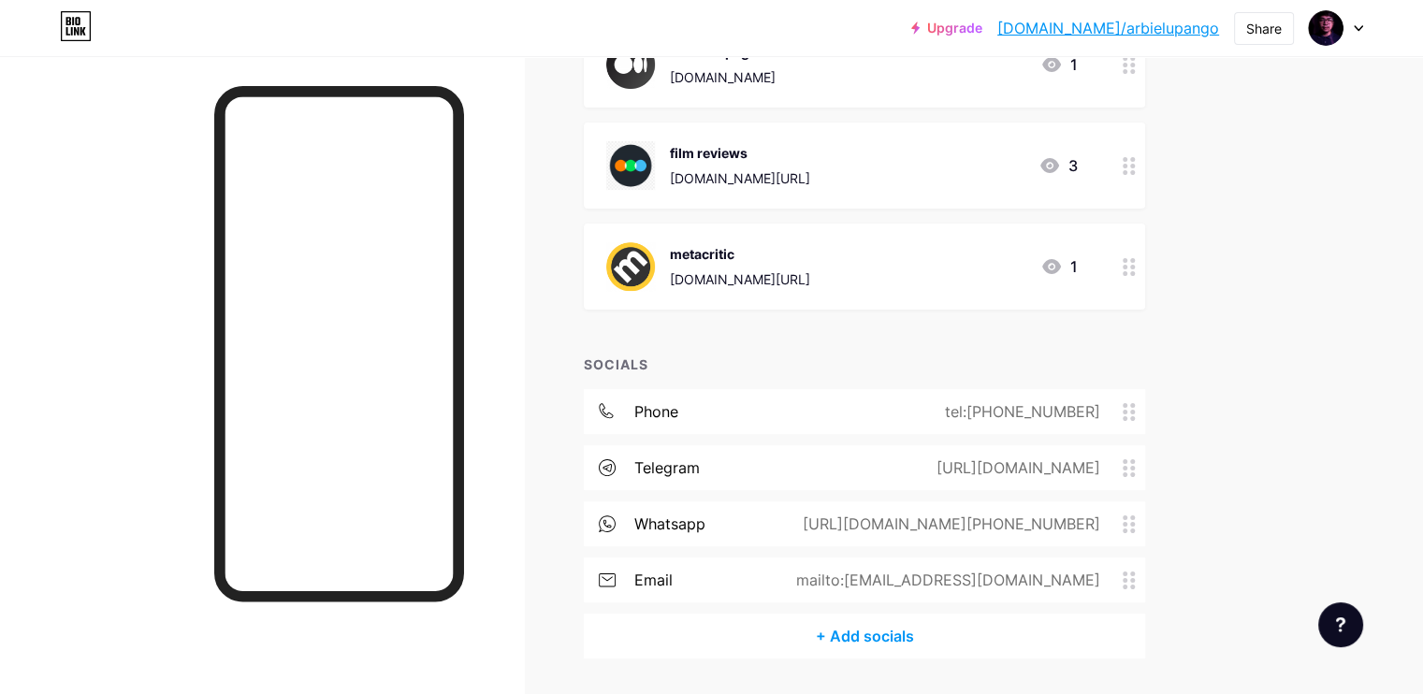
drag, startPoint x: 1199, startPoint y: 577, endPoint x: 1172, endPoint y: 476, distance: 104.6
click at [1145, 454] on div "phone tel:[PHONE_NUMBER] telegram [URL][DOMAIN_NAME] whatsapp [URL][DOMAIN_NAME…" at bounding box center [864, 501] width 561 height 225
click at [1314, 322] on div "Upgrade [DOMAIN_NAME]/arbiel... [DOMAIN_NAME]/arbielupango Share Switch account…" at bounding box center [711, 239] width 1423 height 1025
click at [625, 374] on div "Links Posts Design Subscribers Stats Settings + ADD LINK + ADD EMBED + Add head…" at bounding box center [612, 267] width 1224 height 969
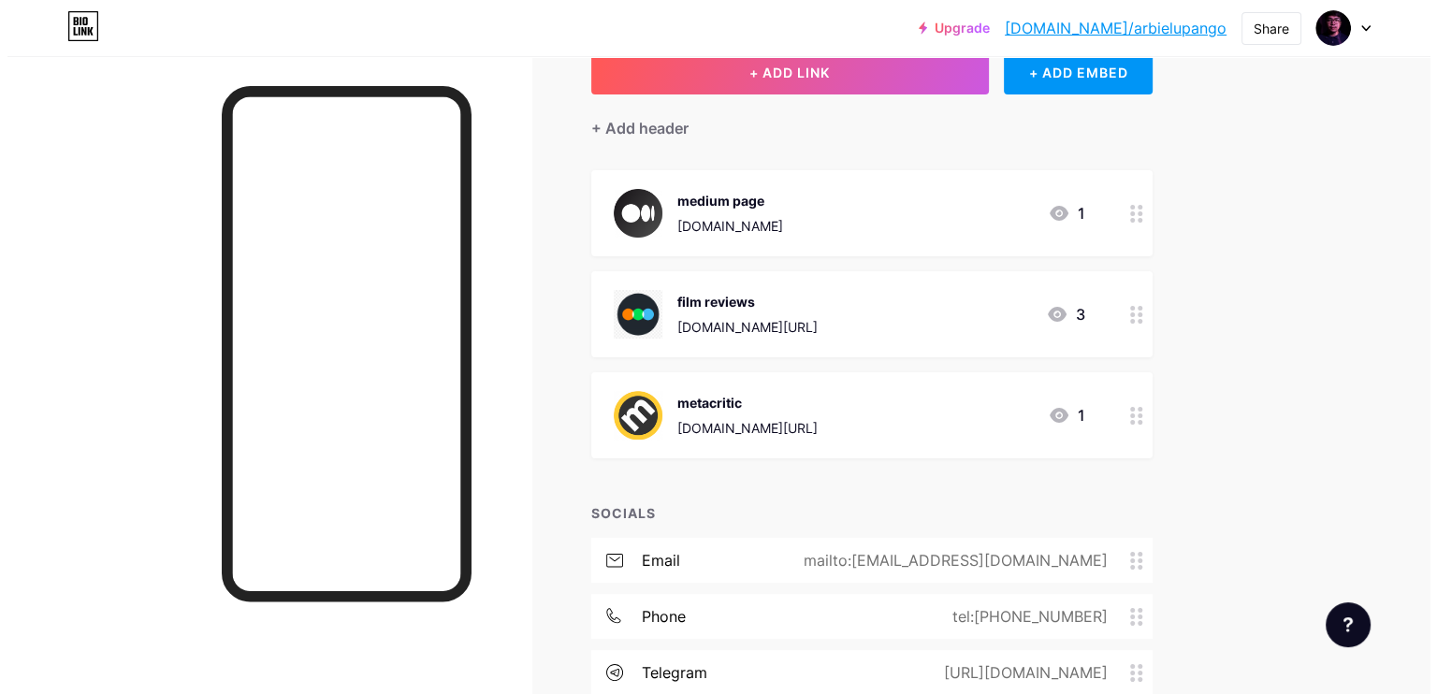
scroll to position [329, 0]
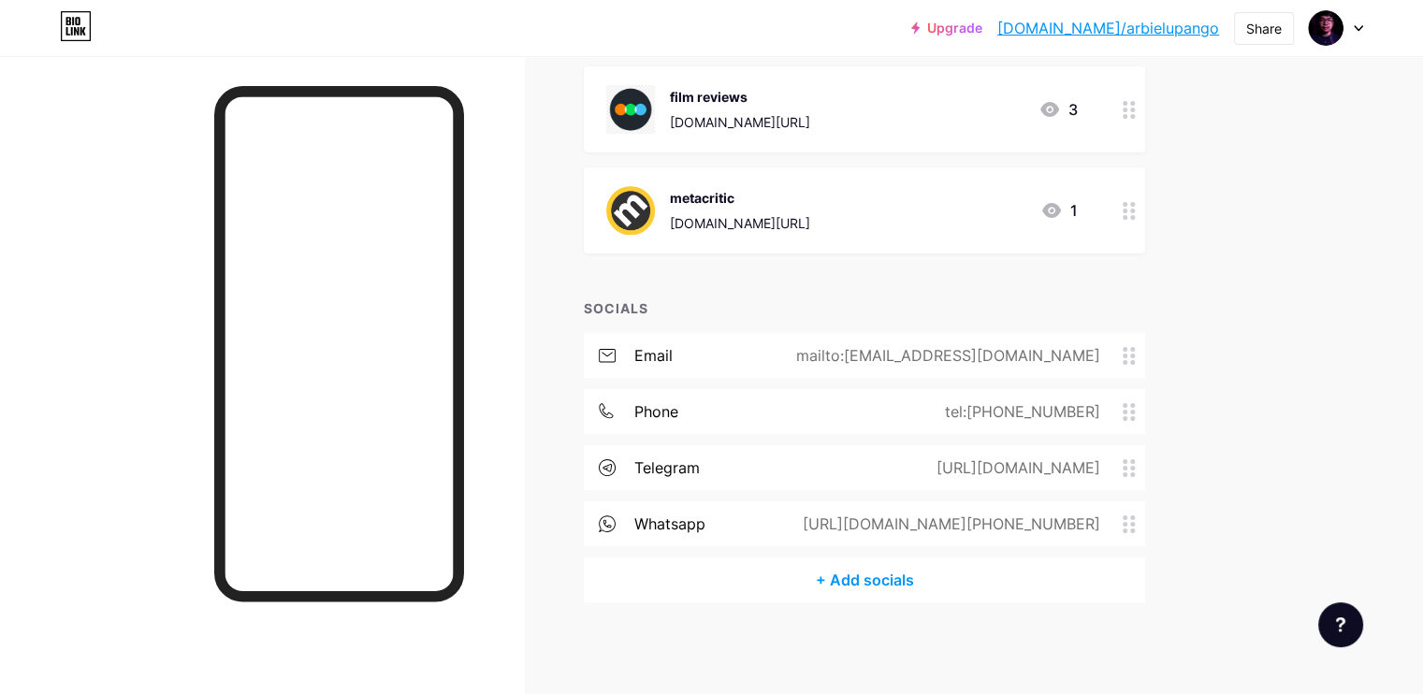
click at [959, 566] on div "+ Add socials" at bounding box center [864, 580] width 561 height 45
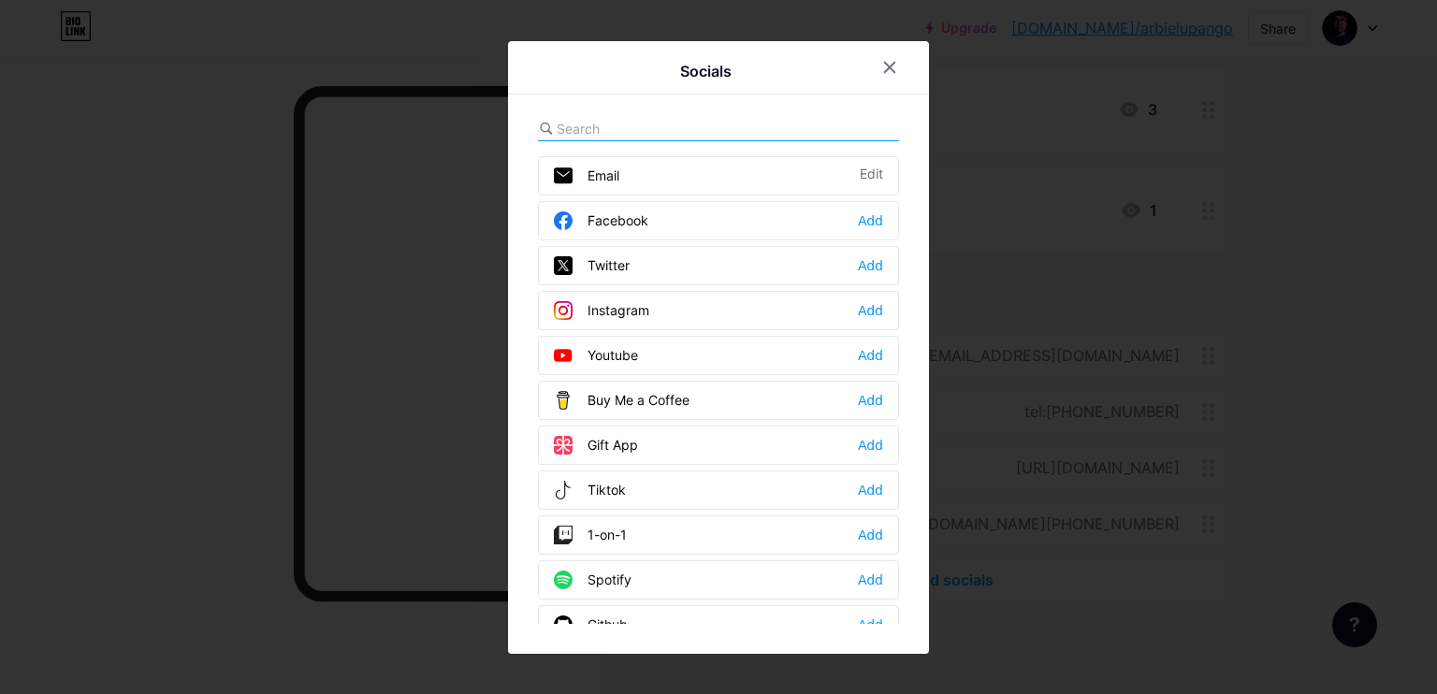
click at [709, 104] on div "Socials Email Edit Facebook Add Twitter Add Instagram Add Youtube Add Buy Me a …" at bounding box center [718, 347] width 421 height 613
click at [694, 117] on div at bounding box center [718, 129] width 361 height 24
click at [590, 120] on input "text" at bounding box center [660, 129] width 207 height 20
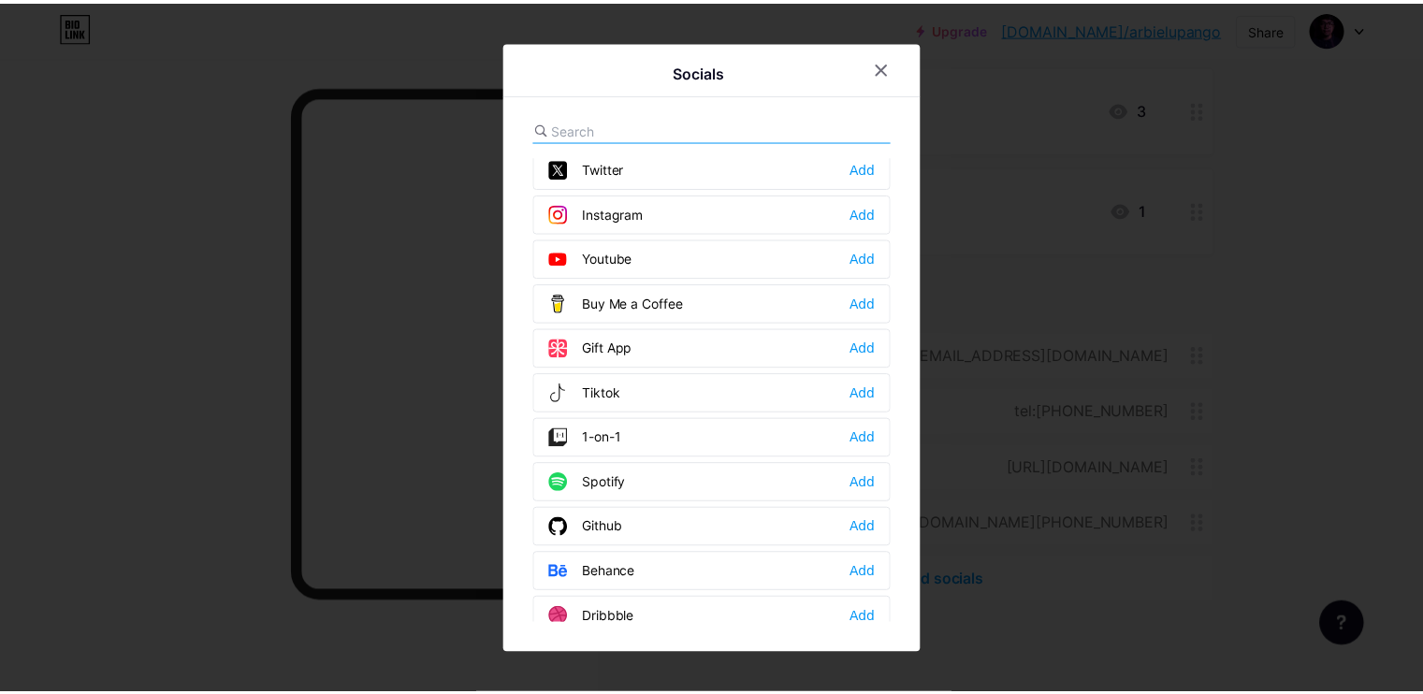
scroll to position [0, 0]
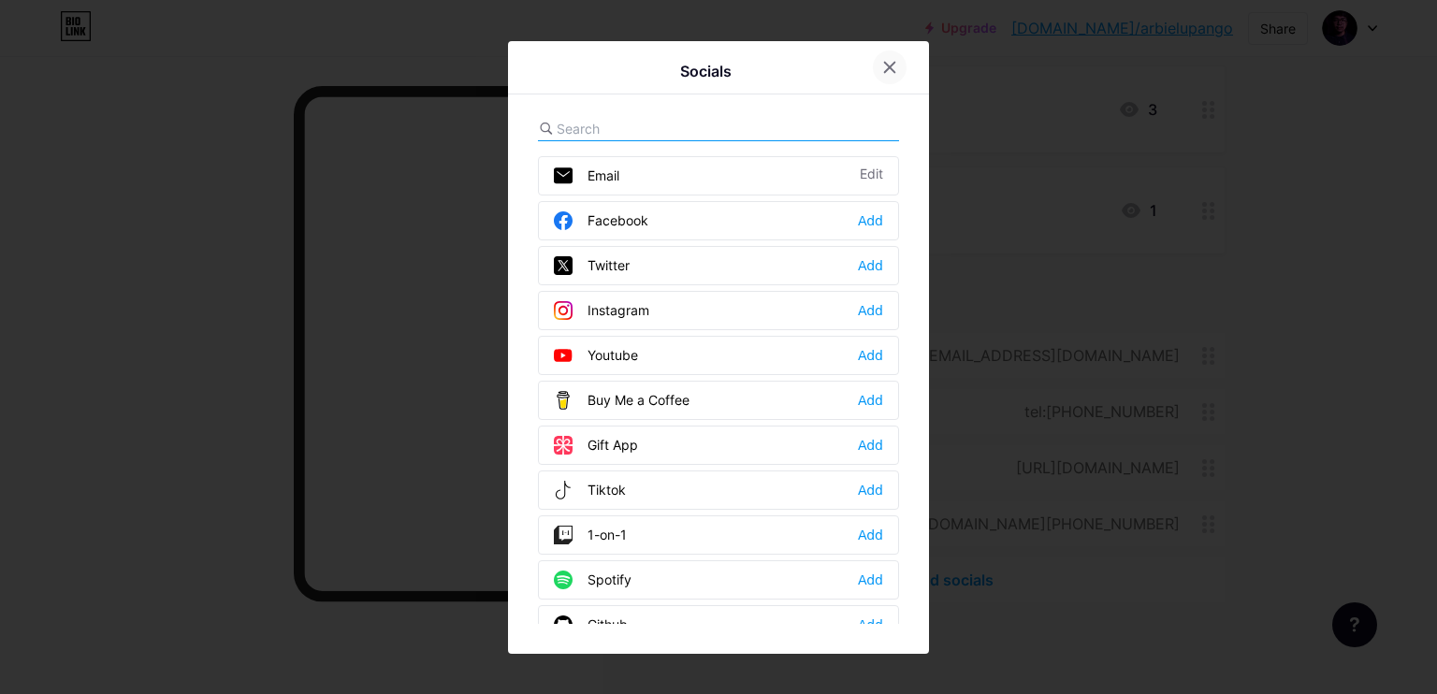
click at [894, 63] on icon at bounding box center [890, 67] width 10 height 10
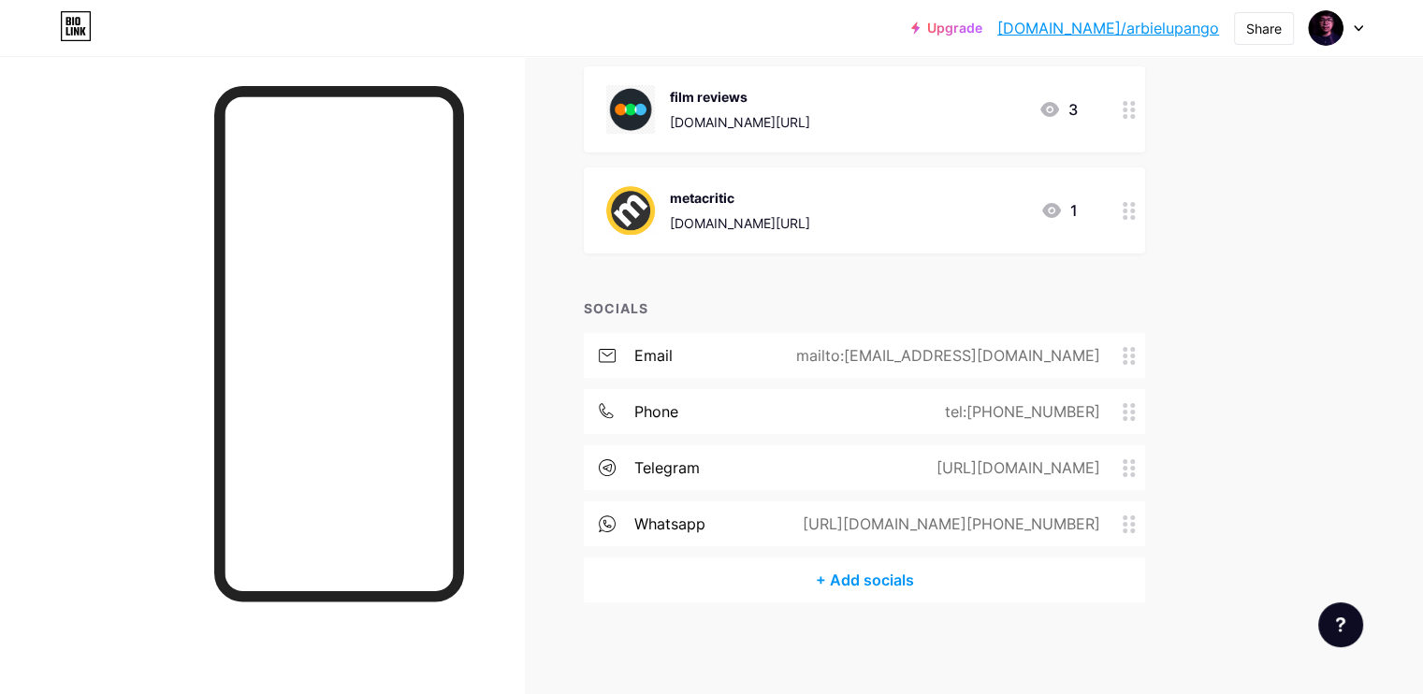
click at [25, 406] on div at bounding box center [262, 403] width 524 height 694
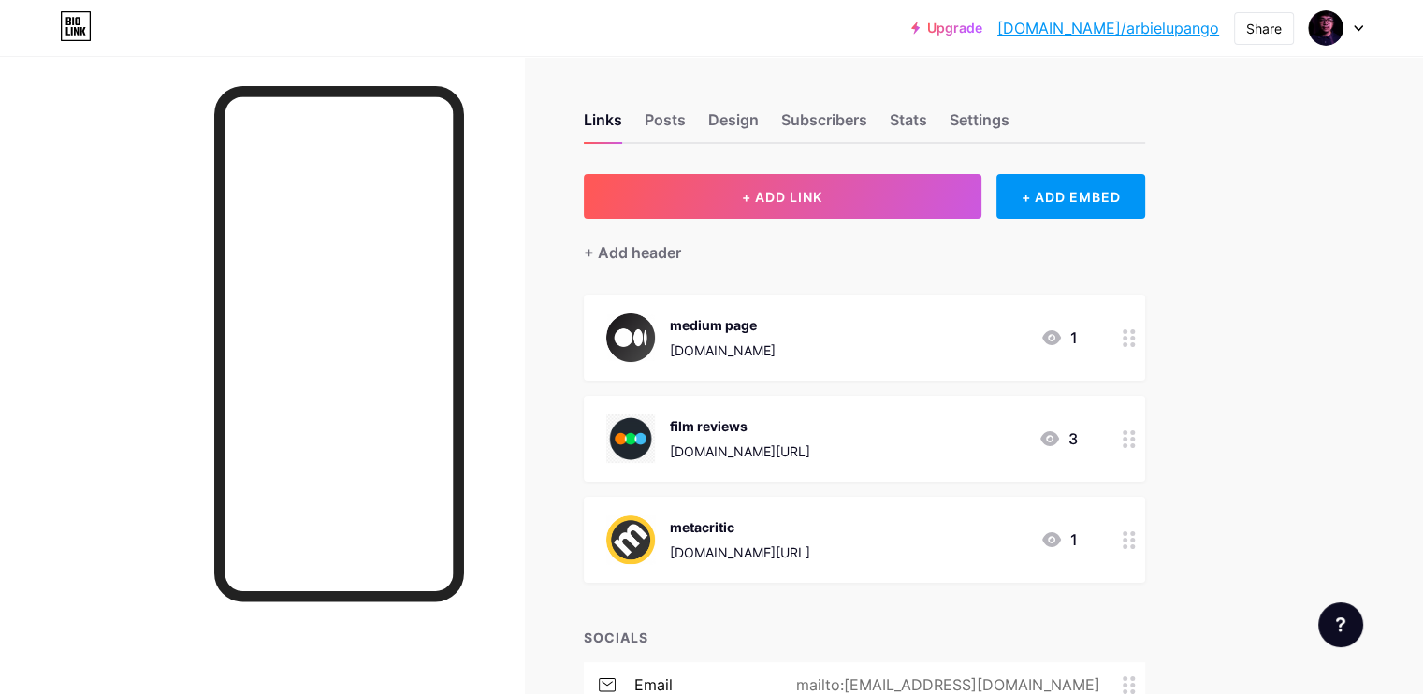
click at [210, 340] on div at bounding box center [262, 403] width 524 height 694
